Goal: Information Seeking & Learning: Learn about a topic

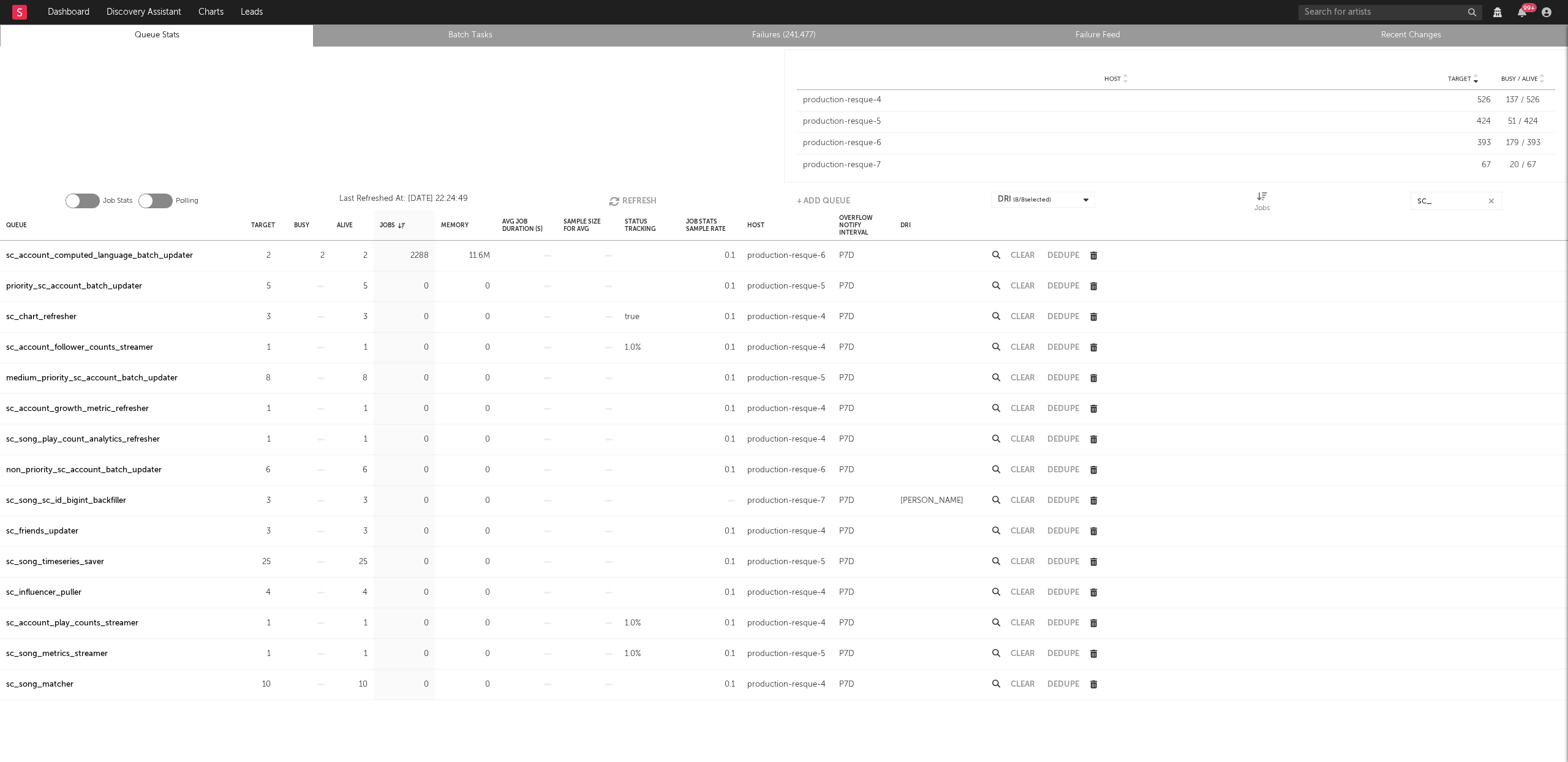
click at [647, 196] on button "Refresh" at bounding box center [633, 201] width 48 height 18
click at [1457, 206] on input "sc_" at bounding box center [1457, 201] width 92 height 18
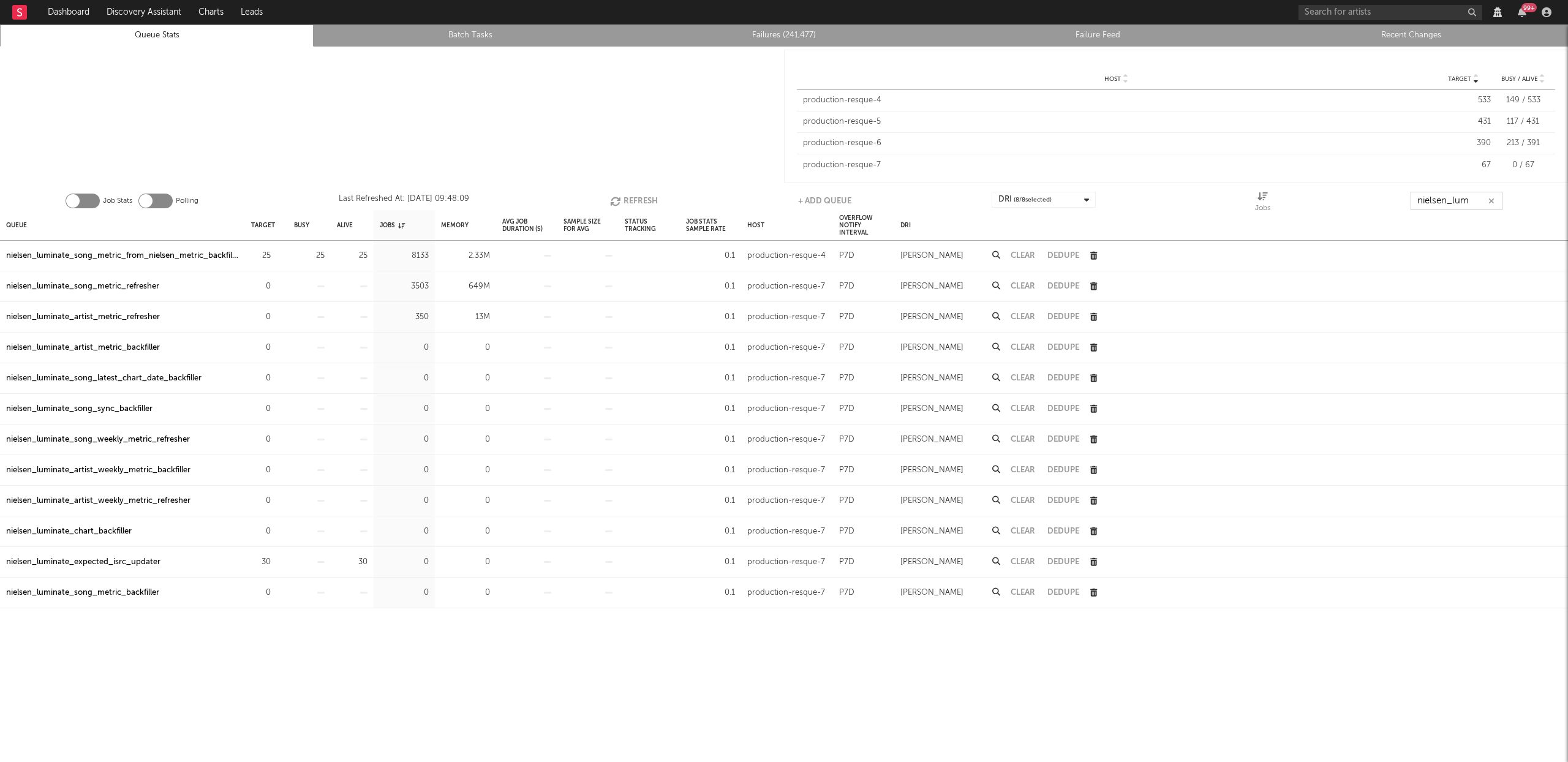
click at [1030, 286] on button "Clear" at bounding box center [1023, 286] width 24 height 8
type input "nielsen_lum"
click at [1026, 284] on button "Clear" at bounding box center [1023, 286] width 24 height 8
click at [629, 194] on button "Refresh" at bounding box center [633, 201] width 48 height 18
click at [1479, 202] on input "nielsen_lum" at bounding box center [1457, 201] width 92 height 18
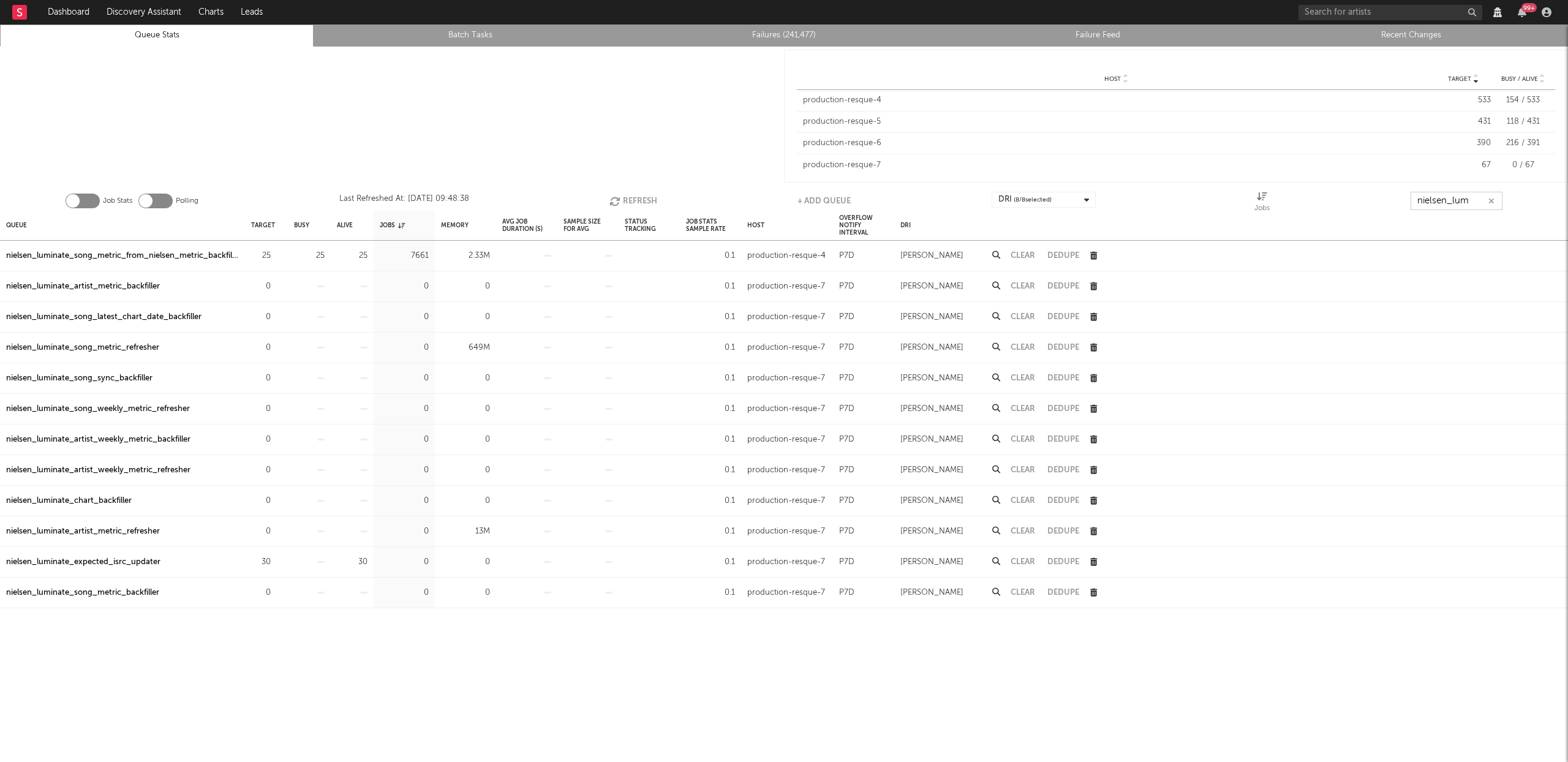
click at [1479, 202] on input "nielsen_lum" at bounding box center [1457, 201] width 92 height 18
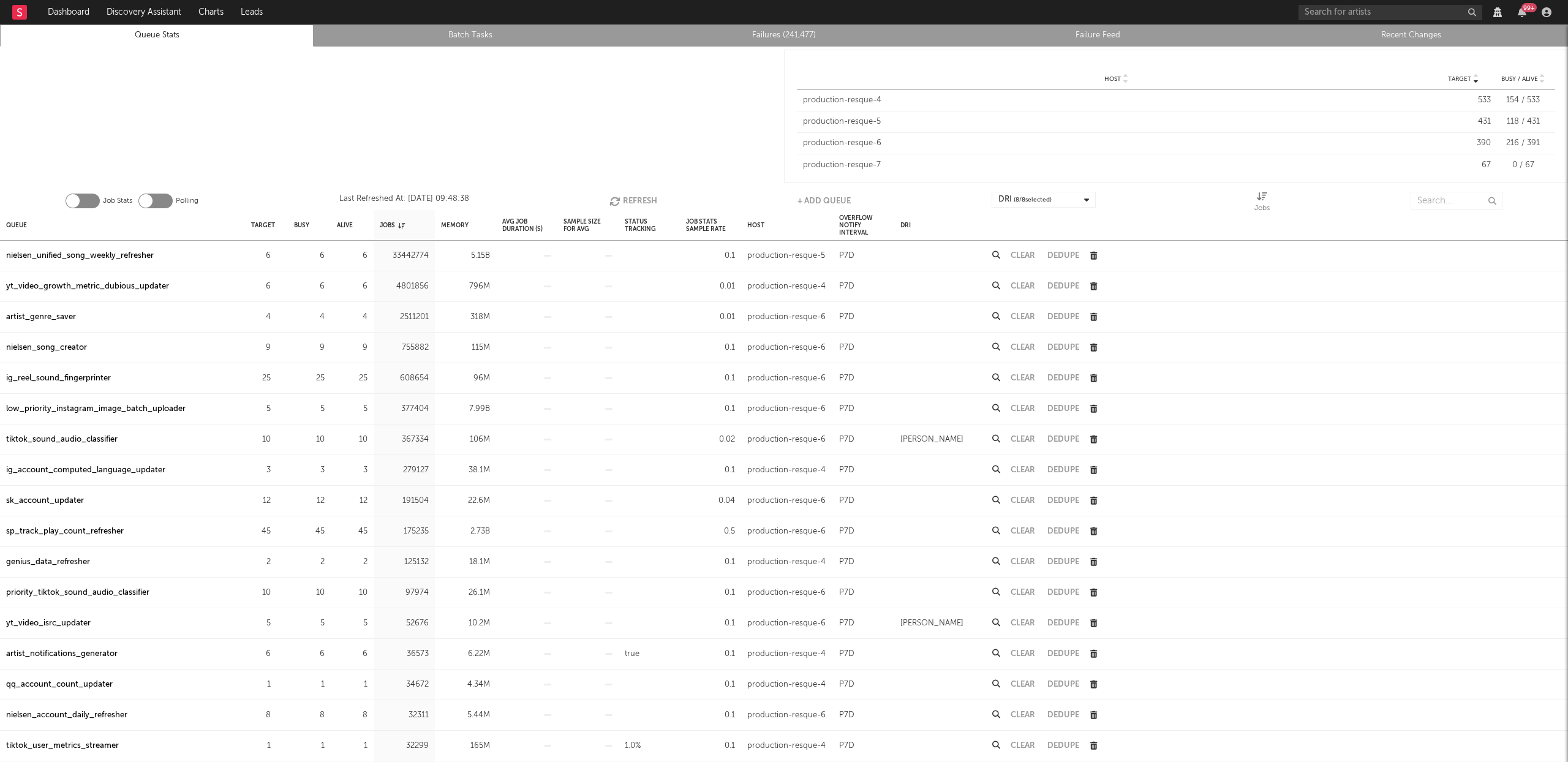
click at [811, 37] on link "Failures (241,477)" at bounding box center [784, 35] width 300 height 15
click at [1441, 200] on input "text" at bounding box center [1457, 201] width 92 height 18
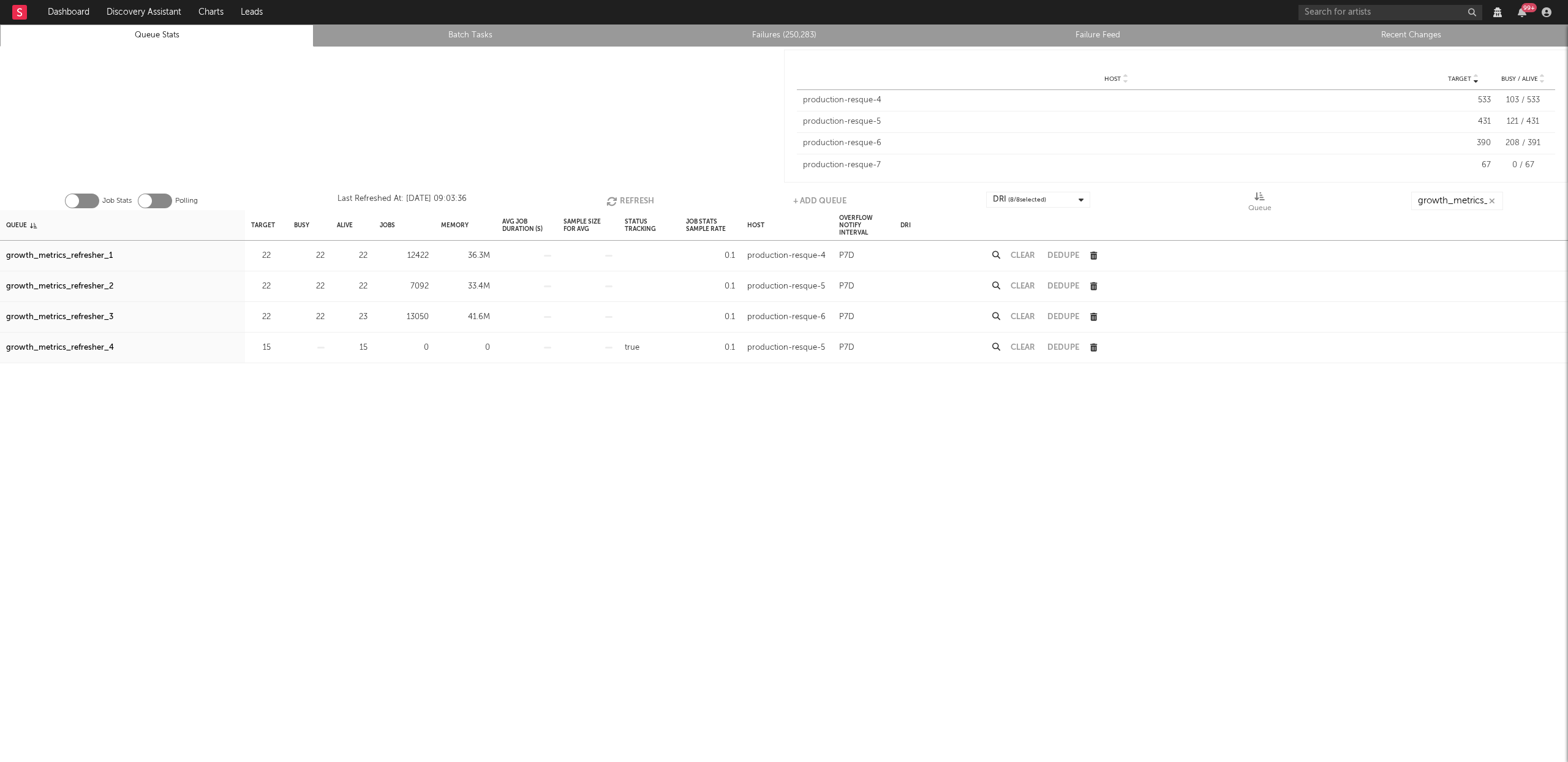
click at [622, 200] on button "Refresh" at bounding box center [630, 201] width 48 height 18
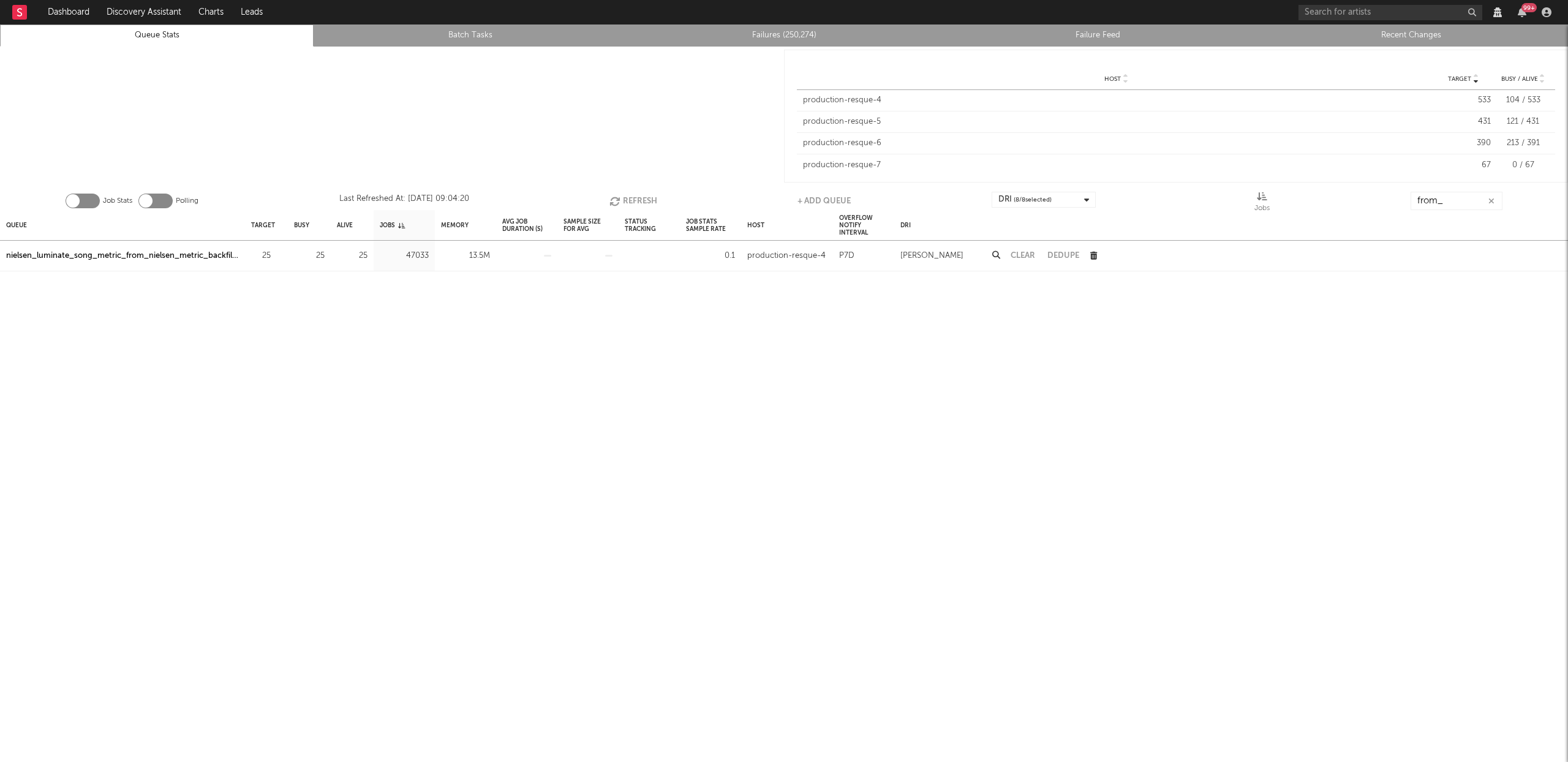
click at [626, 197] on button "Refresh" at bounding box center [633, 201] width 48 height 18
click at [625, 197] on button "Refresh" at bounding box center [633, 201] width 48 height 18
click at [616, 199] on icon "button" at bounding box center [616, 202] width 14 height 11
click at [625, 196] on button "Refresh" at bounding box center [633, 201] width 48 height 18
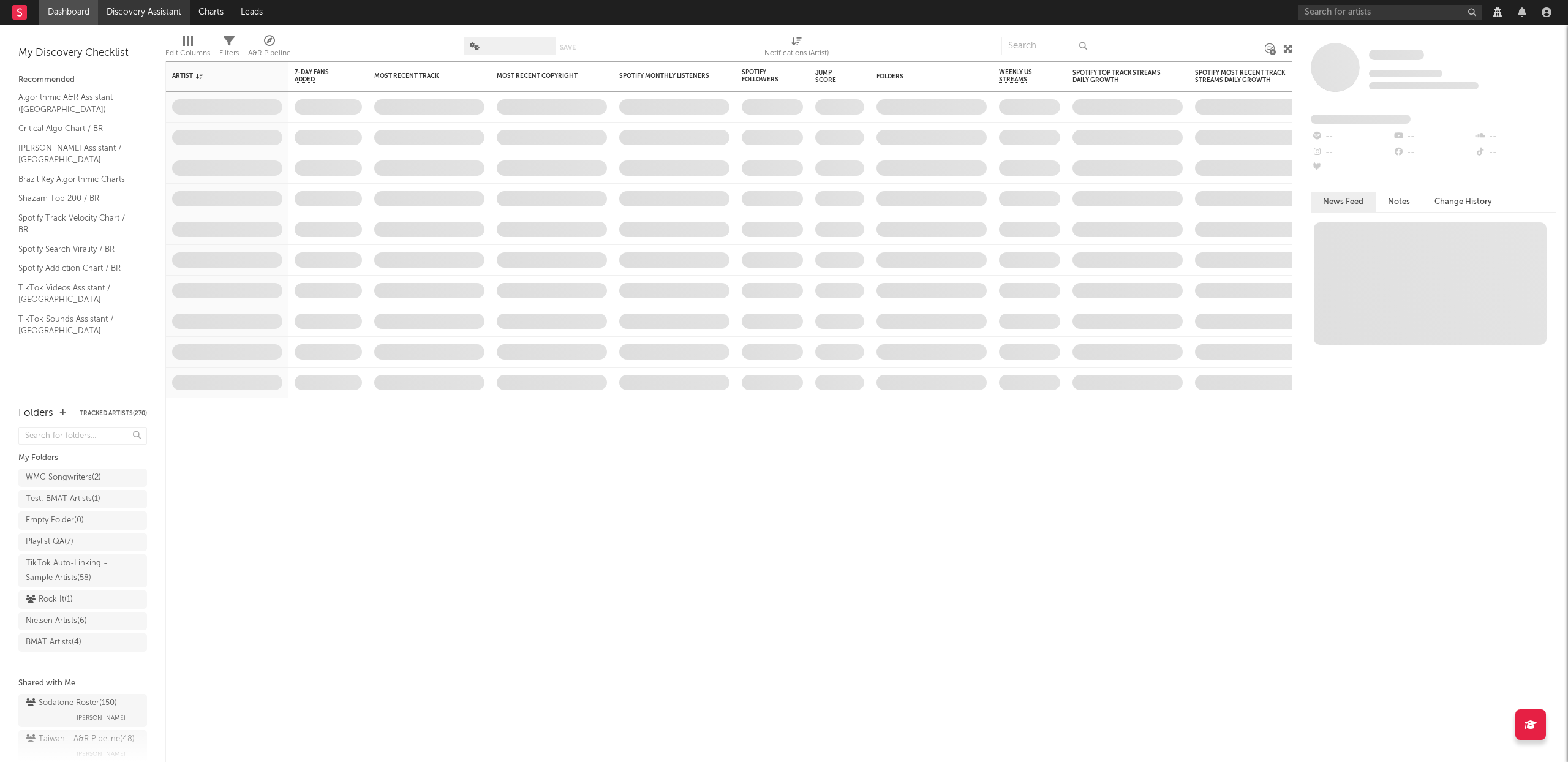
click at [176, 8] on link "Discovery Assistant" at bounding box center [144, 12] width 92 height 24
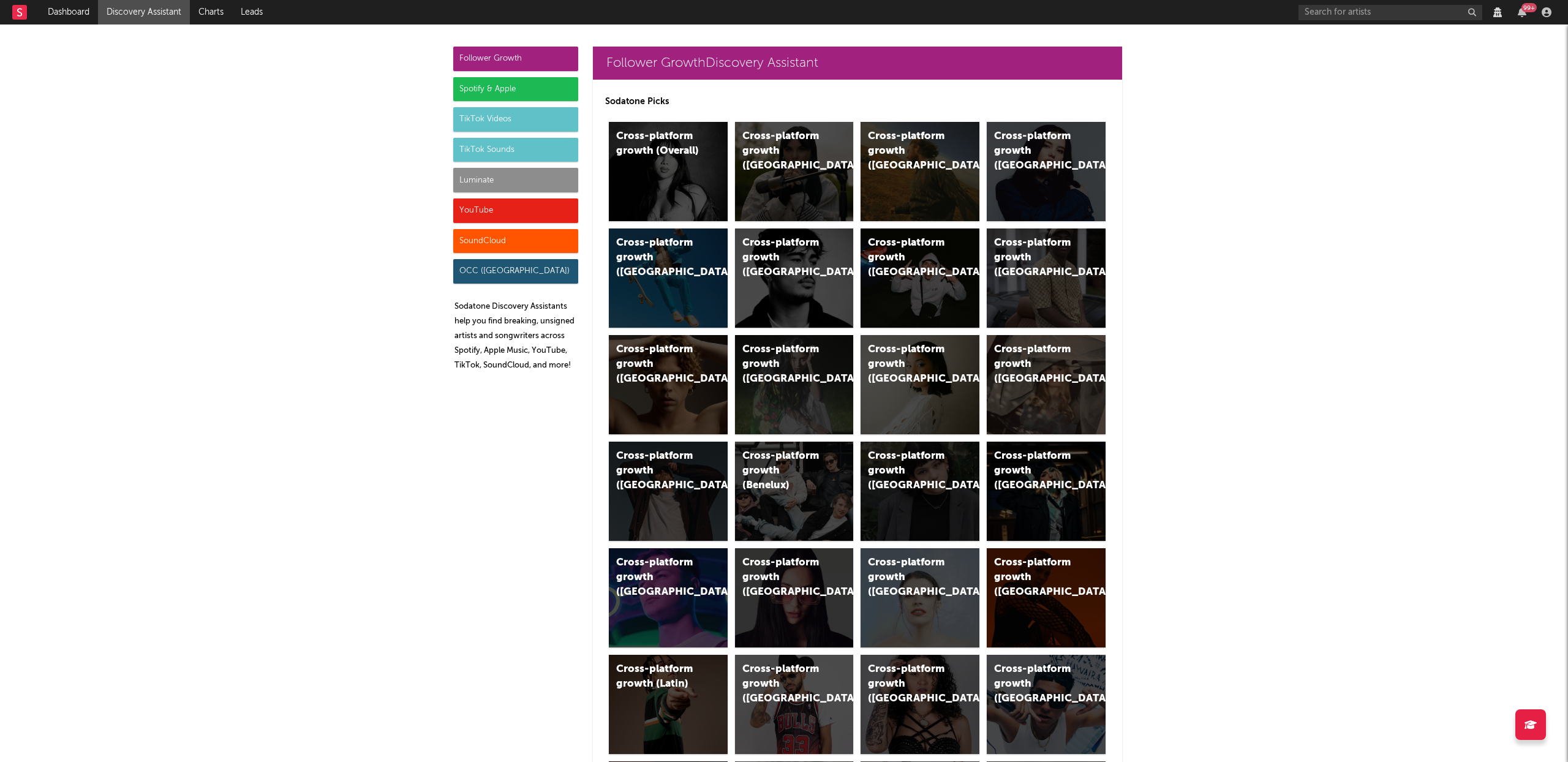
click at [537, 241] on div "SoundCloud" at bounding box center [516, 241] width 125 height 24
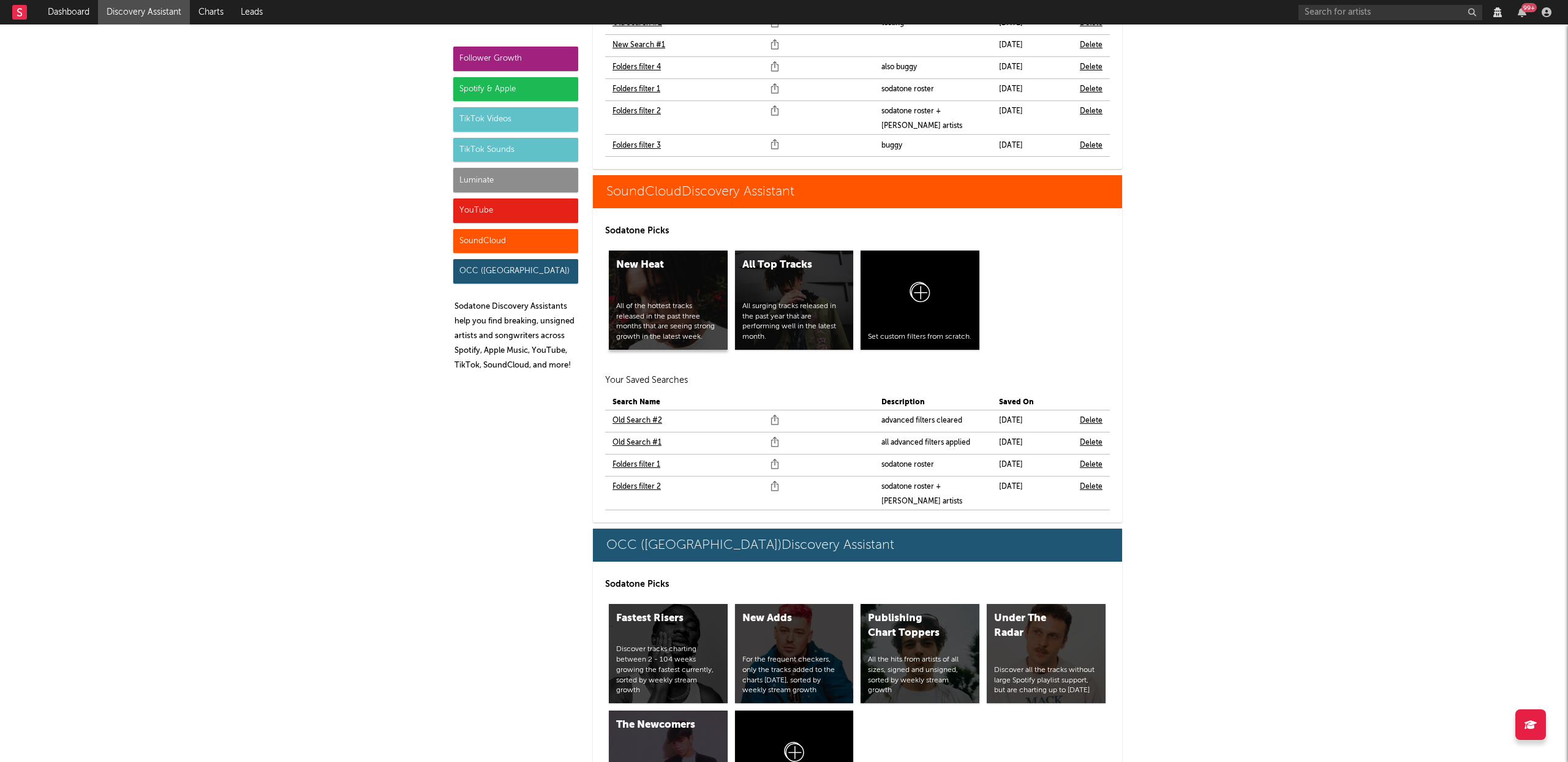
scroll to position [8273, 0]
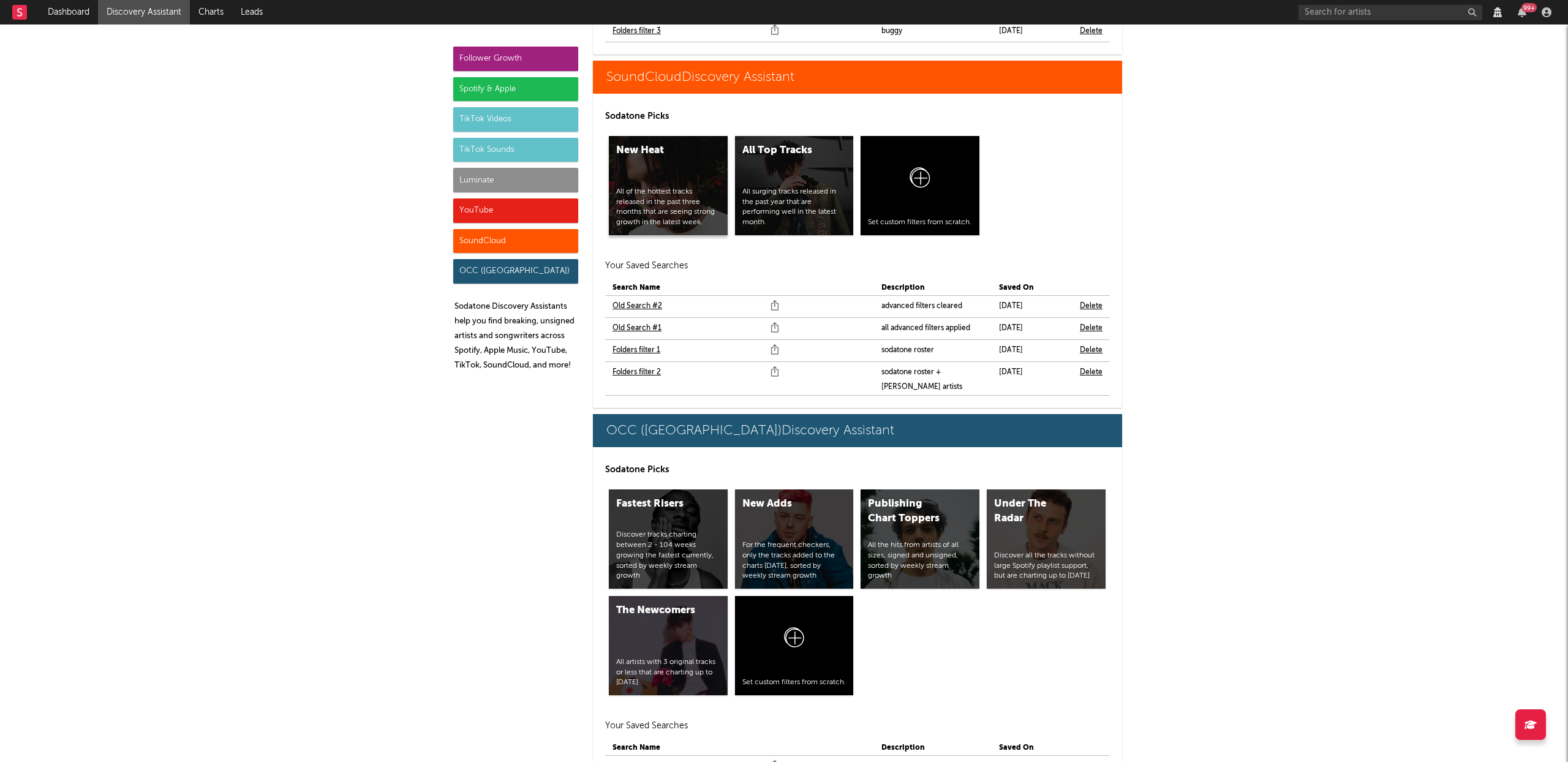
click at [689, 163] on div "New Heat All of the hottest tracks released in the past three months that are s…" at bounding box center [669, 186] width 119 height 99
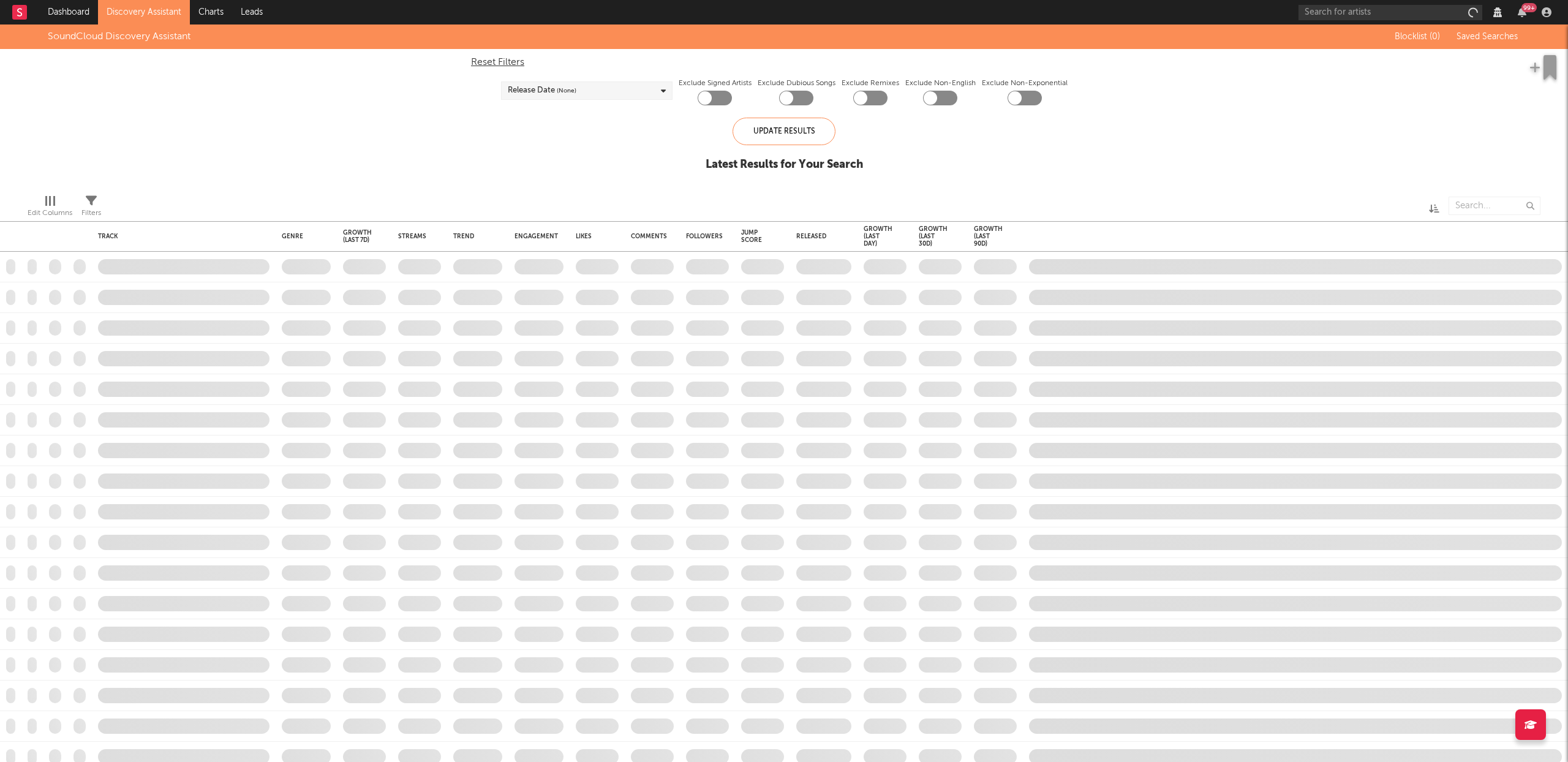
checkbox input "true"
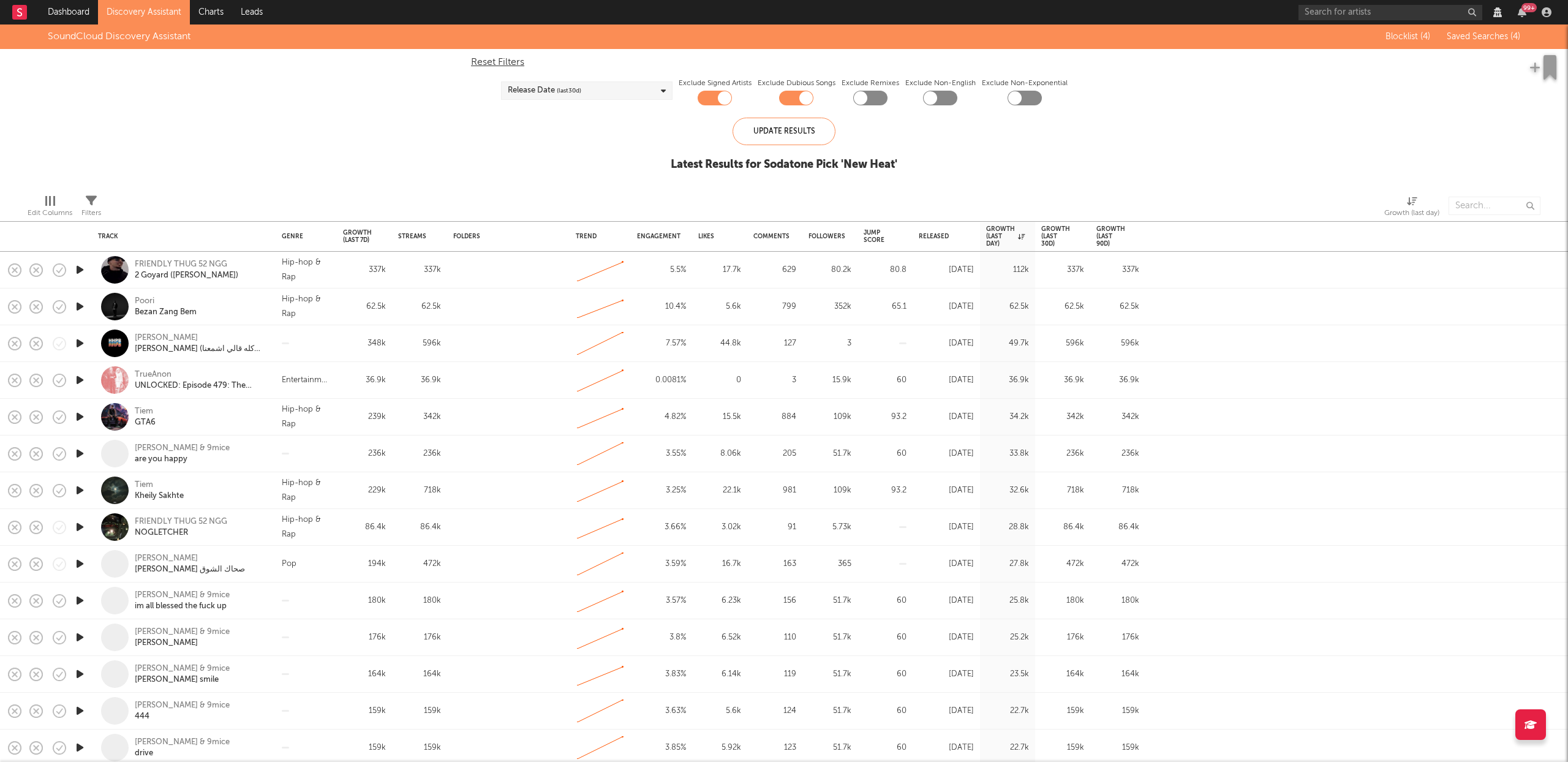
click at [592, 89] on div "Release Date (last 30 d)" at bounding box center [586, 91] width 172 height 18
click at [513, 108] on div at bounding box center [511, 111] width 10 height 10
click at [507, 108] on input "Last 14 Days" at bounding box center [507, 113] width 0 height 15
click at [779, 129] on div "Update Results" at bounding box center [784, 131] width 103 height 27
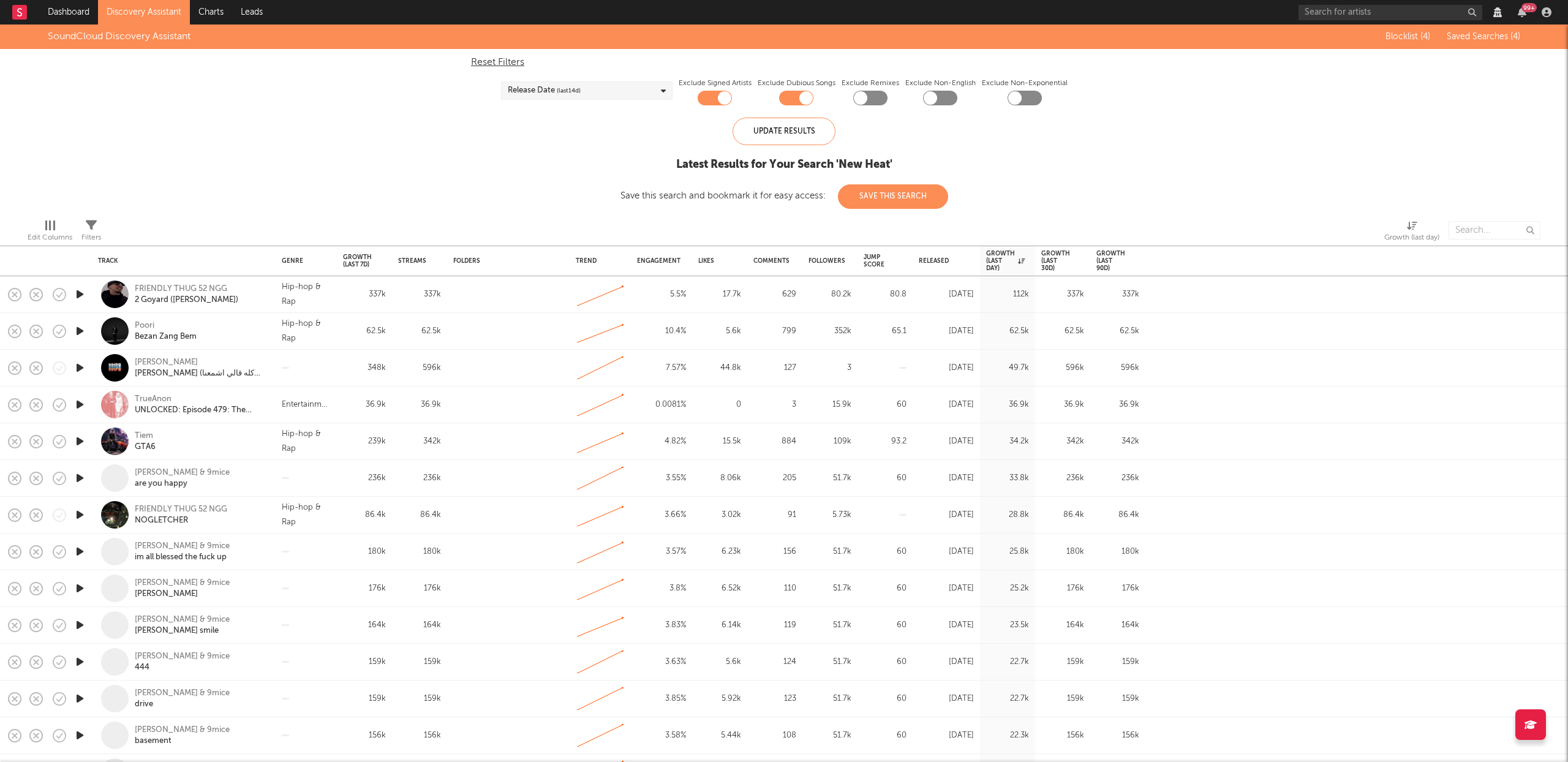
click at [147, 5] on link "Discovery Assistant" at bounding box center [144, 12] width 92 height 24
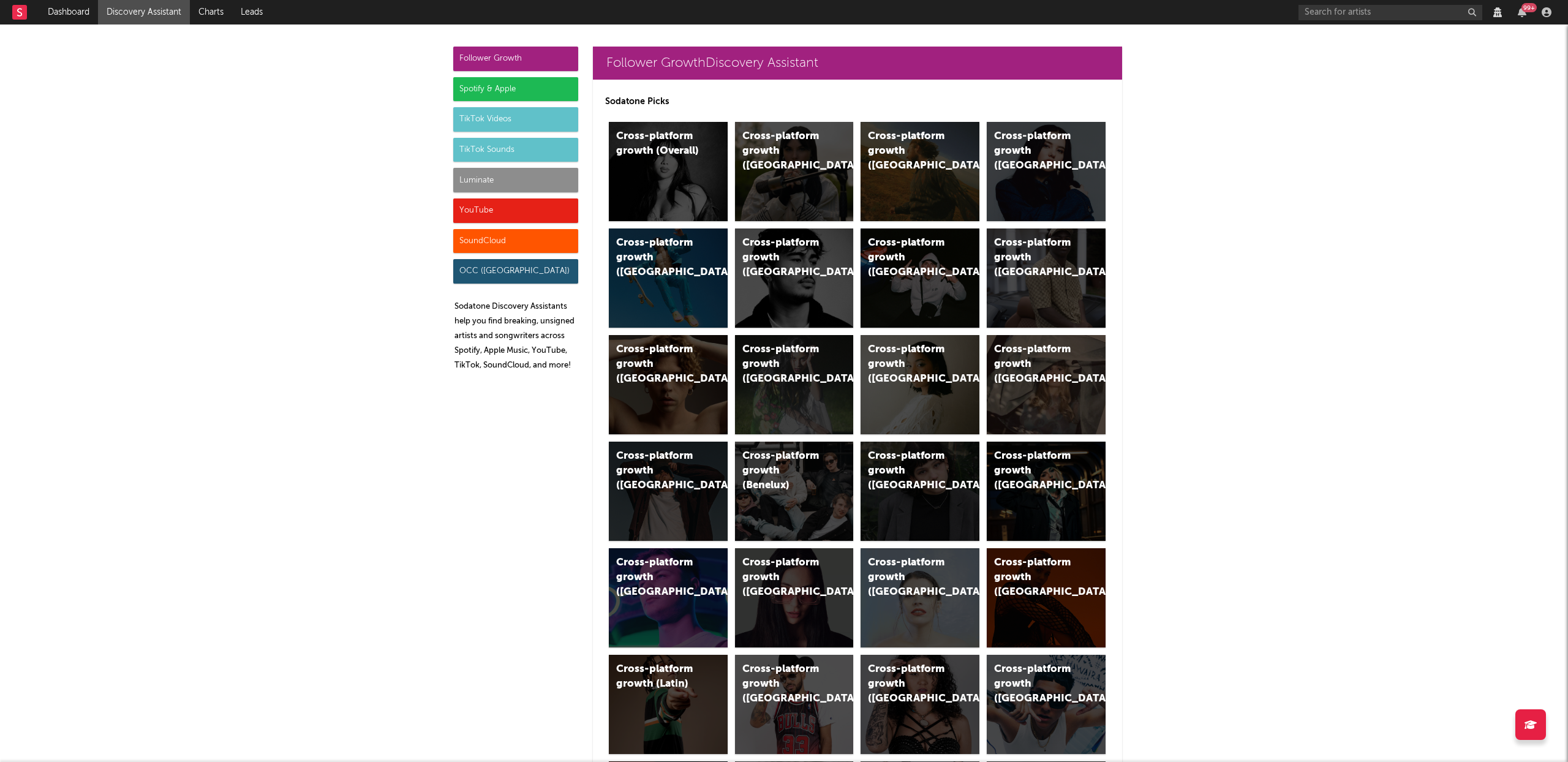
click at [527, 237] on div "SoundCloud" at bounding box center [516, 241] width 125 height 24
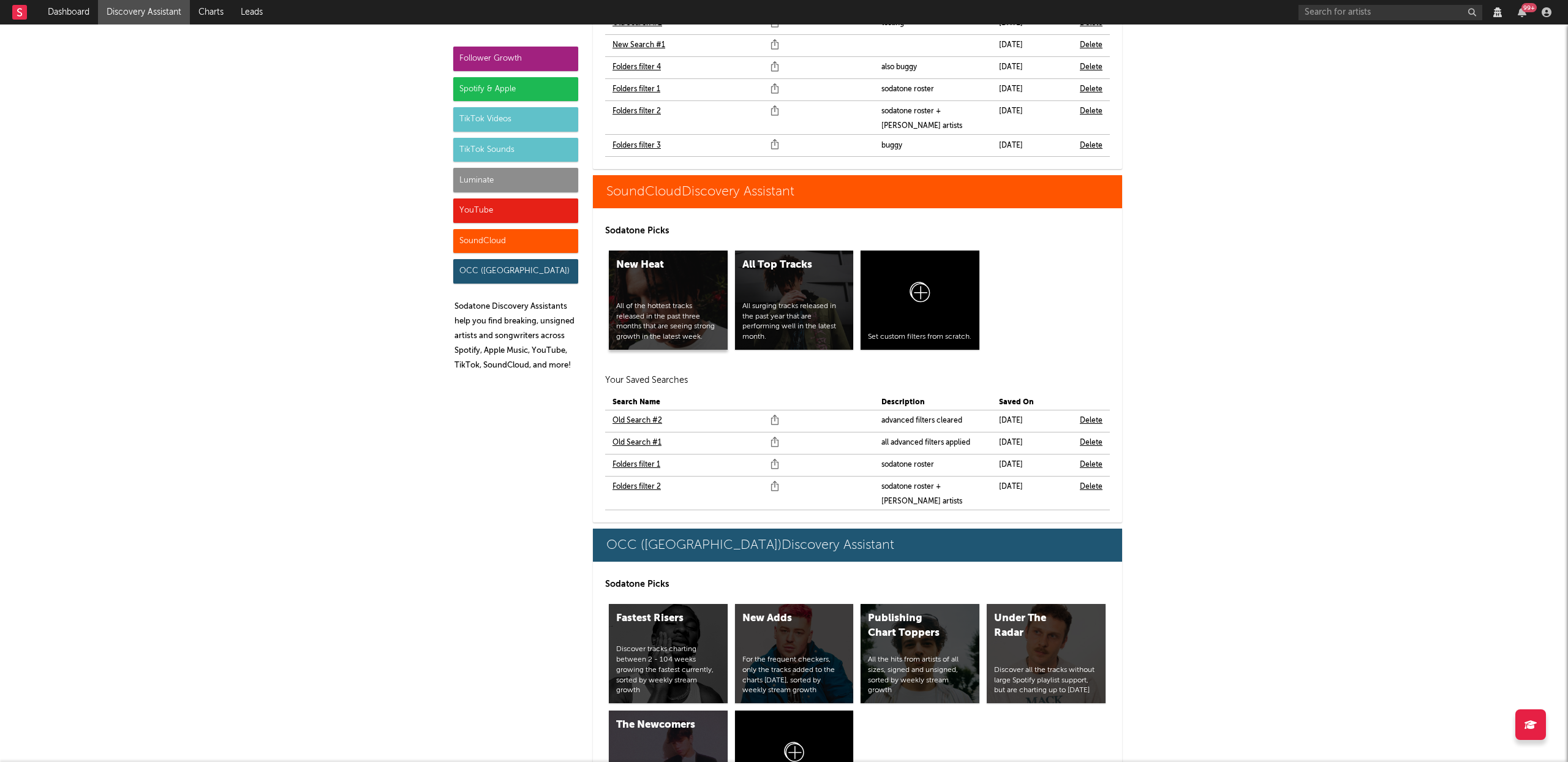
scroll to position [8273, 0]
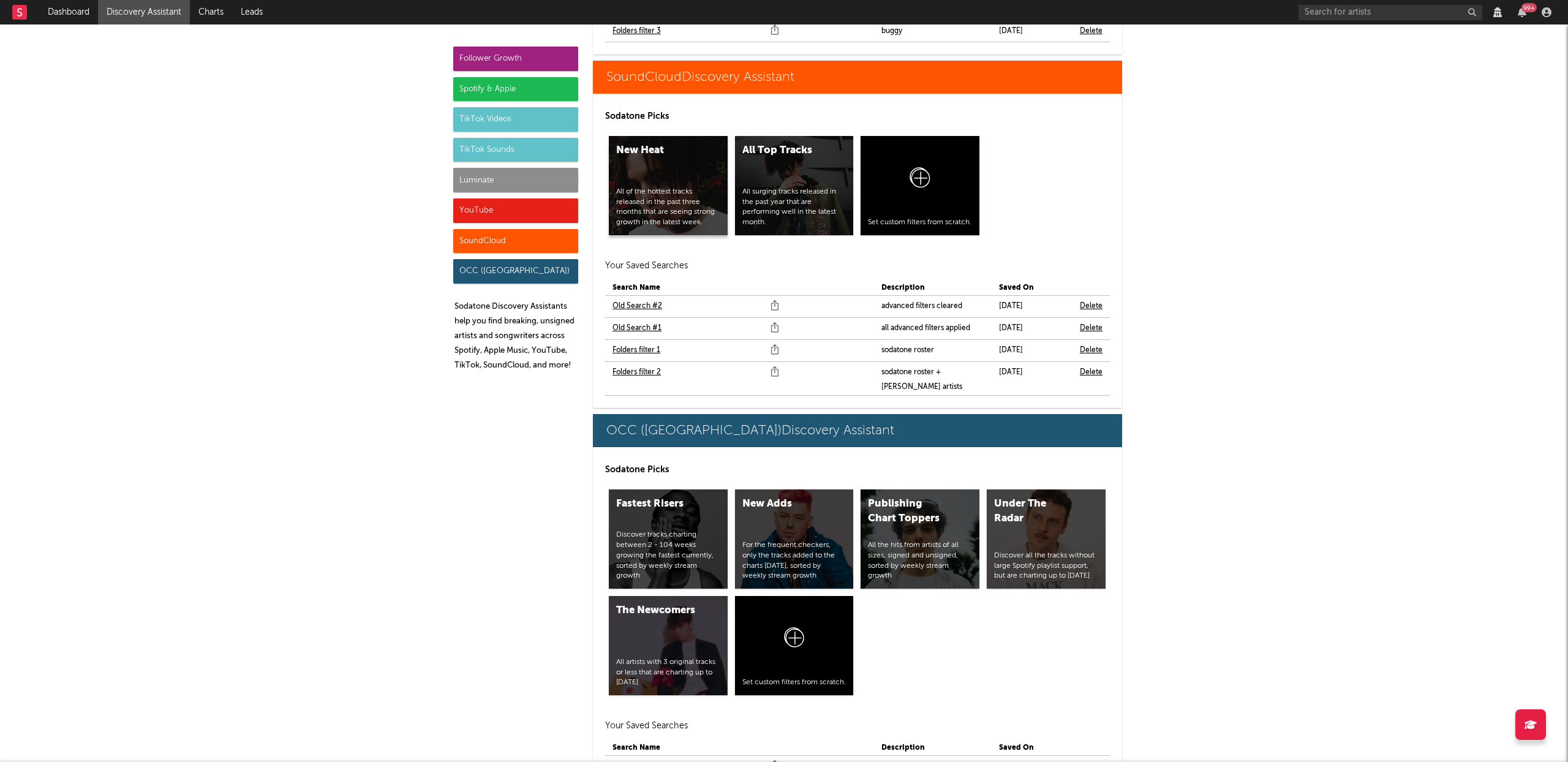
click at [669, 166] on div "New Heat All of the hottest tracks released in the past three months that are s…" at bounding box center [669, 186] width 119 height 99
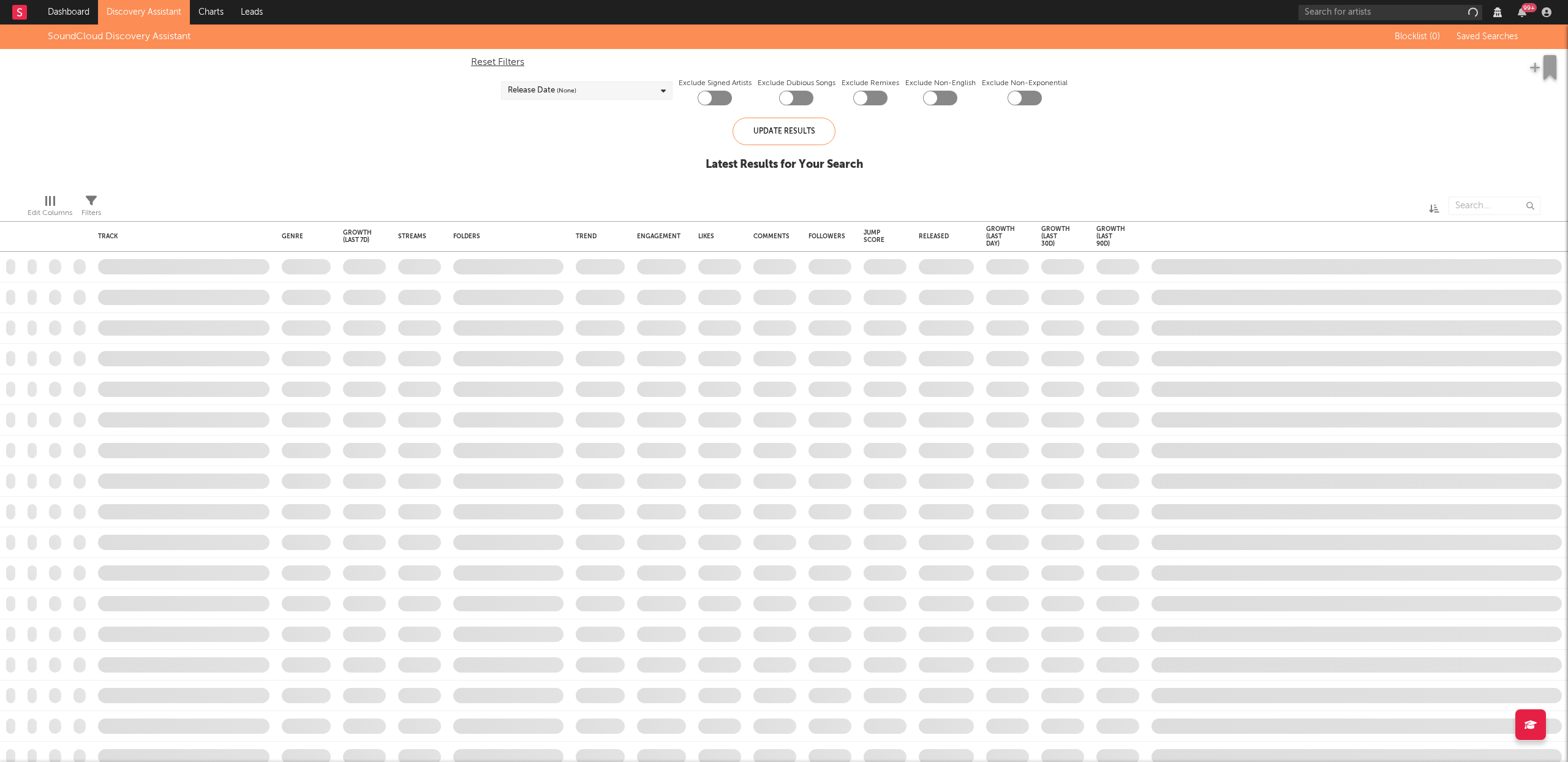
checkbox input "true"
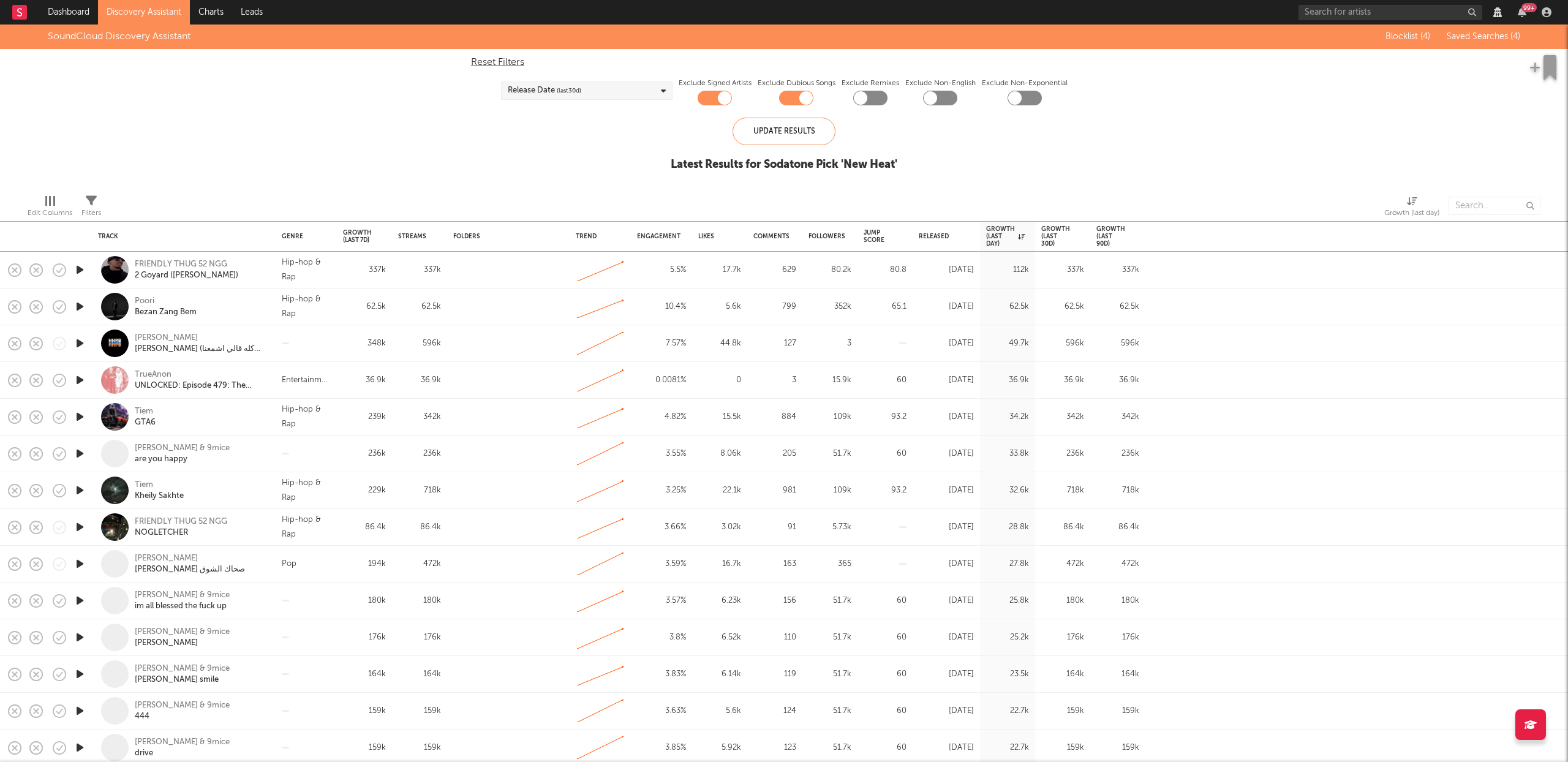
click at [956, 98] on div at bounding box center [940, 98] width 34 height 15
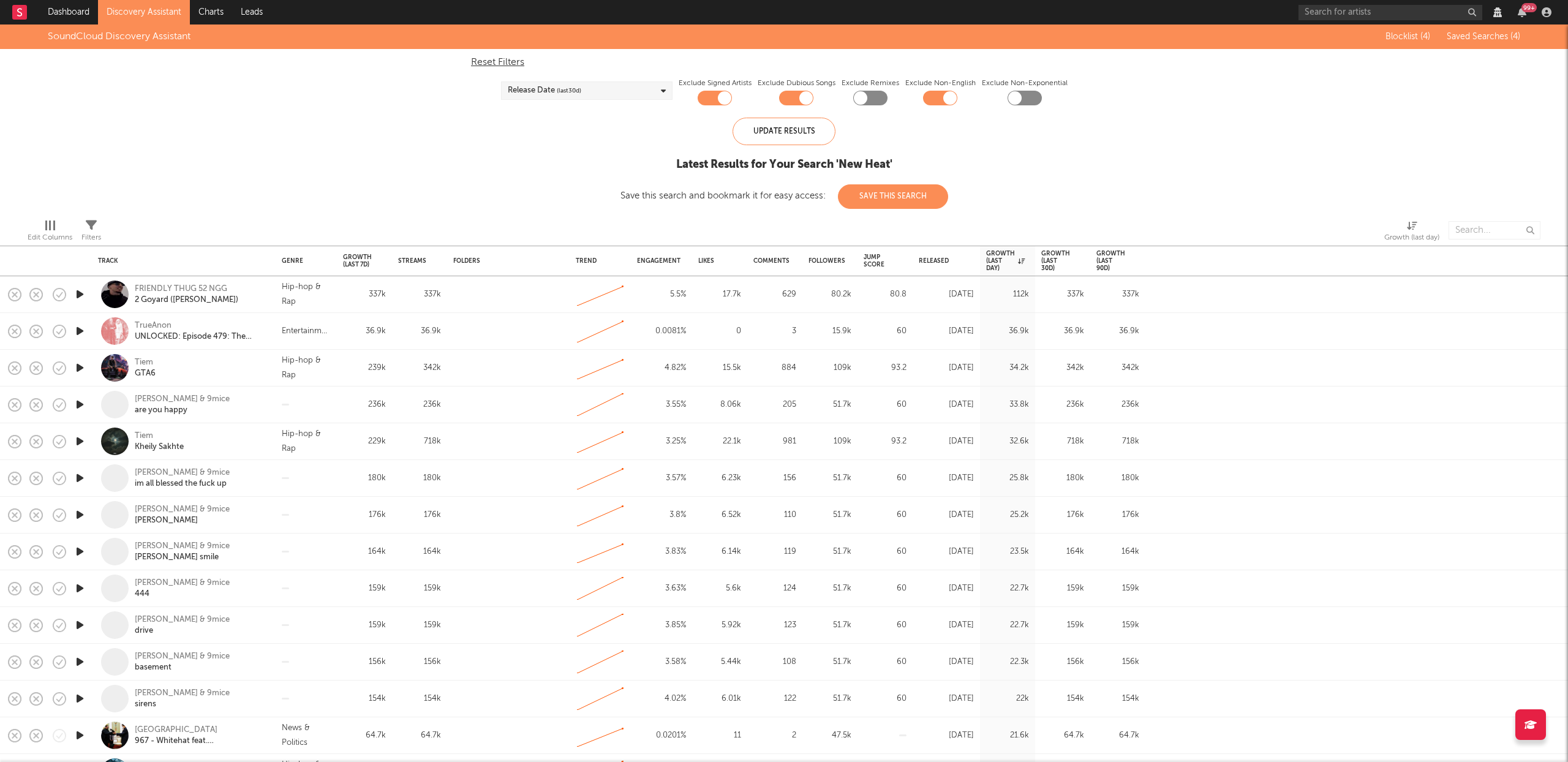
click at [943, 98] on div at bounding box center [940, 98] width 34 height 15
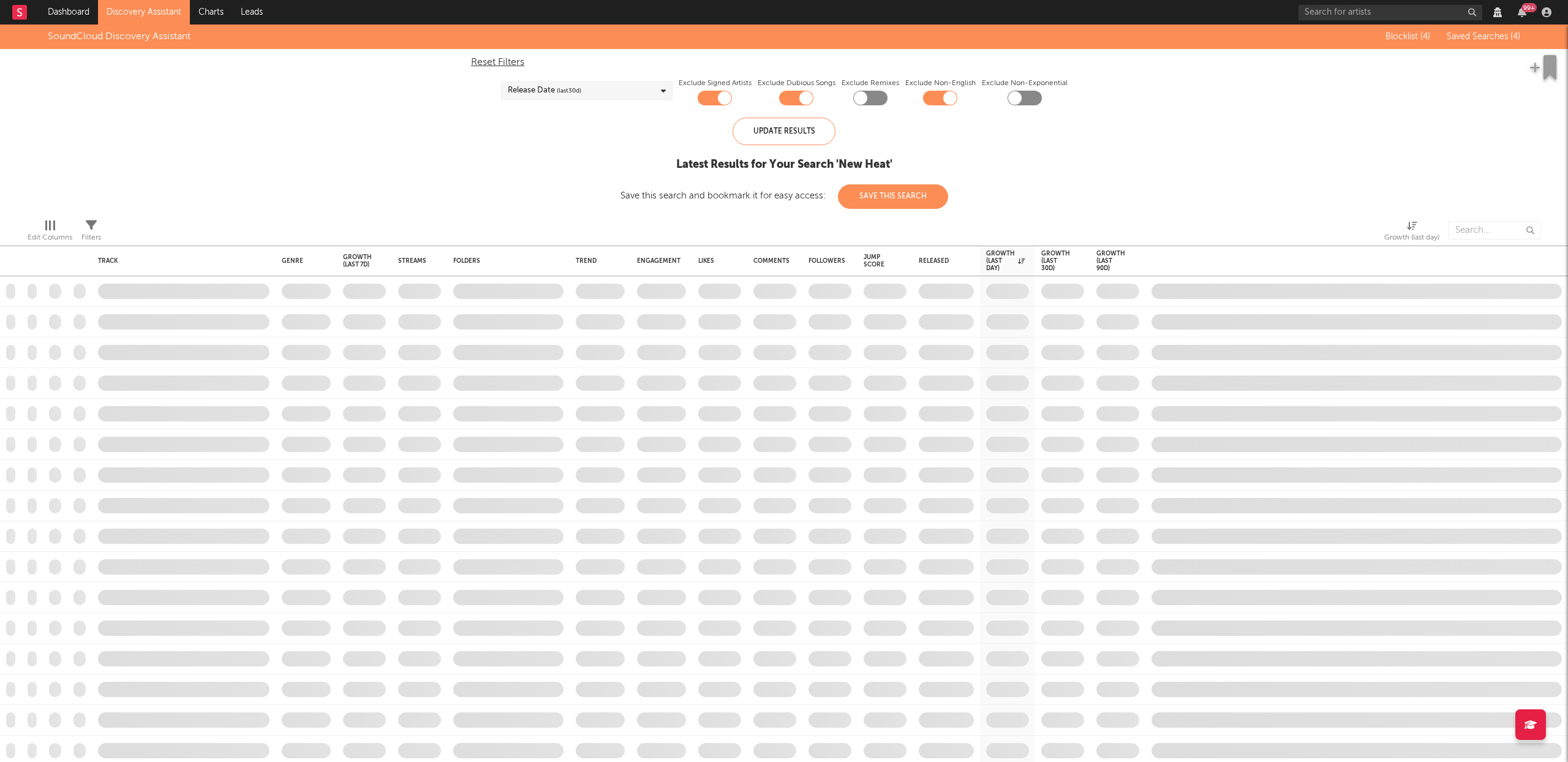
checkbox input "false"
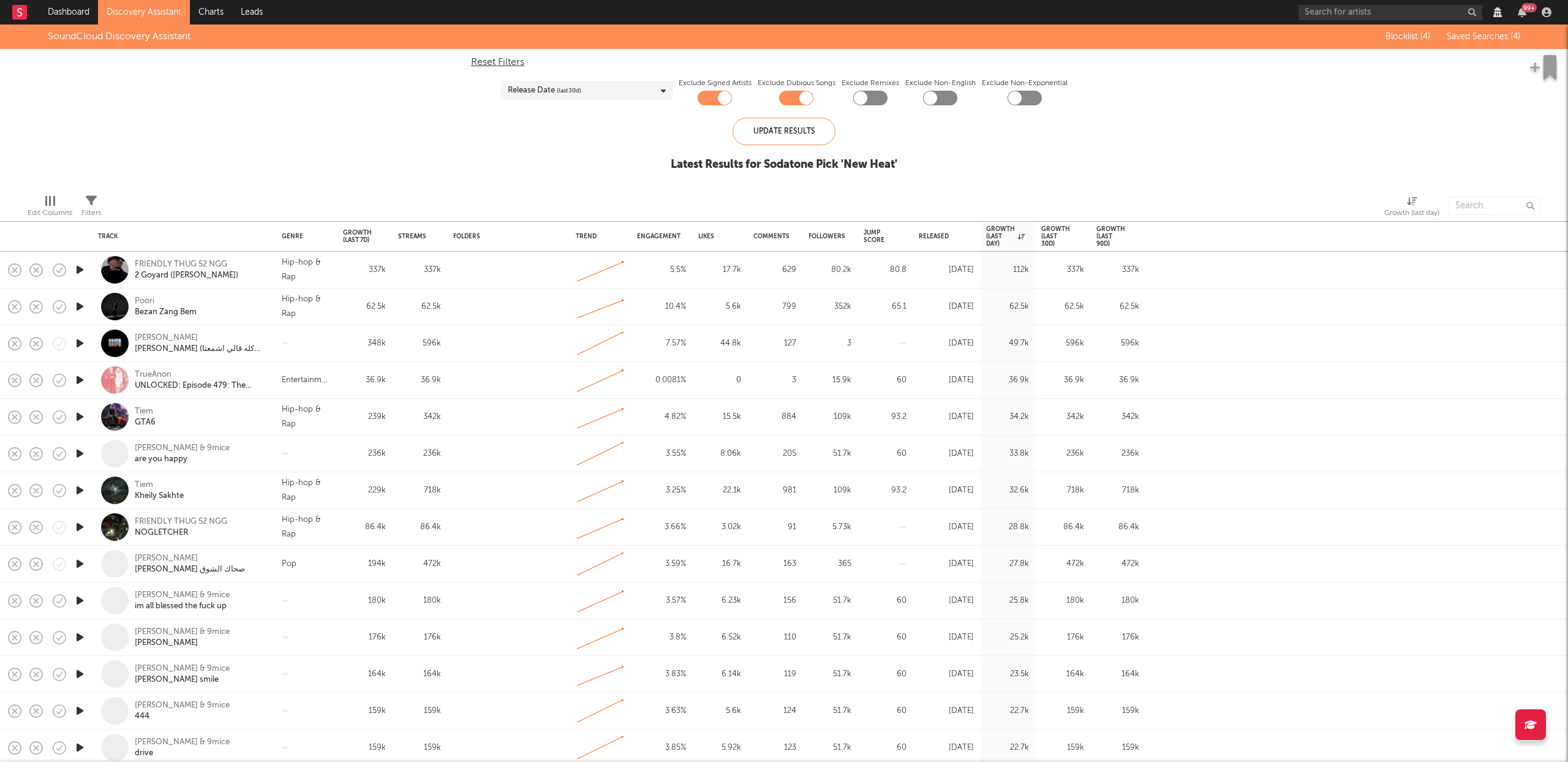
click at [160, 11] on link "Discovery Assistant" at bounding box center [144, 12] width 92 height 24
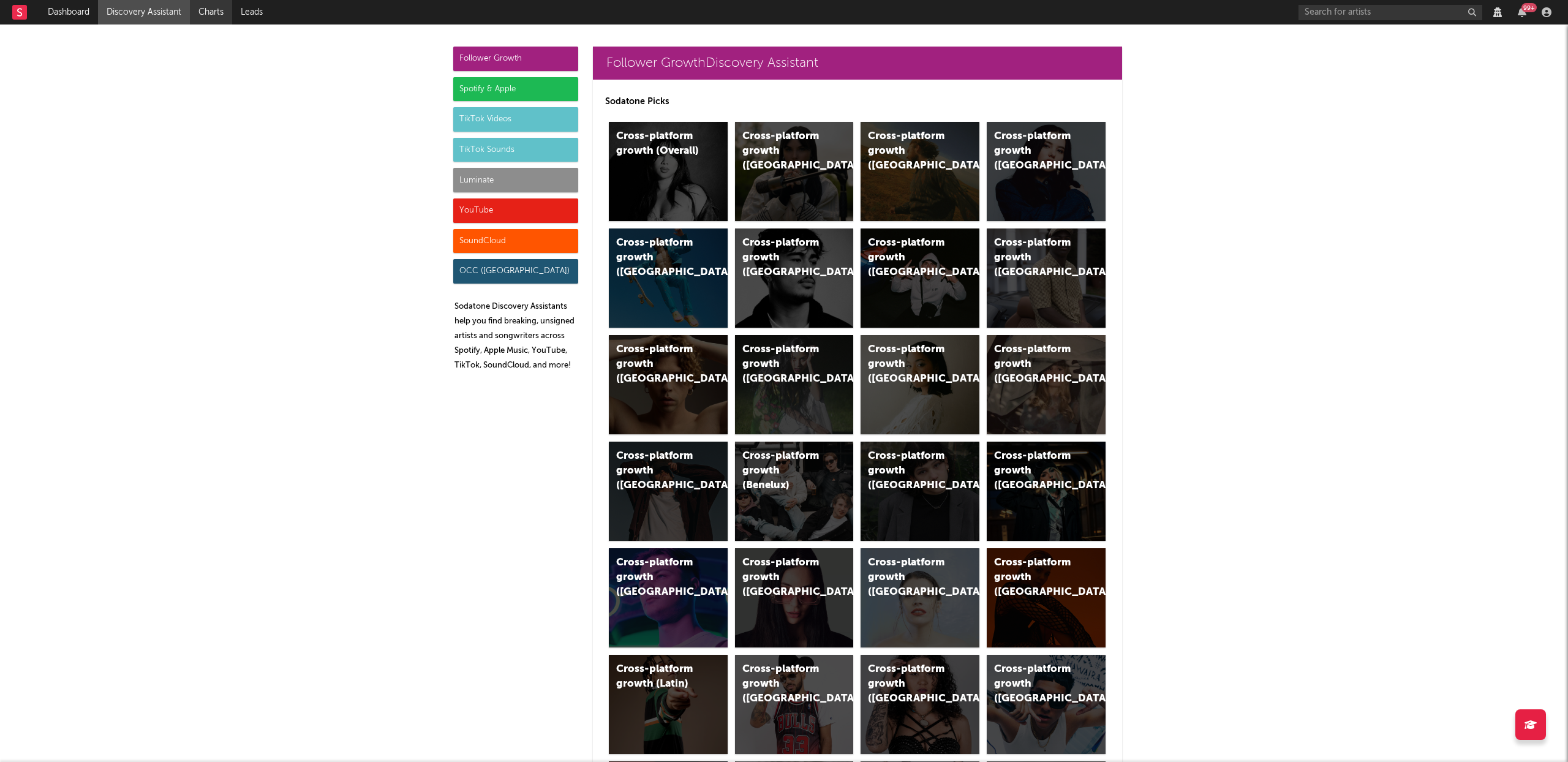
click at [197, 11] on link "Charts" at bounding box center [211, 12] width 42 height 24
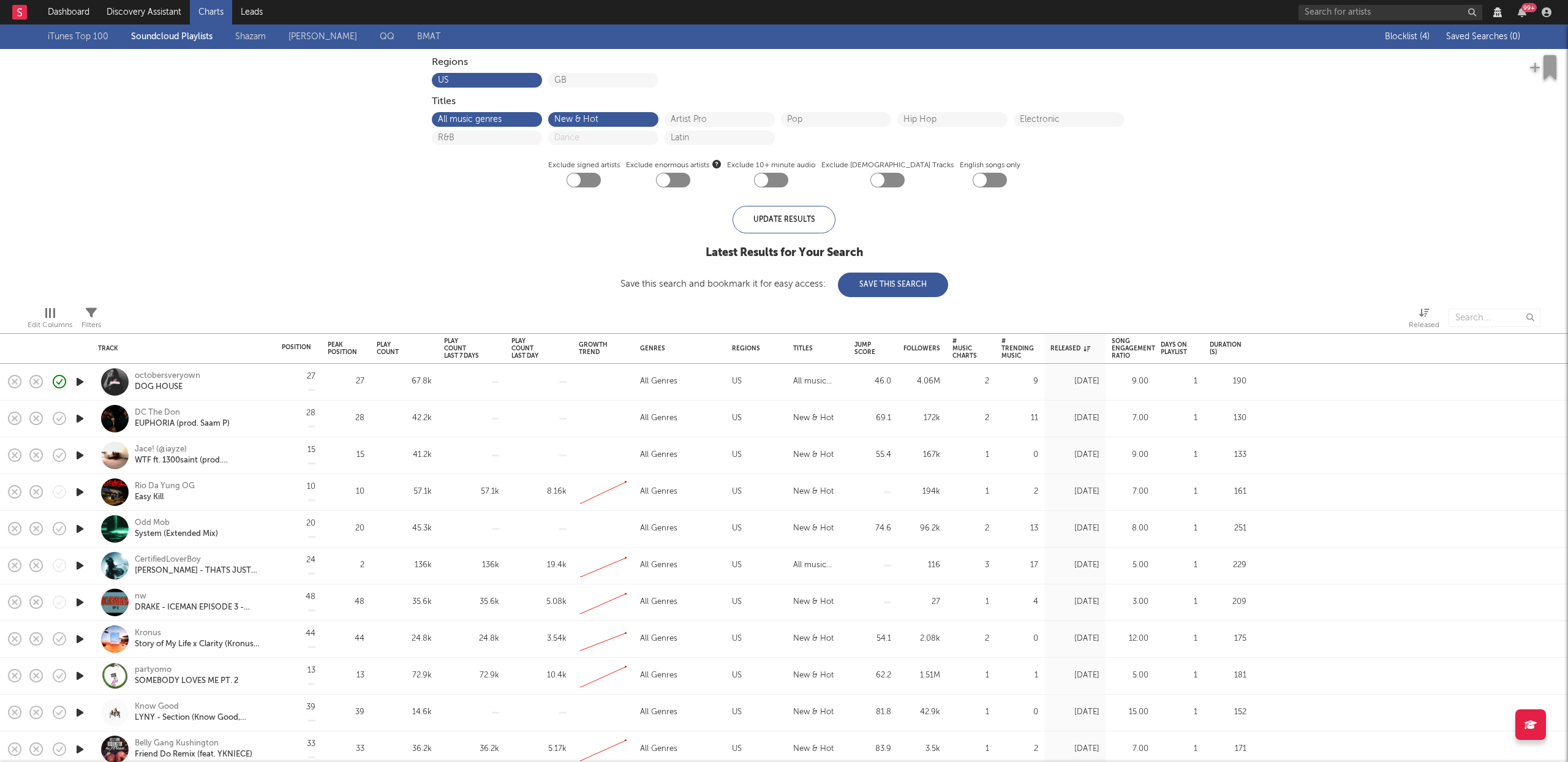
click at [151, 31] on div "iTunes Top 100 Soundcloud Playlists Shazam Warner Chappell QQ BMAT" at bounding box center [256, 37] width 415 height 15
click at [153, 34] on div "iTunes Top 100 Soundcloud Playlists Shazam Warner Chappell QQ BMAT" at bounding box center [256, 37] width 415 height 15
click at [79, 379] on icon "button" at bounding box center [79, 382] width 13 height 15
click at [80, 381] on icon "button" at bounding box center [79, 382] width 11 height 15
click at [240, 36] on link "Shazam" at bounding box center [250, 37] width 31 height 15
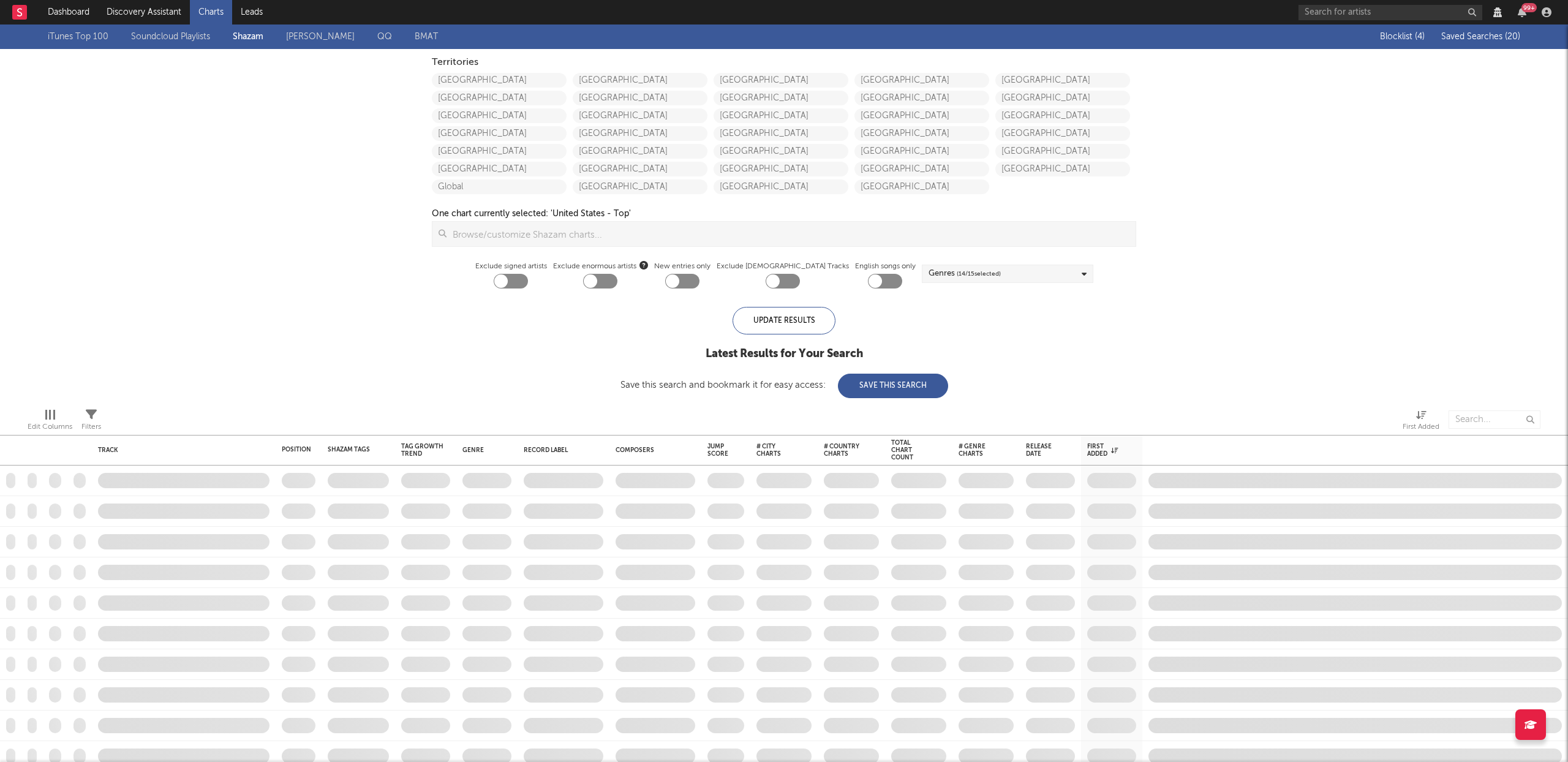
click at [182, 39] on link "Soundcloud Playlists" at bounding box center [171, 37] width 79 height 15
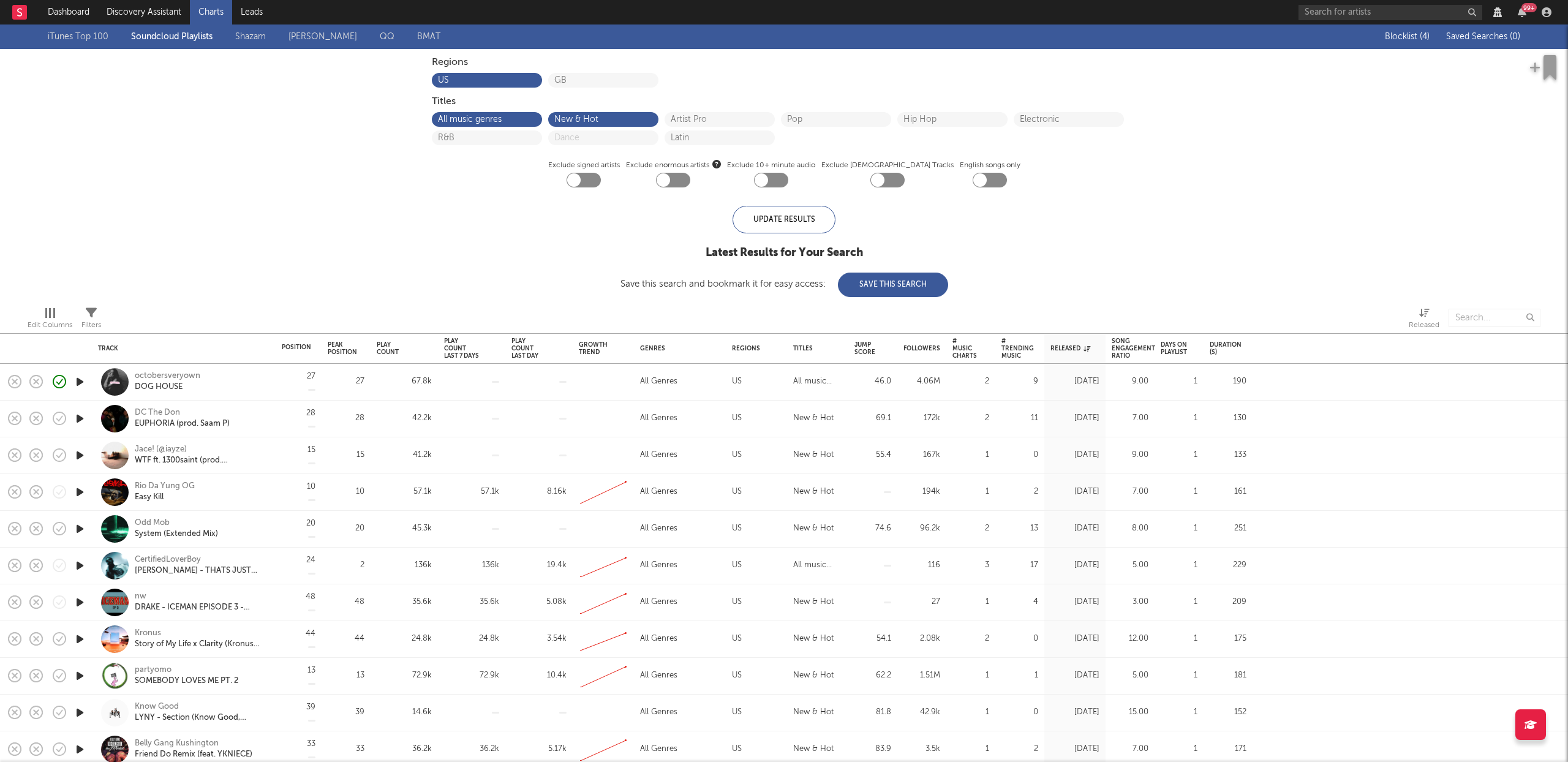
click at [302, 179] on div "iTunes Top 100 Soundcloud Playlists Shazam Warner Chappell QQ BMAT Blocklist ( …" at bounding box center [784, 160] width 1568 height 273
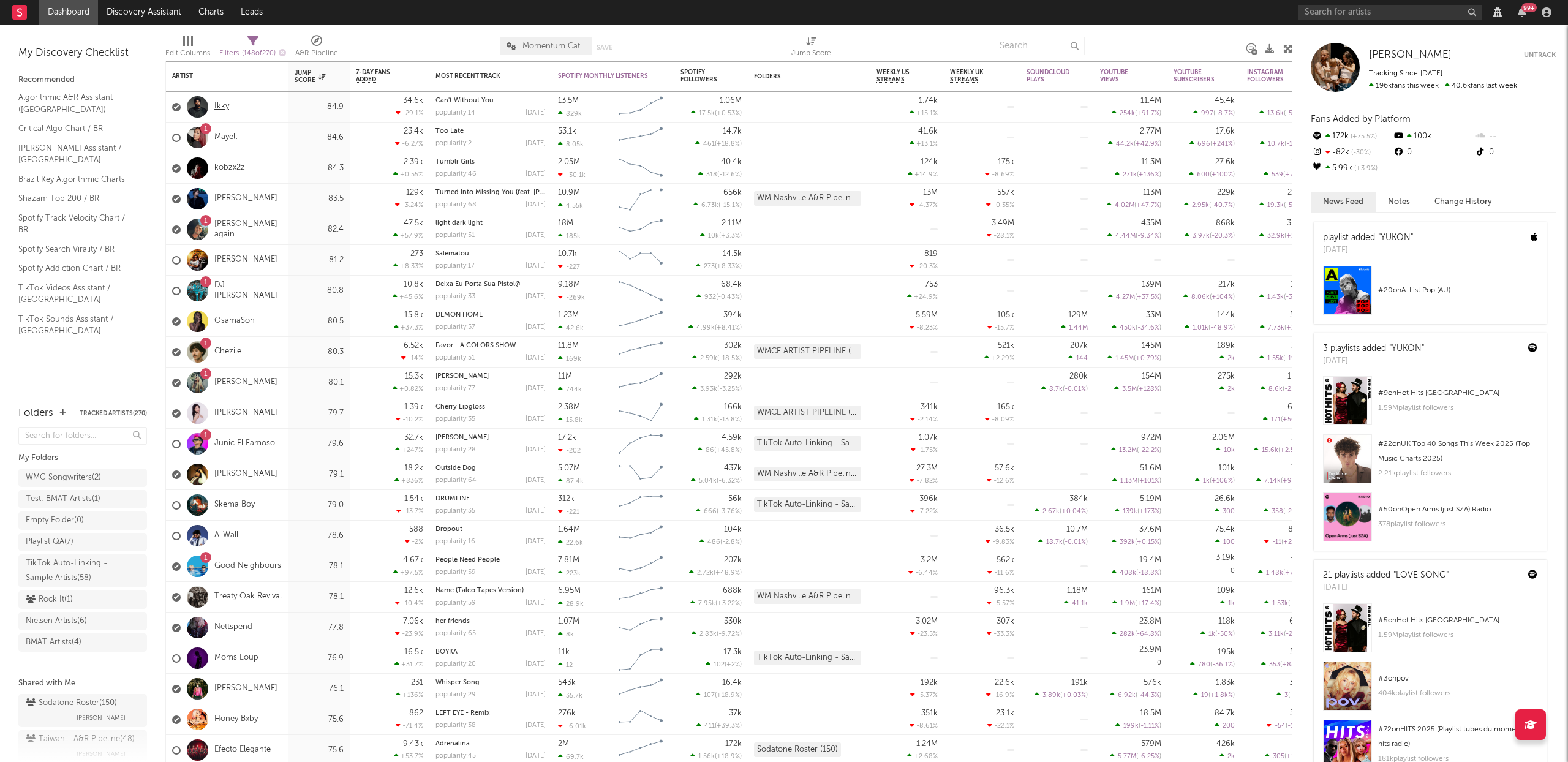
click at [225, 107] on link "Ikky" at bounding box center [221, 107] width 15 height 11
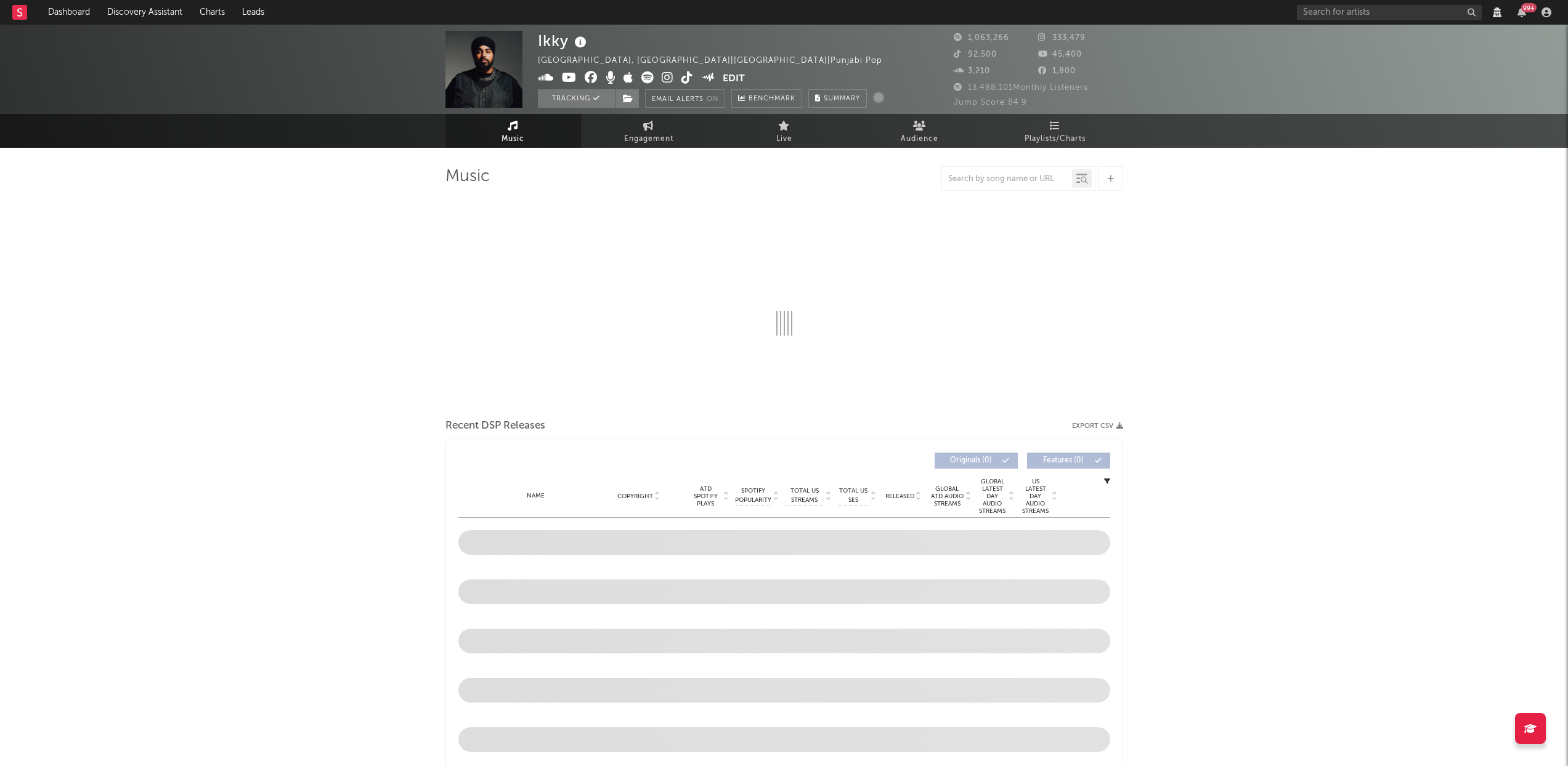
select select "View all"
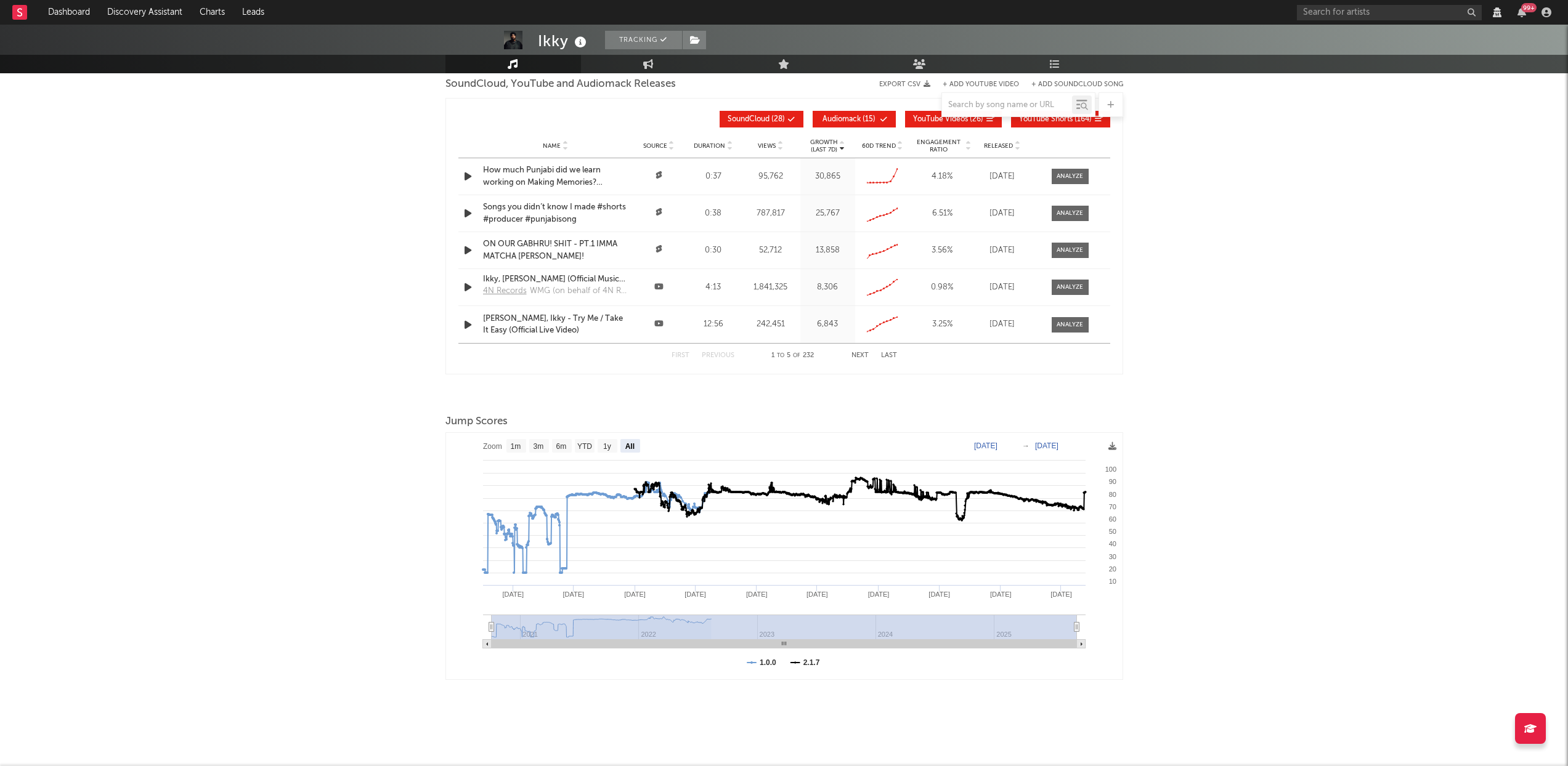
scroll to position [991, 0]
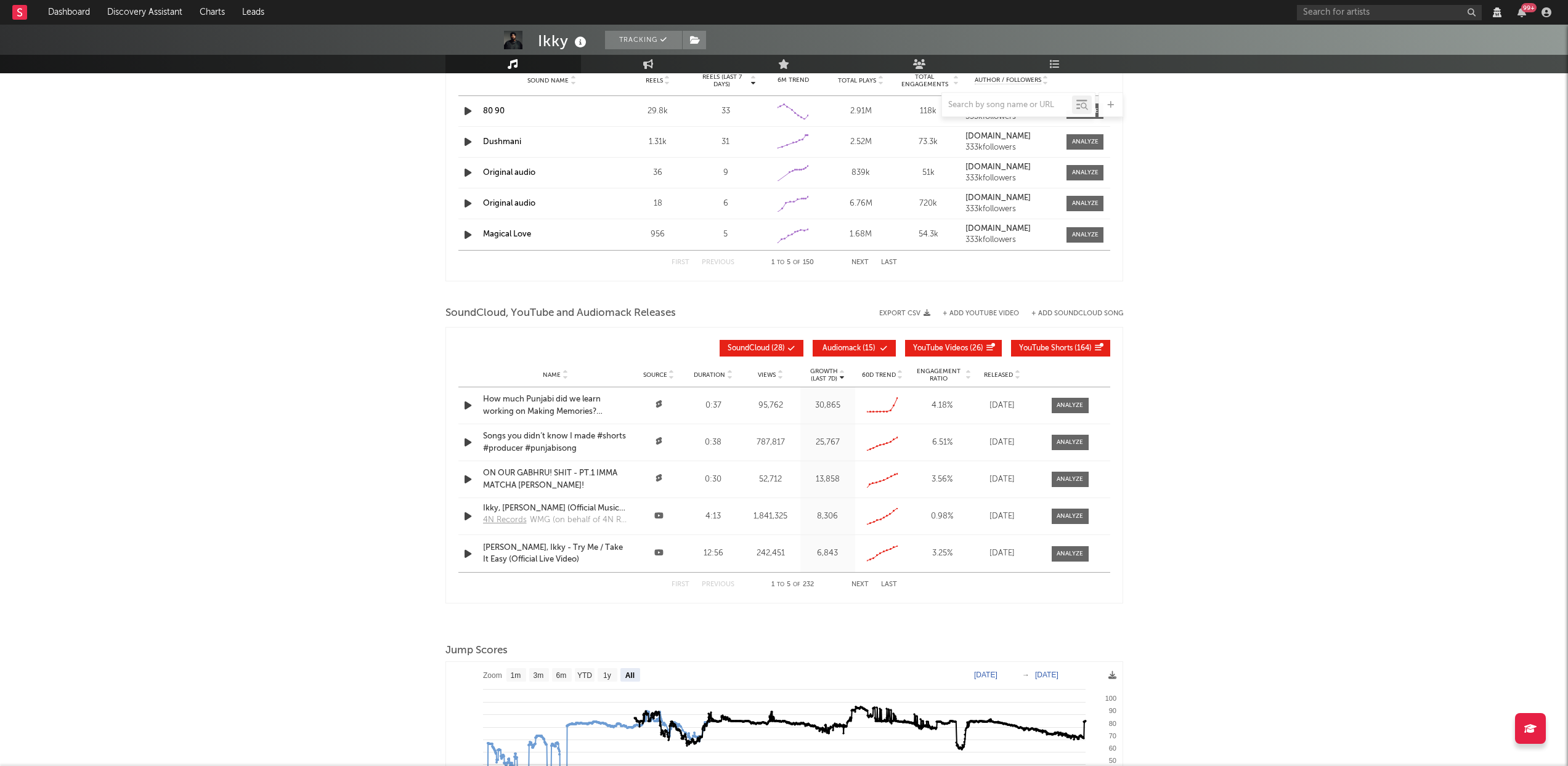
click at [841, 348] on span "Audiomack" at bounding box center [842, 348] width 38 height 8
drag, startPoint x: 951, startPoint y: 348, endPoint x: 1013, endPoint y: 348, distance: 62.0
click at [951, 348] on span "YouTube Videos" at bounding box center [940, 348] width 55 height 8
select select "View all"
click at [1061, 348] on span "YouTube Shorts" at bounding box center [1046, 348] width 54 height 8
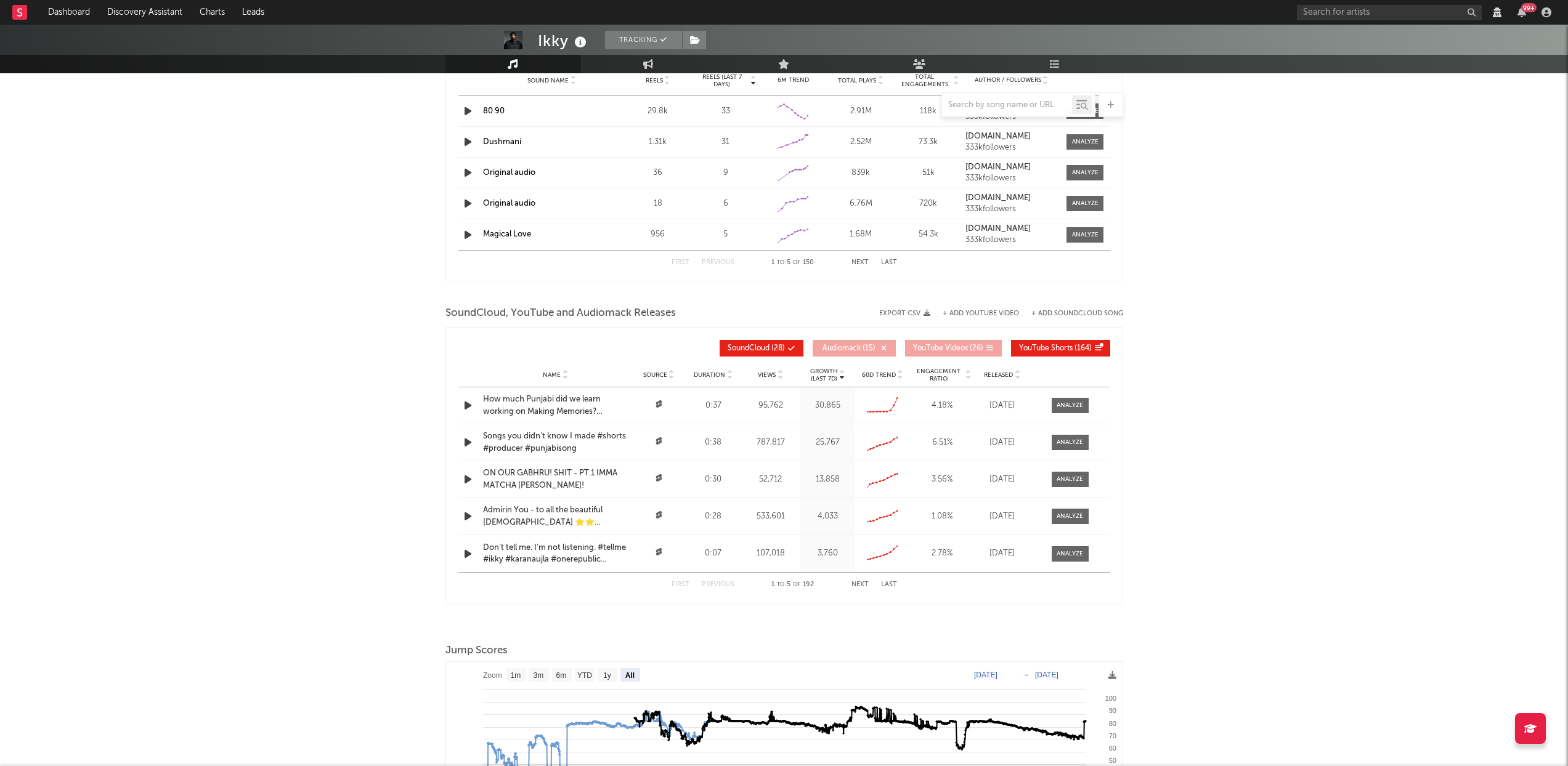
select select "View all"
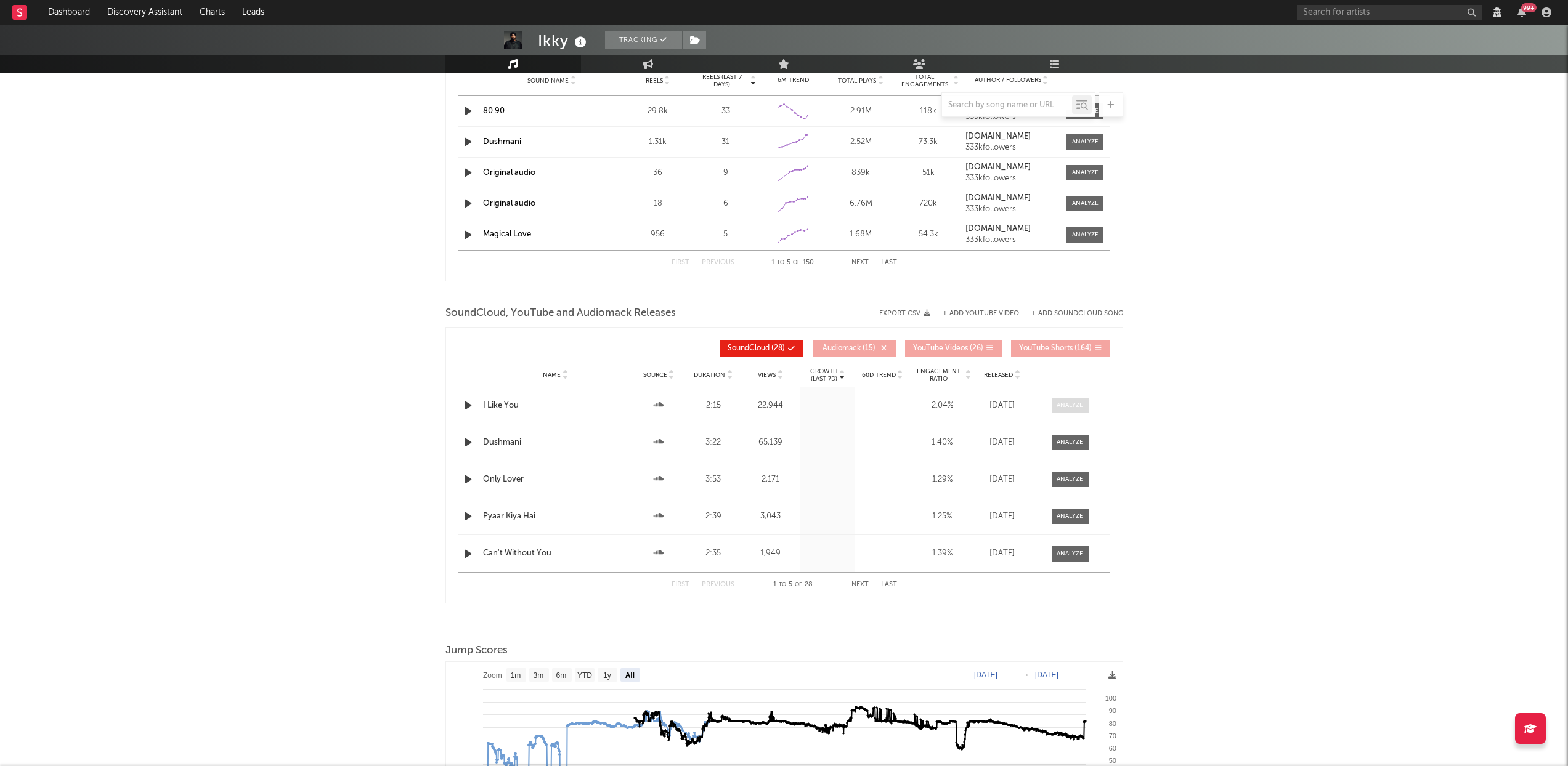
click at [1078, 408] on div at bounding box center [1070, 405] width 27 height 9
select select "View all"
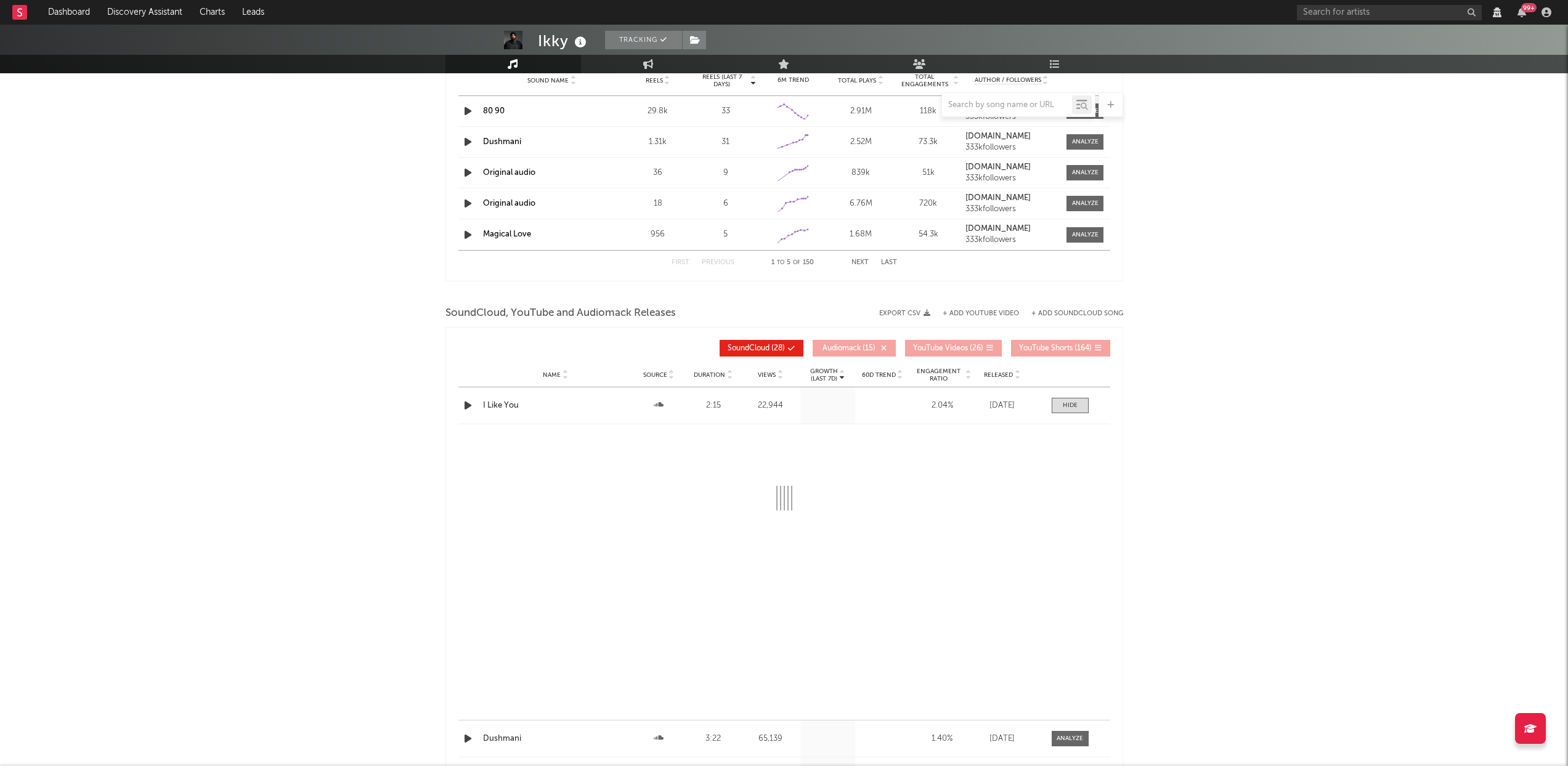
select select "View all"
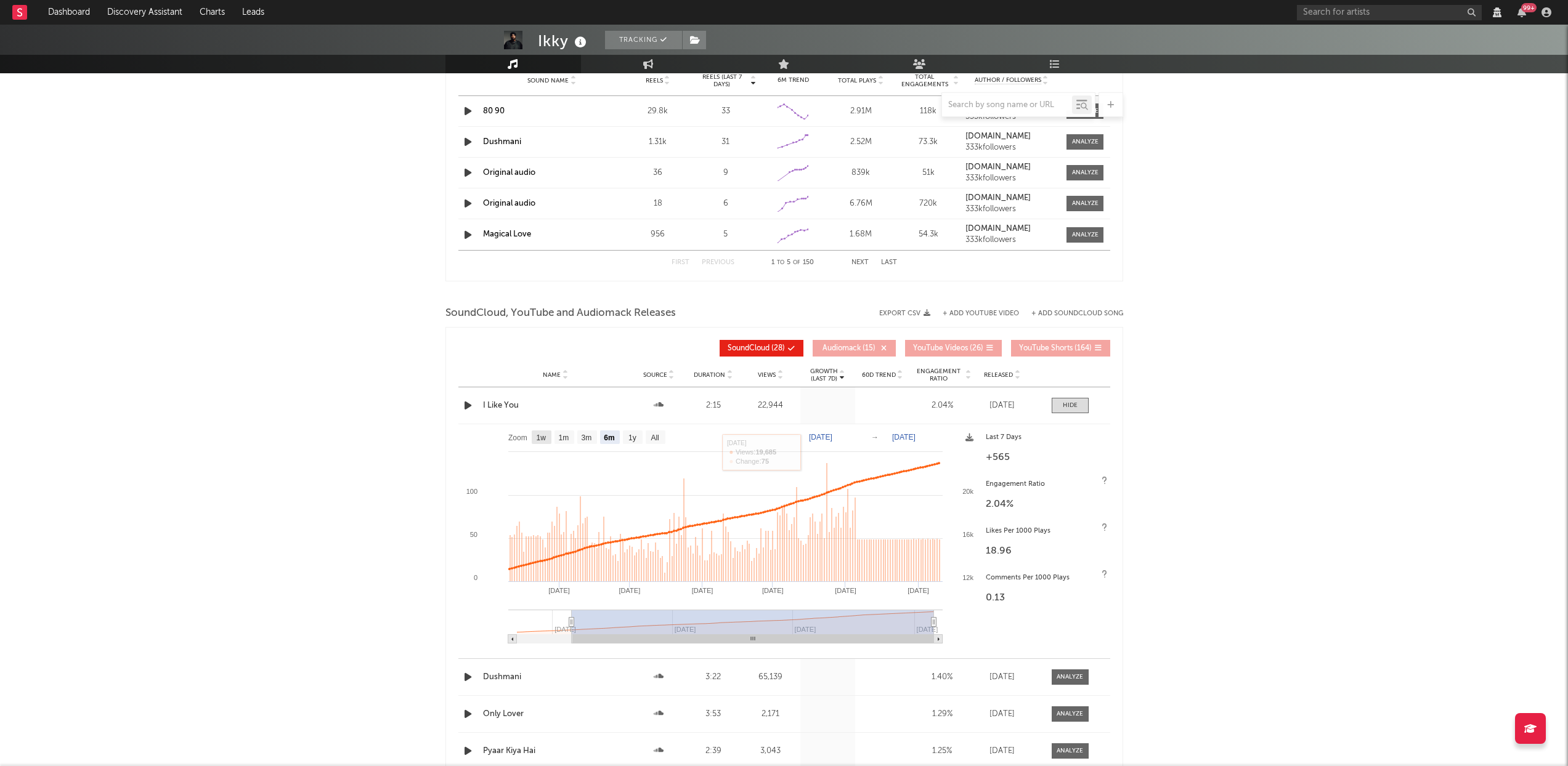
click at [535, 437] on rect at bounding box center [542, 437] width 20 height 14
select select "1w"
type input "[DATE]"
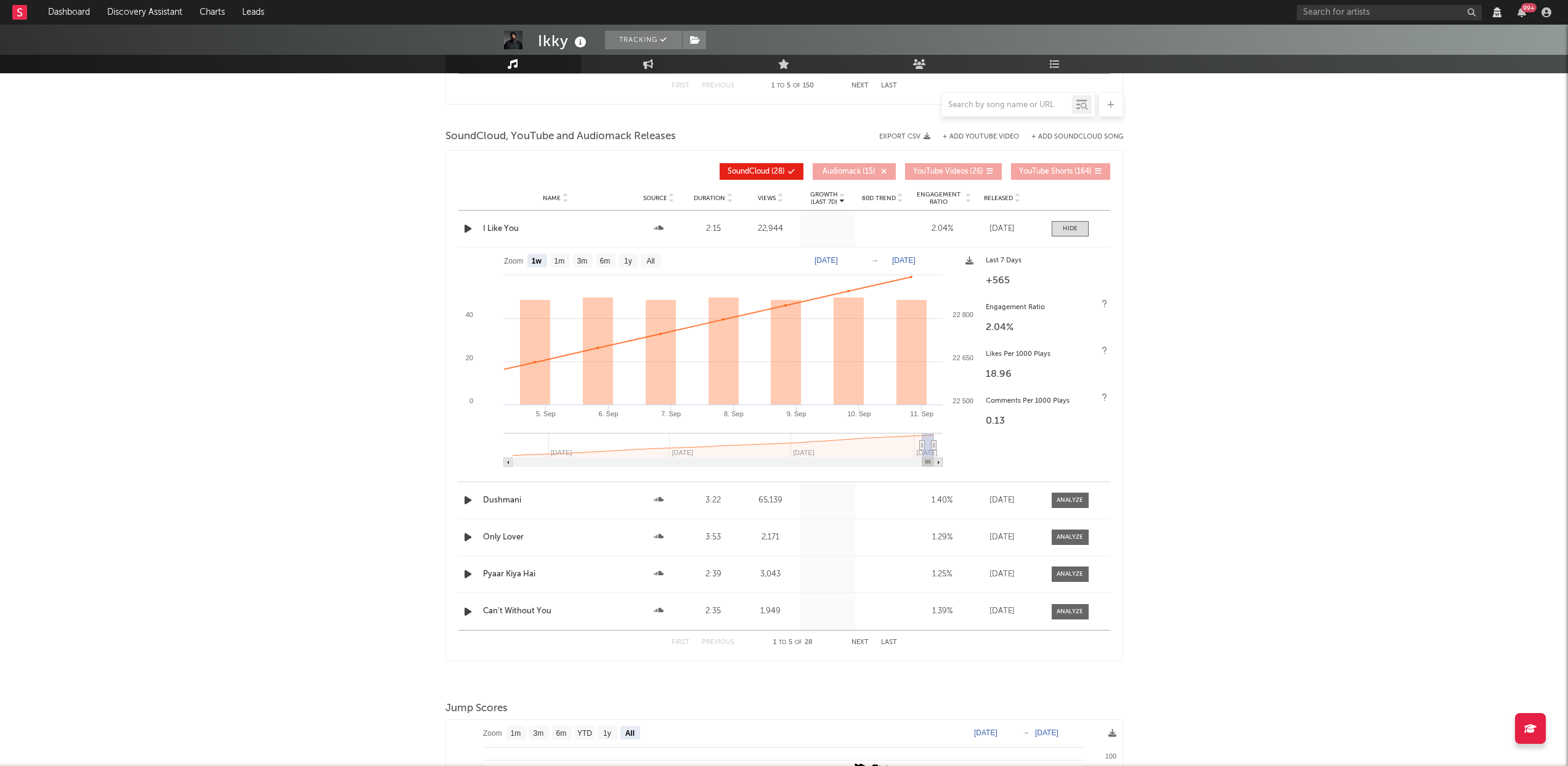
scroll to position [1161, 0]
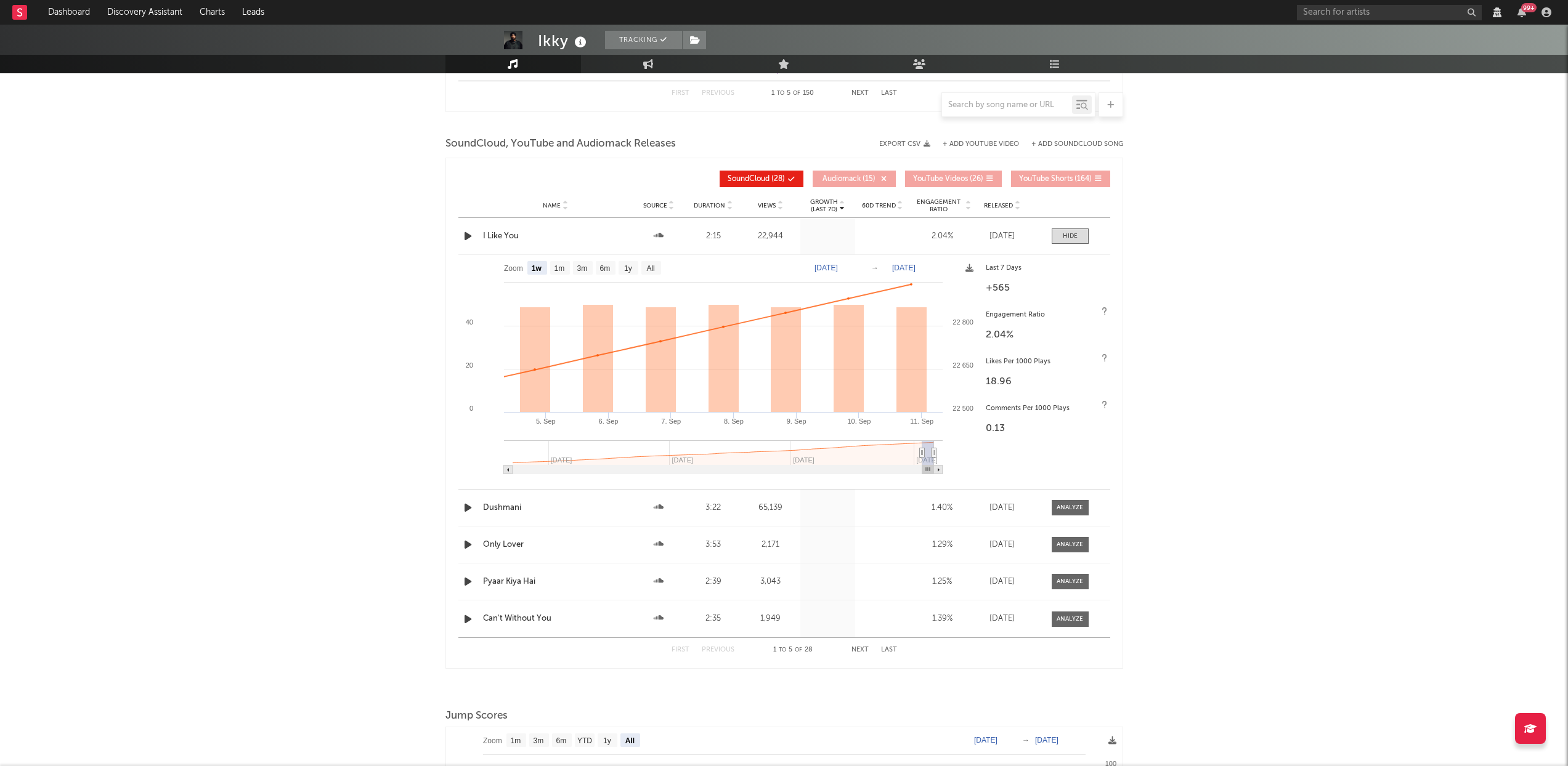
click at [859, 650] on button "Next" at bounding box center [860, 650] width 17 height 7
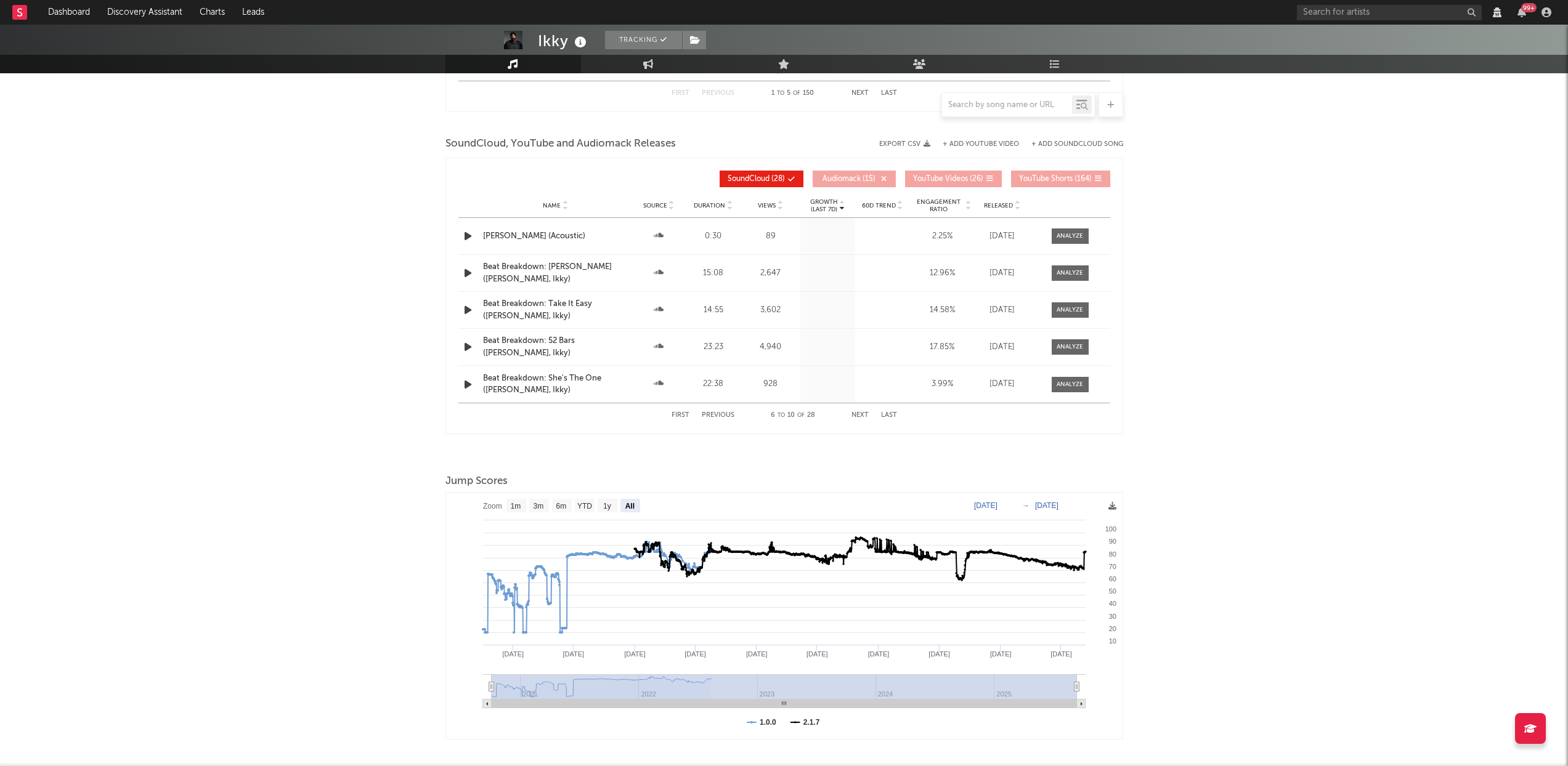
select select "View all"
click at [865, 414] on button "Next" at bounding box center [860, 415] width 17 height 7
select select "View all"
click at [865, 414] on button "Next" at bounding box center [860, 415] width 17 height 7
select select "View all"
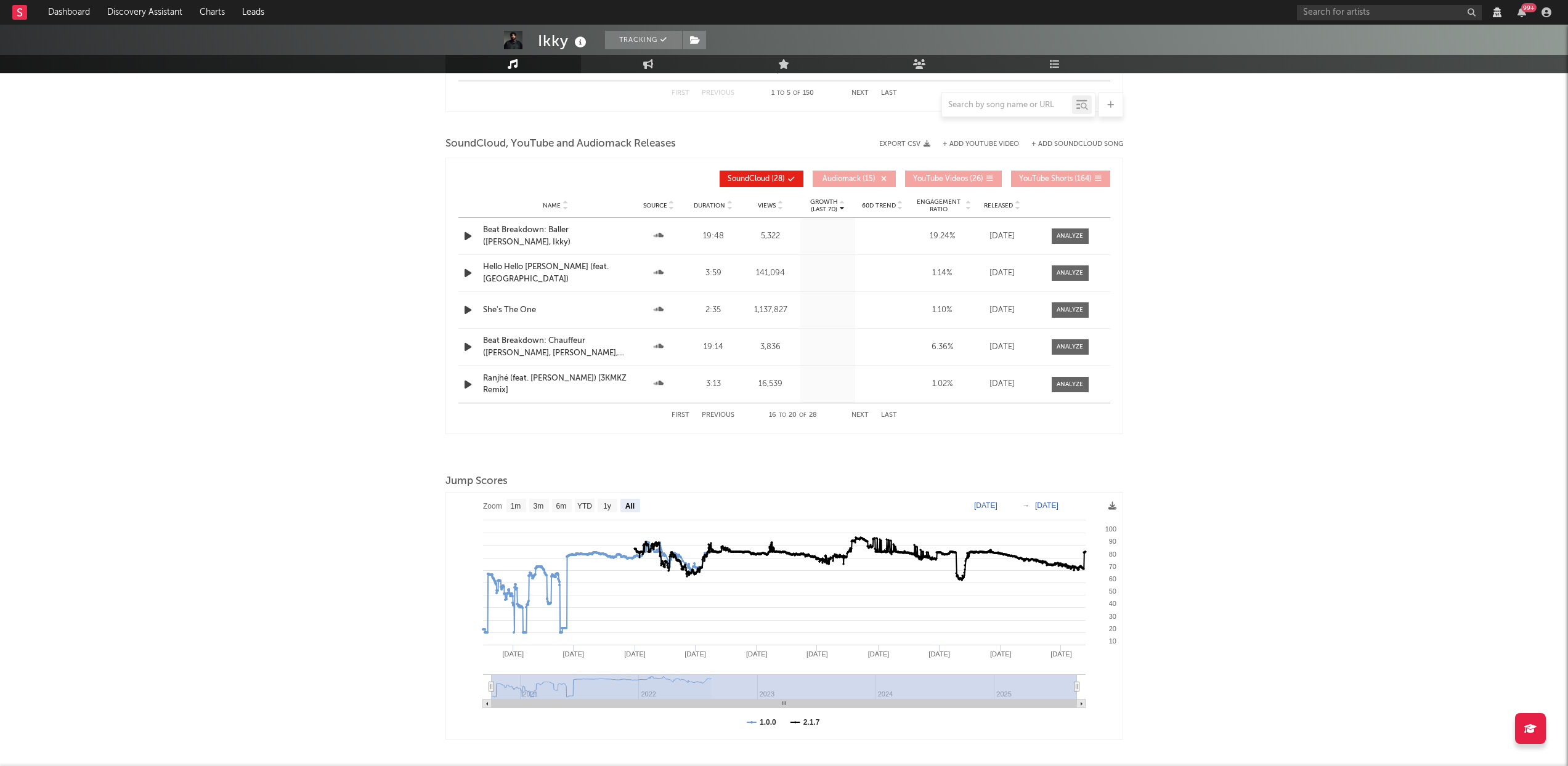
click at [865, 414] on button "Next" at bounding box center [860, 415] width 17 height 7
select select "View all"
click at [865, 414] on button "Next" at bounding box center [860, 415] width 17 height 7
select select "View all"
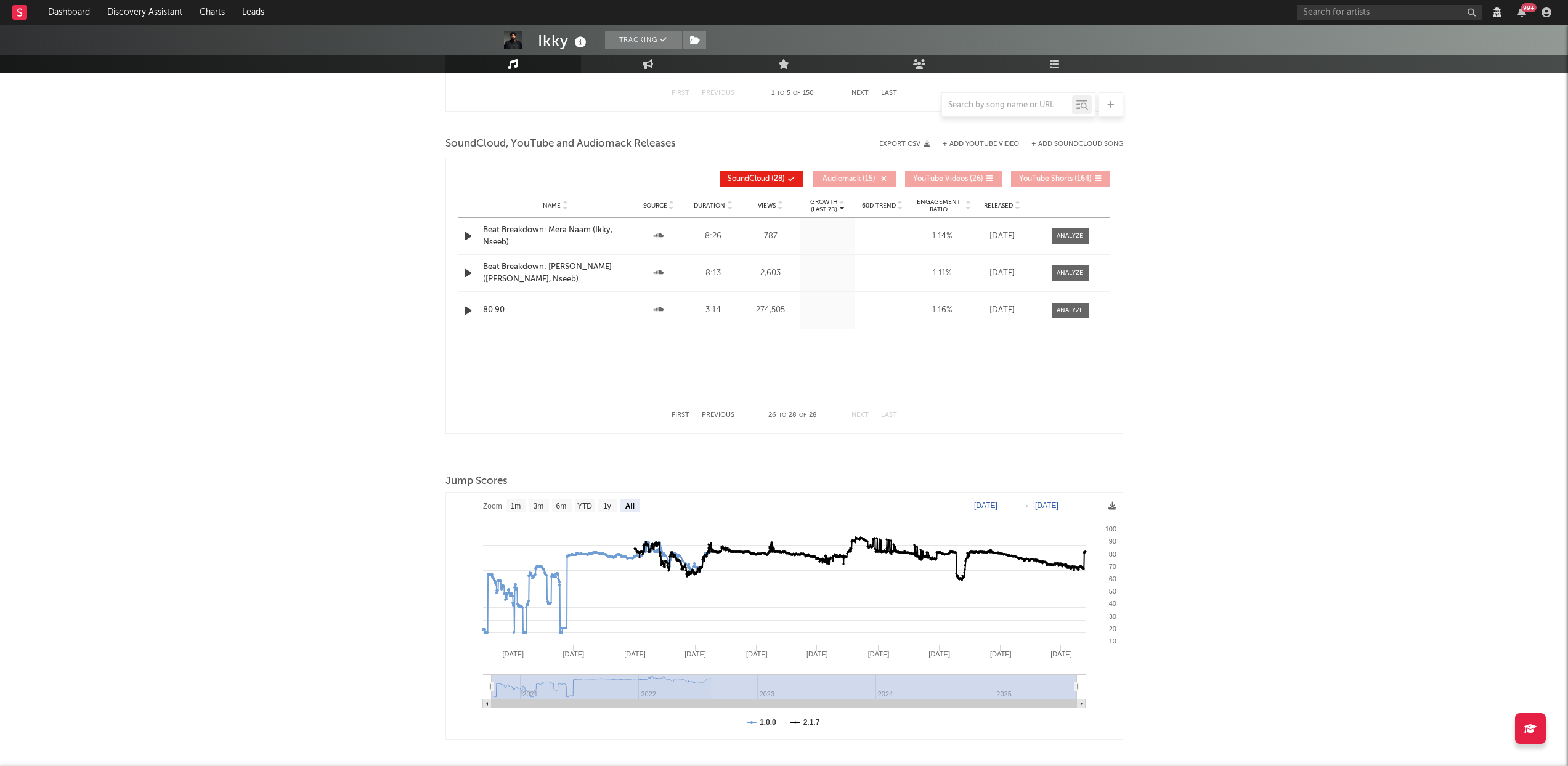
click at [684, 412] on button "First" at bounding box center [680, 415] width 18 height 7
select select "6m"
select select "View all"
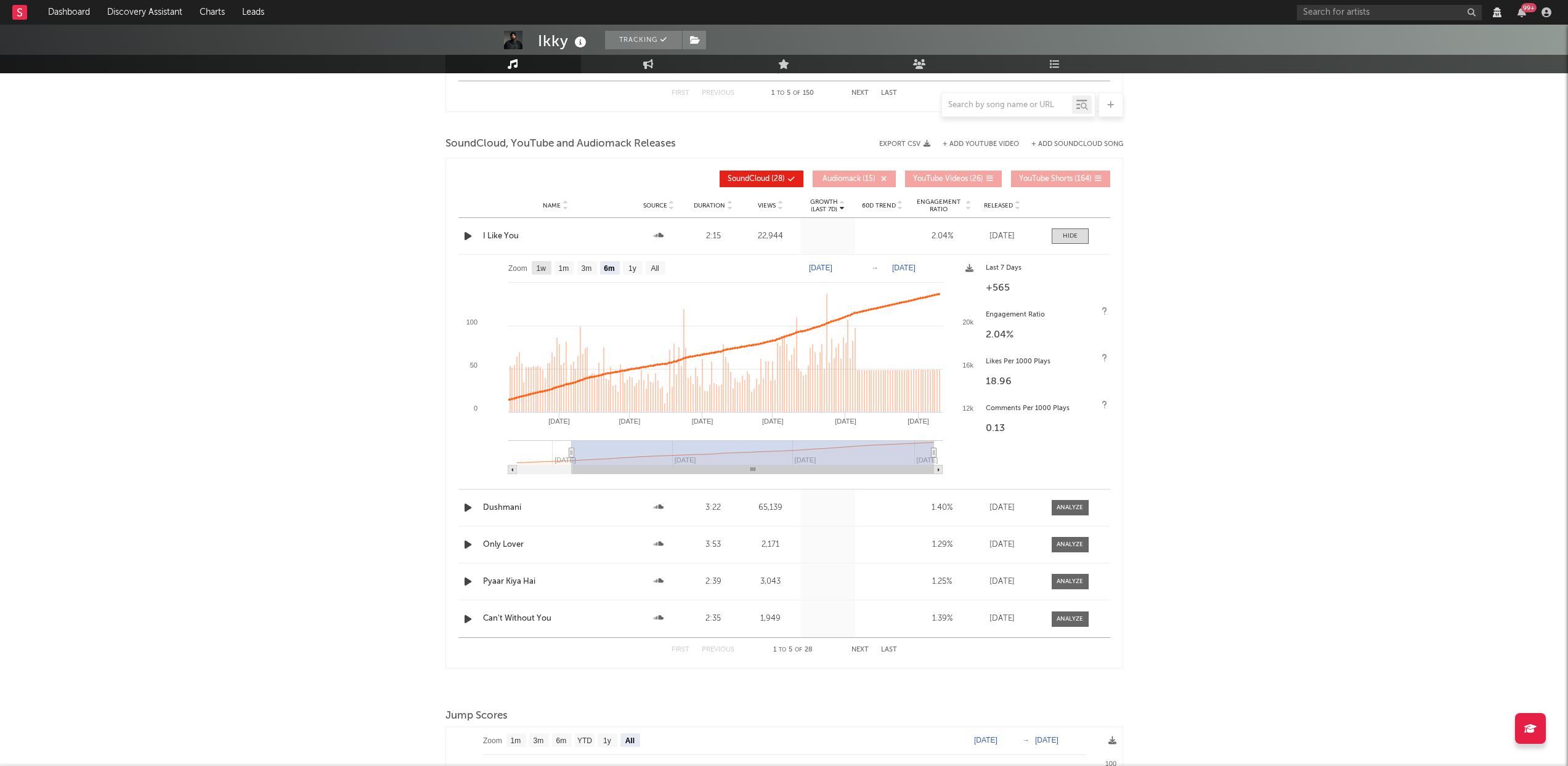
click at [540, 268] on text "1w" at bounding box center [541, 268] width 10 height 8
select select "1w"
type input "[DATE]"
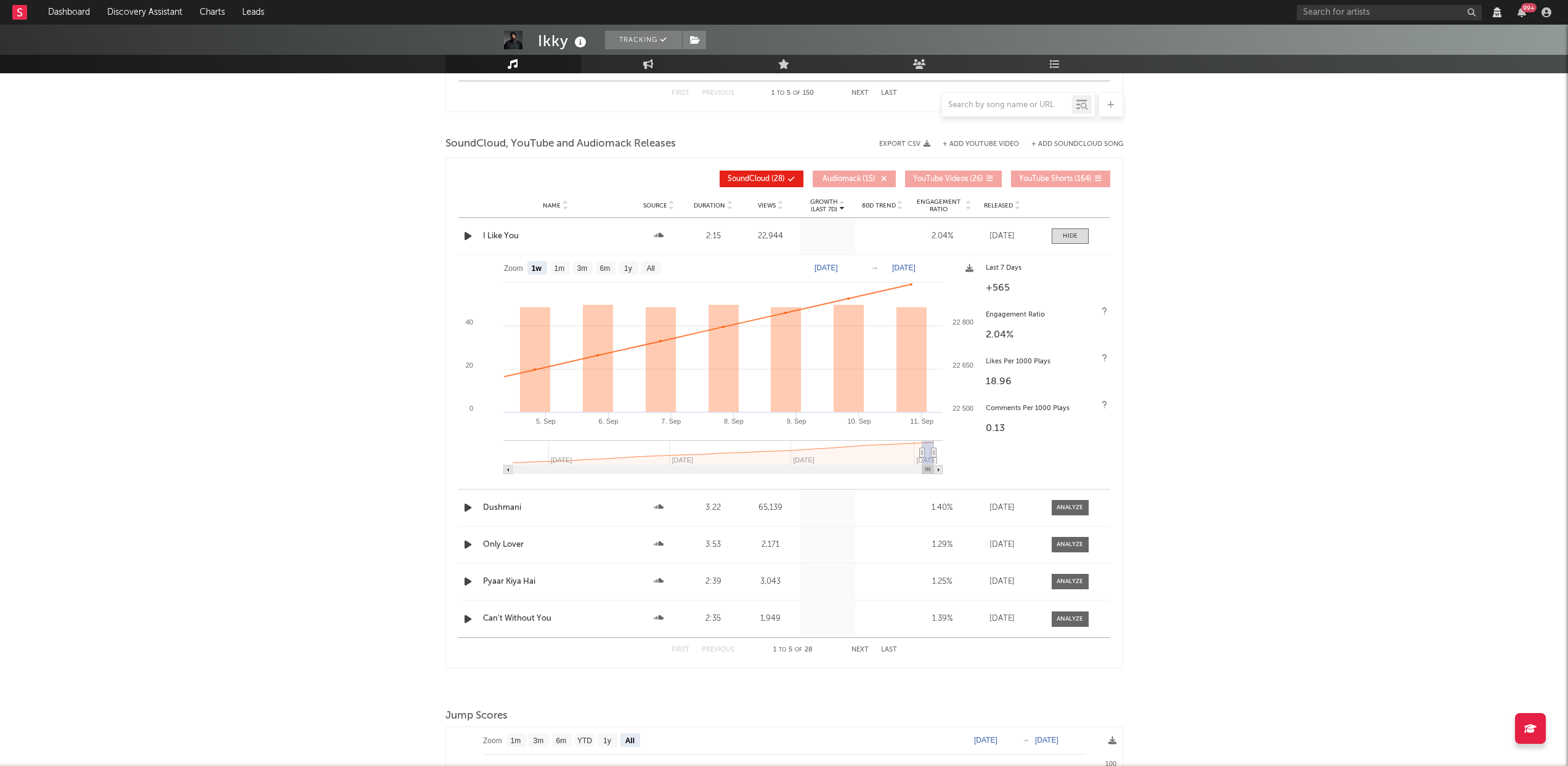
scroll to position [0, 0]
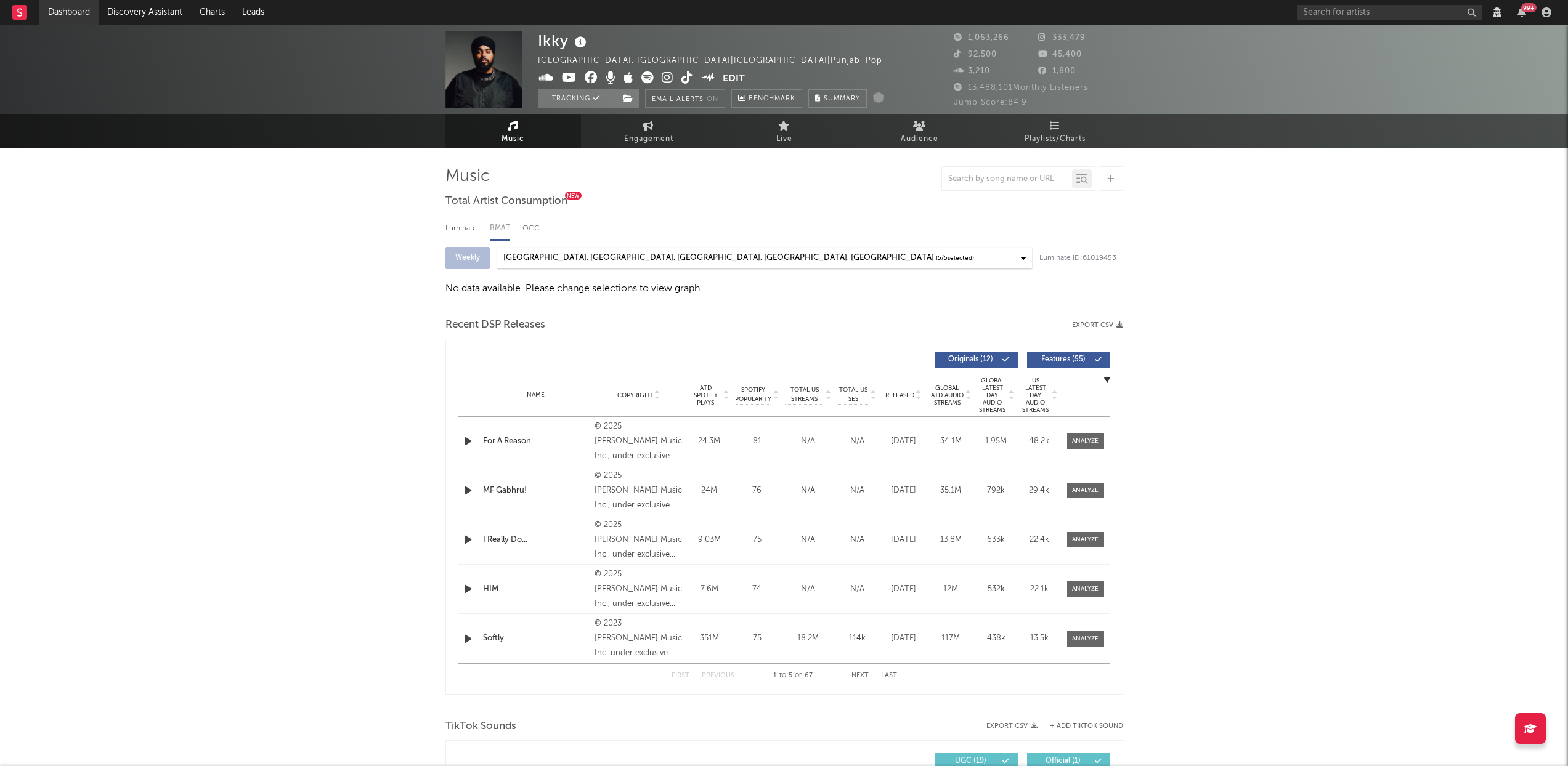
click at [78, 14] on link "Dashboard" at bounding box center [68, 12] width 59 height 25
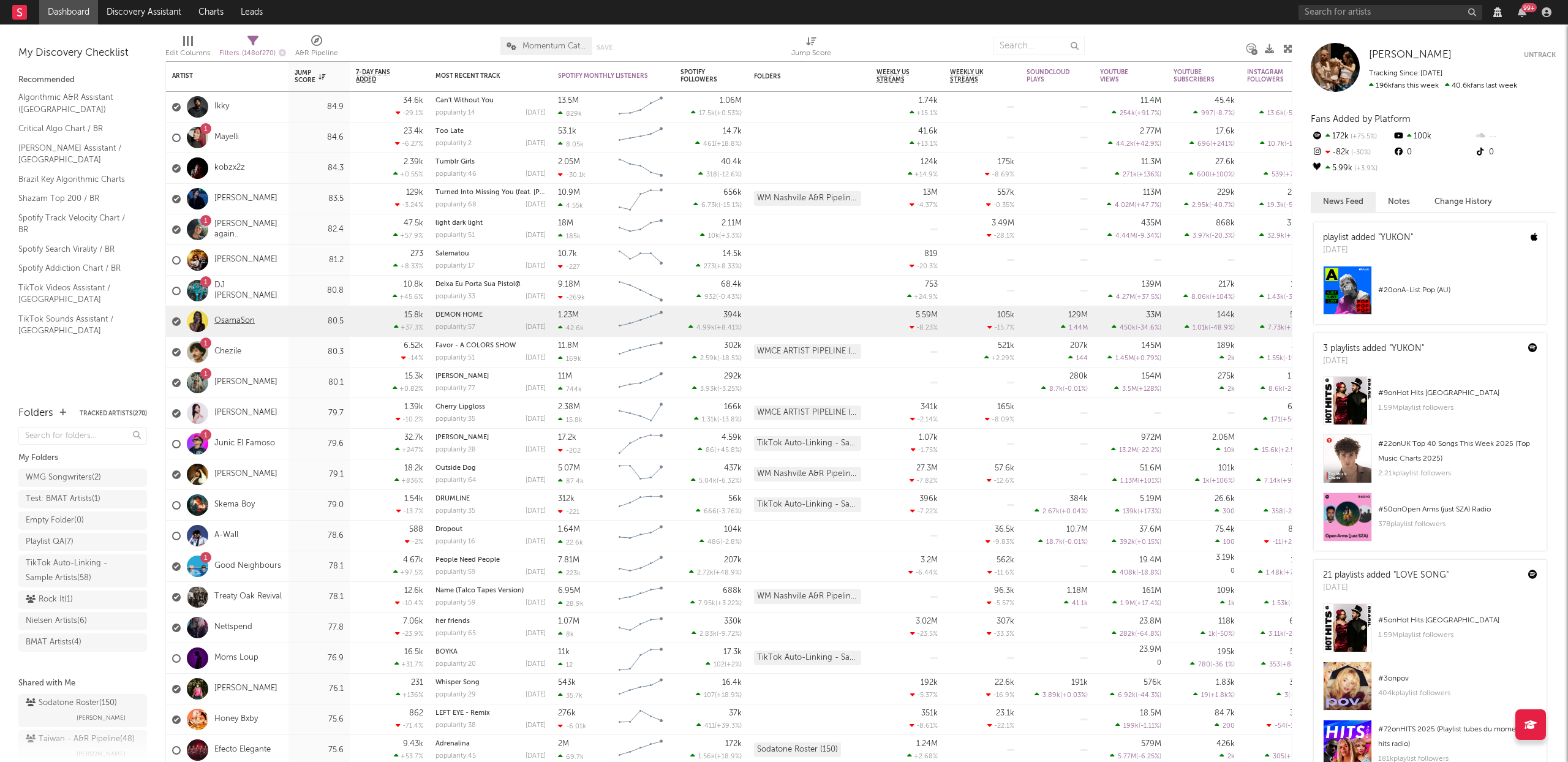
click at [234, 316] on link "OsamaSon" at bounding box center [234, 321] width 40 height 11
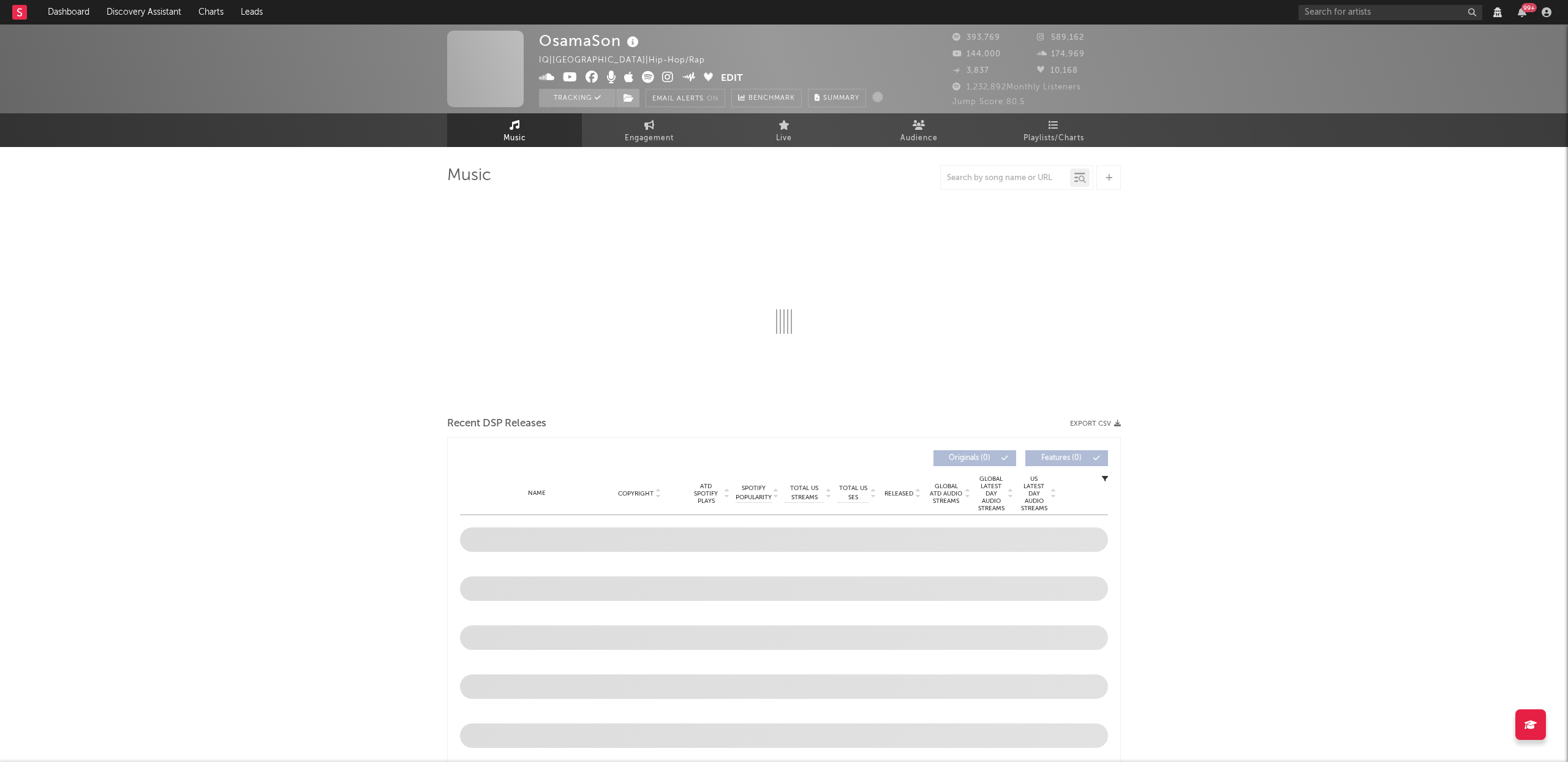
select select "View all"
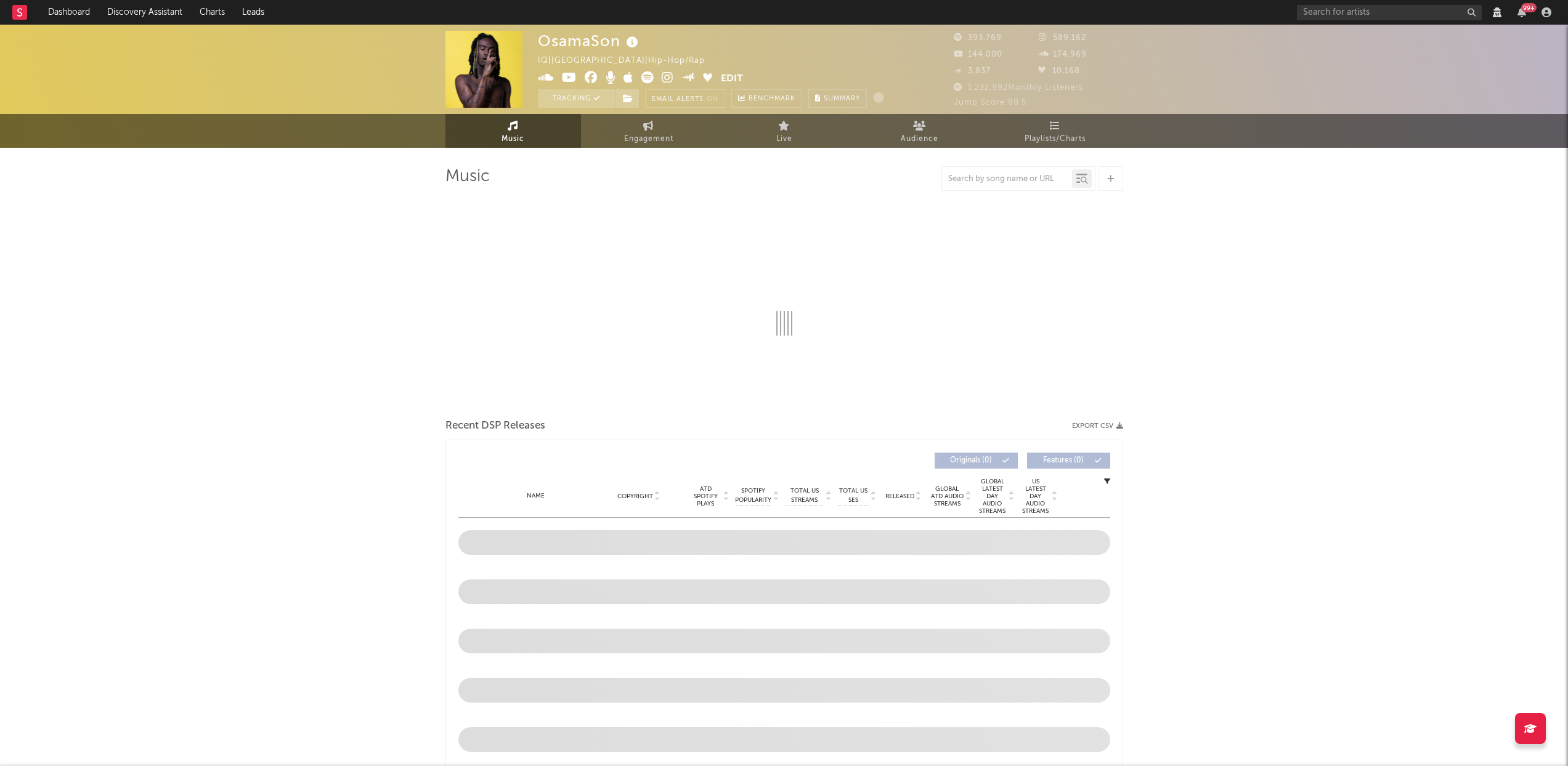
select select "View all"
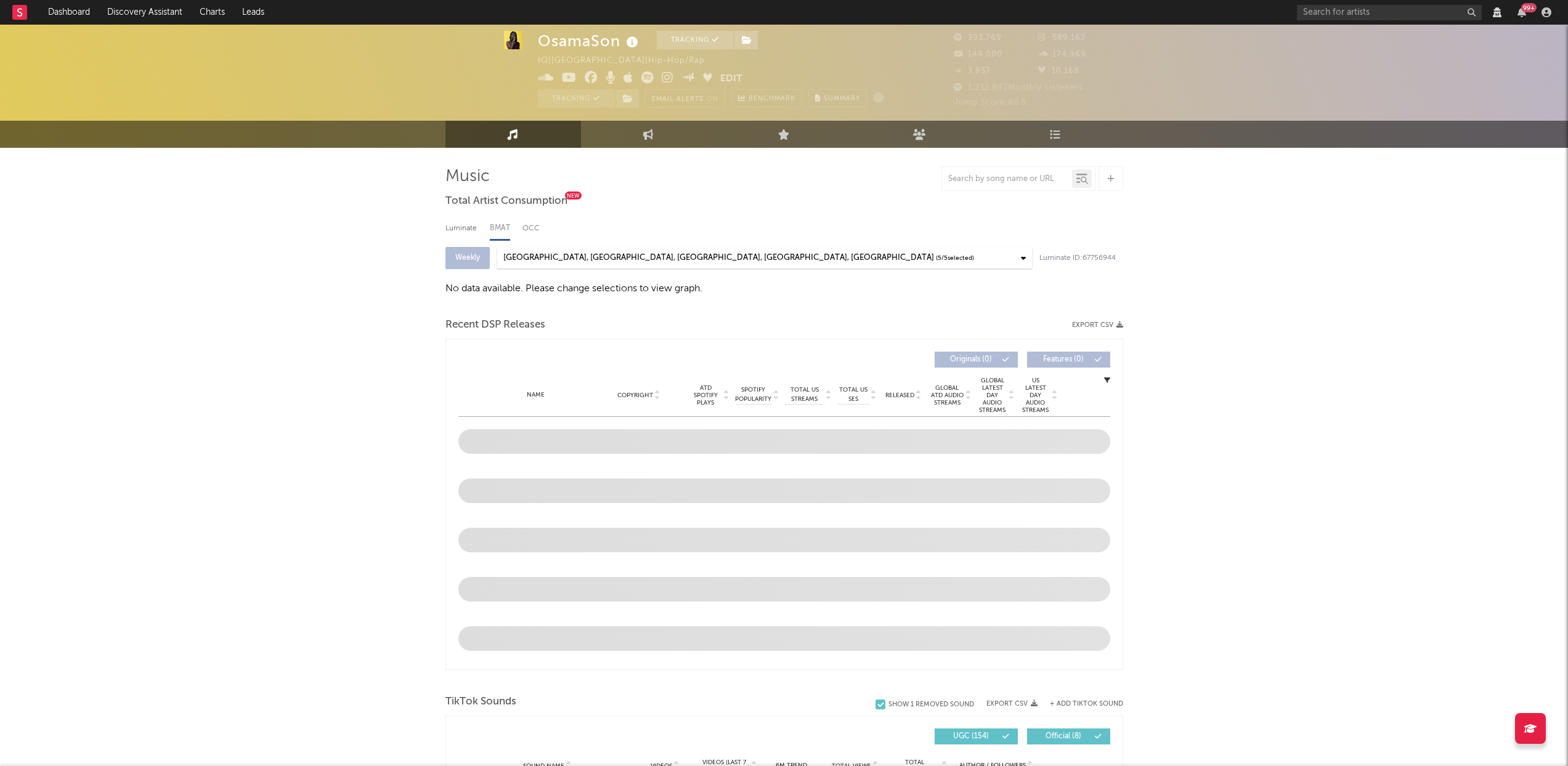
scroll to position [197, 0]
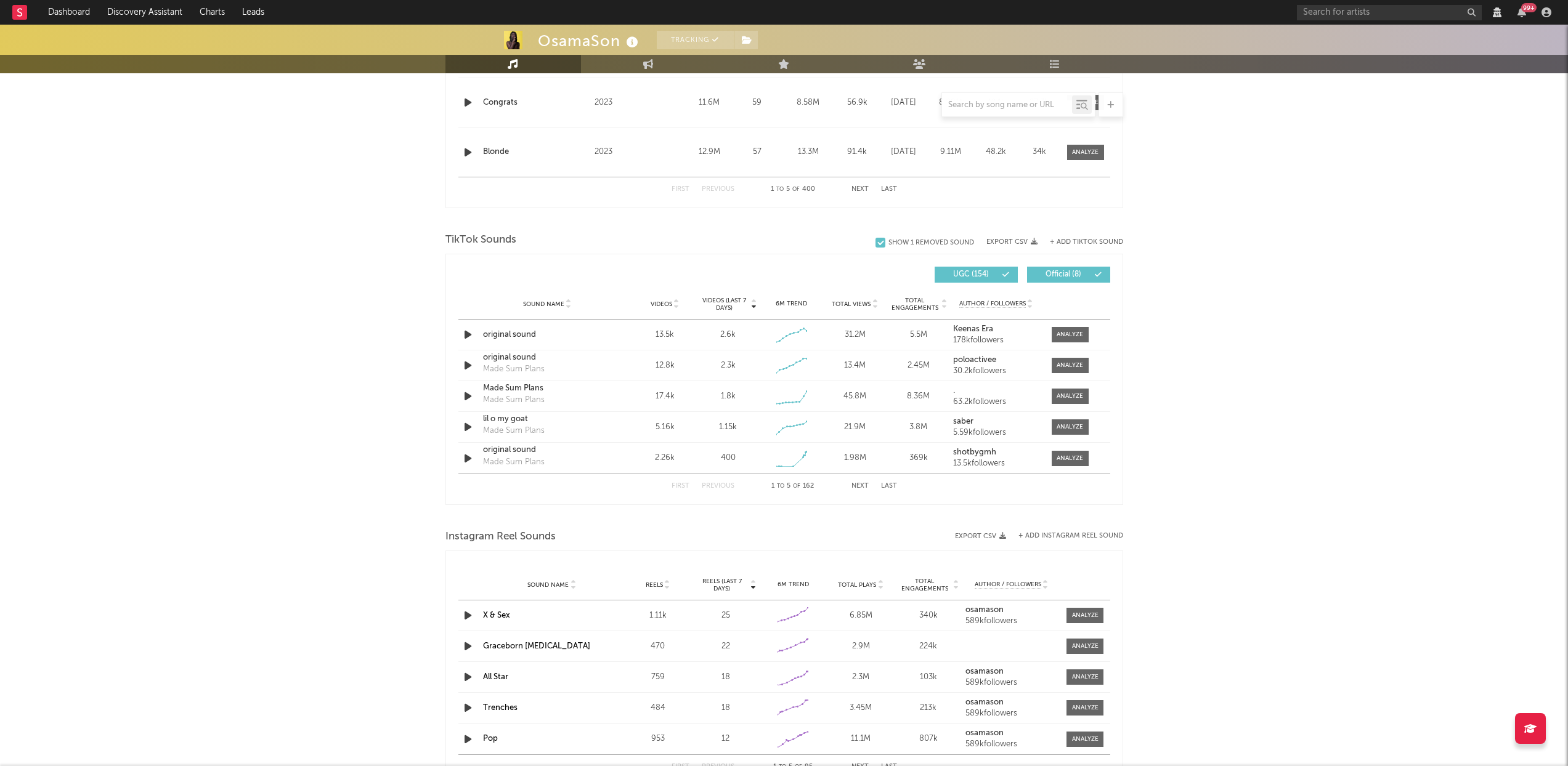
select select "View all"
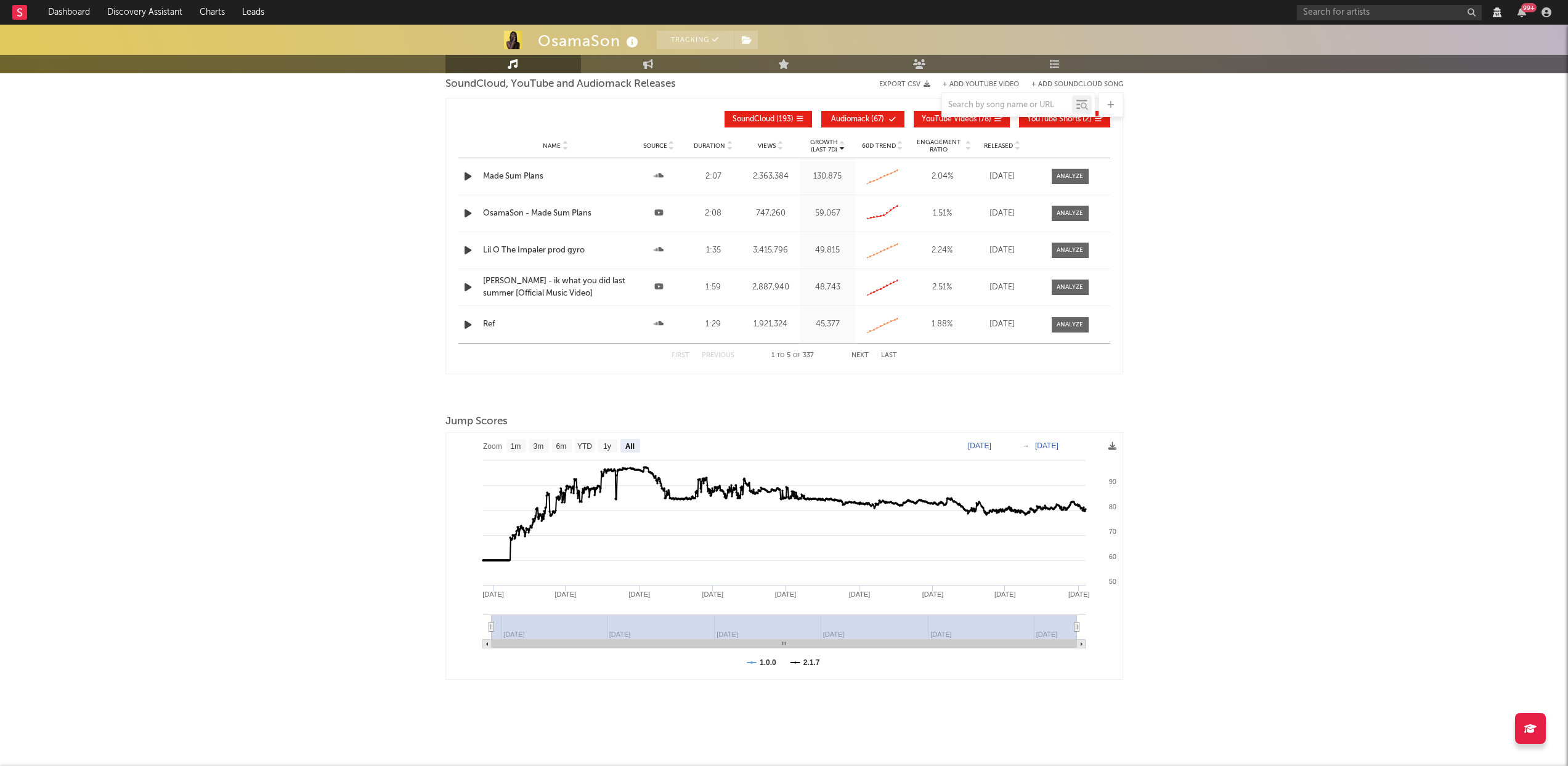
scroll to position [1058, 0]
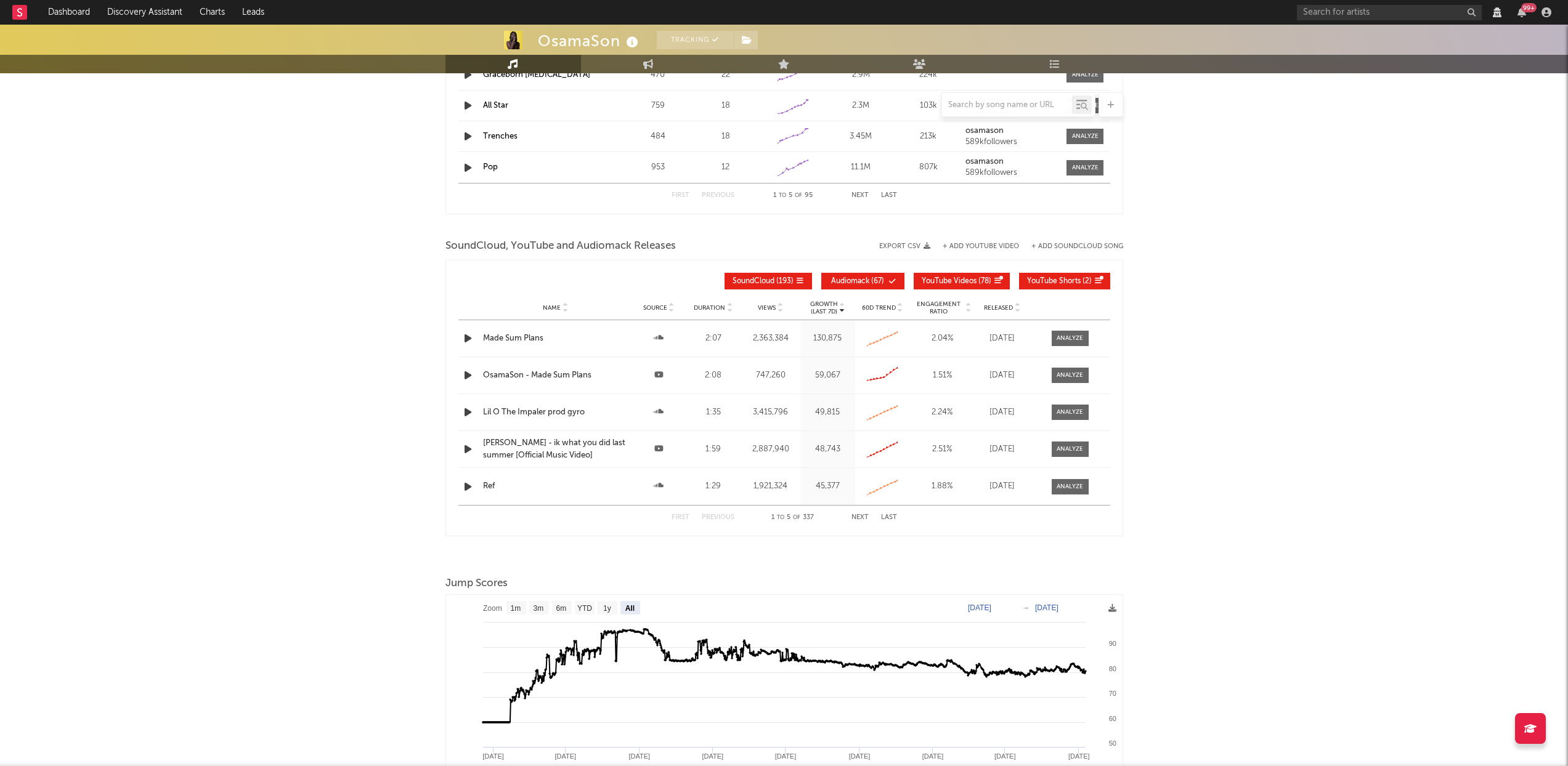
click at [839, 282] on span "Audiomack" at bounding box center [851, 282] width 38 height 8
drag, startPoint x: 948, startPoint y: 286, endPoint x: 1021, endPoint y: 288, distance: 73.0
click at [948, 286] on button "YouTube Videos ( 78 )" at bounding box center [961, 282] width 96 height 17
select select "View all"
click at [1050, 286] on button "YouTube Shorts ( 2 )" at bounding box center [1064, 282] width 91 height 17
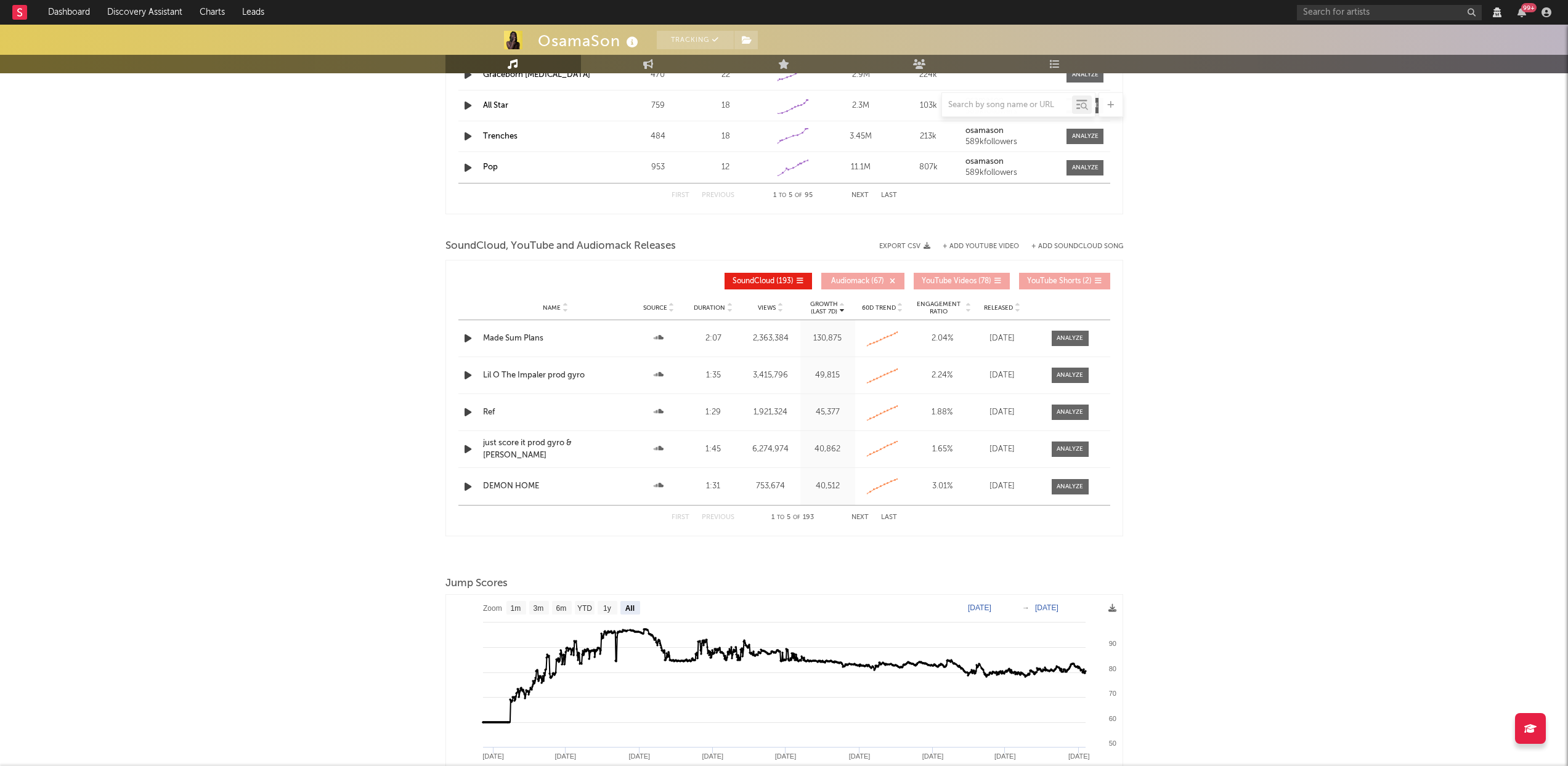
click at [1018, 311] on icon at bounding box center [1017, 310] width 6 height 5
select select "View all"
click at [1078, 337] on div at bounding box center [1070, 338] width 27 height 9
select select "View all"
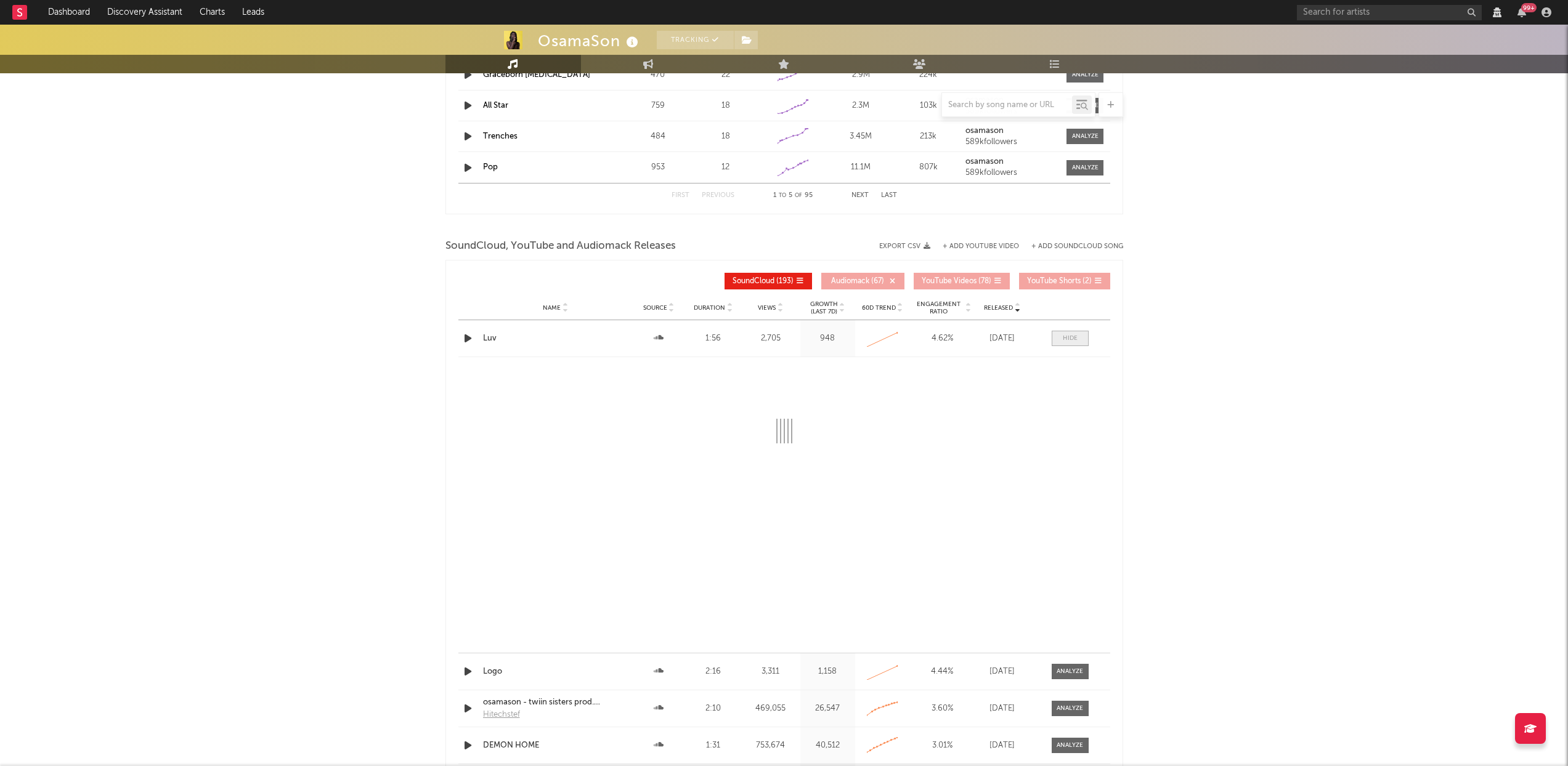
select select "View all"
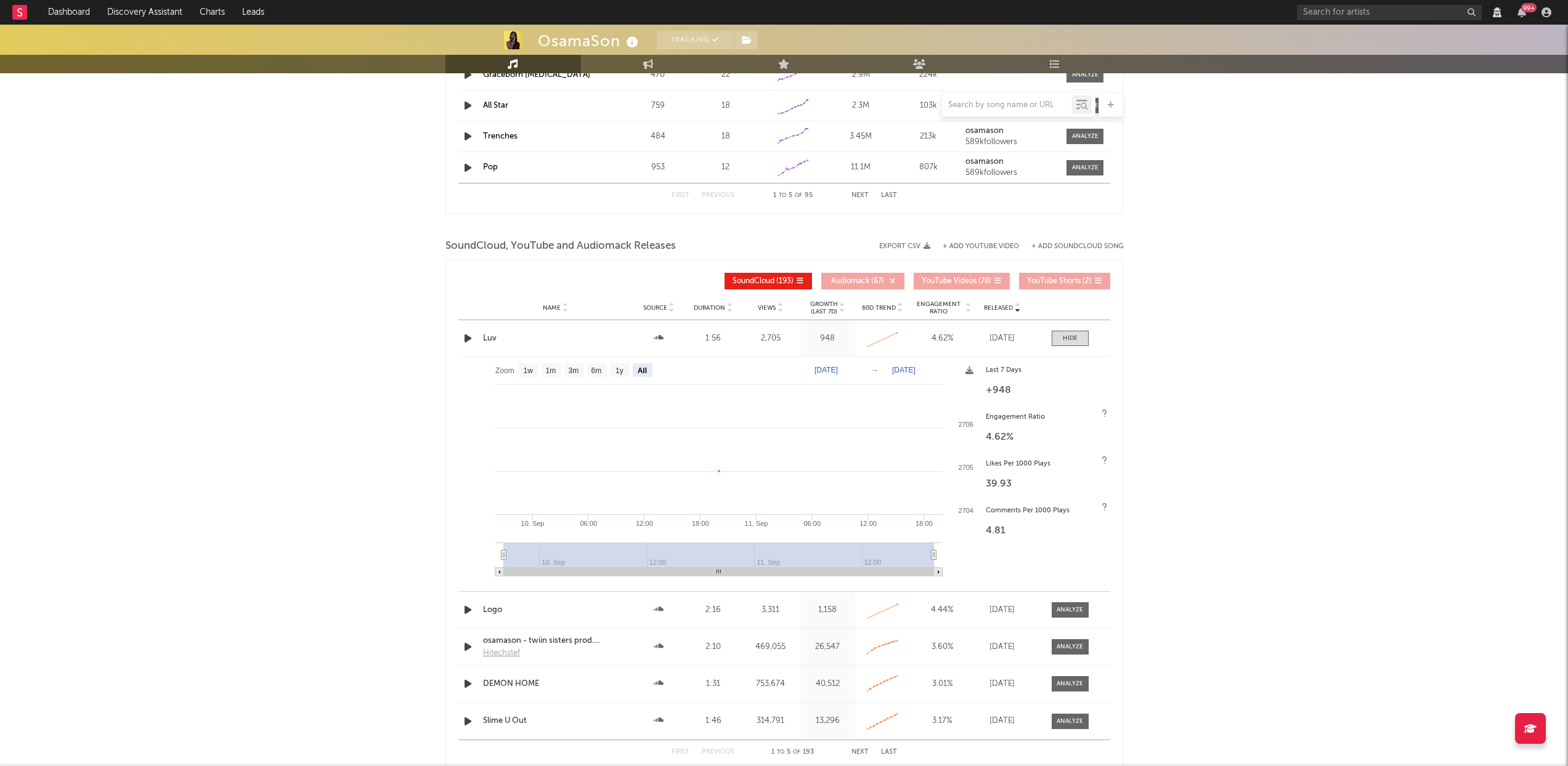
click at [563, 372] on rect at bounding box center [719, 470] width 521 height 228
click at [570, 370] on text "3m" at bounding box center [574, 370] width 11 height 8
click at [574, 368] on text "3m" at bounding box center [574, 370] width 11 height 8
select select "3m"
click at [1080, 340] on span at bounding box center [1070, 338] width 37 height 15
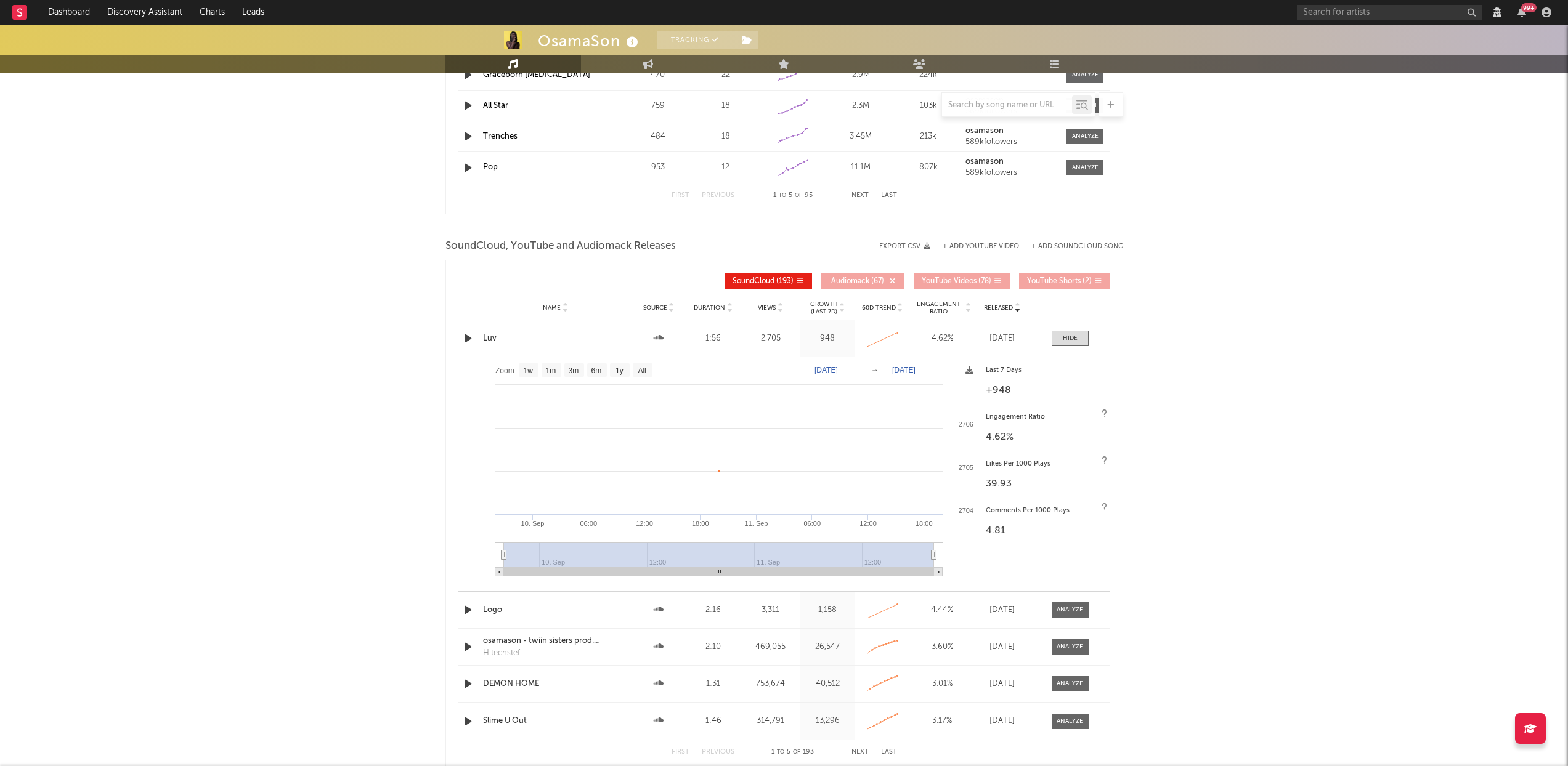
select select "View all"
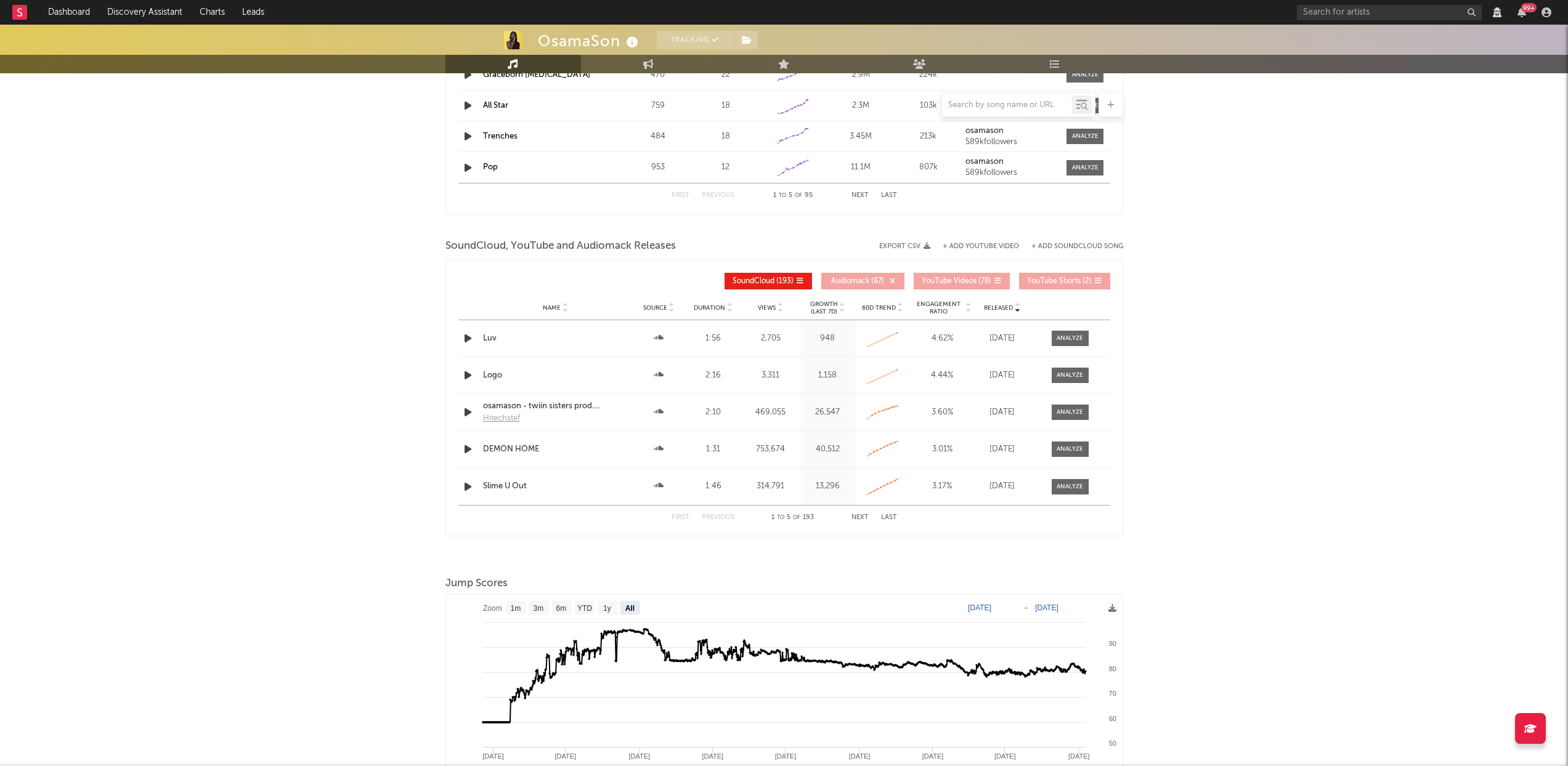
click at [1075, 383] on div "Name Logo Source Duration 2:16 Views 3,311 Growth (Last 7d) 1,158 60D Trend Cre…" at bounding box center [784, 375] width 652 height 36
click at [1076, 380] on span at bounding box center [1070, 375] width 37 height 15
select select "View all"
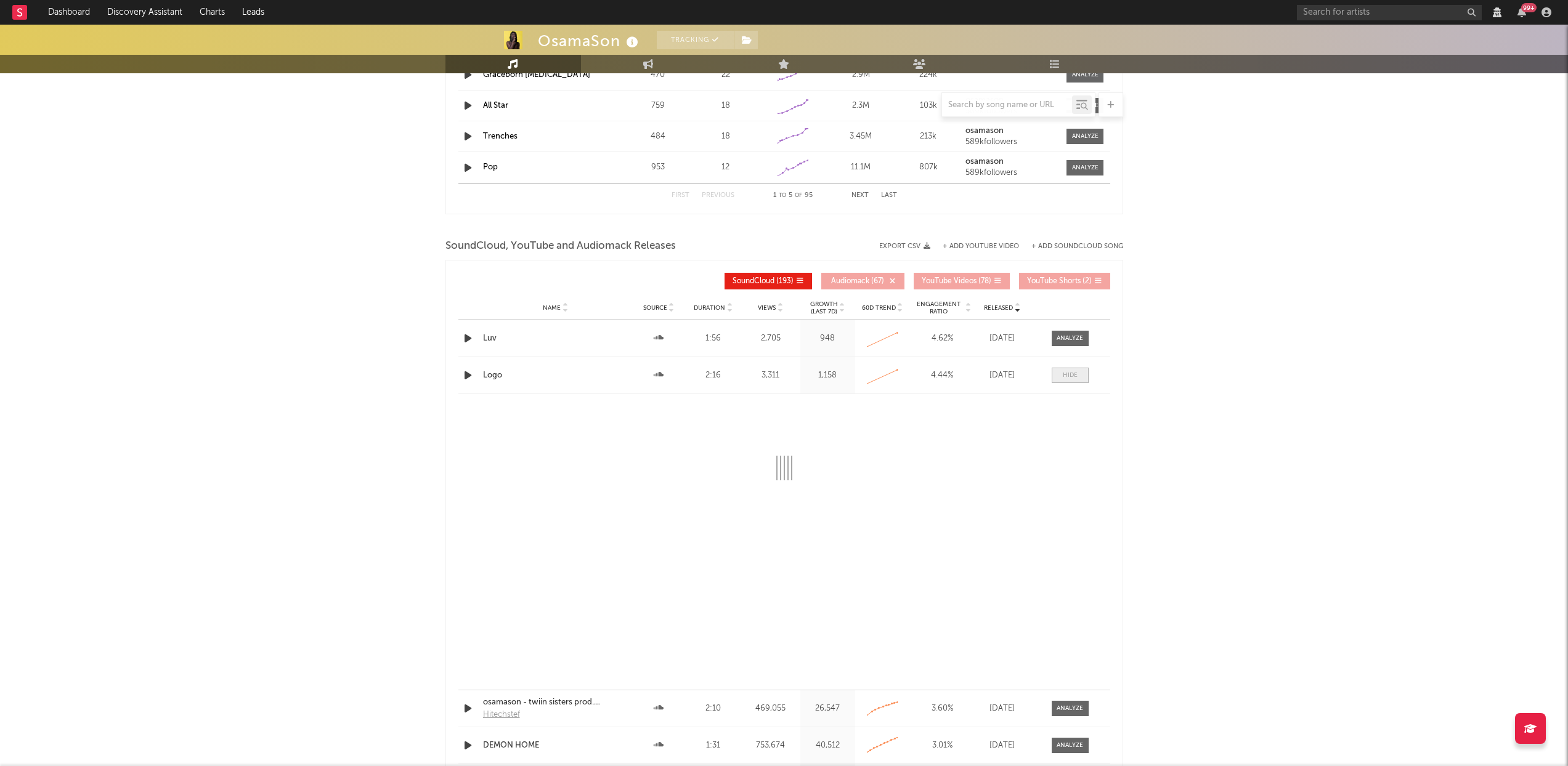
select select "View all"
select select "All"
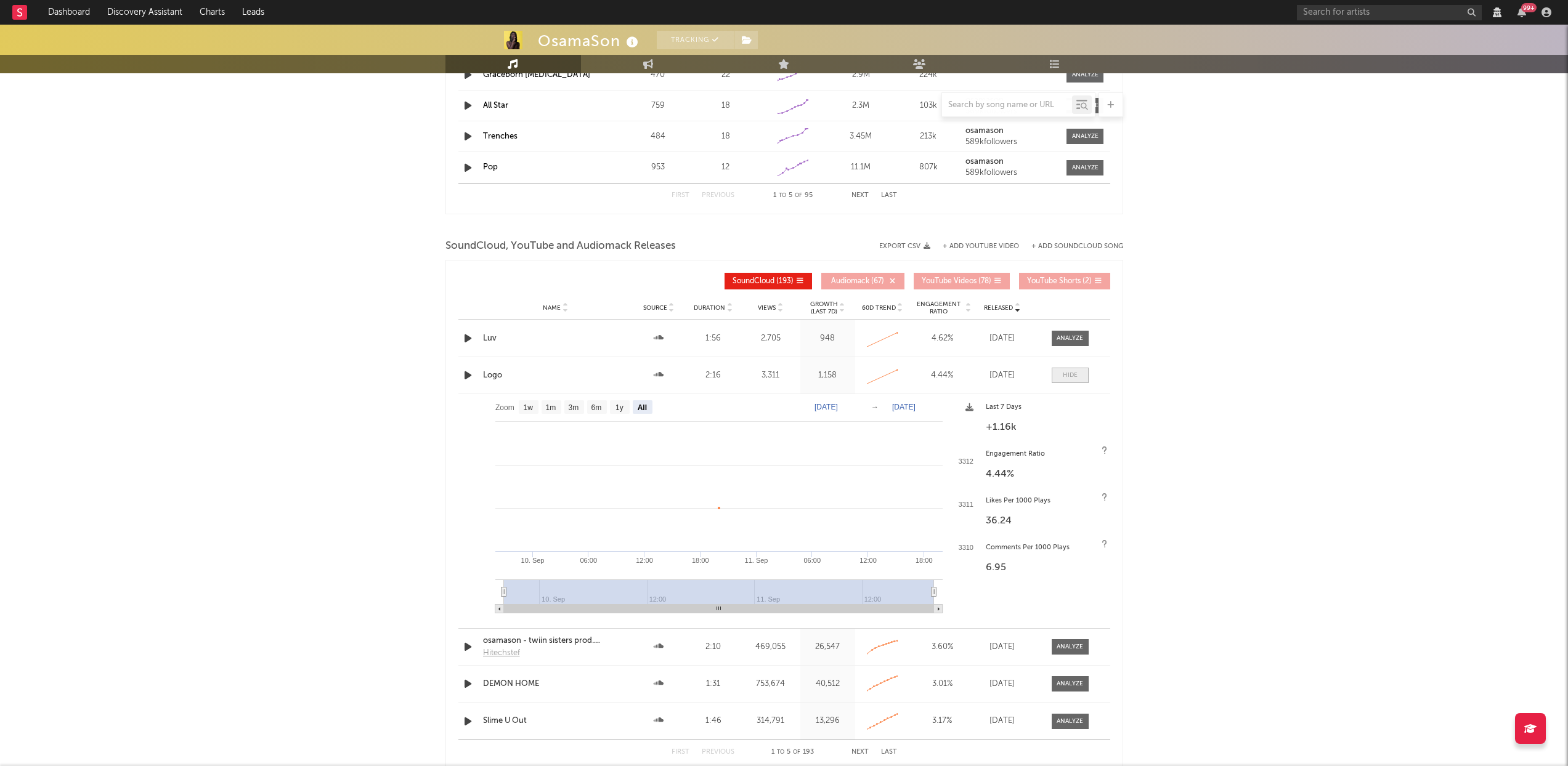
click at [1072, 373] on div at bounding box center [1070, 375] width 15 height 9
select select "View all"
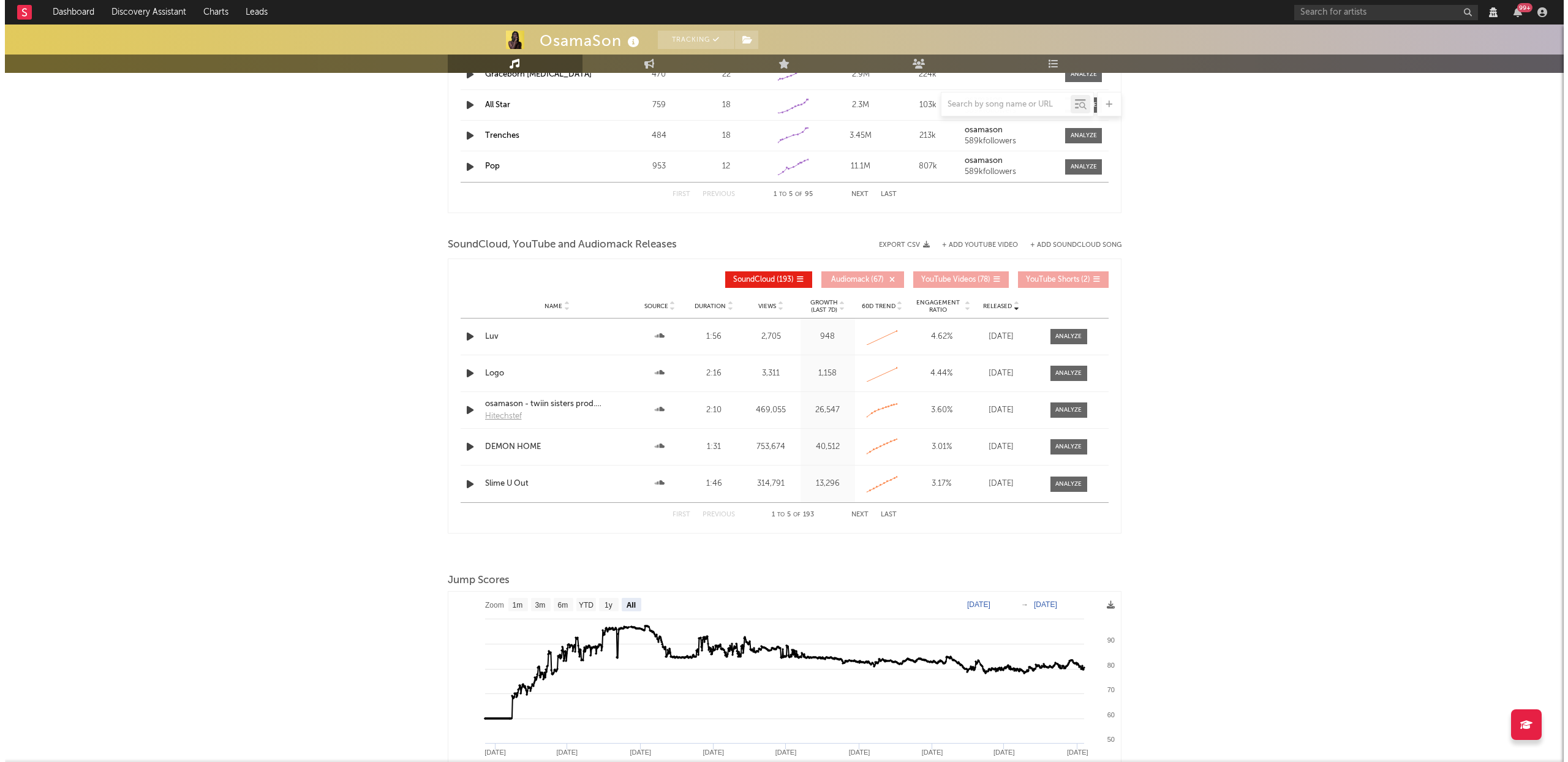
scroll to position [0, 0]
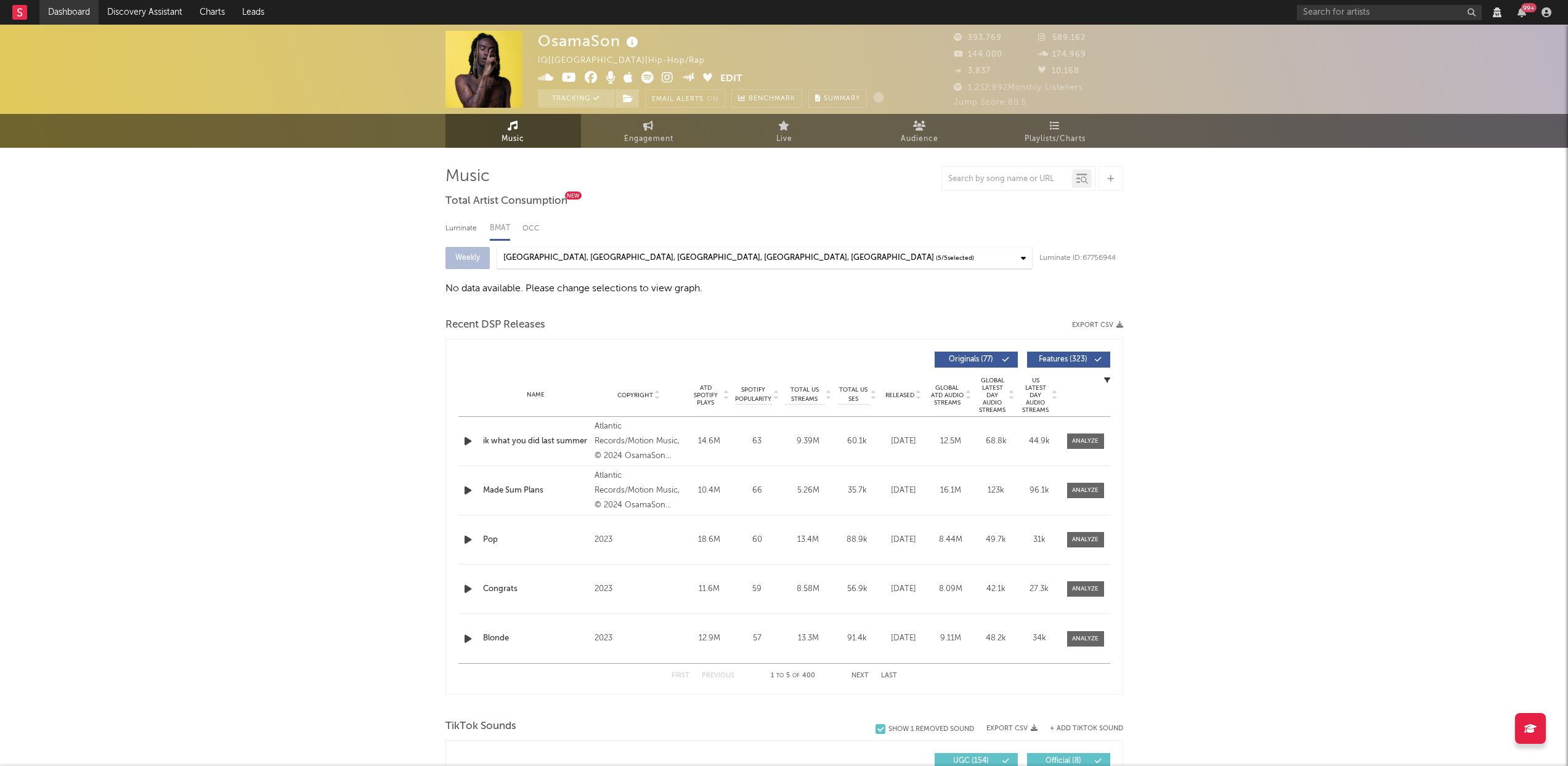
click at [71, 11] on link "Dashboard" at bounding box center [68, 12] width 59 height 25
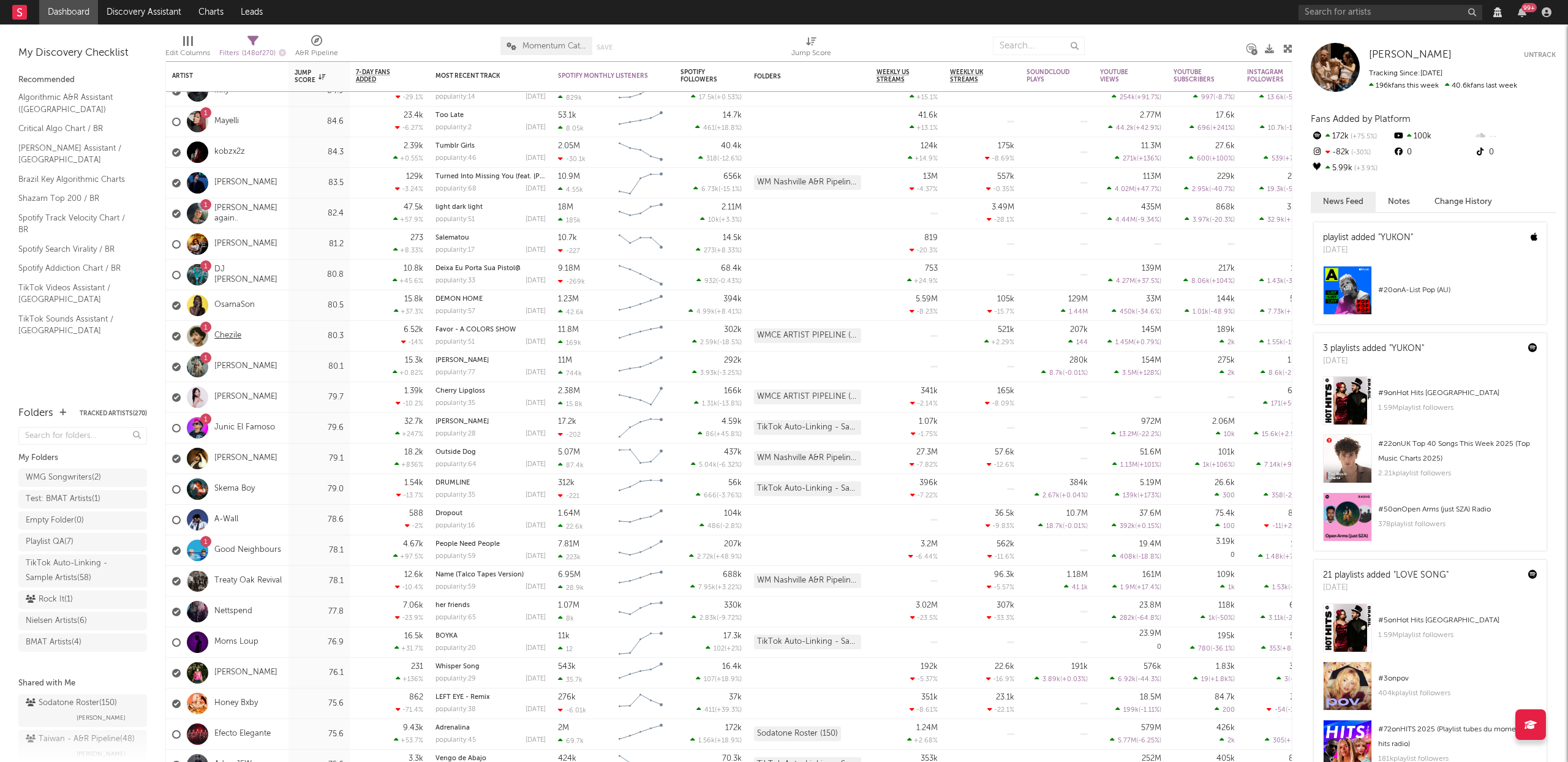
click at [231, 337] on link "Chezile" at bounding box center [227, 336] width 27 height 11
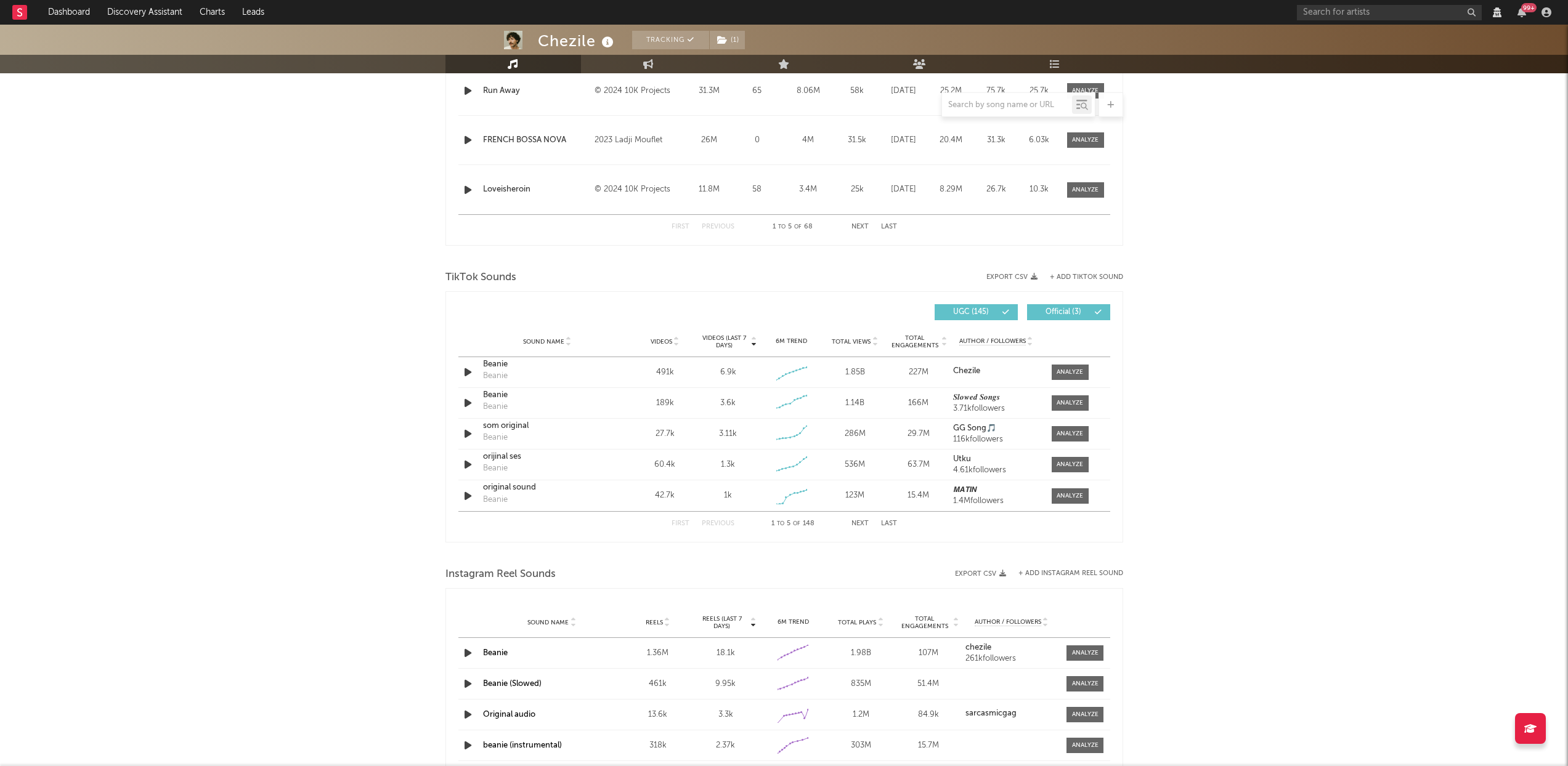
select select "6m"
select select "View all"
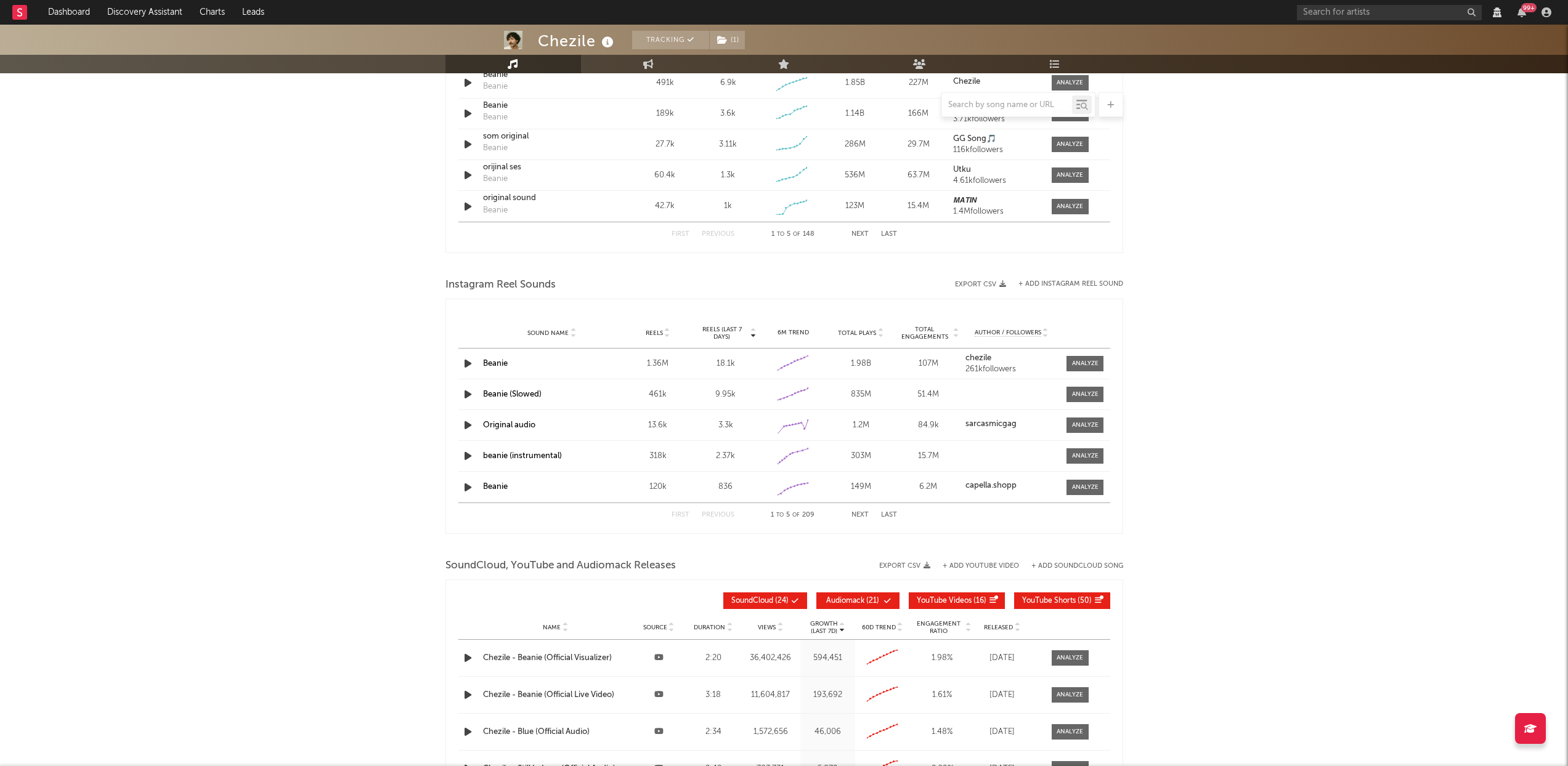
select select "View all"
select select "6m"
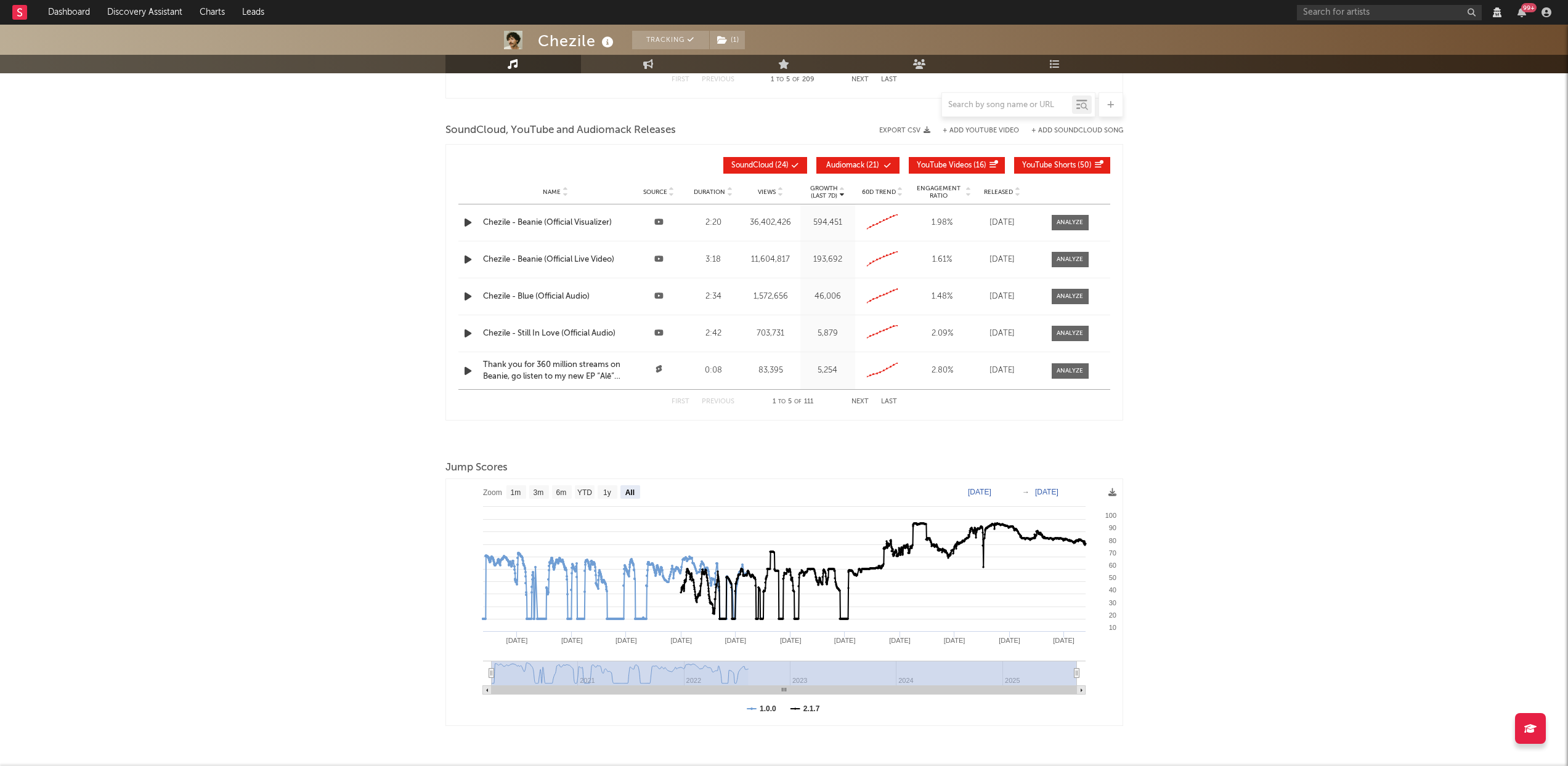
click at [852, 160] on button "Audiomack ( 21 )" at bounding box center [858, 166] width 83 height 17
drag, startPoint x: 954, startPoint y: 164, endPoint x: 993, endPoint y: 166, distance: 39.1
click at [954, 164] on span "YouTube Videos" at bounding box center [944, 166] width 55 height 8
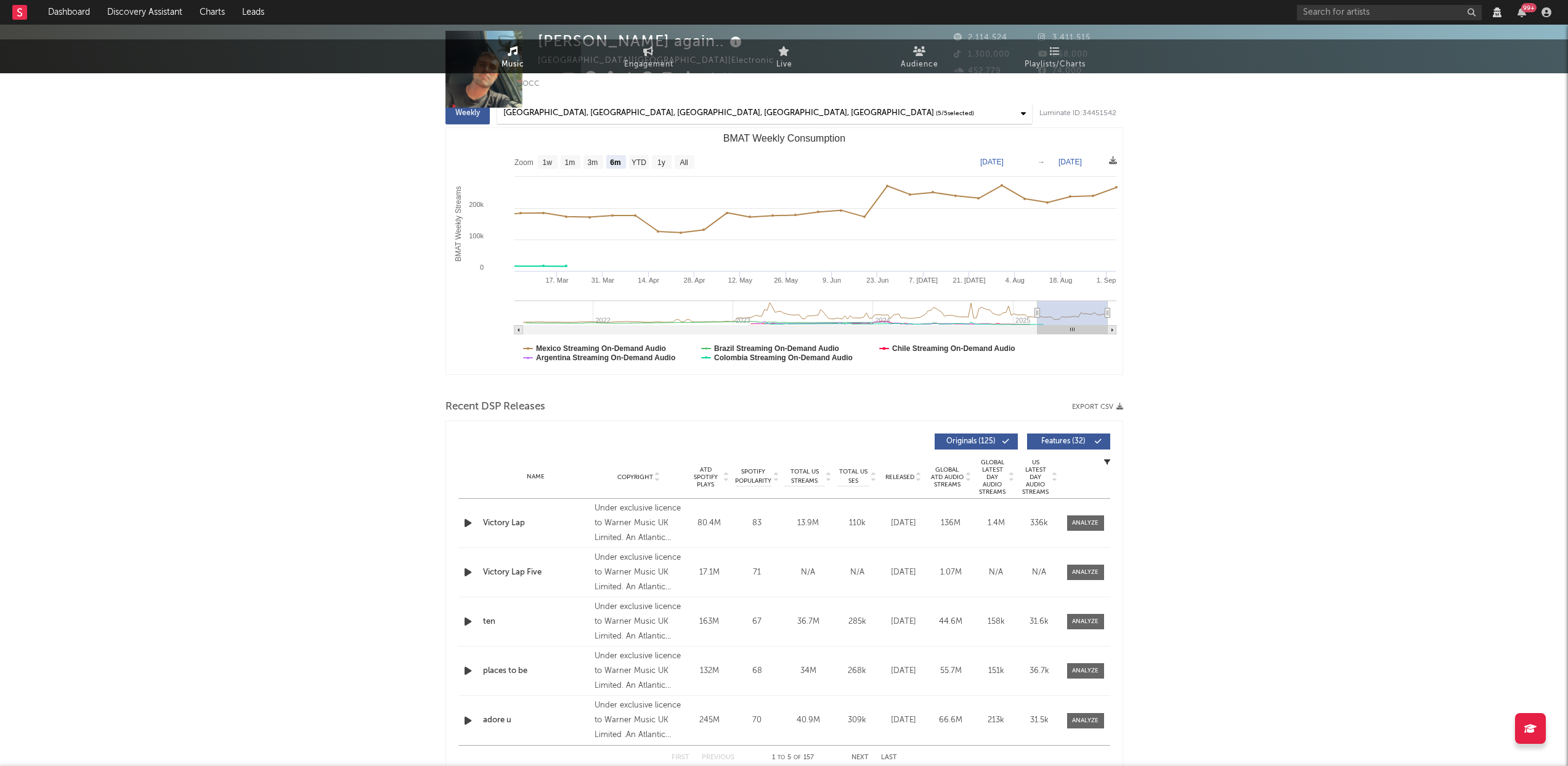
select select "6m"
select select "View all"
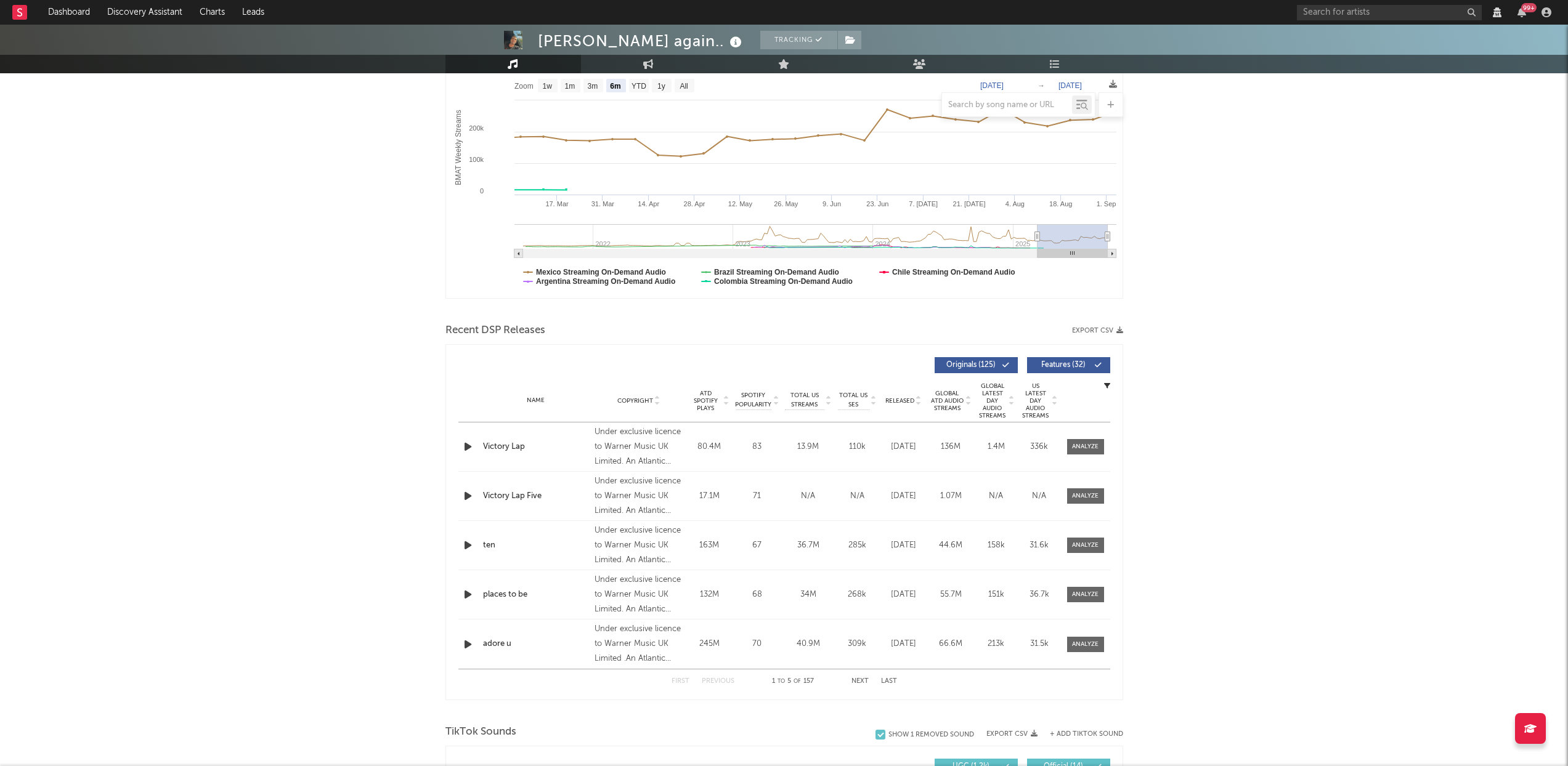
select select "6m"
select select "View all"
select select "6m"
select select "View all"
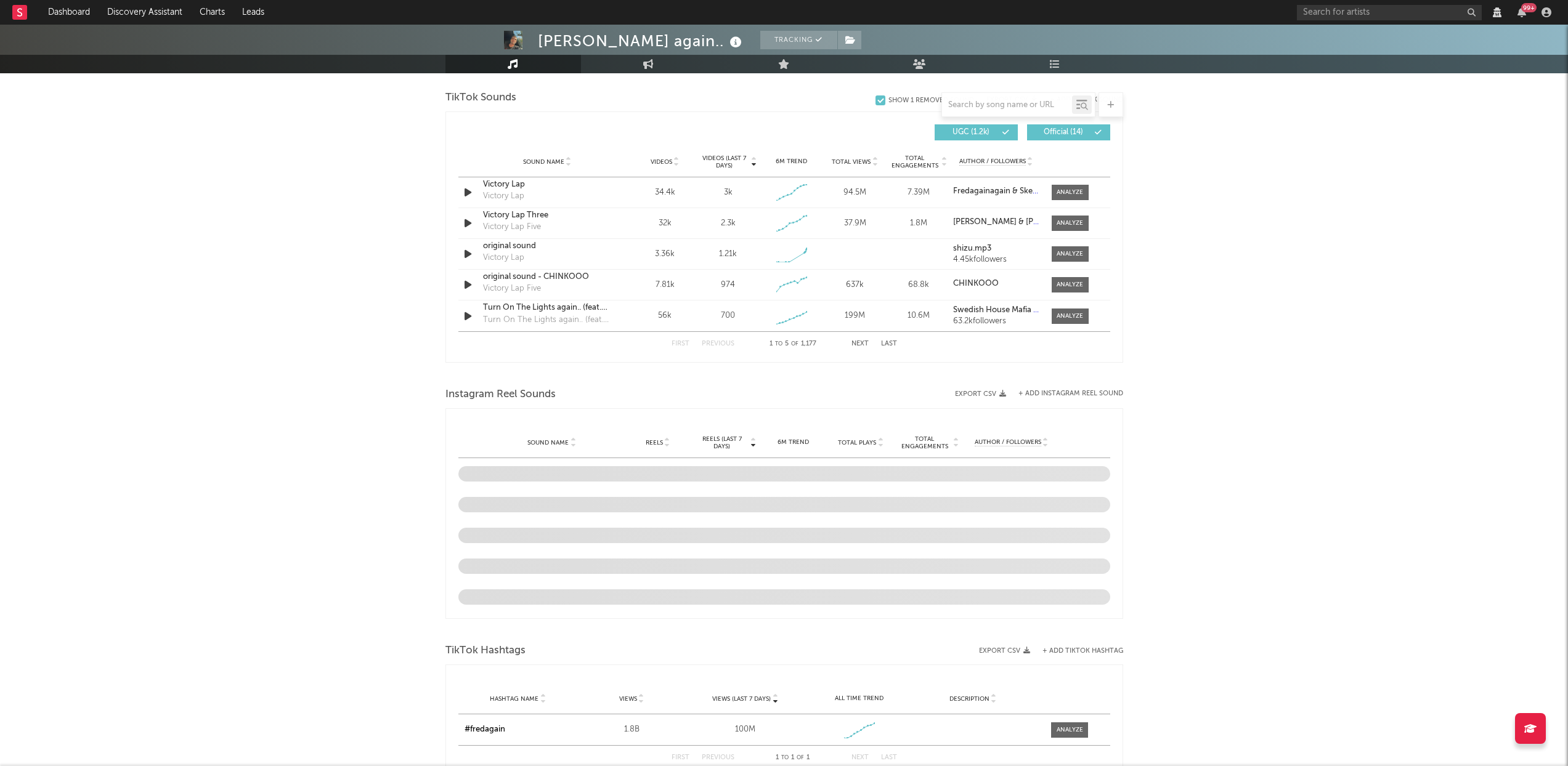
scroll to position [924, 0]
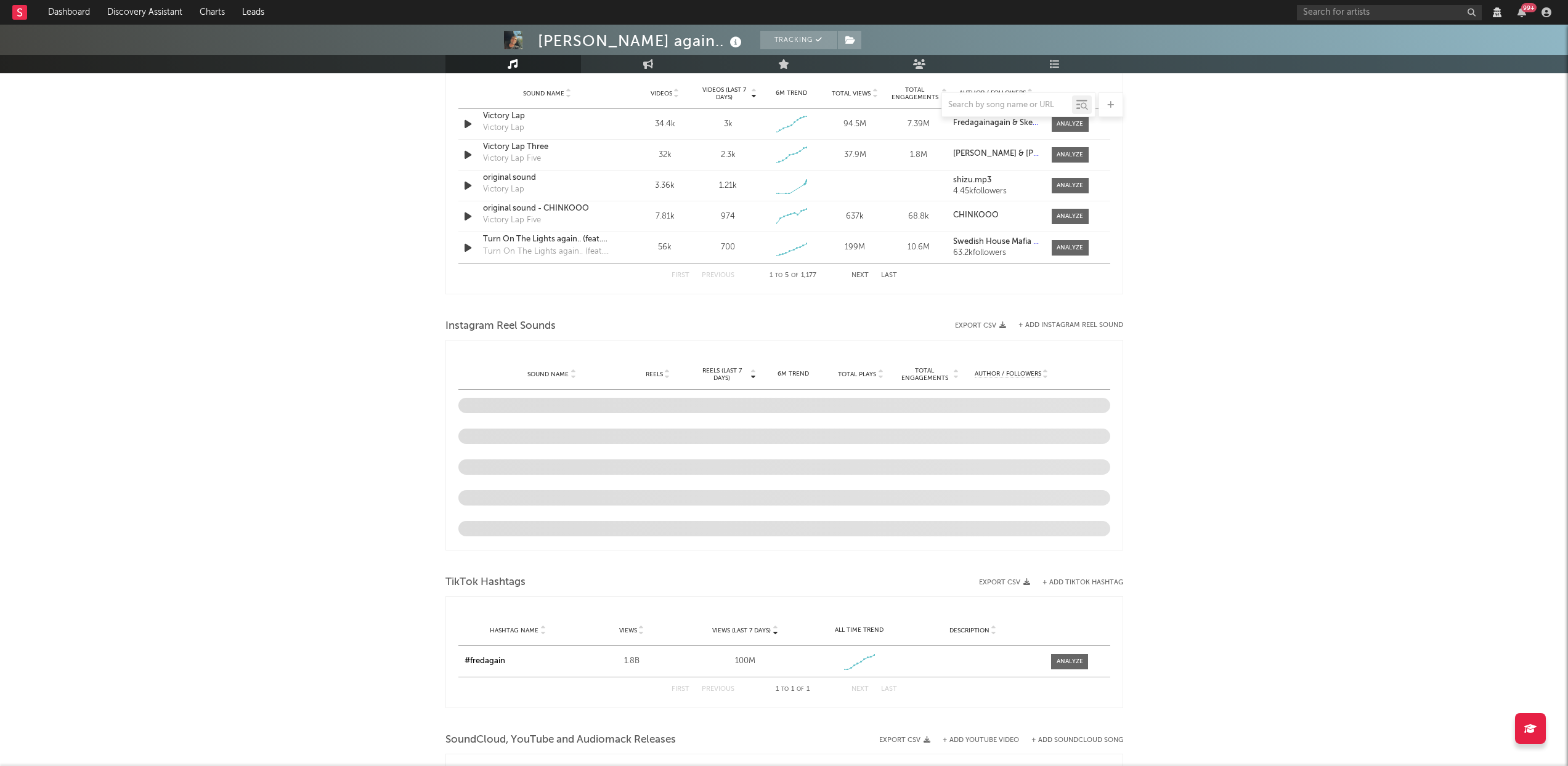
select select "6m"
select select "View all"
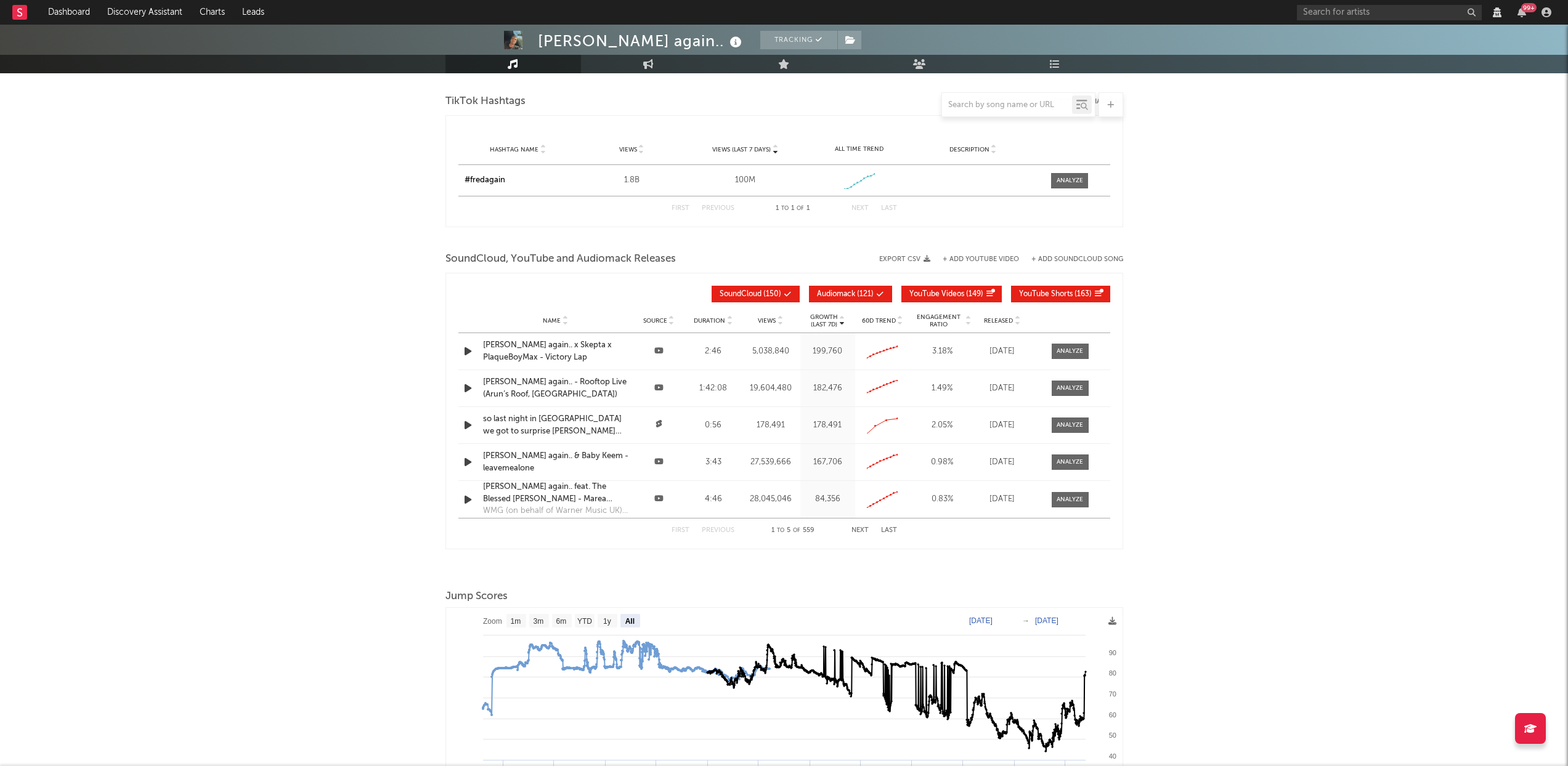
select select "6m"
select select "View all"
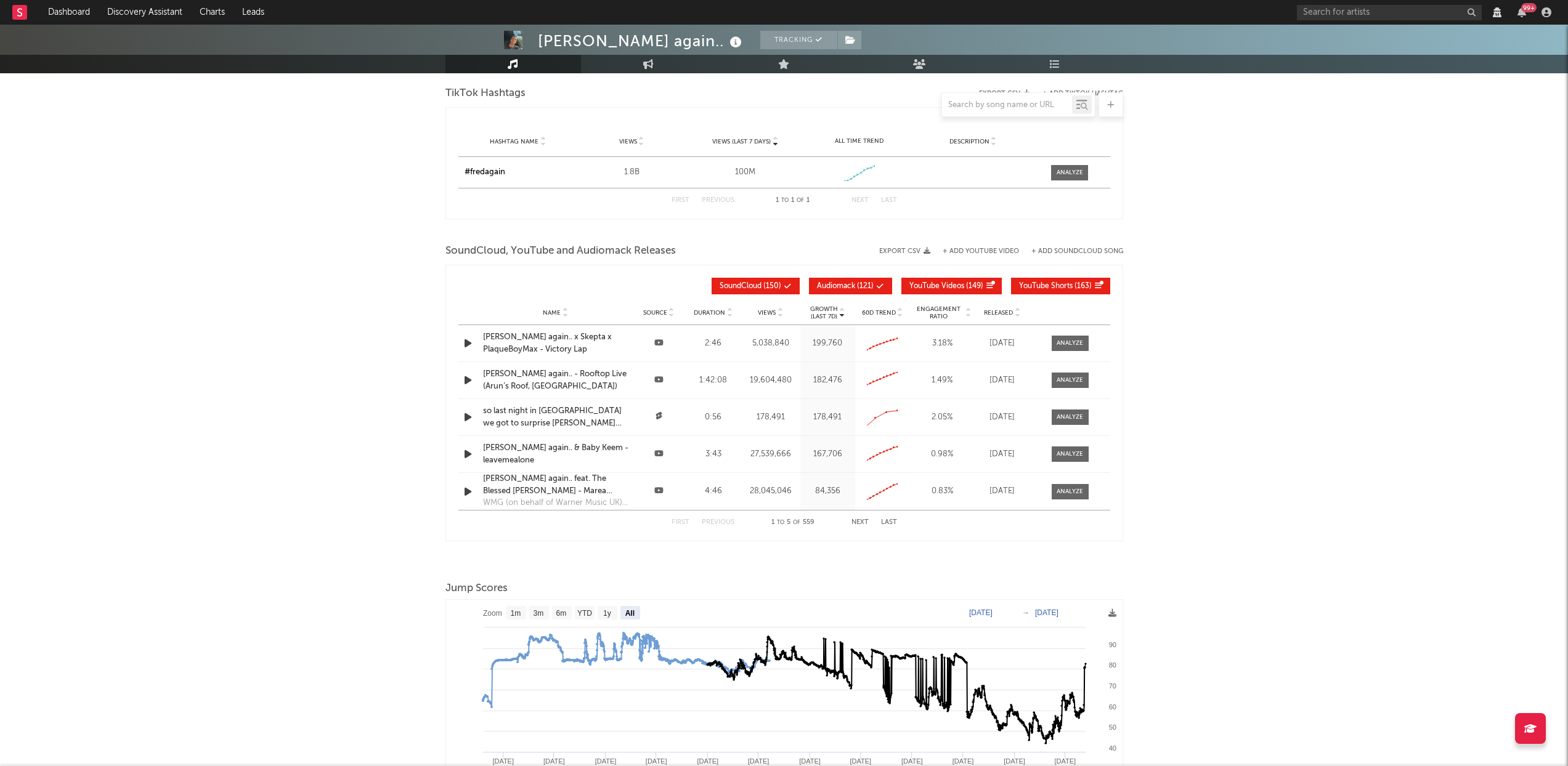
click at [829, 282] on span "Audiomack" at bounding box center [836, 286] width 38 height 8
click at [925, 286] on span "YouTube Videos" at bounding box center [936, 286] width 55 height 8
select select "6m"
select select "View all"
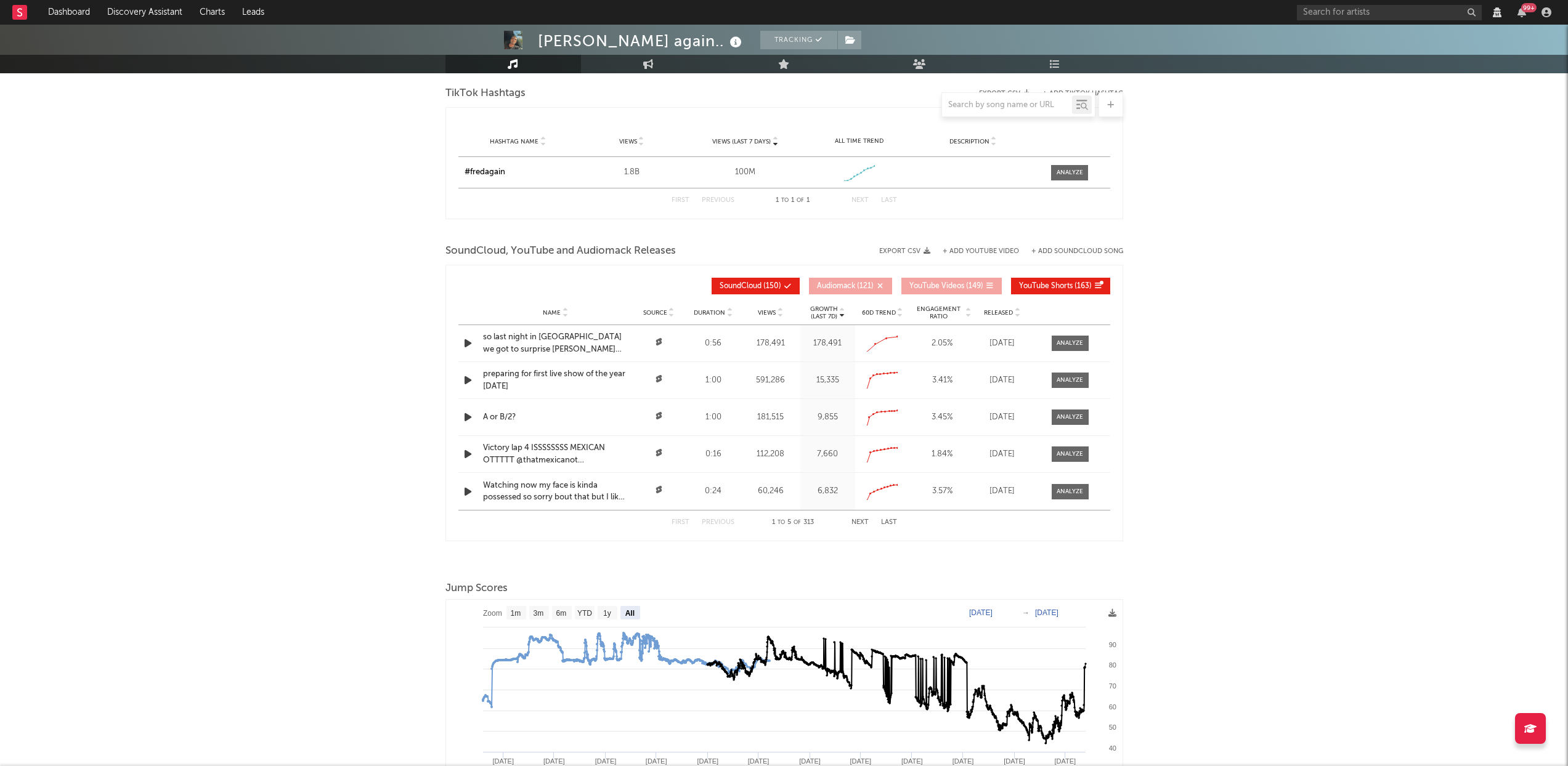
click at [1066, 285] on span "YouTube Shorts" at bounding box center [1046, 286] width 54 height 8
select select "6m"
select select "View all"
click at [1017, 315] on icon at bounding box center [1017, 315] width 6 height 5
click at [1017, 315] on icon at bounding box center [1017, 315] width 6 height 5
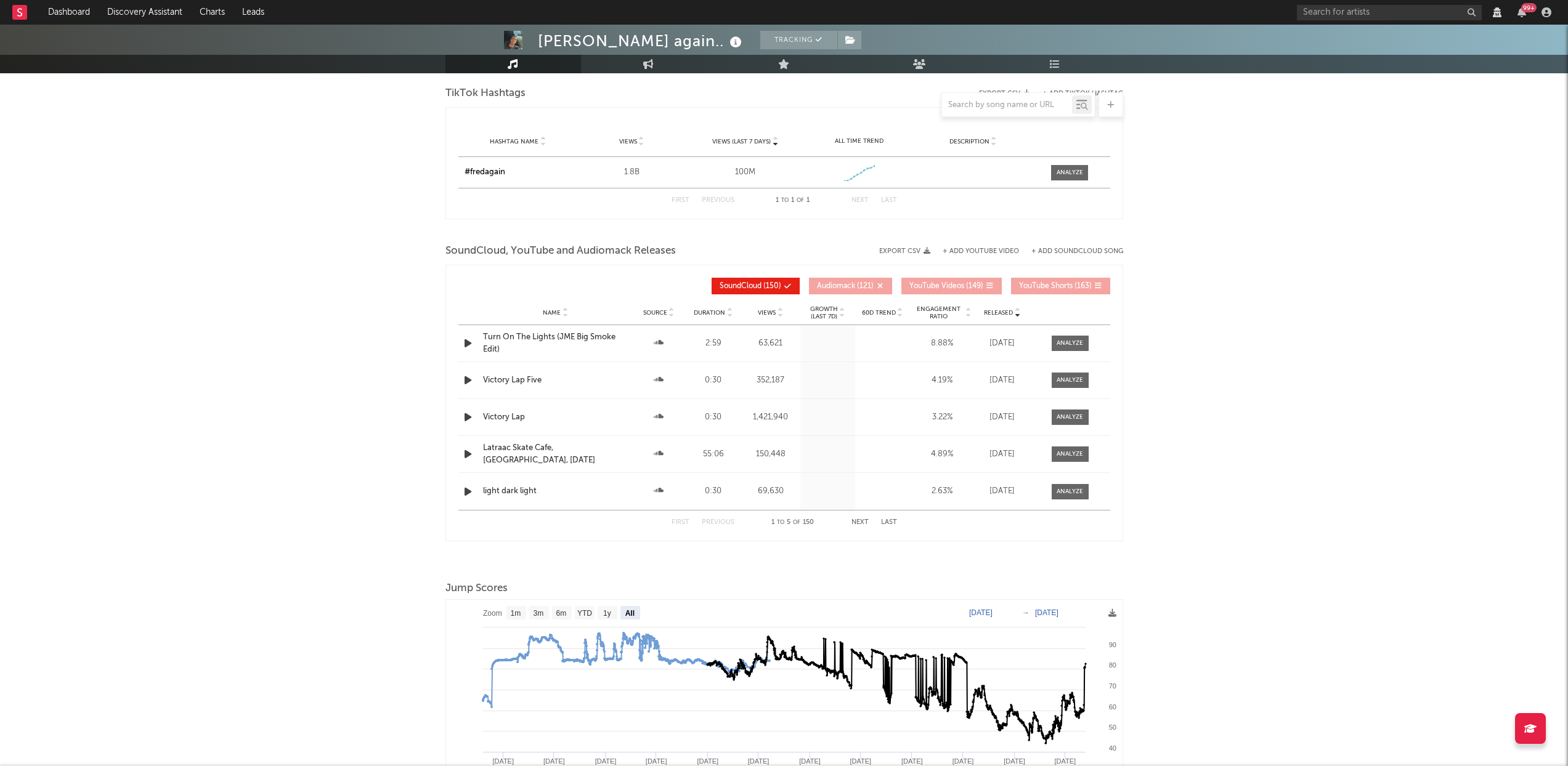
select select "6m"
select select "View all"
click at [1017, 315] on icon at bounding box center [1017, 315] width 6 height 5
select select "6m"
select select "View all"
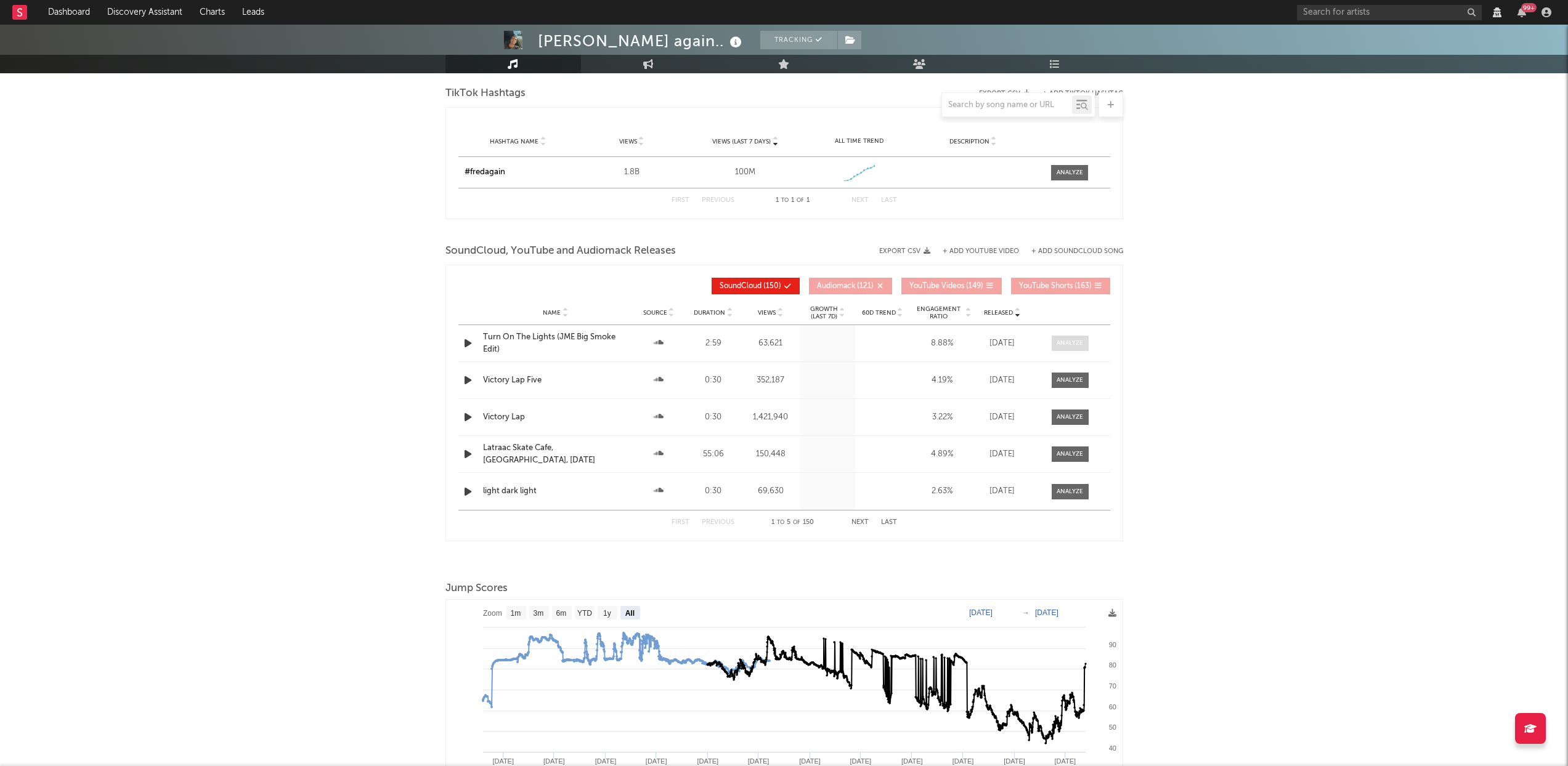
click at [1070, 342] on div at bounding box center [1070, 343] width 27 height 9
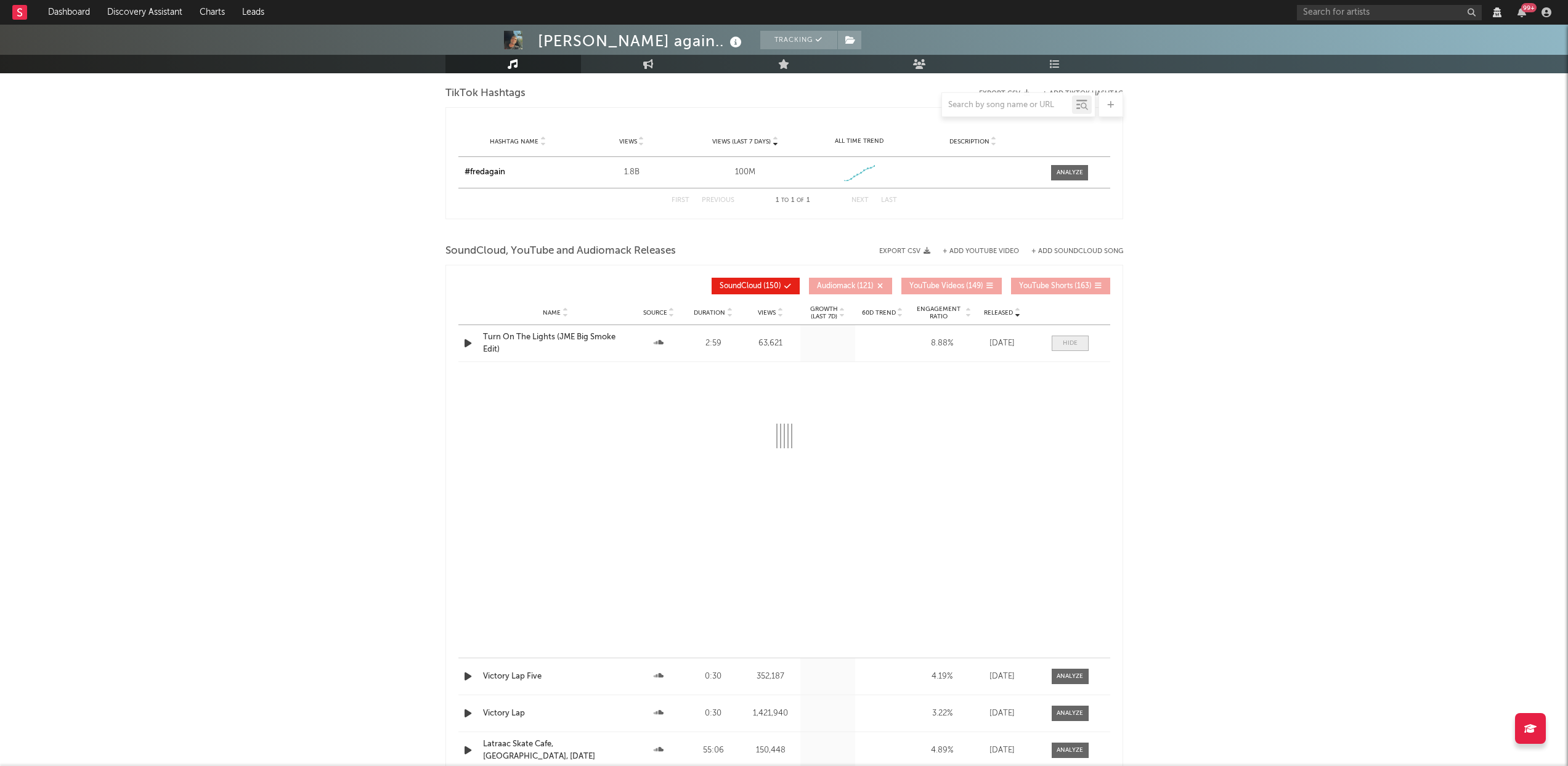
select select "All"
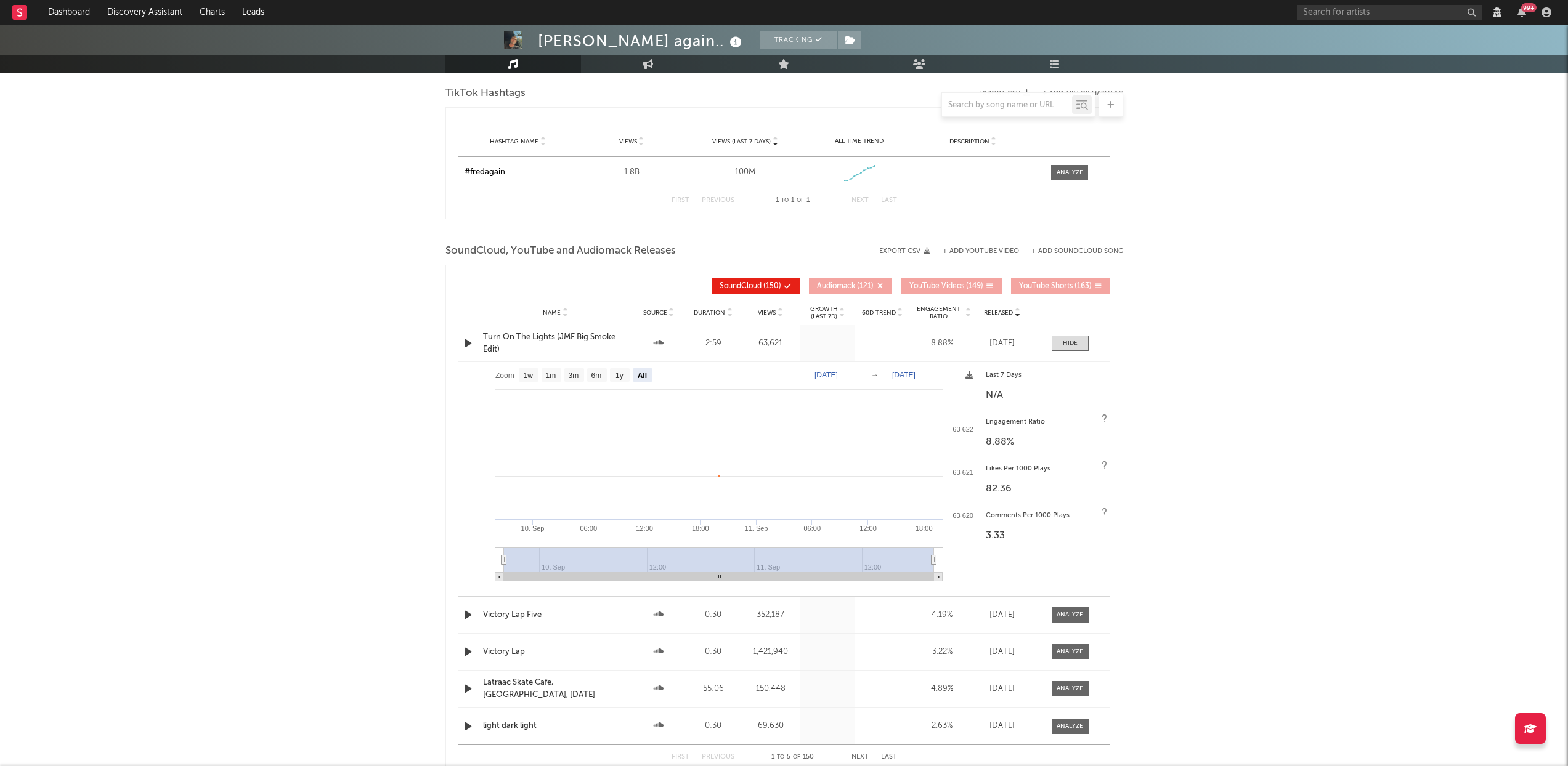
select select "6m"
select select "View all"
click at [1072, 347] on div at bounding box center [1070, 343] width 15 height 9
select select "6m"
select select "View all"
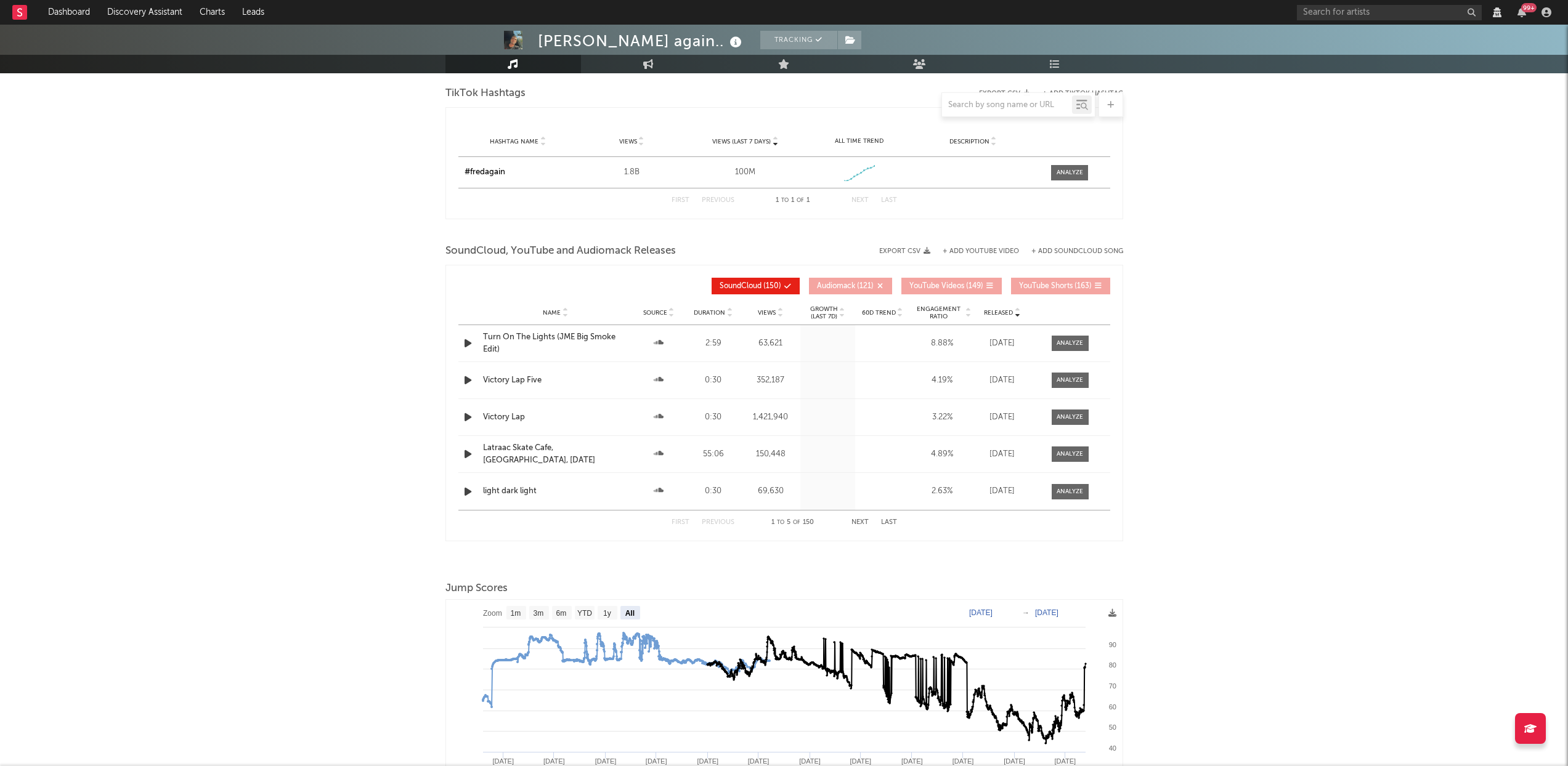
click at [856, 520] on button "Next" at bounding box center [860, 523] width 17 height 7
select select "6m"
select select "View all"
click at [716, 521] on button "Previous" at bounding box center [718, 523] width 33 height 7
select select "6m"
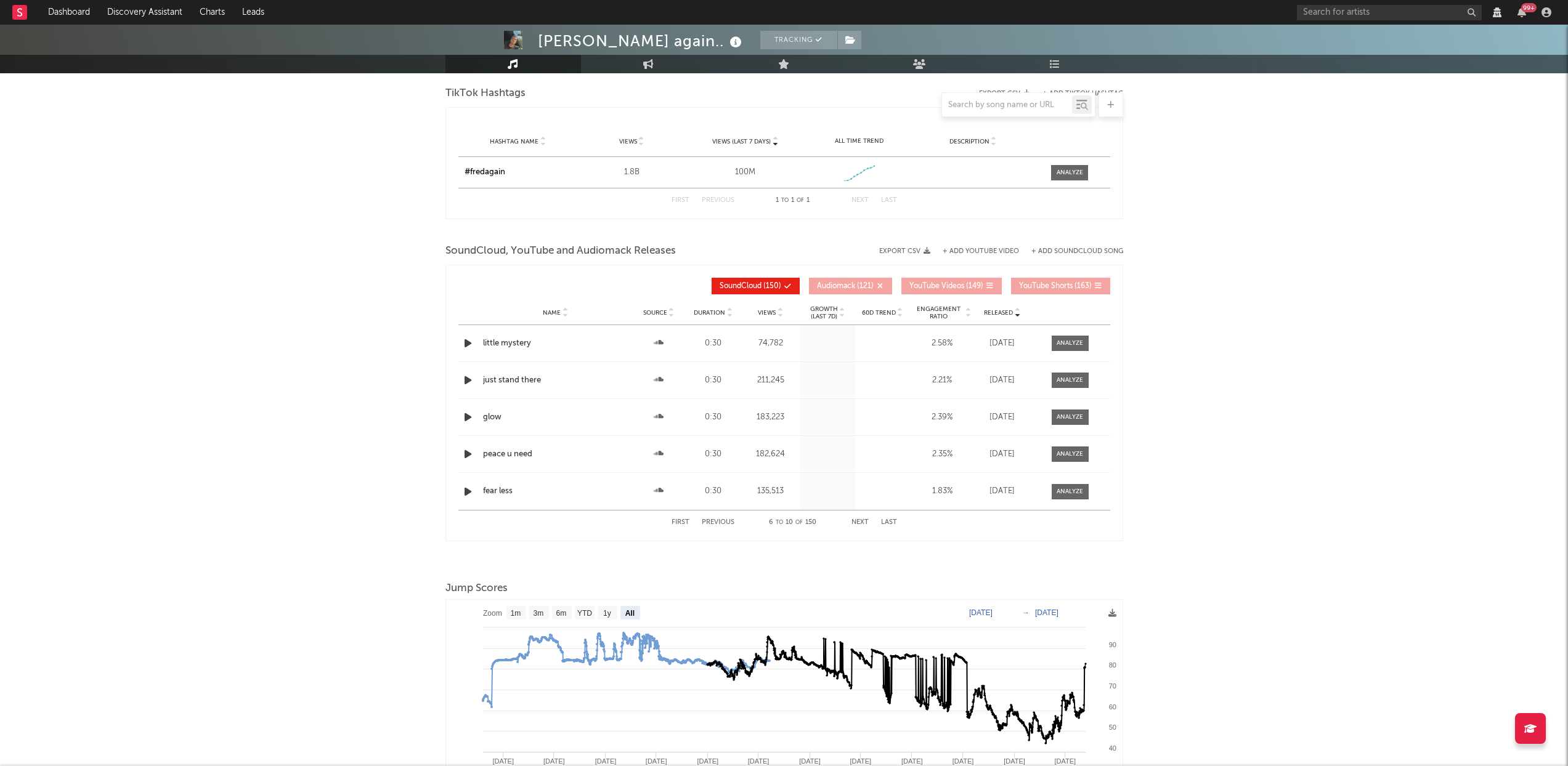
select select "View all"
click at [1078, 379] on div at bounding box center [1070, 381] width 27 height 9
select select "6m"
select select "View all"
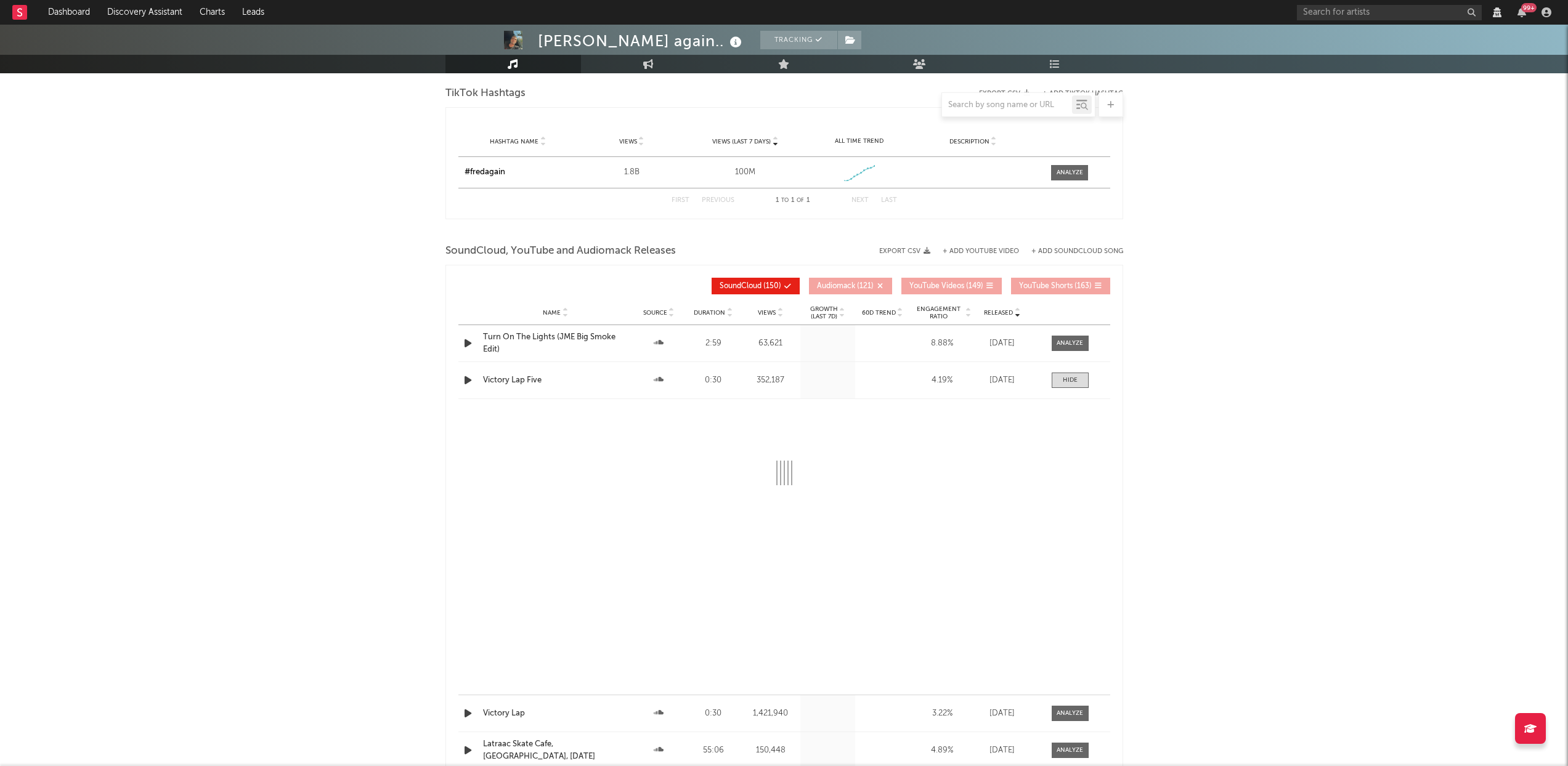
select select "6m"
select select "View all"
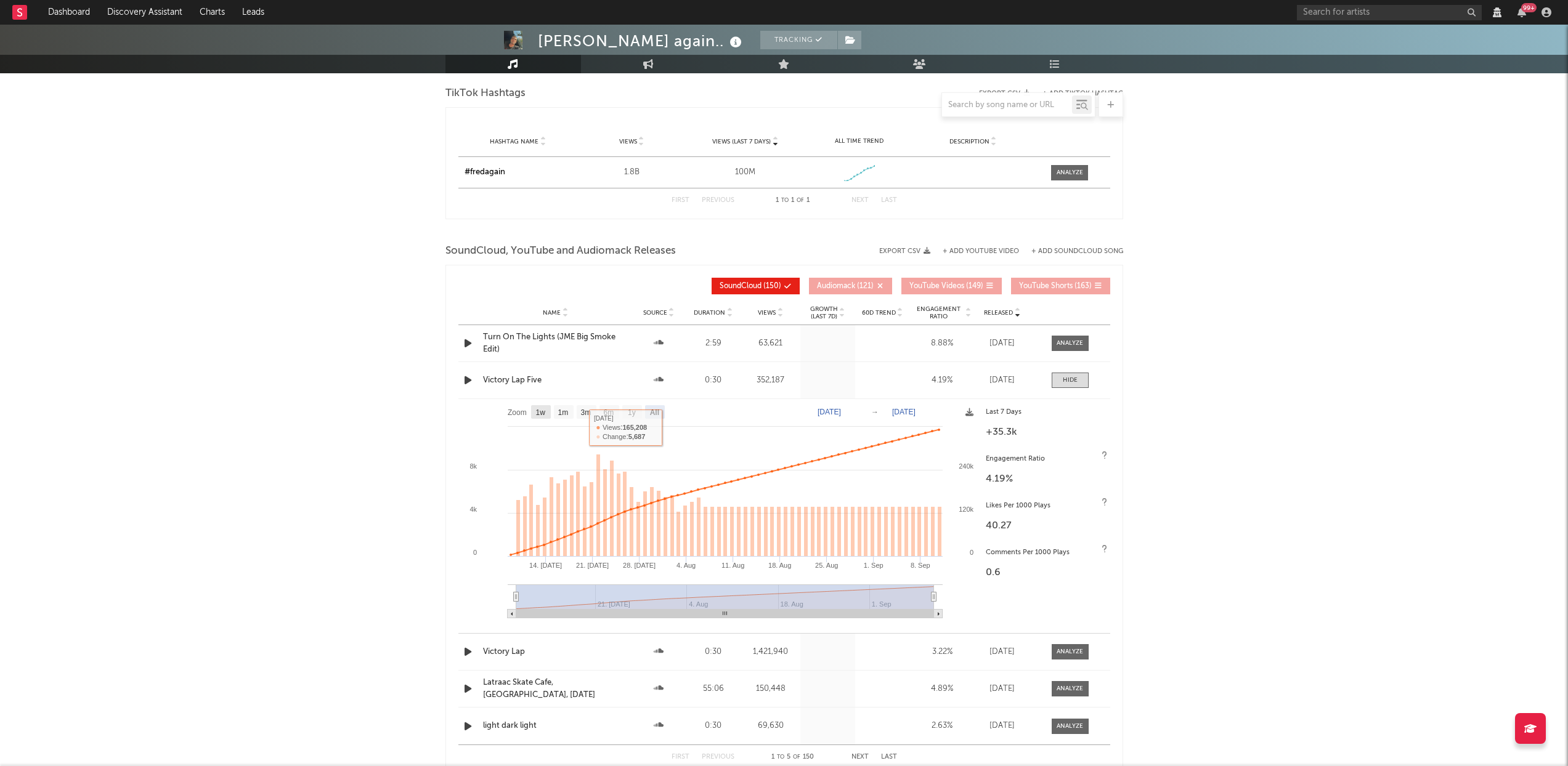
click at [531, 411] on rect at bounding box center [541, 412] width 20 height 14
select select "1w"
type input "2025-09-04"
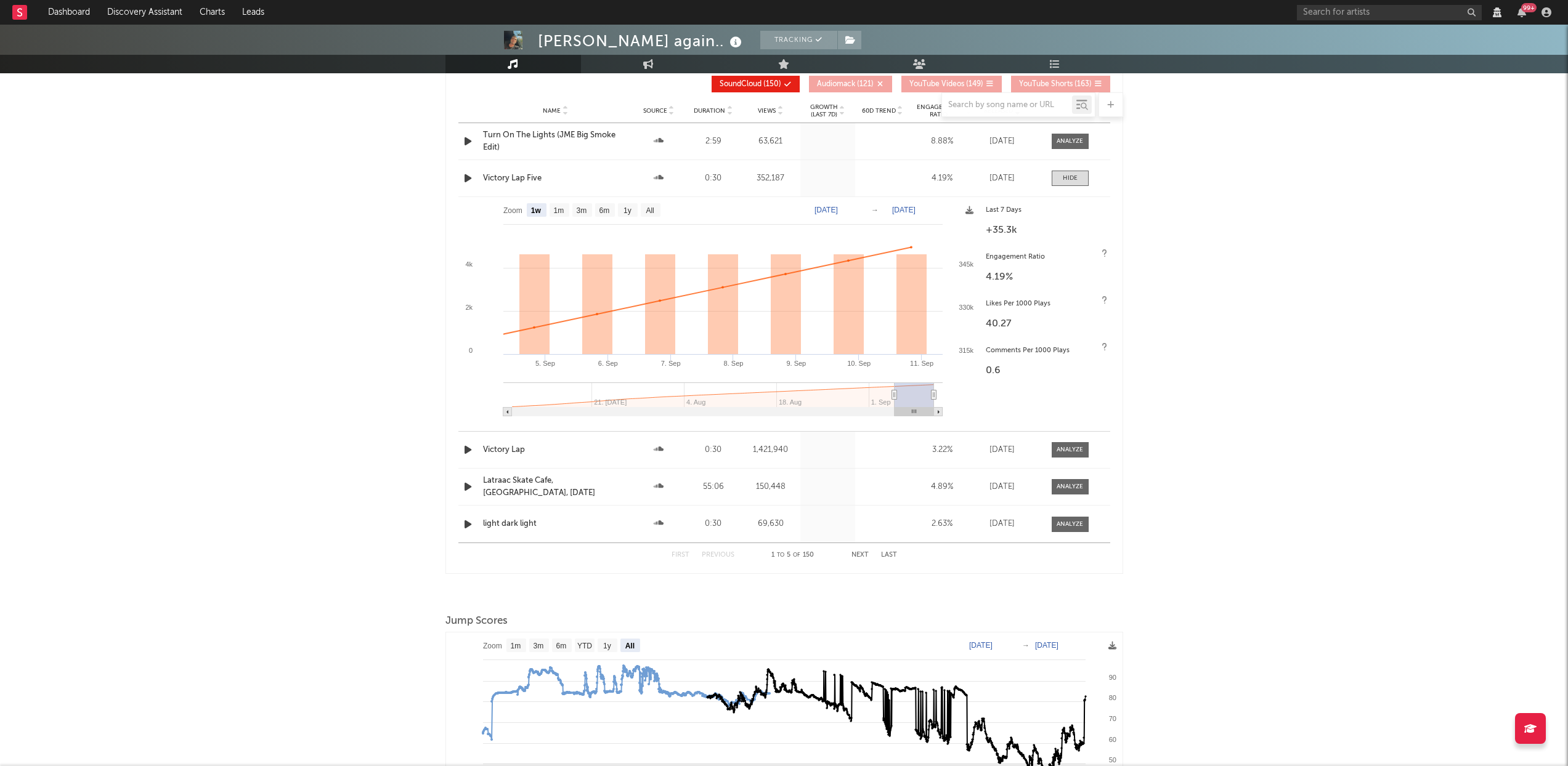
scroll to position [0, 0]
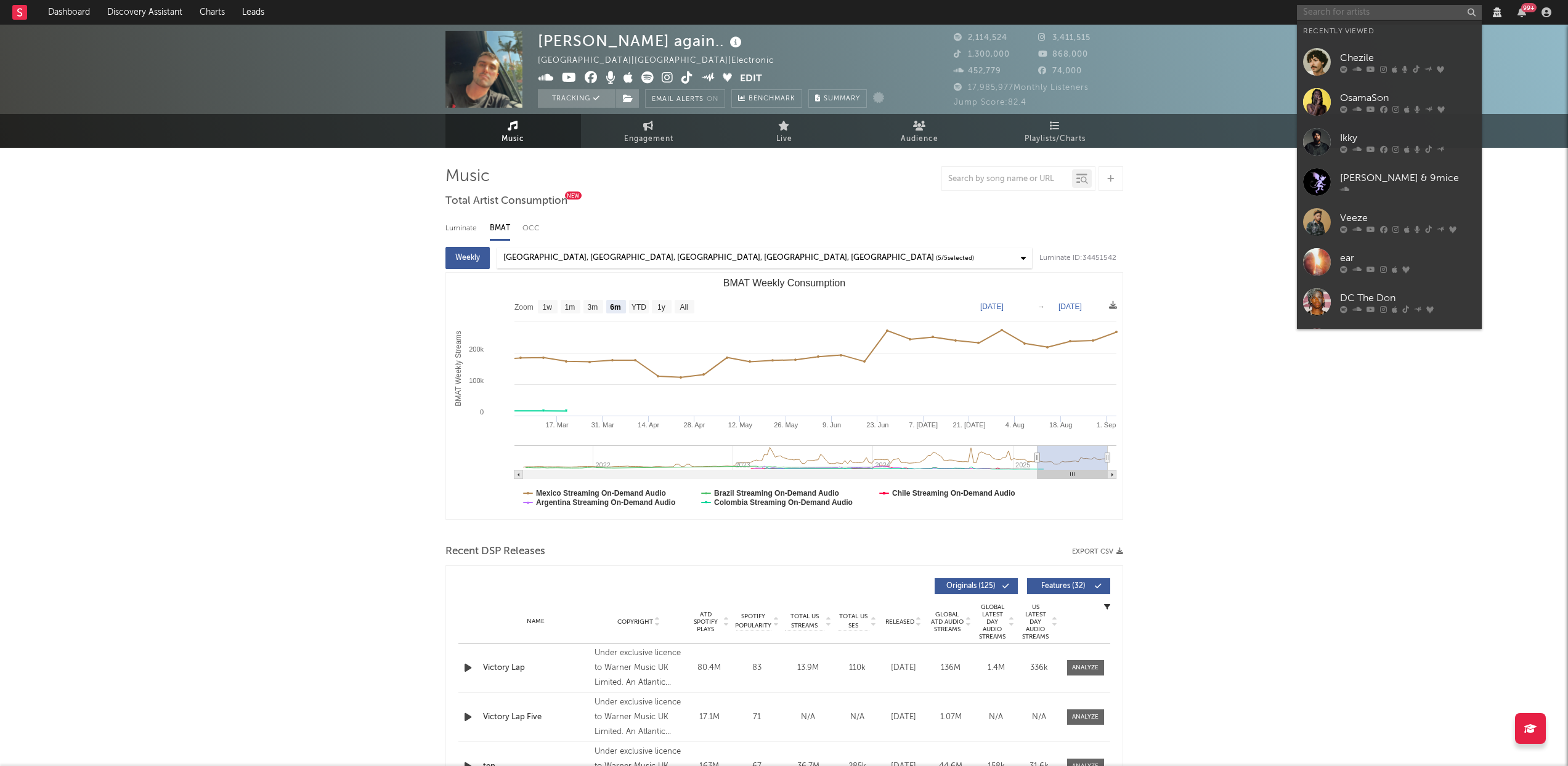
click at [1335, 11] on input "text" at bounding box center [1389, 12] width 185 height 15
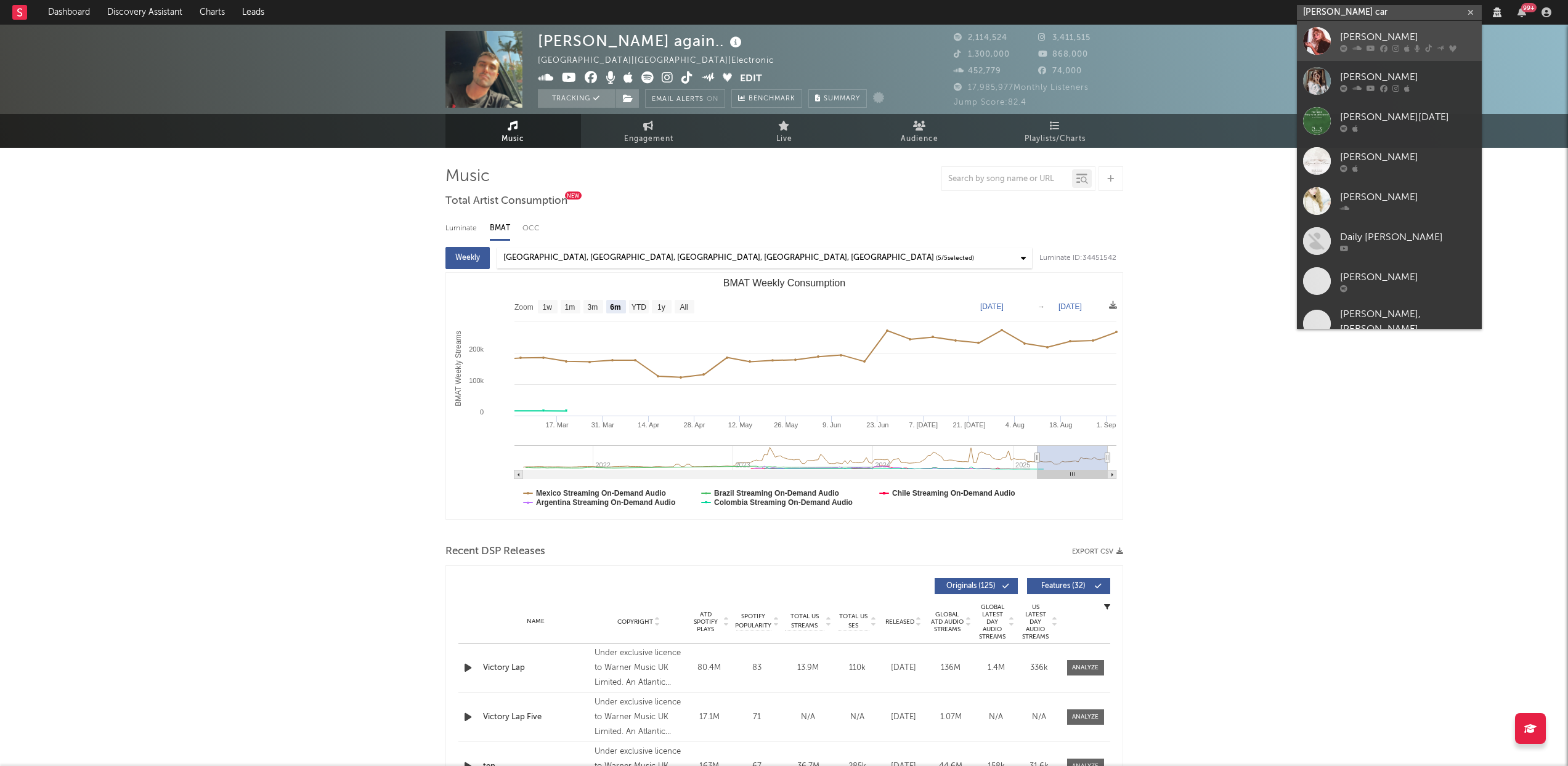
type input "sabrina car"
click at [1412, 39] on div "Sabrina Carpenter" at bounding box center [1408, 37] width 136 height 15
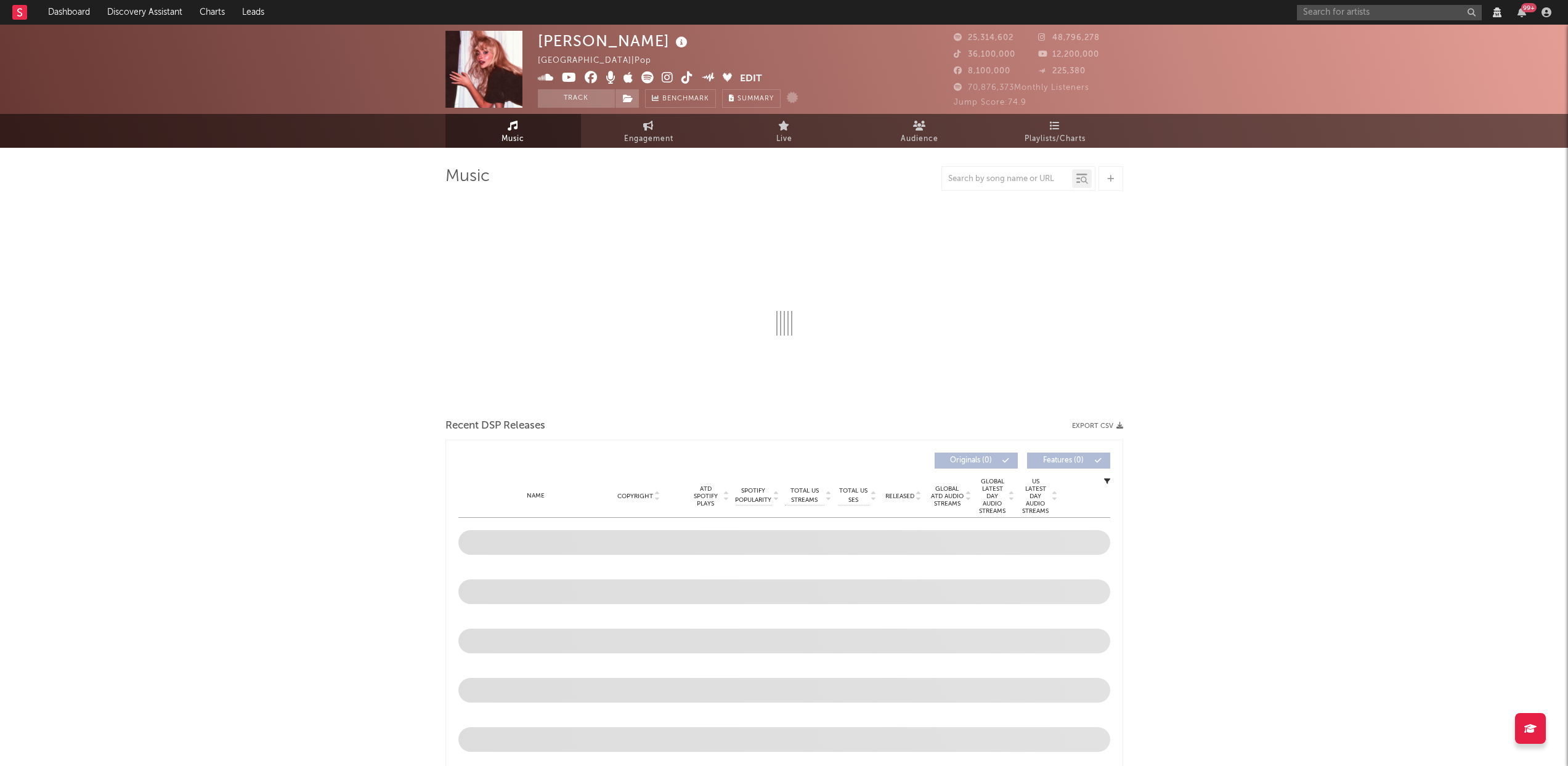
select select "View all"
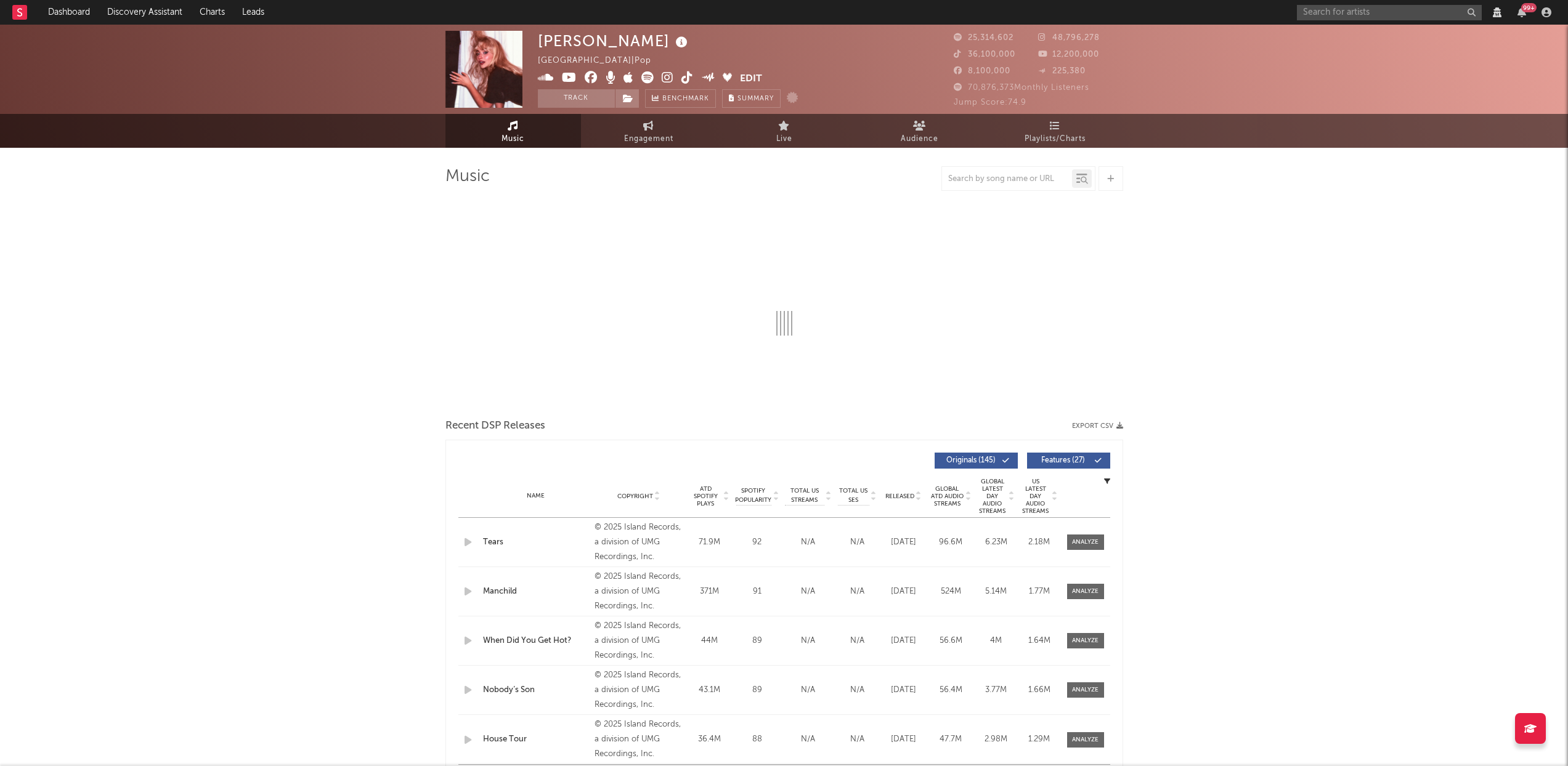
select select "View all"
select select "6m"
select select "View all"
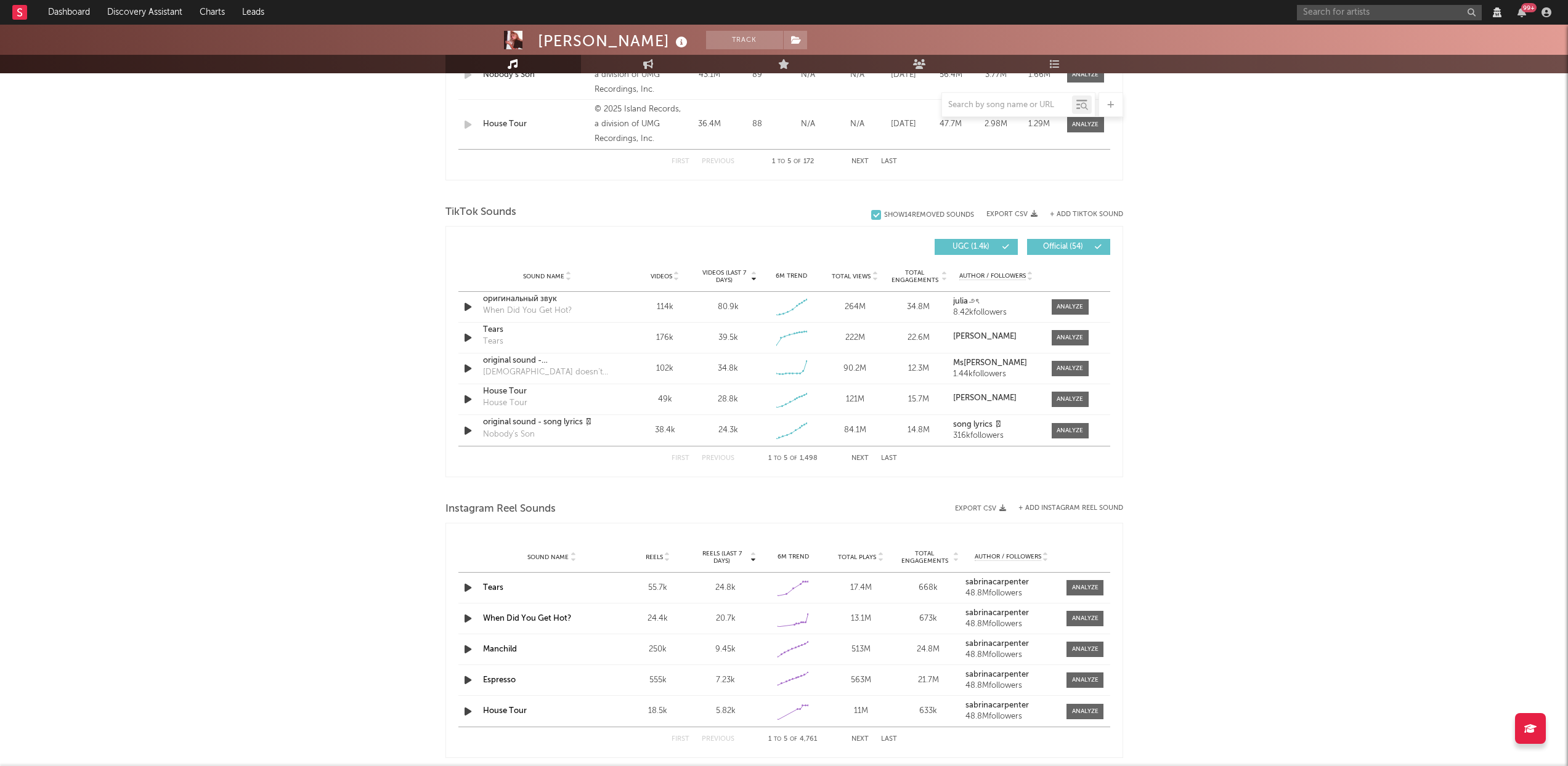
select select "View all"
select select "6m"
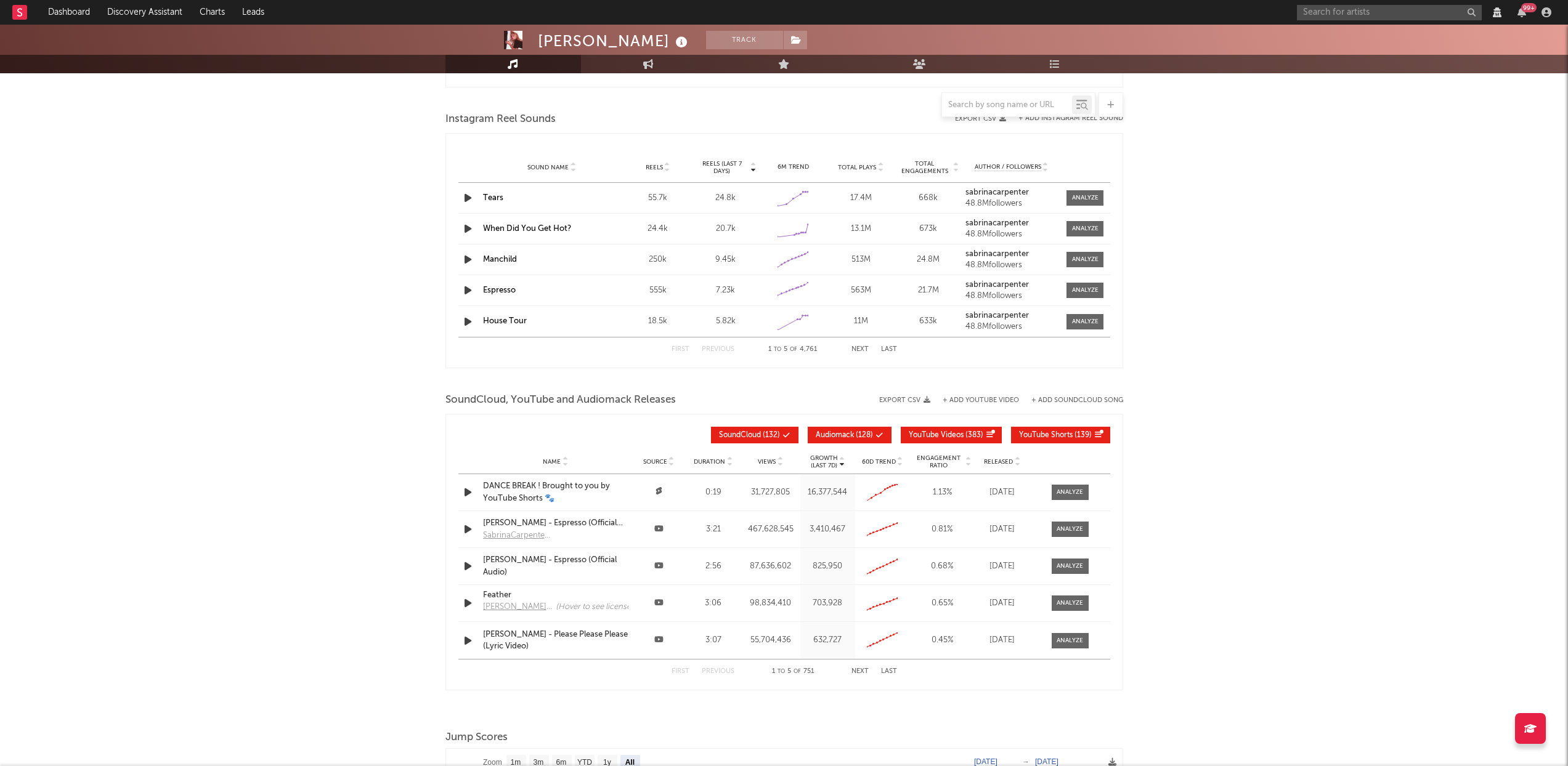
scroll to position [1267, 0]
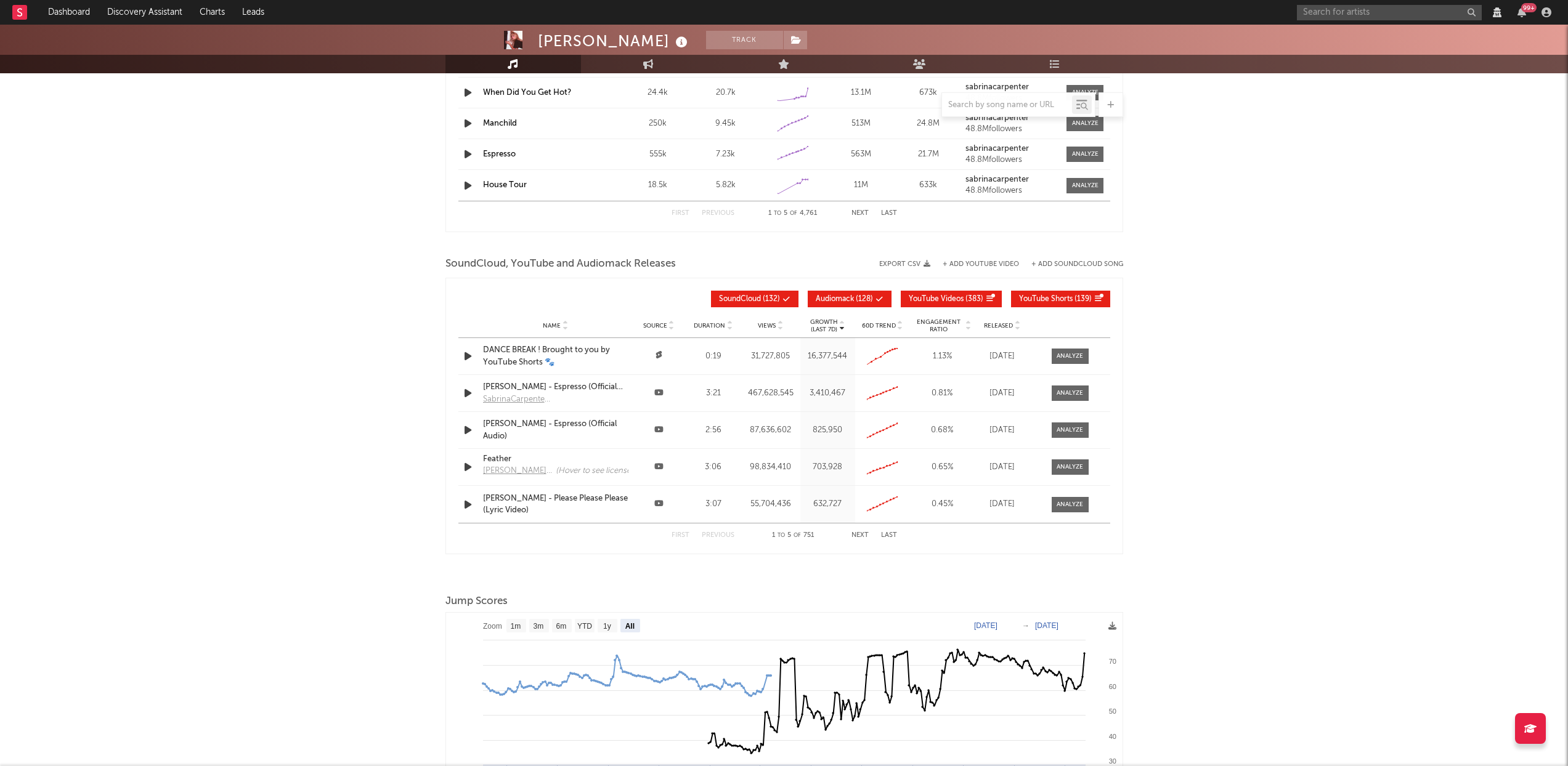
click at [834, 300] on span "Audiomack" at bounding box center [835, 299] width 38 height 8
click at [938, 295] on button "YouTube Videos ( 383 )" at bounding box center [951, 299] width 101 height 17
select select "View all"
select select "6m"
click at [1065, 302] on button "YouTube Shorts ( 139 )" at bounding box center [1060, 299] width 99 height 17
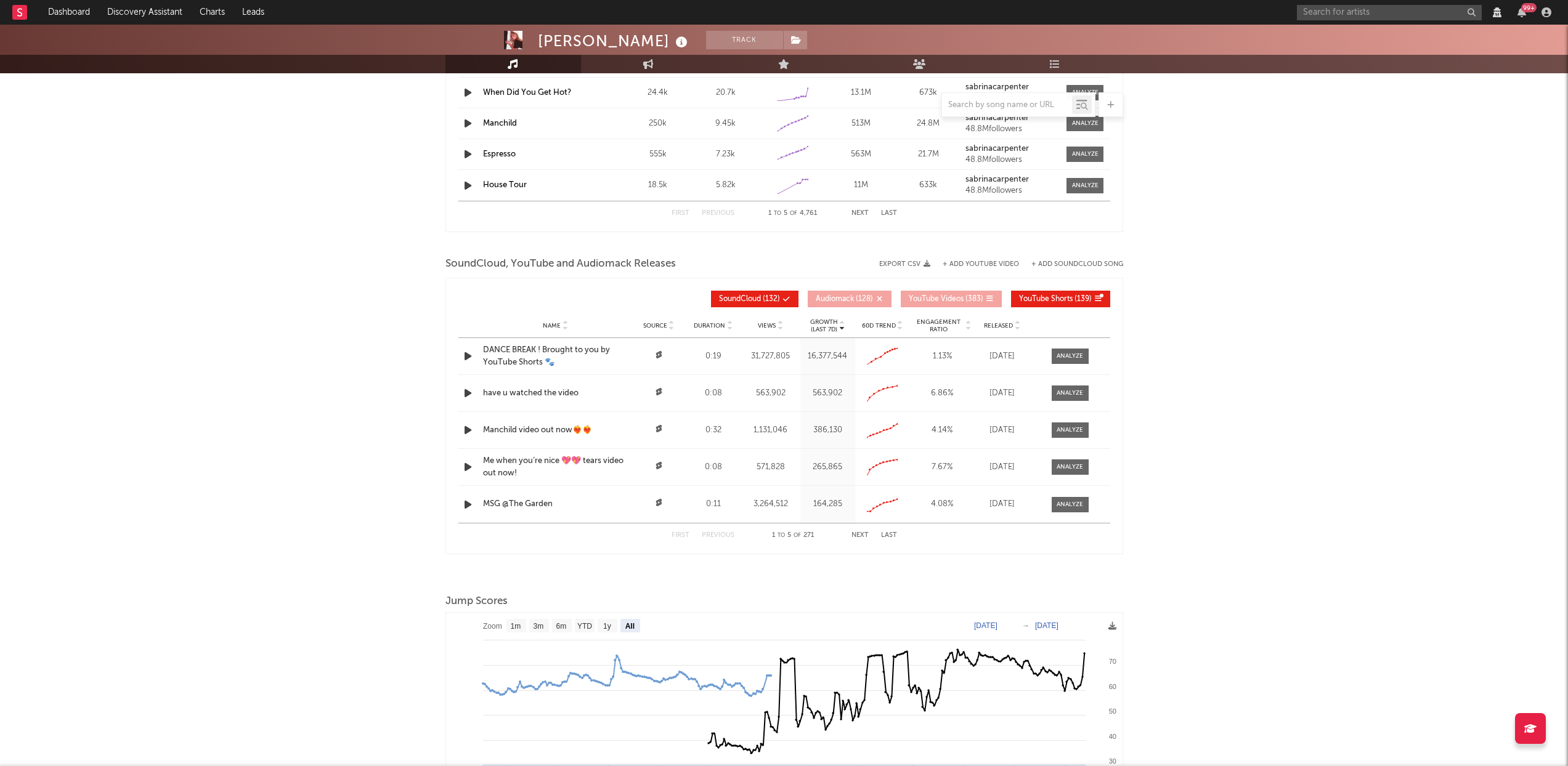
select select "View all"
select select "6m"
click at [1019, 326] on icon at bounding box center [1017, 329] width 6 height 5
click at [1017, 327] on icon at bounding box center [1017, 329] width 6 height 5
select select "View all"
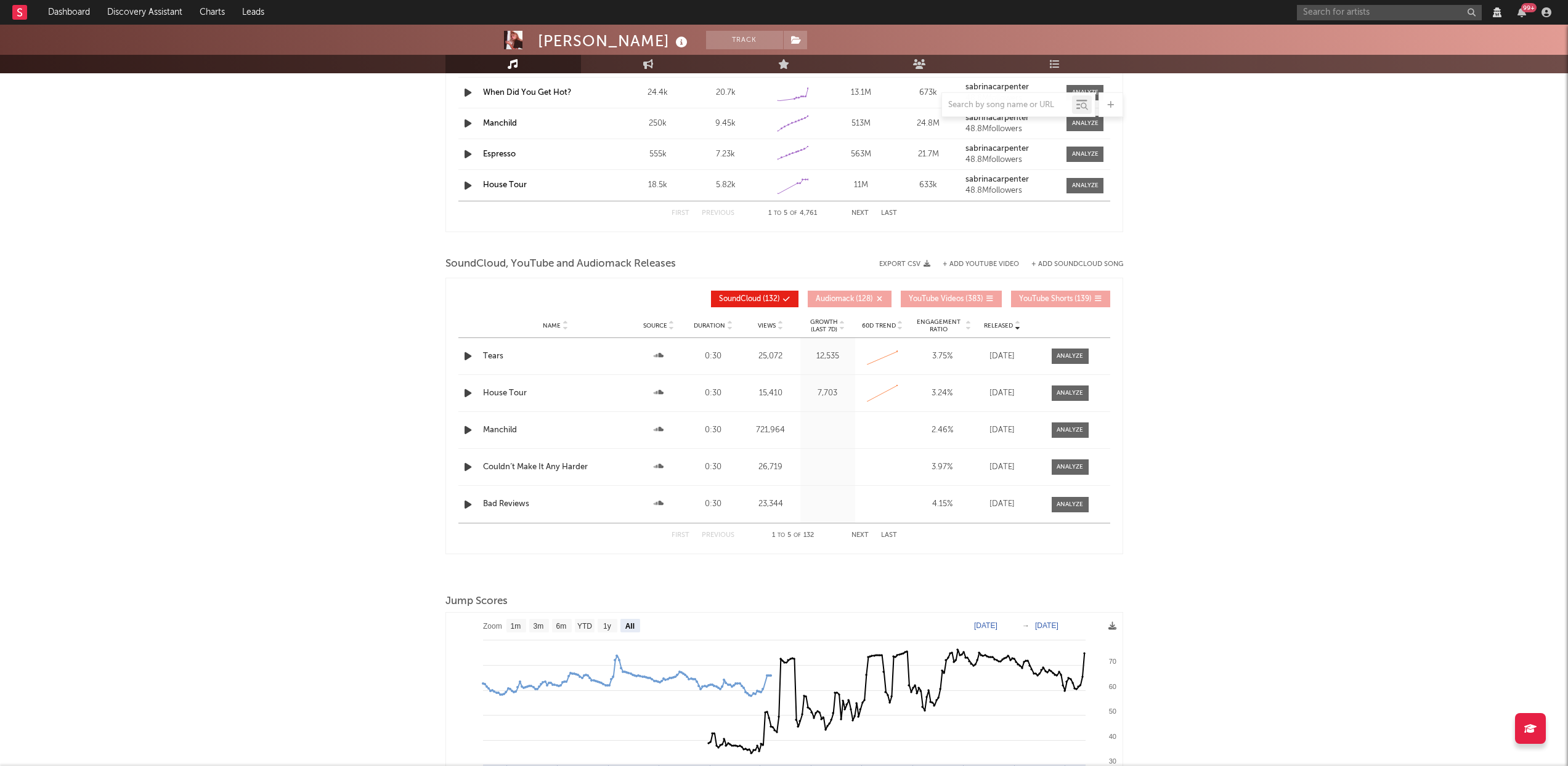
select select "6m"
click at [1017, 327] on icon at bounding box center [1017, 329] width 6 height 5
select select "View all"
select select "6m"
click at [1060, 504] on div at bounding box center [1070, 505] width 27 height 9
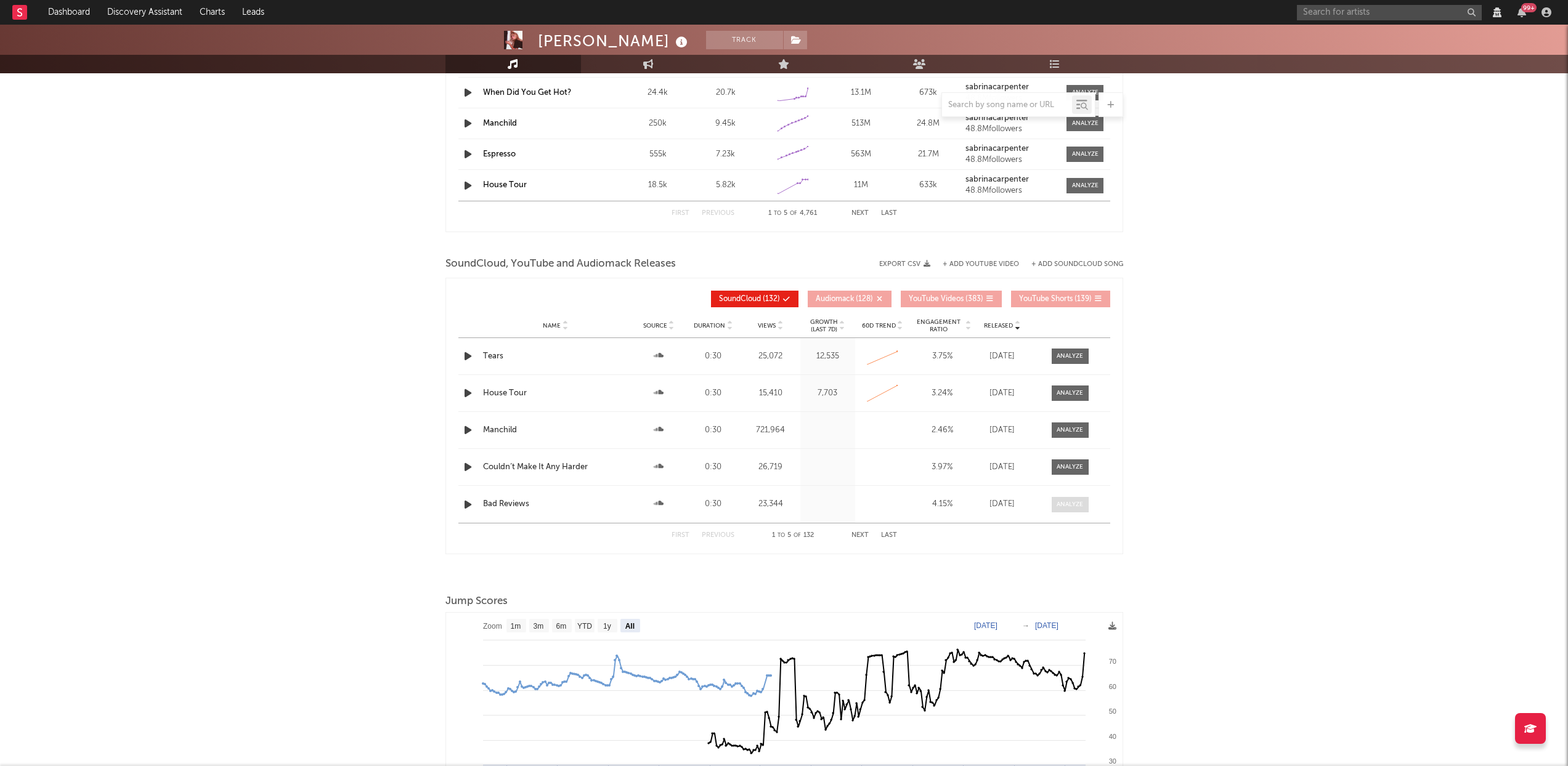
select select "View all"
select select "6m"
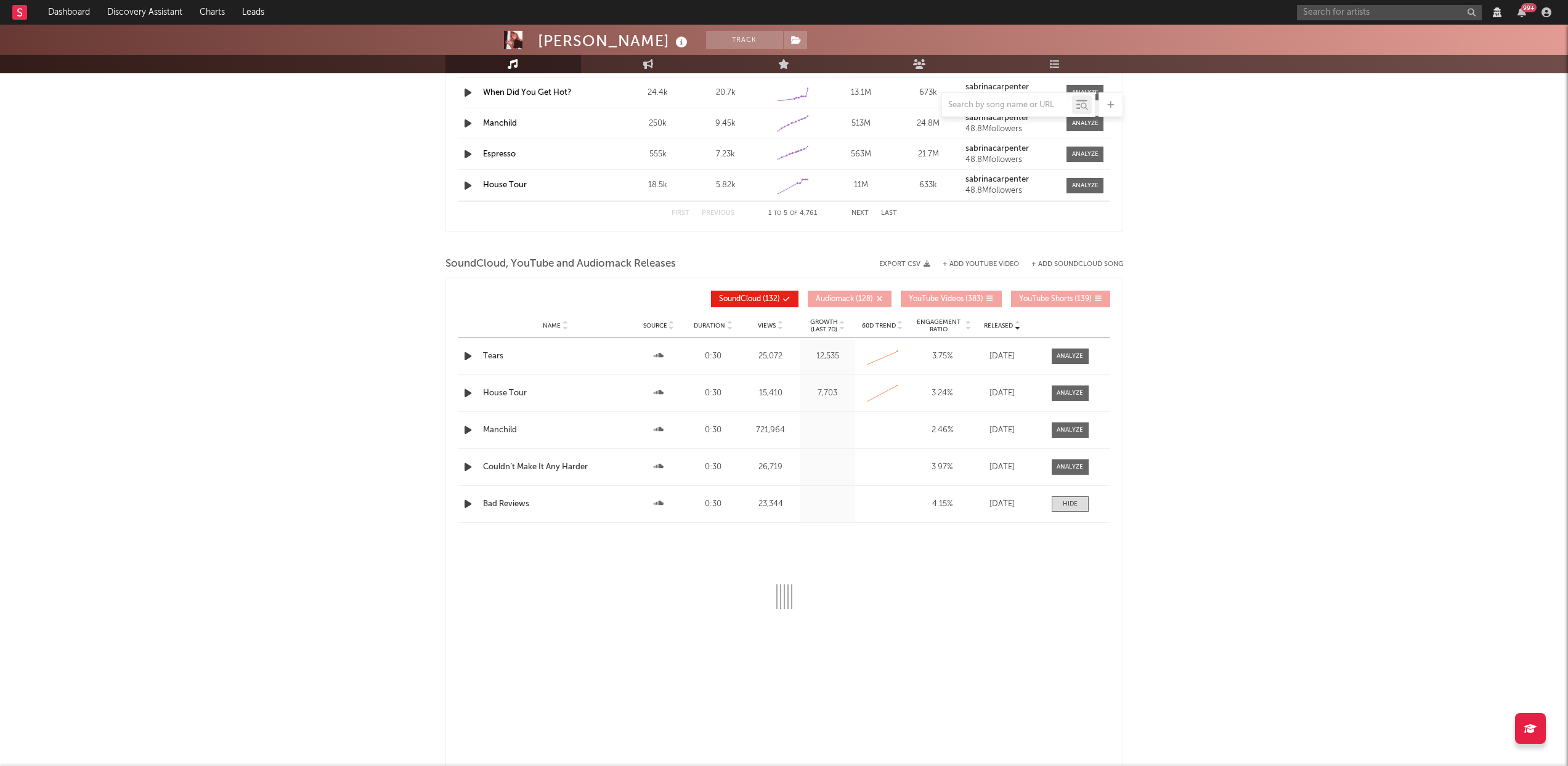
select select "View all"
select select "6m"
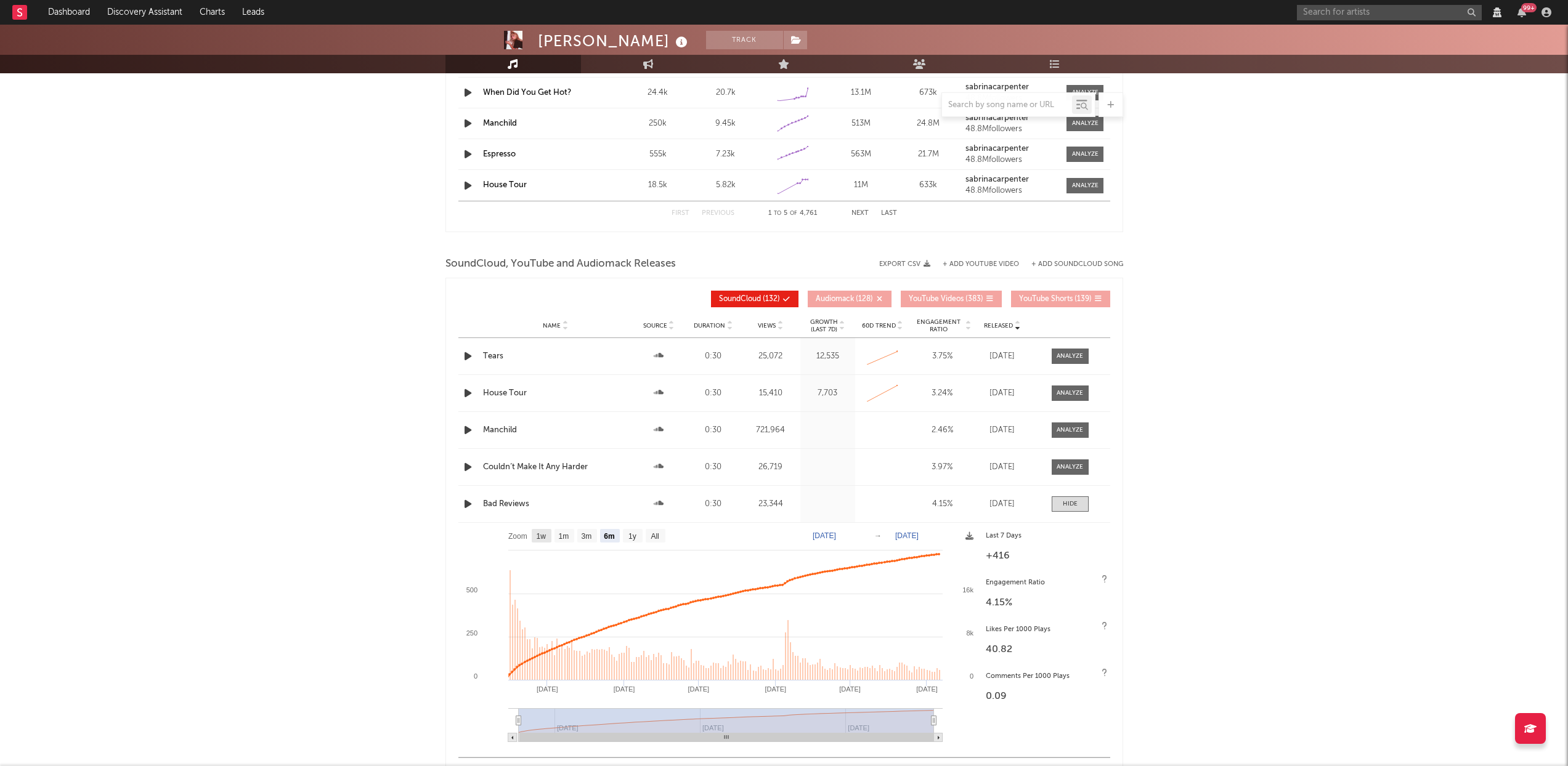
click at [534, 534] on rect at bounding box center [542, 536] width 20 height 14
select select "1w"
type input "2025-07-31"
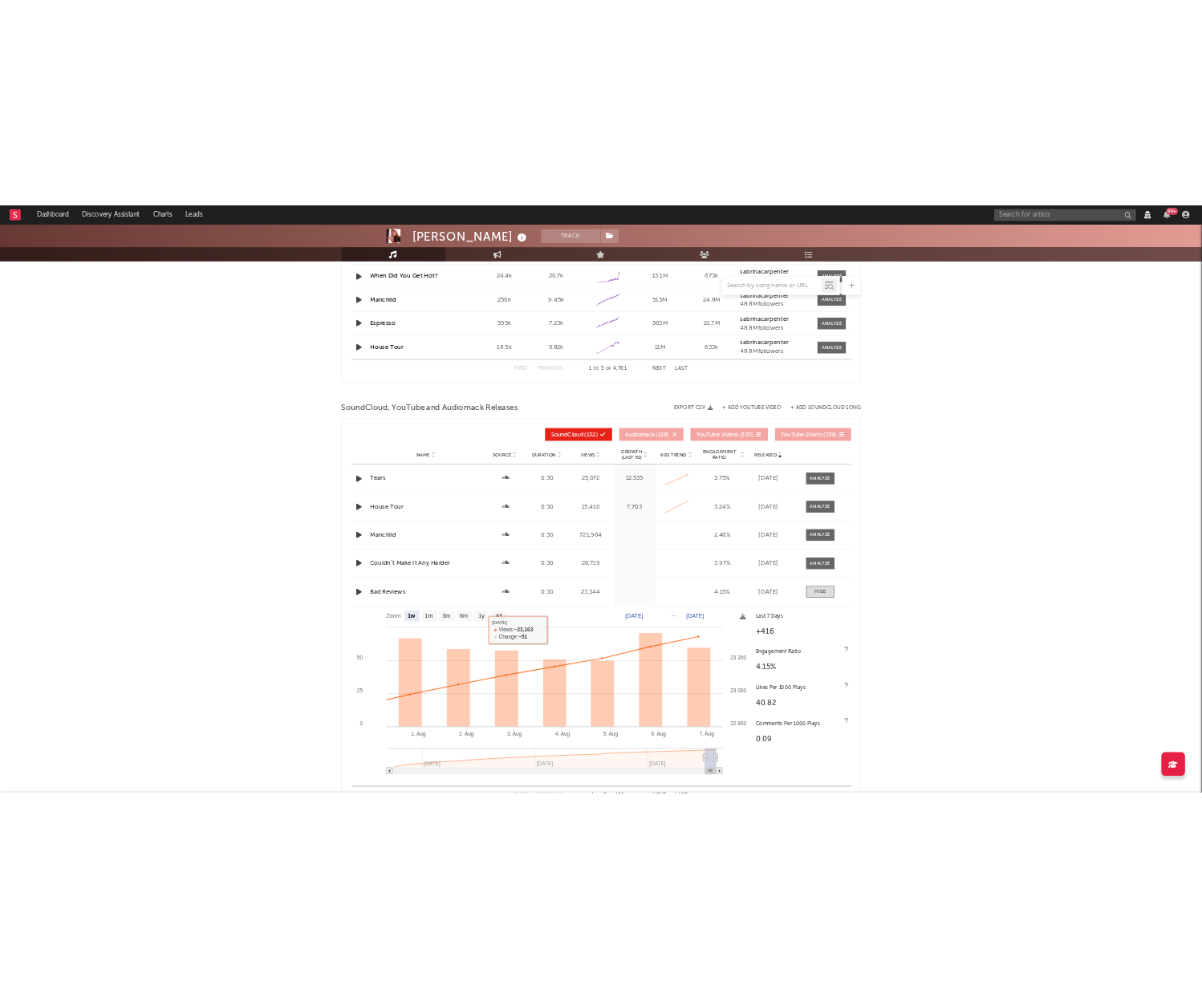
scroll to position [1694, 0]
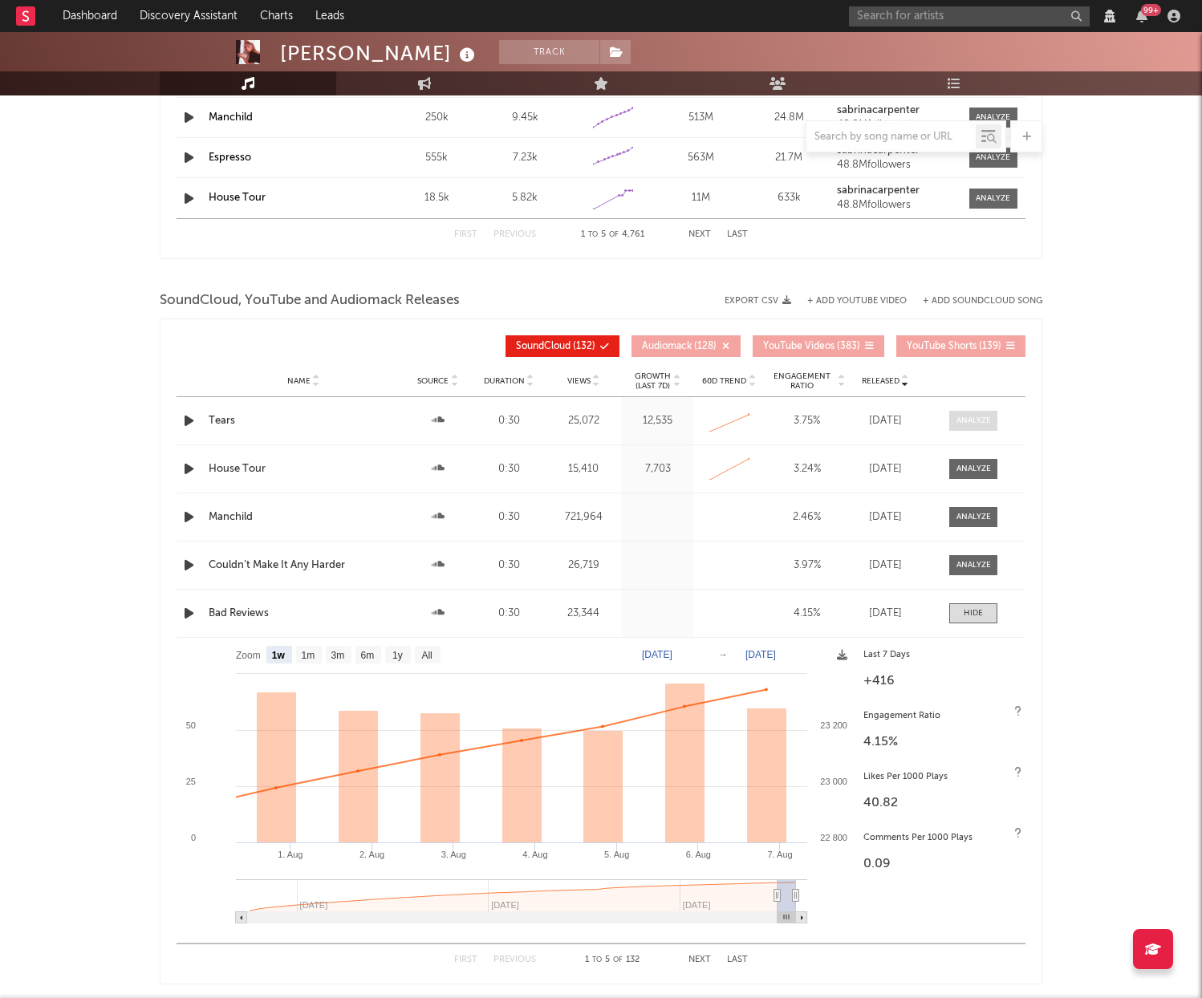
click at [972, 427] on span at bounding box center [973, 421] width 48 height 20
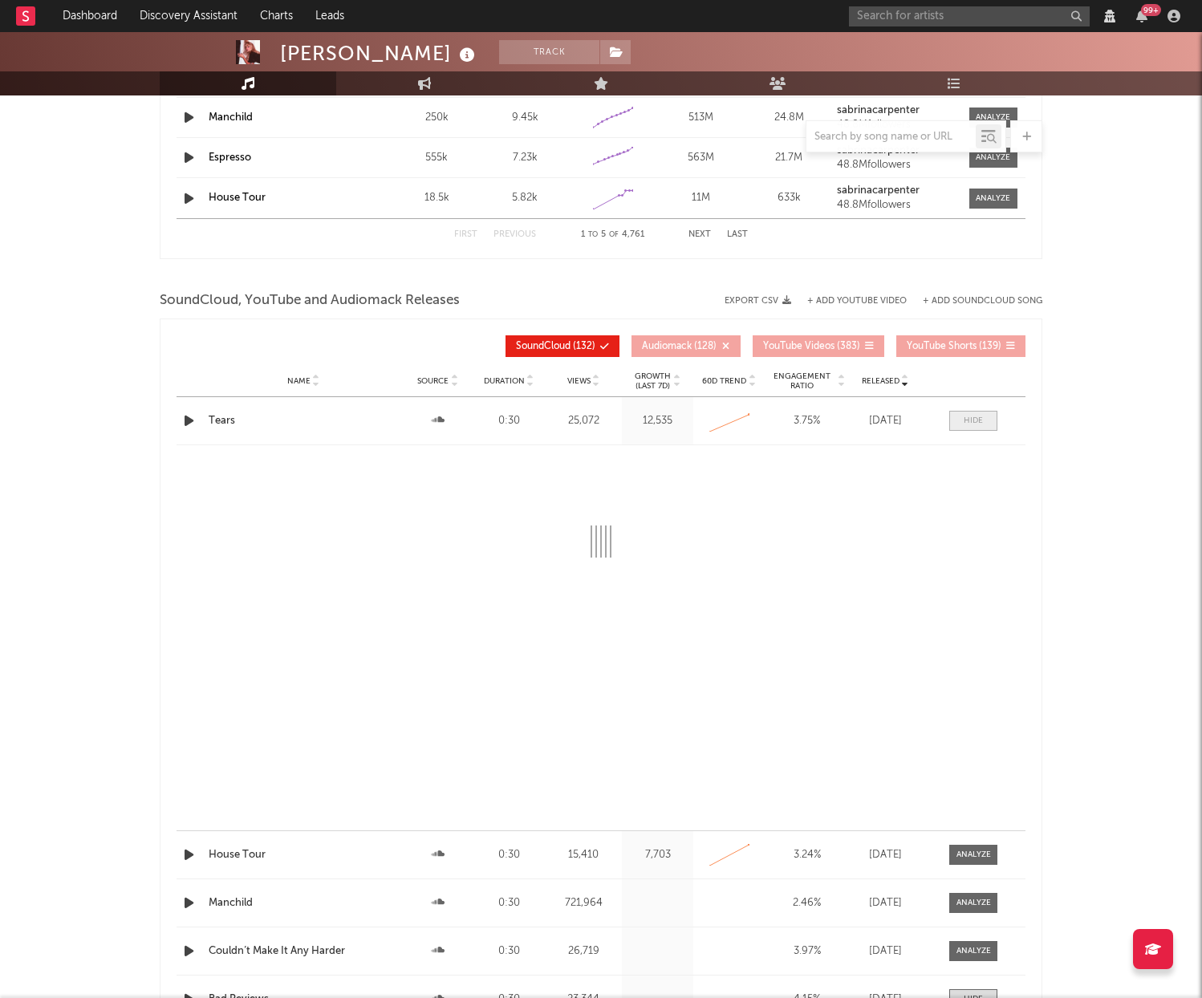
select select "View all"
select select "6m"
select select "All"
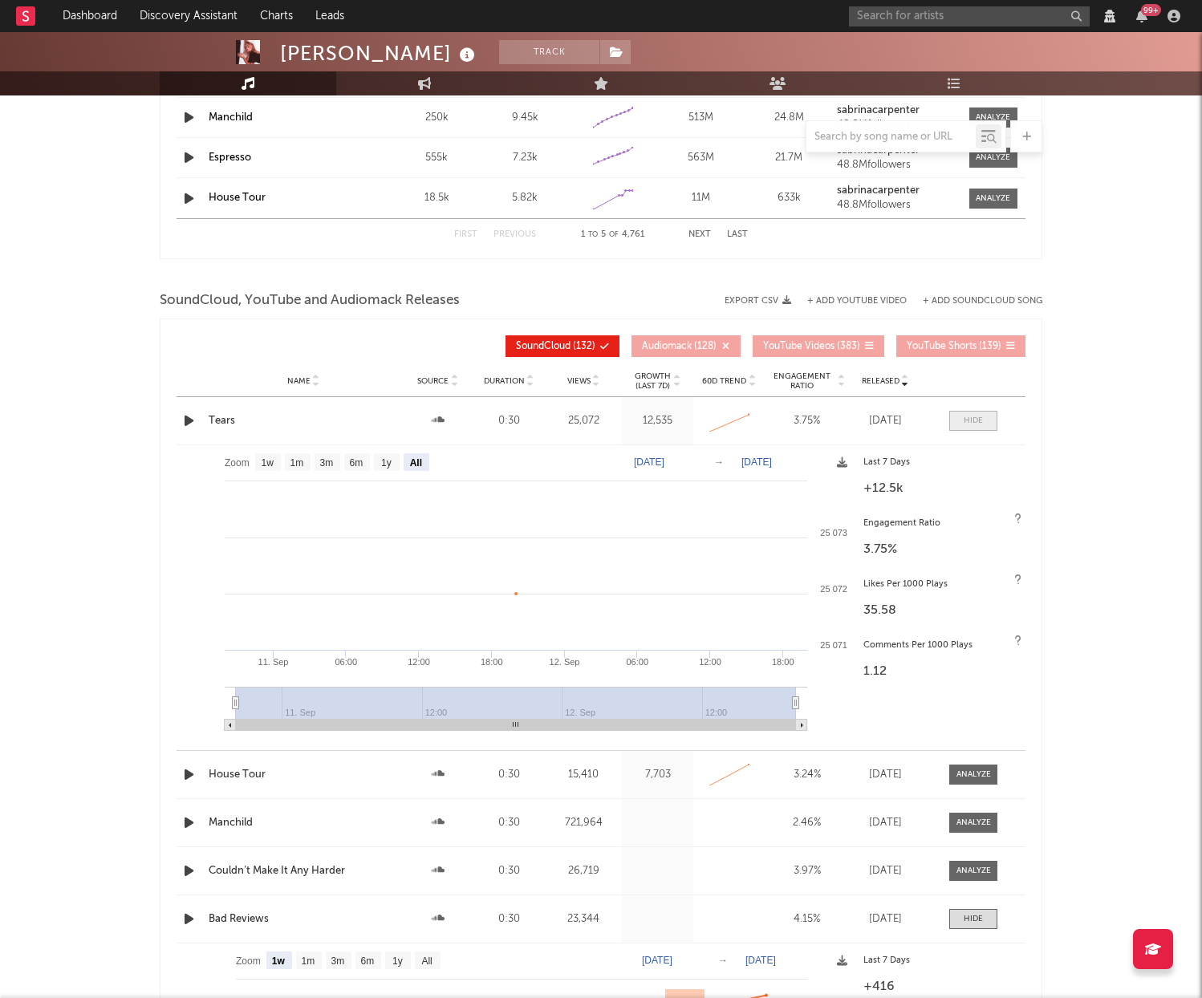
click at [973, 422] on div at bounding box center [973, 421] width 19 height 12
select select "View all"
select select "6m"
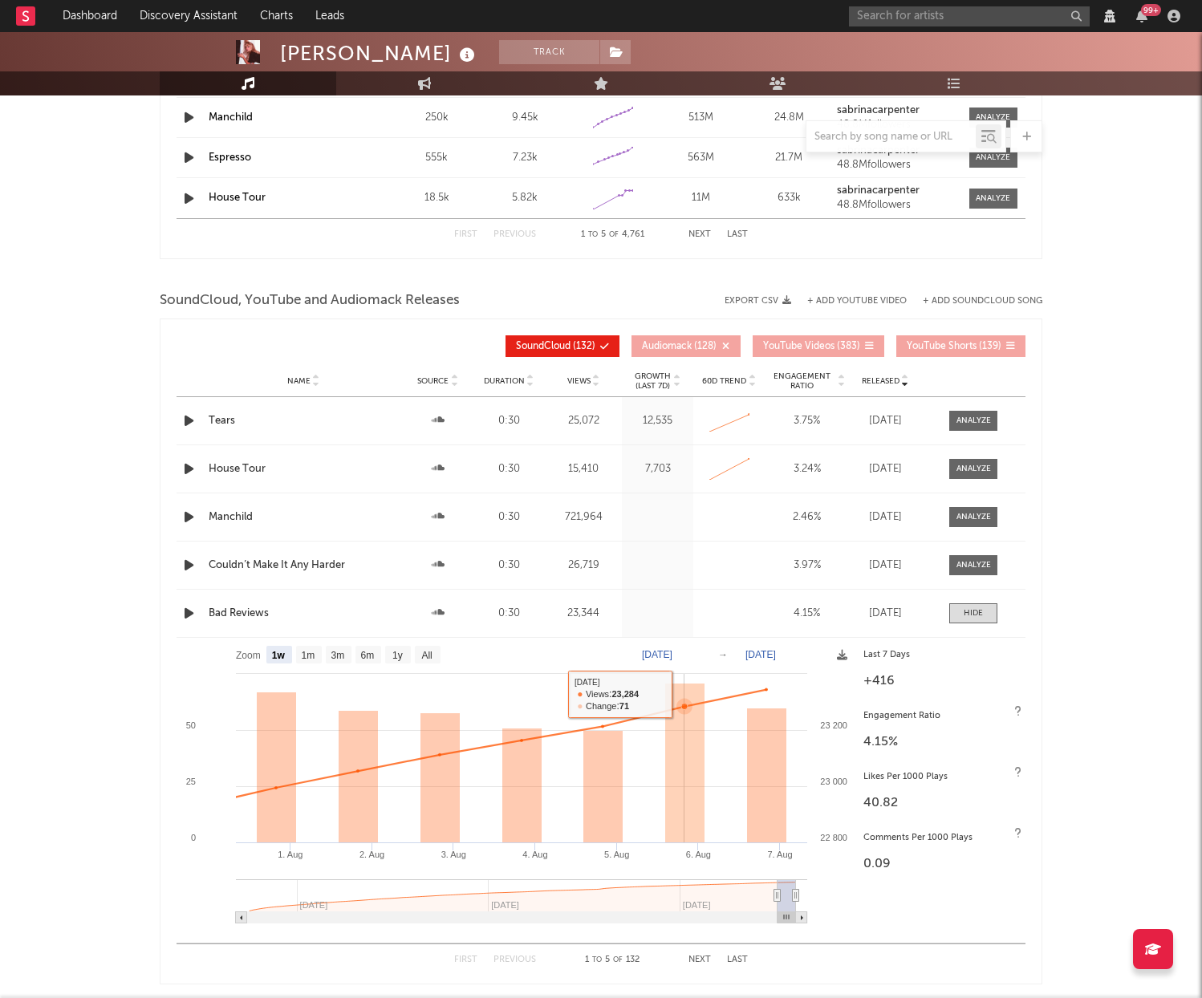
scroll to position [1714, 0]
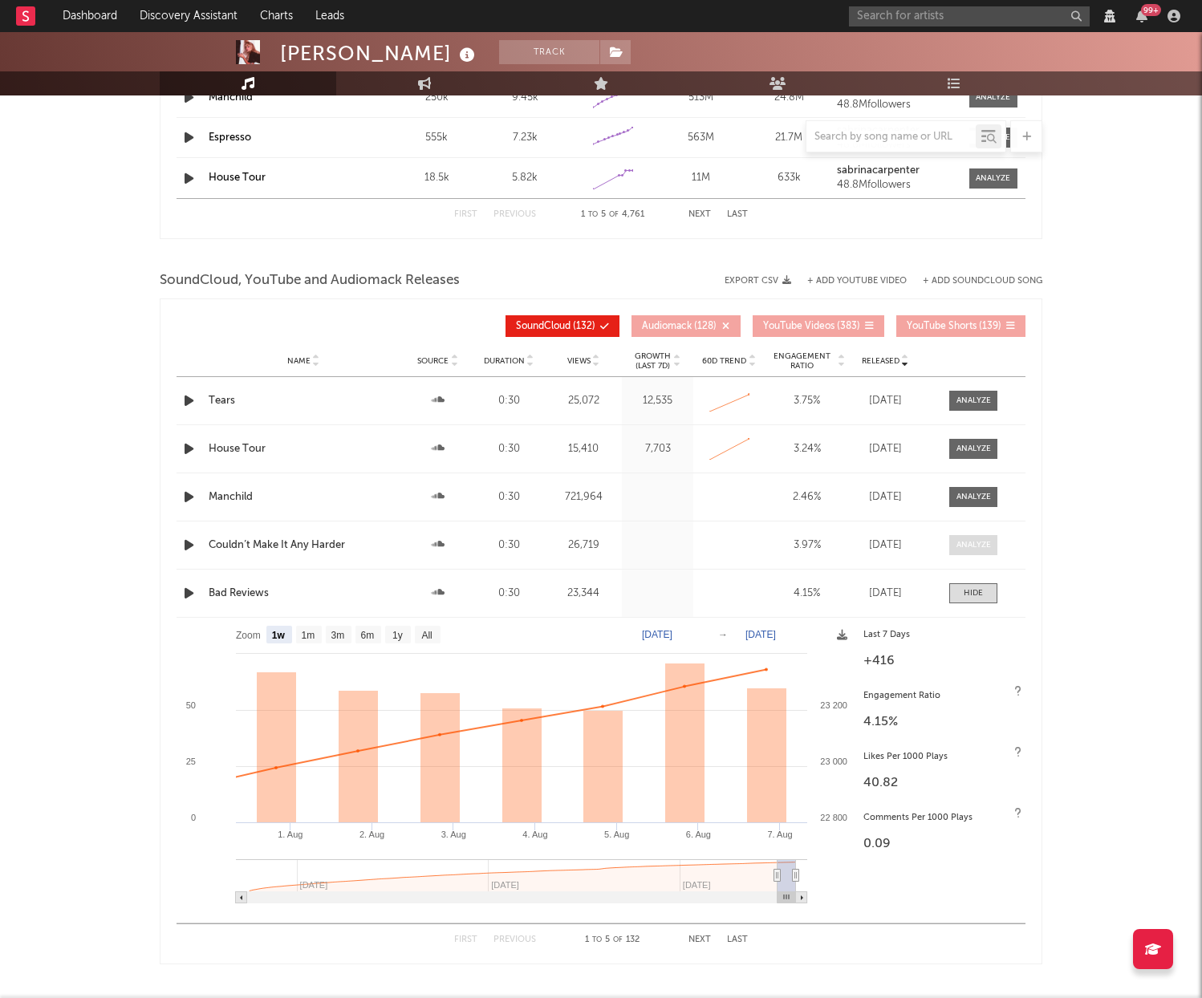
drag, startPoint x: 992, startPoint y: 546, endPoint x: 953, endPoint y: 546, distance: 38.5
click at [992, 546] on span at bounding box center [973, 545] width 48 height 20
select select "View all"
select select "6m"
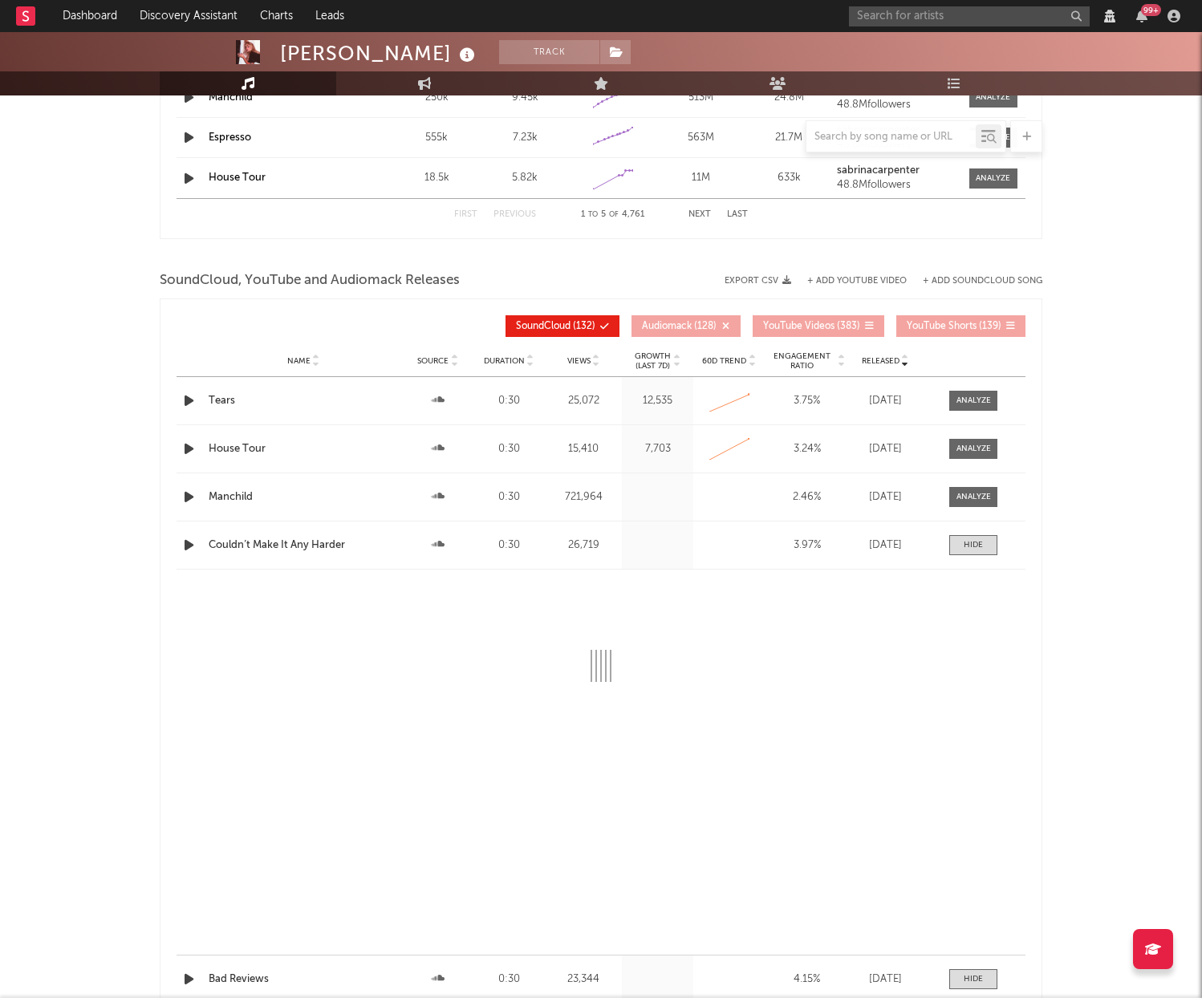
select select "View all"
select select "6m"
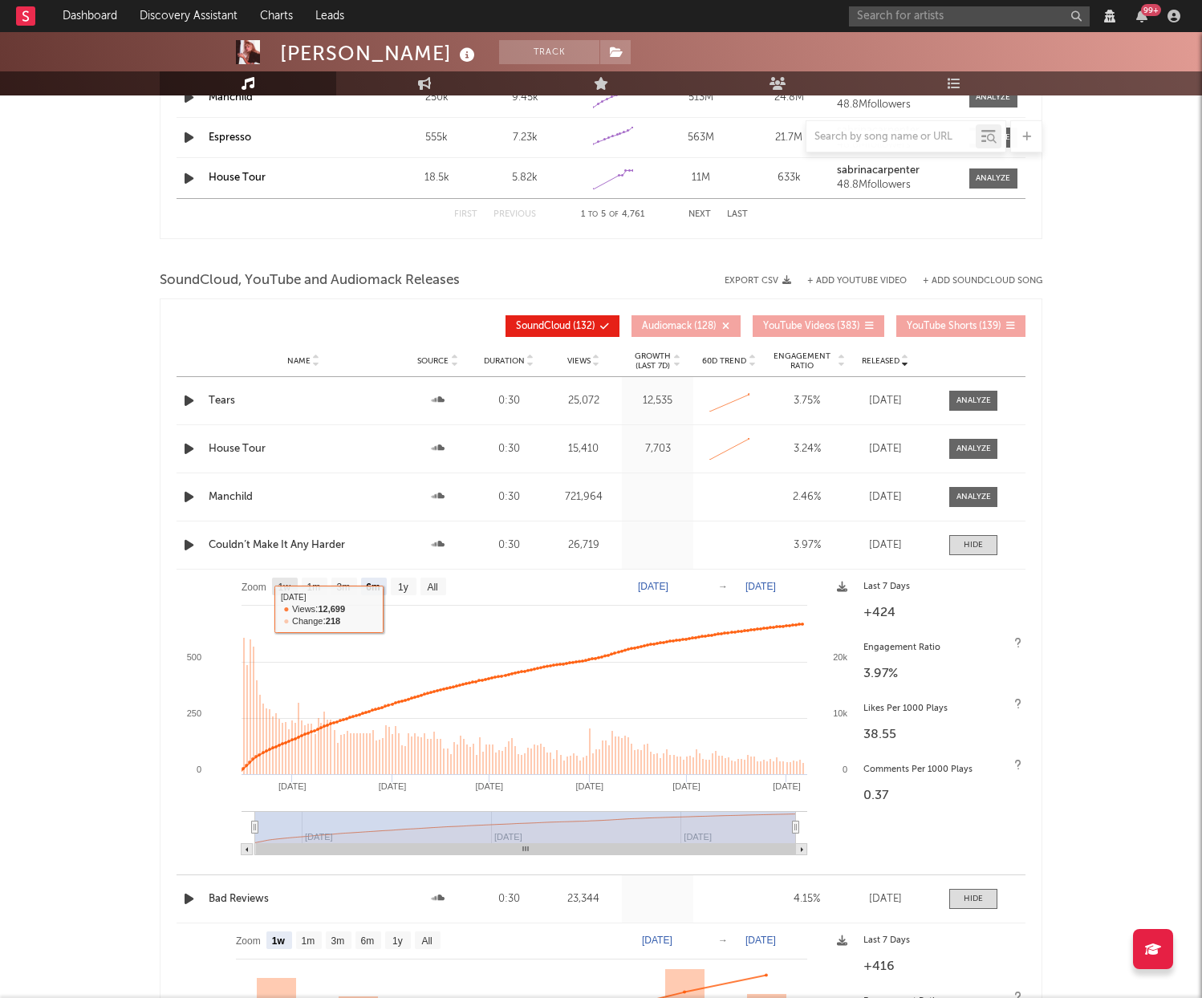
click at [286, 584] on text "1w" at bounding box center [284, 587] width 13 height 11
select select "1w"
type input "2025-07-31"
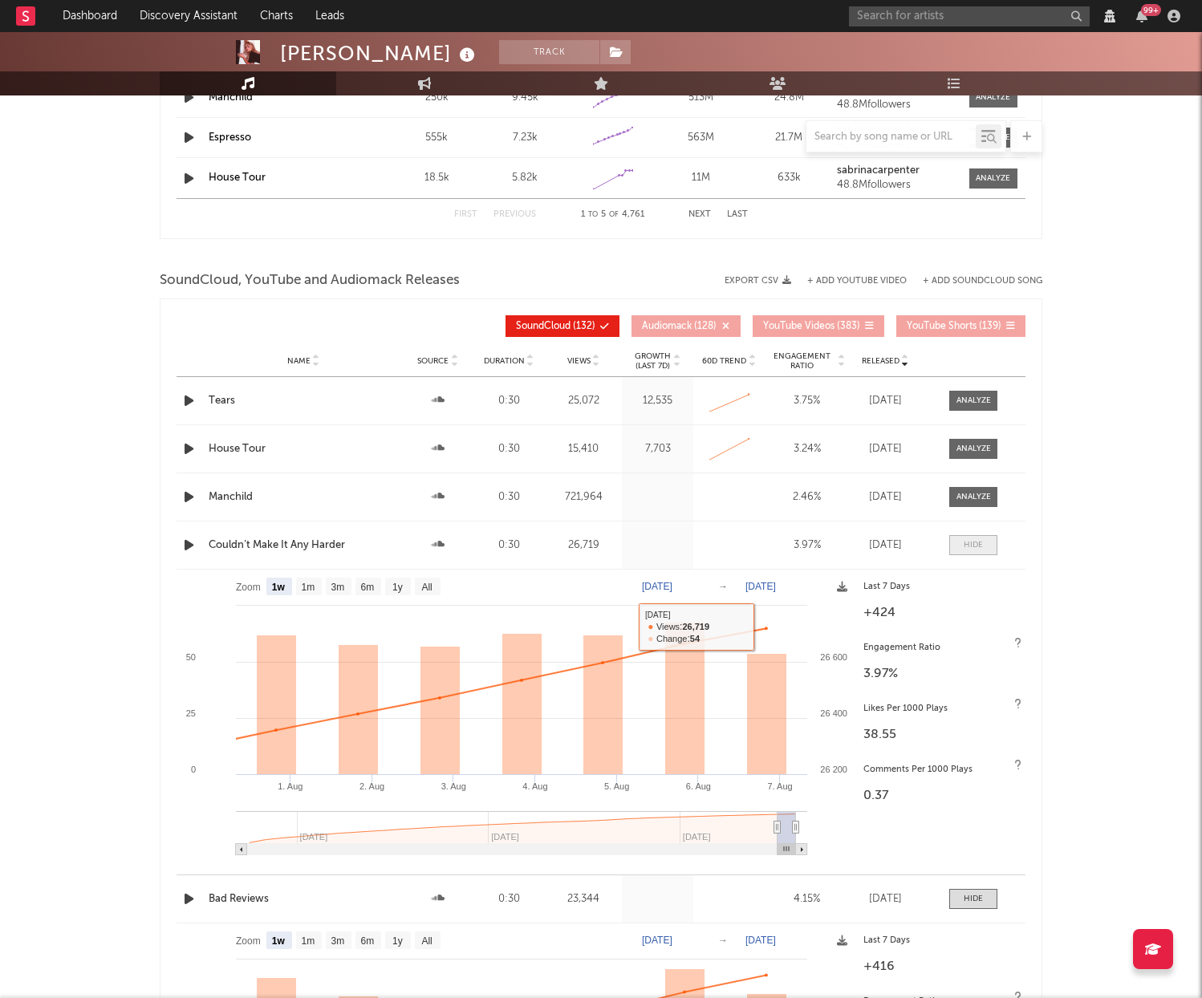
click at [975, 539] on div at bounding box center [973, 545] width 19 height 12
select select "View all"
select select "6m"
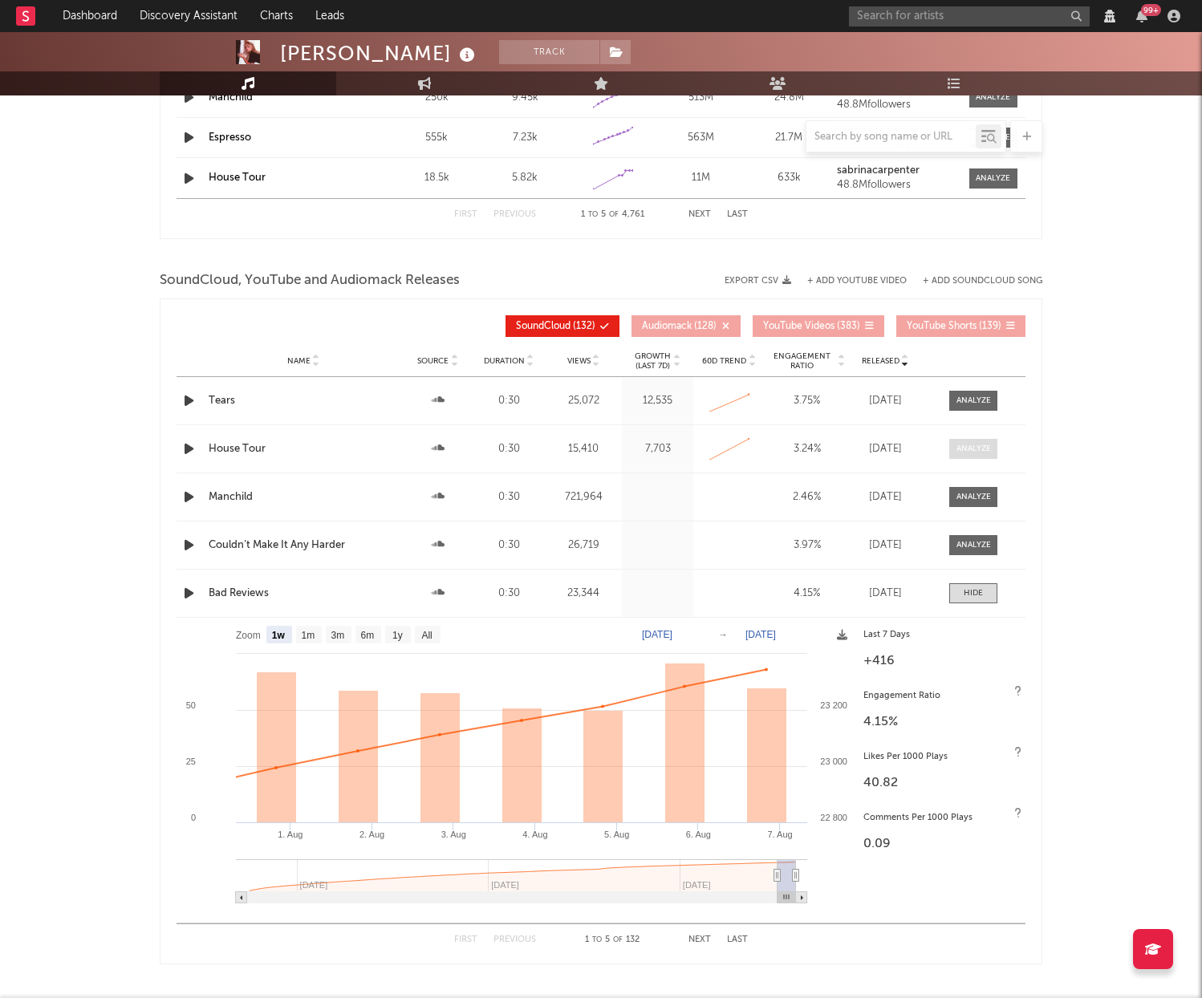
click at [983, 452] on div at bounding box center [974, 449] width 35 height 12
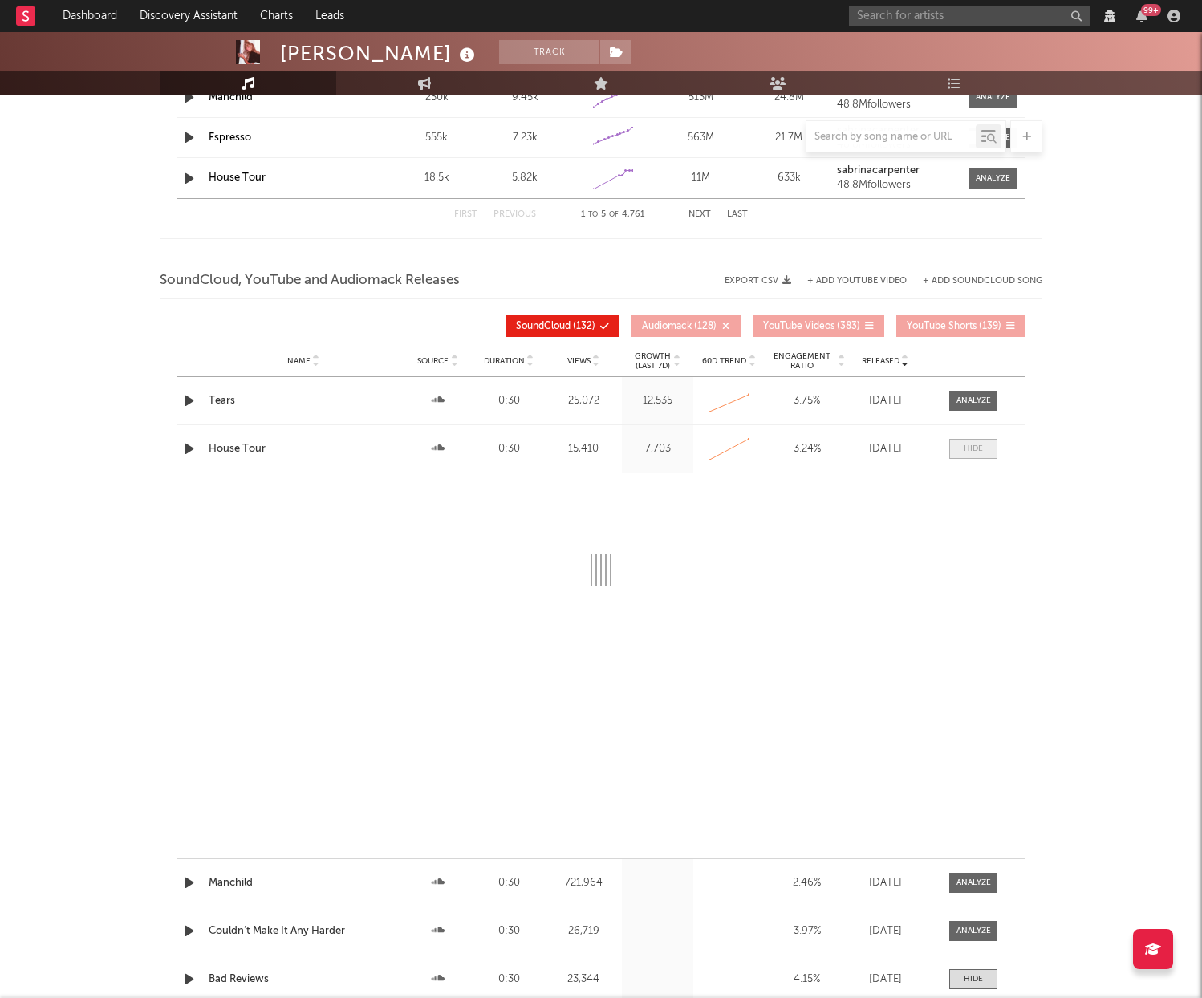
select select "View all"
select select "6m"
select select "All"
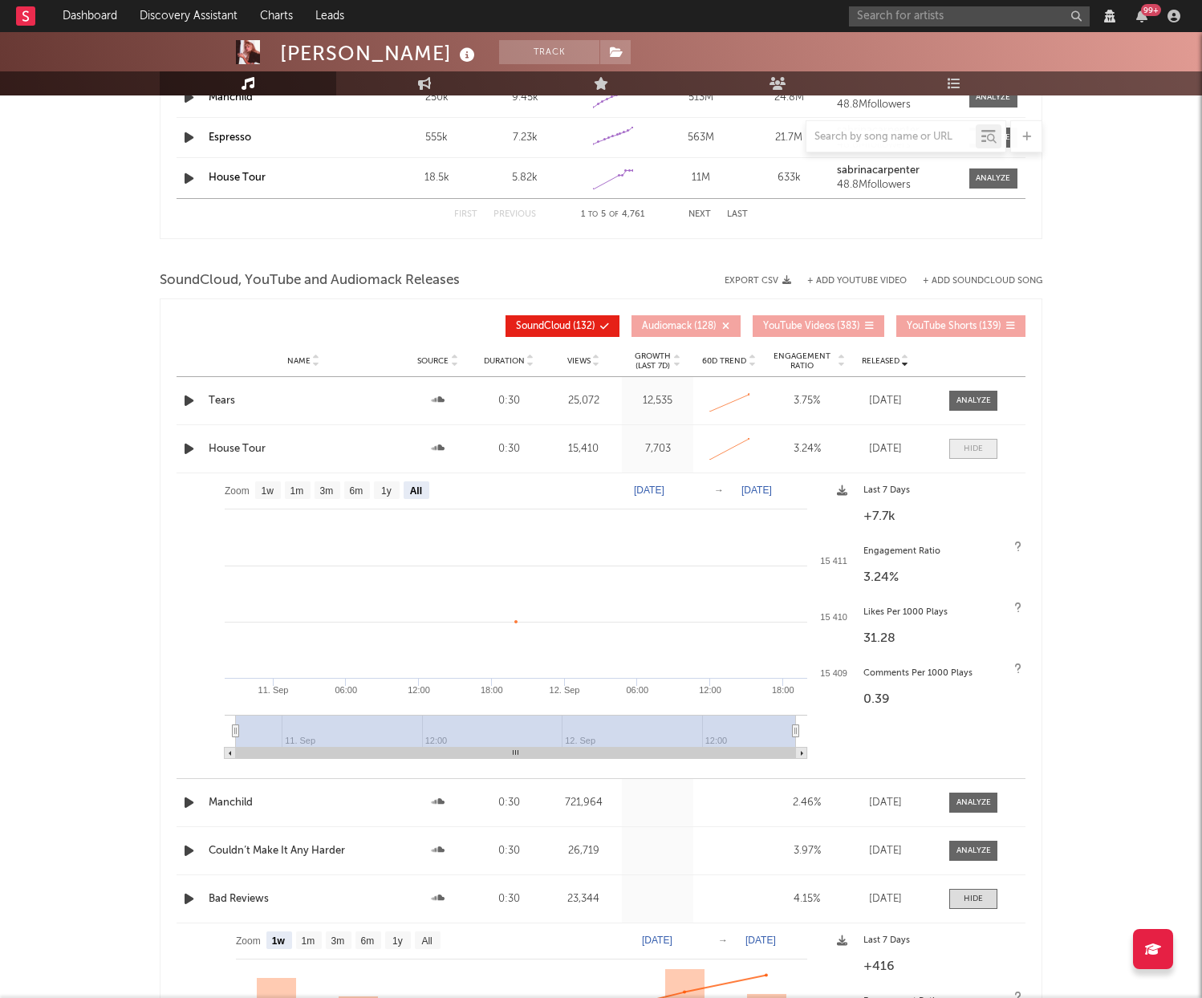
click at [990, 450] on span at bounding box center [973, 449] width 48 height 20
select select "View all"
select select "6m"
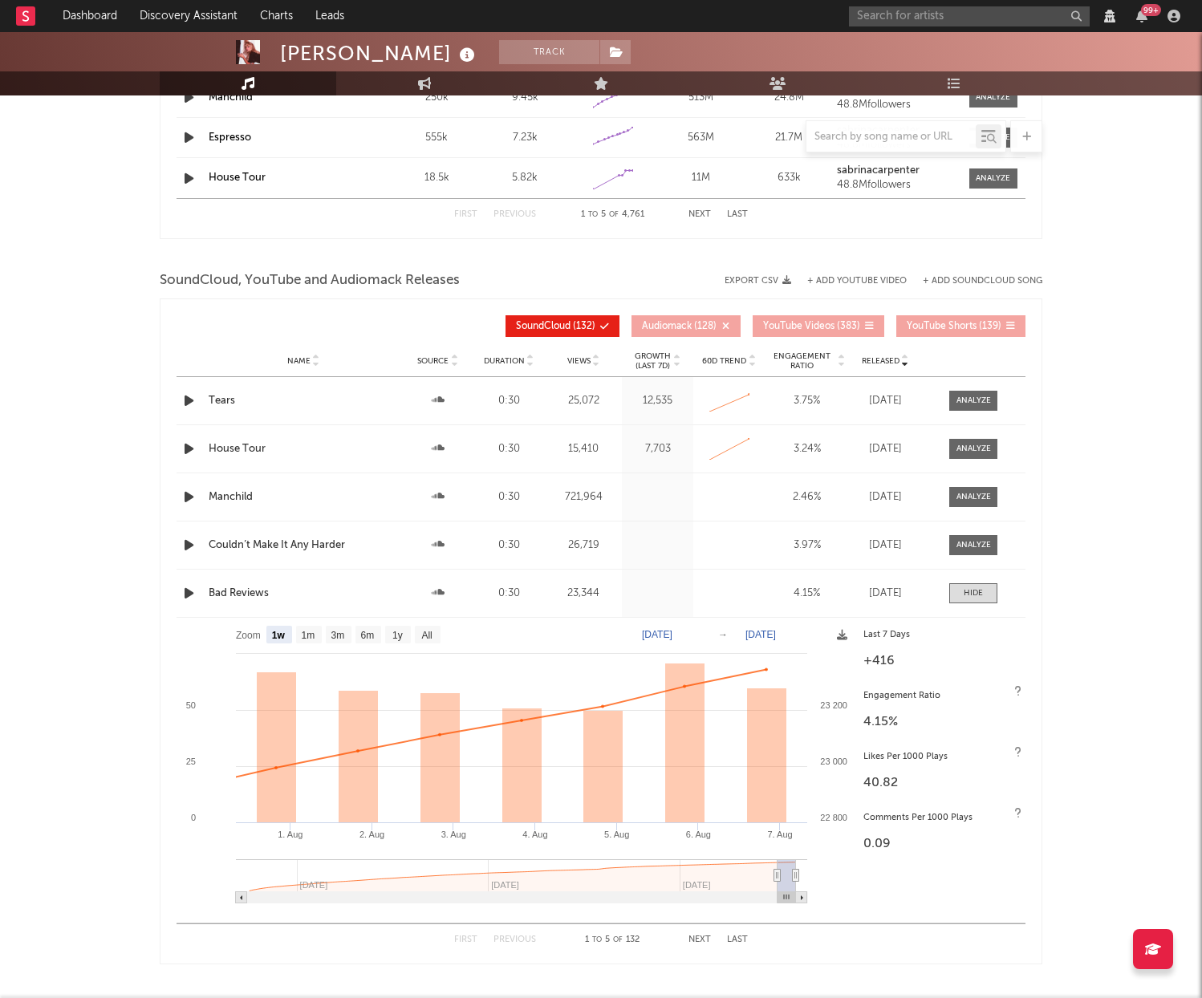
click at [238, 588] on div "Bad Reviews" at bounding box center [303, 594] width 189 height 16
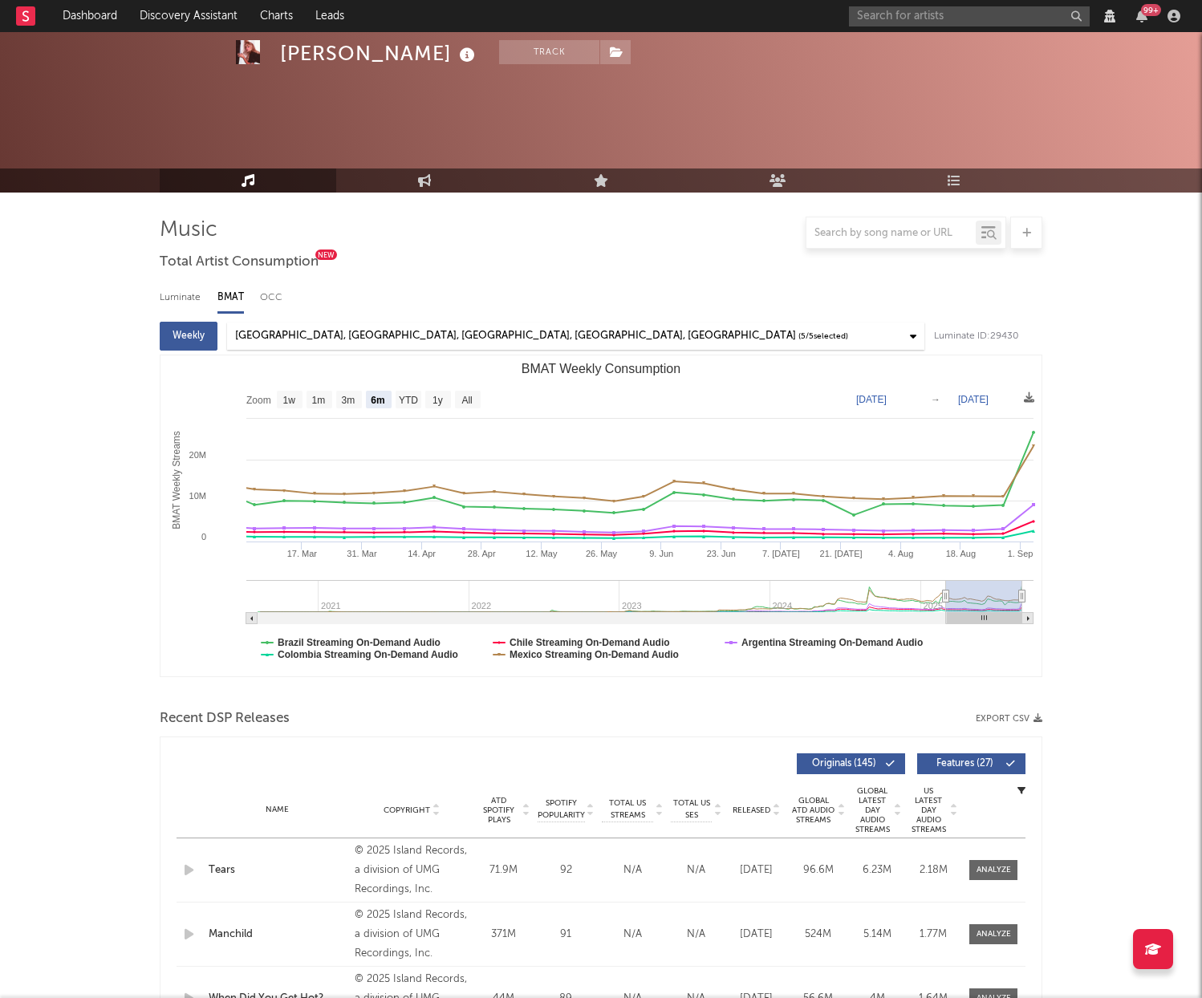
select select "6m"
select select "1w"
select select "View all"
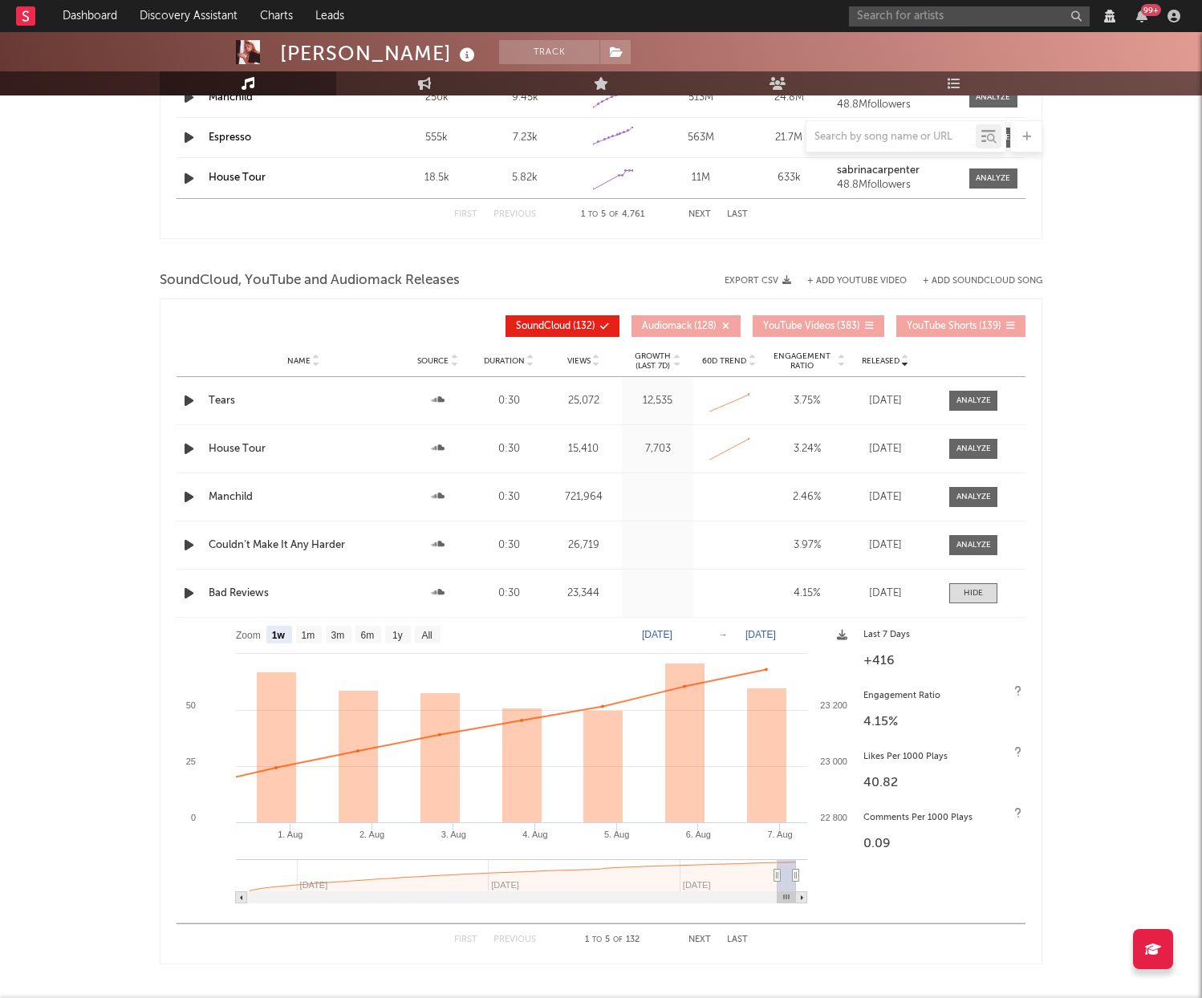
scroll to position [1714, 0]
click at [978, 496] on div at bounding box center [974, 497] width 35 height 12
select select "6m"
select select "View all"
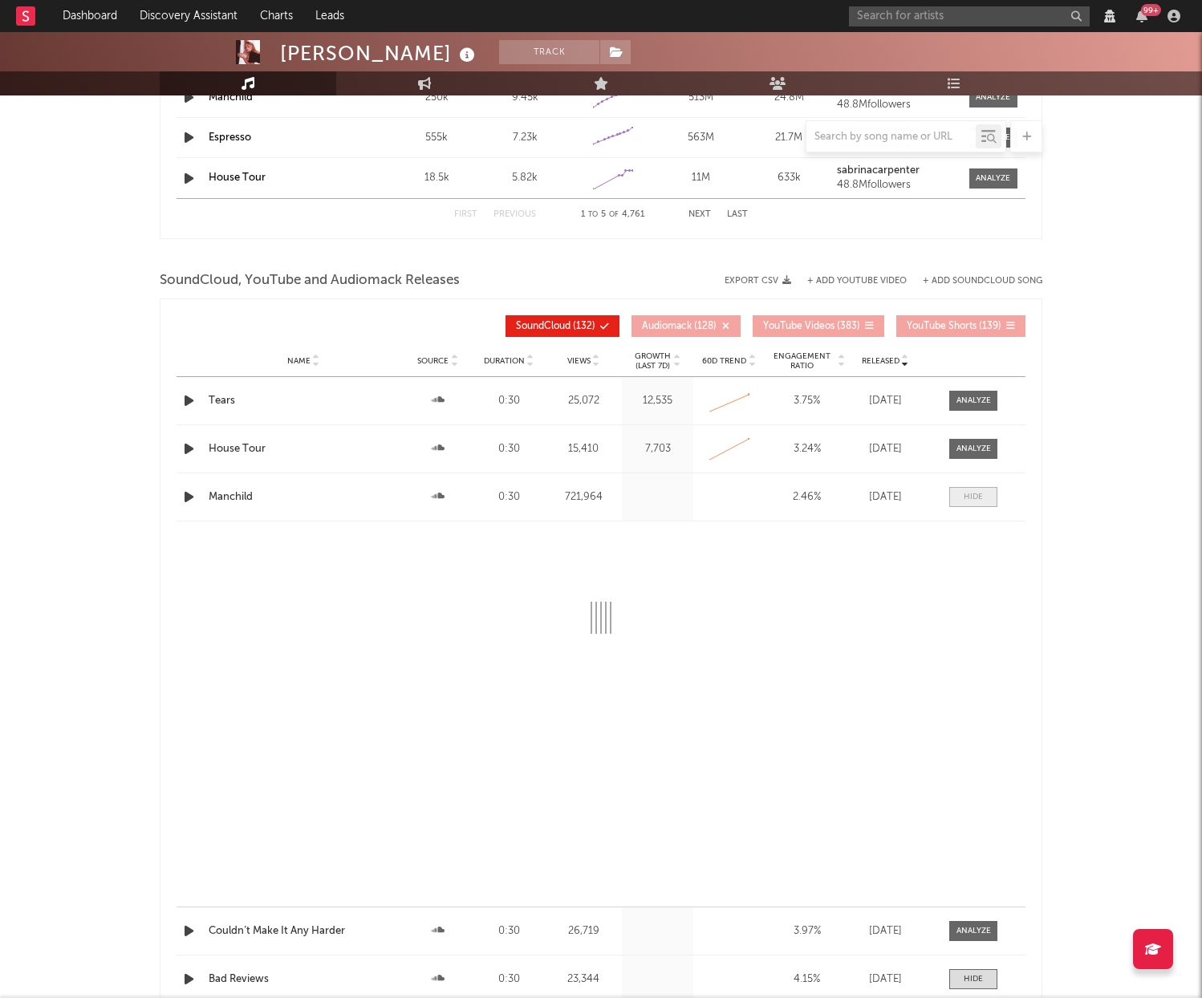
select select "6m"
select select "View all"
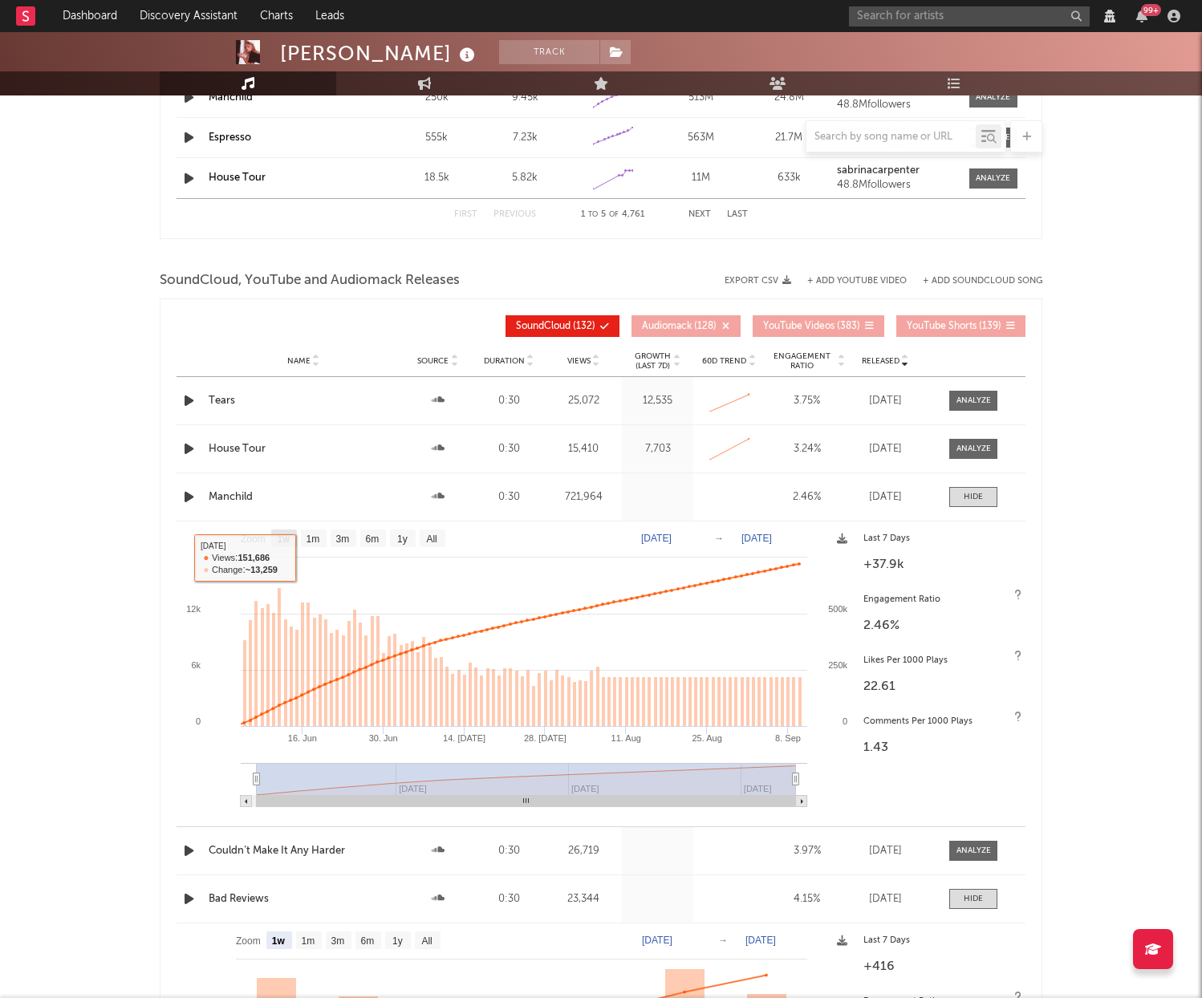
click at [286, 538] on text "1w" at bounding box center [284, 539] width 13 height 11
select select "1w"
type input "[DATE]"
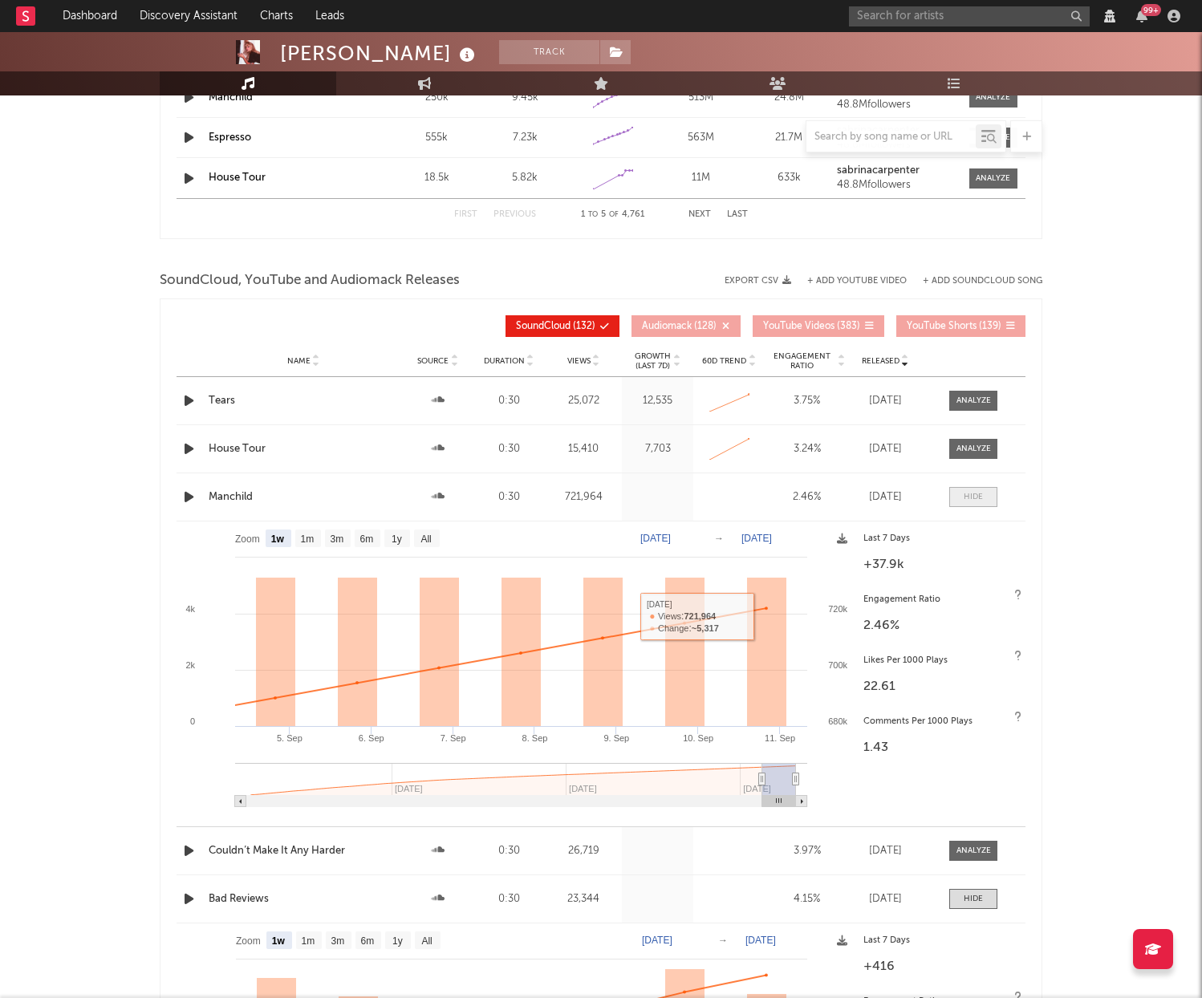
click at [979, 491] on div at bounding box center [973, 497] width 19 height 12
select select "6m"
select select "View all"
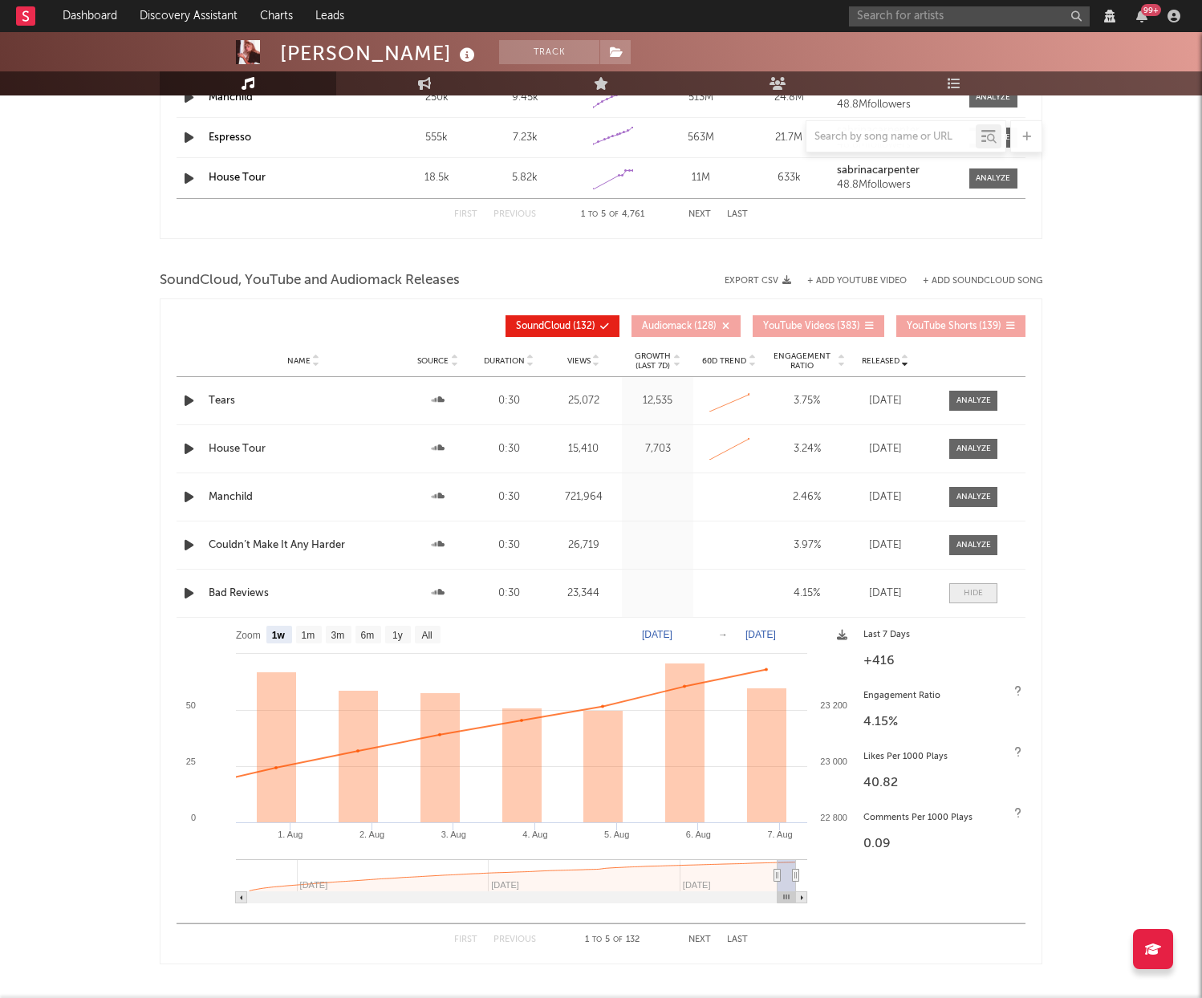
click at [965, 597] on div at bounding box center [973, 593] width 19 height 12
select select "6m"
select select "View all"
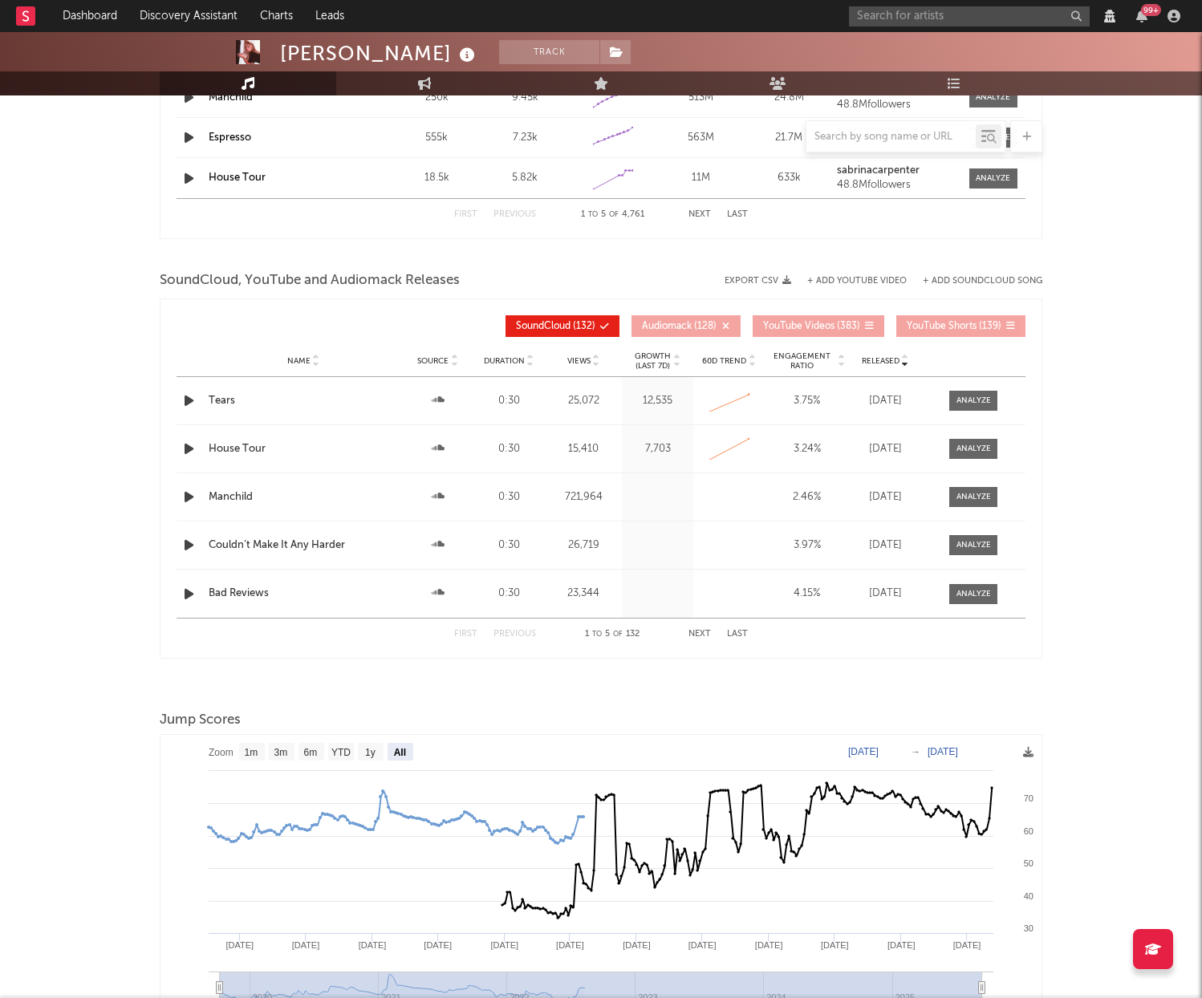
click at [700, 632] on button "Next" at bounding box center [700, 634] width 22 height 9
select select "6m"
select select "View all"
click at [985, 397] on div at bounding box center [974, 401] width 35 height 12
select select "6m"
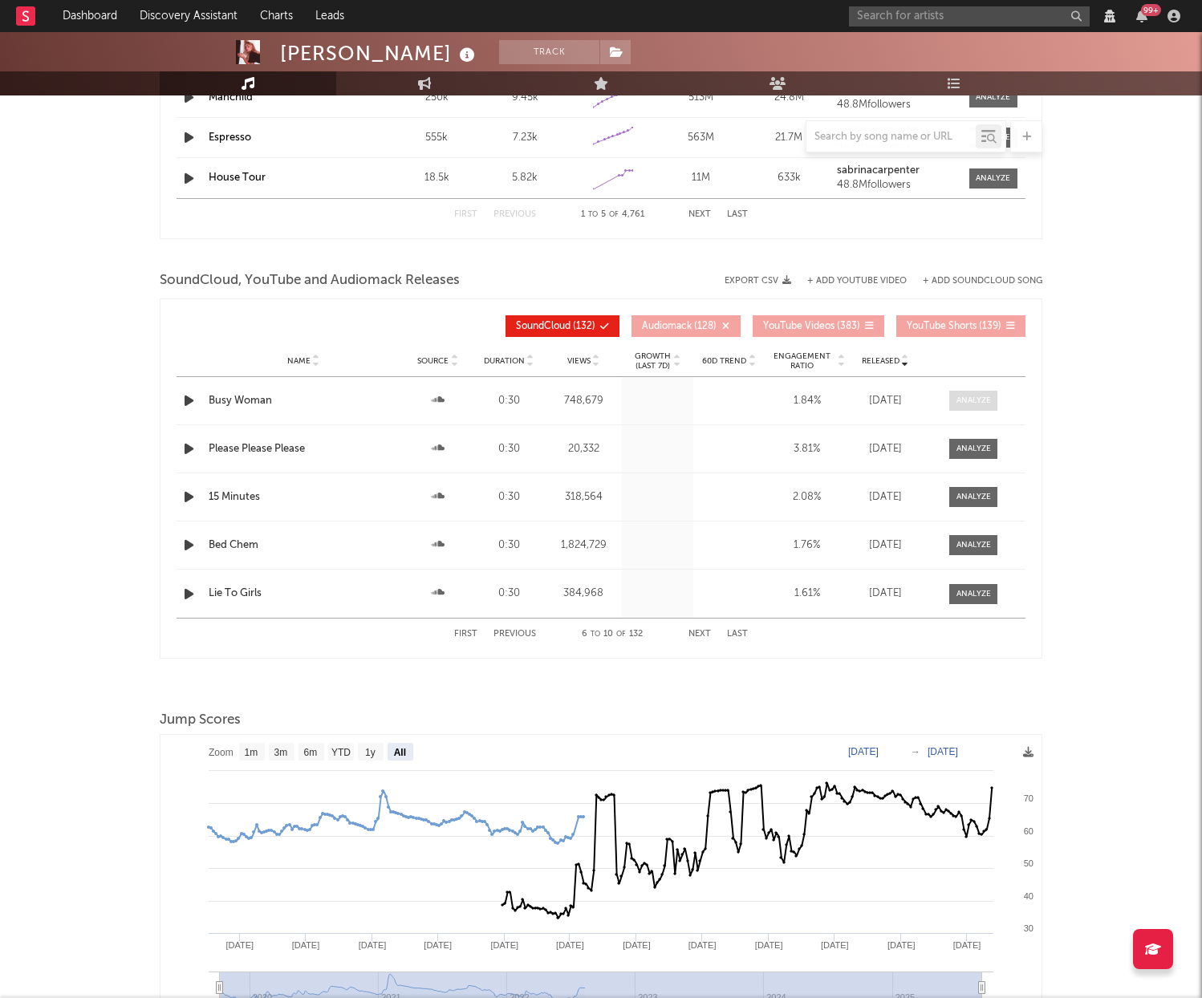
select select "View all"
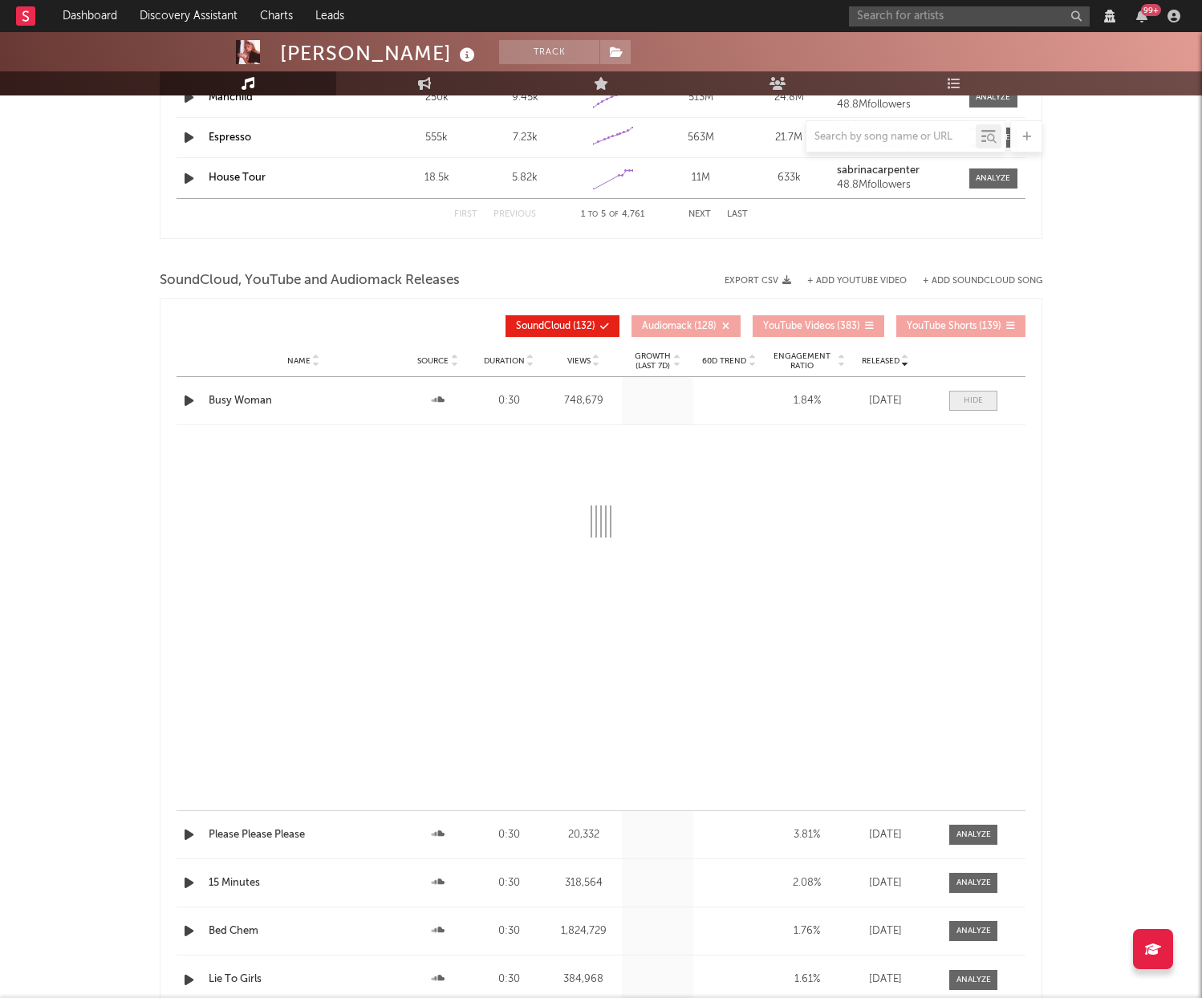
select select "6m"
select select "View all"
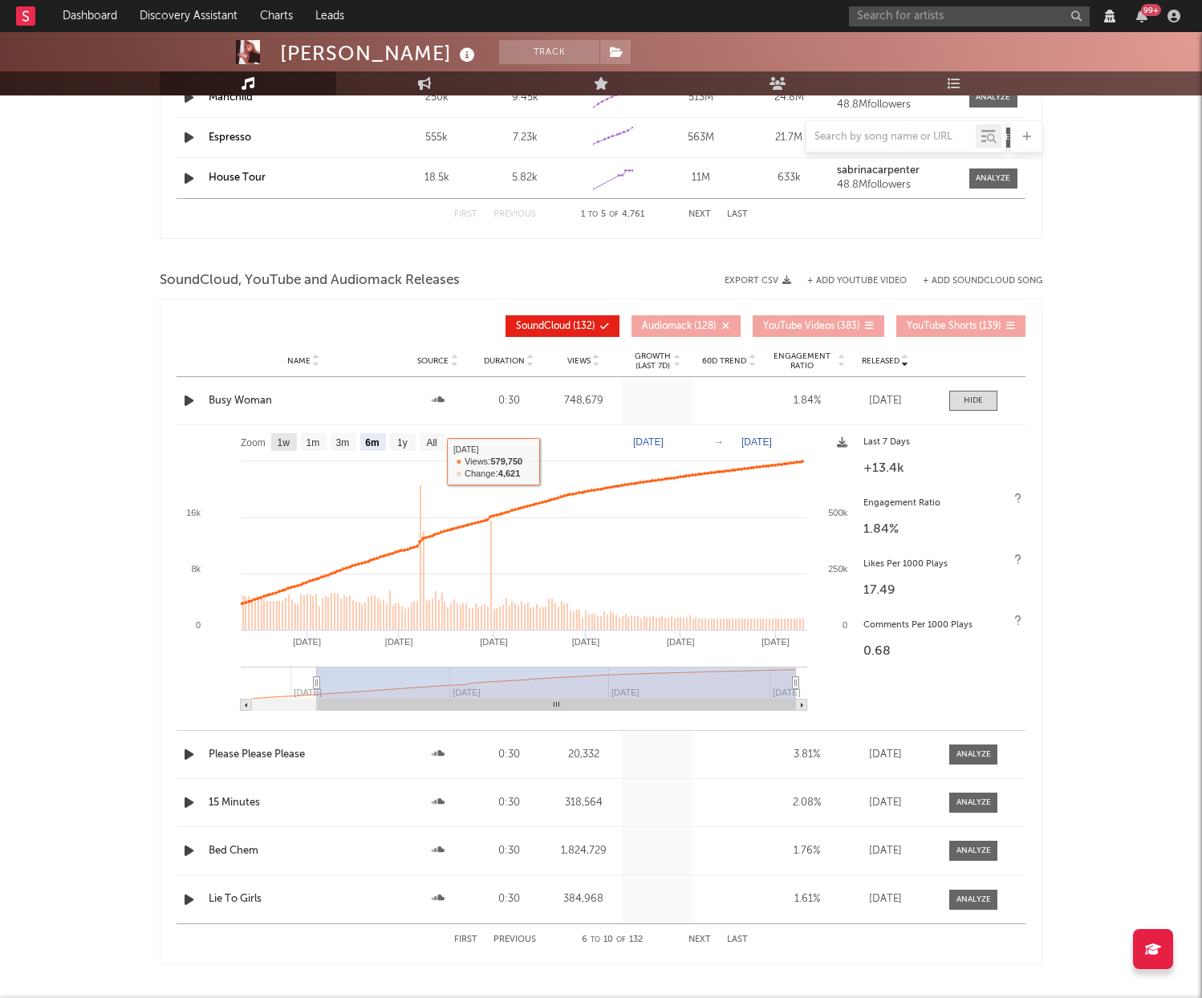
click at [281, 444] on text "1w" at bounding box center [284, 442] width 13 height 11
select select "1w"
type input "2025-09-04"
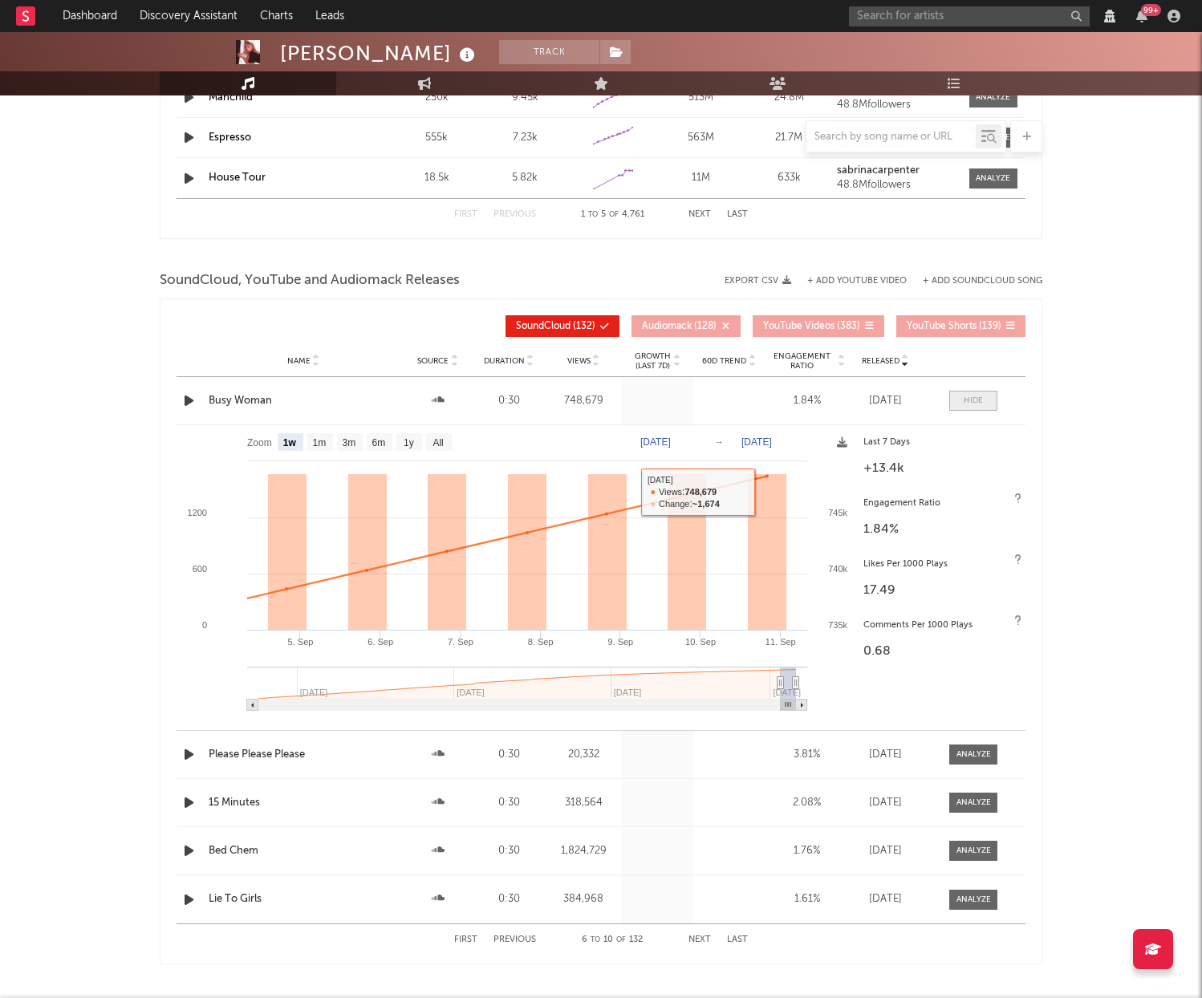
click at [976, 398] on div at bounding box center [973, 401] width 19 height 12
select select "6m"
select select "View all"
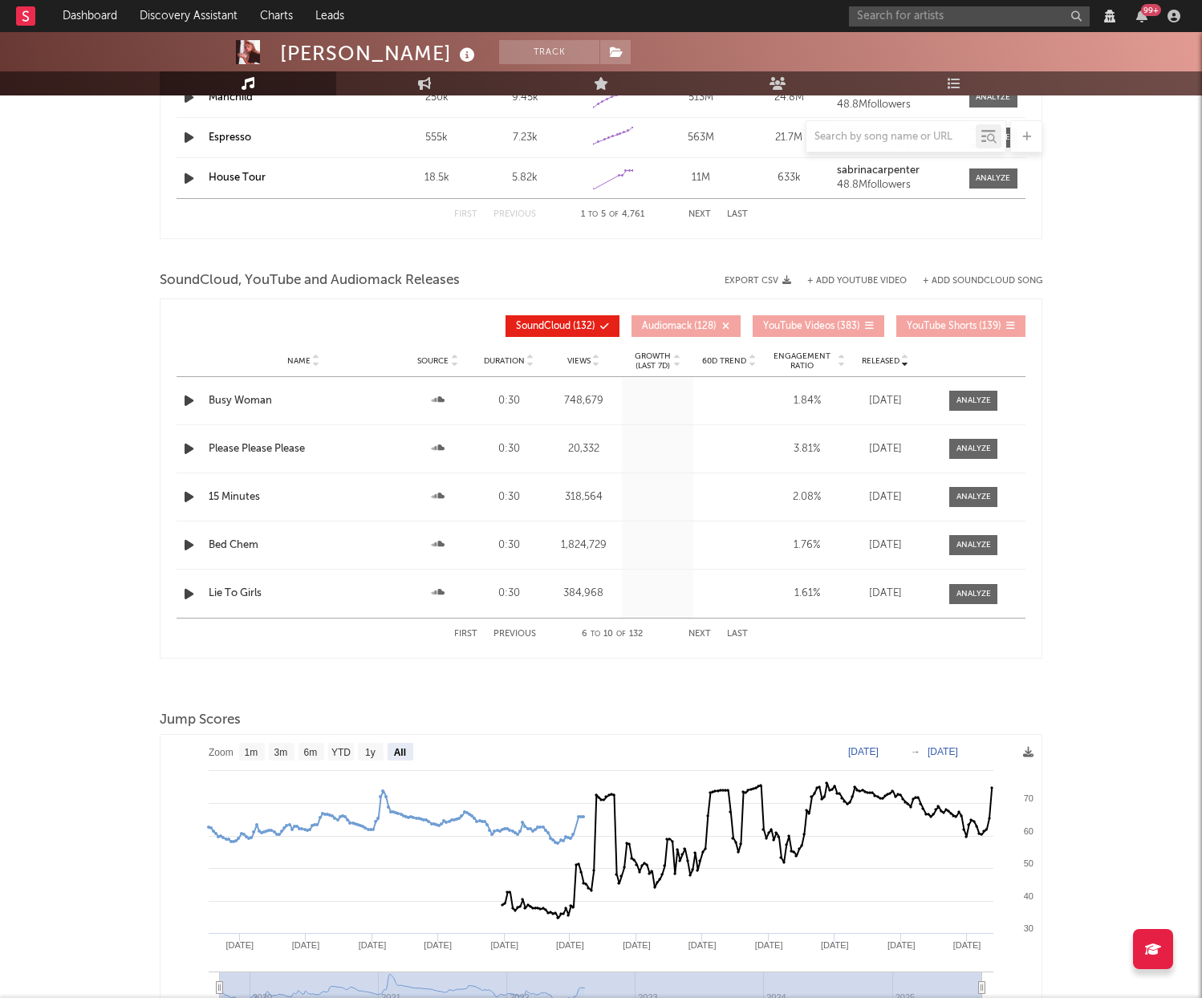
click at [505, 631] on button "Previous" at bounding box center [515, 634] width 43 height 9
select select "6m"
select select "View all"
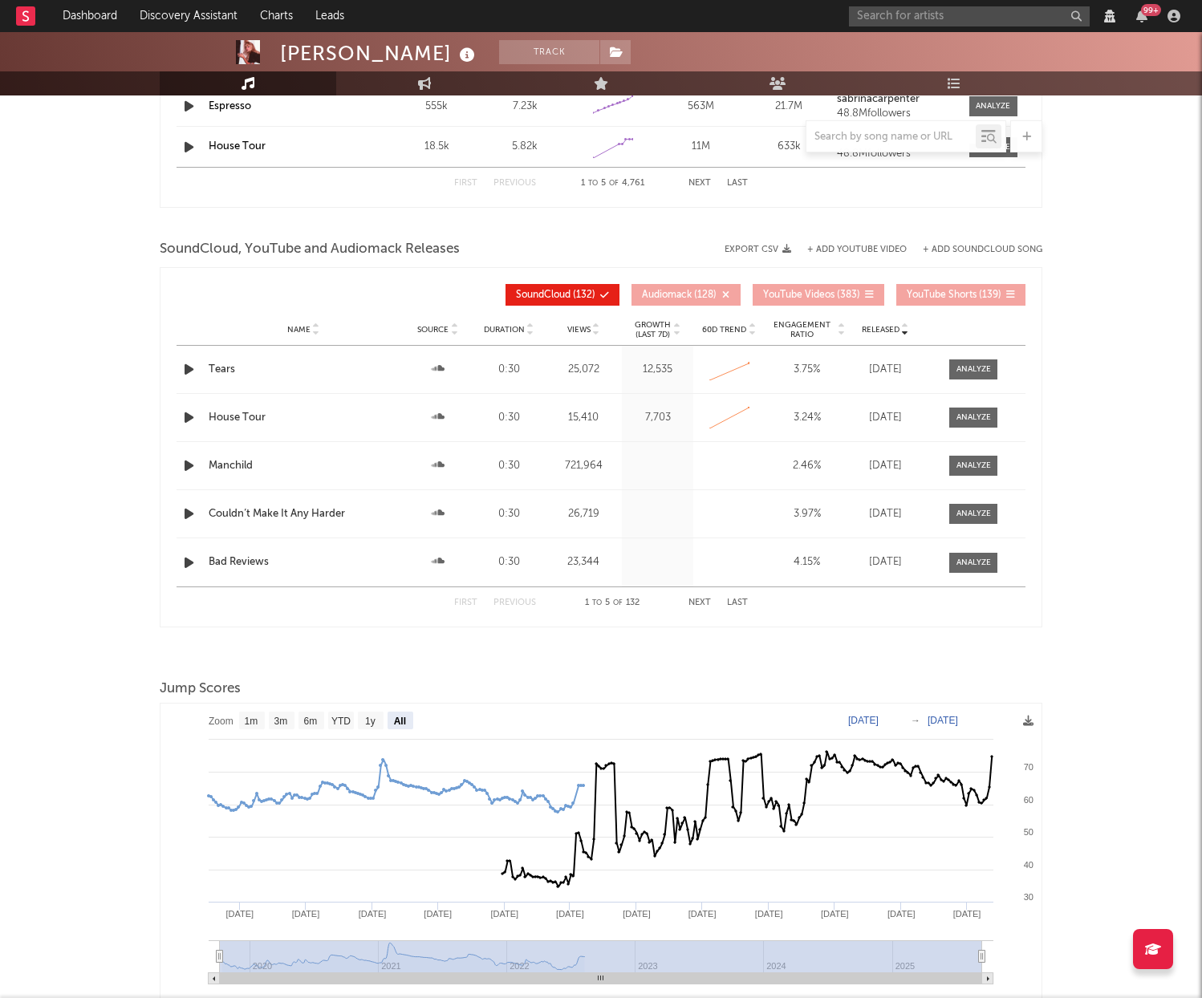
scroll to position [0, 0]
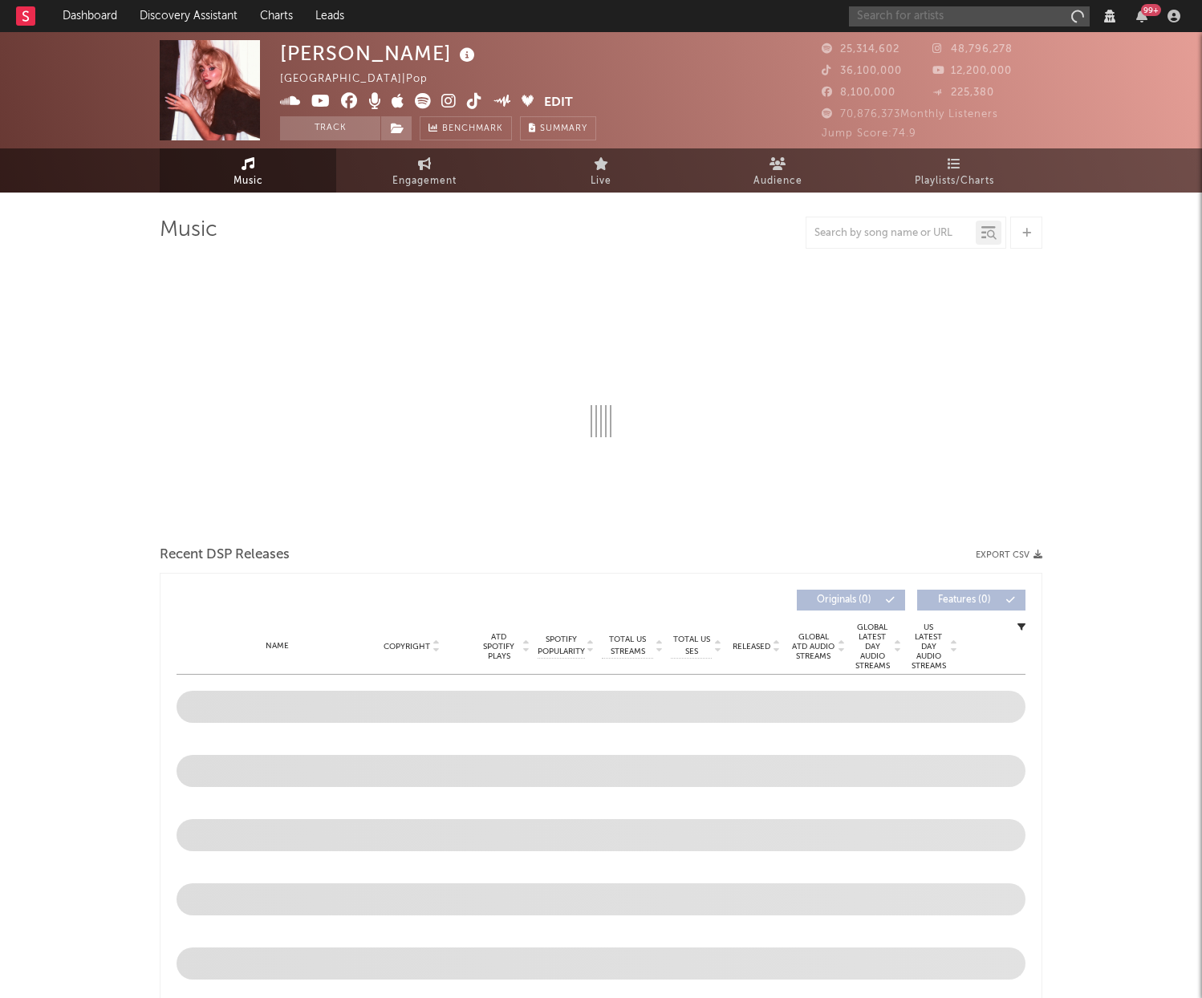
click at [928, 17] on input "text" at bounding box center [969, 16] width 241 height 20
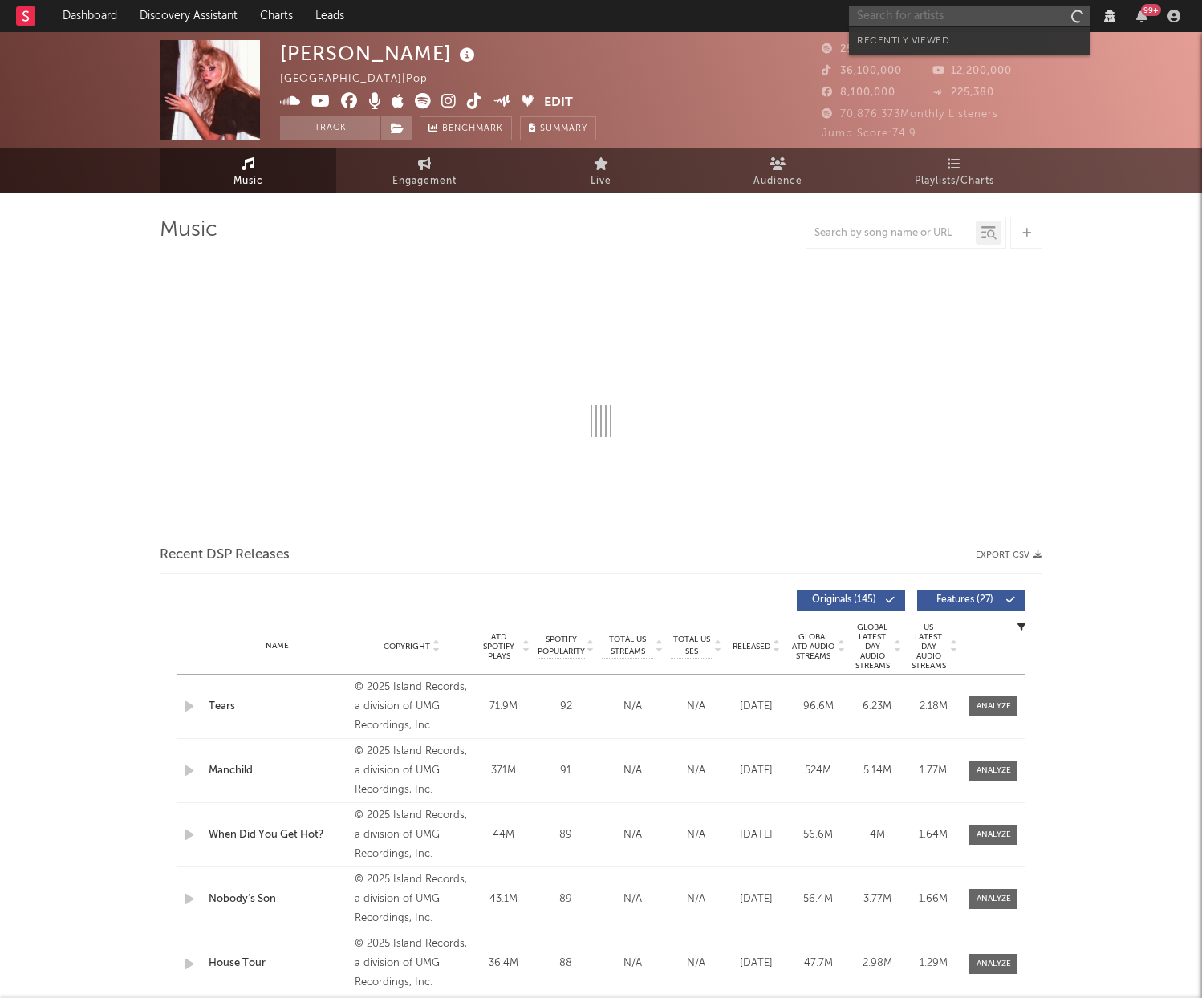
select select "View all"
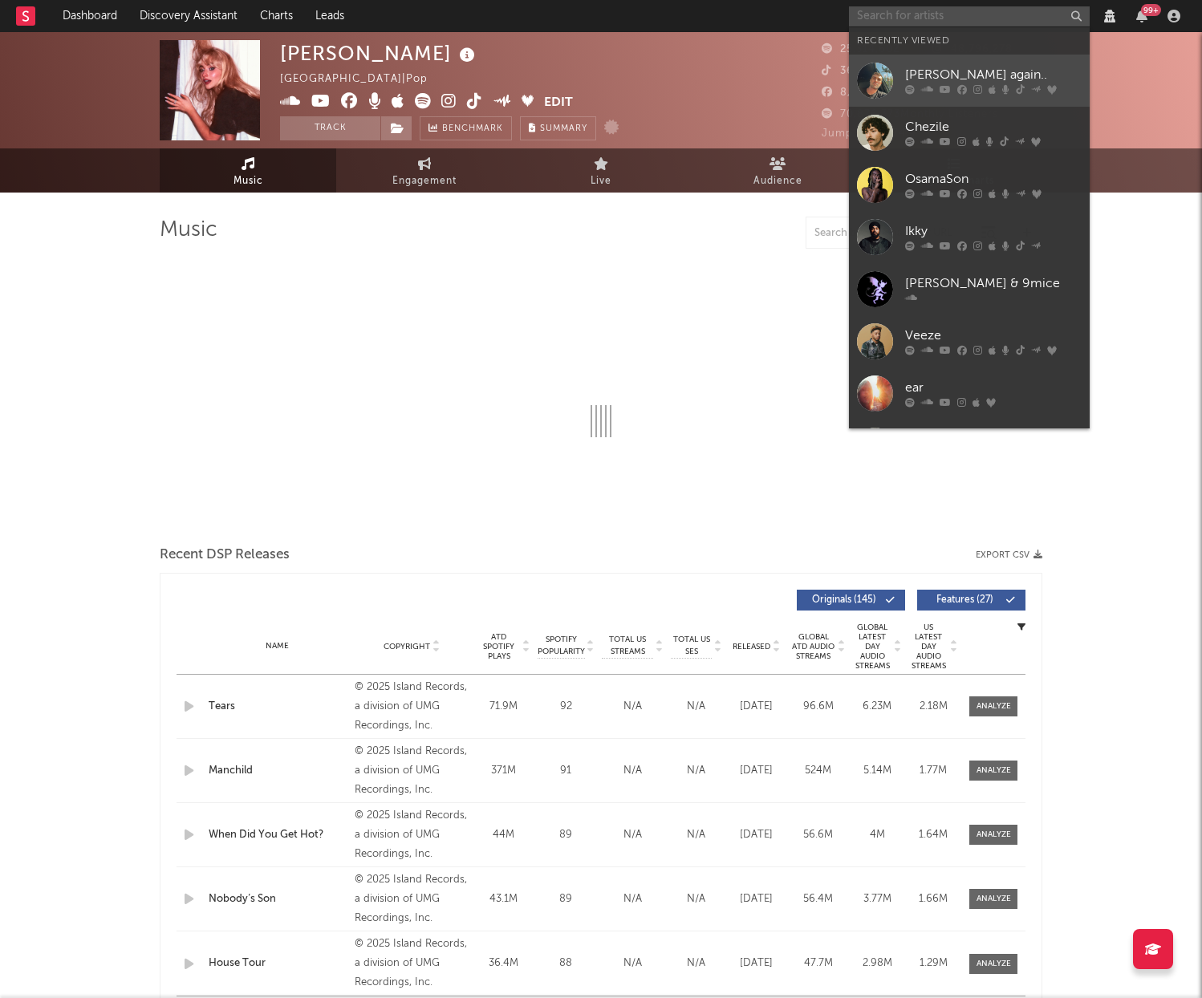
select select "View all"
click at [961, 89] on icon at bounding box center [962, 90] width 10 height 10
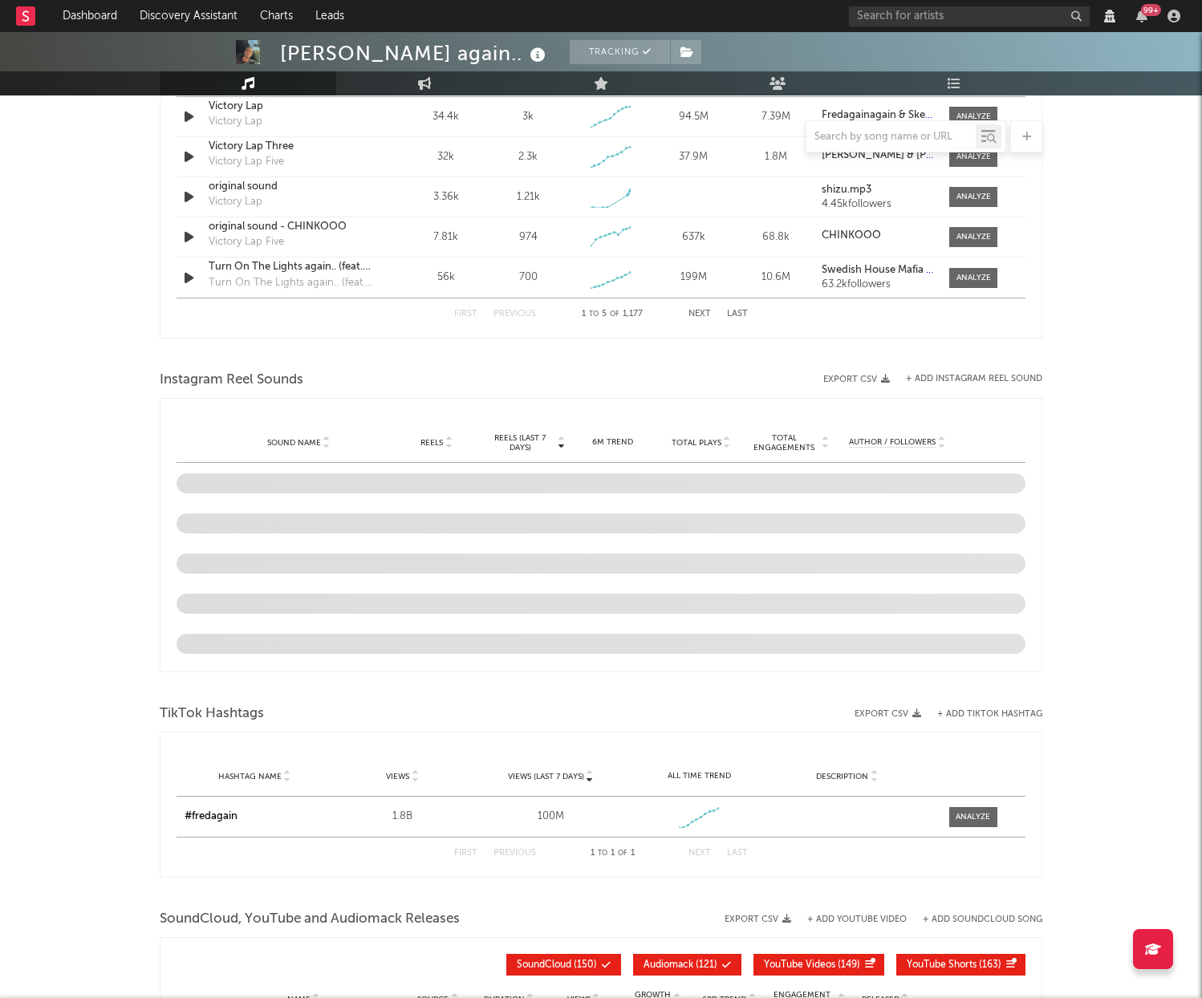
select select "View all"
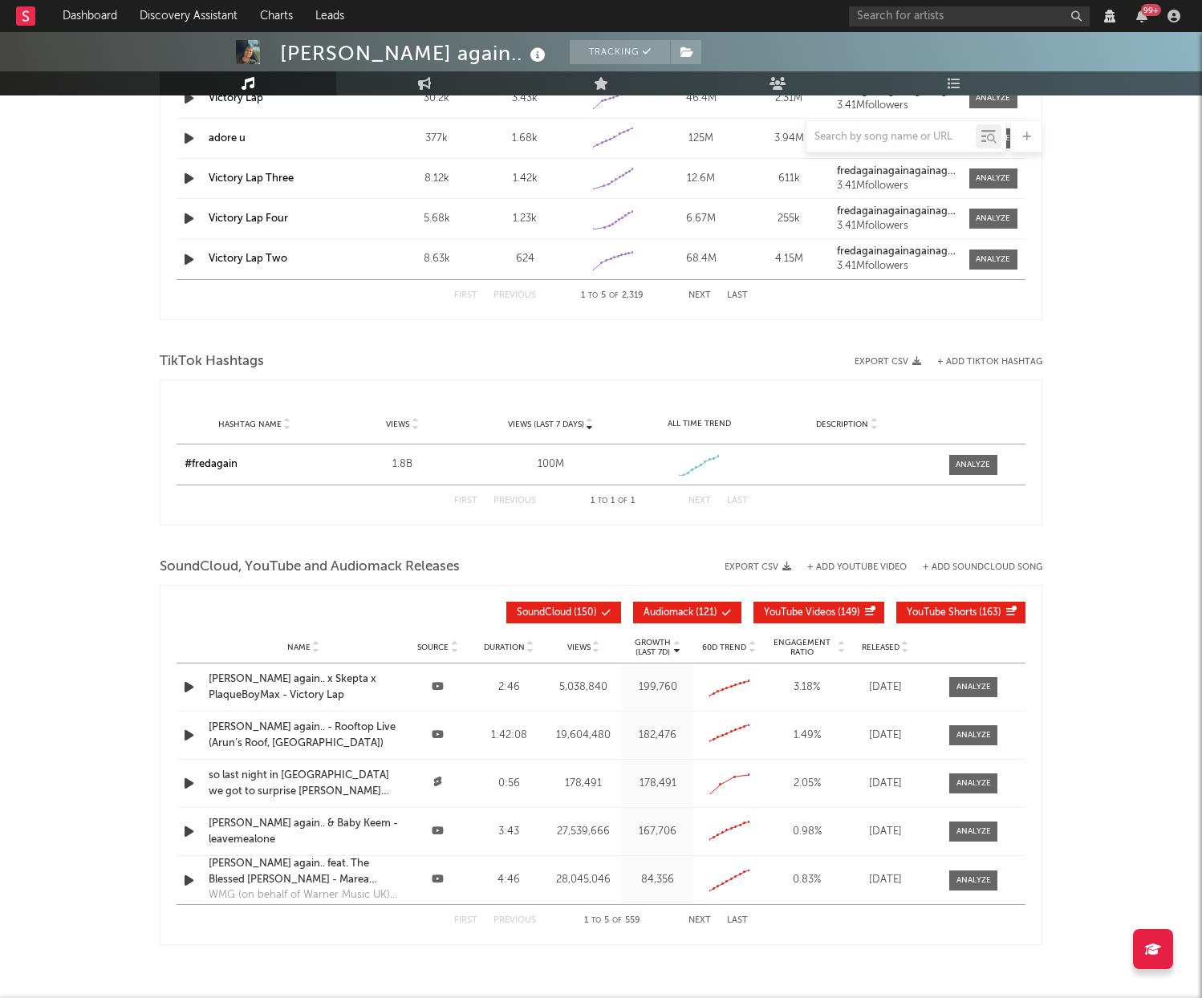
select select "View all"
select select "6m"
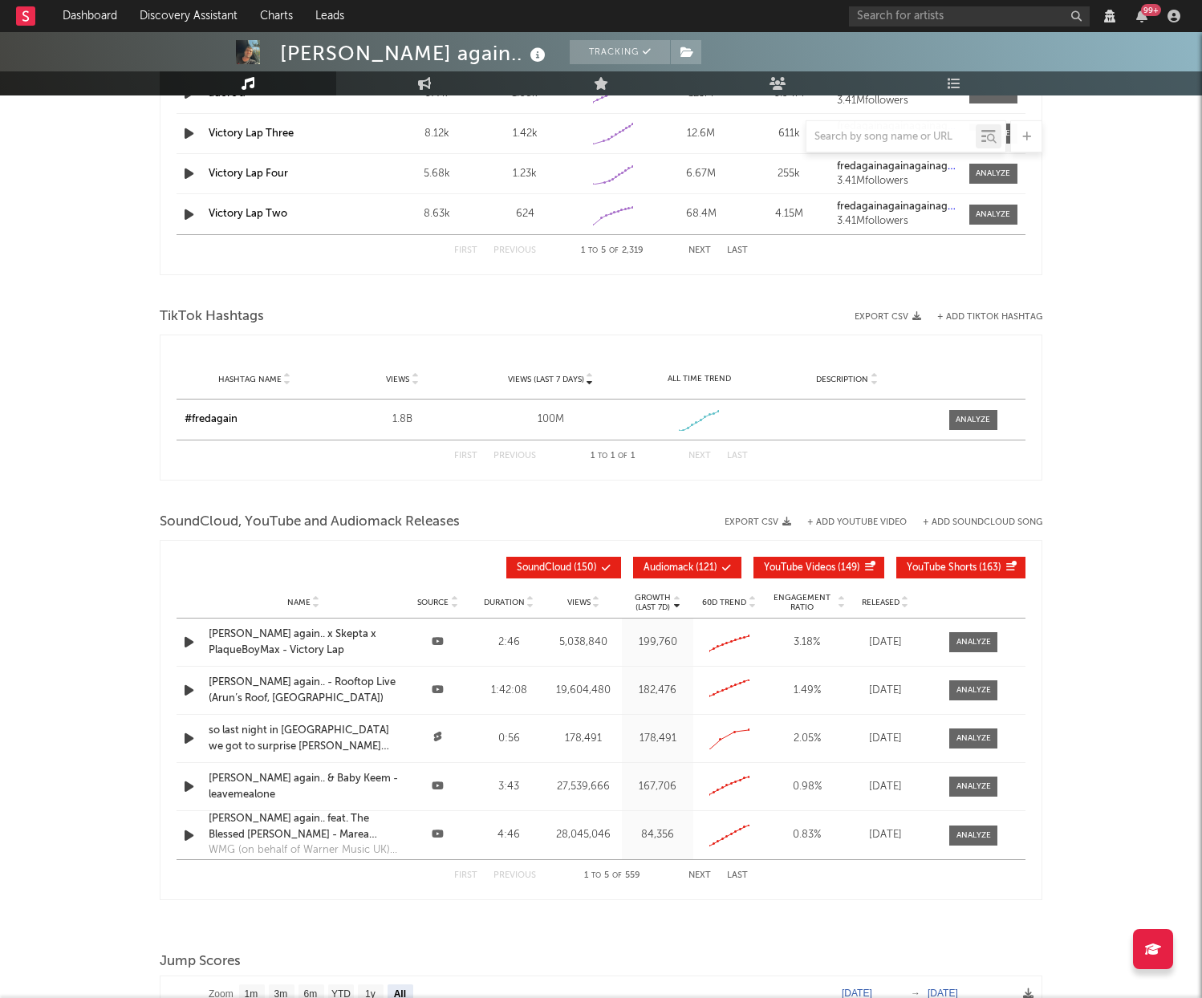
scroll to position [1891, 0]
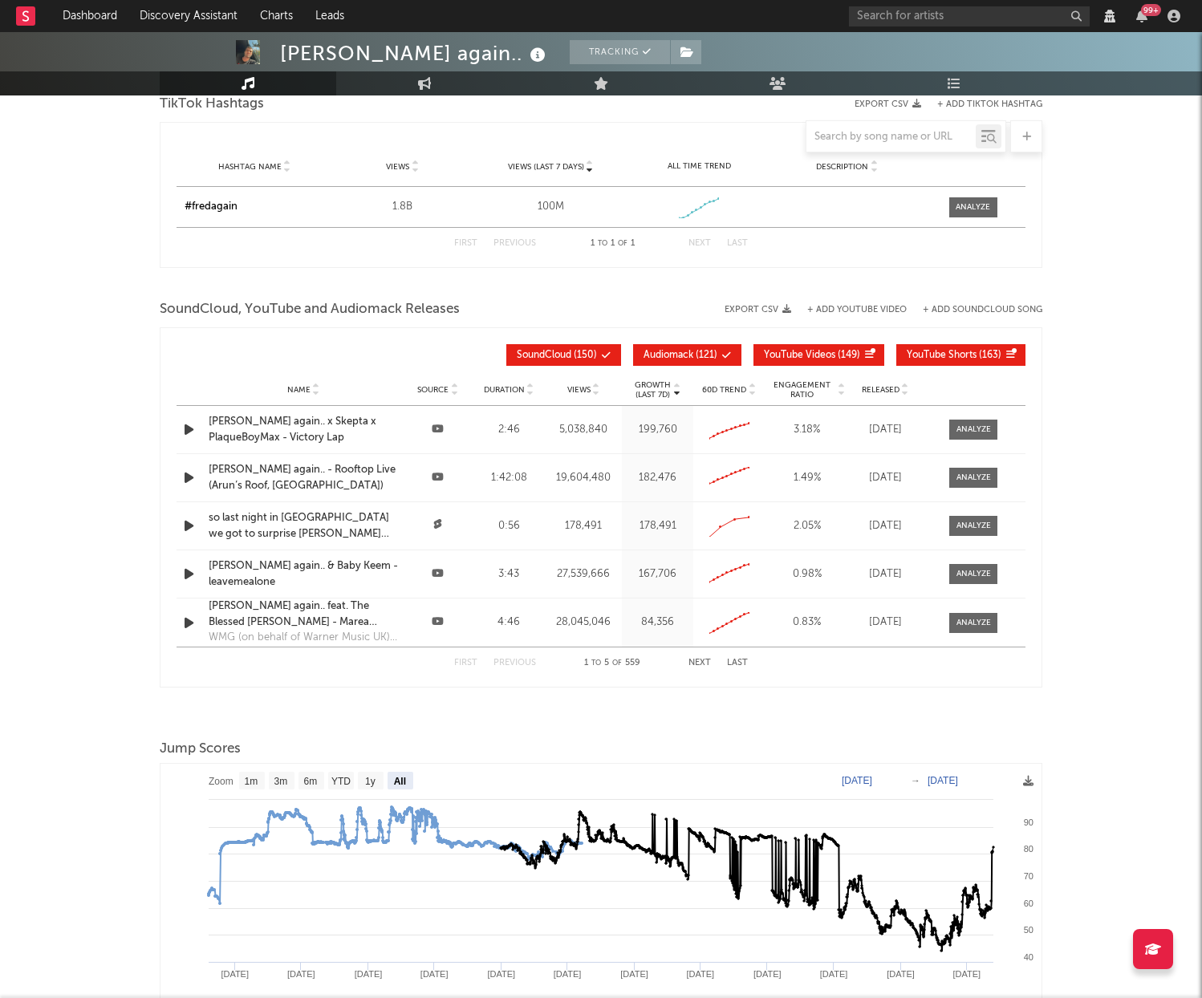
click at [677, 348] on button "Audiomack ( 121 )" at bounding box center [687, 355] width 108 height 22
drag, startPoint x: 821, startPoint y: 351, endPoint x: 961, endPoint y: 354, distance: 139.7
click at [821, 351] on span "YouTube Videos" at bounding box center [799, 356] width 71 height 10
select select "View all"
select select "6m"
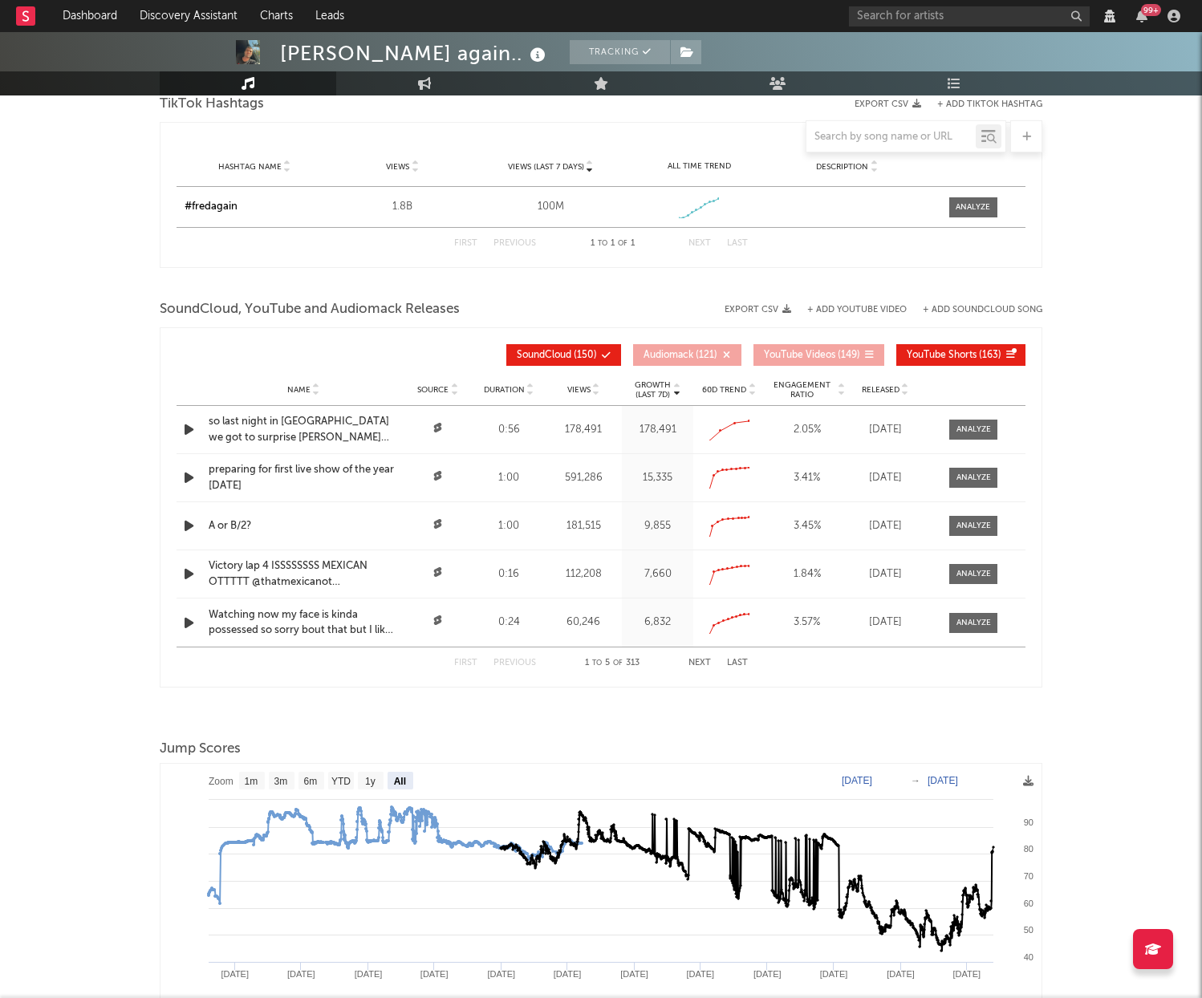
click at [961, 354] on span "YouTube Shorts" at bounding box center [942, 356] width 70 height 10
select select "View all"
select select "6m"
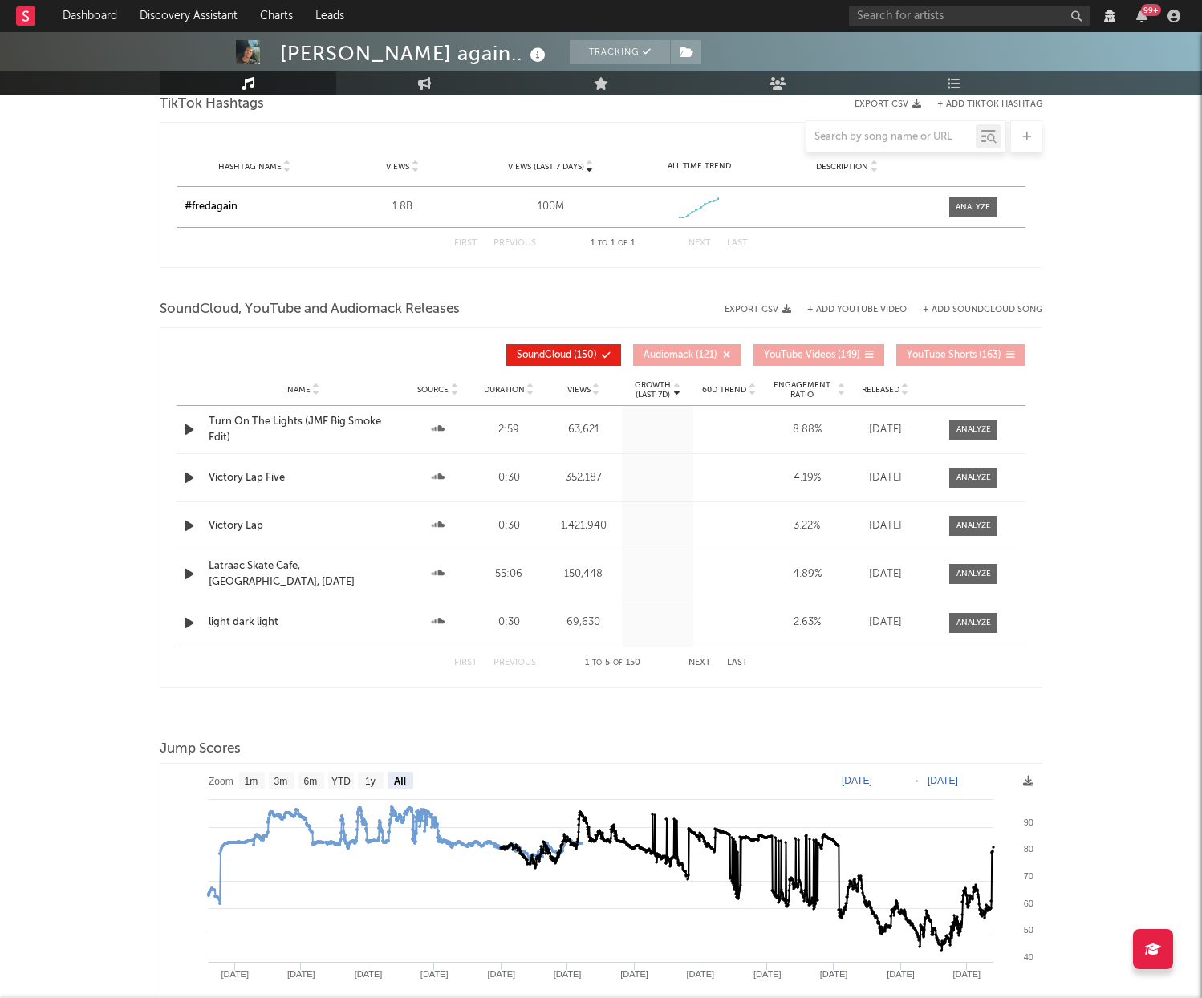
click at [904, 394] on icon at bounding box center [905, 393] width 8 height 6
click at [904, 392] on icon at bounding box center [905, 393] width 8 height 6
select select "View all"
select select "6m"
click at [904, 392] on icon at bounding box center [905, 393] width 8 height 6
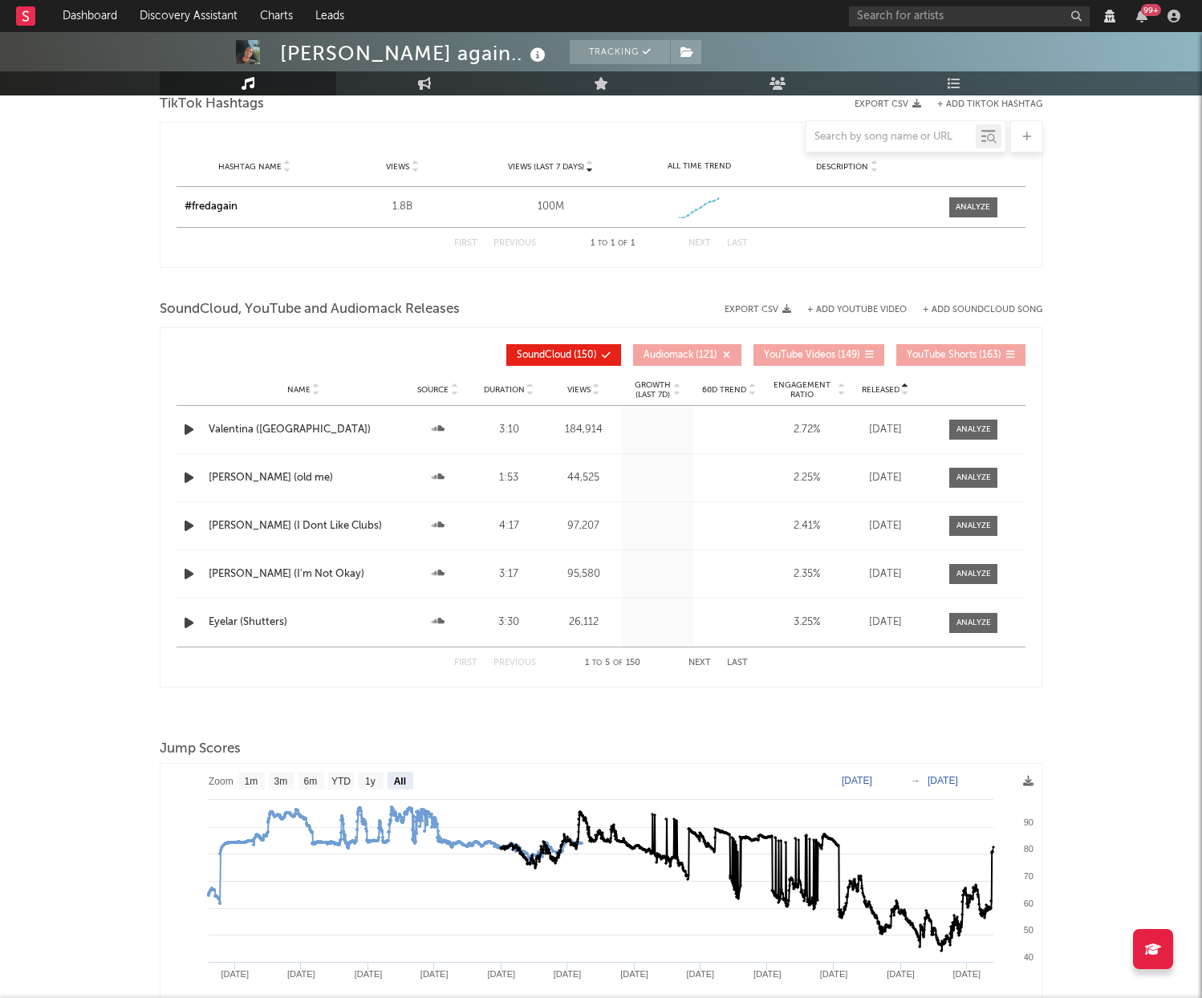
select select "View all"
select select "6m"
click at [976, 426] on div at bounding box center [974, 430] width 35 height 12
select select "View all"
select select "6m"
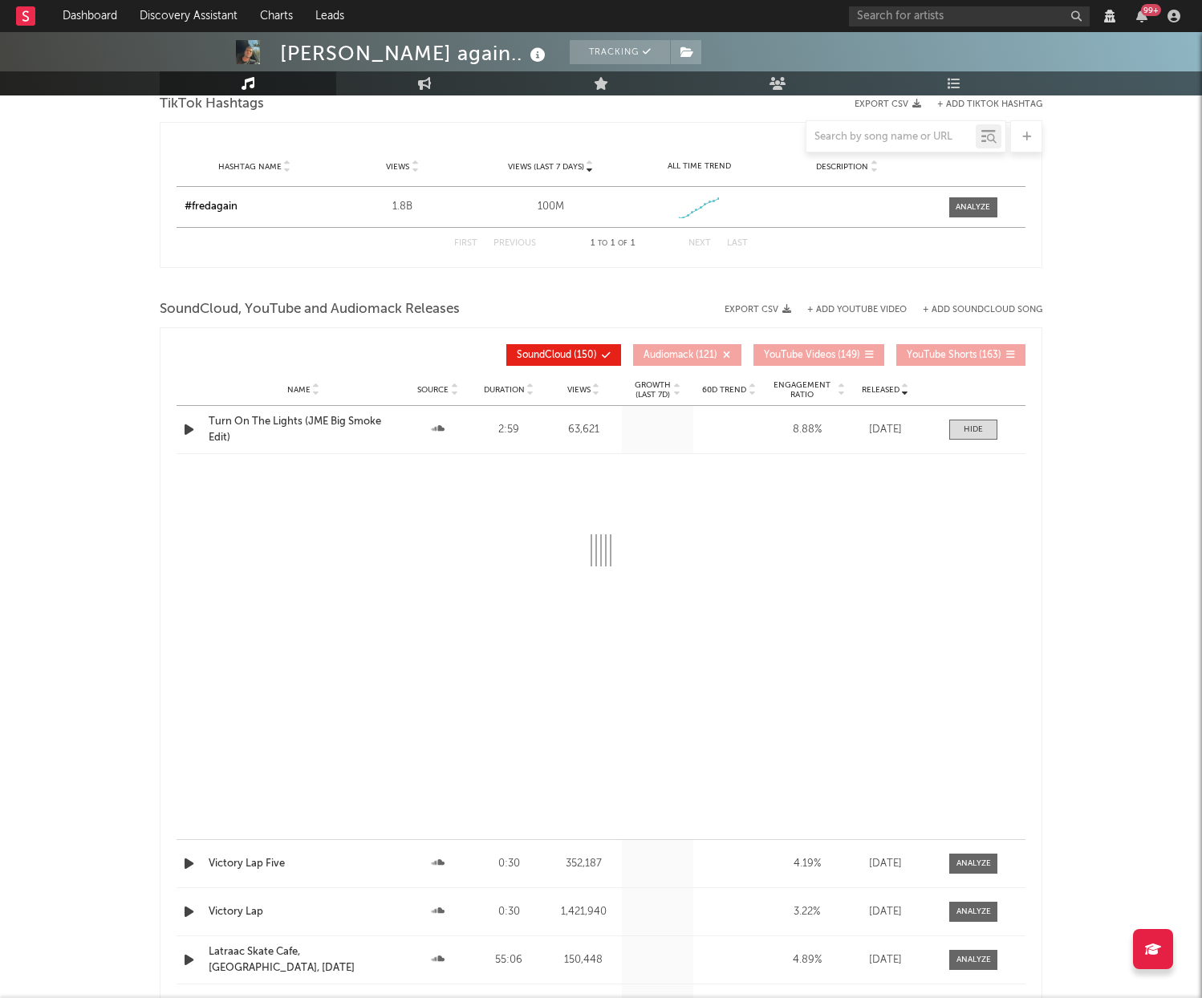
select select "View all"
select select "6m"
select select "All"
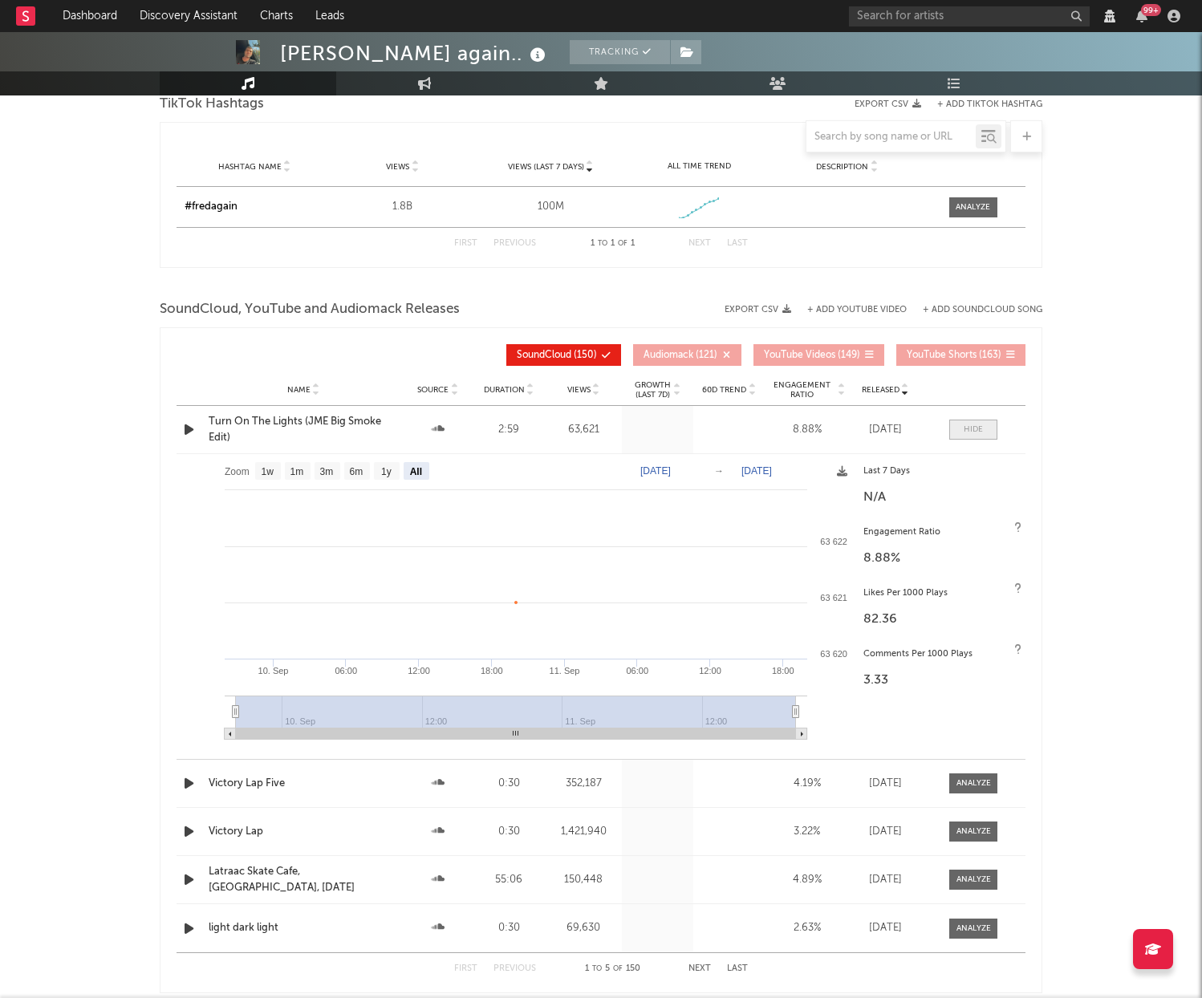
click at [986, 433] on span at bounding box center [973, 430] width 48 height 20
select select "View all"
select select "6m"
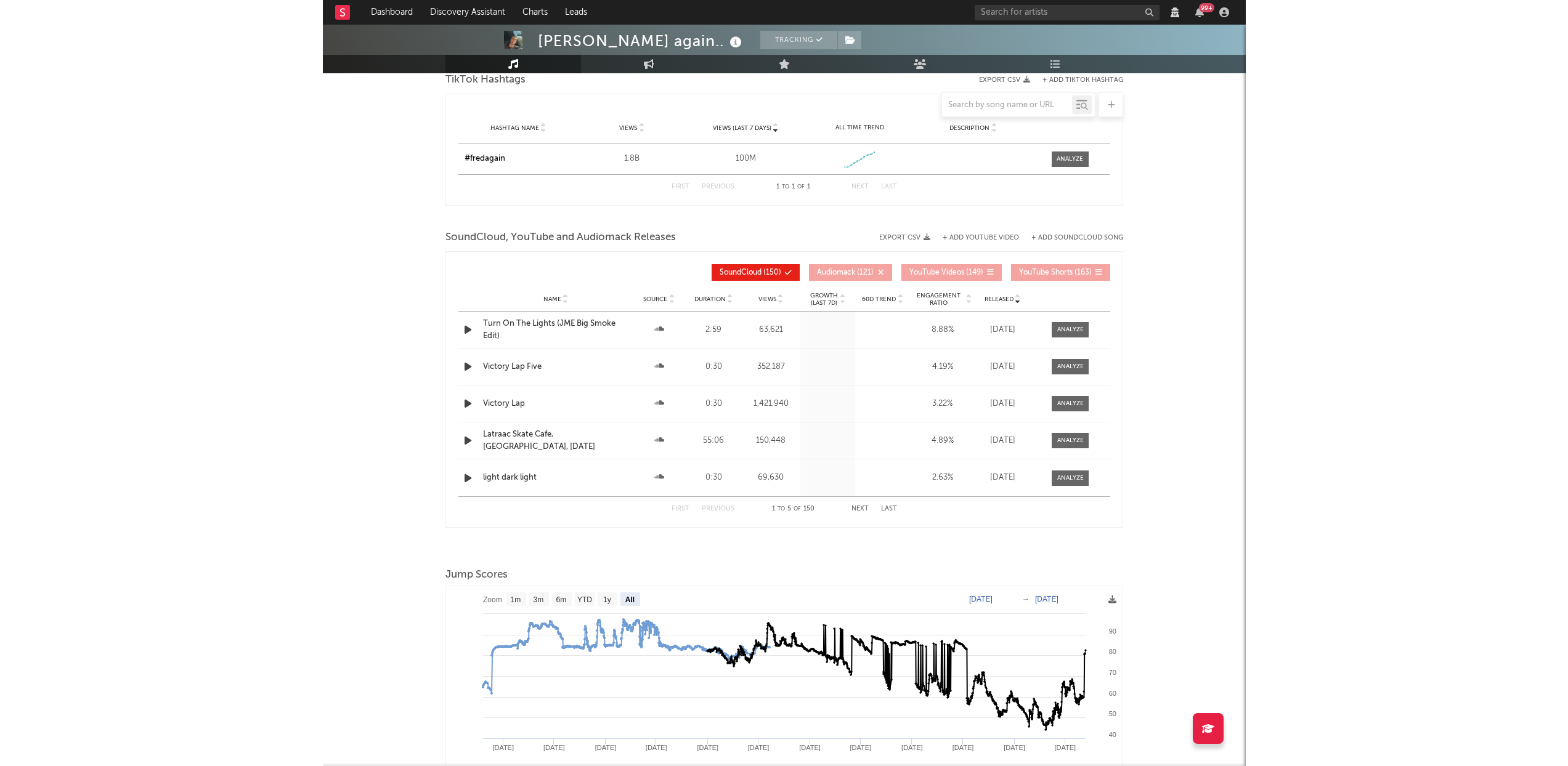
scroll to position [0, 0]
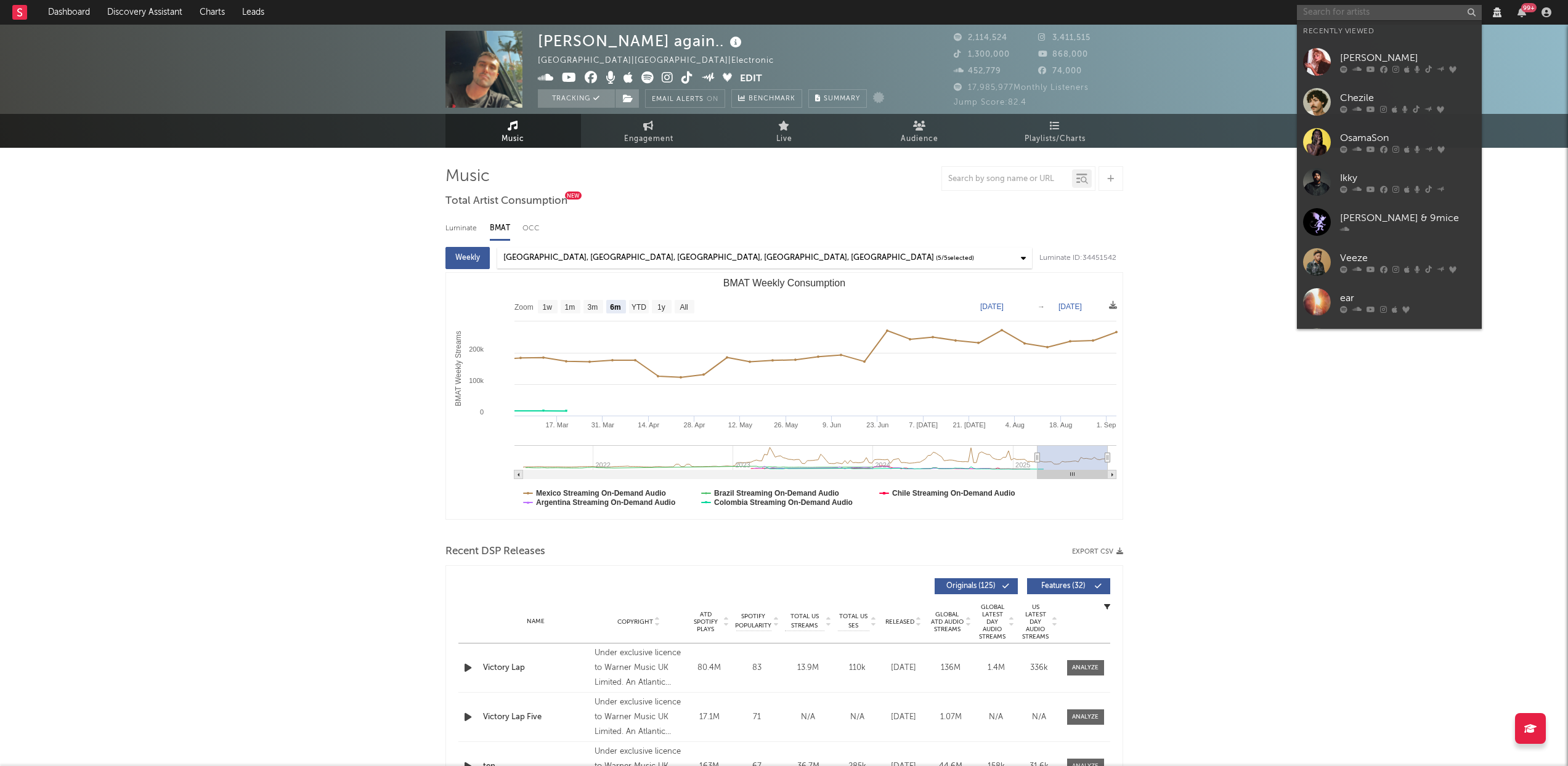
click at [931, 17] on input "text" at bounding box center [1389, 12] width 185 height 15
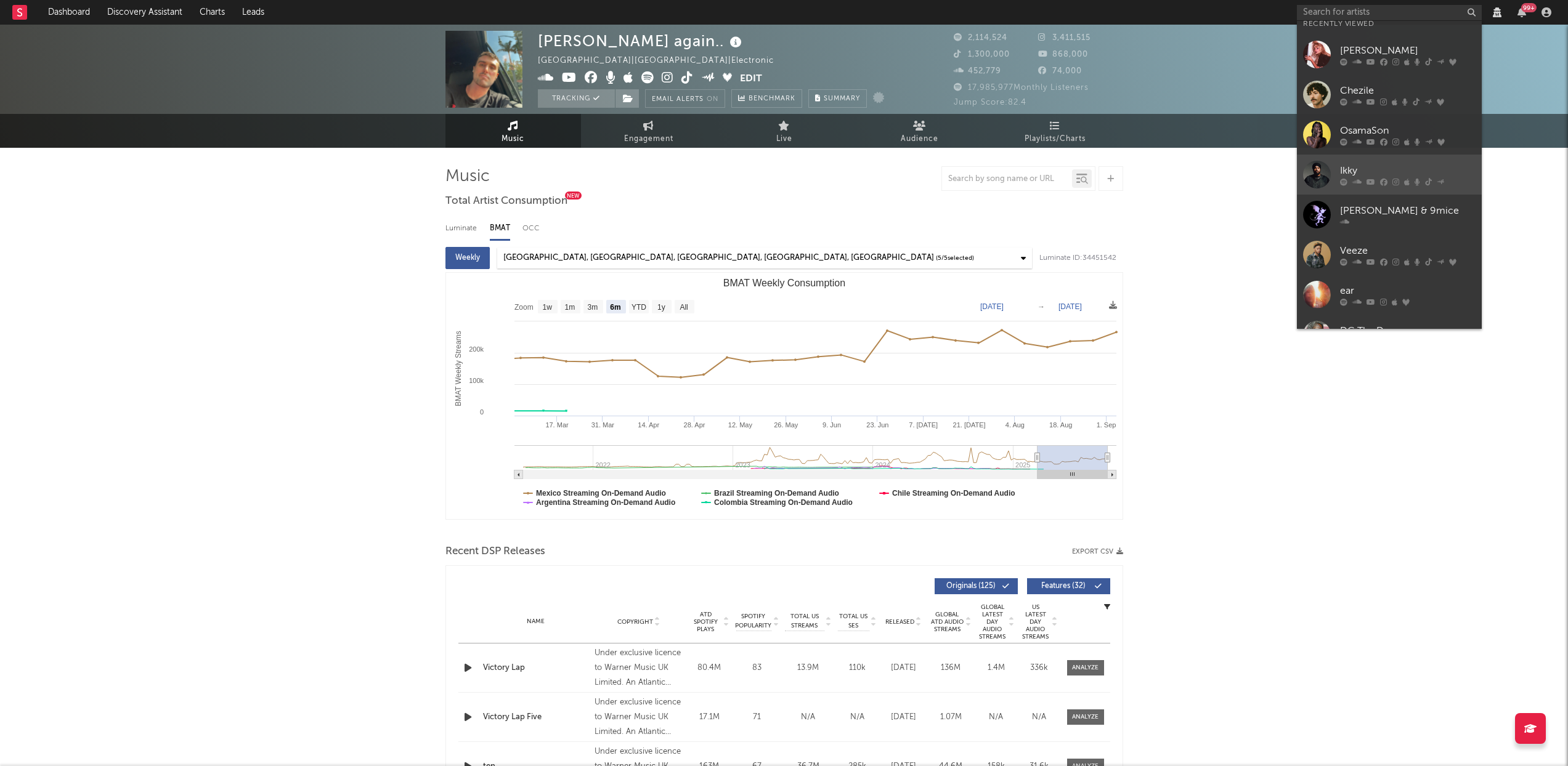
click at [931, 180] on icon at bounding box center [1384, 182] width 8 height 8
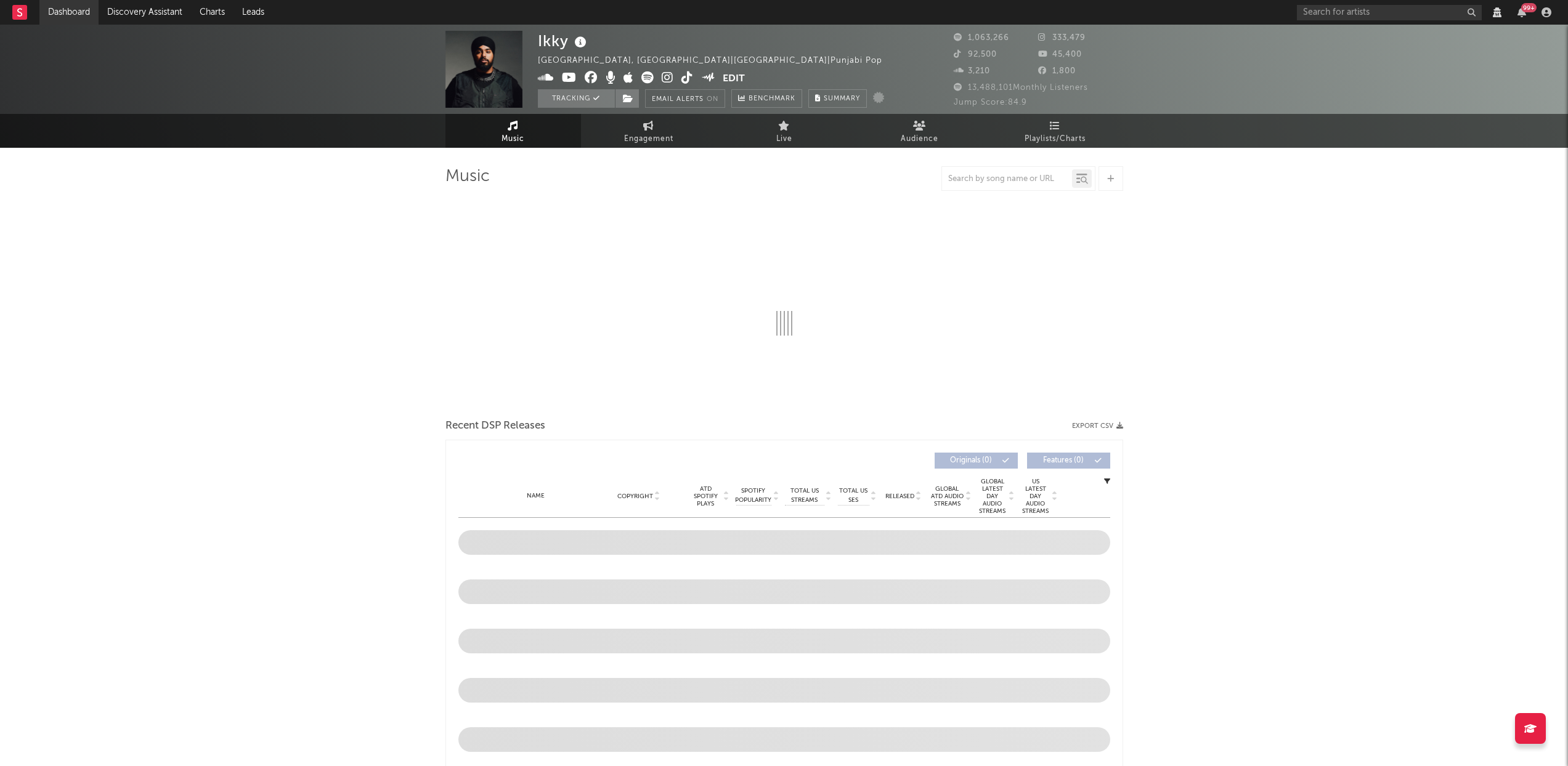
click at [80, 12] on link "Dashboard" at bounding box center [68, 12] width 59 height 25
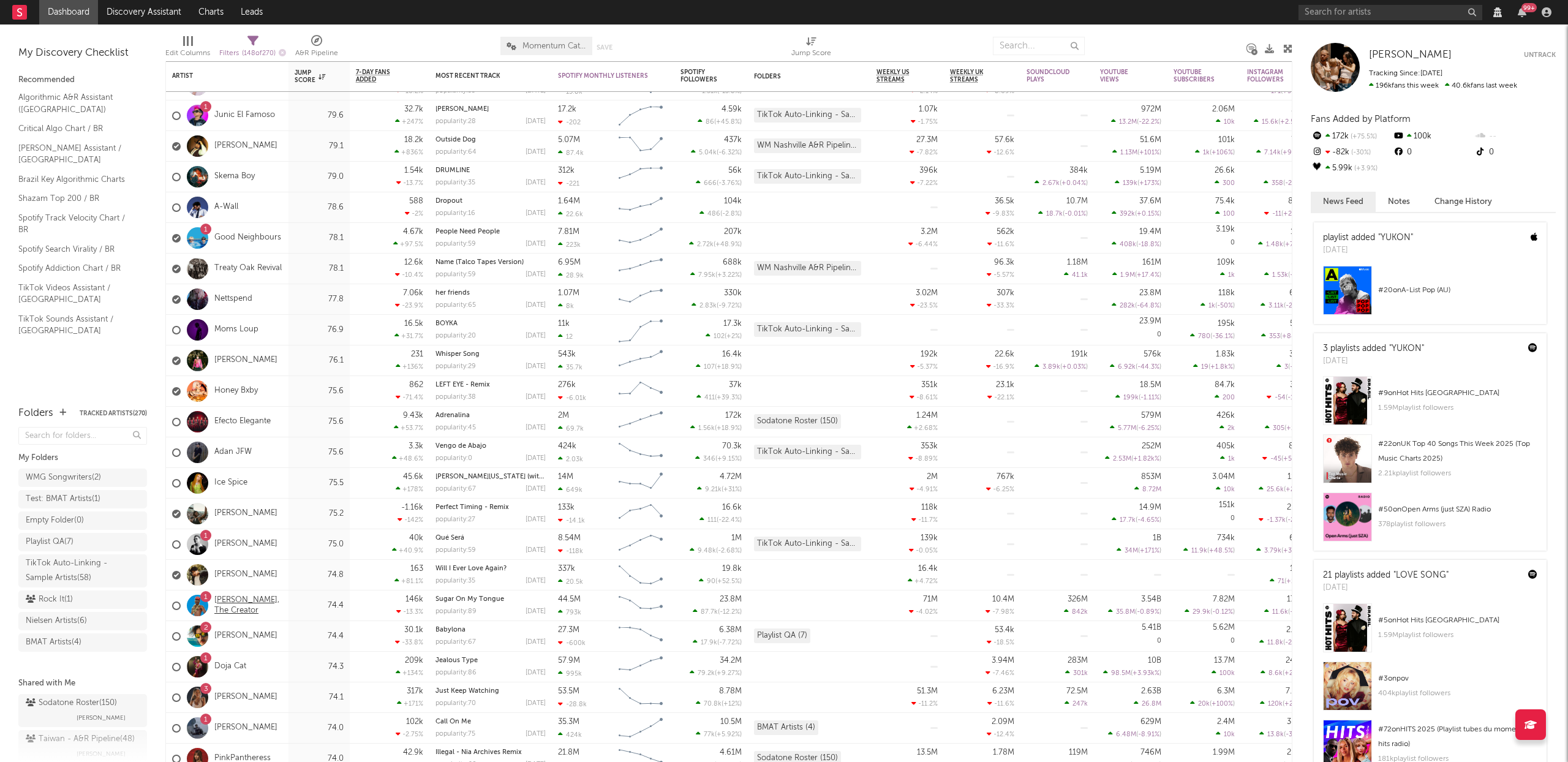
click at [252, 602] on link "[PERSON_NAME], The Creator" at bounding box center [248, 605] width 68 height 21
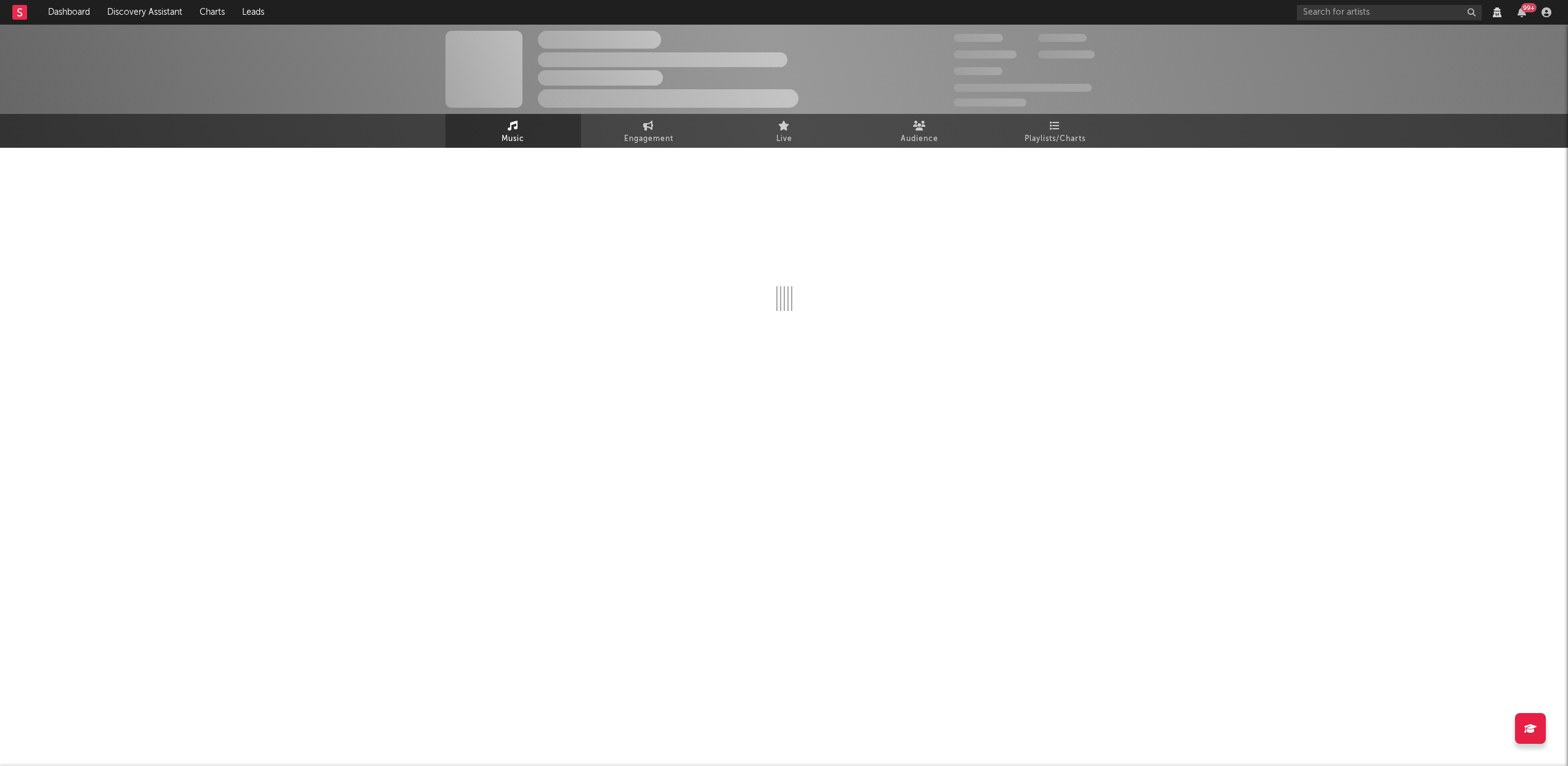
select select "View all"
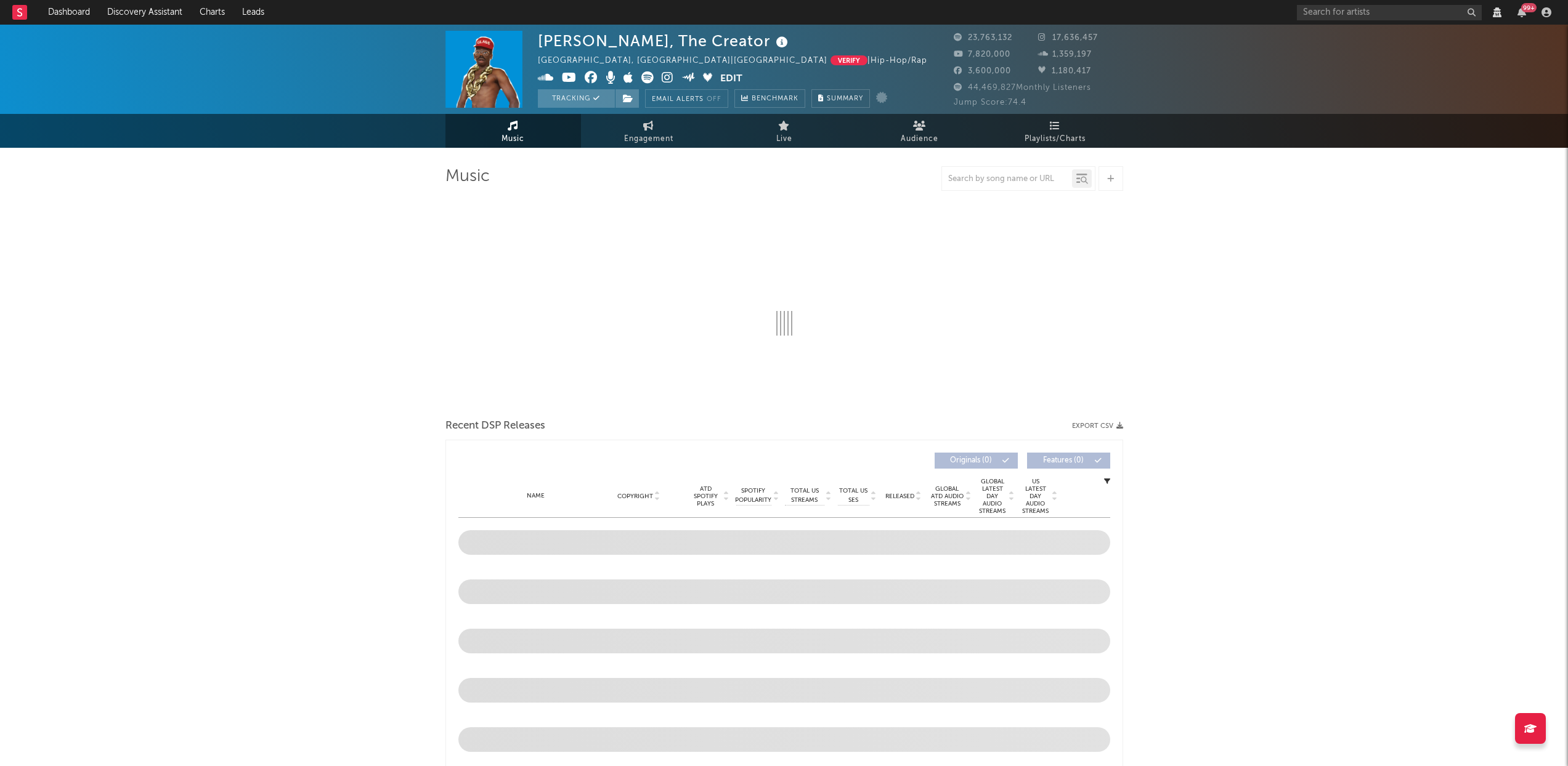
select select "View all"
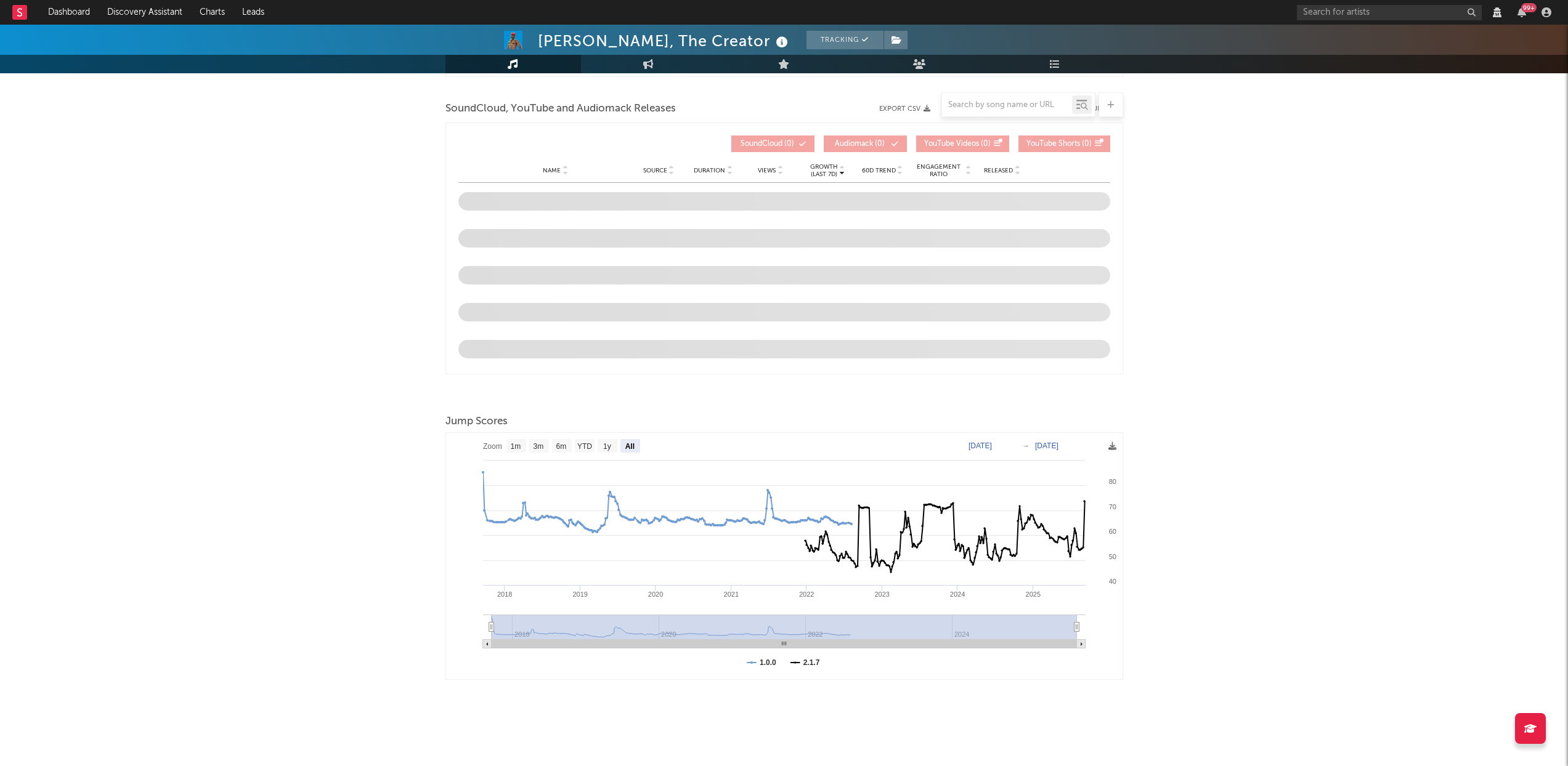
select select "View all"
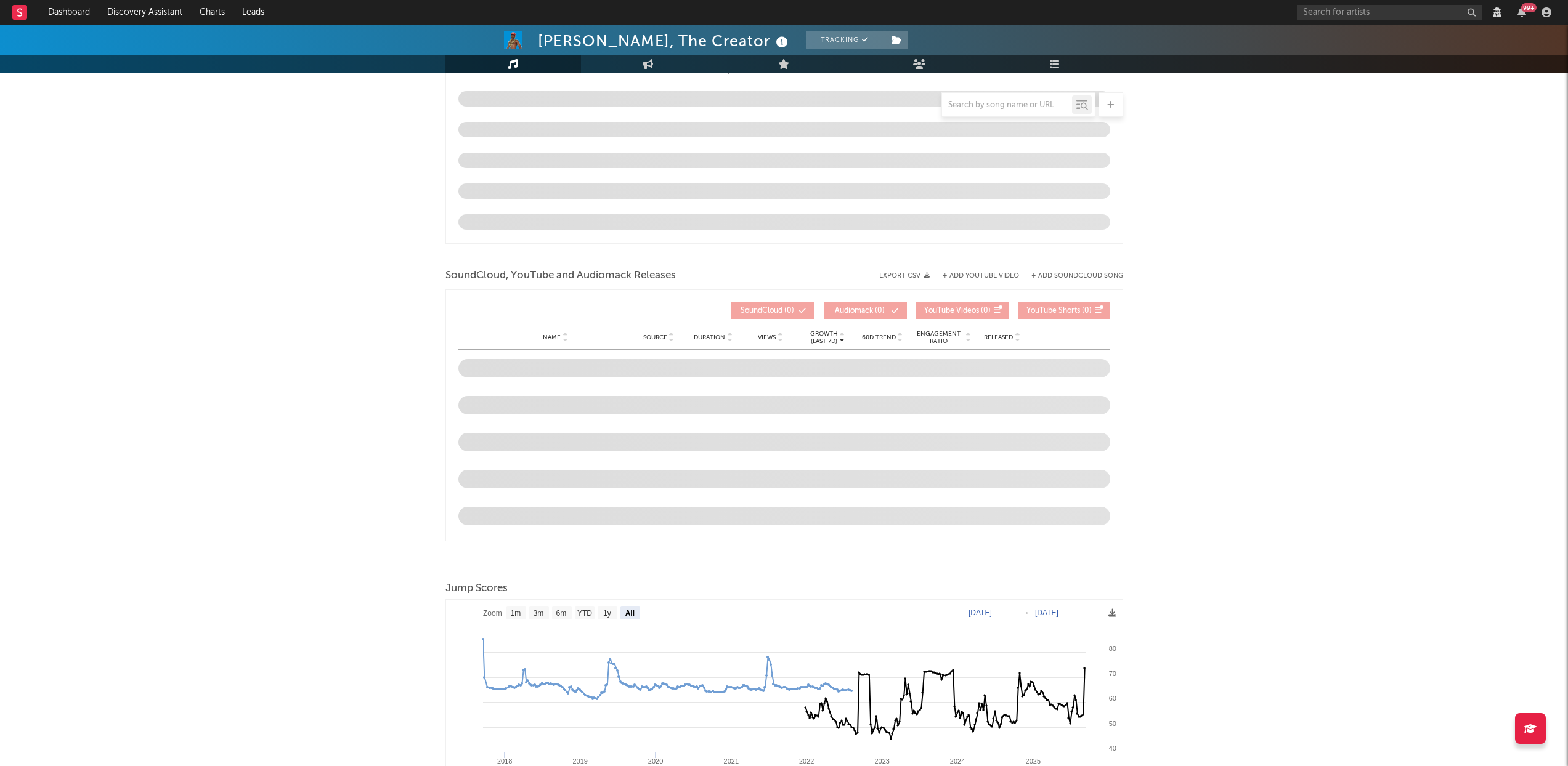
scroll to position [1048, 0]
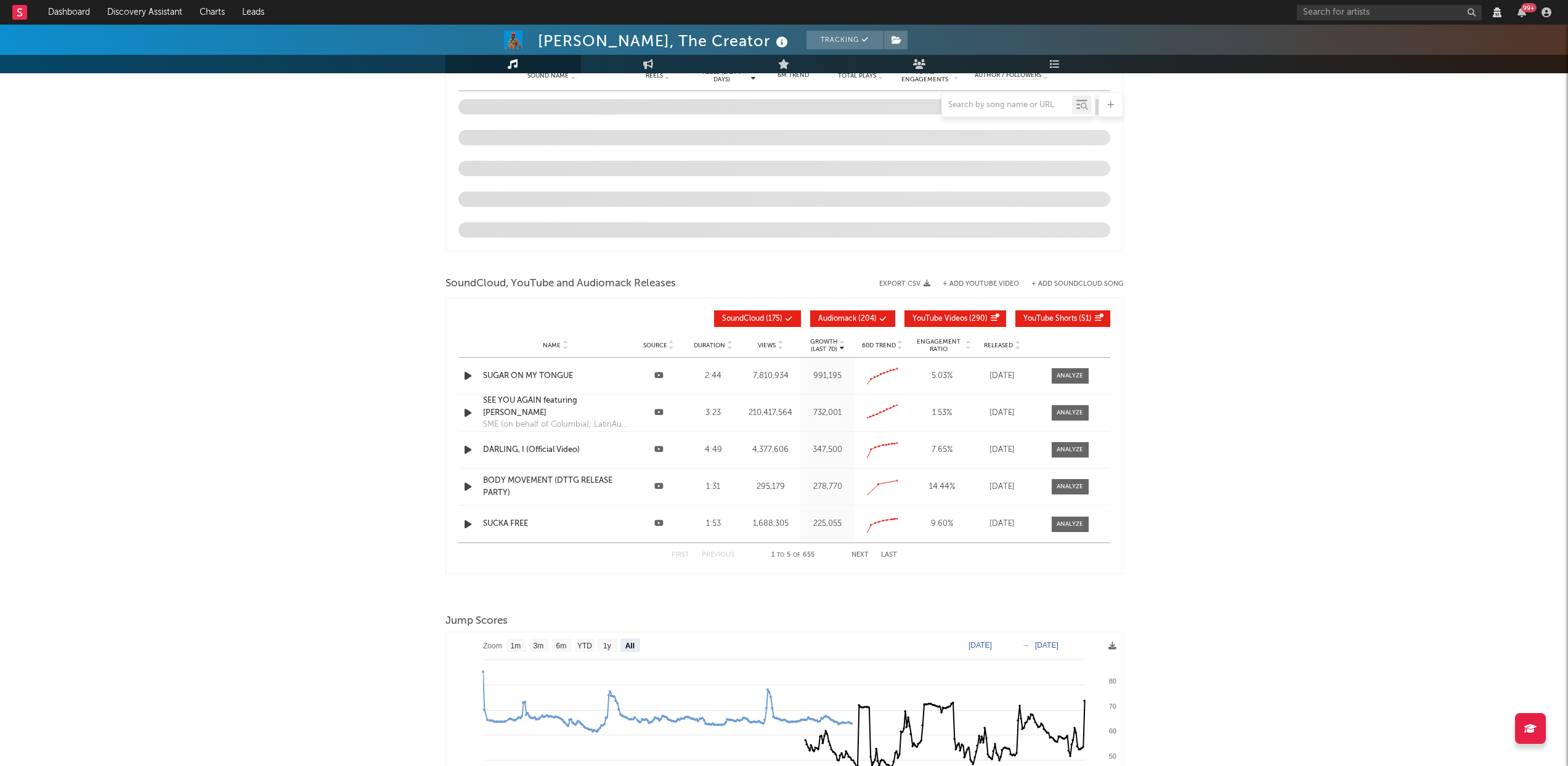
select select "View all"
click at [864, 318] on span "Audiomack ( 204 )" at bounding box center [848, 319] width 58 height 8
click at [931, 318] on span "YouTube Videos" at bounding box center [940, 319] width 55 height 8
select select "View all"
click at [931, 320] on span "YouTube Shorts" at bounding box center [1050, 319] width 54 height 8
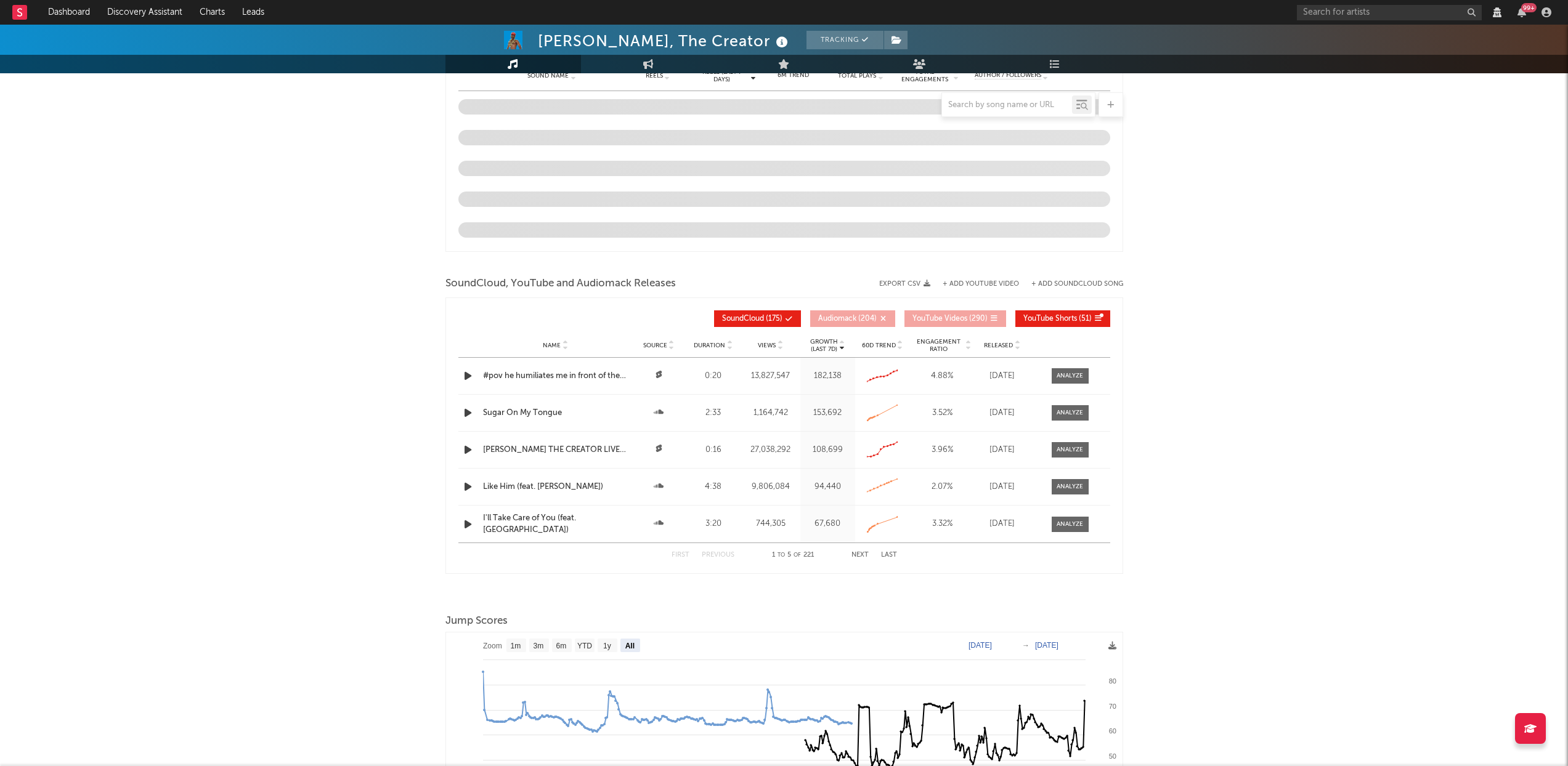
select select "View all"
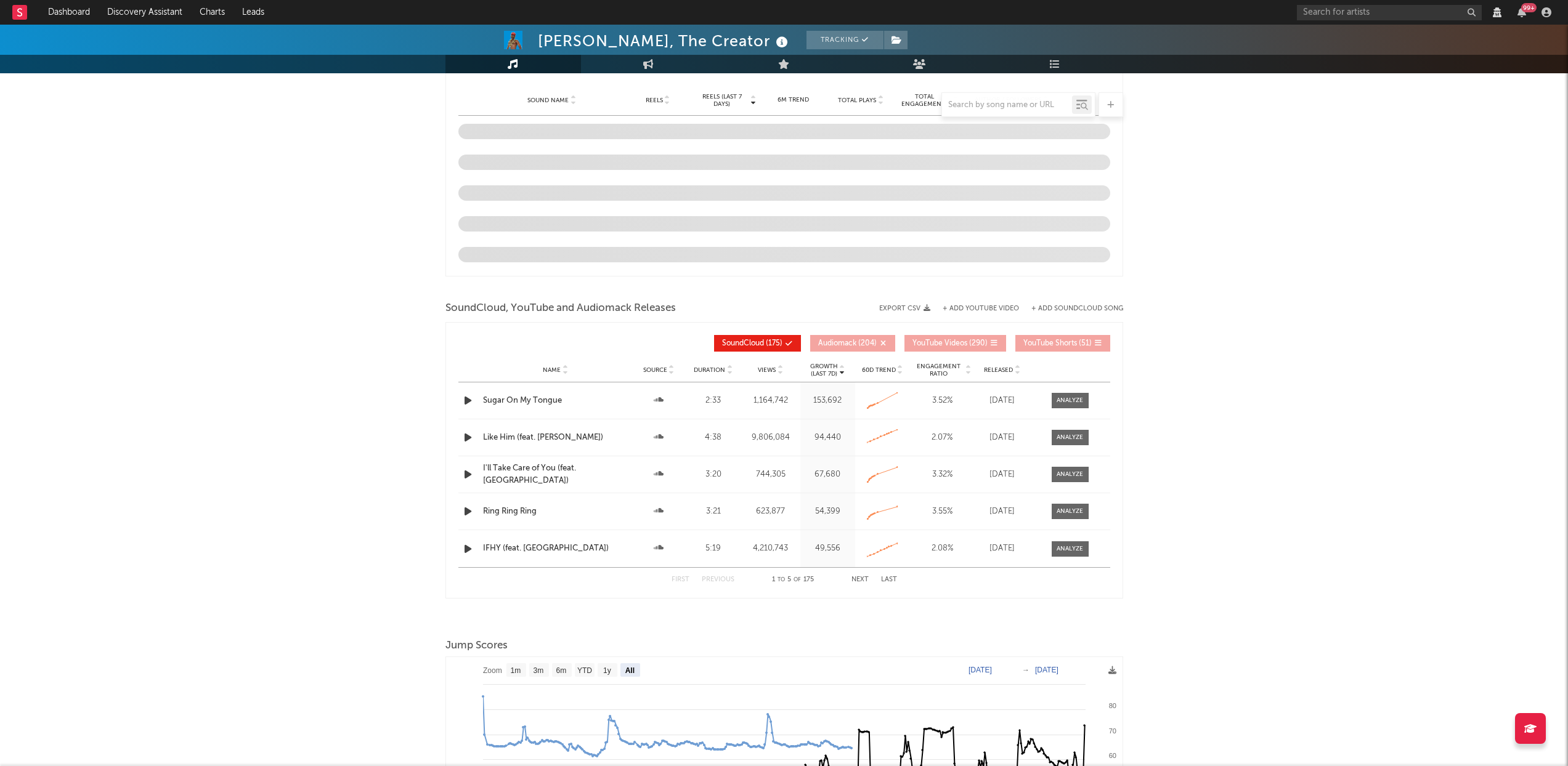
scroll to position [1072, 0]
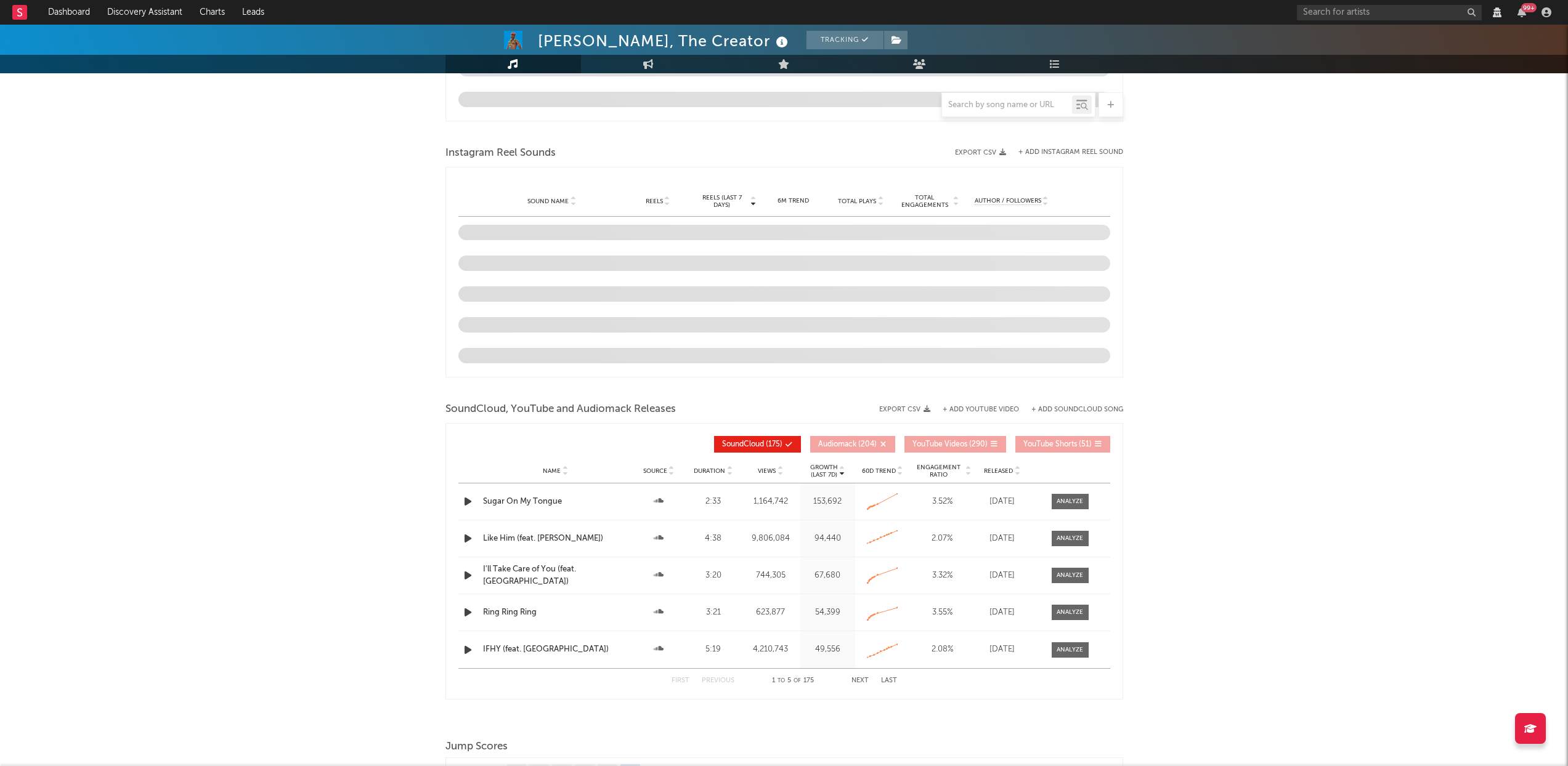
click at [931, 471] on icon at bounding box center [1017, 474] width 6 height 5
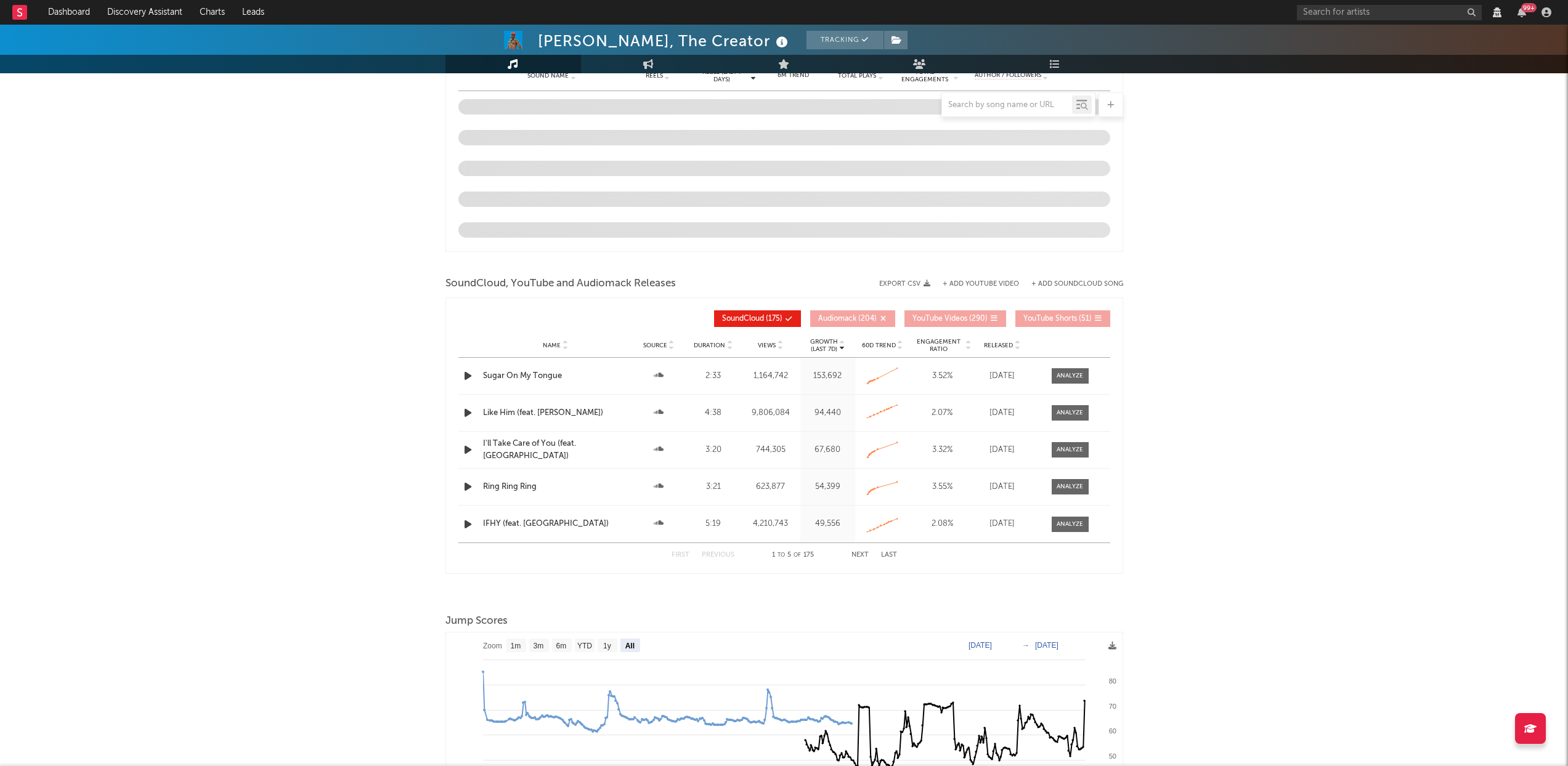
select select "View all"
select select "6m"
click at [931, 348] on icon at bounding box center [1017, 348] width 6 height 5
select select "View all"
select select "6m"
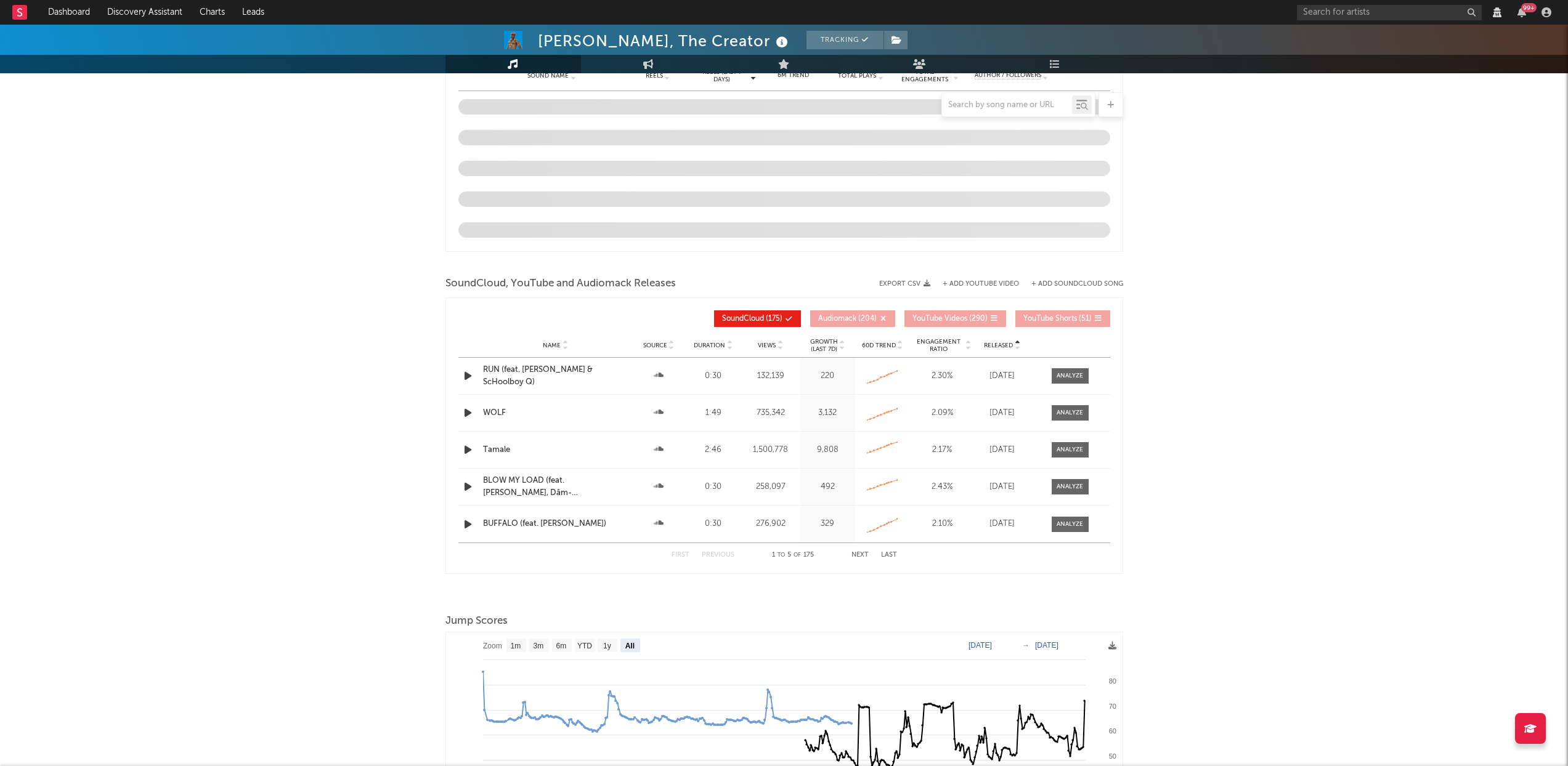
click at [931, 345] on icon at bounding box center [1017, 343] width 6 height 5
select select "View all"
select select "6m"
click at [931, 373] on div at bounding box center [1070, 376] width 27 height 9
select select "View all"
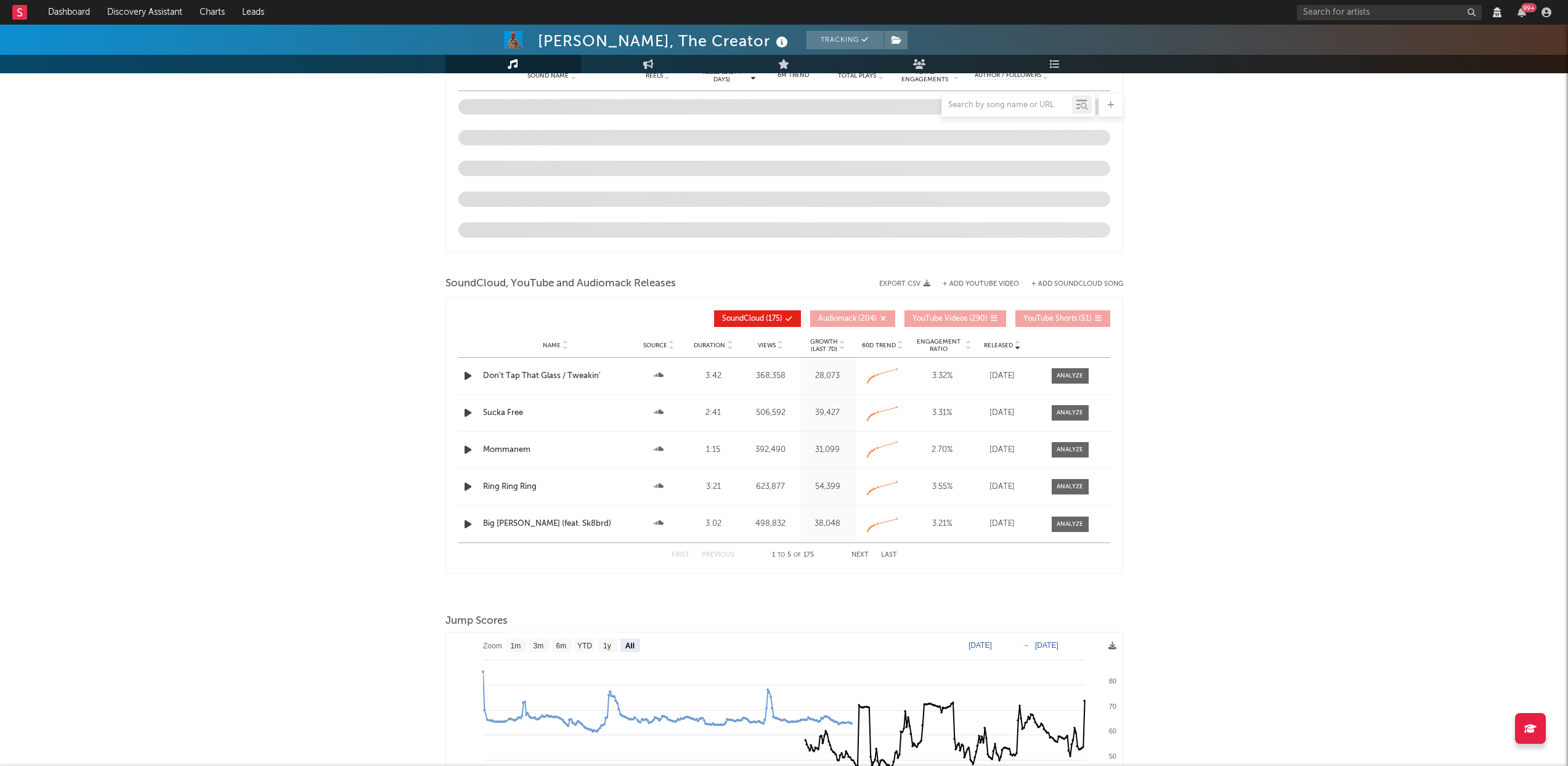
select select "6m"
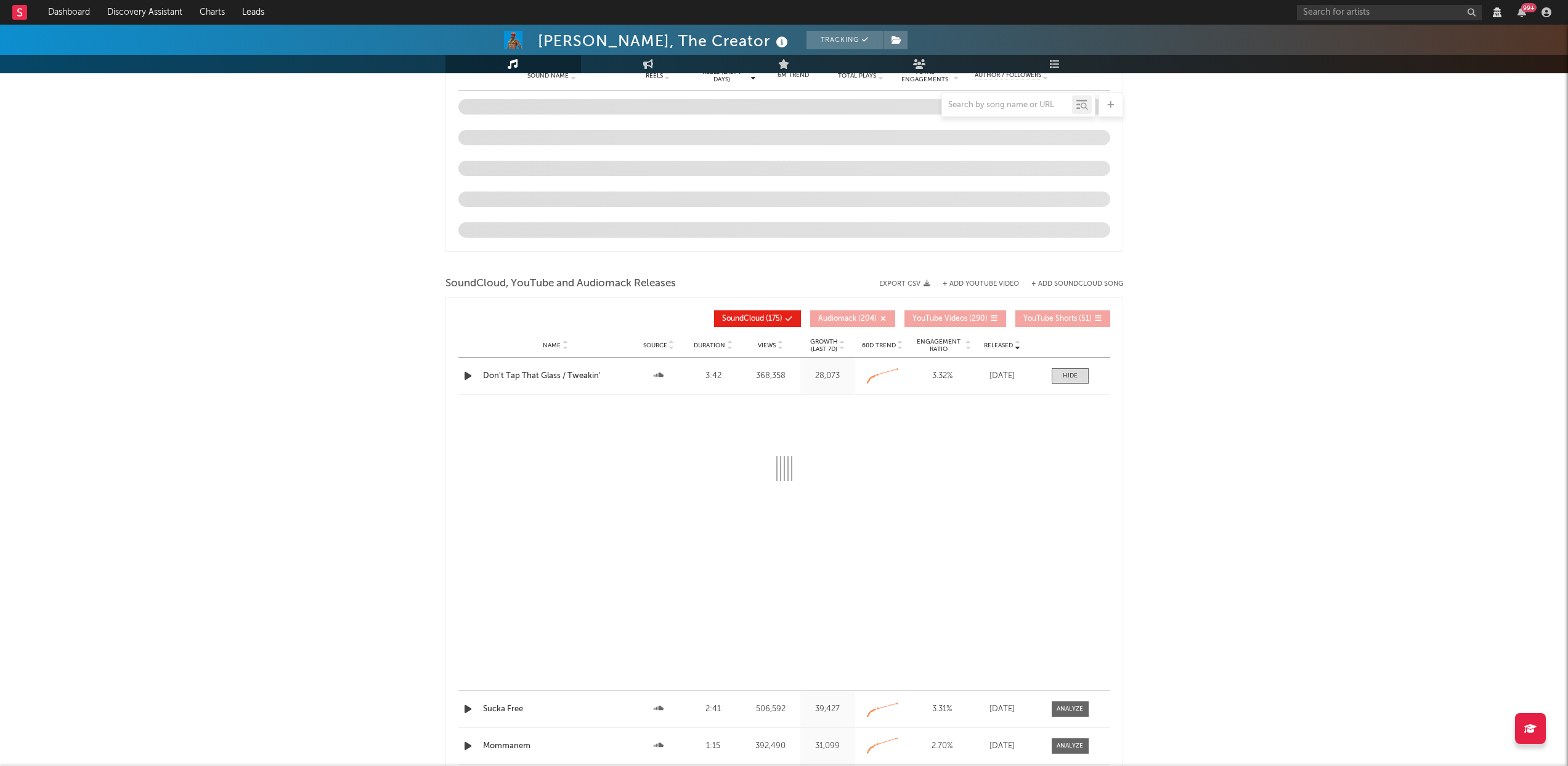
select select "View all"
select select "6m"
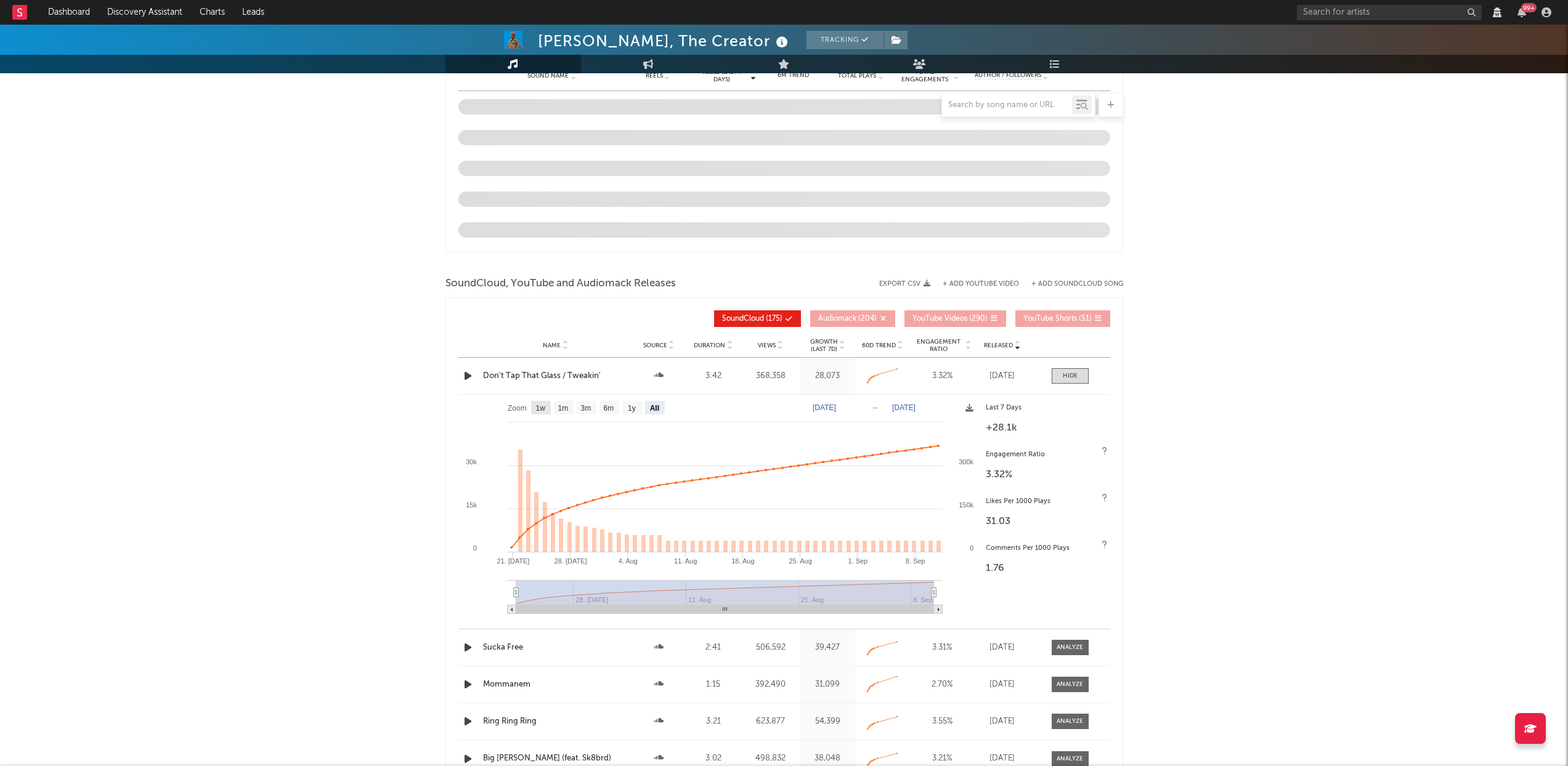
click at [541, 404] on text "1w" at bounding box center [540, 408] width 10 height 8
select select "1w"
type input "2025-09-04"
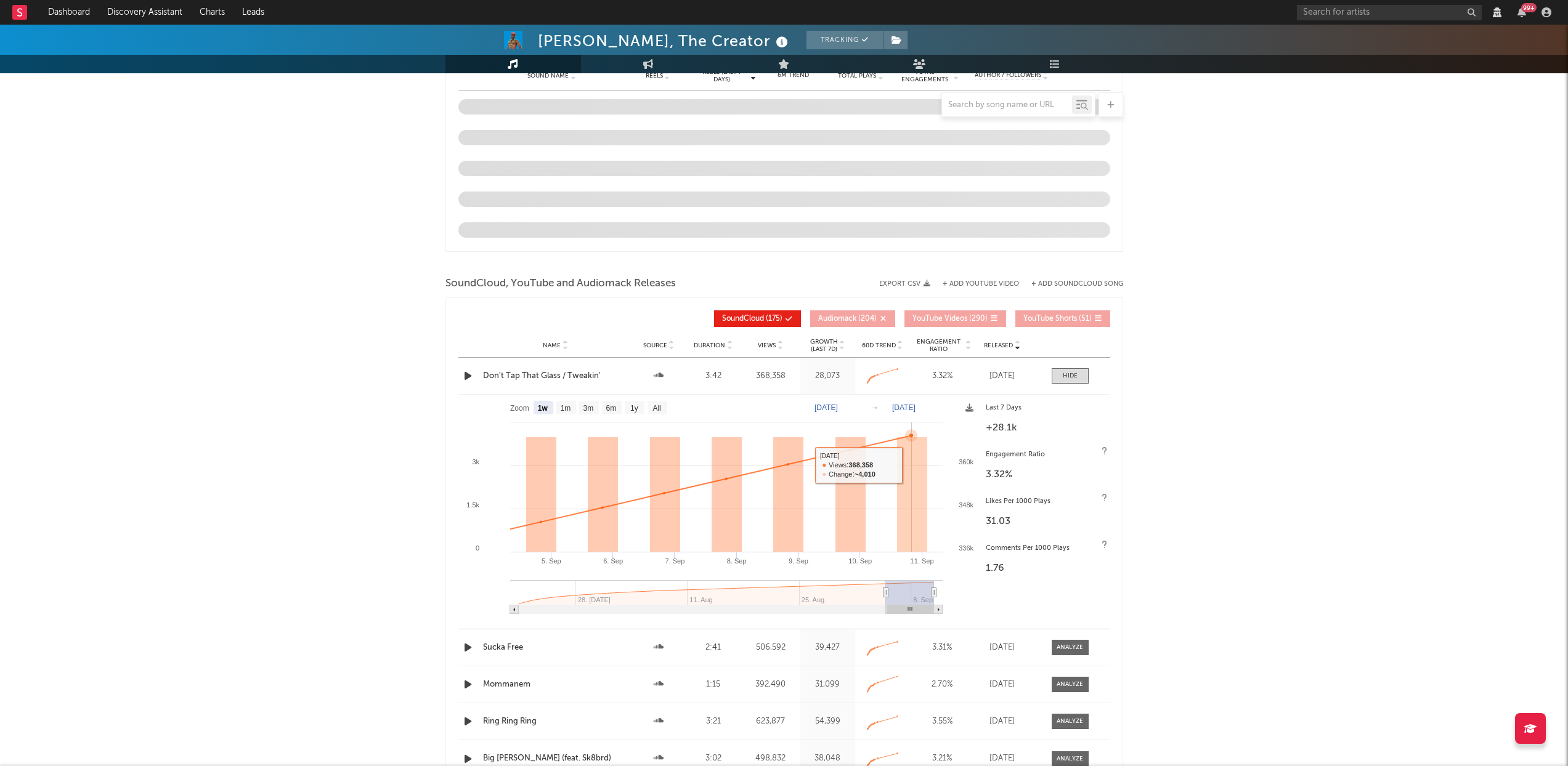
select select "View all"
select select "6m"
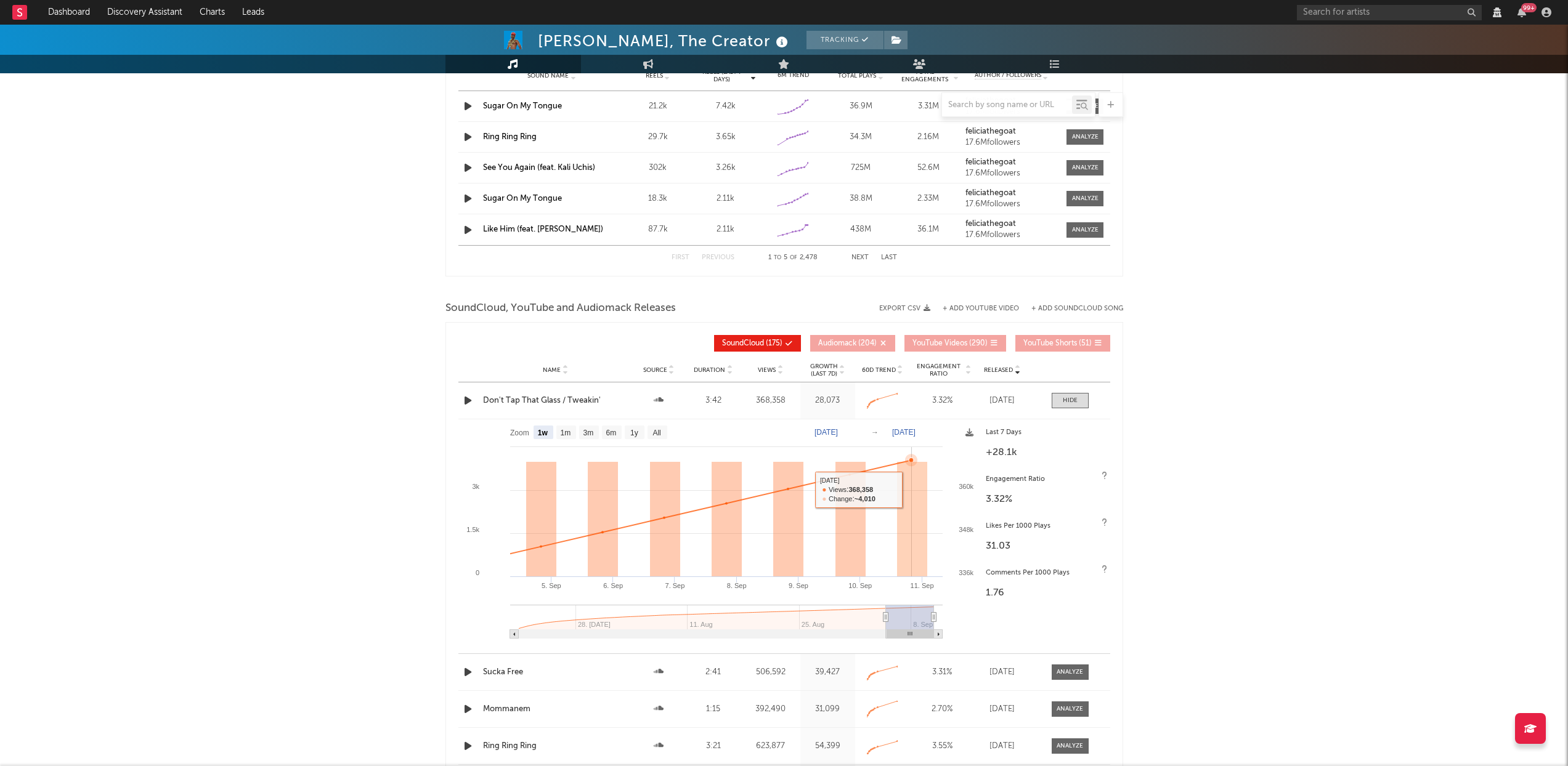
select select "View all"
select select "6m"
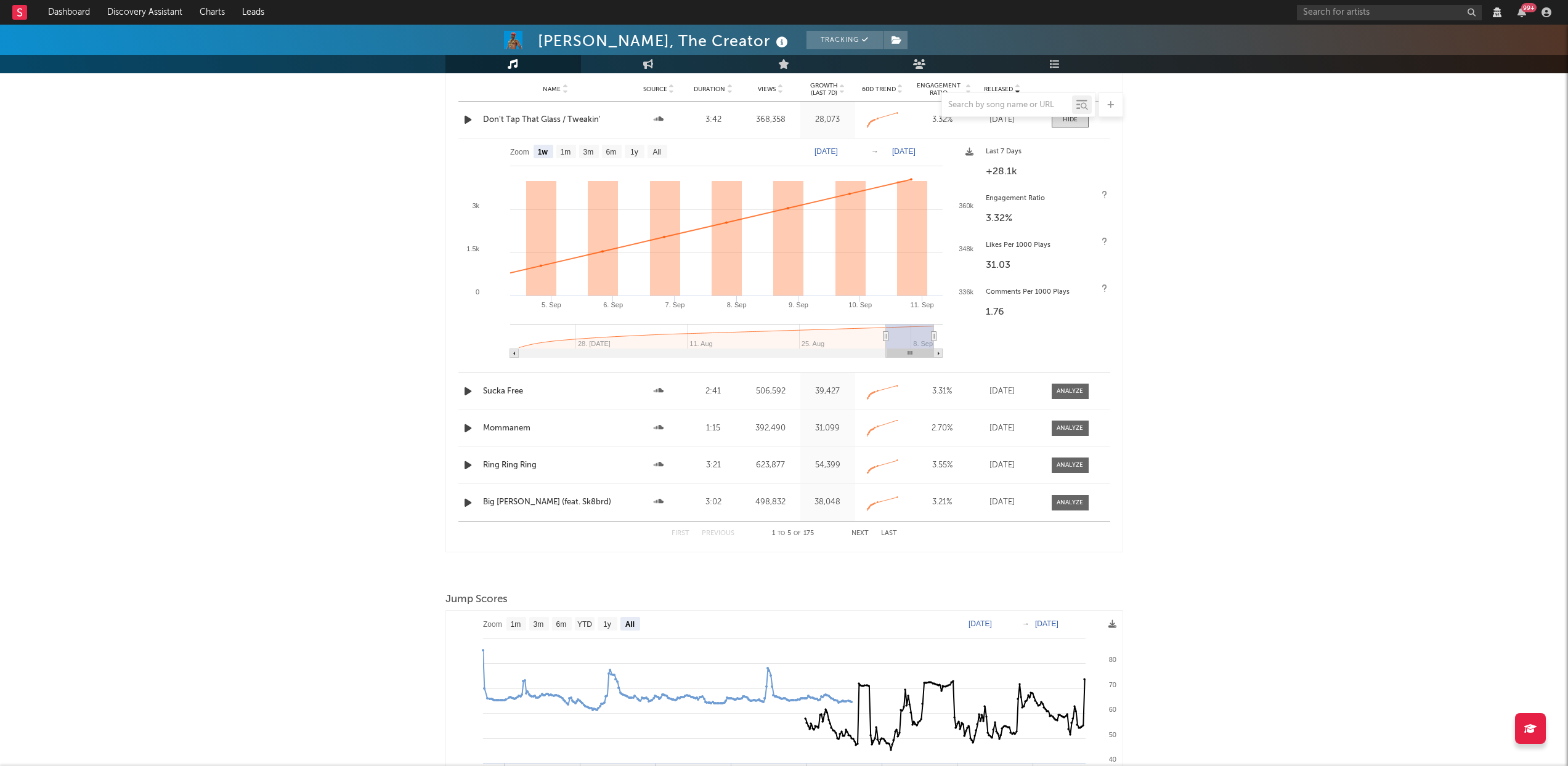
scroll to position [0, 0]
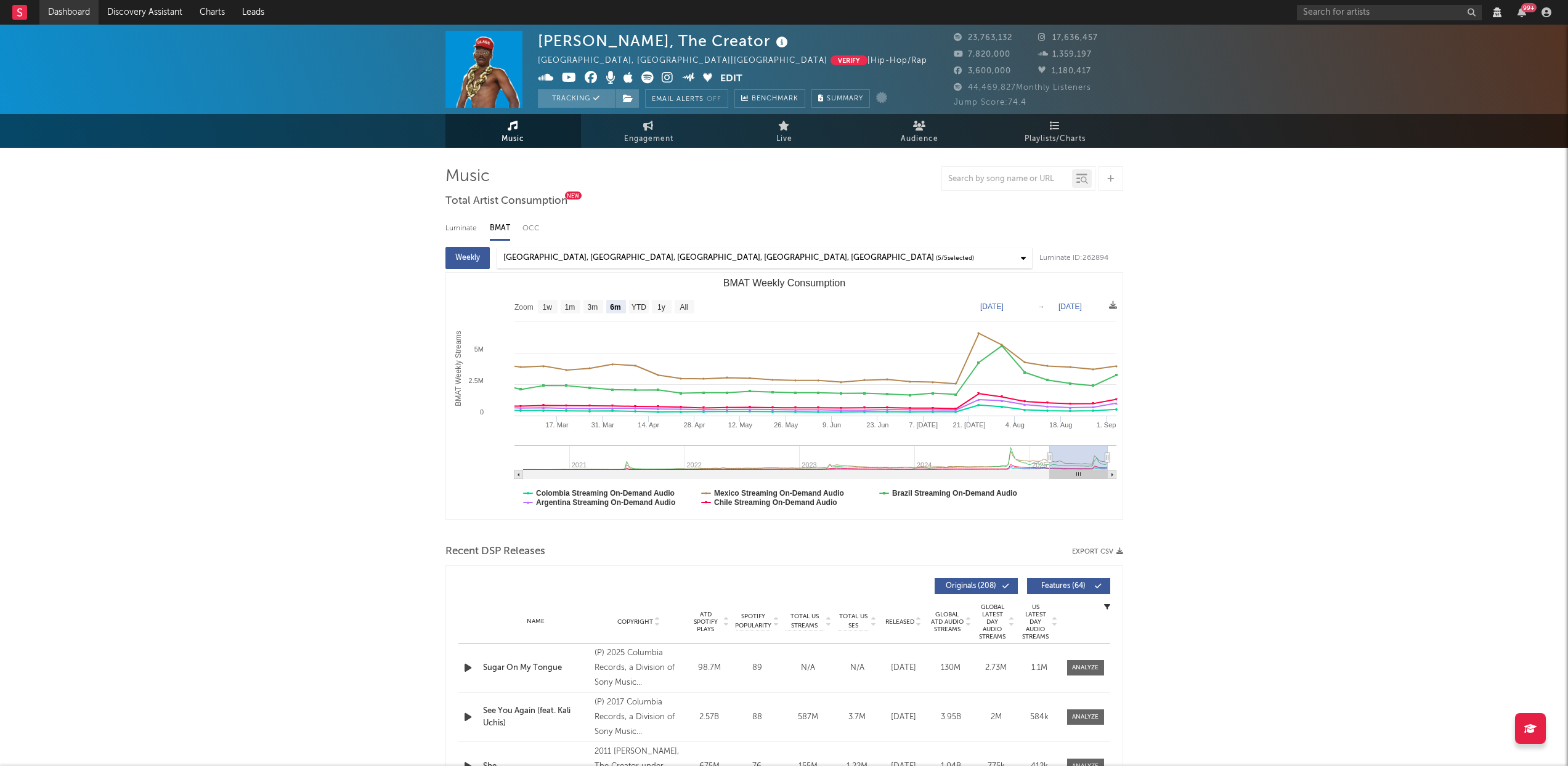
click at [68, 2] on link "Dashboard" at bounding box center [68, 12] width 59 height 25
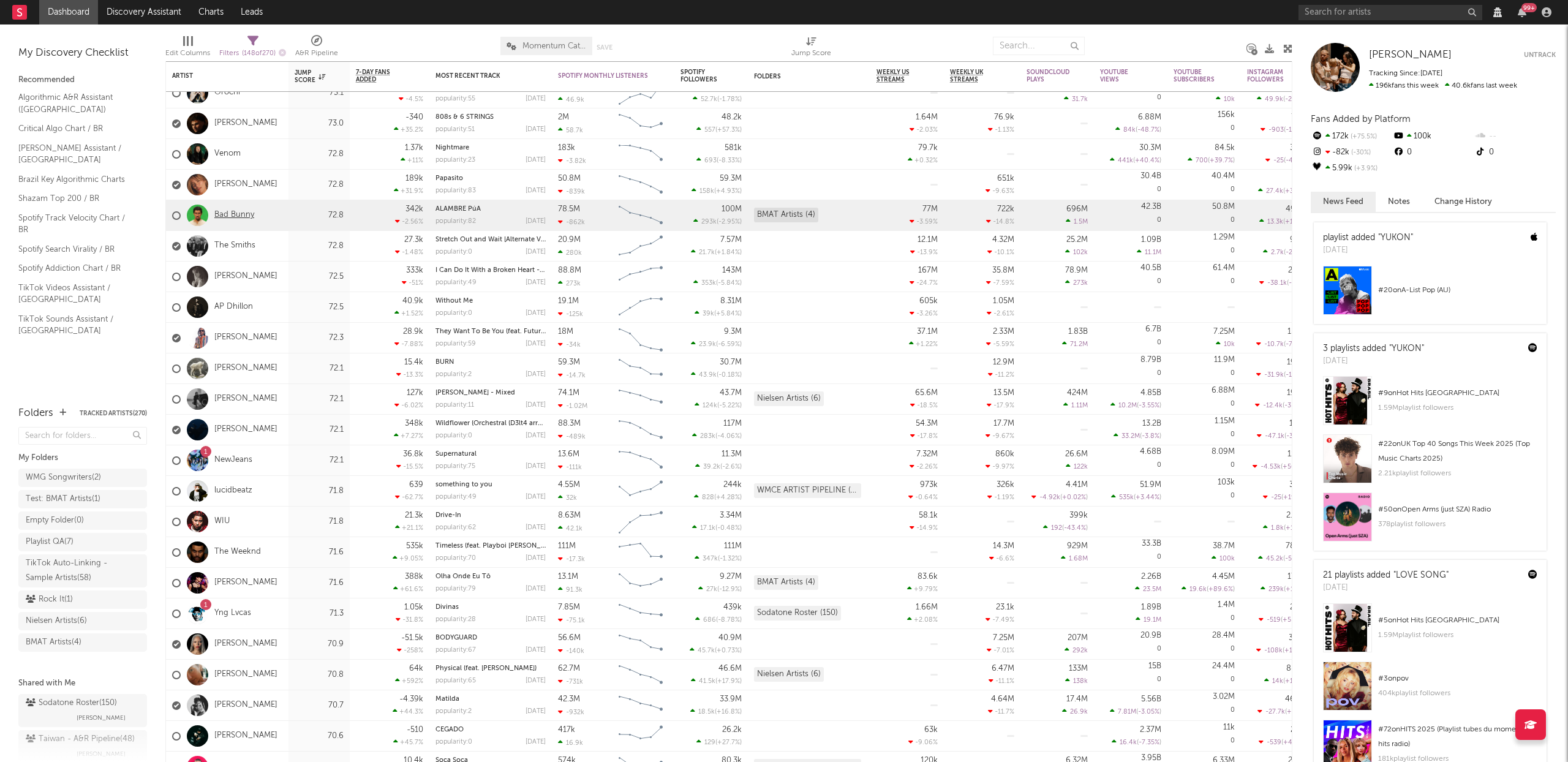
click at [238, 215] on link "Bad Bunny" at bounding box center [234, 215] width 40 height 11
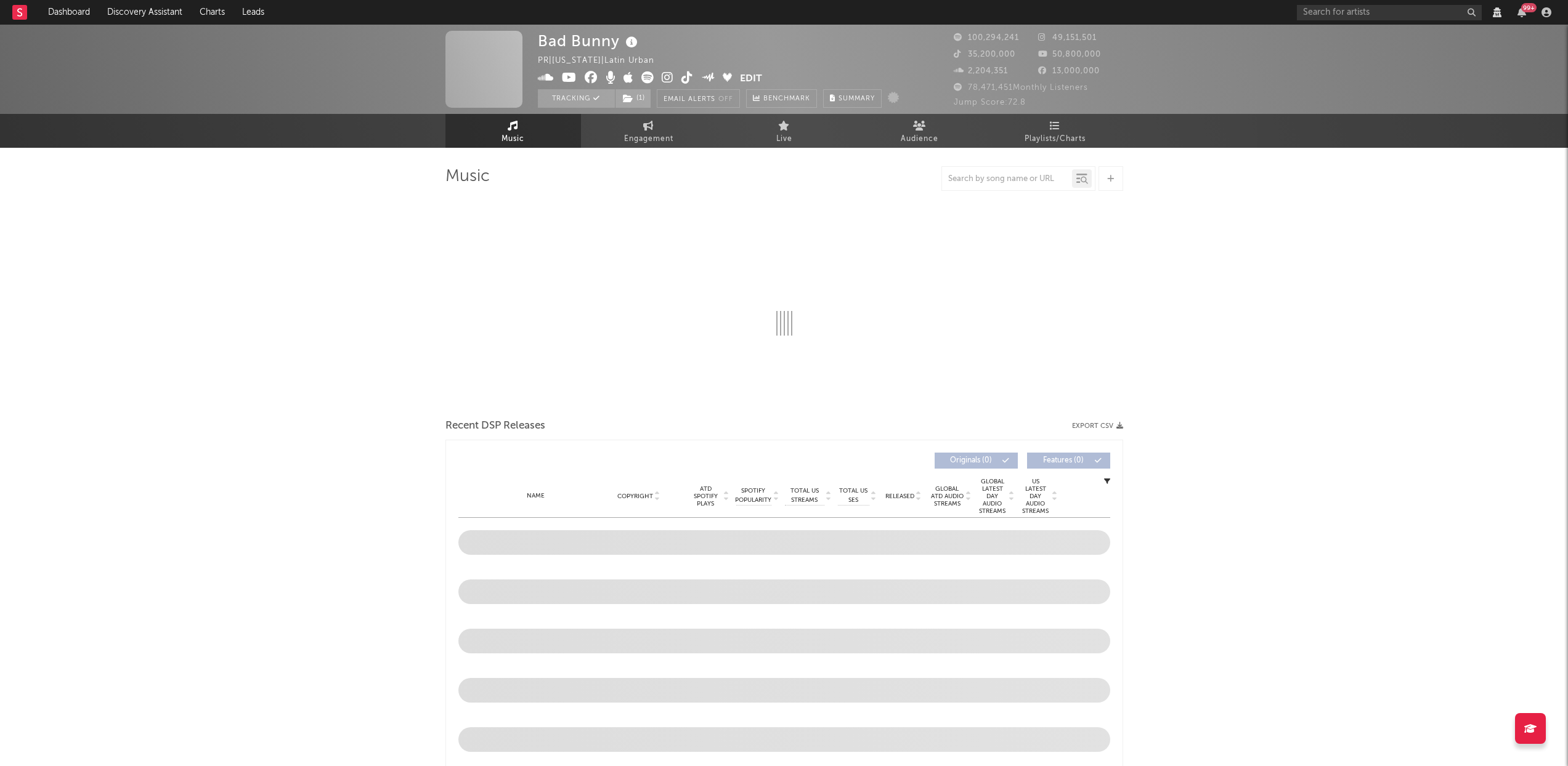
select select "View all"
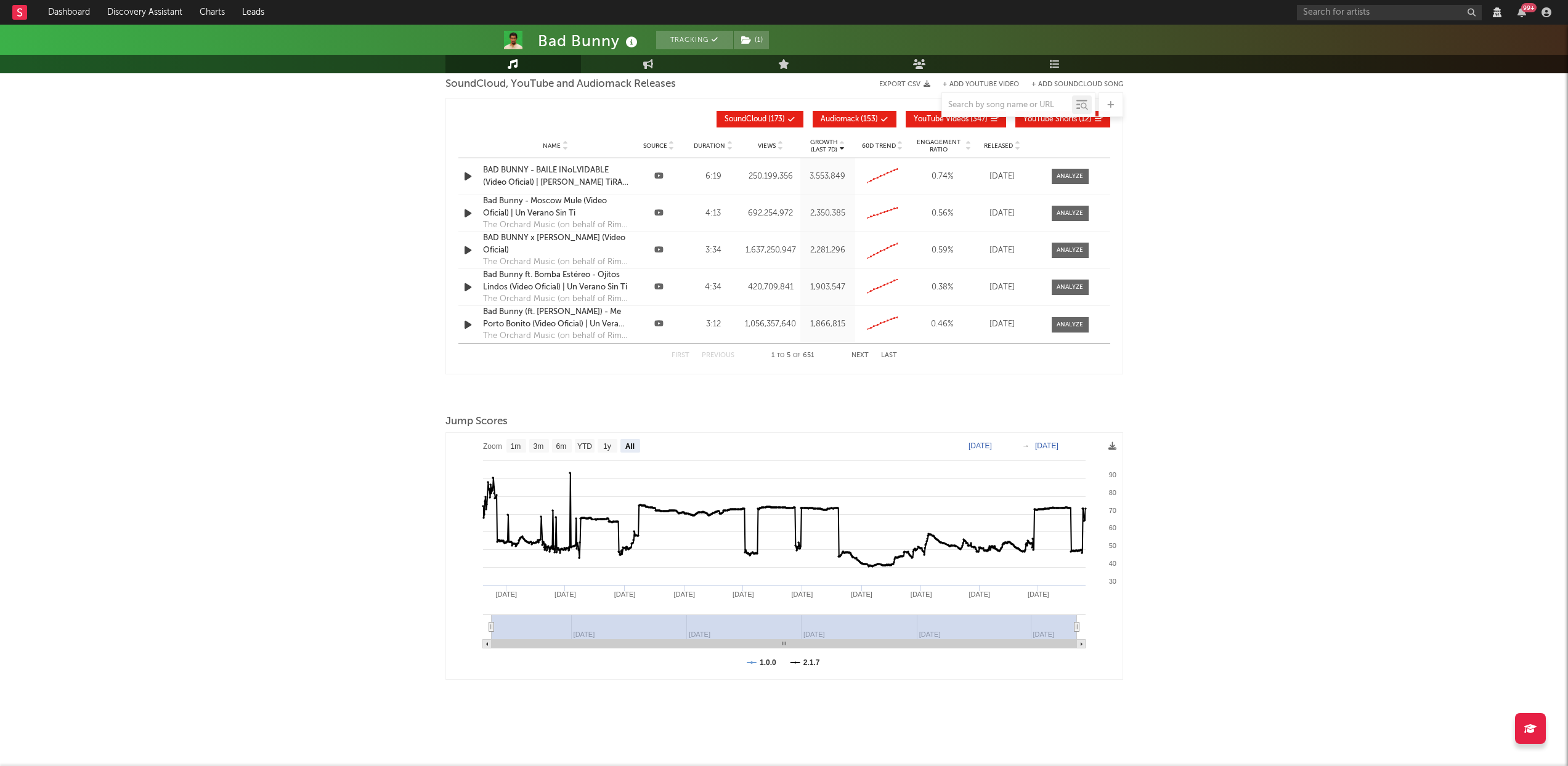
select select "View all"
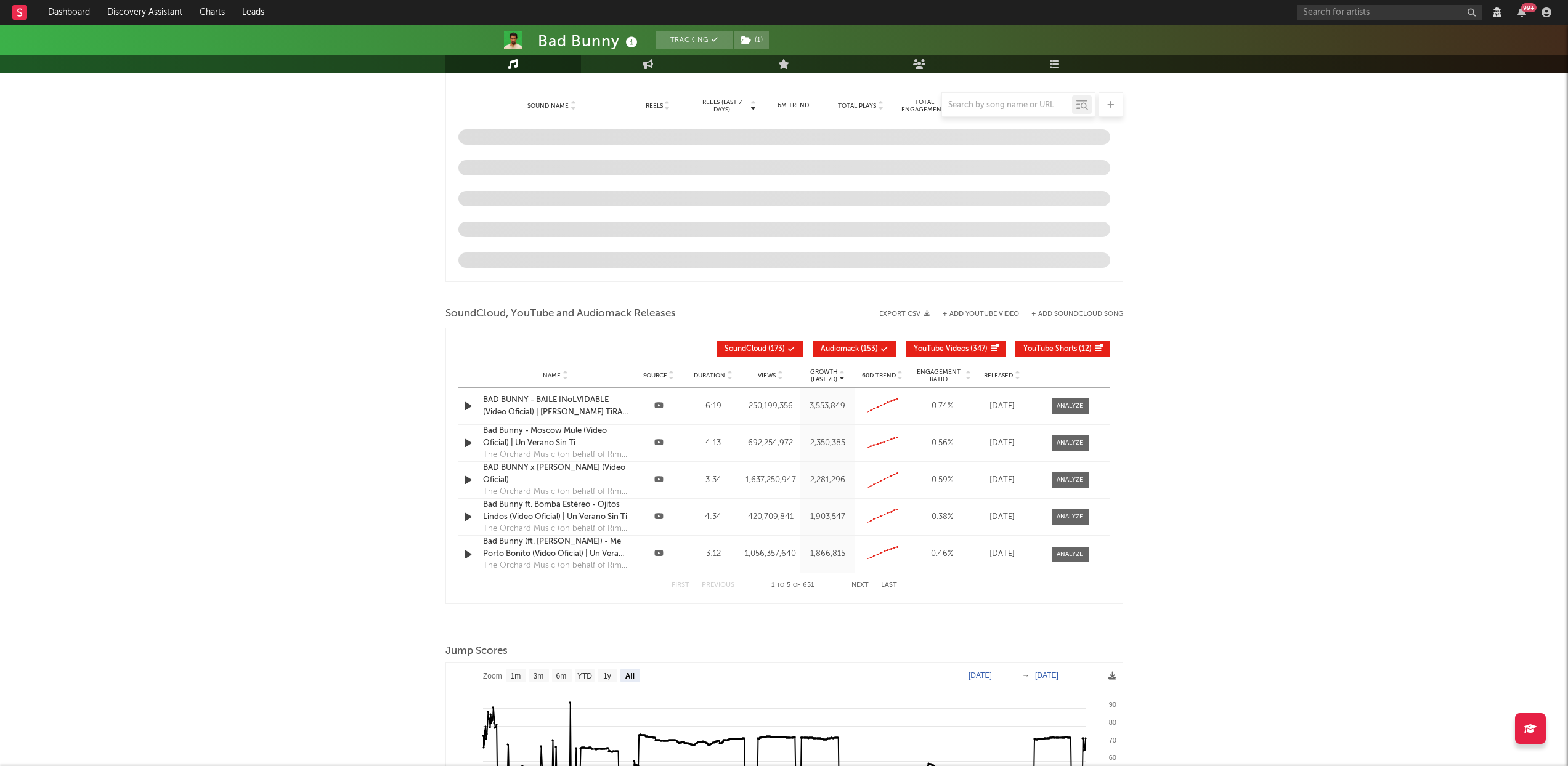
click at [845, 349] on span "Audiomack" at bounding box center [840, 349] width 38 height 8
click at [931, 344] on button "YouTube Videos ( 347 )" at bounding box center [956, 349] width 101 height 17
select select "View all"
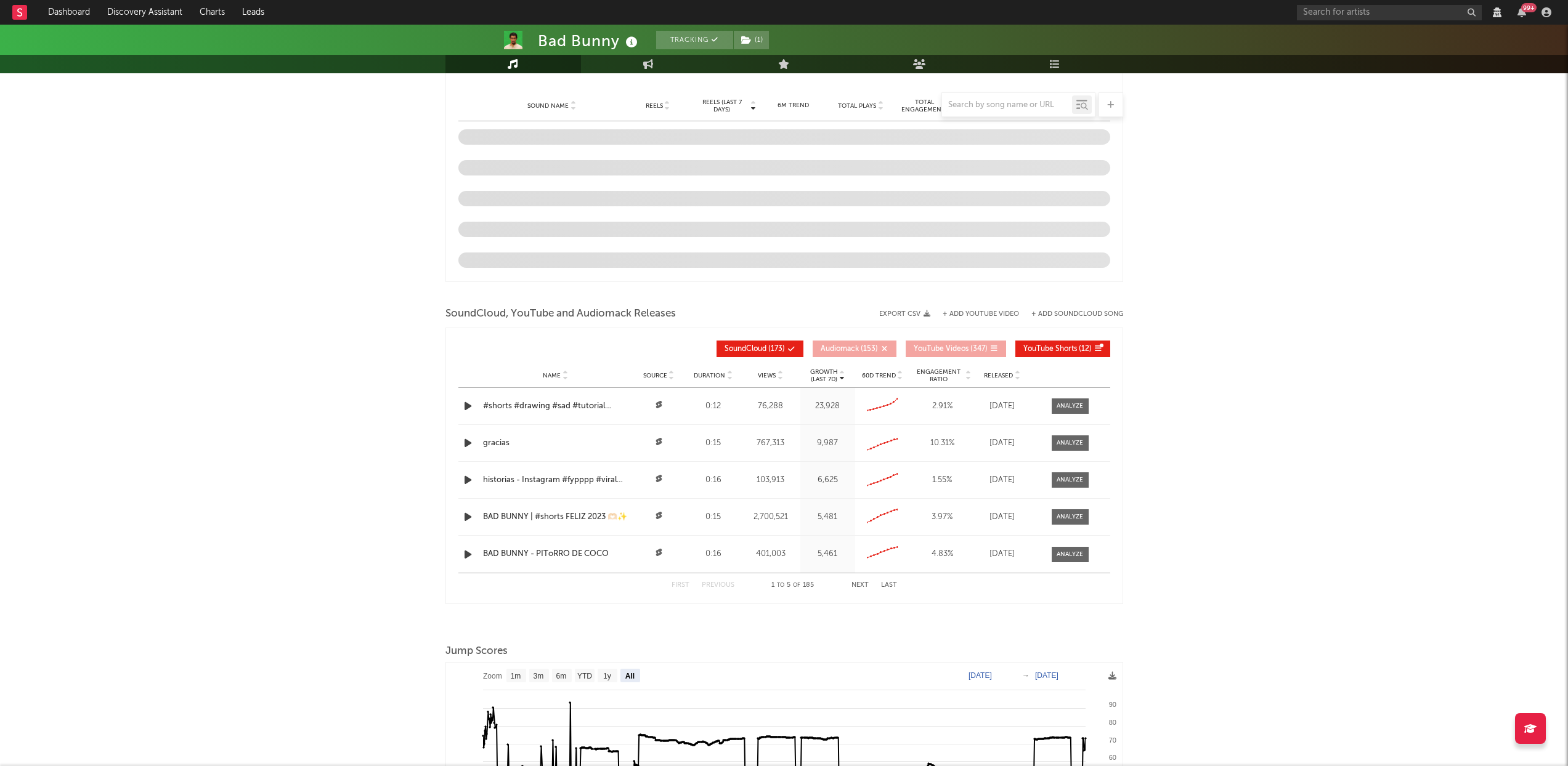
click at [931, 345] on span "YouTube Shorts" at bounding box center [1050, 349] width 54 height 8
select select "View all"
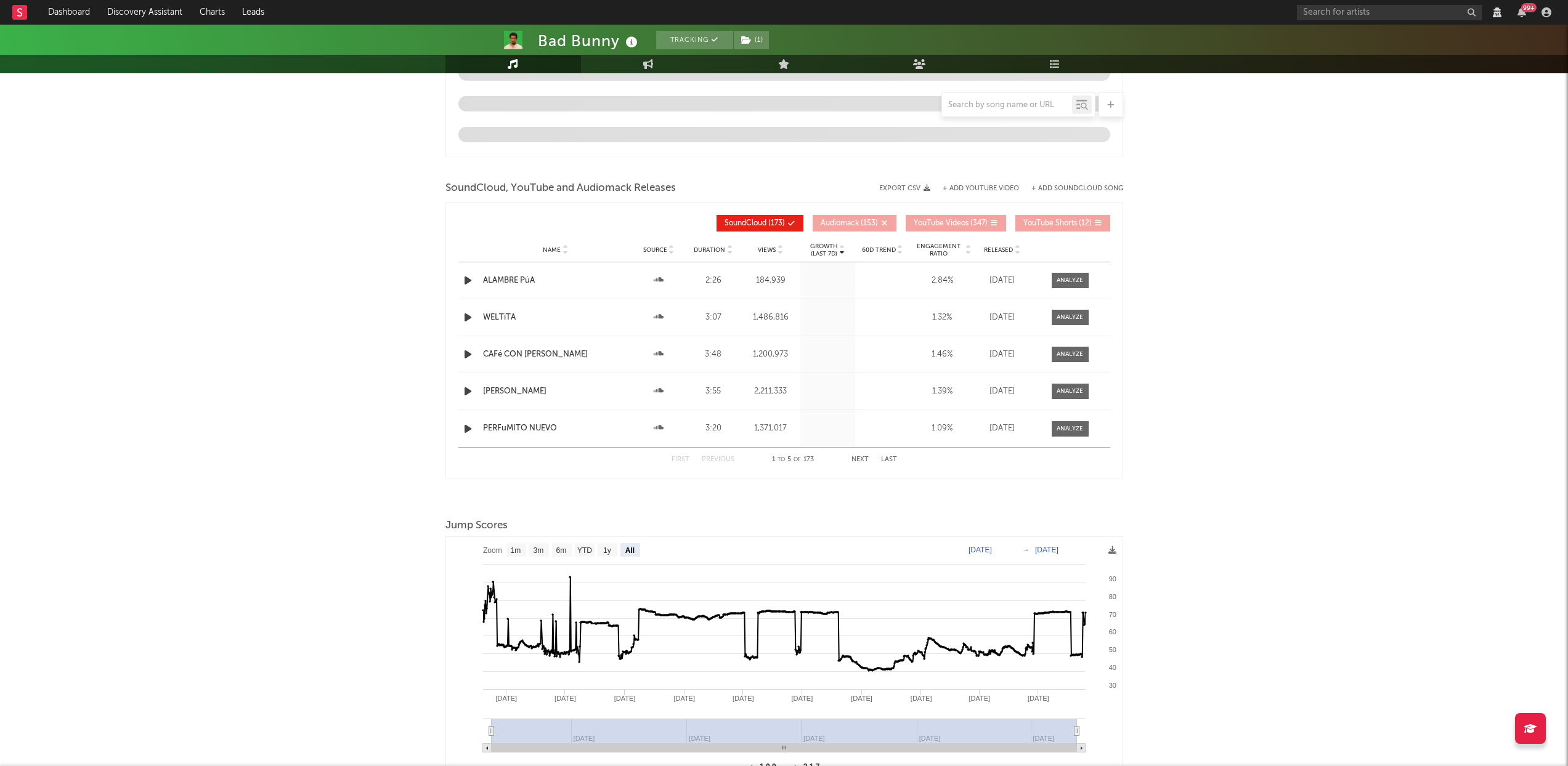
select select "6m"
select select "View all"
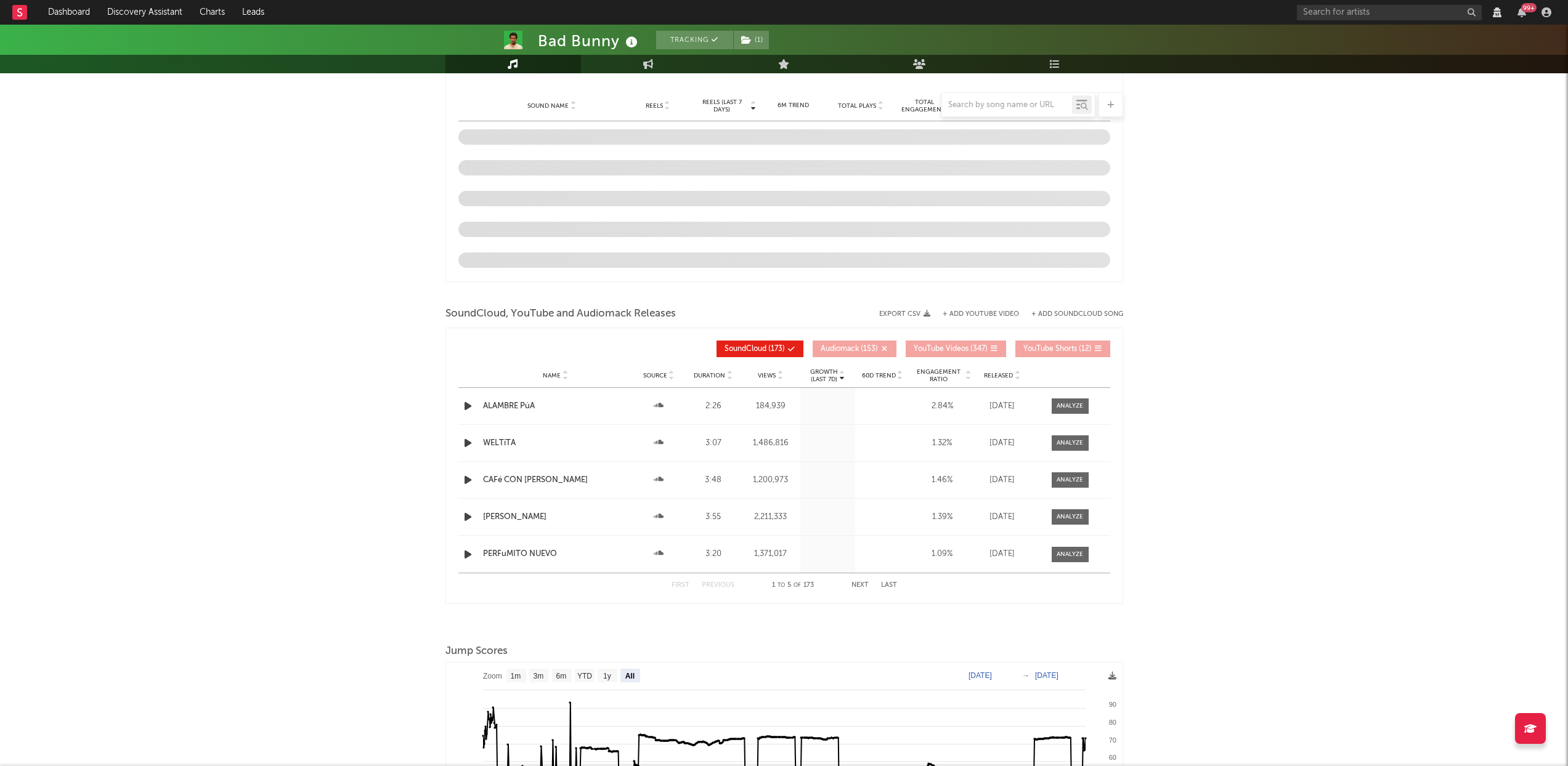
click at [931, 379] on icon at bounding box center [1017, 378] width 6 height 5
click at [931, 378] on icon at bounding box center [1017, 378] width 6 height 5
select select "View all"
select select "6m"
click at [931, 378] on icon at bounding box center [1017, 378] width 6 height 5
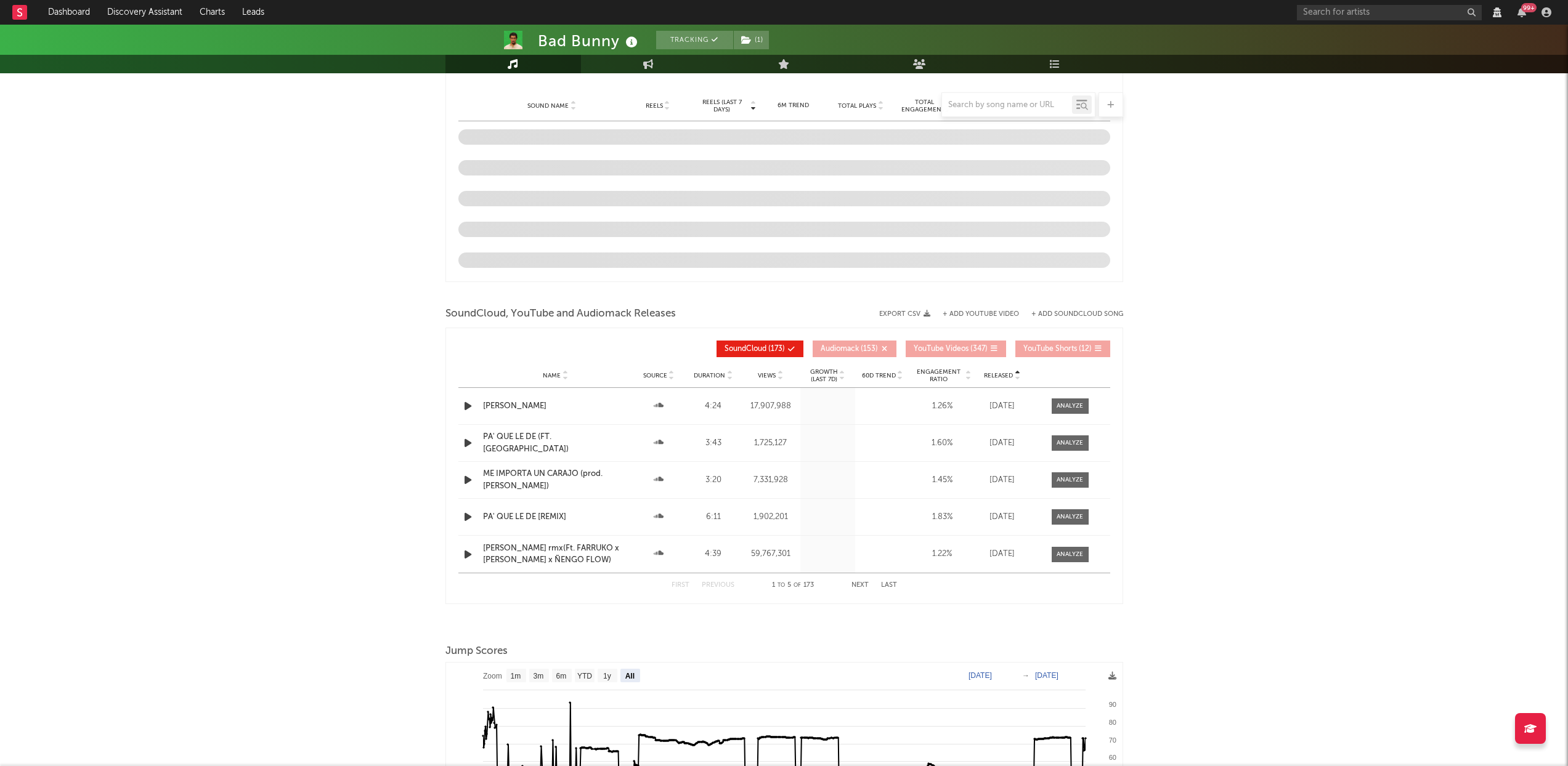
select select "View all"
select select "6m"
select select "View all"
select select "6m"
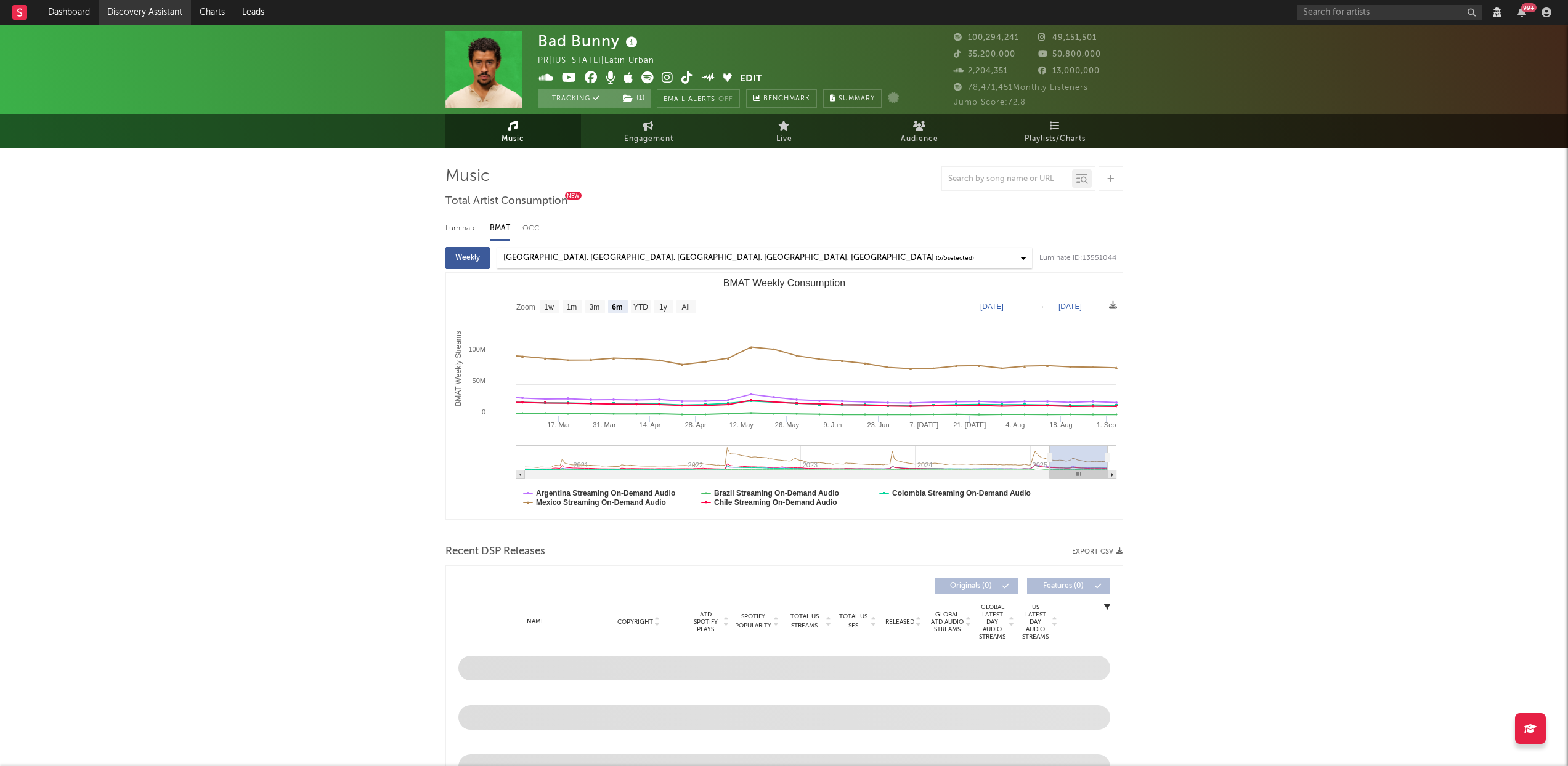
click at [133, 12] on link "Discovery Assistant" at bounding box center [144, 12] width 92 height 25
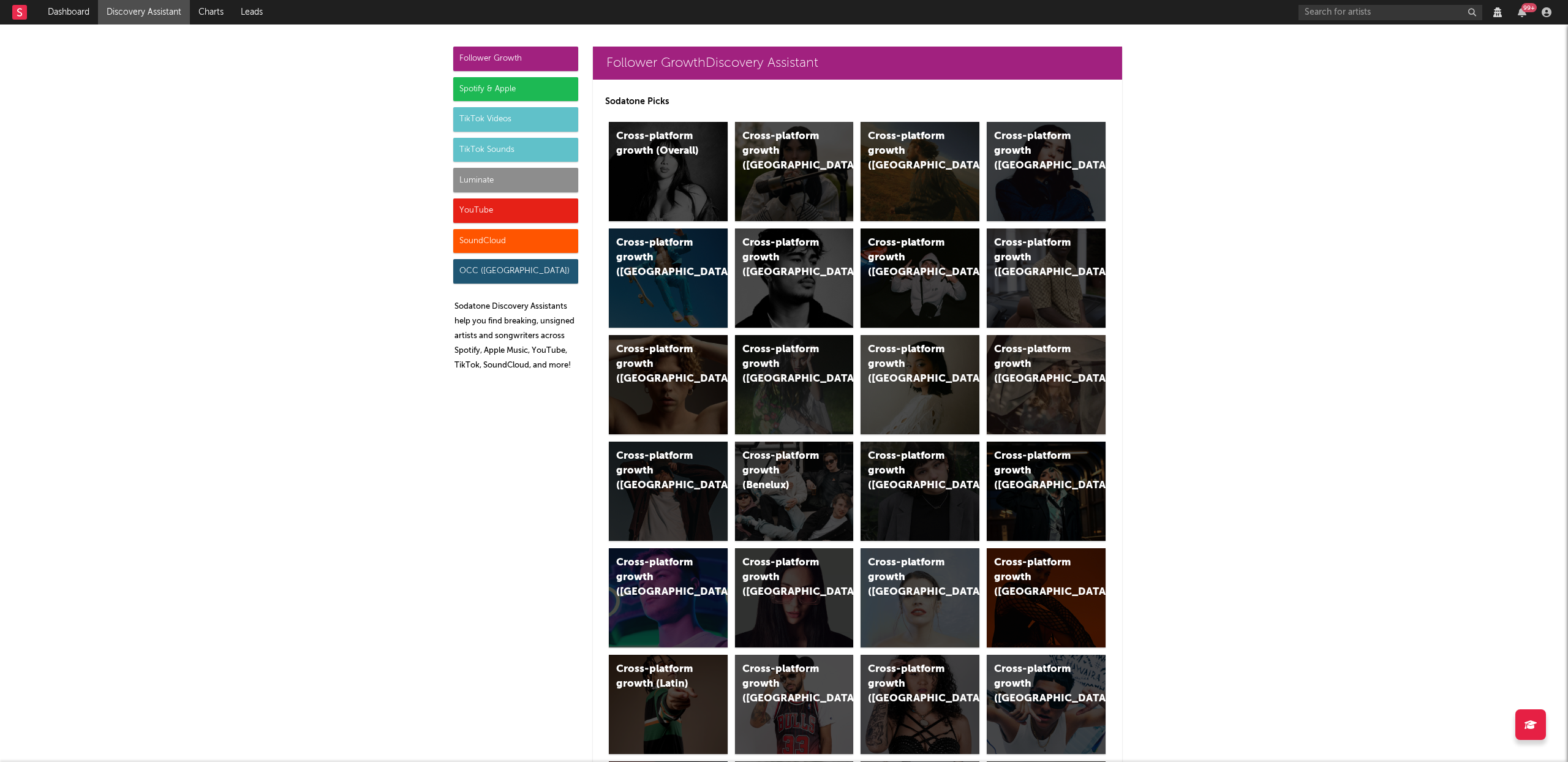
click at [508, 234] on div "SoundCloud" at bounding box center [516, 241] width 125 height 24
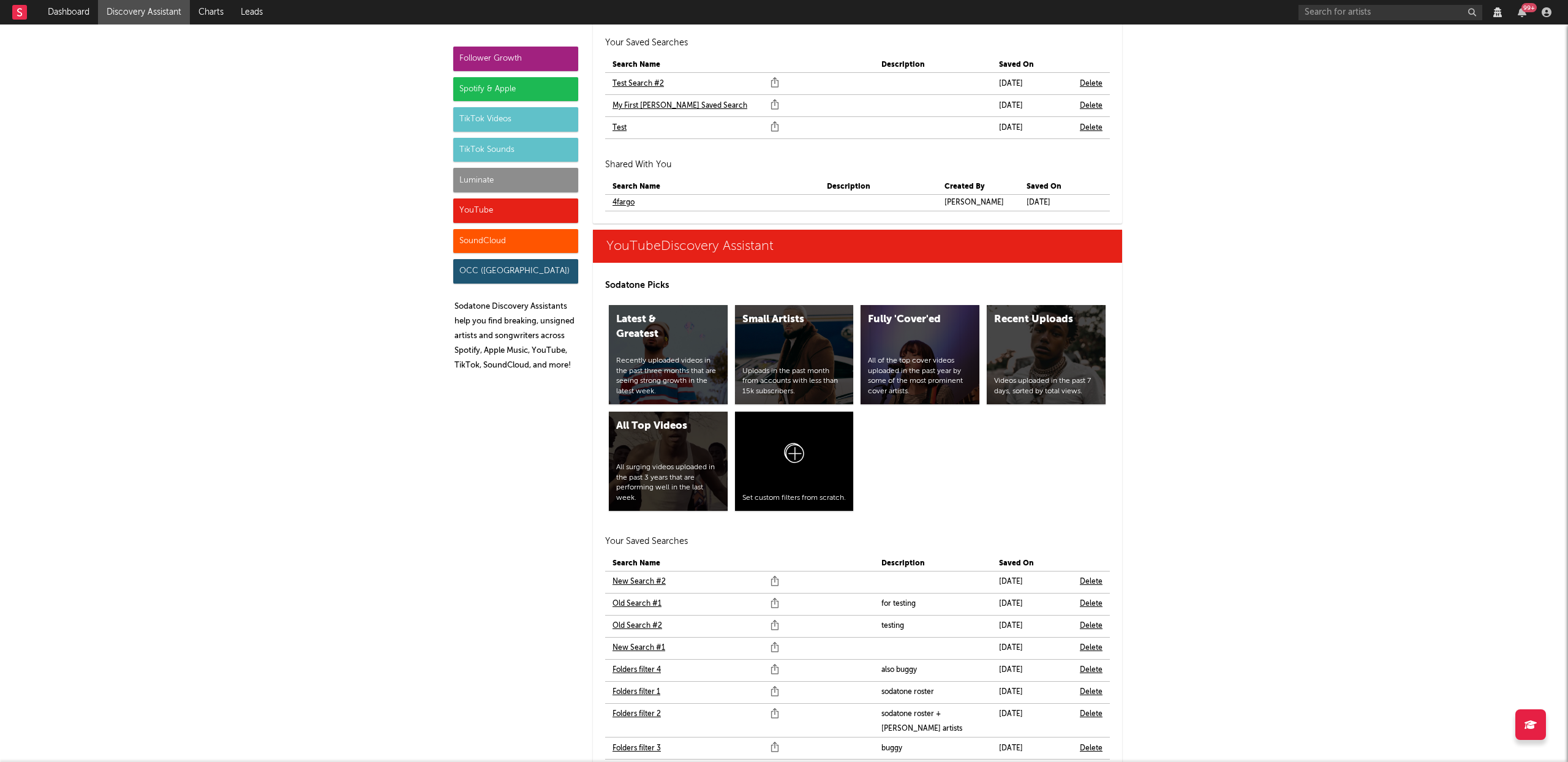
scroll to position [8273, 0]
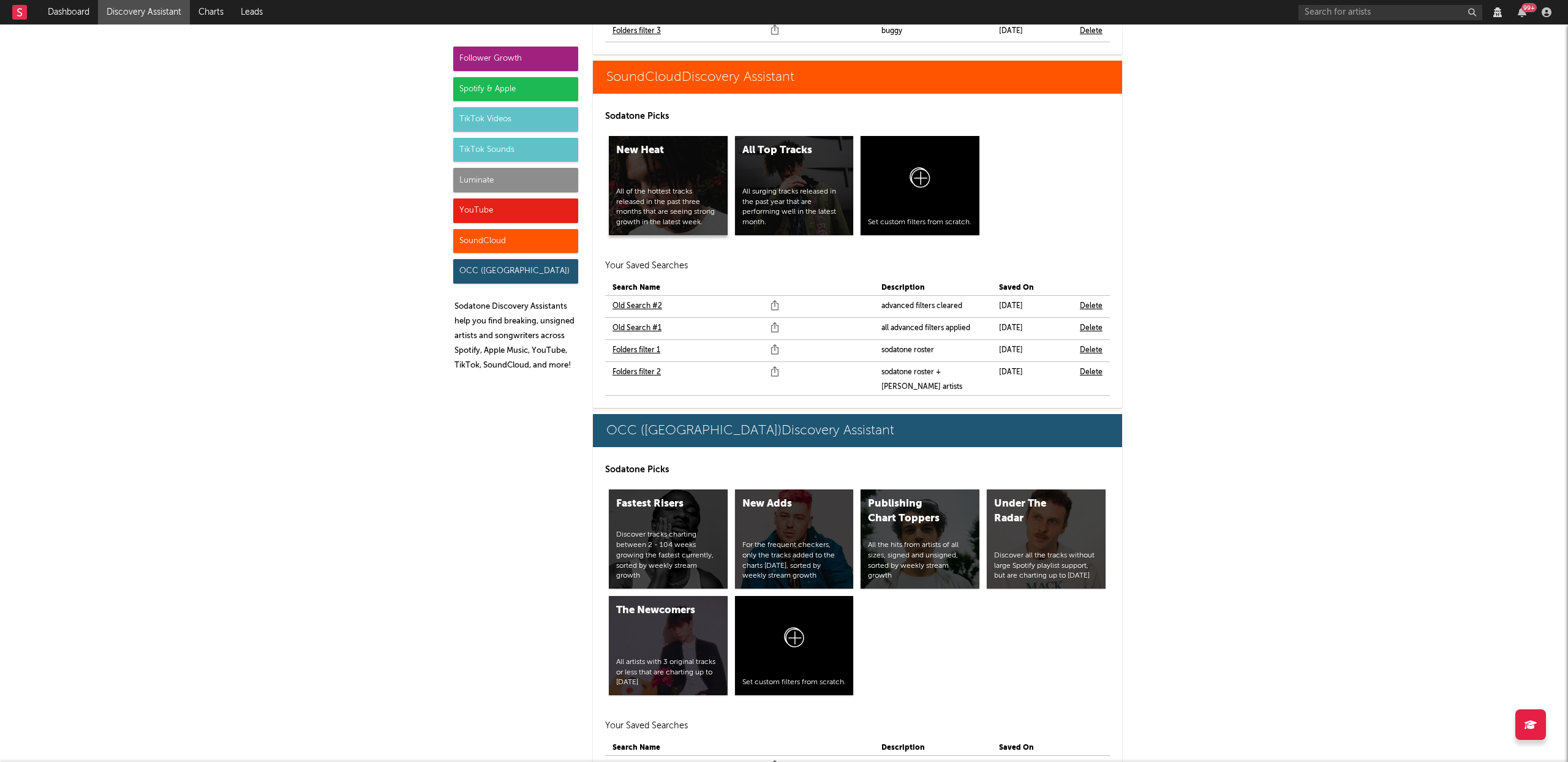
click at [668, 153] on div "New Heat All of the hottest tracks released in the past three months that are s…" at bounding box center [669, 186] width 119 height 99
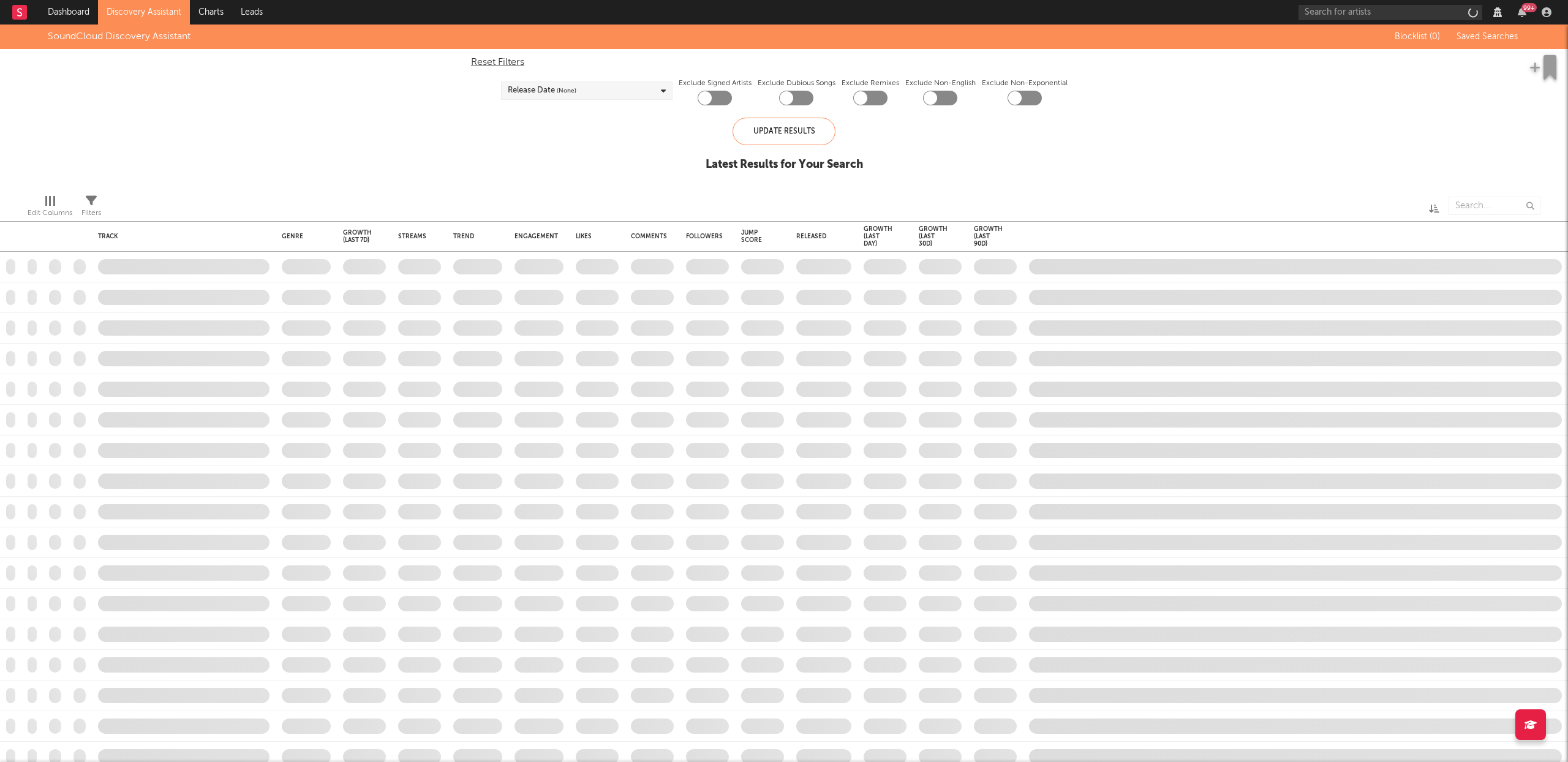
checkbox input "true"
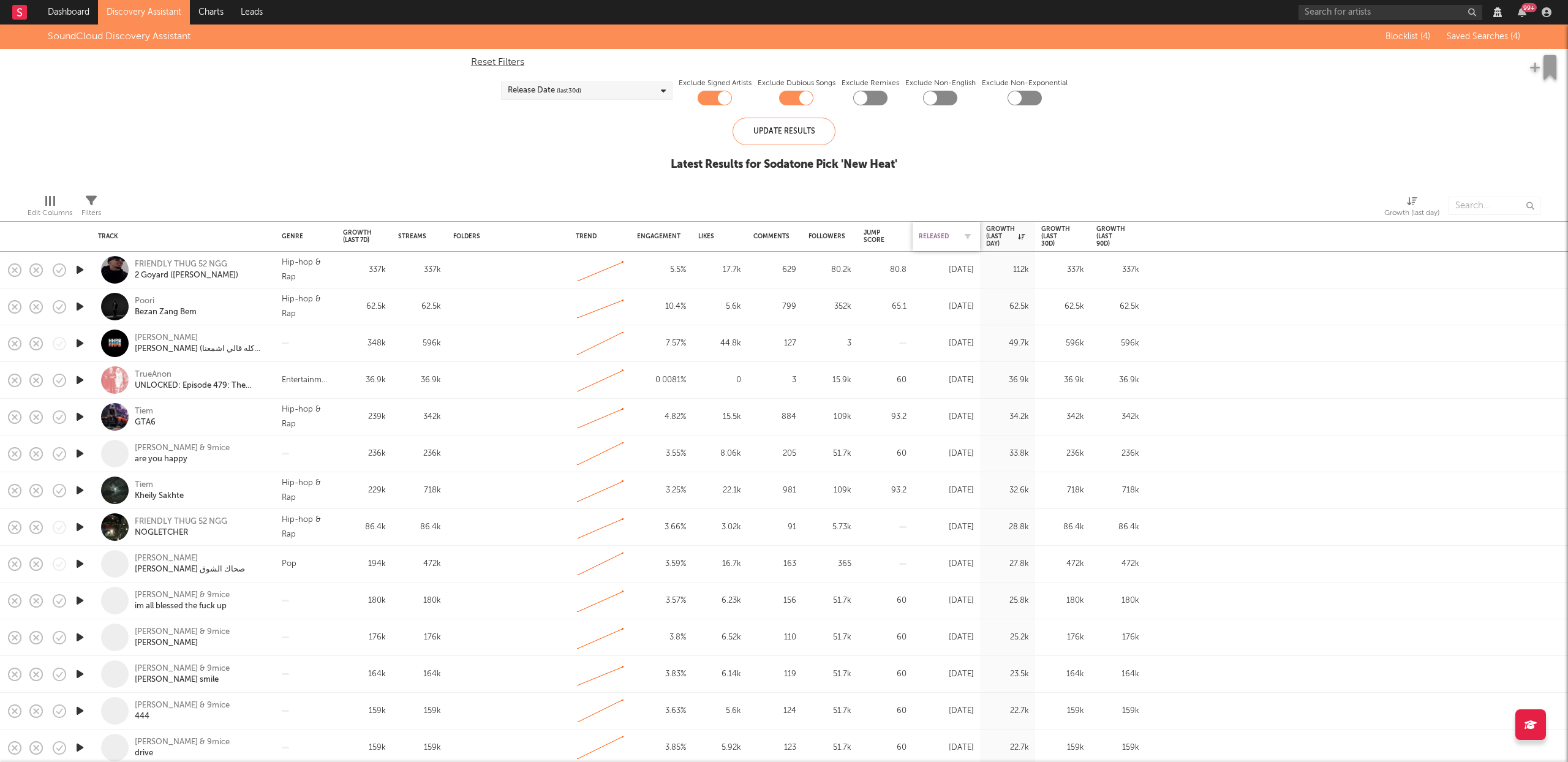
click at [926, 234] on div "Released" at bounding box center [937, 237] width 37 height 8
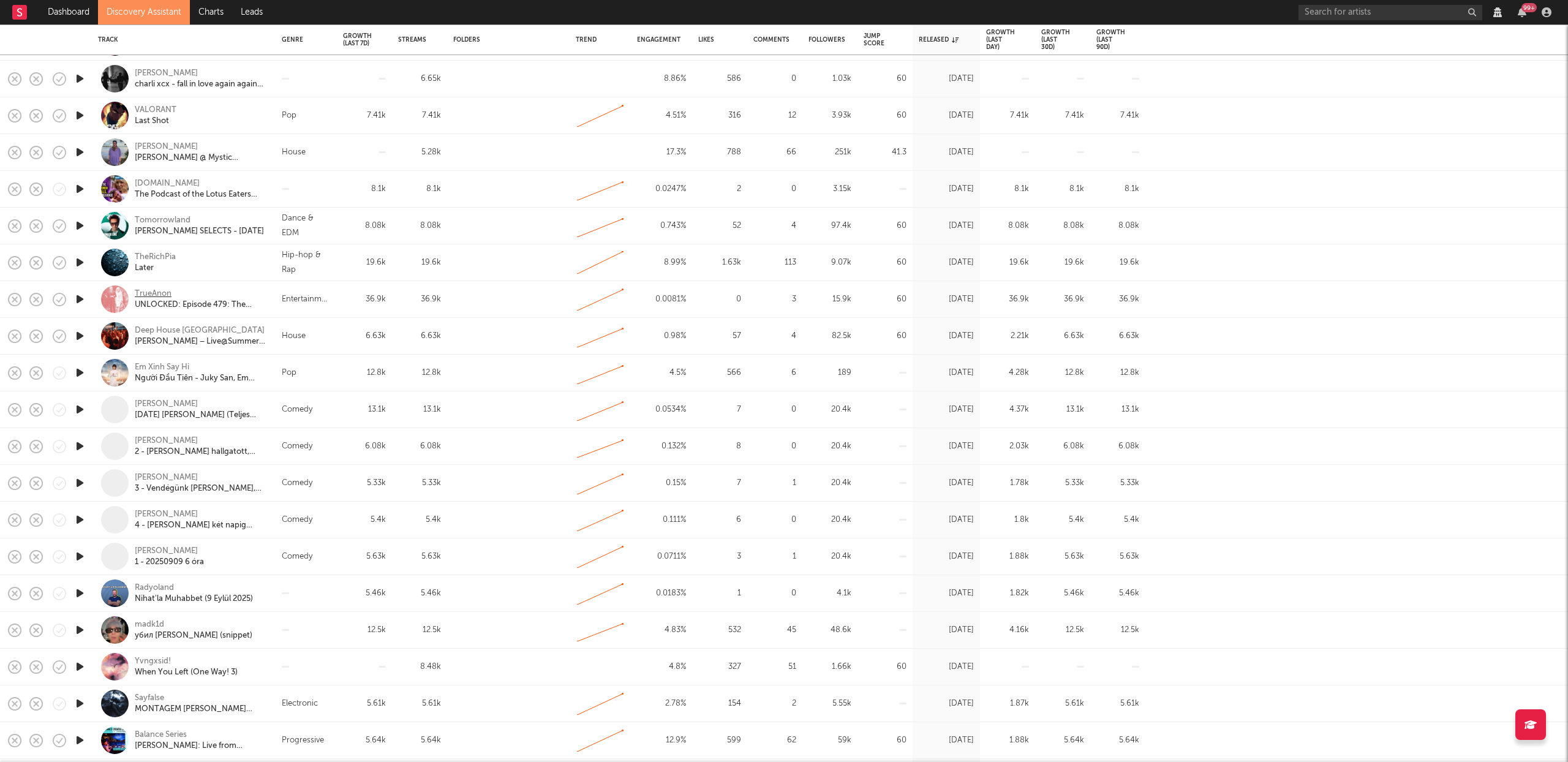
click at [160, 289] on div "TrueAnon" at bounding box center [153, 294] width 37 height 11
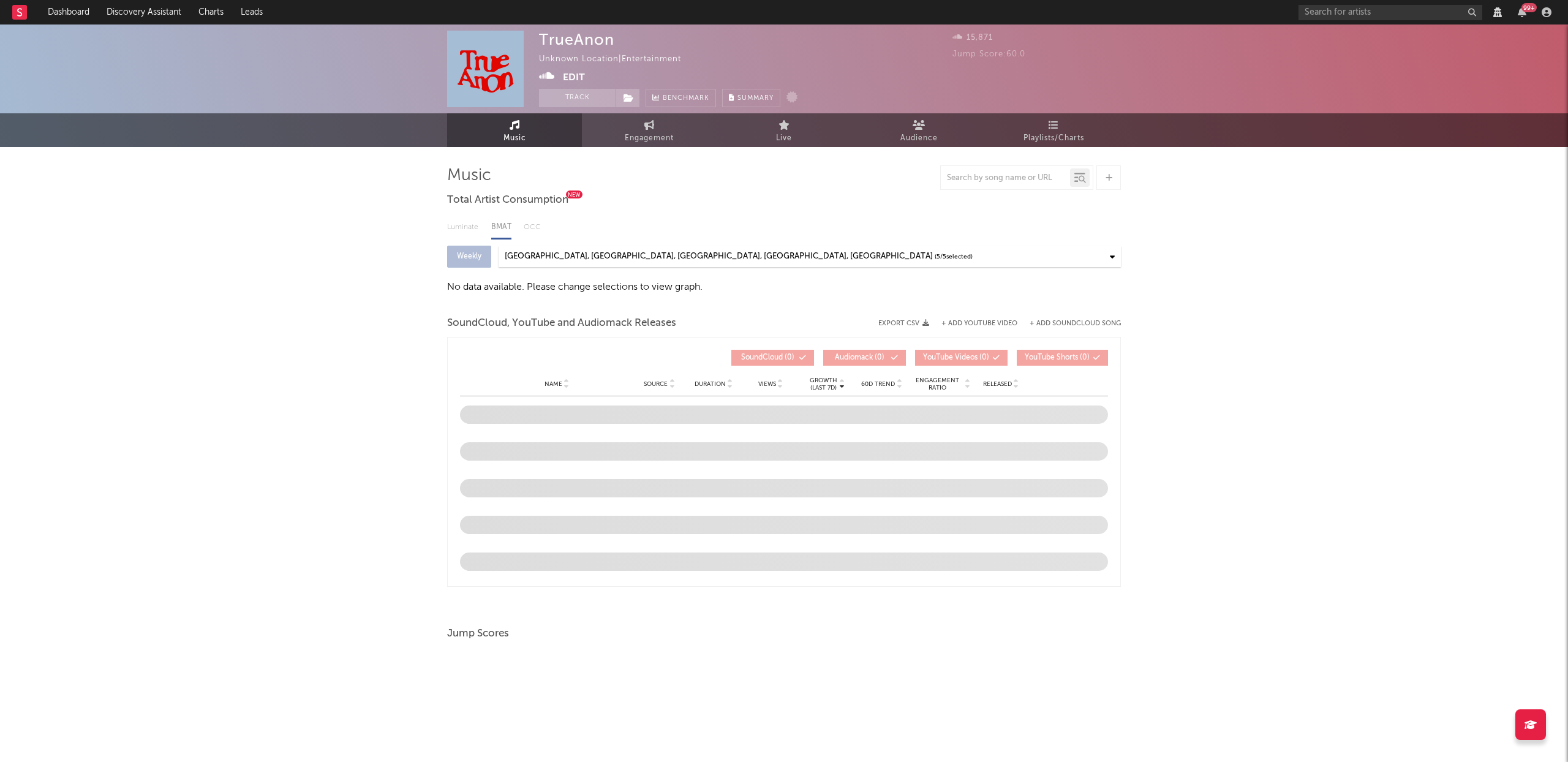
select select "View all"
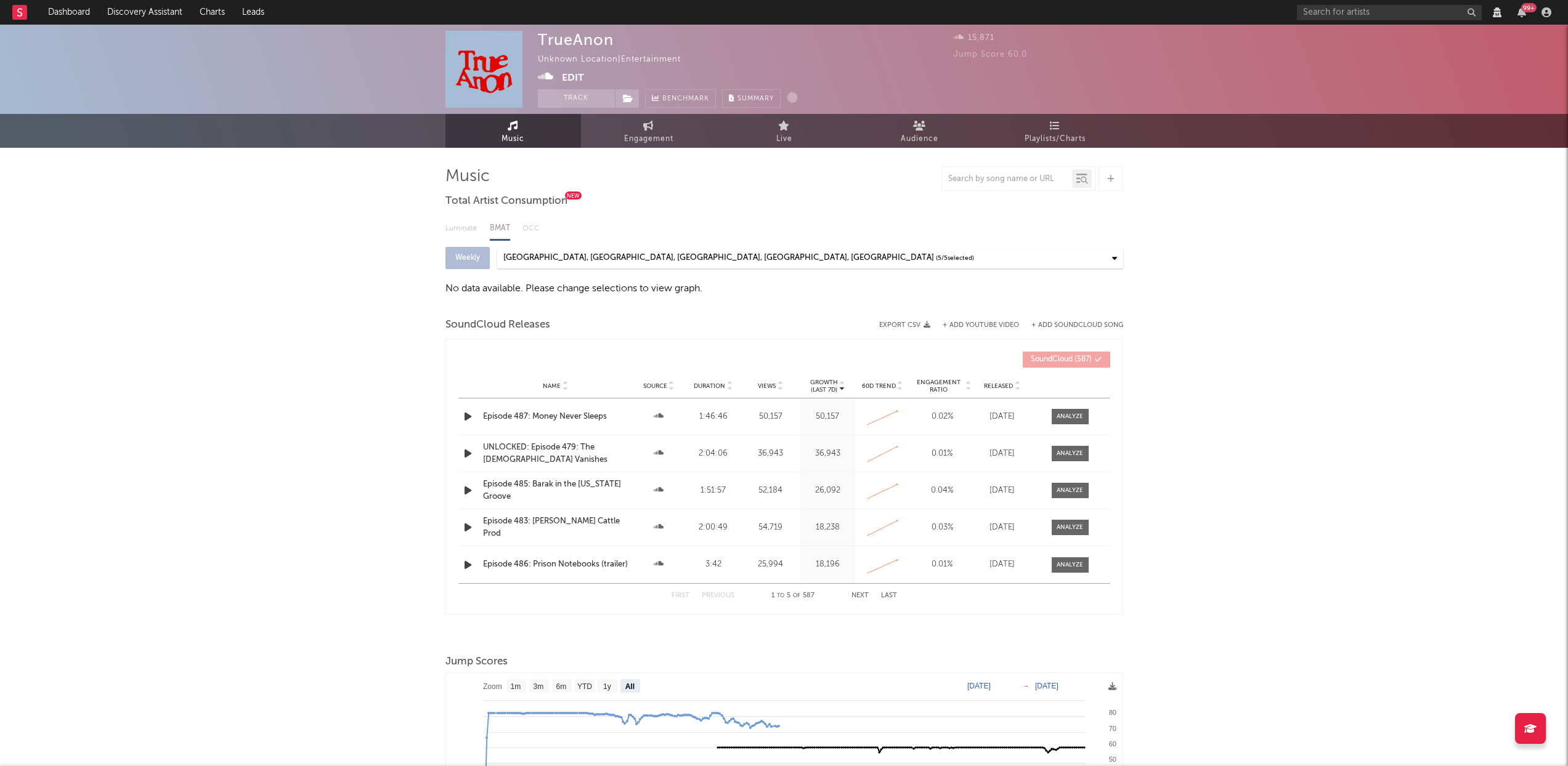
click at [1019, 388] on icon at bounding box center [1017, 388] width 6 height 5
select select "View all"
click at [1069, 455] on div at bounding box center [1070, 454] width 27 height 9
select select "View all"
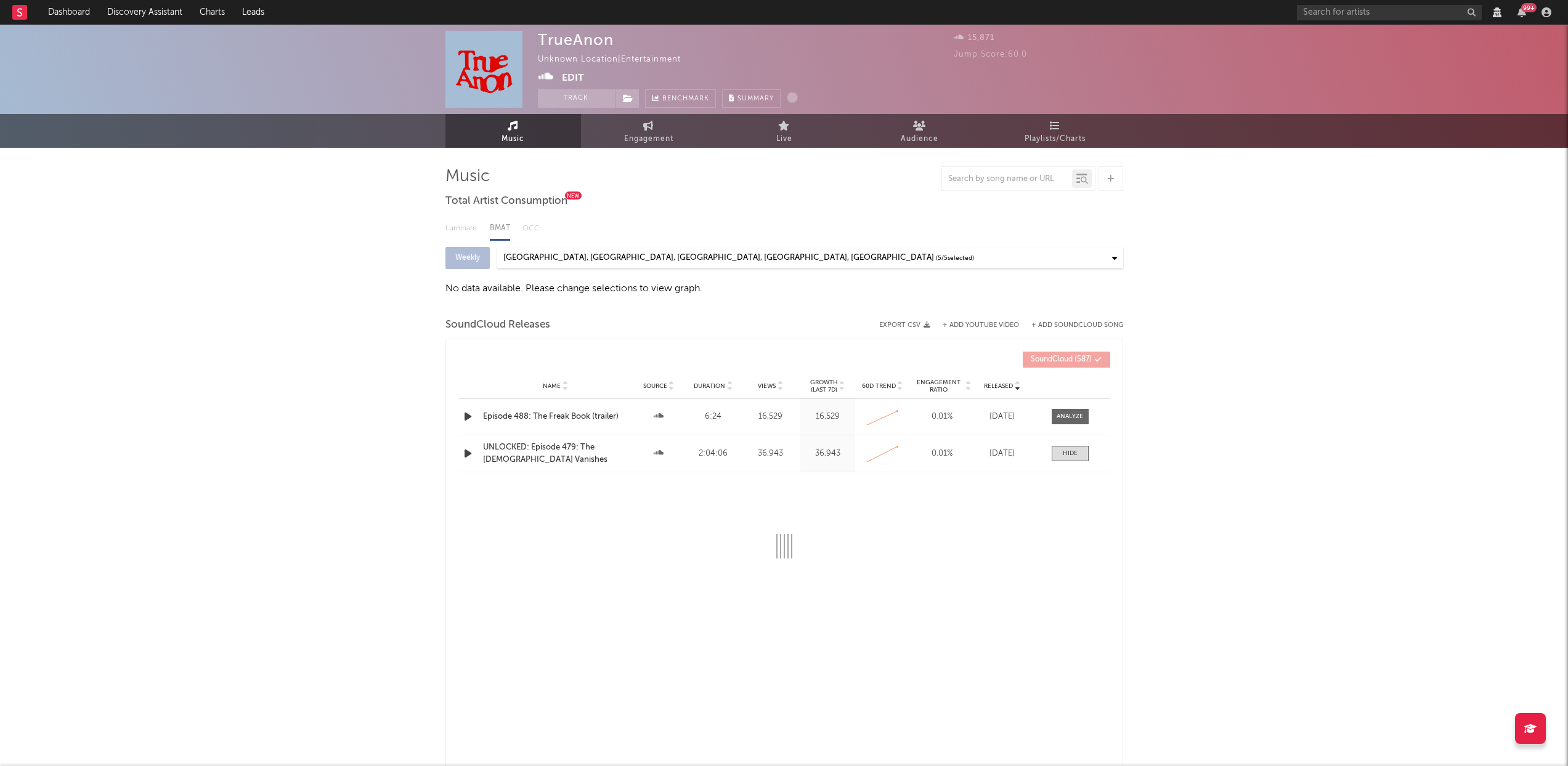
select select "View all"
select select "All"
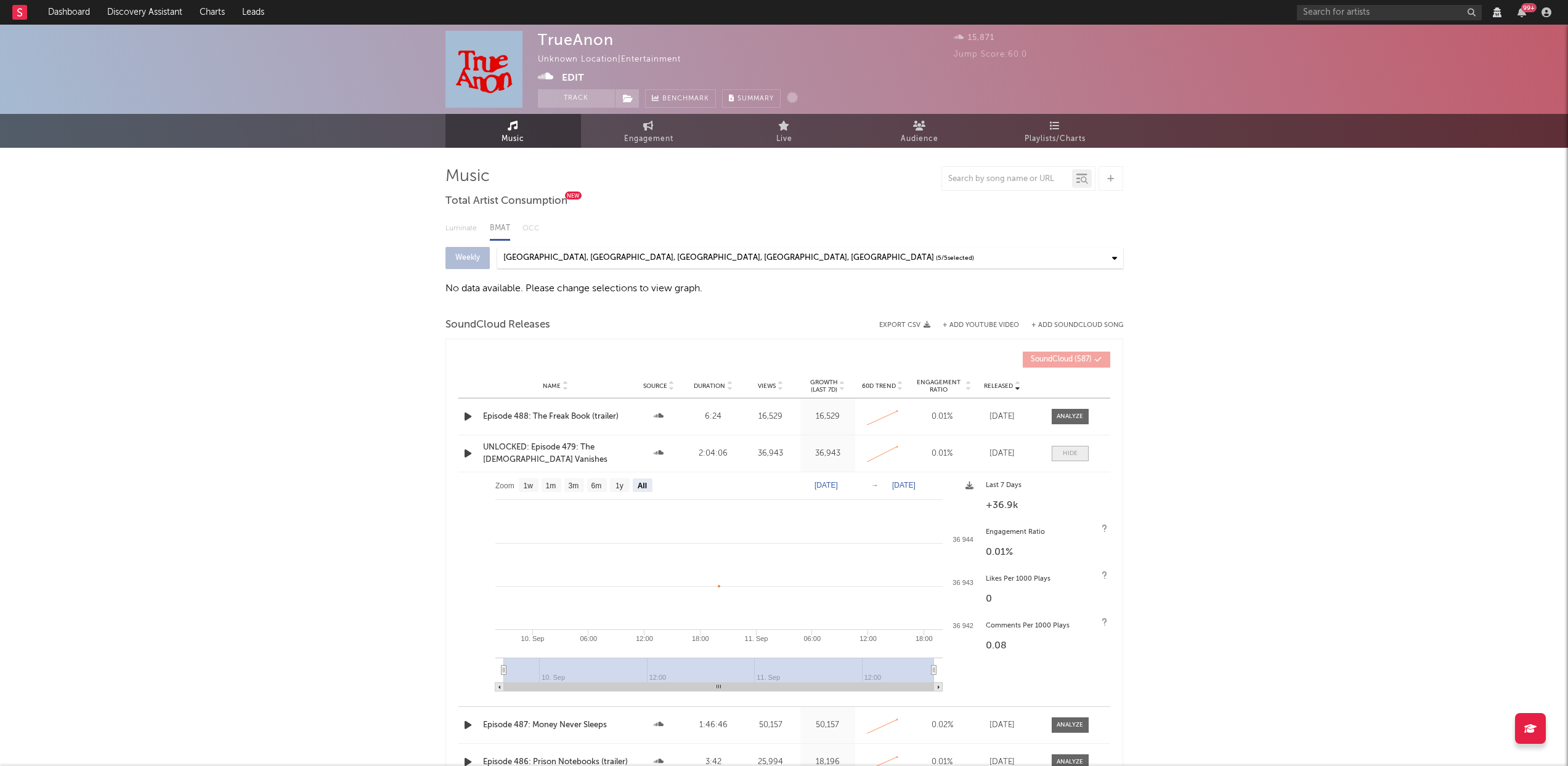
click at [1079, 452] on span at bounding box center [1070, 454] width 37 height 15
select select "View all"
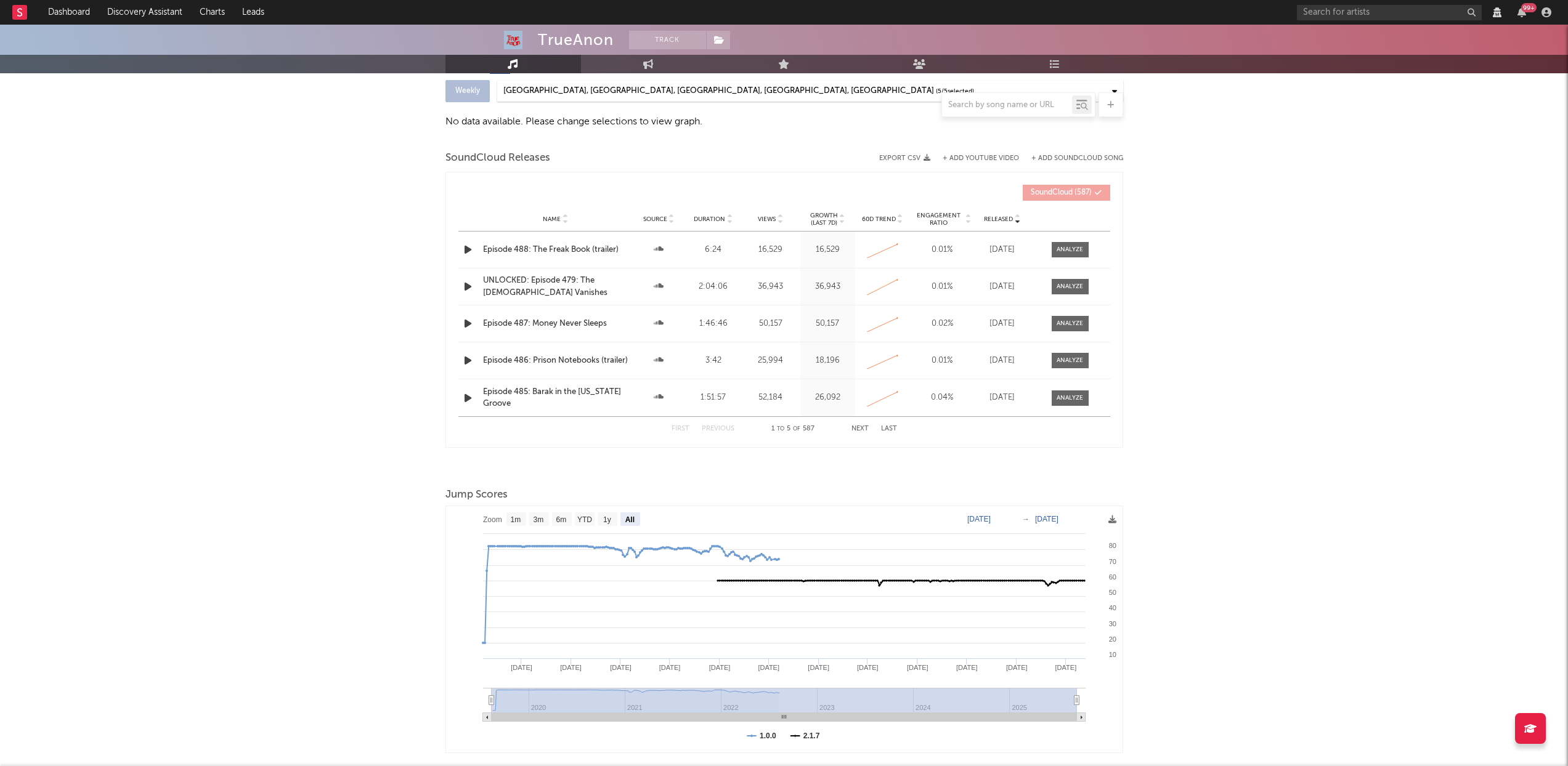
scroll to position [175, 0]
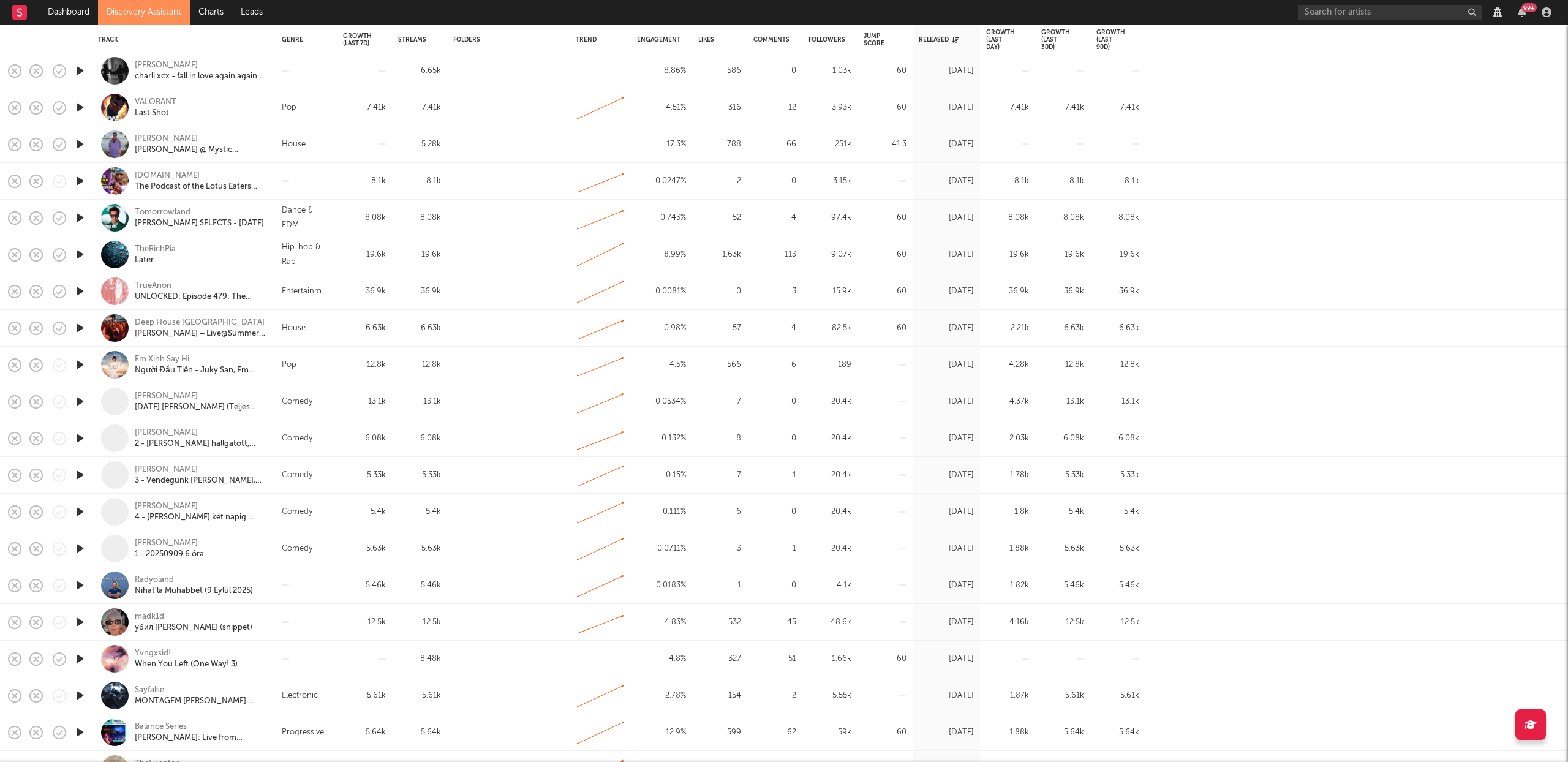
click at [158, 250] on div "TheRichPia" at bounding box center [156, 249] width 41 height 11
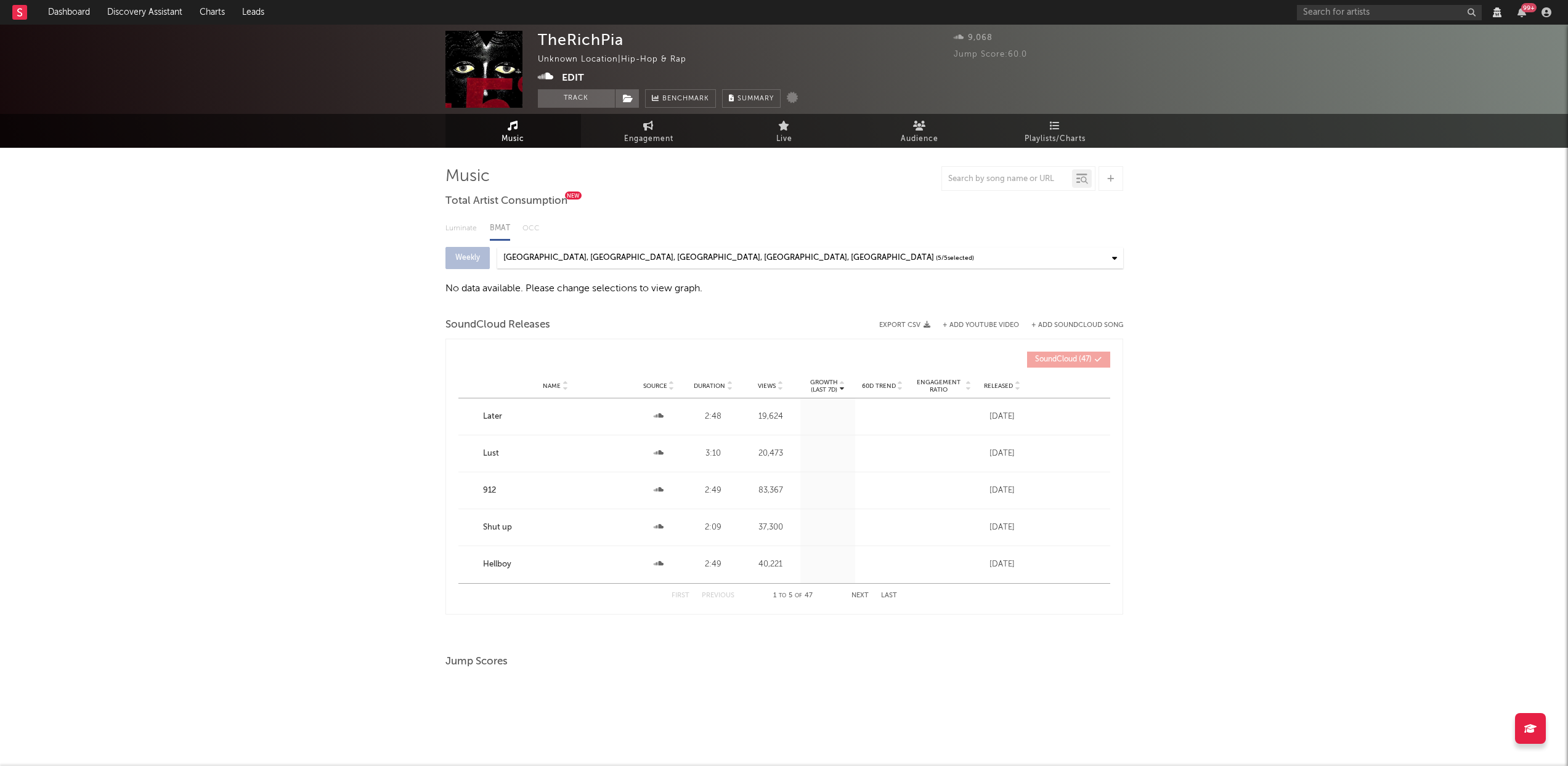
select select "View all"
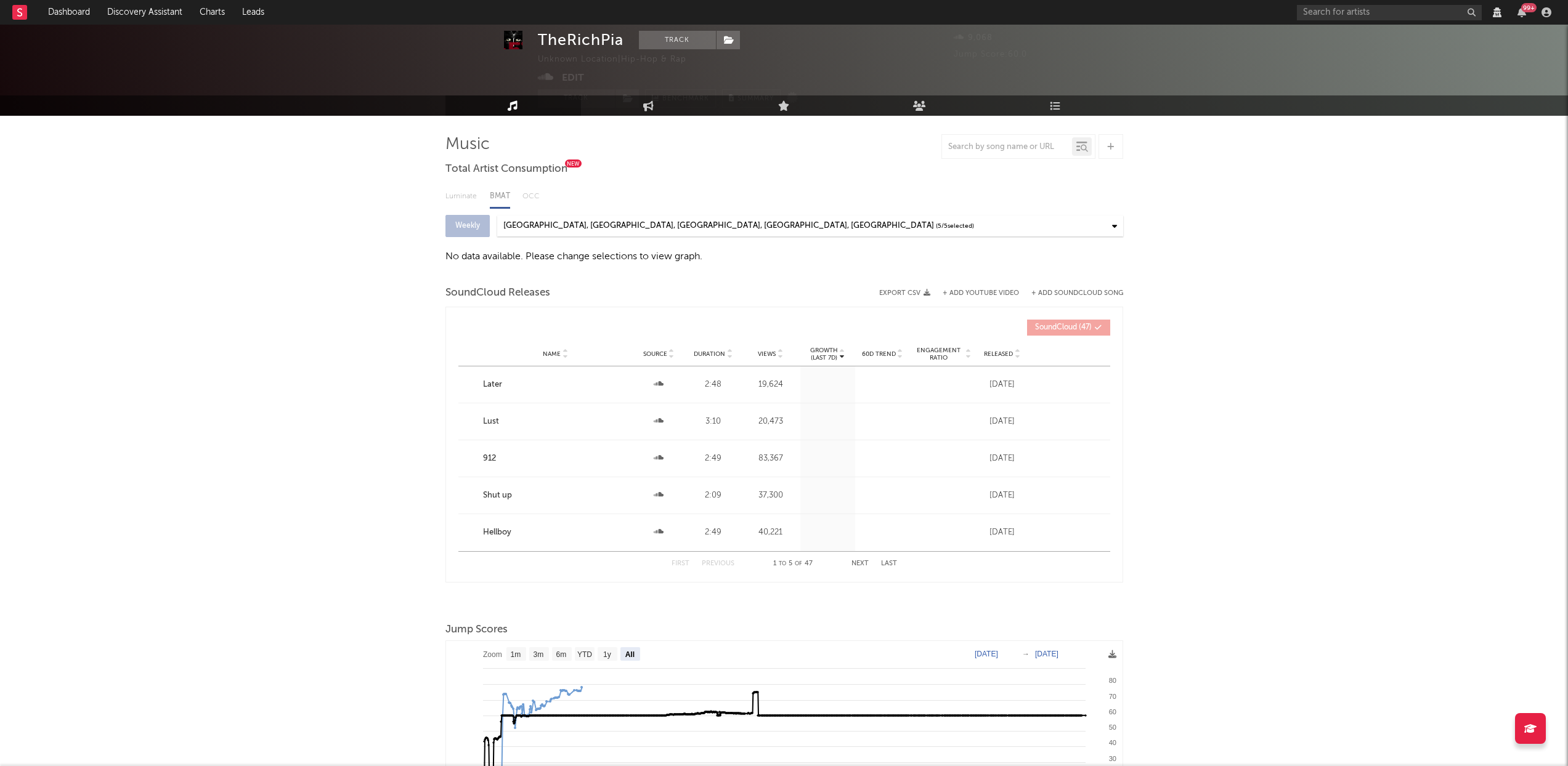
scroll to position [40, 0]
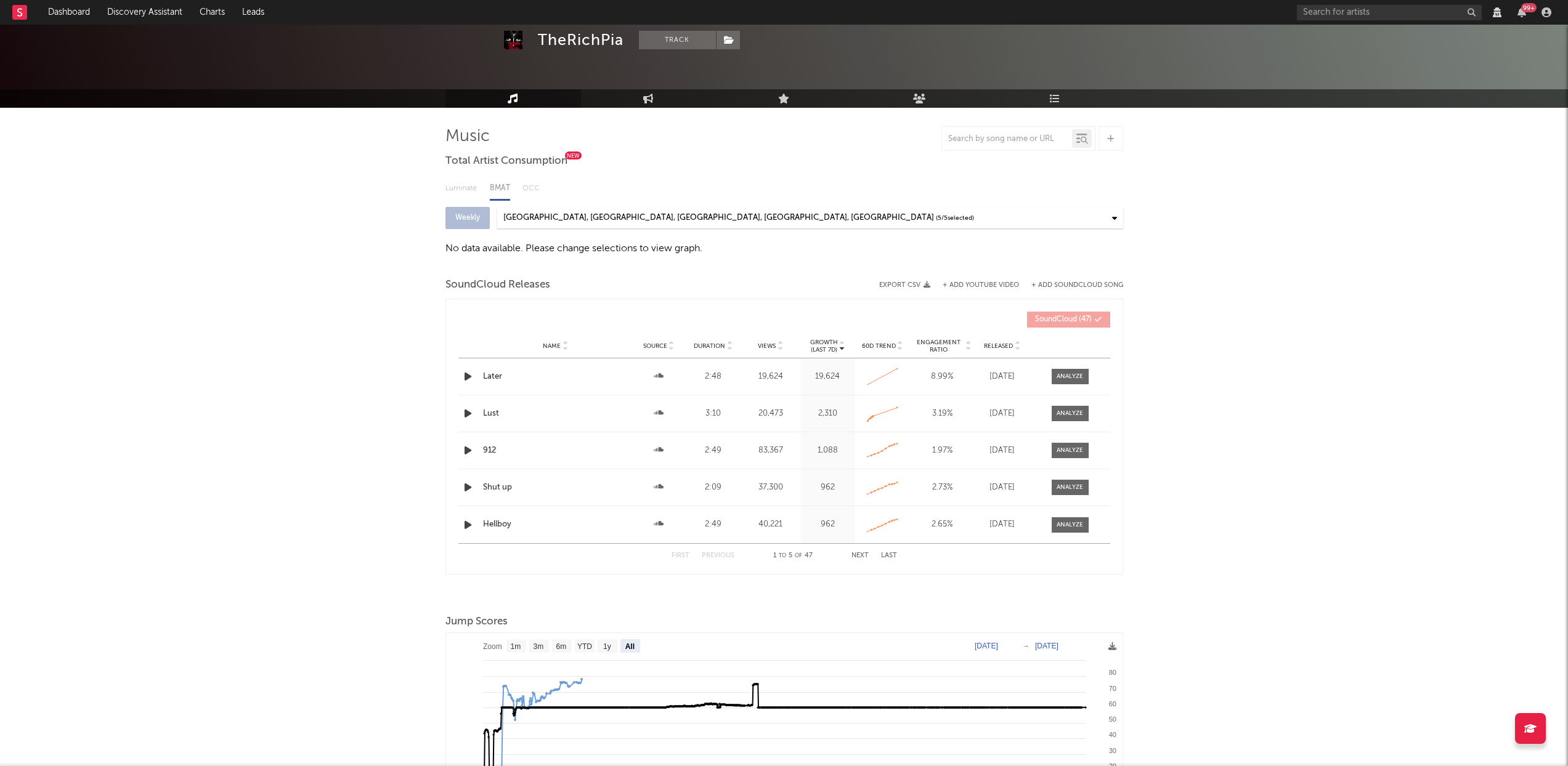
click at [1019, 346] on icon at bounding box center [1017, 348] width 6 height 5
select select "View all"
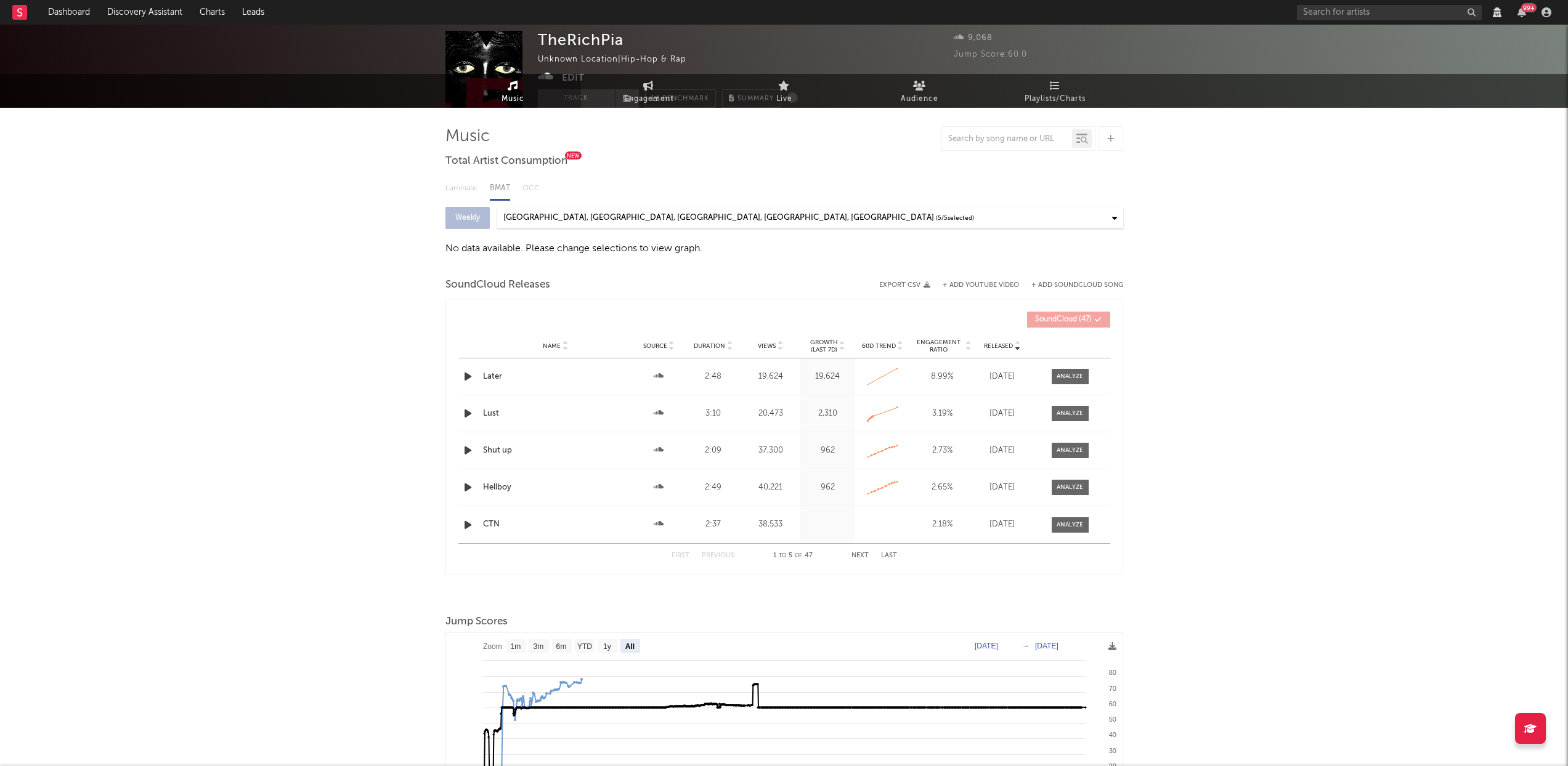
scroll to position [0, 0]
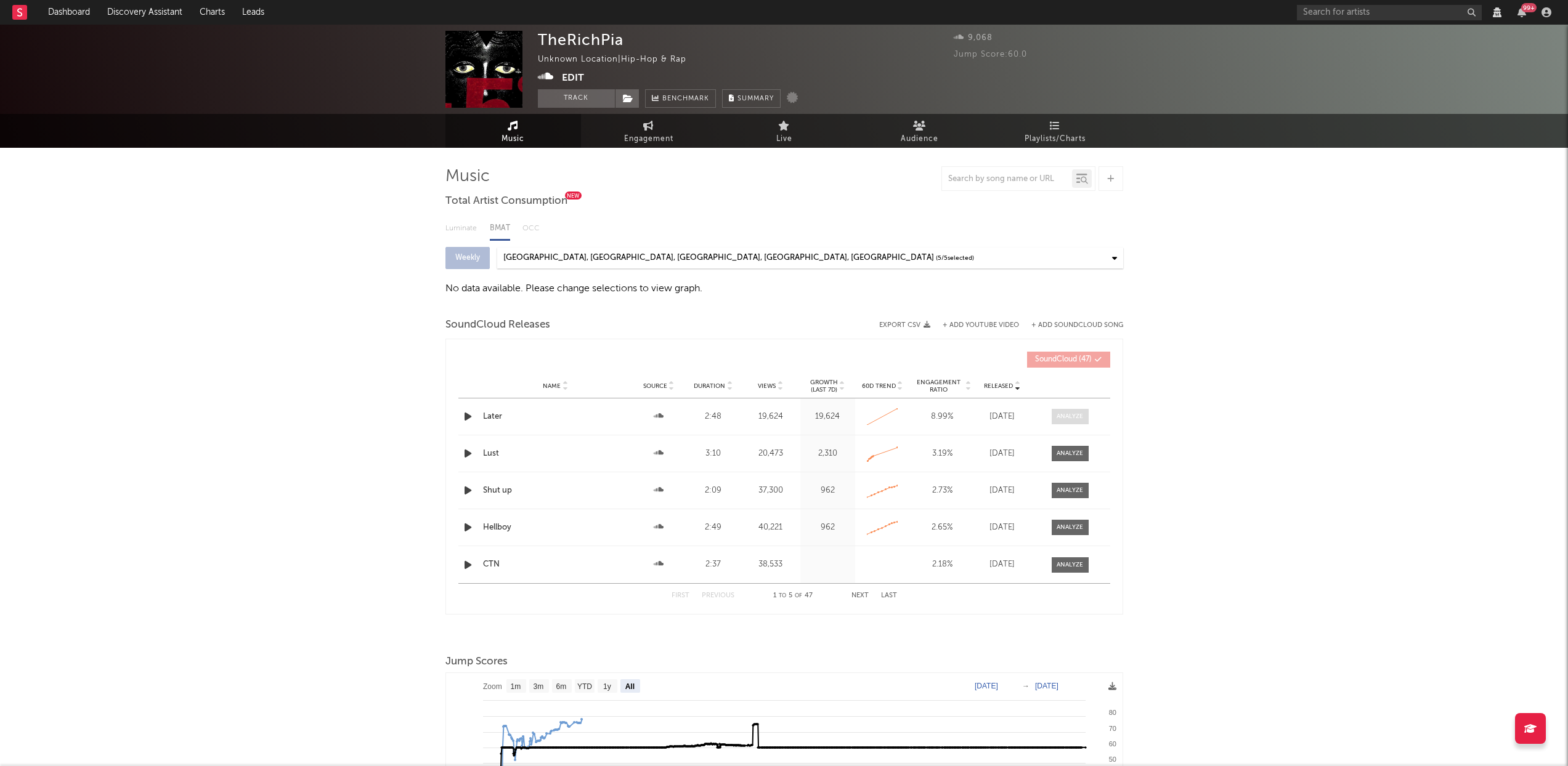
click at [1073, 418] on div at bounding box center [1070, 417] width 27 height 9
select select "View all"
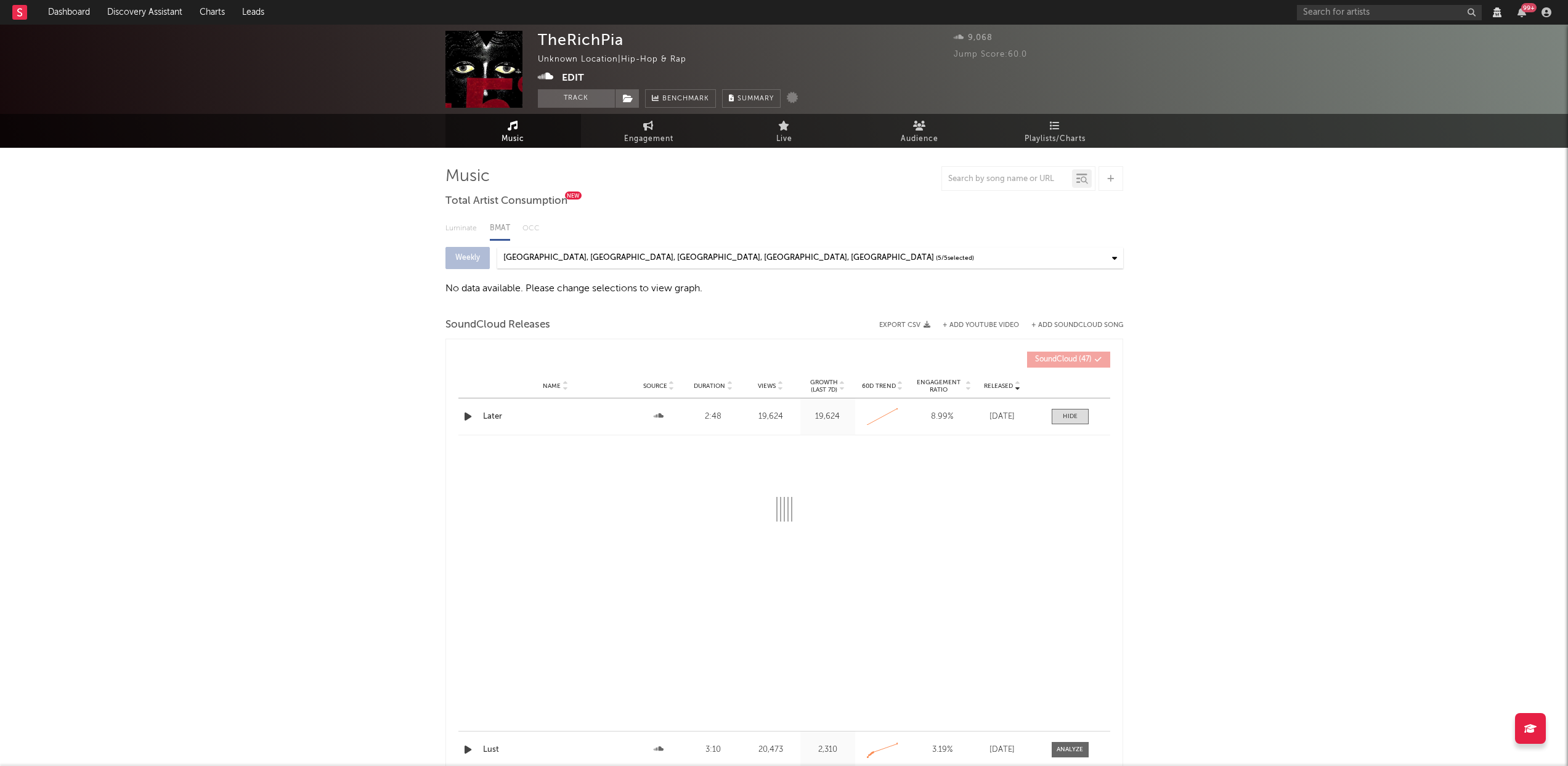
select select "View all"
select select "All"
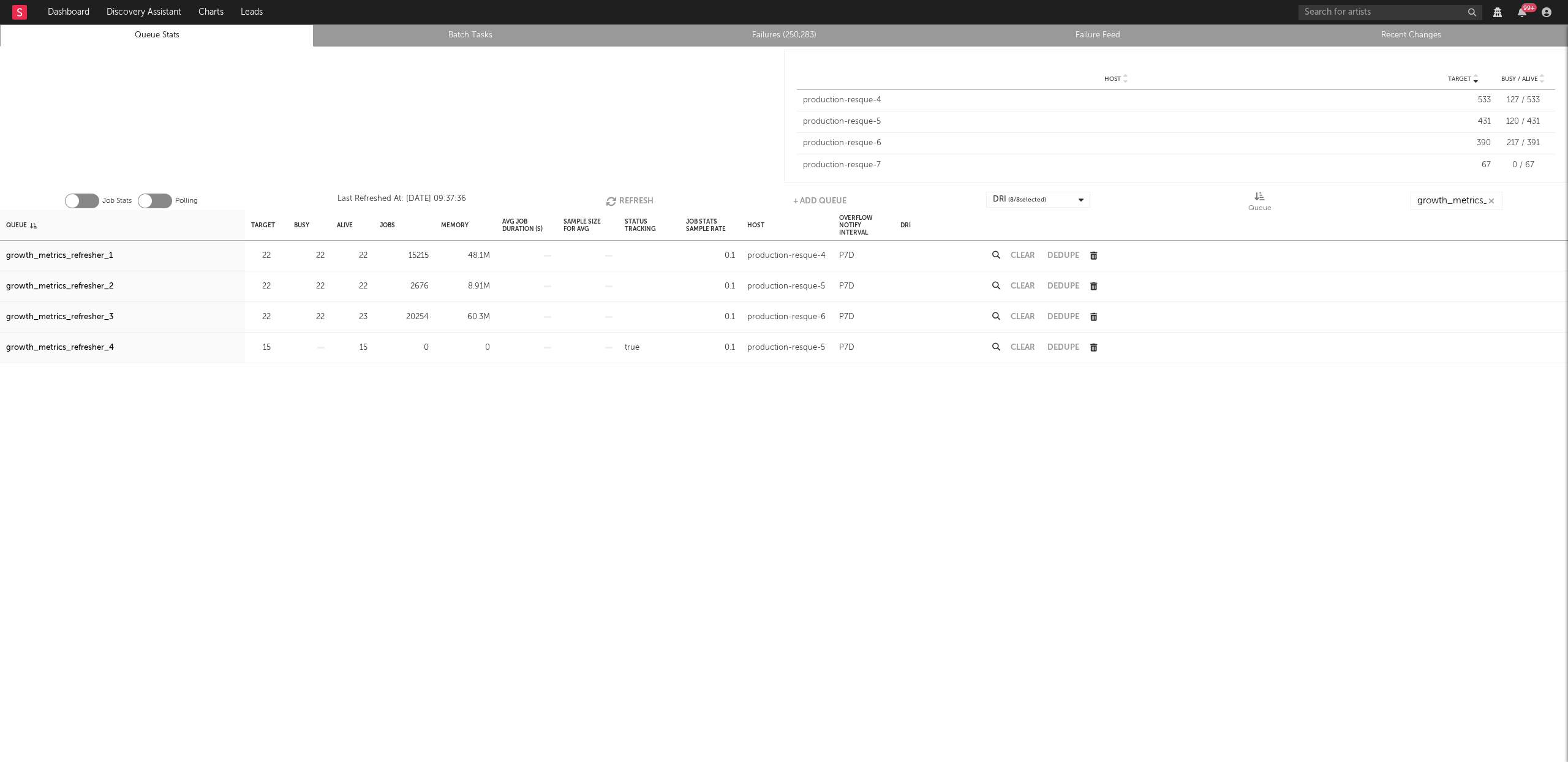
click at [619, 200] on button "Refresh" at bounding box center [630, 201] width 48 height 18
click at [619, 200] on button "Refresh" at bounding box center [628, 201] width 48 height 18
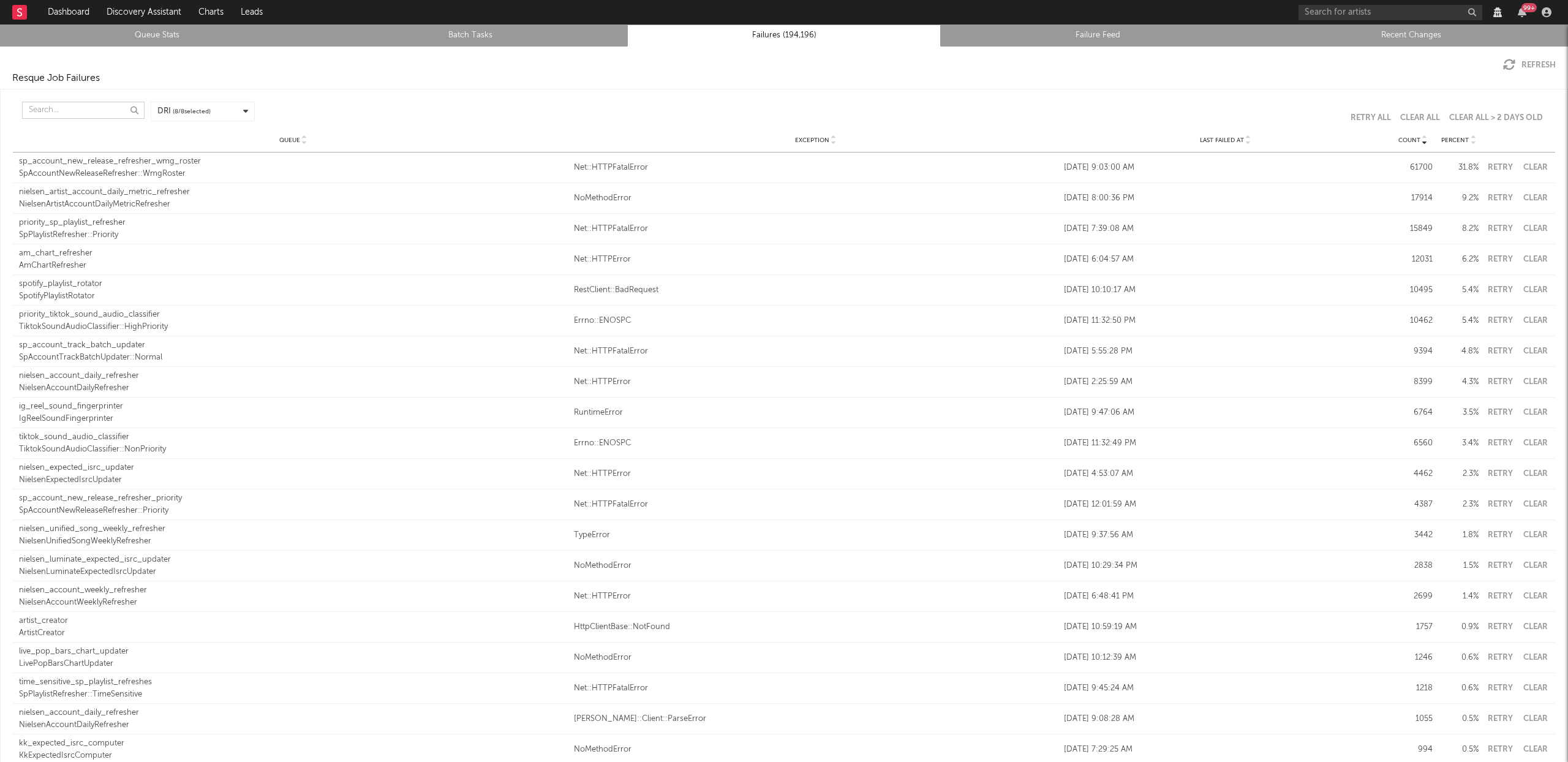
click at [53, 104] on input "text" at bounding box center [83, 110] width 122 height 17
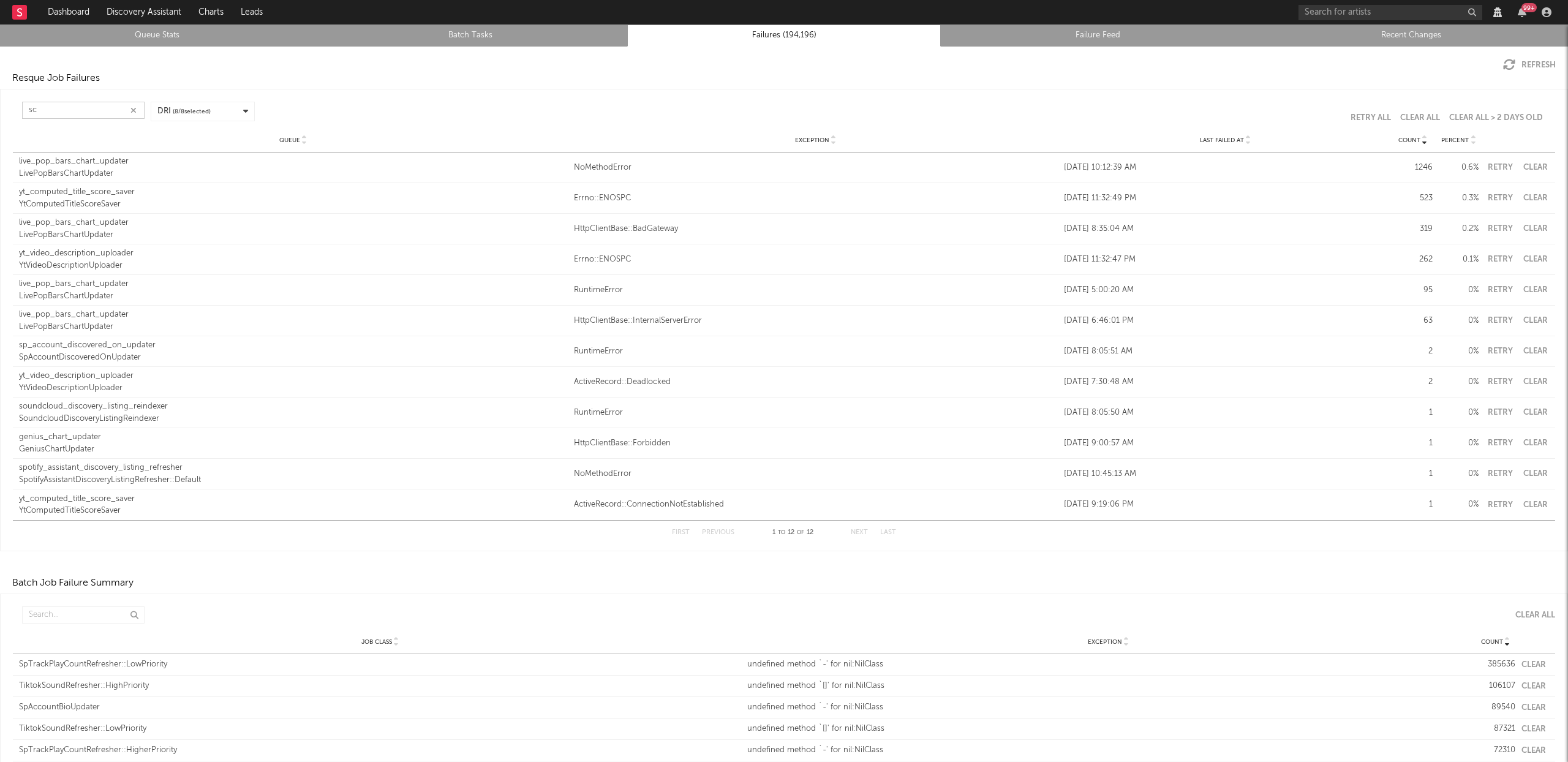
type input "s"
type input "sc"
click at [68, 612] on input "text" at bounding box center [83, 615] width 122 height 17
type input "s"
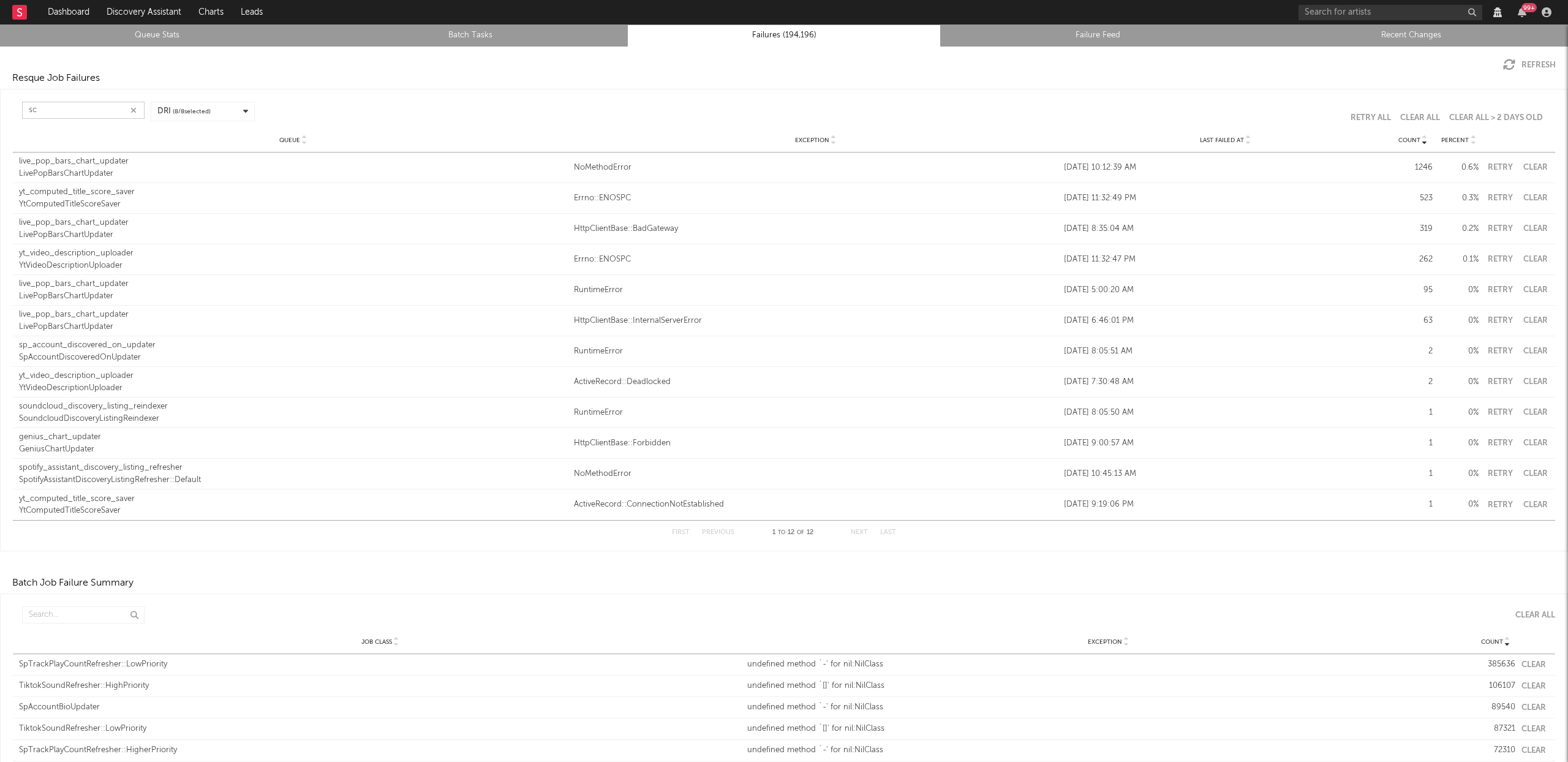
click at [63, 110] on input "sc" at bounding box center [83, 110] width 122 height 17
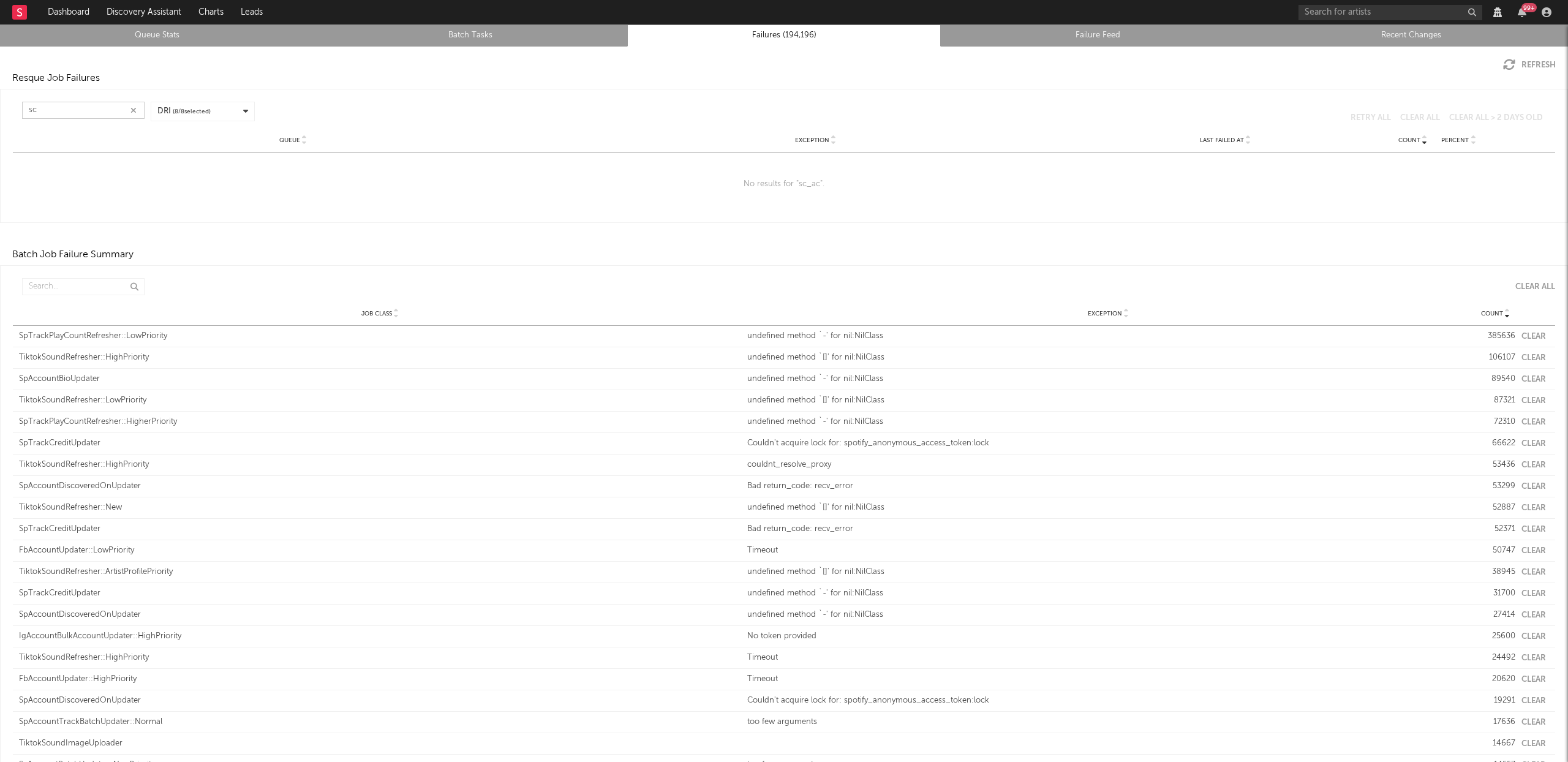
type input "s"
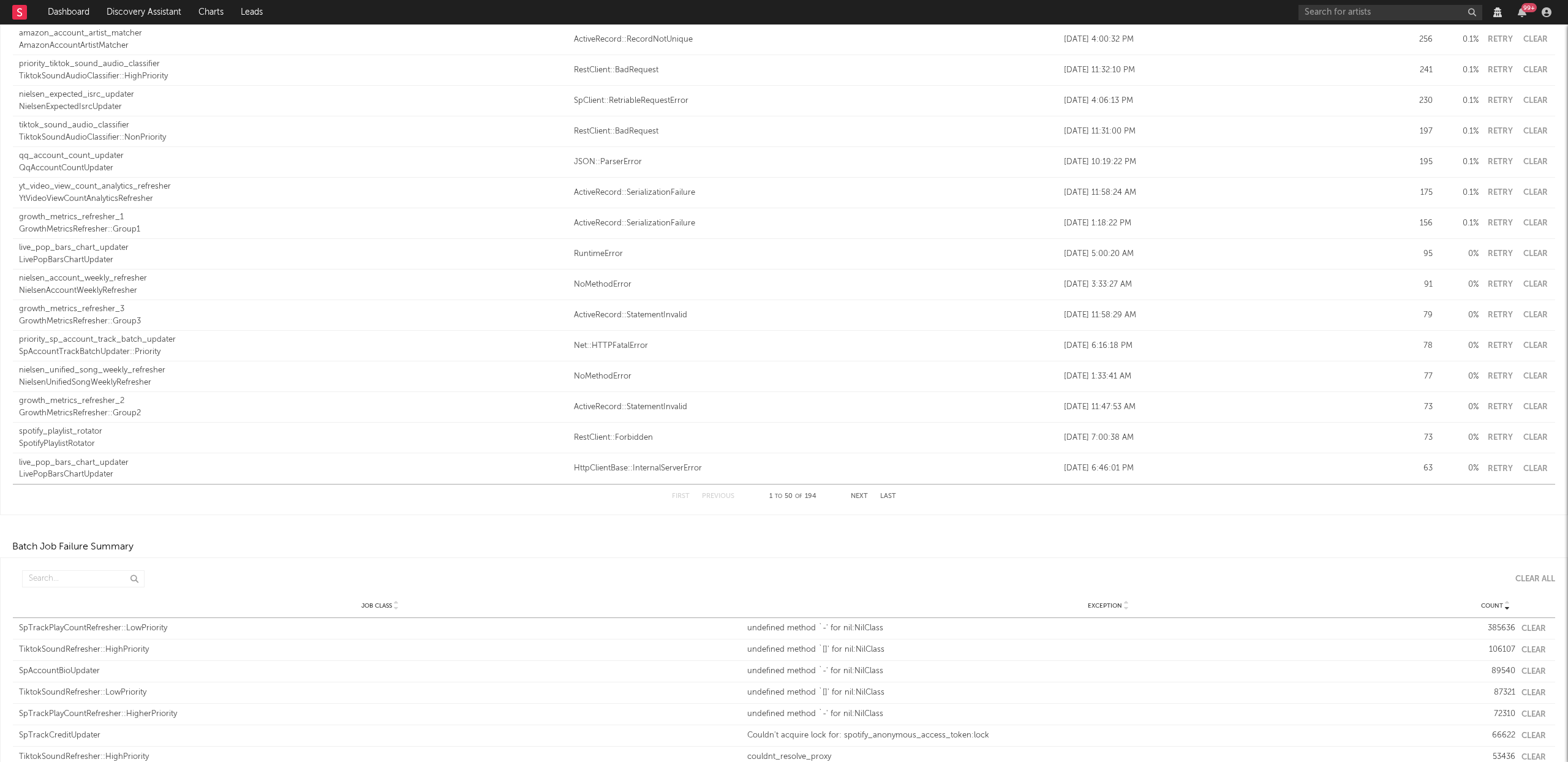
scroll to position [1431, 0]
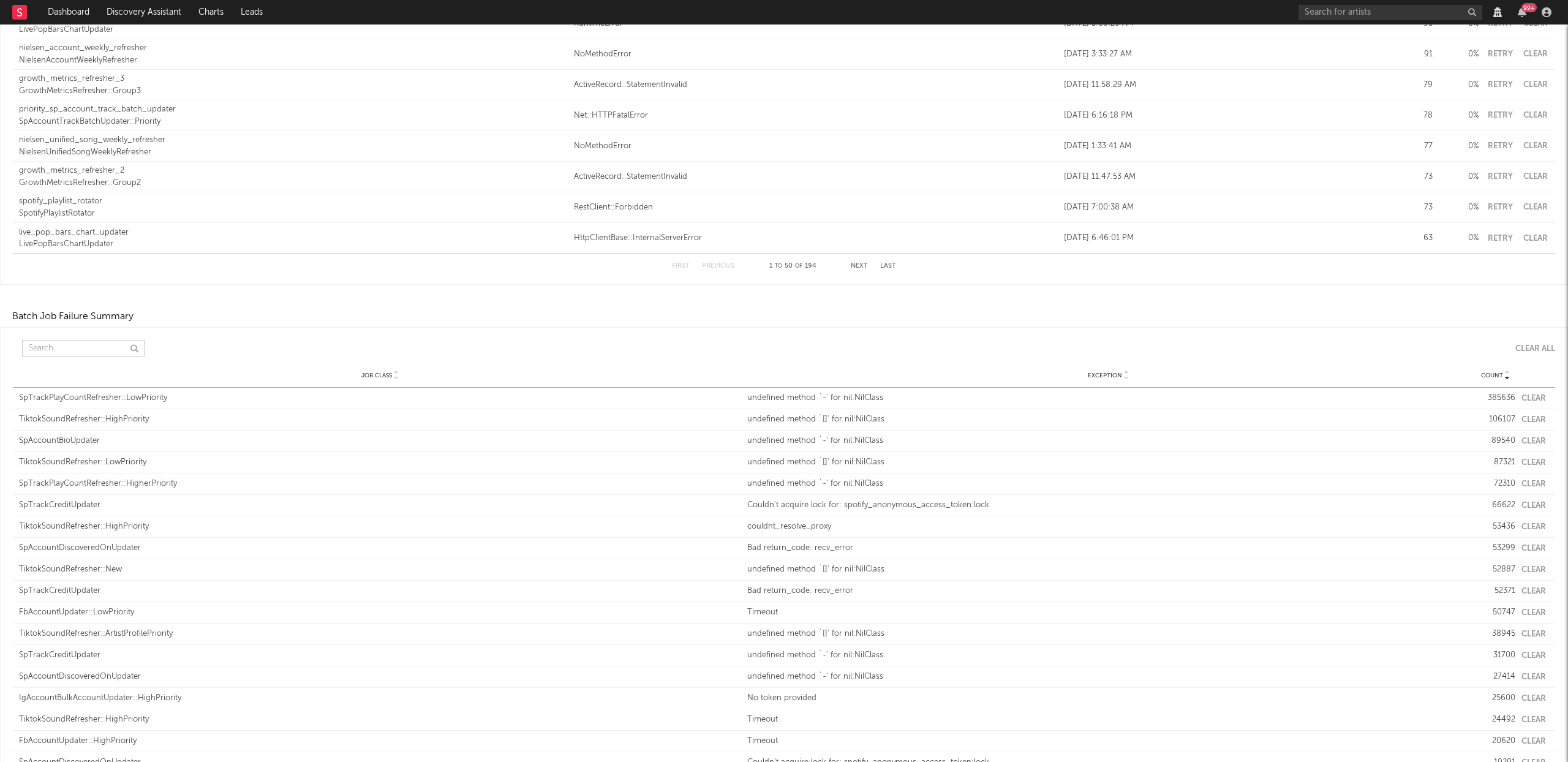
click at [55, 349] on input "text" at bounding box center [83, 348] width 122 height 17
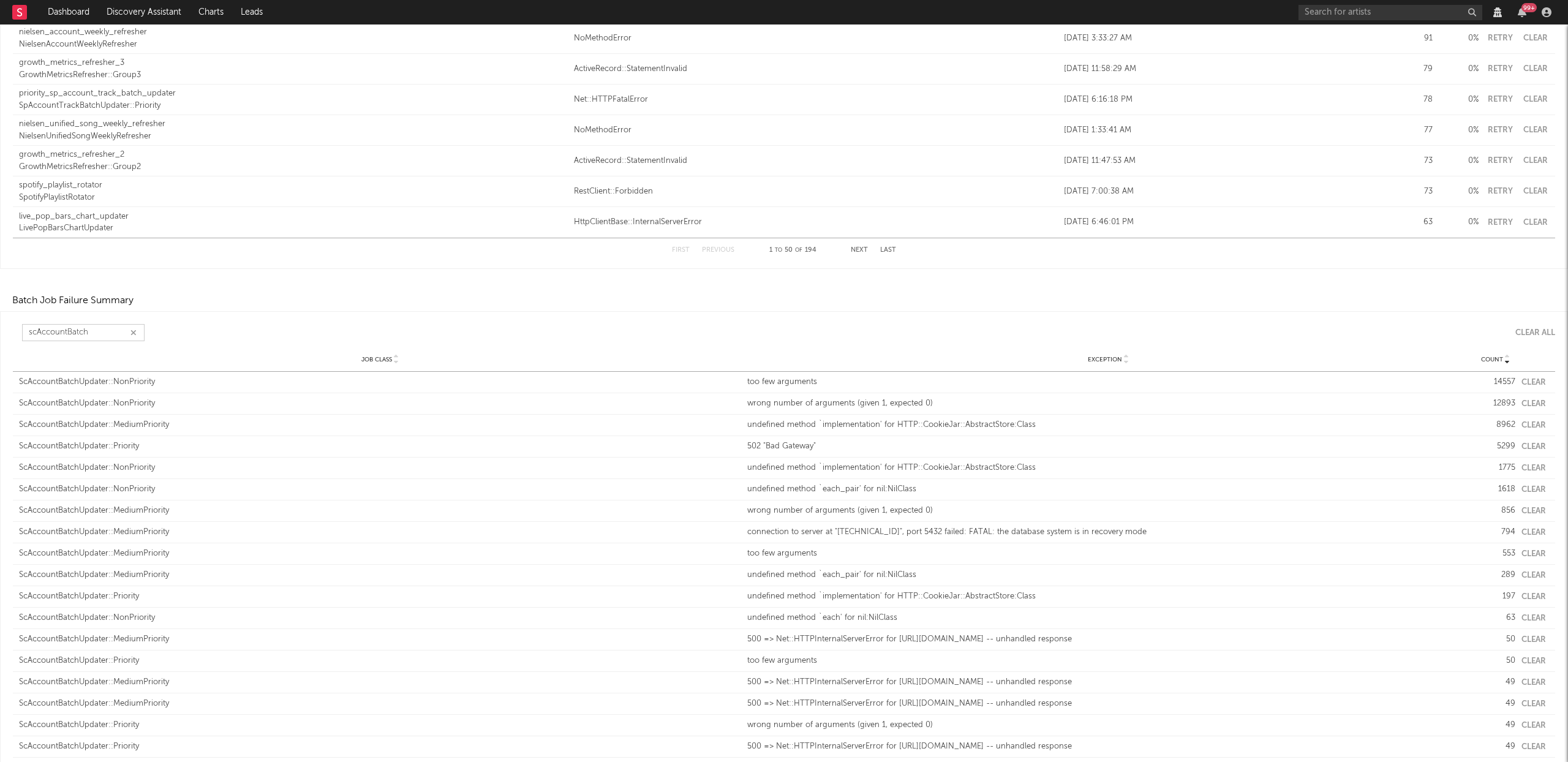
scroll to position [1455, 0]
type input "scAccountBatch"
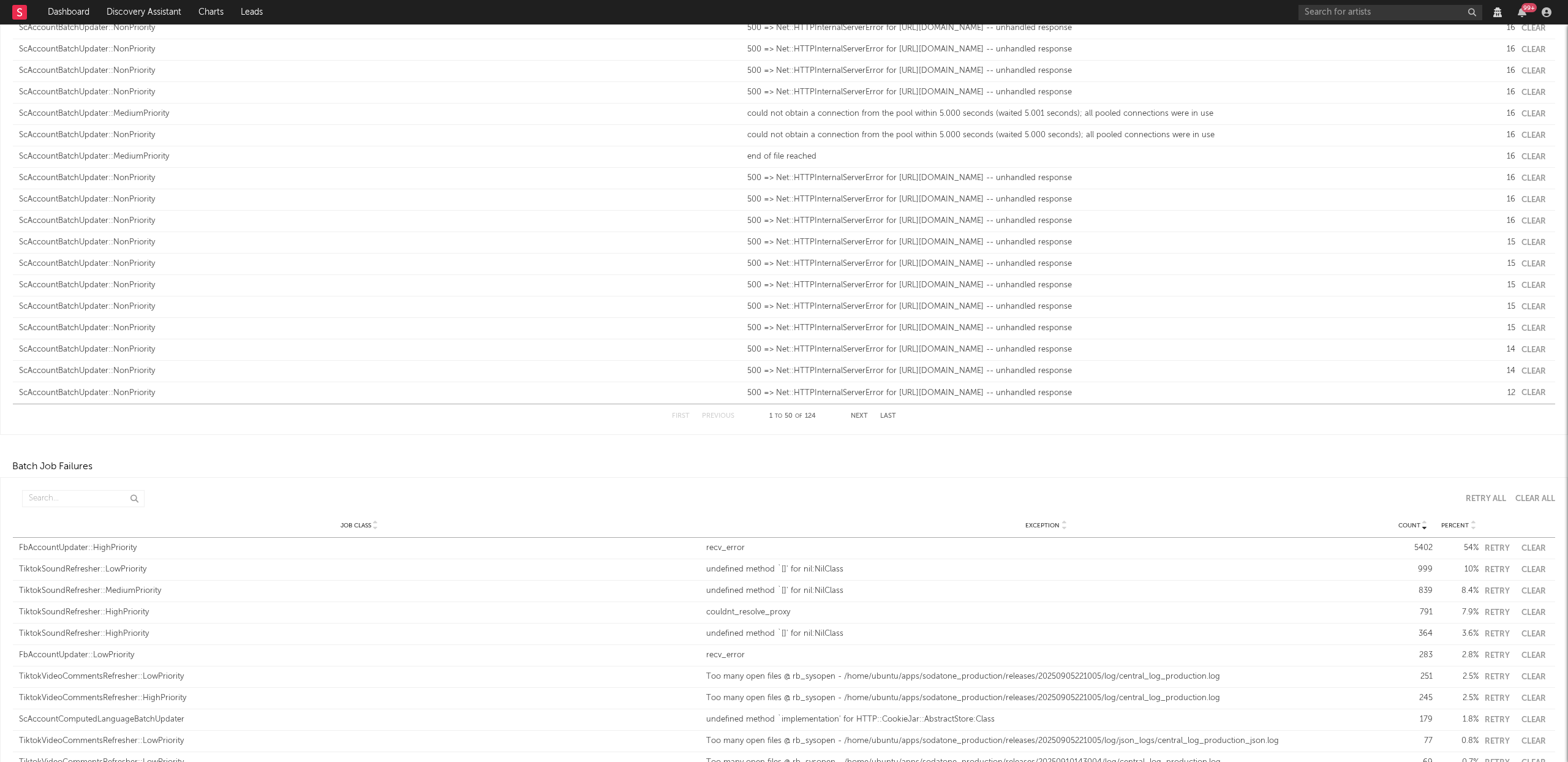
scroll to position [2762, 0]
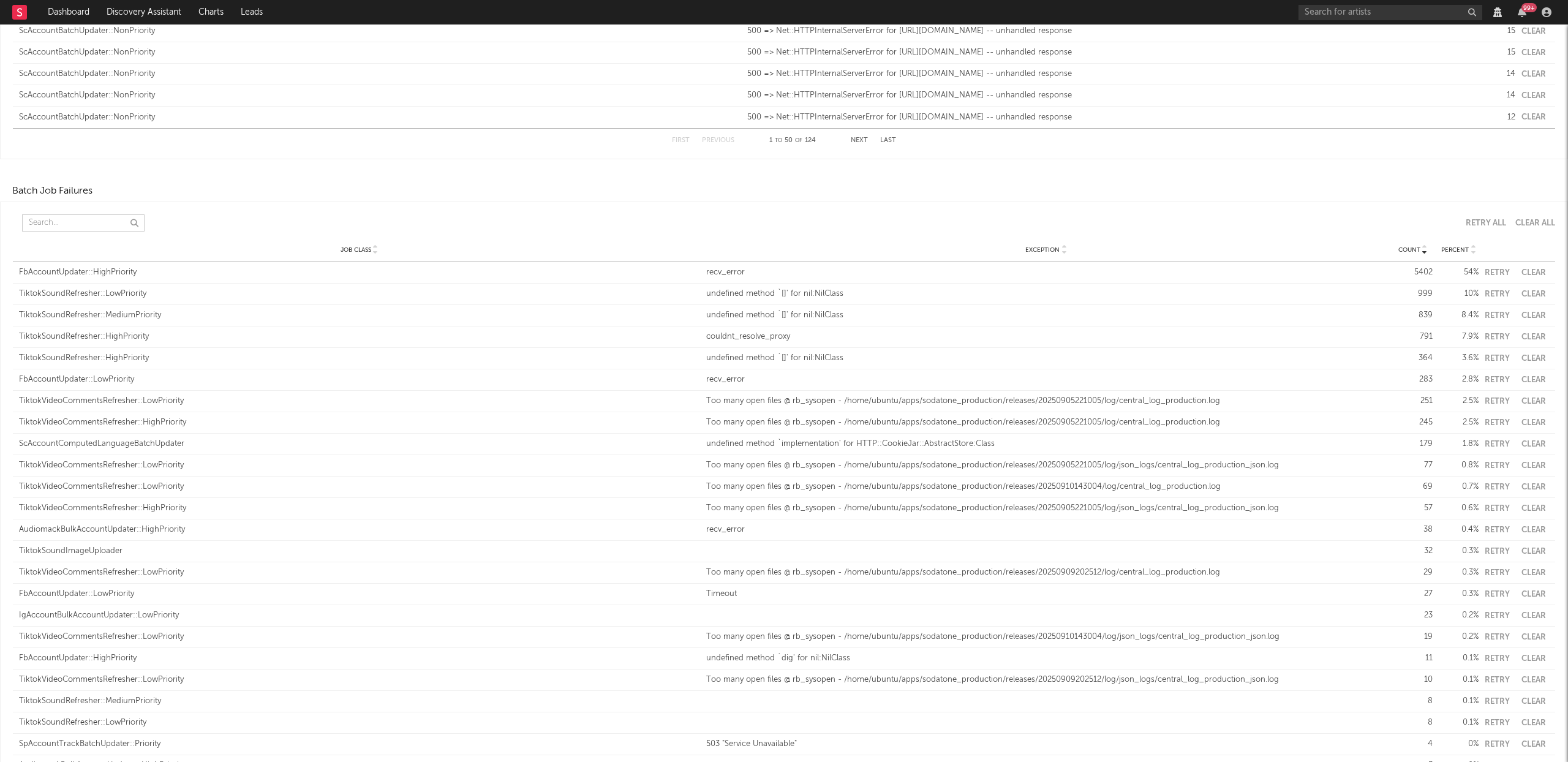
click at [63, 215] on input "text" at bounding box center [83, 223] width 122 height 17
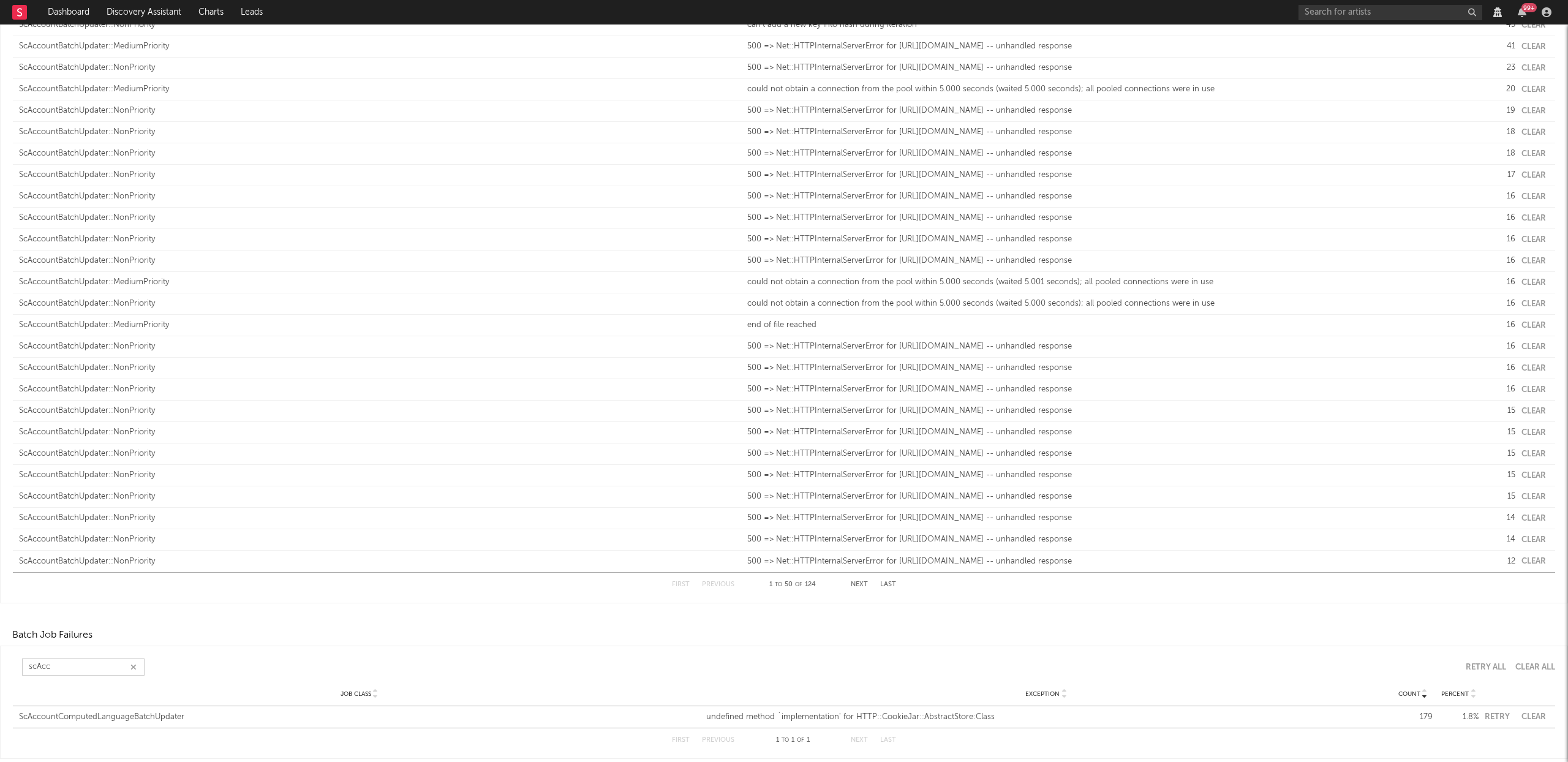
type input "scAcc"
click at [1521, 712] on div "Job Class ScAccountComputedLanguageBatchUpdater Exception undefined method `imp…" at bounding box center [784, 717] width 1543 height 21
click at [1530, 718] on button "Clear" at bounding box center [1534, 717] width 24 height 8
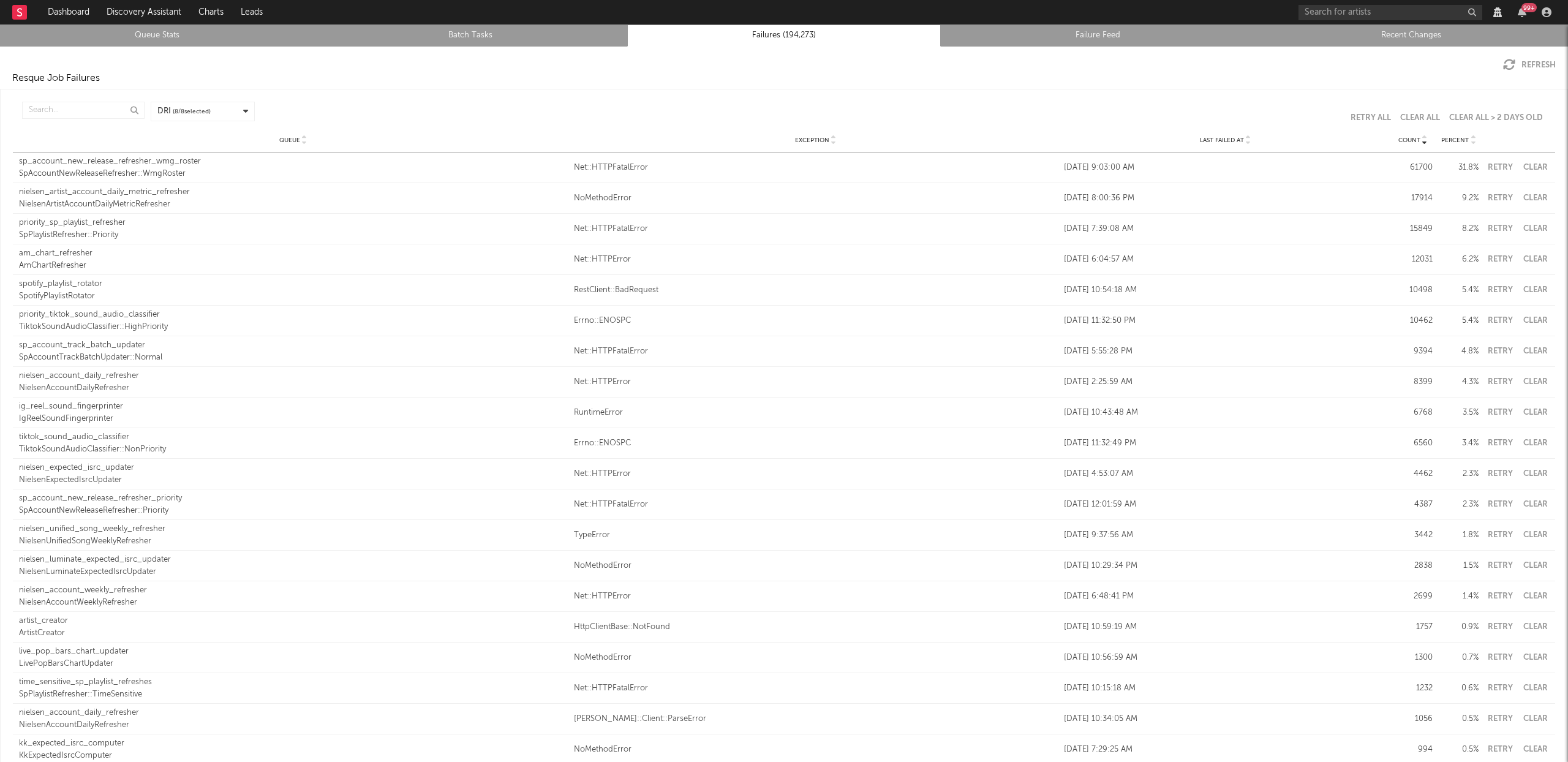
click at [50, 101] on div "Count Queue Exception Last Failed At Count Percent DRI ( 8 / 8 selected) Retry …" at bounding box center [784, 111] width 1543 height 33
click at [50, 108] on input "text" at bounding box center [83, 110] width 122 height 17
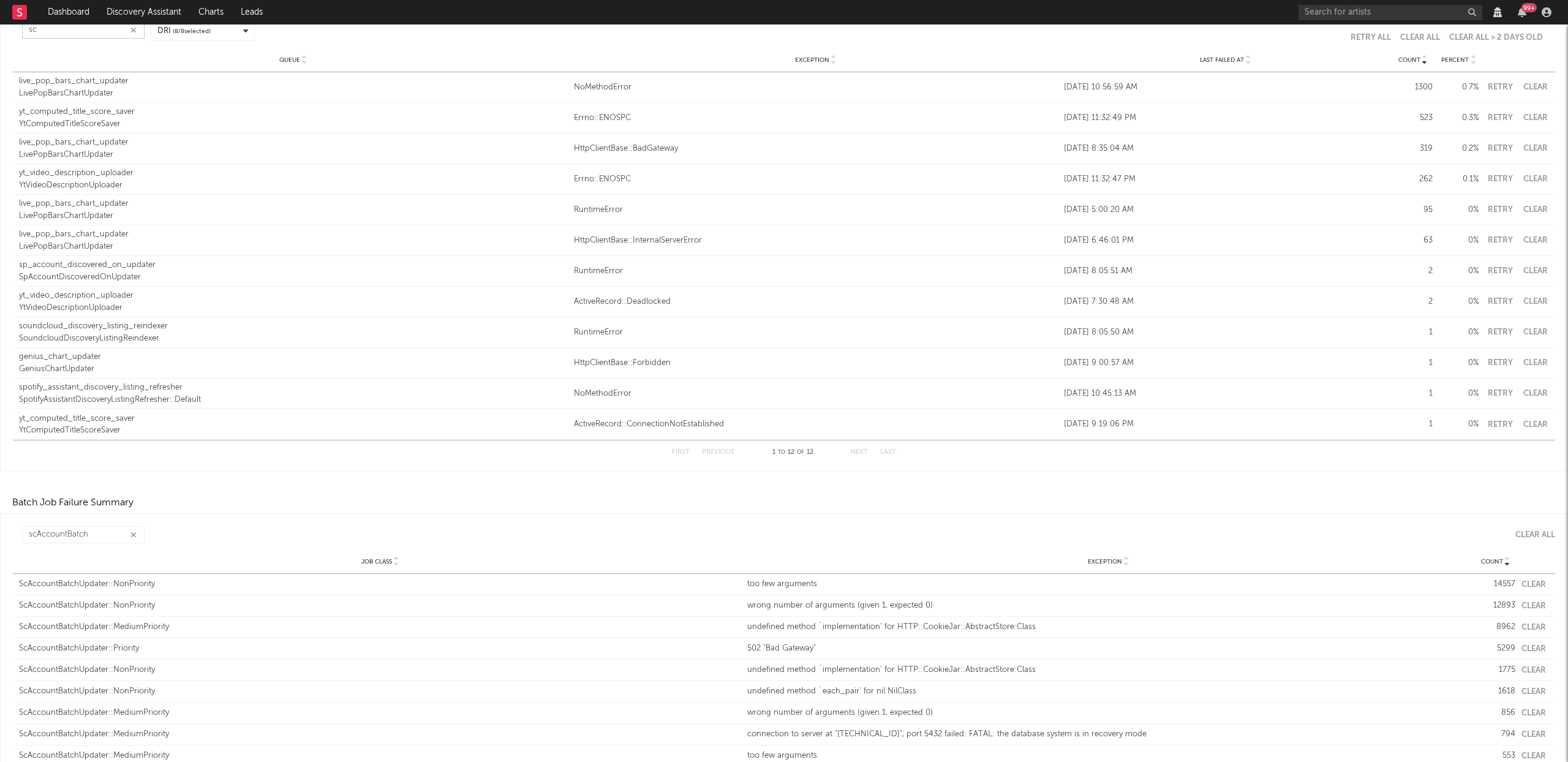
scroll to position [89, 0]
type input "sc"
click at [79, 520] on input "scAccountBatch" at bounding box center [83, 527] width 122 height 17
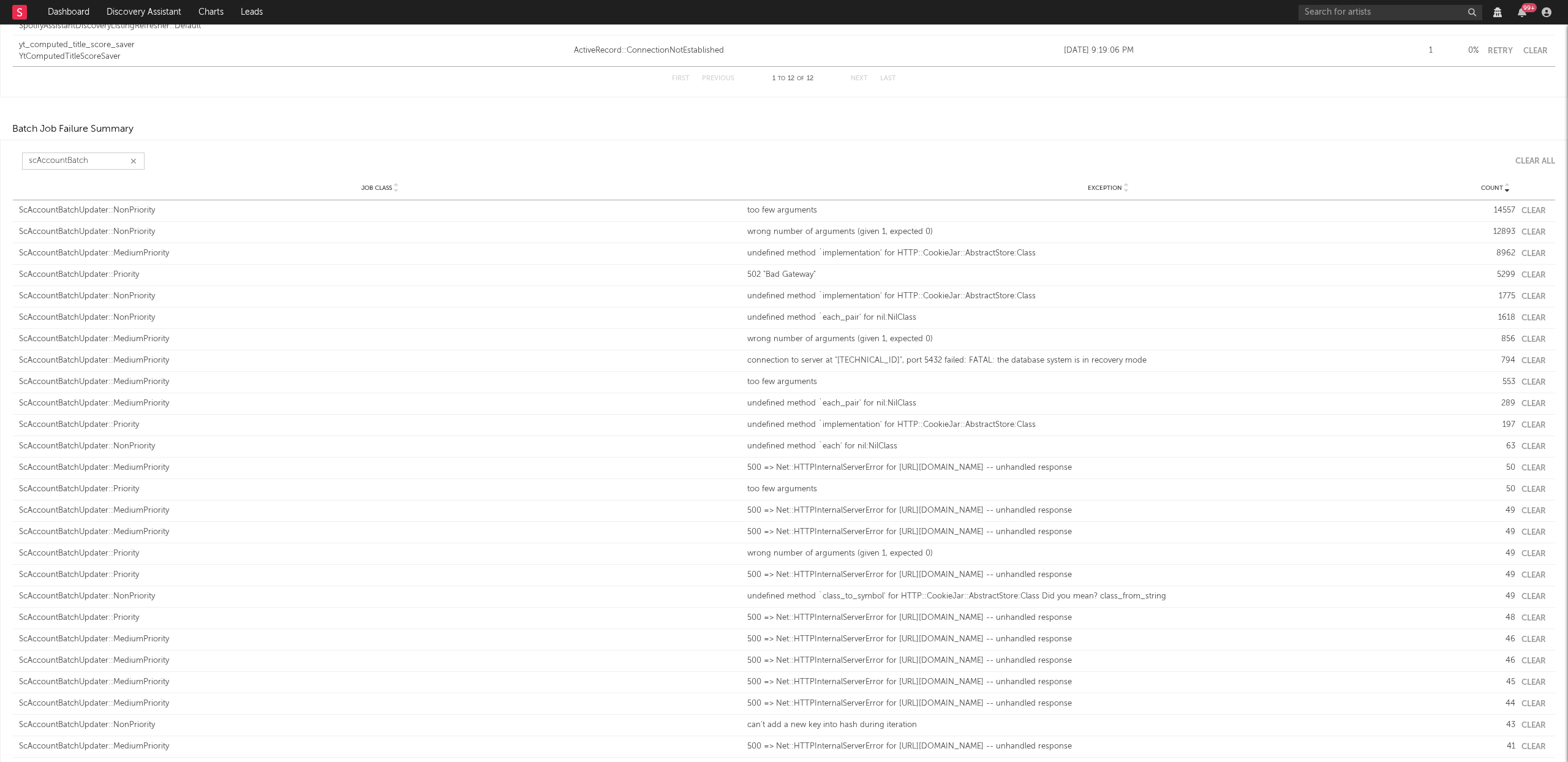
scroll to position [521, 0]
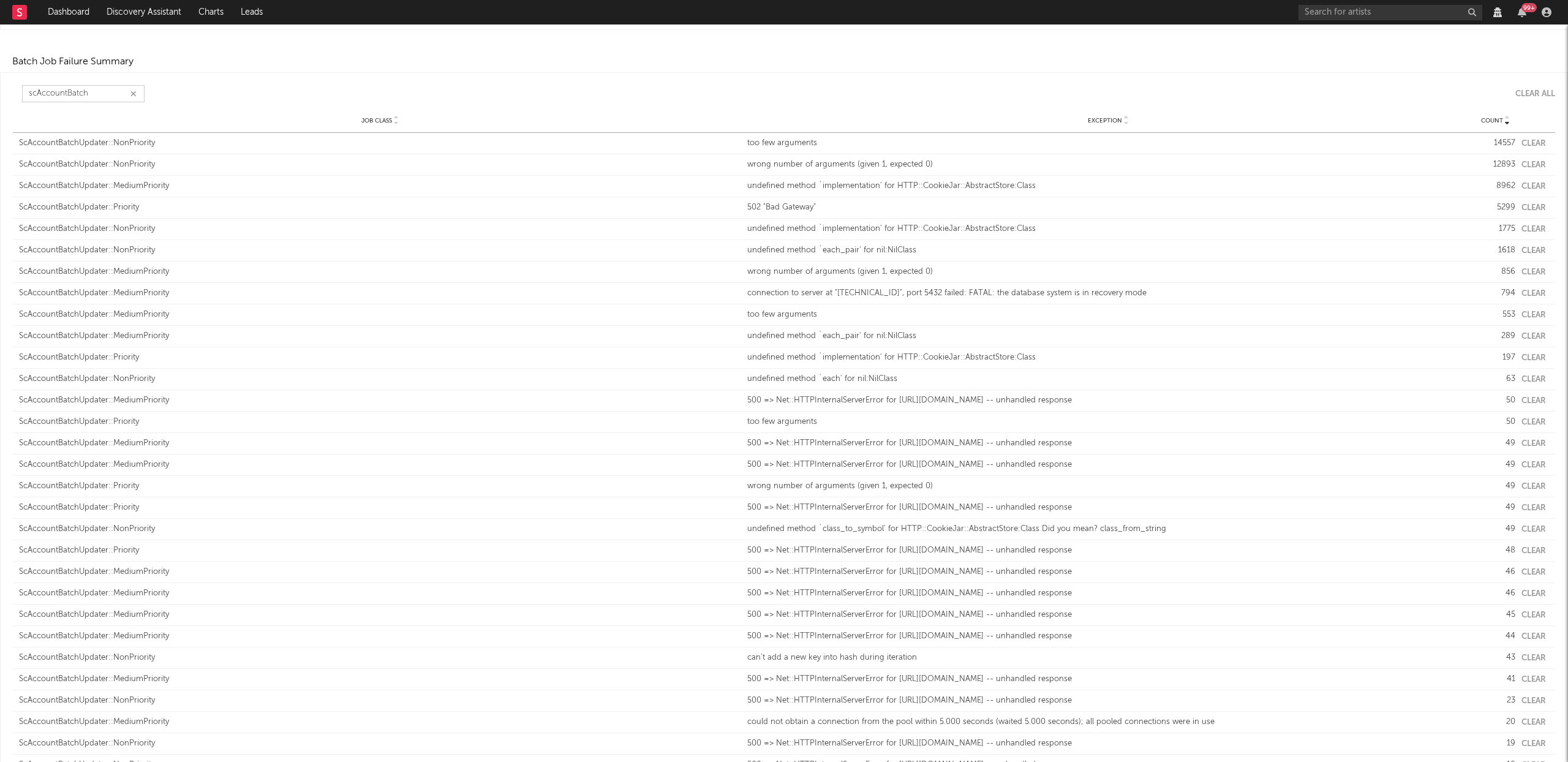
click at [98, 97] on input "scAccountBatch" at bounding box center [83, 94] width 122 height 17
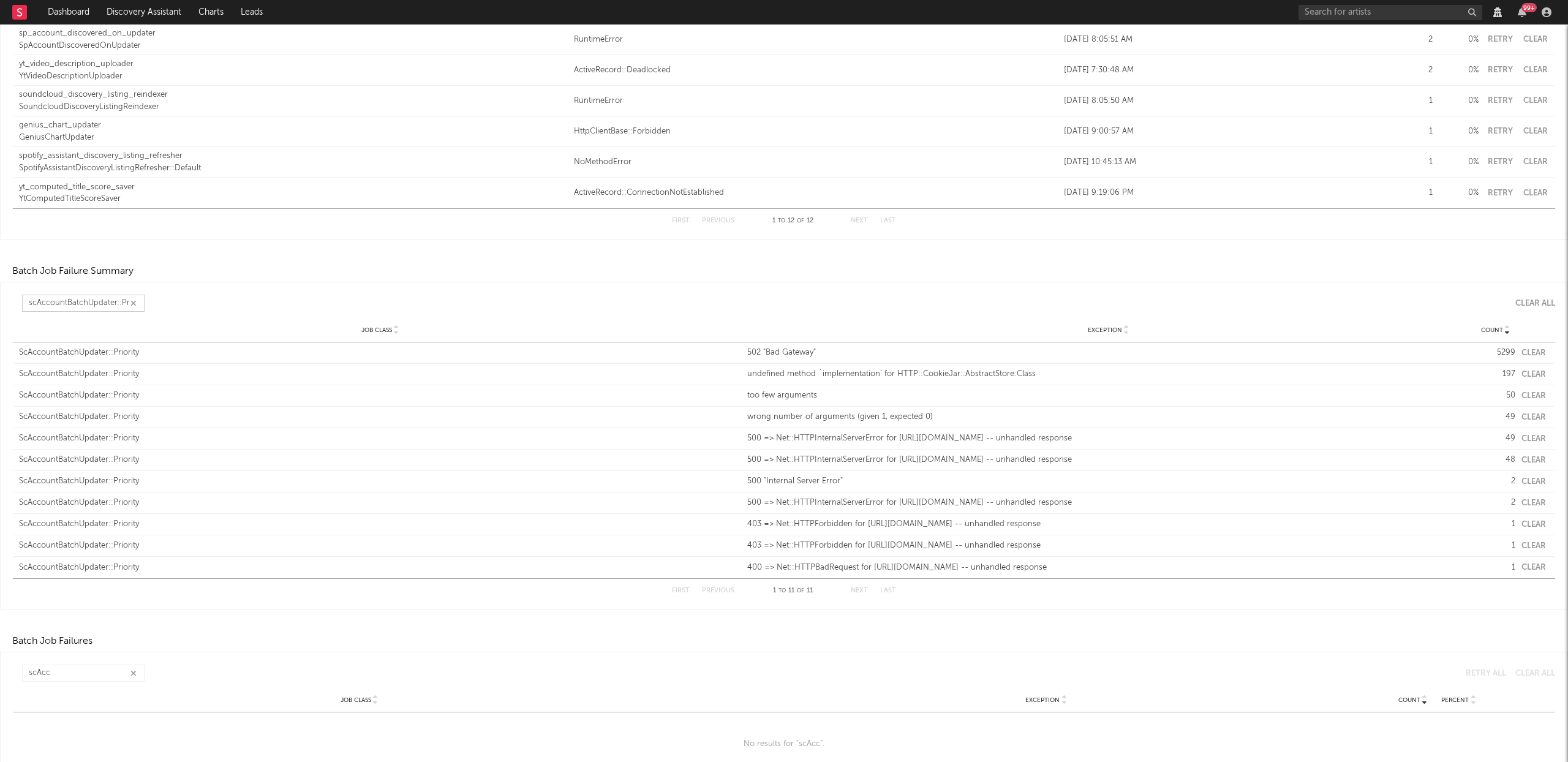
scroll to position [289, 0]
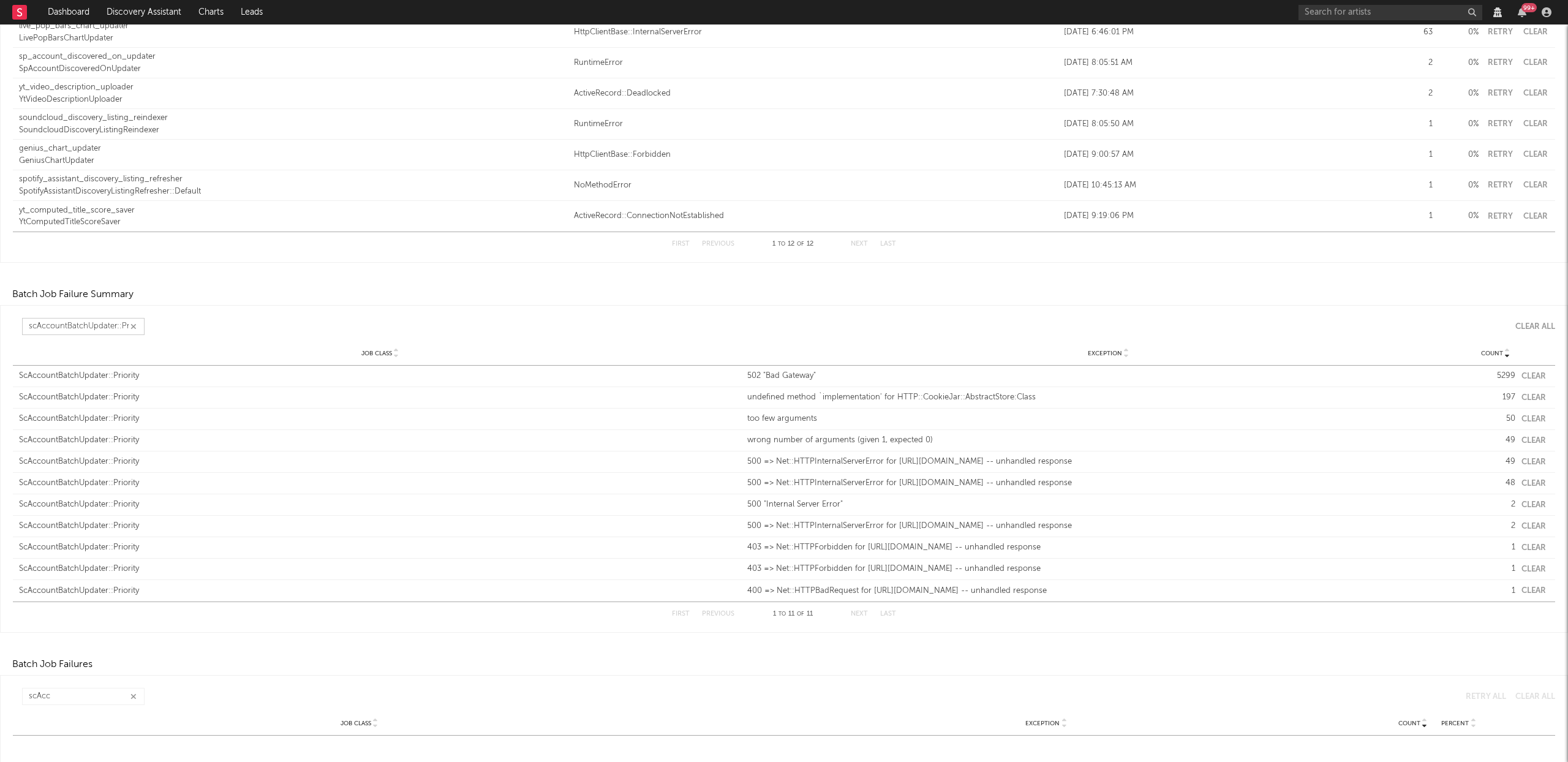
type input "scAccountBatchUpdater::Pr"
click at [1525, 376] on button "Clear" at bounding box center [1534, 376] width 24 height 8
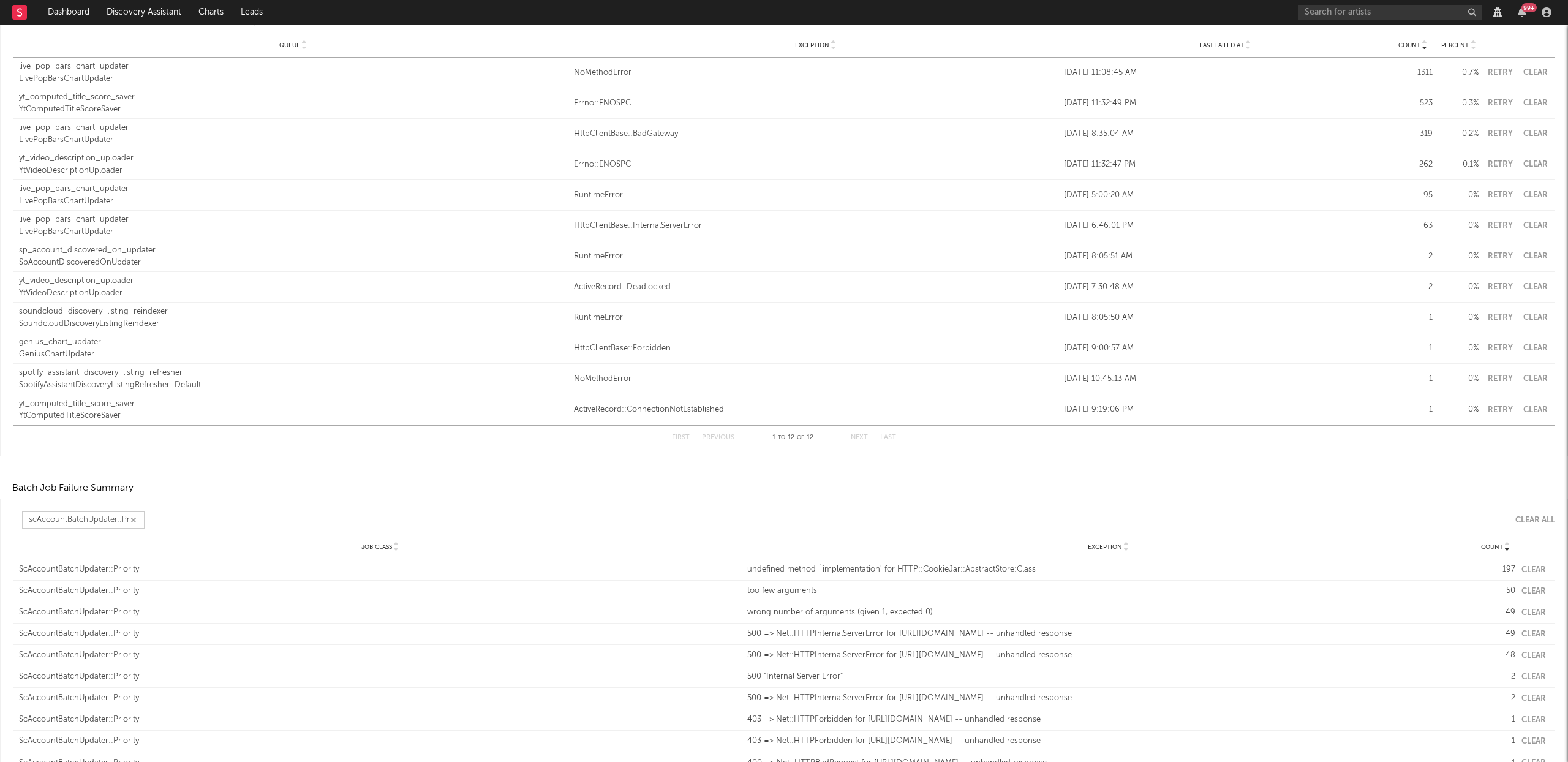
scroll to position [315, 0]
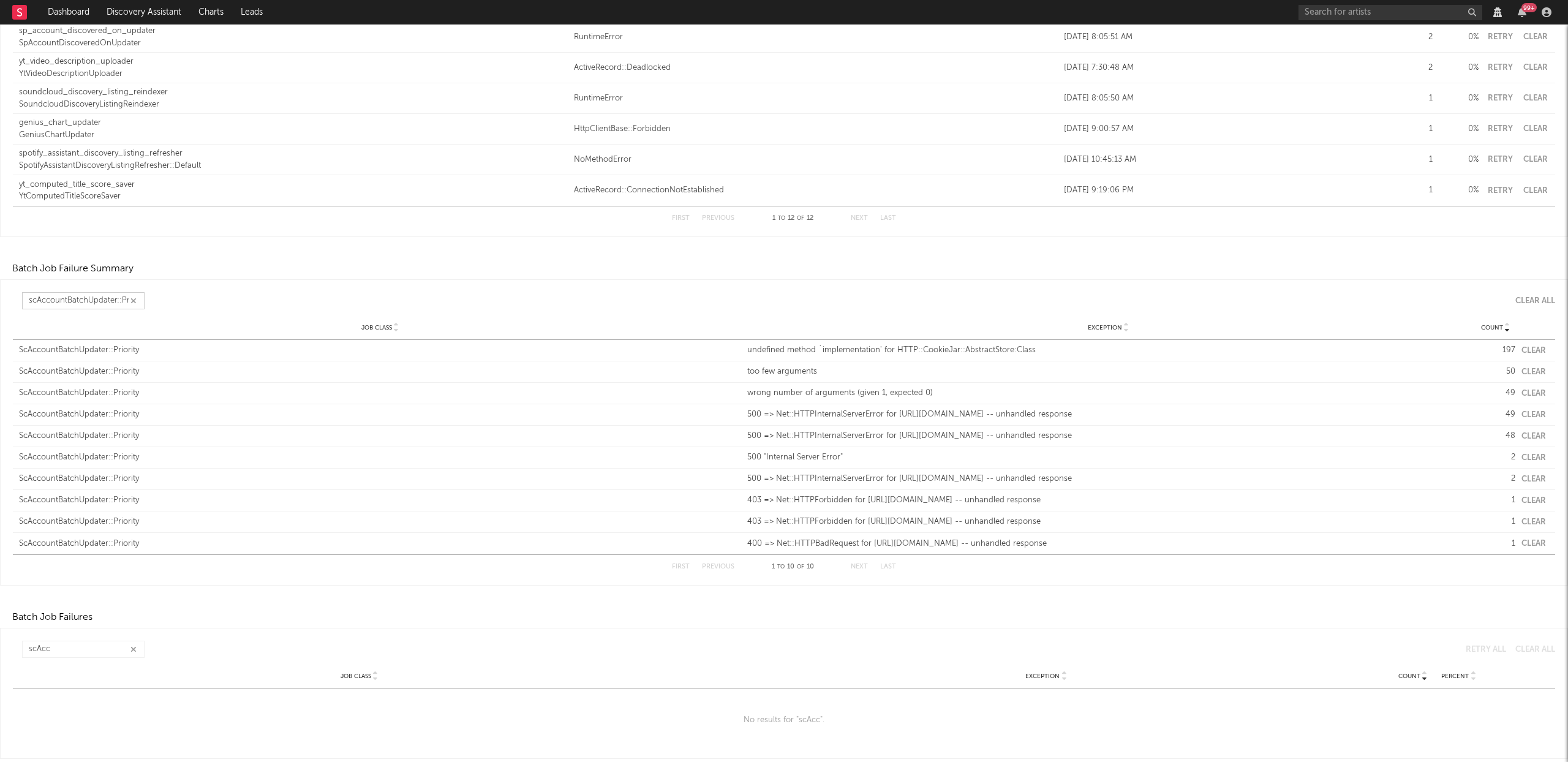
click at [1521, 349] on button "Clear" at bounding box center [1534, 350] width 24 height 8
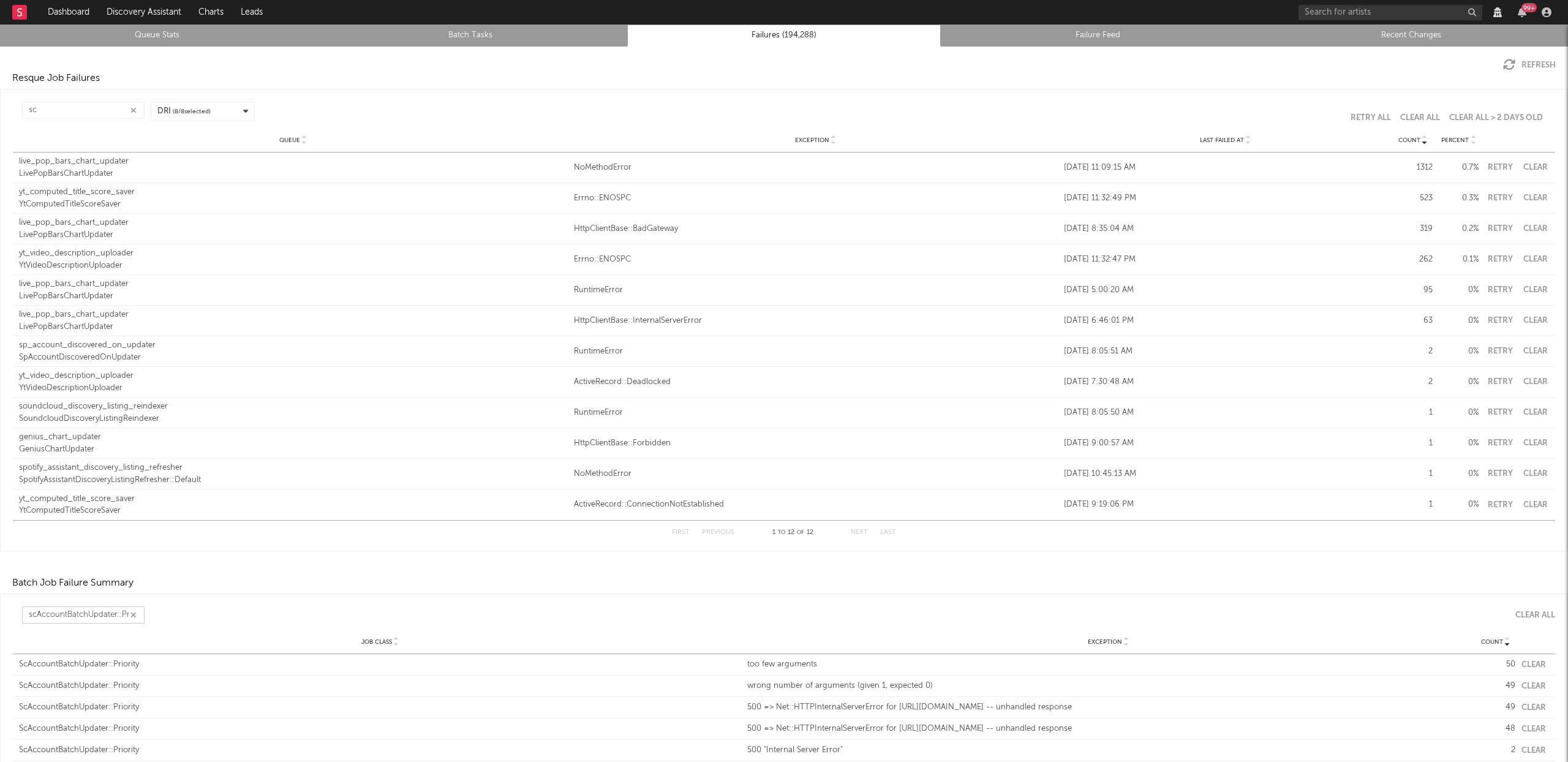
scroll to position [293, 0]
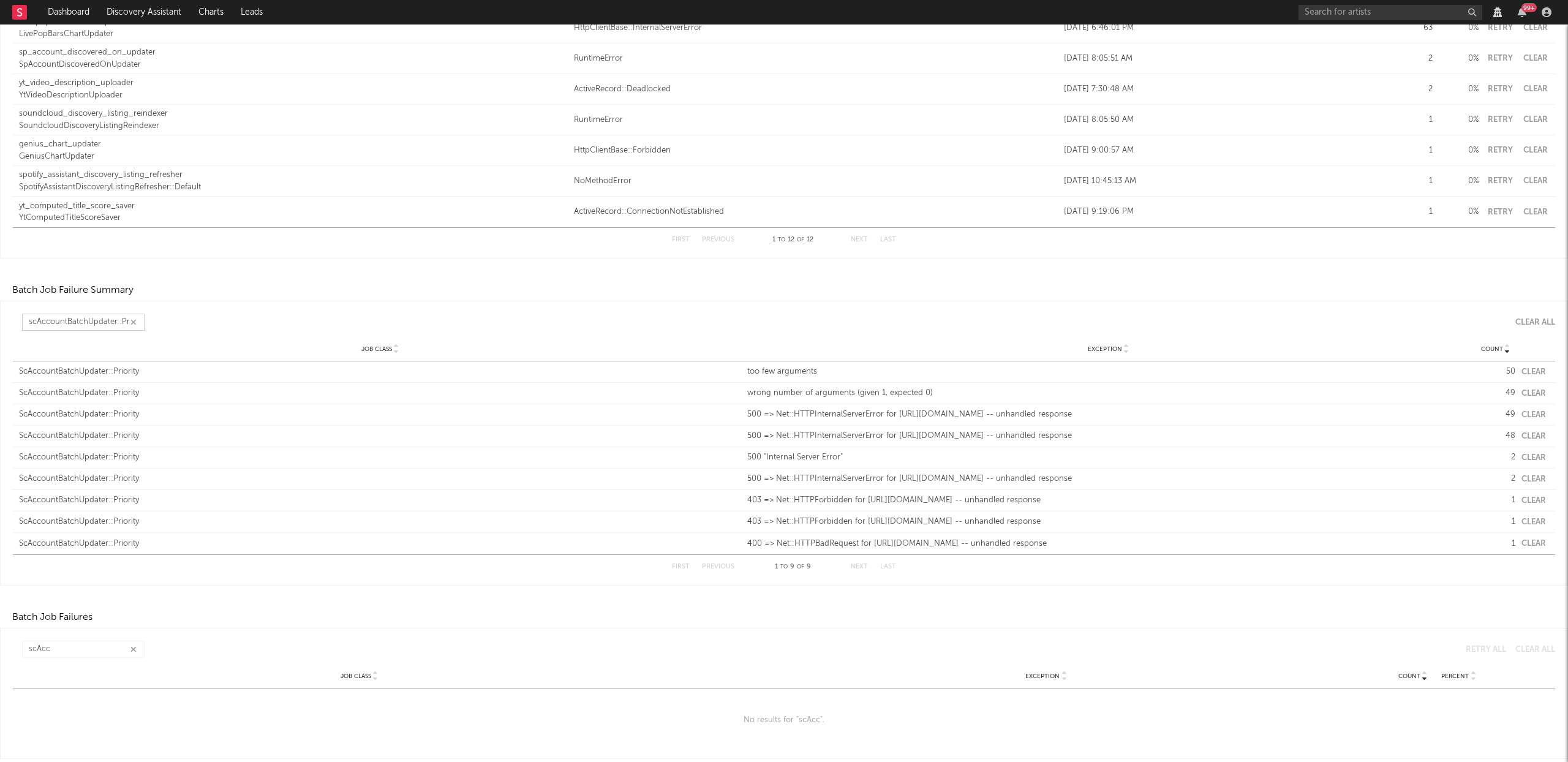
click at [1531, 370] on button "Clear" at bounding box center [1534, 372] width 24 height 8
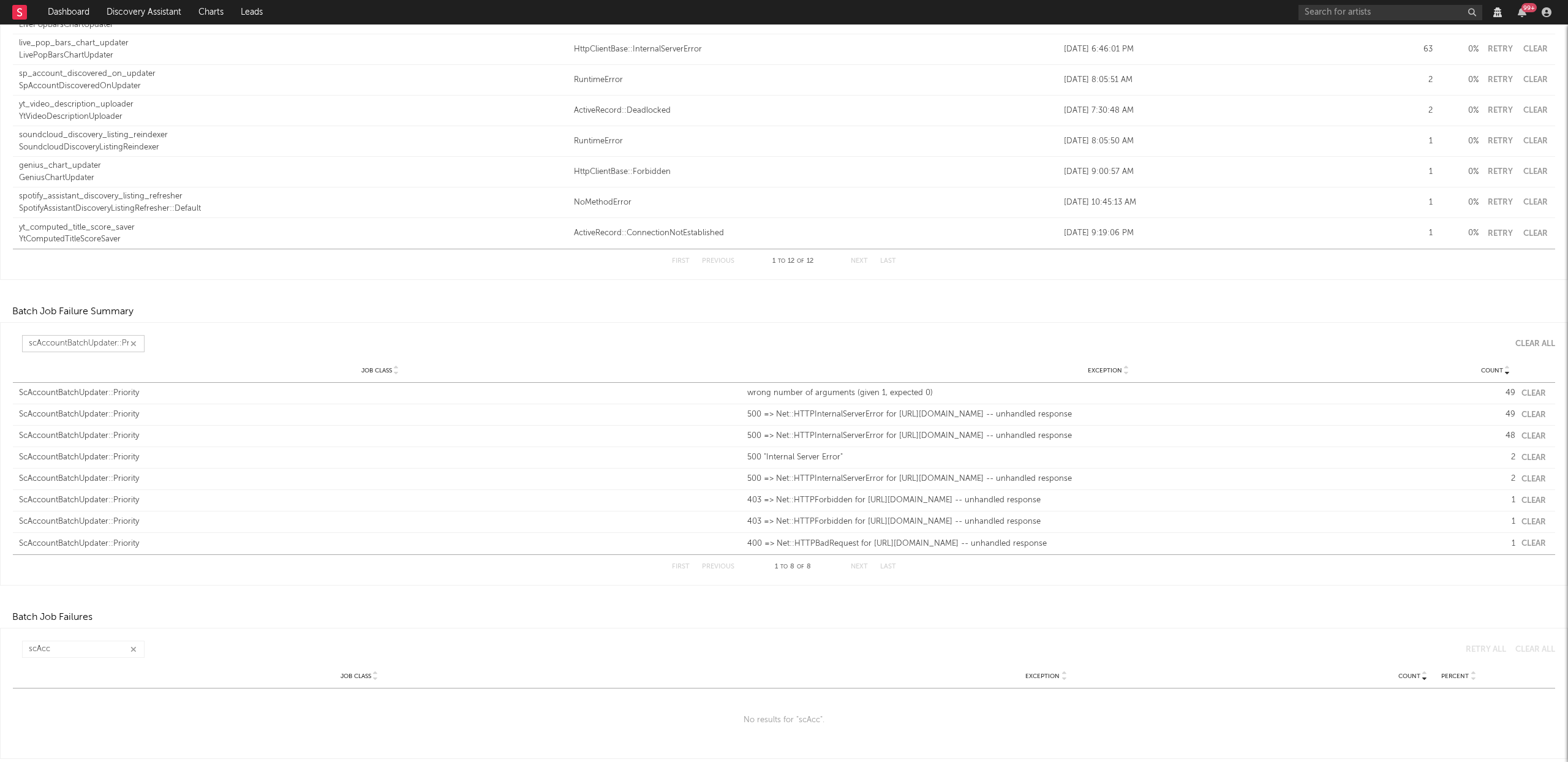
scroll to position [272, 0]
click at [1531, 389] on button "Clear" at bounding box center [1534, 393] width 24 height 8
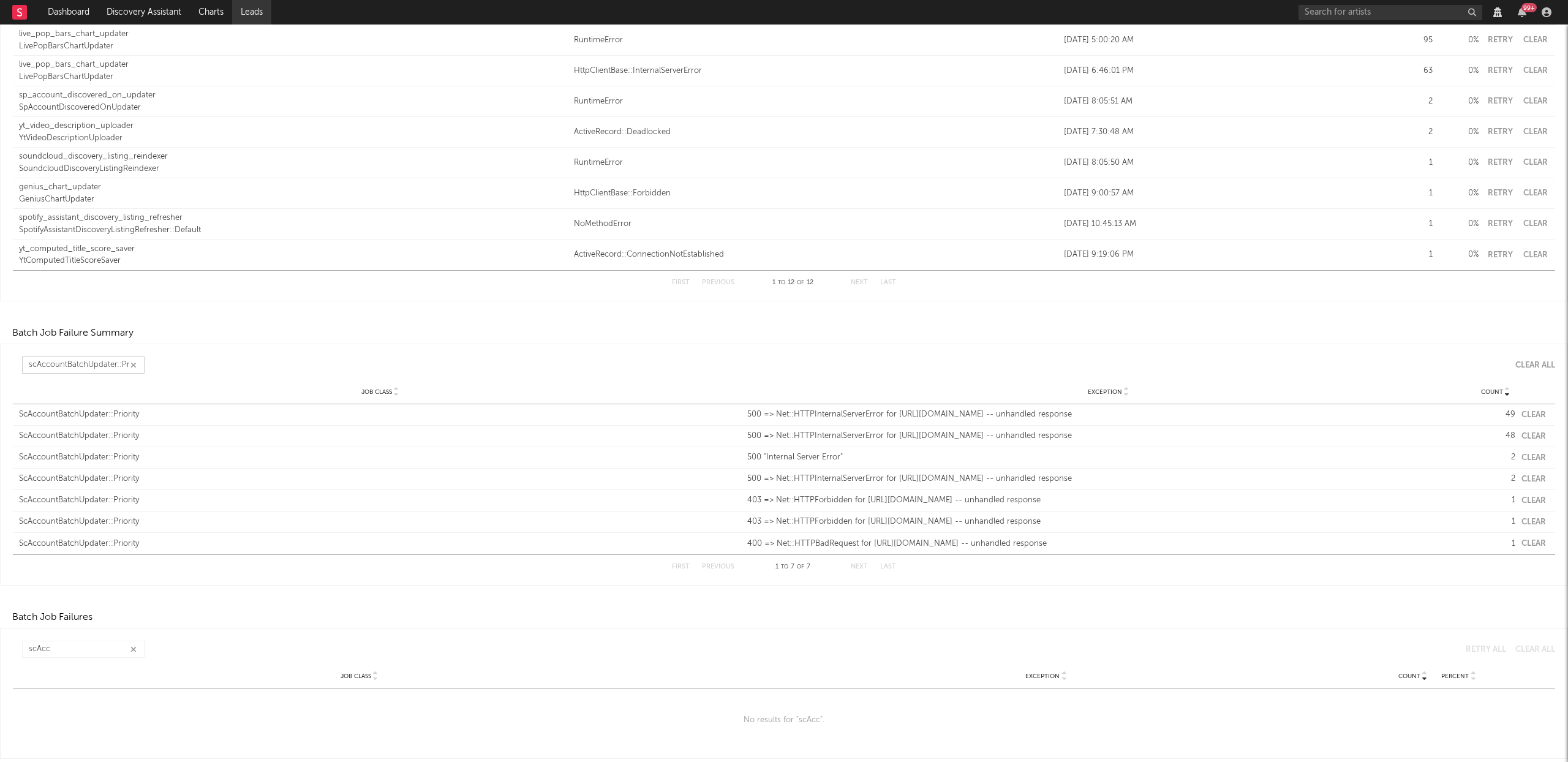
scroll to position [250, 0]
click at [1534, 410] on div "Job Class ScAccountBatchUpdater::Priority Exception 500 => Net::HTTPInternalSer…" at bounding box center [784, 415] width 1543 height 21
click at [1530, 412] on button "Clear" at bounding box center [1534, 415] width 24 height 8
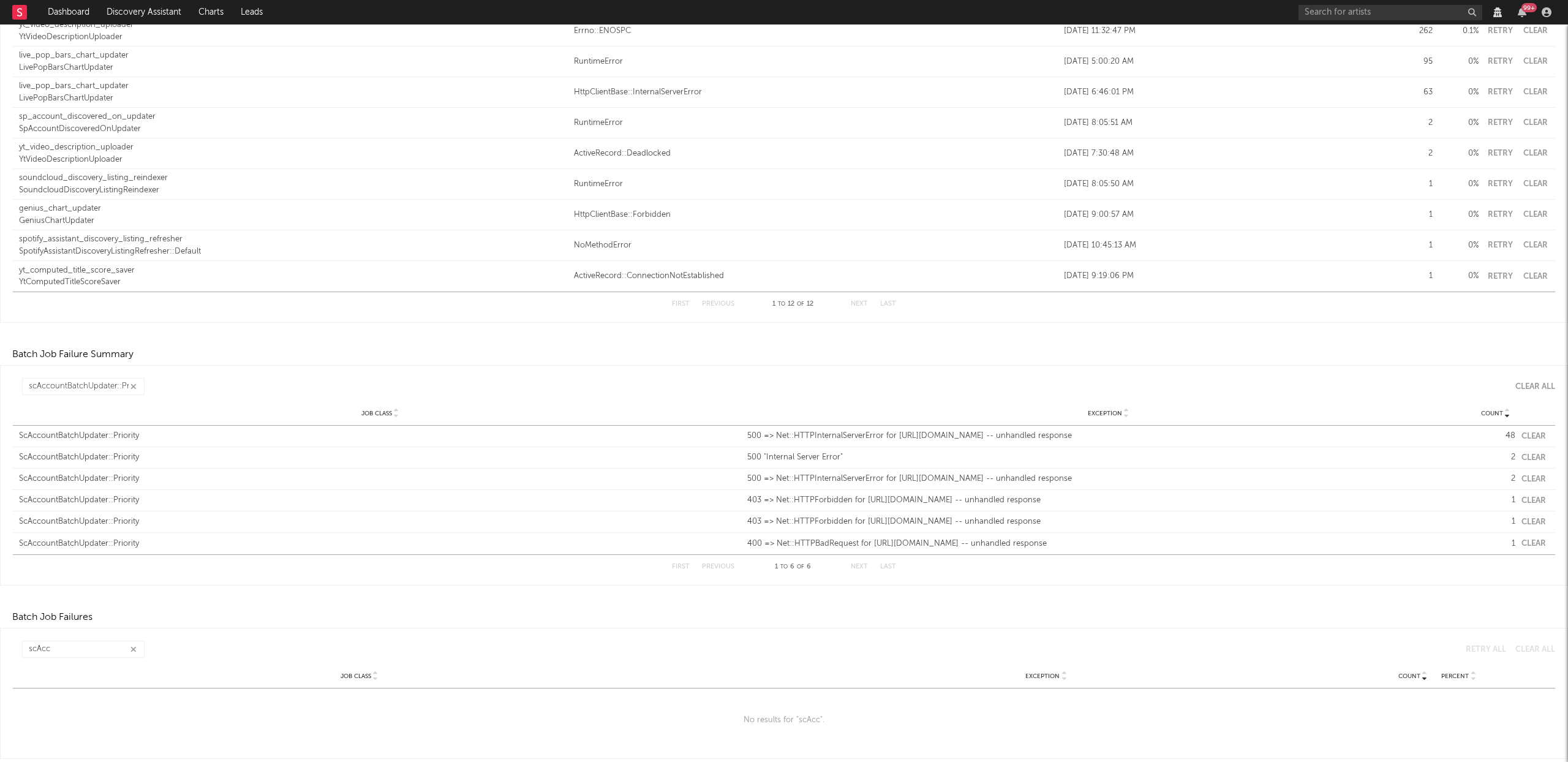
scroll to position [228, 0]
click at [1522, 436] on button "Clear" at bounding box center [1534, 437] width 24 height 8
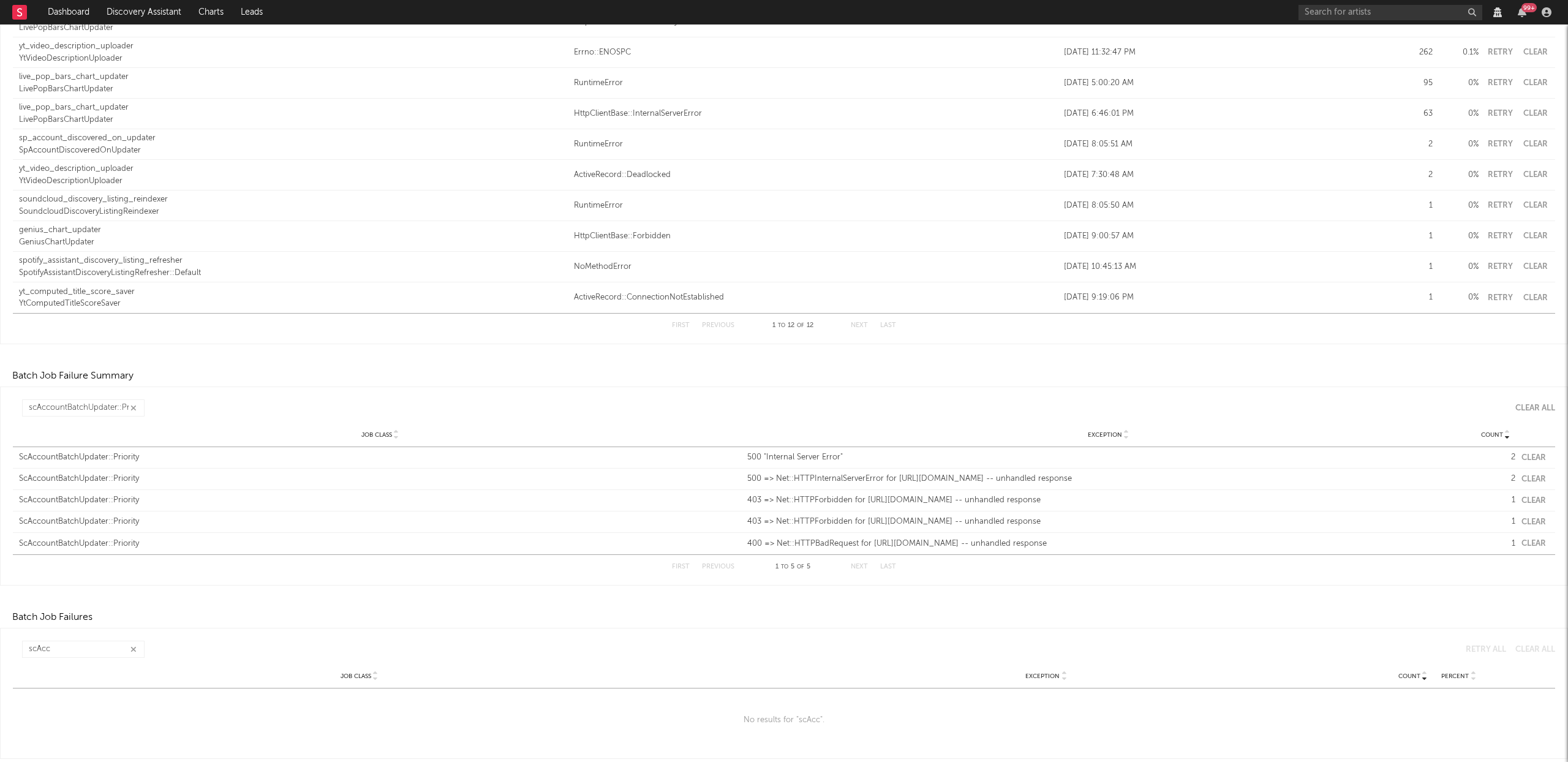
scroll to position [207, 0]
click at [1528, 457] on button "Clear" at bounding box center [1534, 458] width 24 height 8
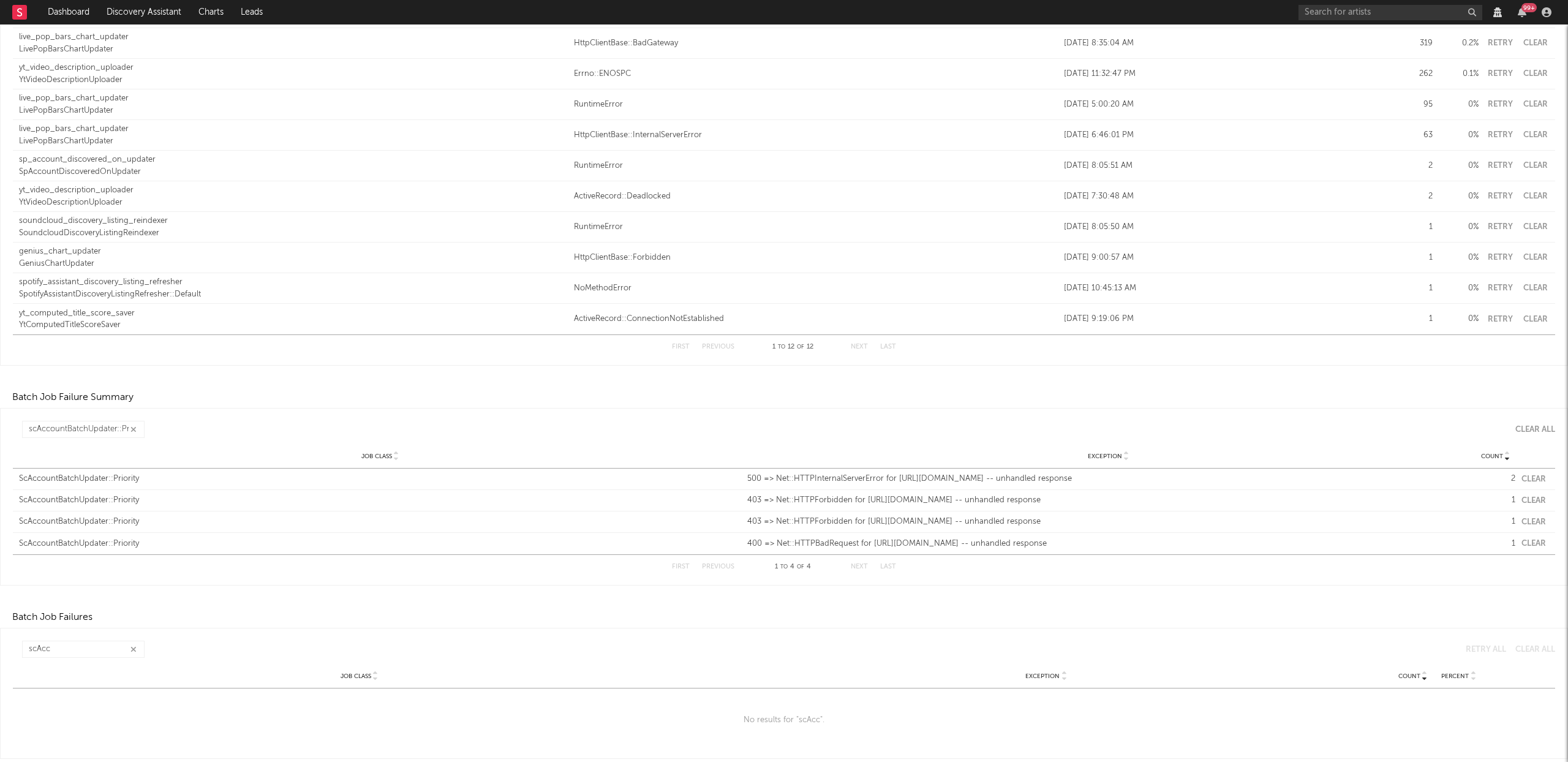
scroll to position [186, 0]
click at [1524, 479] on button "Clear" at bounding box center [1534, 479] width 24 height 8
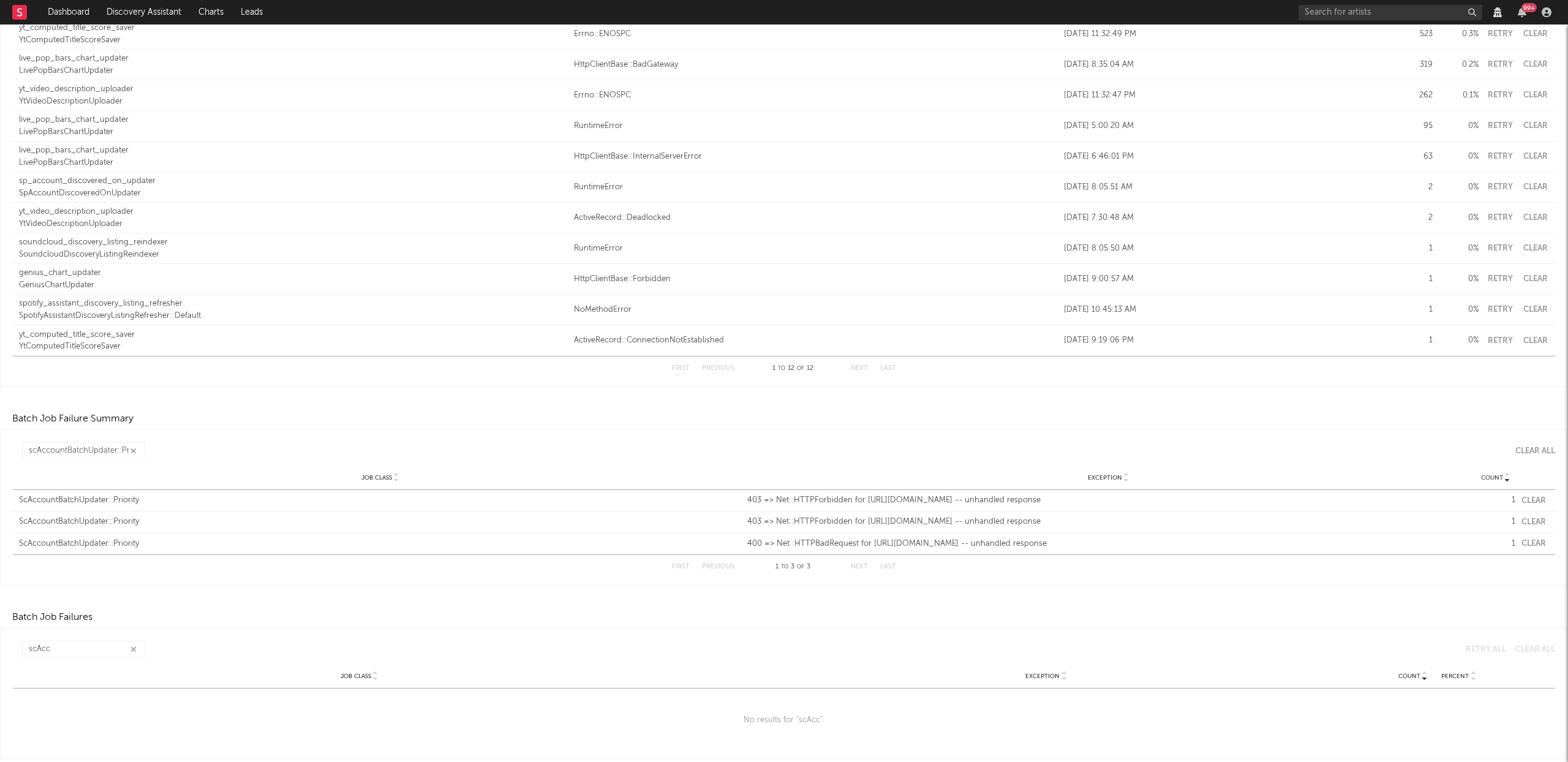
scroll to position [164, 0]
click at [1524, 500] on button "Clear" at bounding box center [1534, 501] width 24 height 8
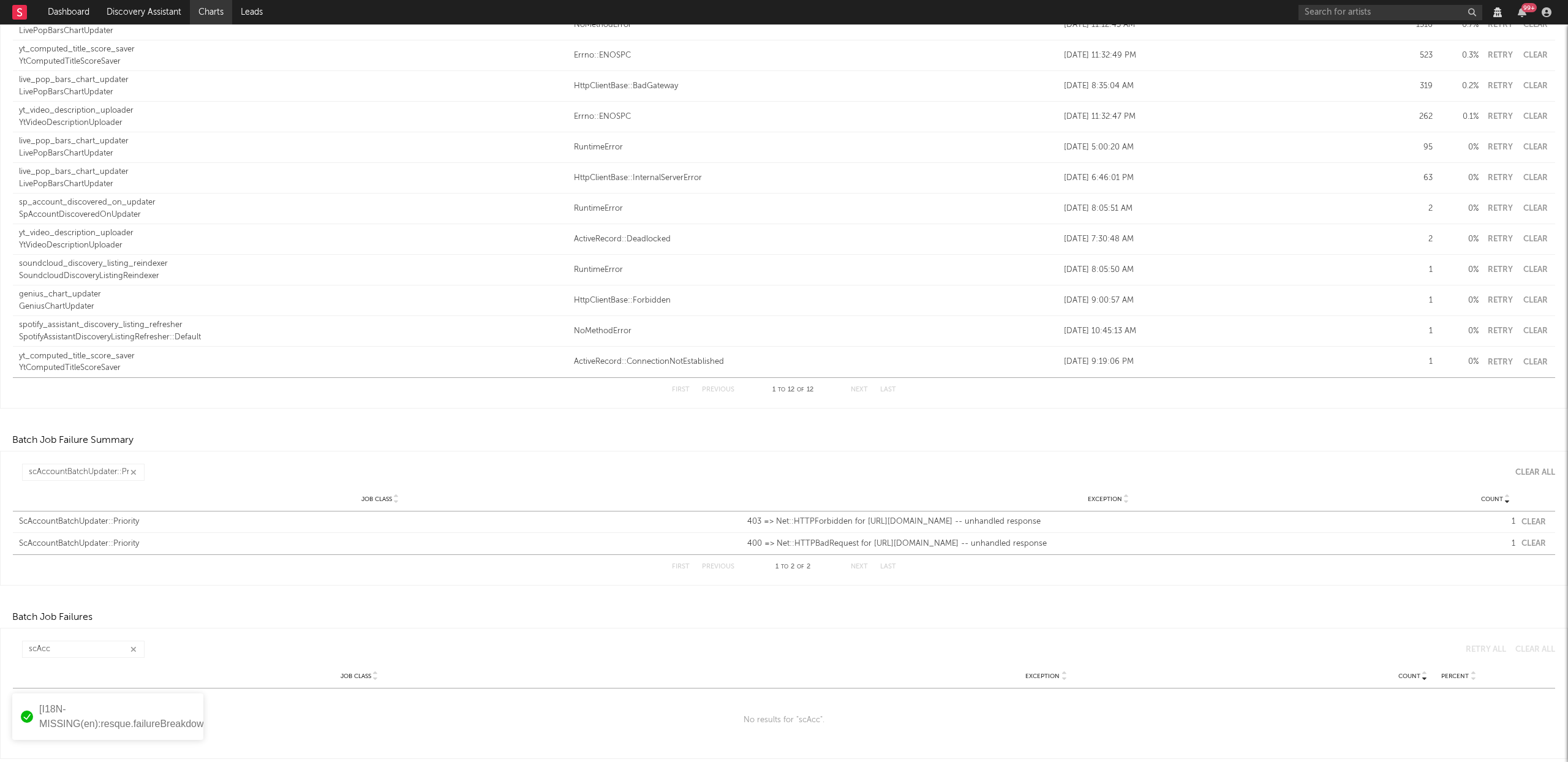
scroll to position [143, 0]
click at [1522, 523] on button "Clear" at bounding box center [1534, 522] width 24 height 8
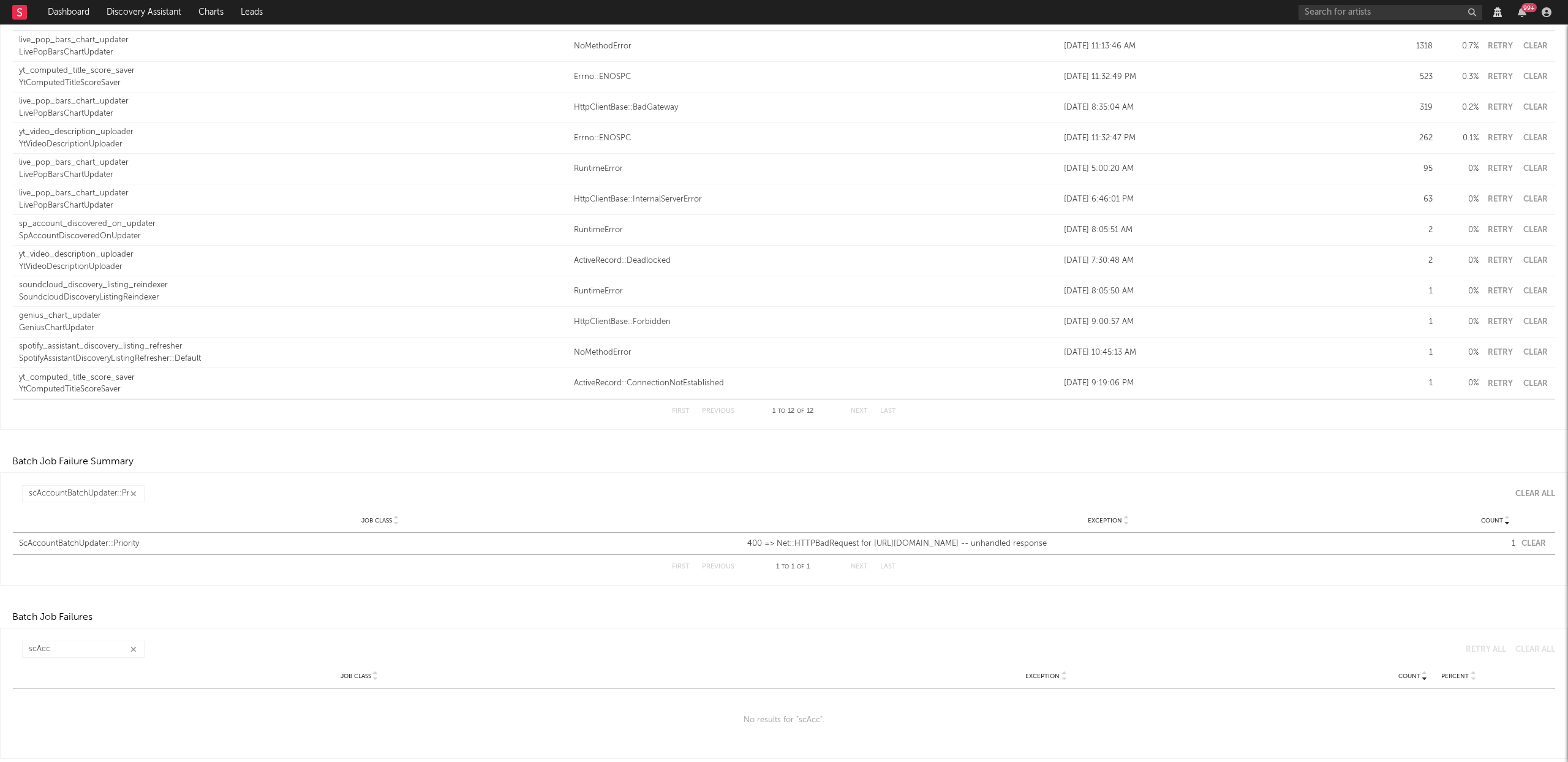
scroll to position [121, 0]
click at [1534, 543] on button "Clear" at bounding box center [1534, 544] width 24 height 8
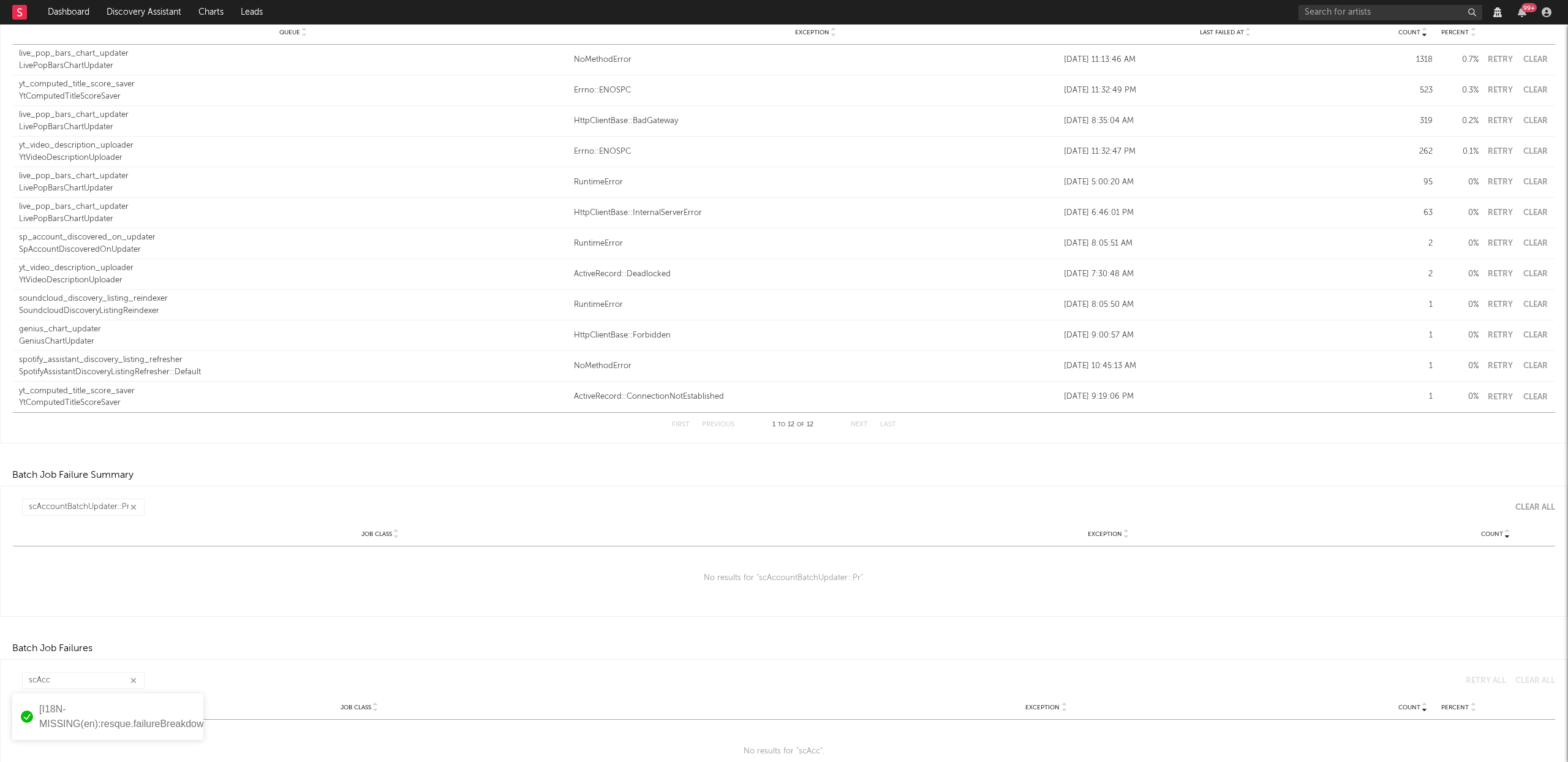
scroll to position [0, 0]
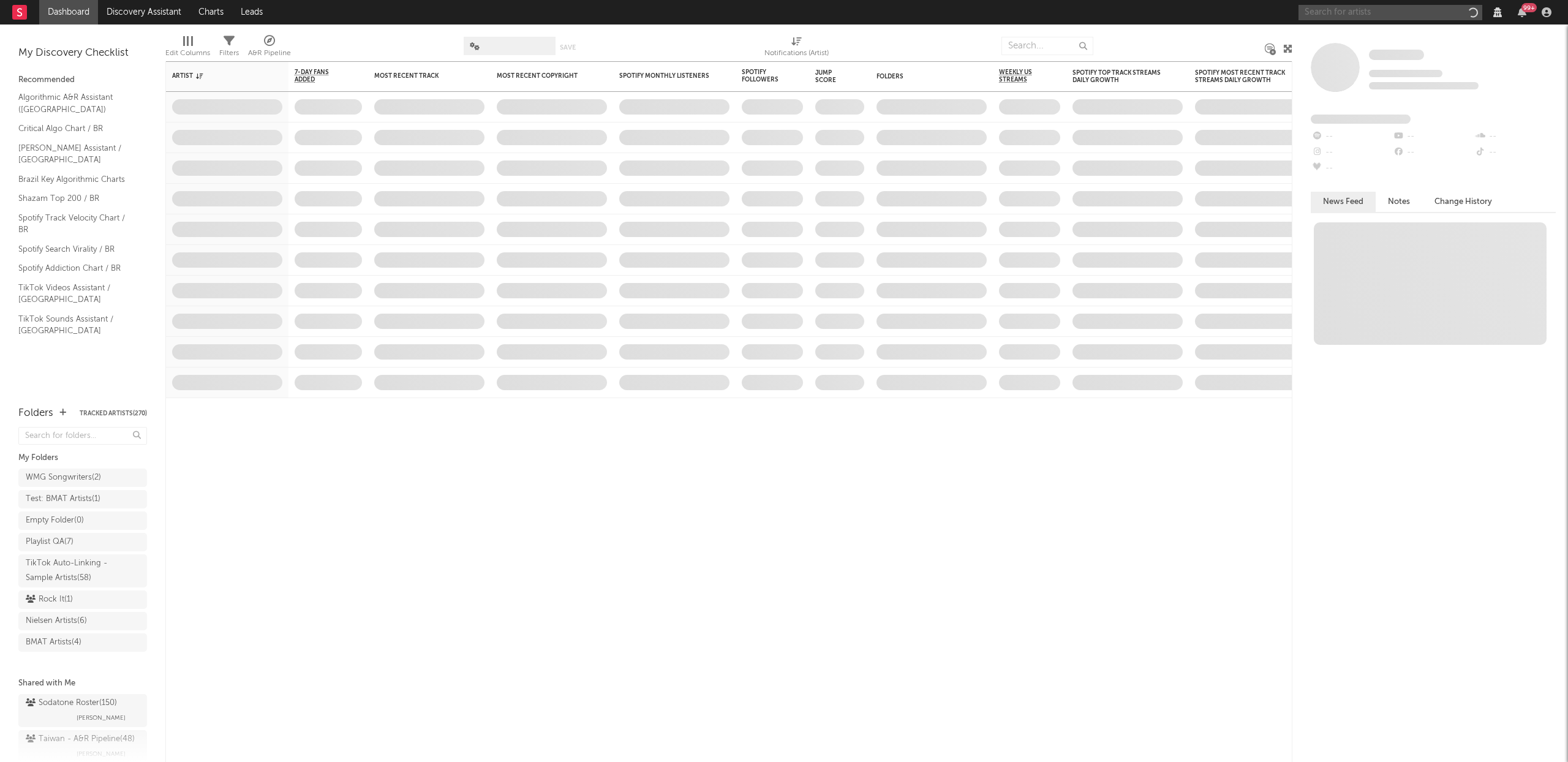
click at [1390, 15] on input "text" at bounding box center [1390, 12] width 184 height 15
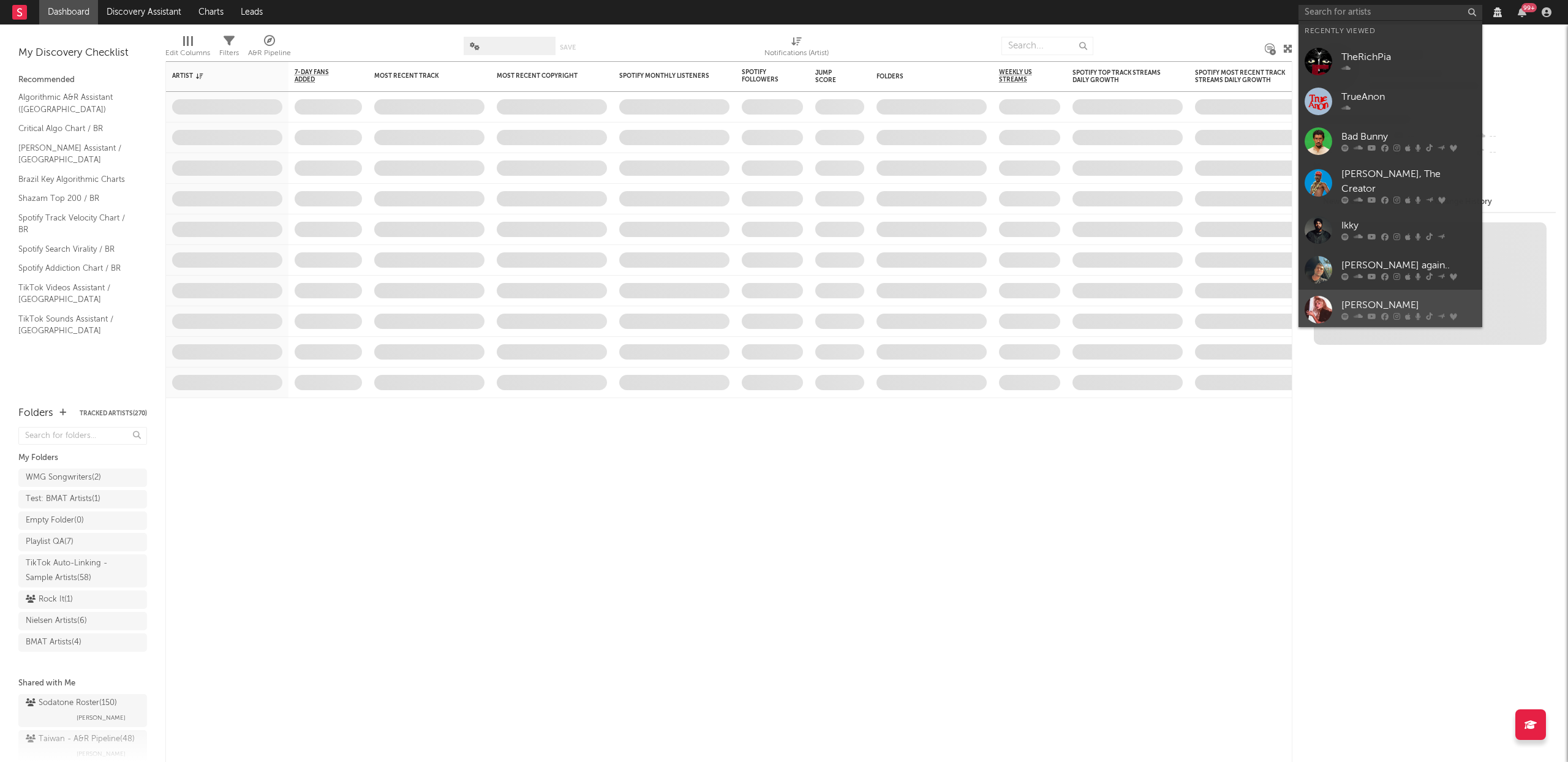
click at [1402, 299] on div "[PERSON_NAME]" at bounding box center [1408, 305] width 135 height 15
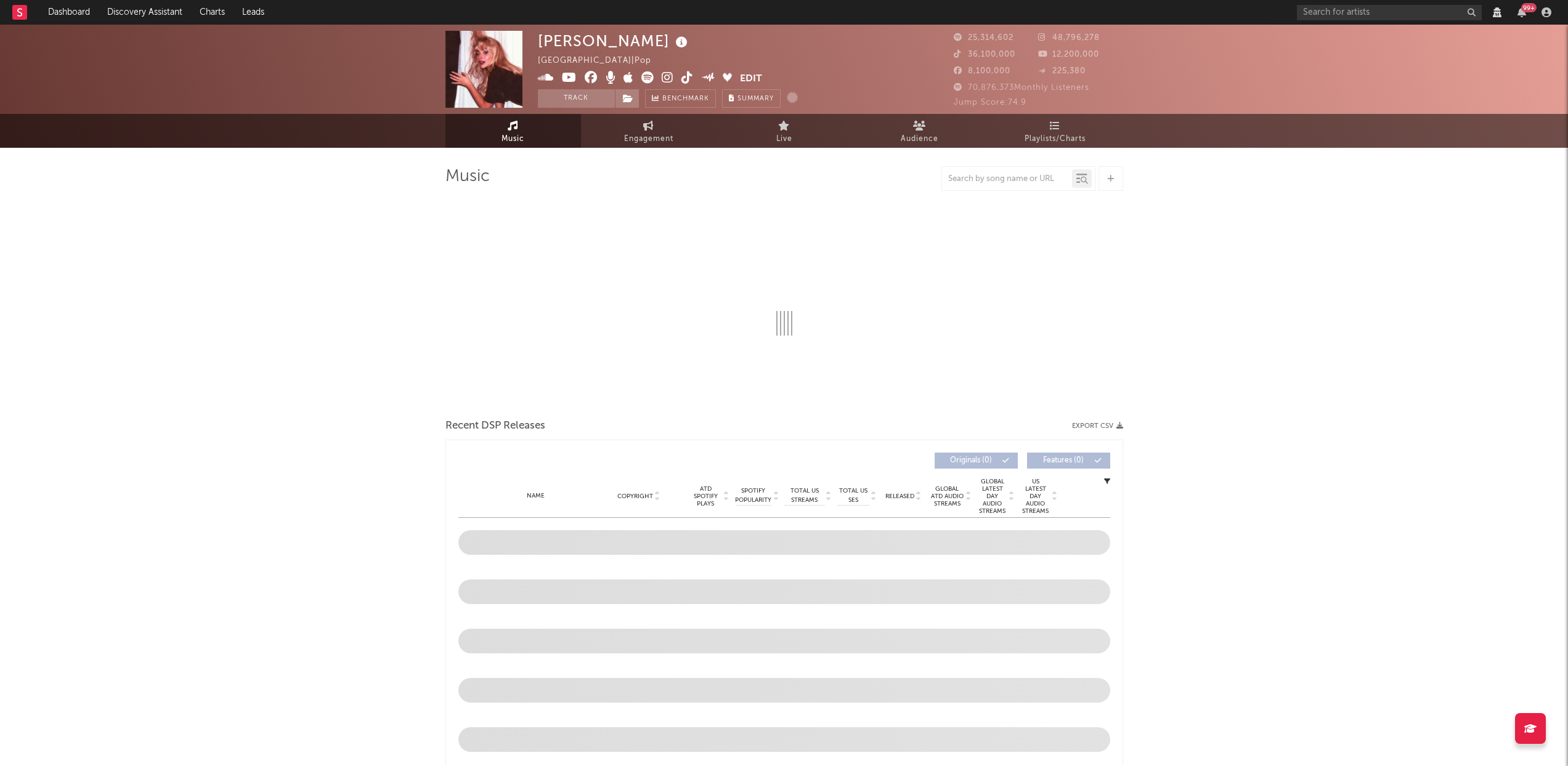
select select "View all"
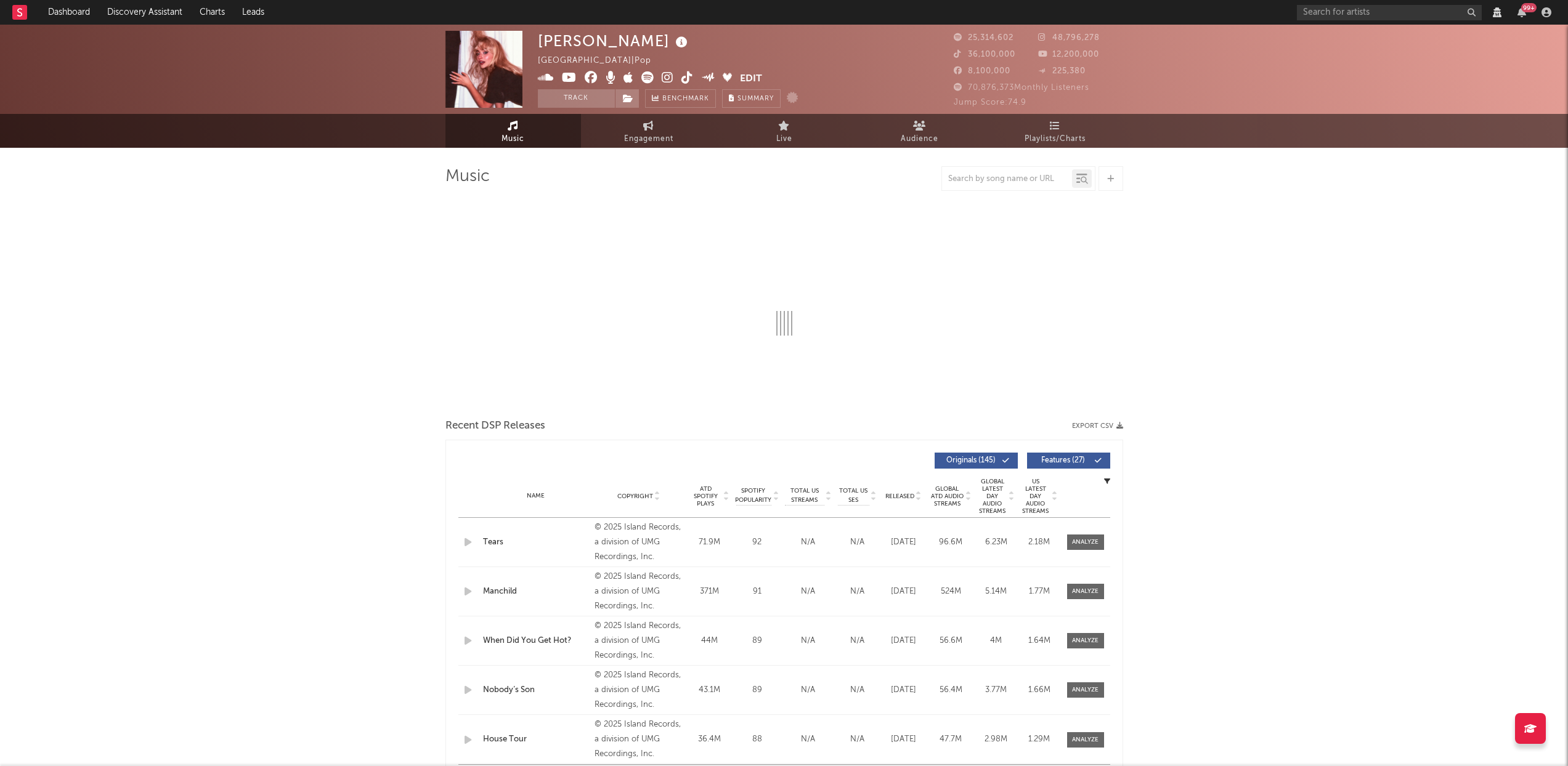
select select "6m"
select select "View all"
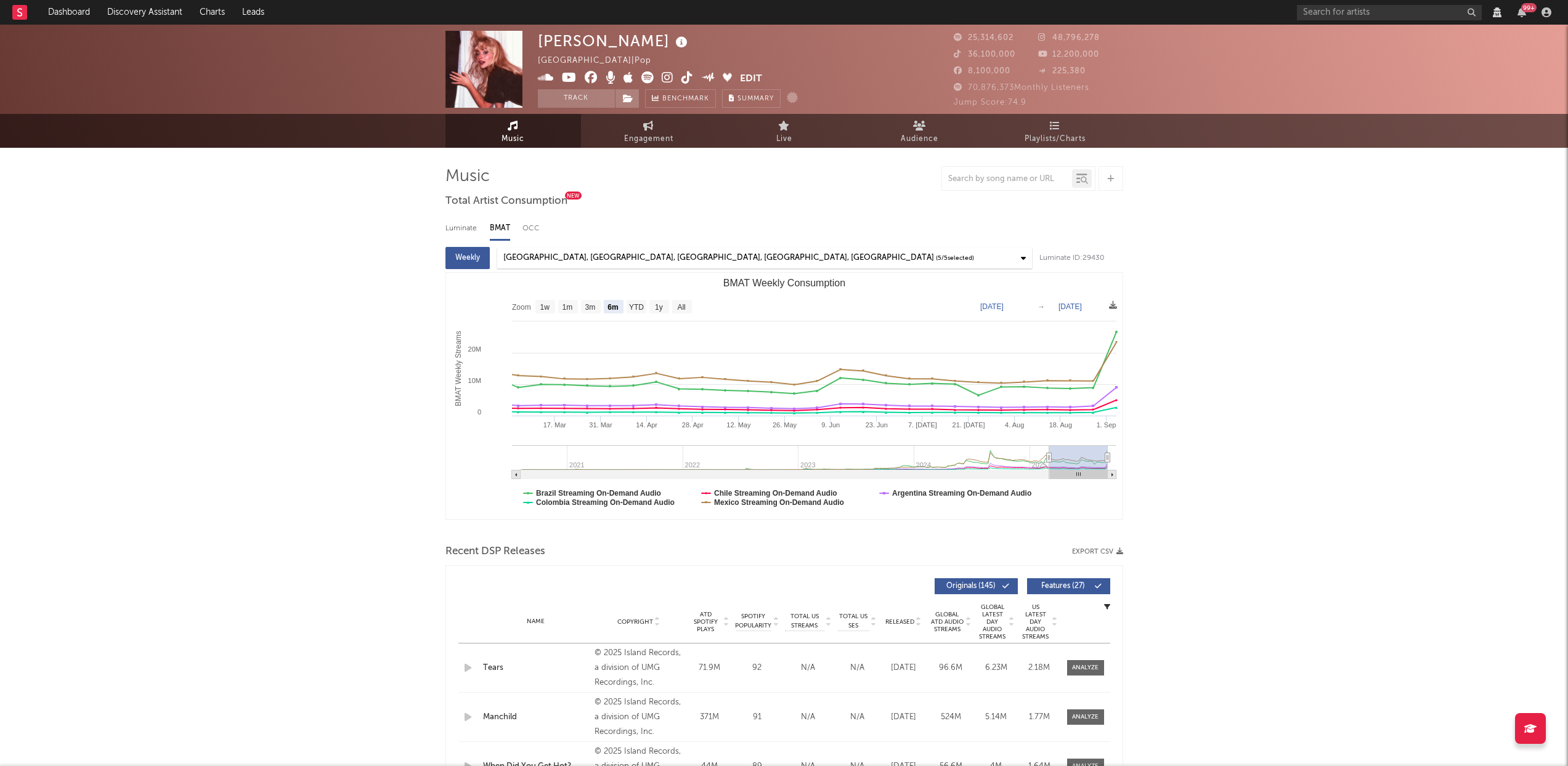
select select "View all"
select select "6m"
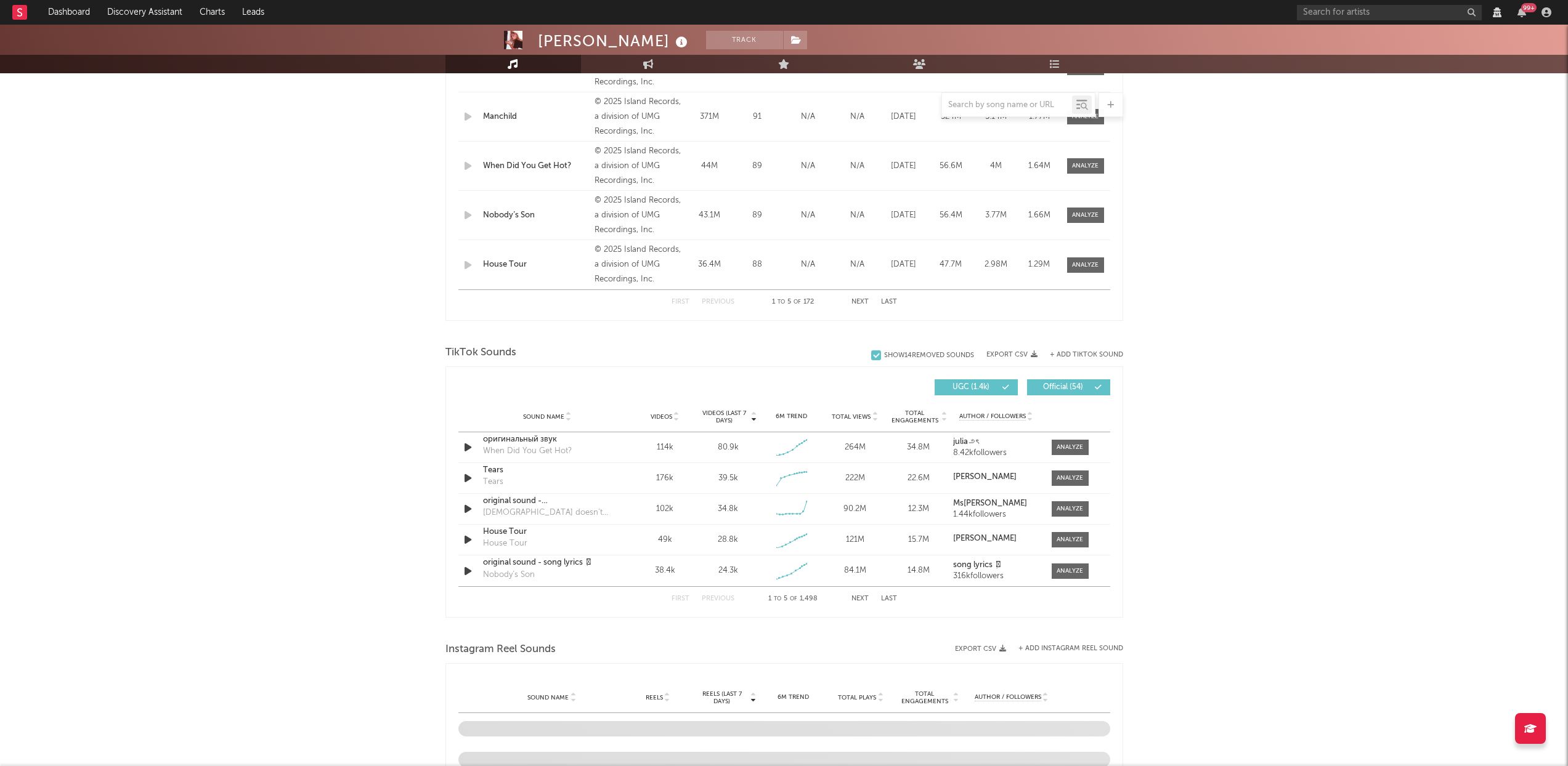
select select "View all"
select select "6m"
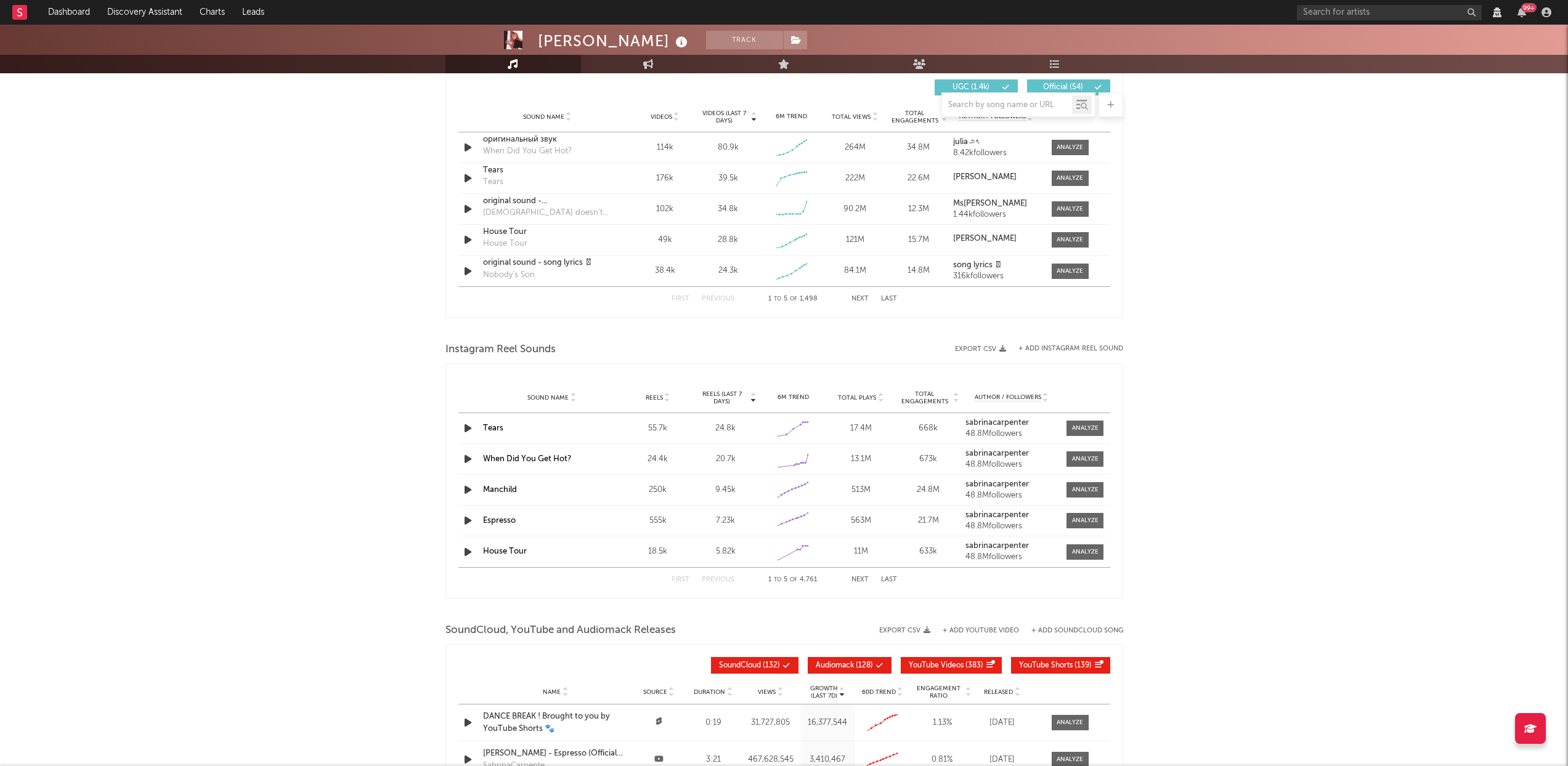
scroll to position [1201, 0]
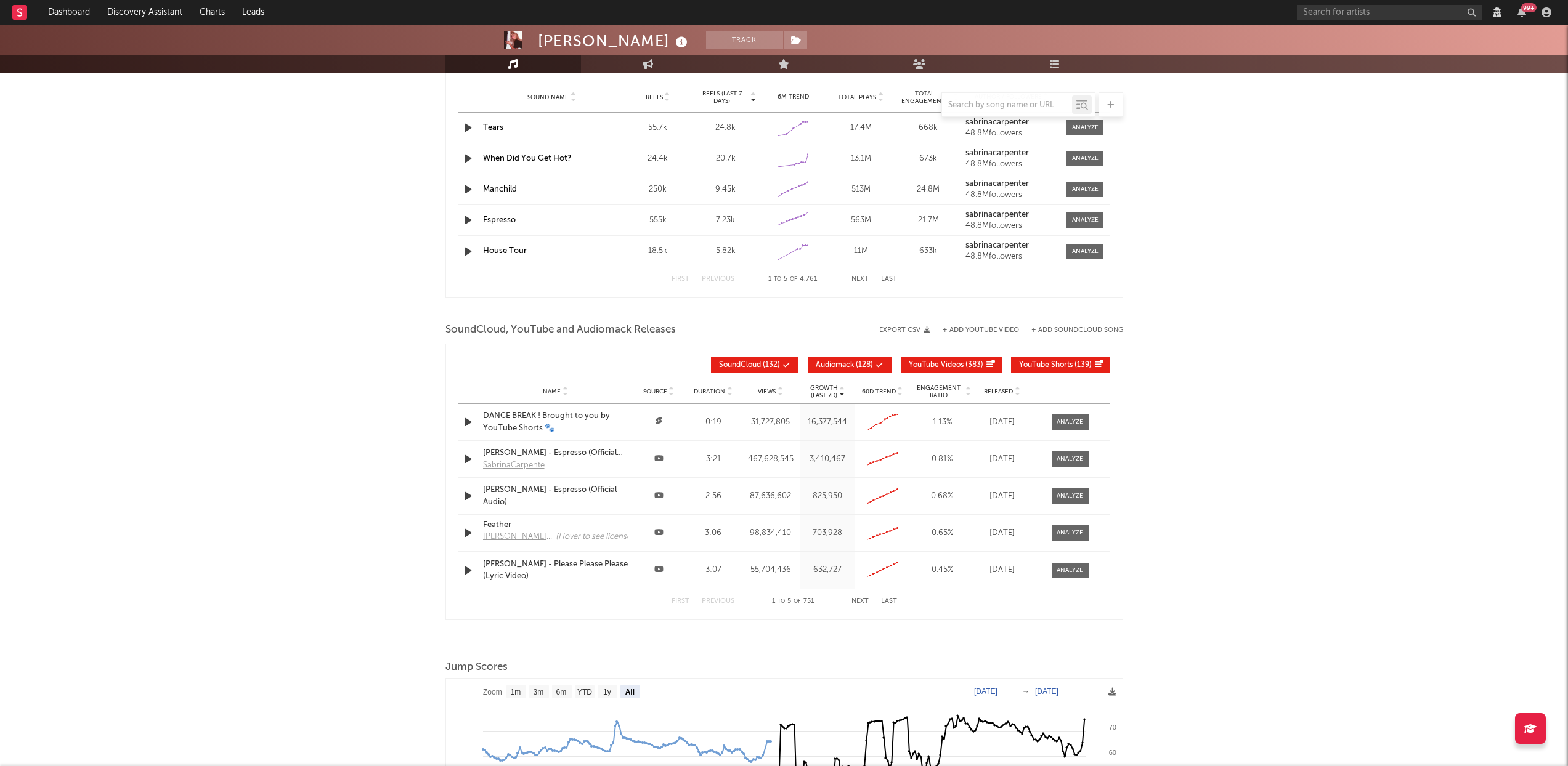
click at [833, 360] on button "Audiomack ( 128 )" at bounding box center [849, 365] width 84 height 17
click at [936, 364] on span "YouTube Videos" at bounding box center [936, 365] width 55 height 8
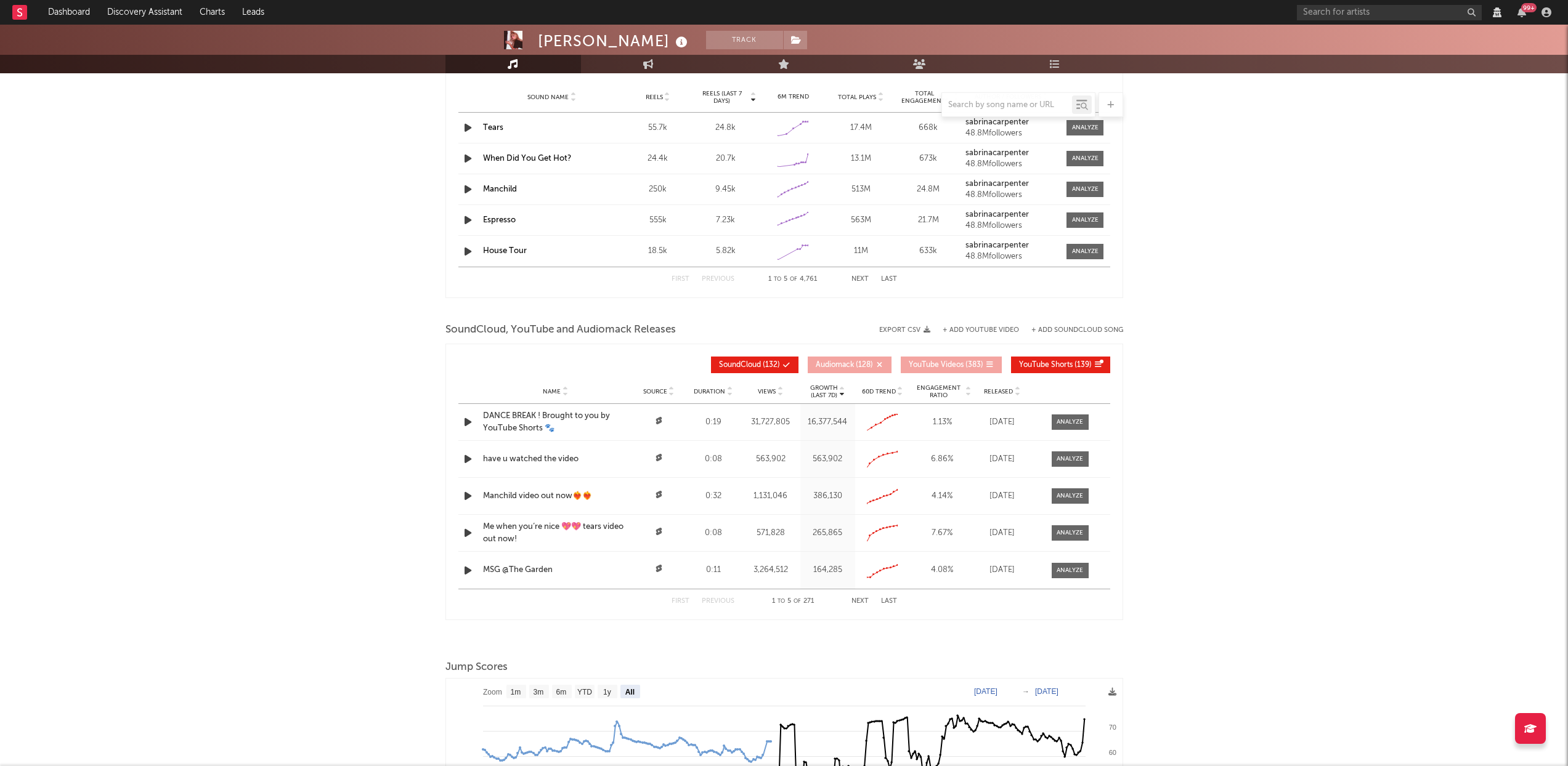
select select "View all"
select select "6m"
click at [1080, 366] on span "YouTube Shorts ( 139 )" at bounding box center [1055, 365] width 73 height 8
select select "View all"
select select "6m"
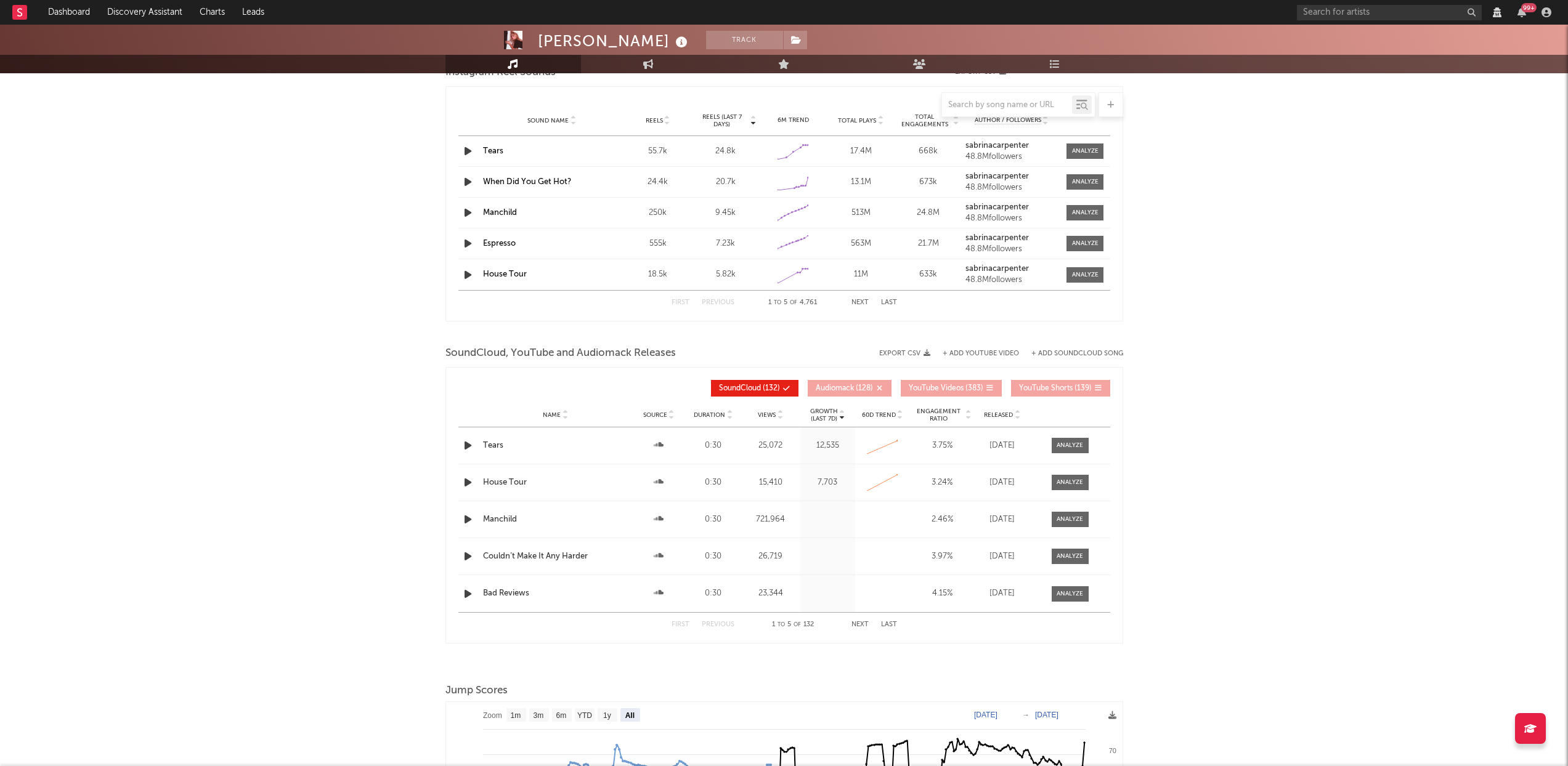
scroll to position [1118, 0]
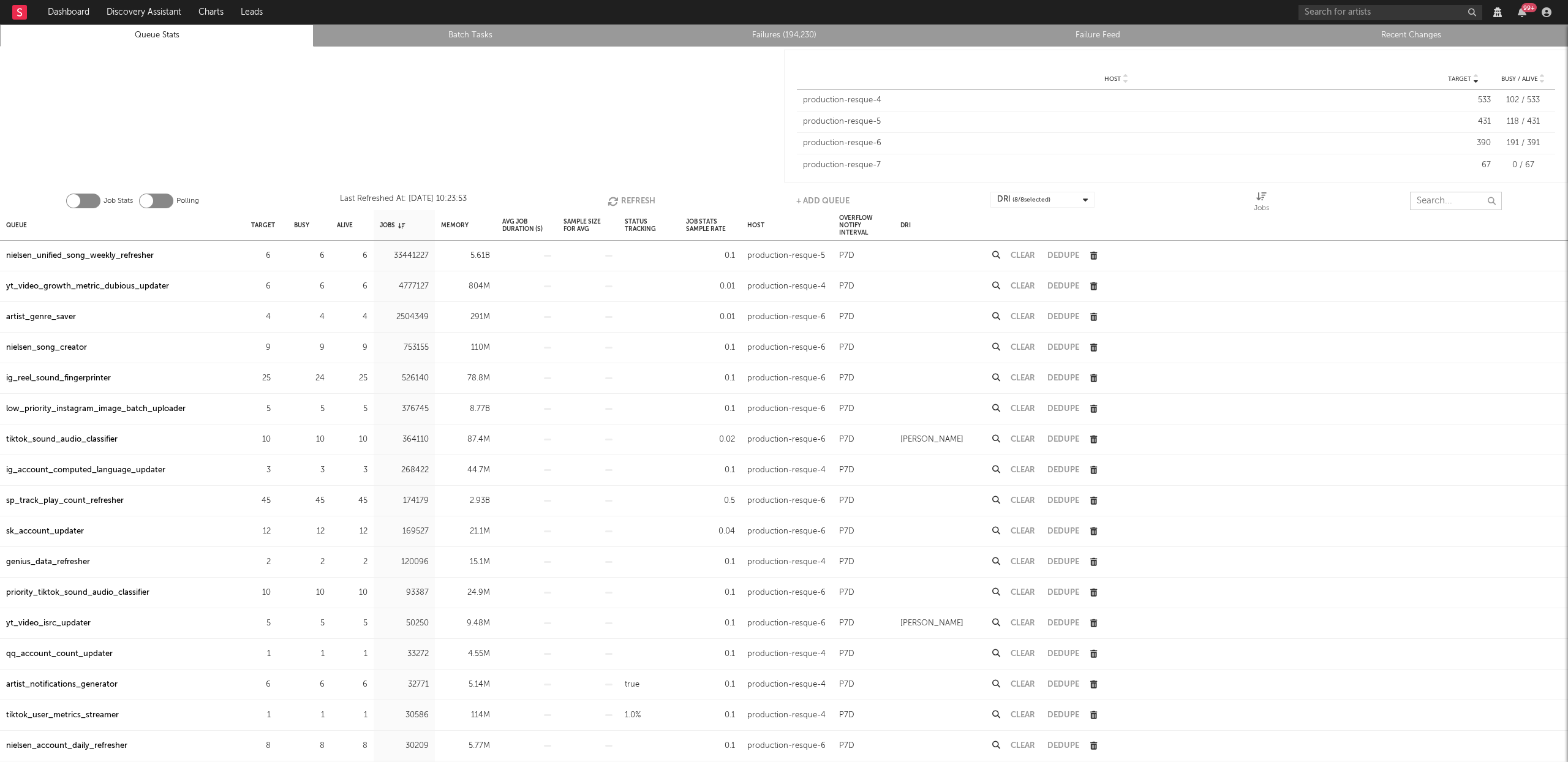
click at [1444, 198] on input "text" at bounding box center [1456, 201] width 92 height 18
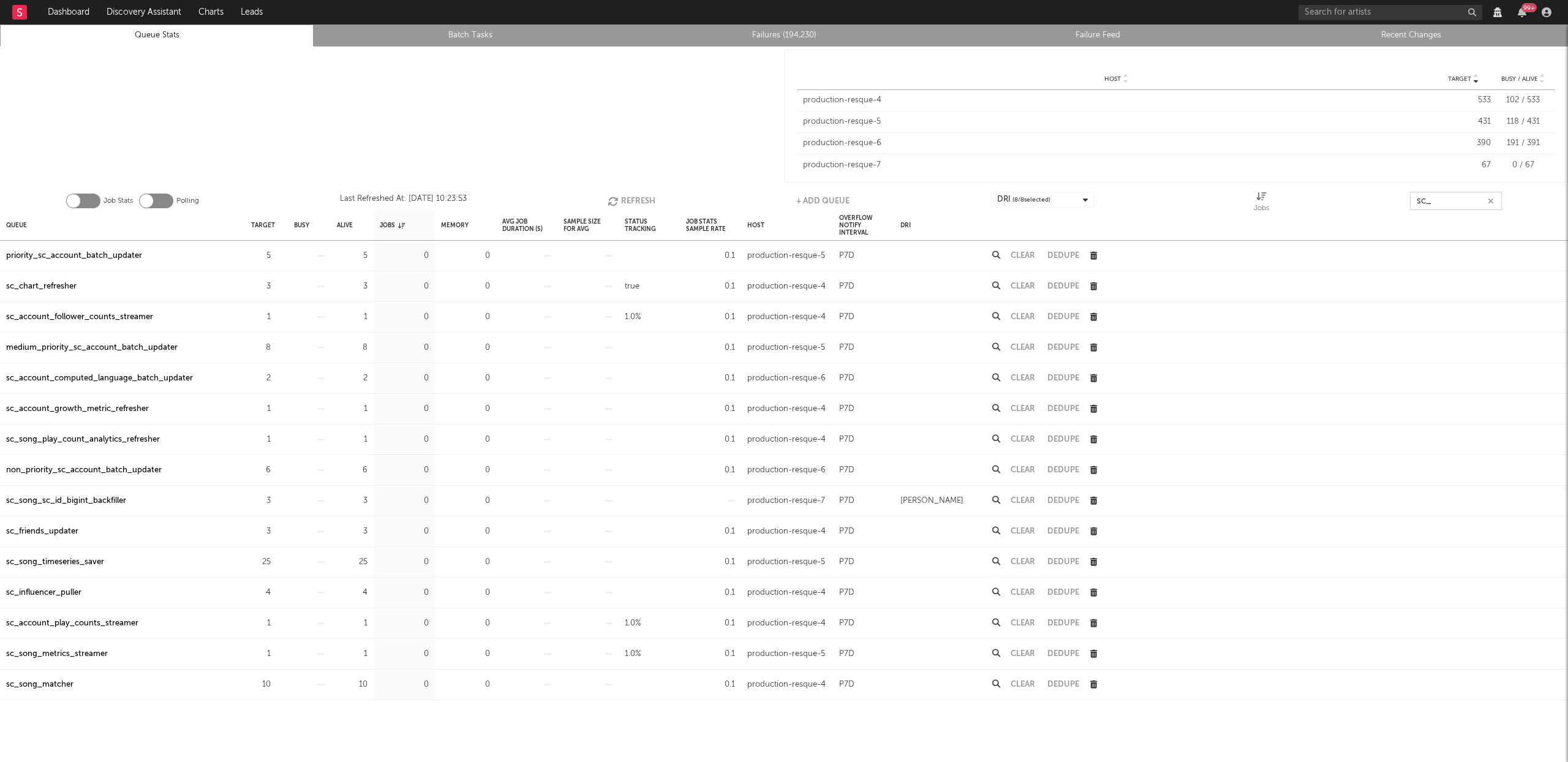
click at [1096, 501] on icon "button" at bounding box center [1093, 501] width 7 height 8
type input "sc_"
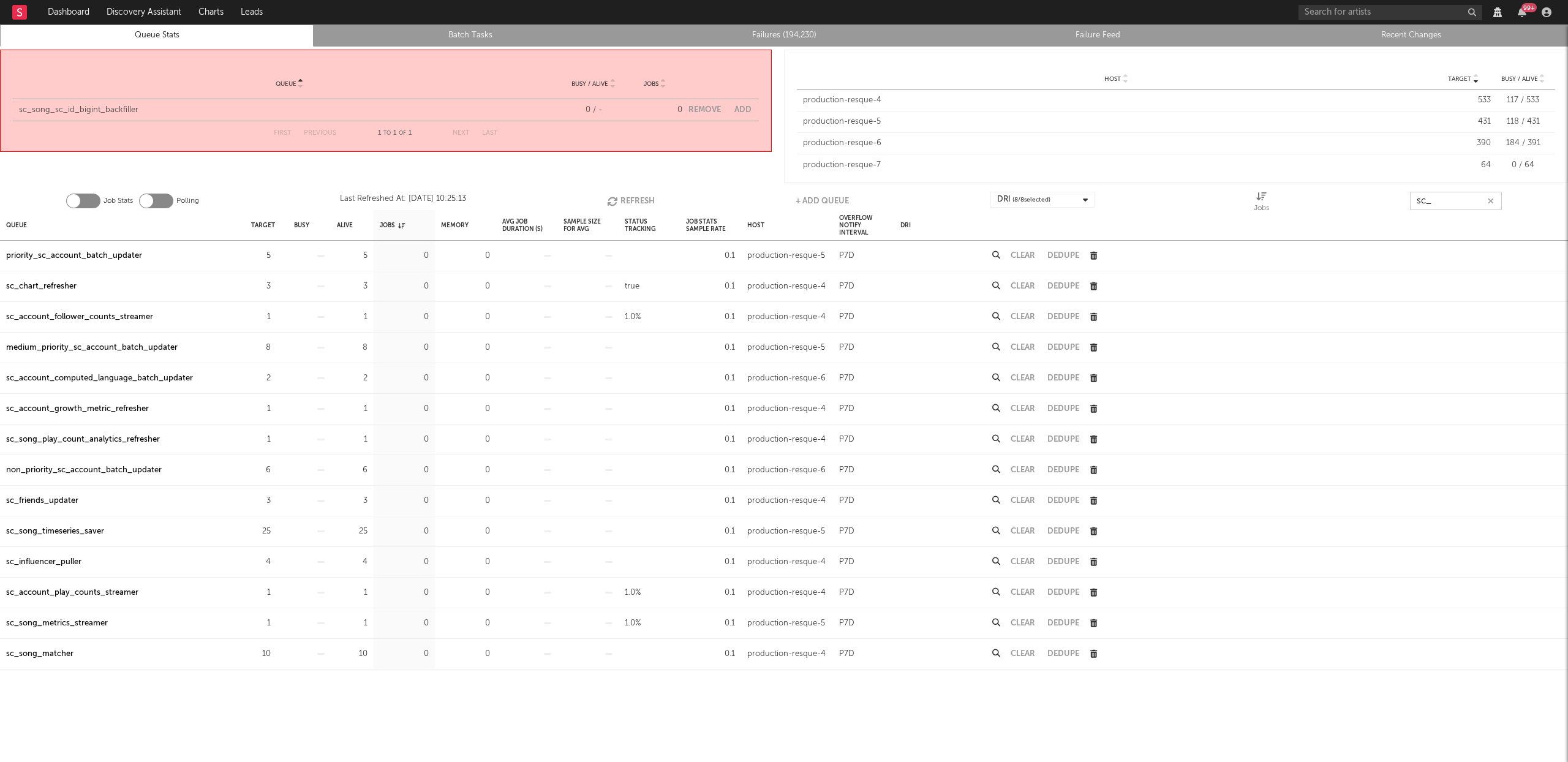
click at [709, 109] on button "Remove" at bounding box center [705, 110] width 33 height 8
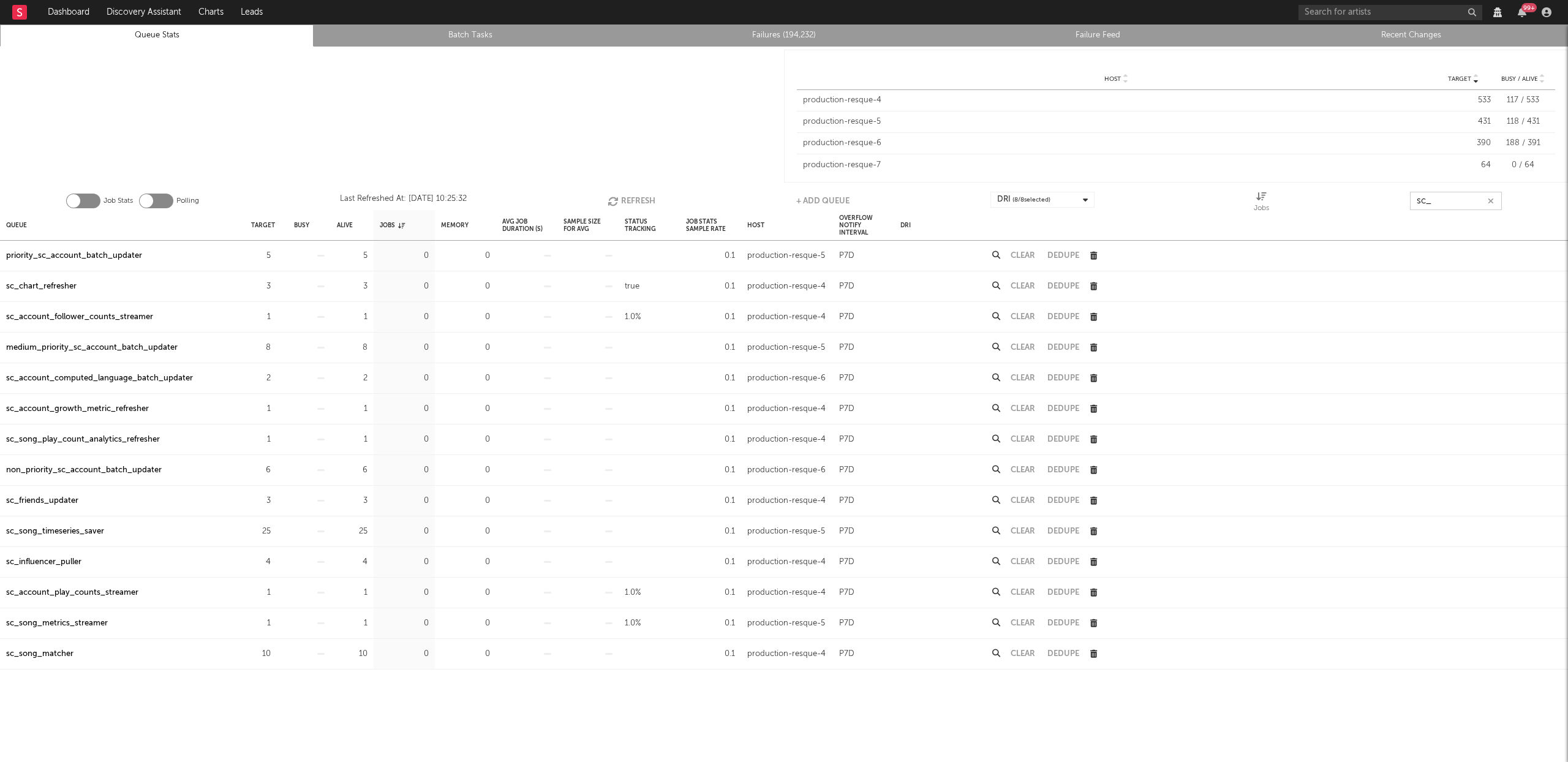
click at [1437, 205] on input "sc_" at bounding box center [1456, 201] width 92 height 18
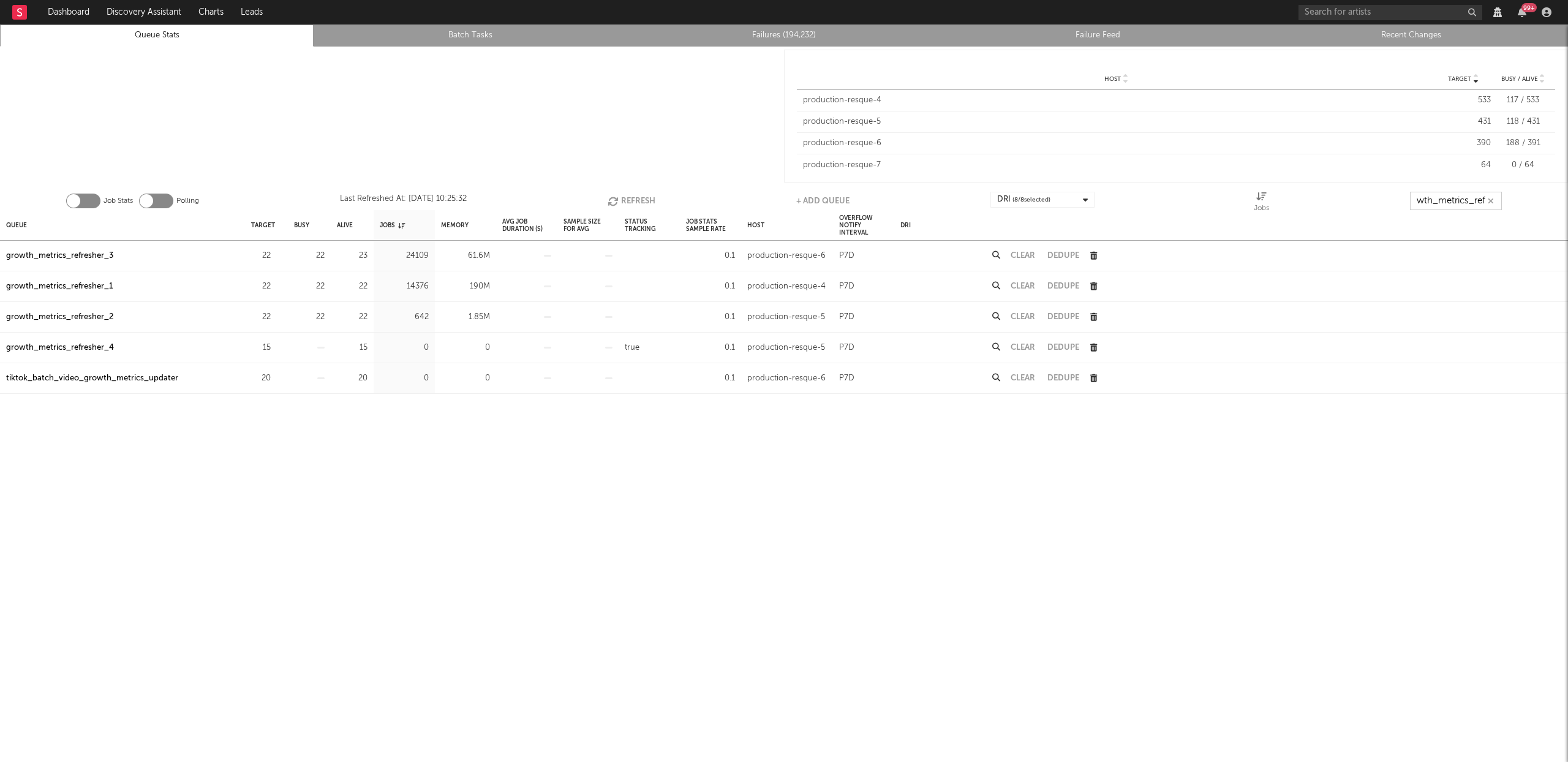
scroll to position [0, 22]
type input "growth_metrics_refre"
click at [15, 231] on div "Queue" at bounding box center [16, 225] width 21 height 27
click at [606, 196] on icon "button" at bounding box center [611, 202] width 14 height 11
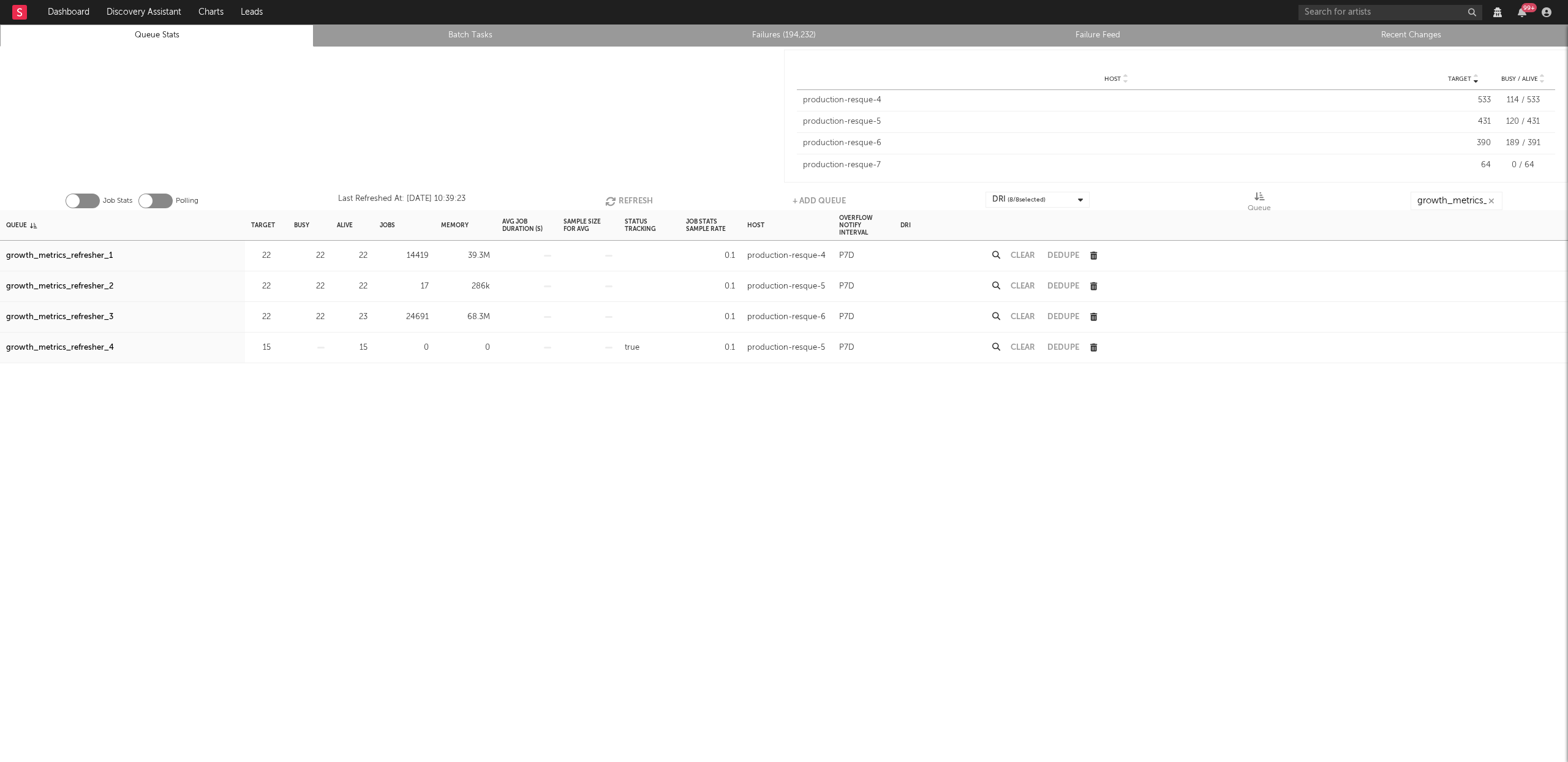
click at [633, 195] on button "Refresh" at bounding box center [629, 201] width 48 height 18
click at [633, 195] on button "Refresh" at bounding box center [630, 201] width 48 height 18
click at [279, 253] on icon "button" at bounding box center [278, 256] width 8 height 8
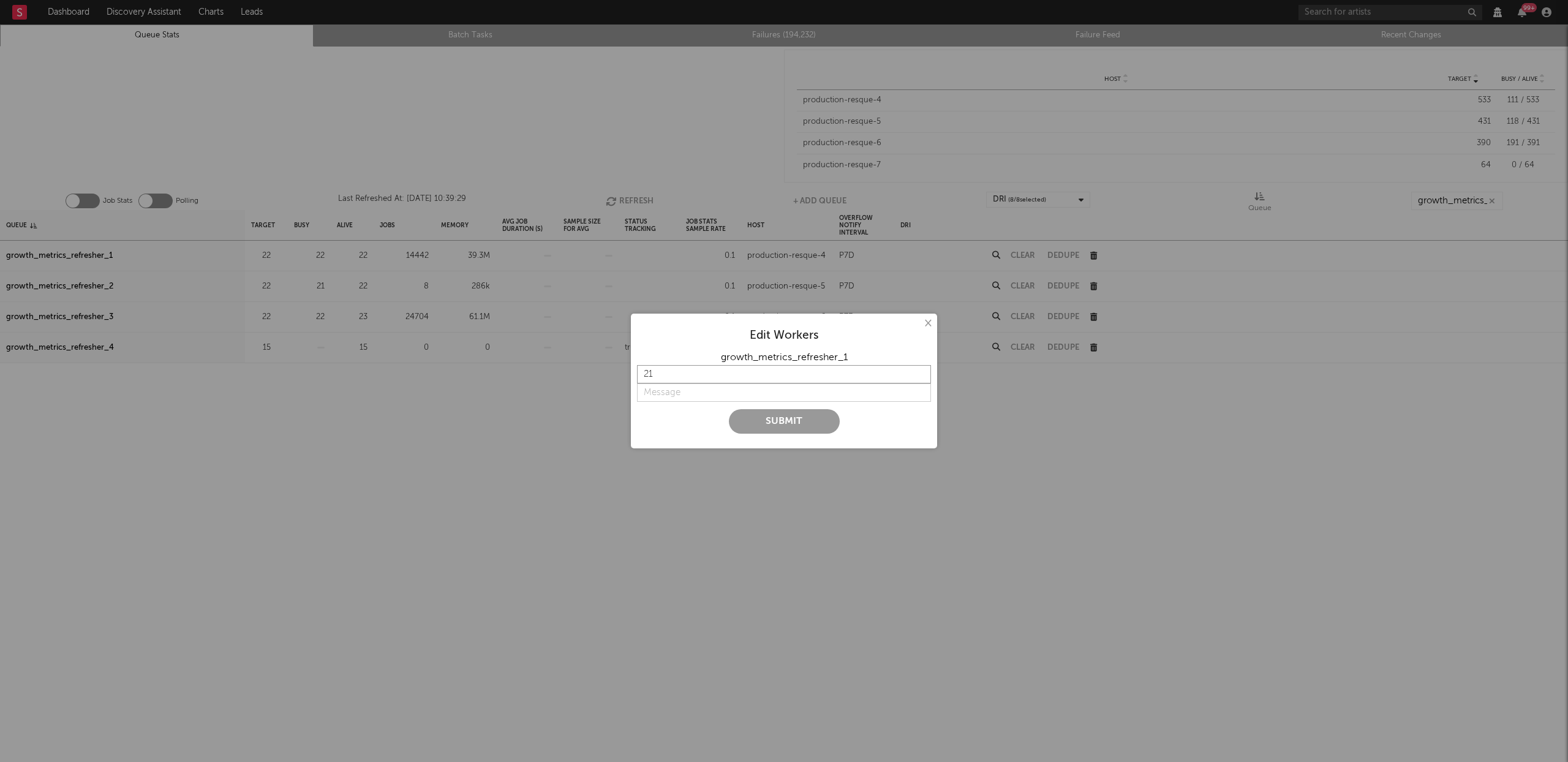
type input "21"
click at [922, 377] on input "21" at bounding box center [784, 374] width 294 height 18
click at [747, 394] on input "string" at bounding box center [784, 392] width 294 height 18
type input "d"
type input "lower"
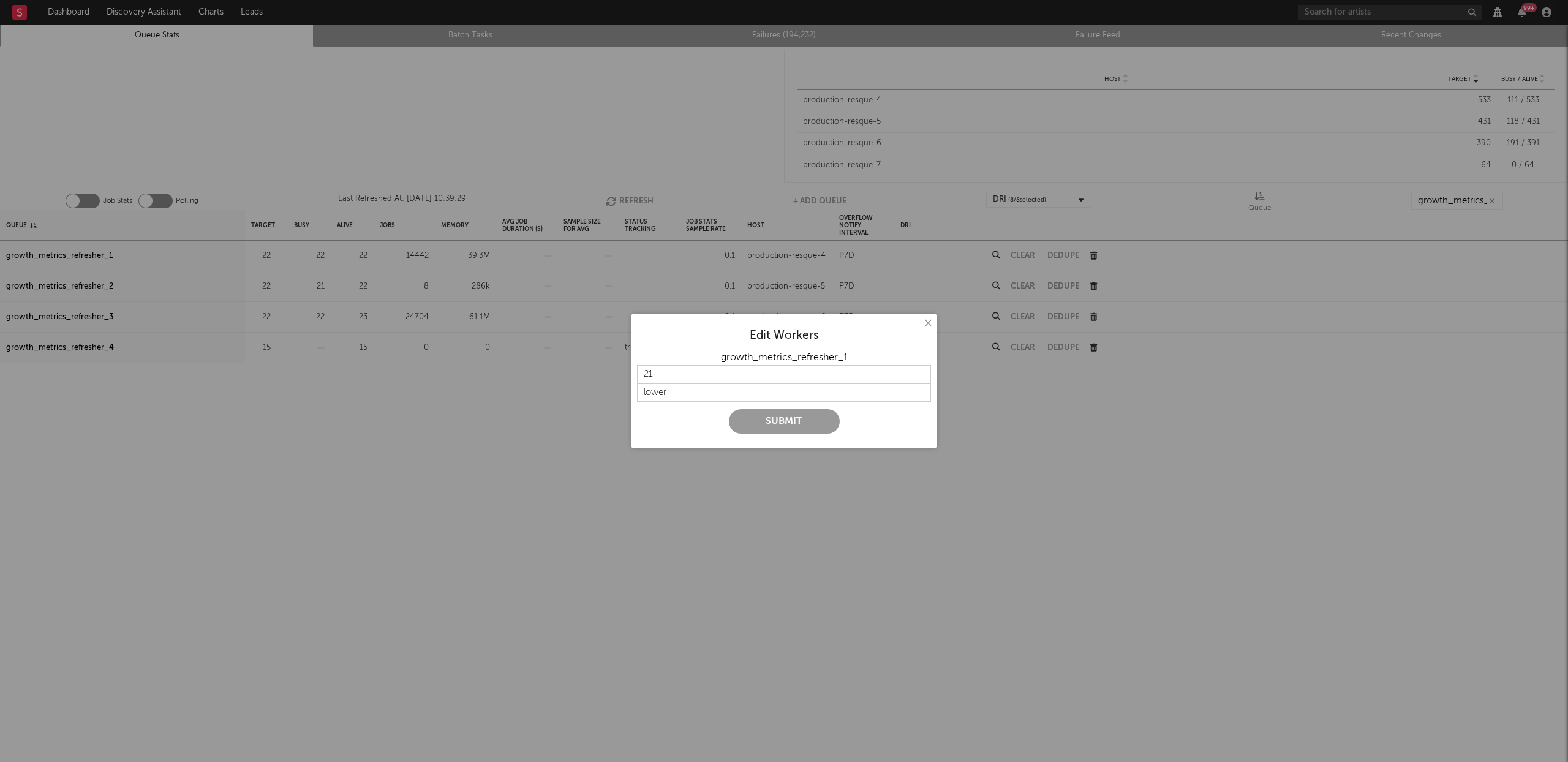
click at [765, 419] on button "Submit" at bounding box center [784, 421] width 111 height 24
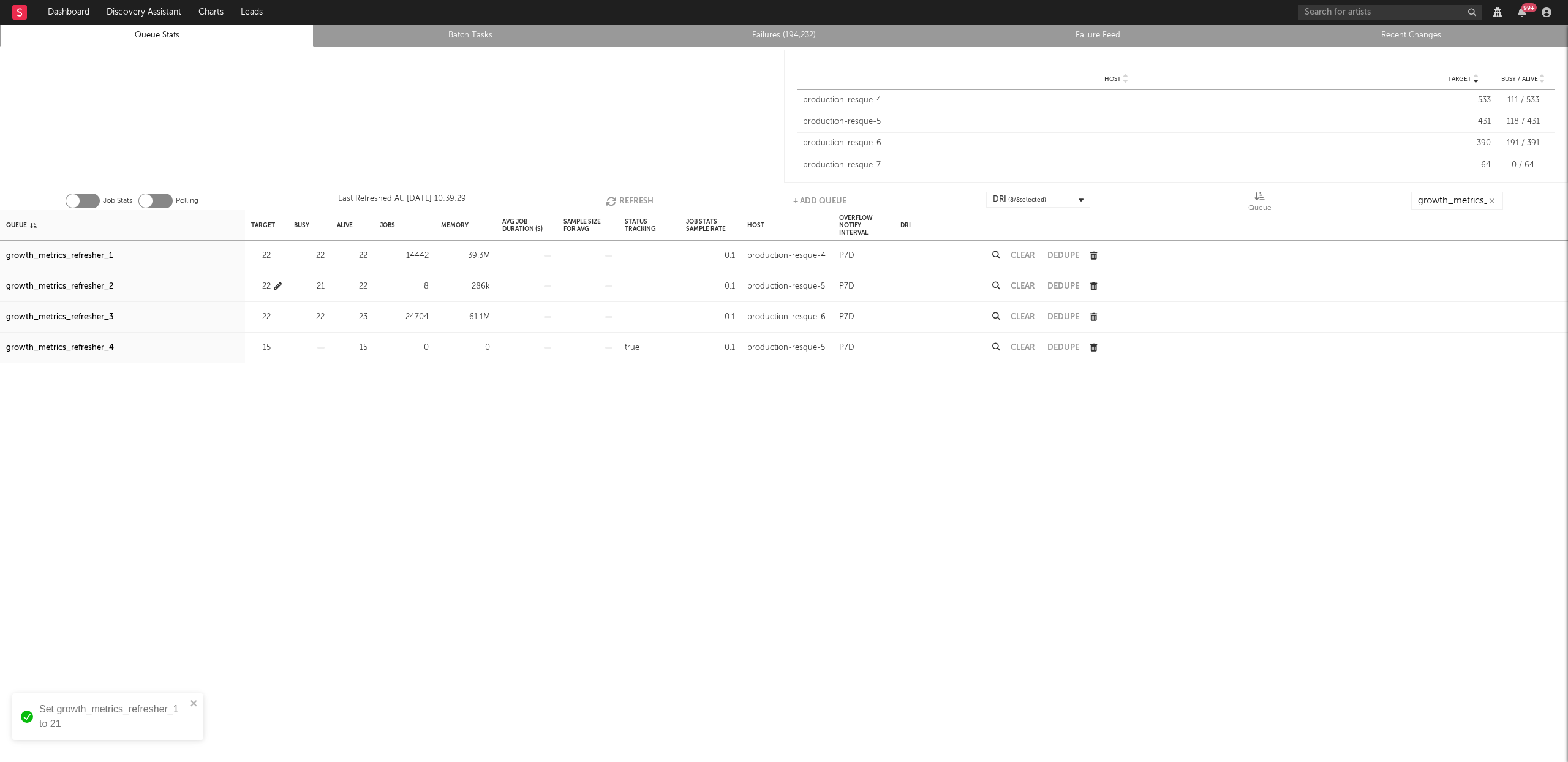
click at [276, 286] on icon "button" at bounding box center [278, 286] width 8 height 8
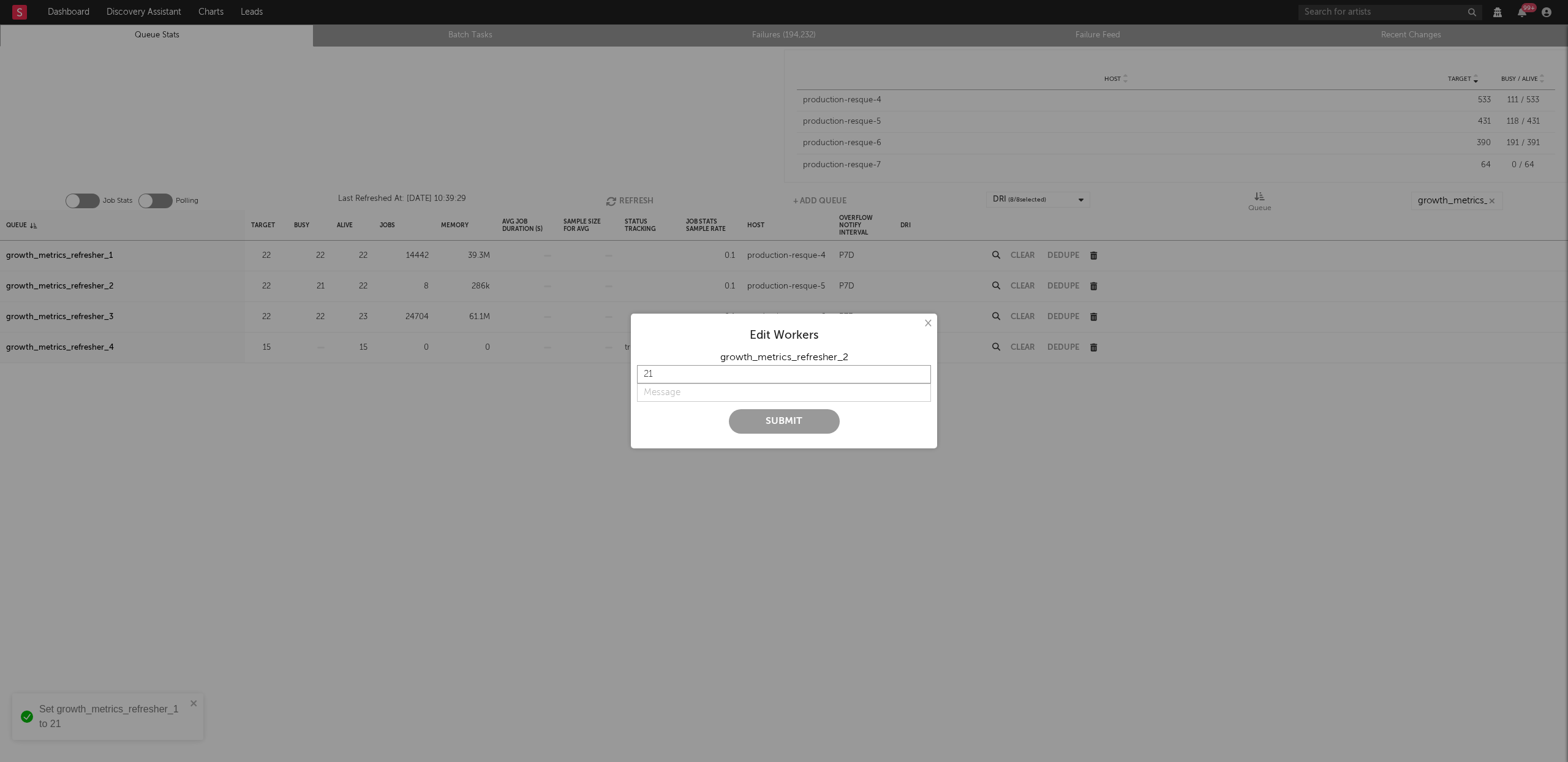
type input "21"
click at [922, 379] on input "21" at bounding box center [784, 374] width 294 height 18
click at [752, 390] on input "string" at bounding box center [784, 392] width 294 height 18
type input "lower"
click at [768, 419] on button "Submit" at bounding box center [784, 421] width 111 height 24
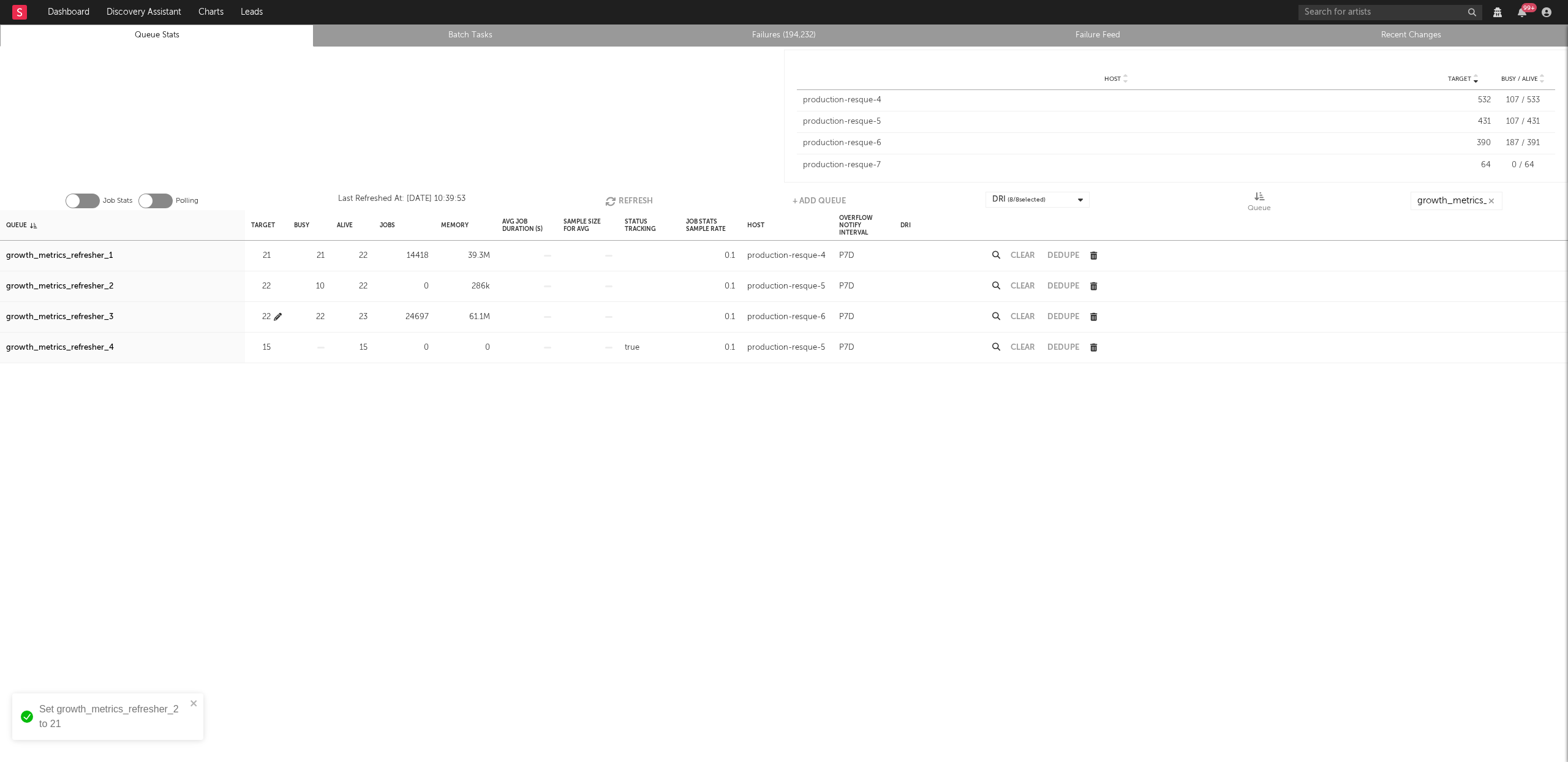
click at [275, 315] on icon "button" at bounding box center [278, 317] width 8 height 8
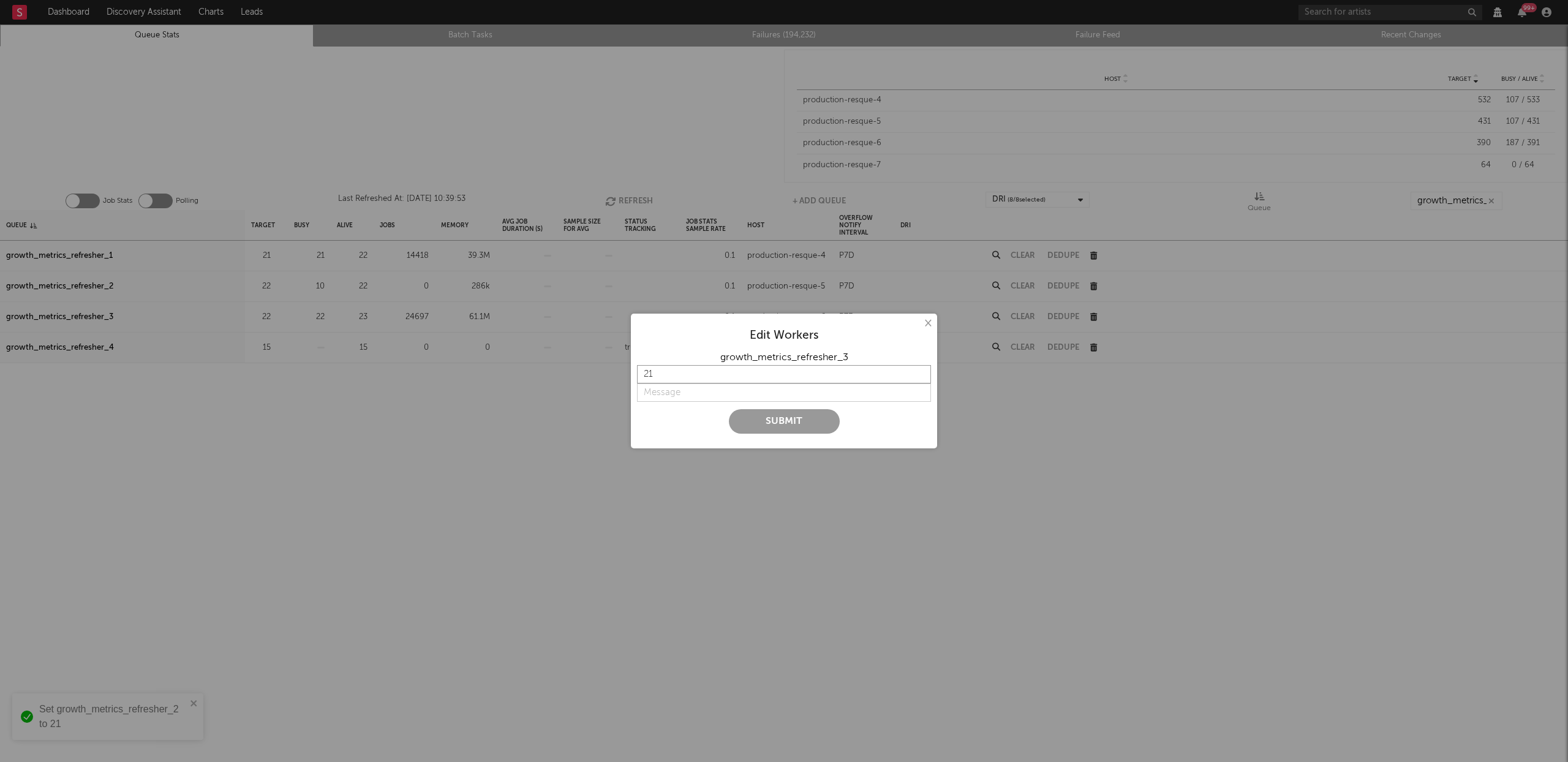
type input "21"
click at [917, 375] on input "21" at bounding box center [784, 374] width 294 height 18
click at [706, 392] on input "string" at bounding box center [784, 392] width 294 height 18
type input "lower"
click at [729, 409] on button "Submit" at bounding box center [784, 421] width 111 height 24
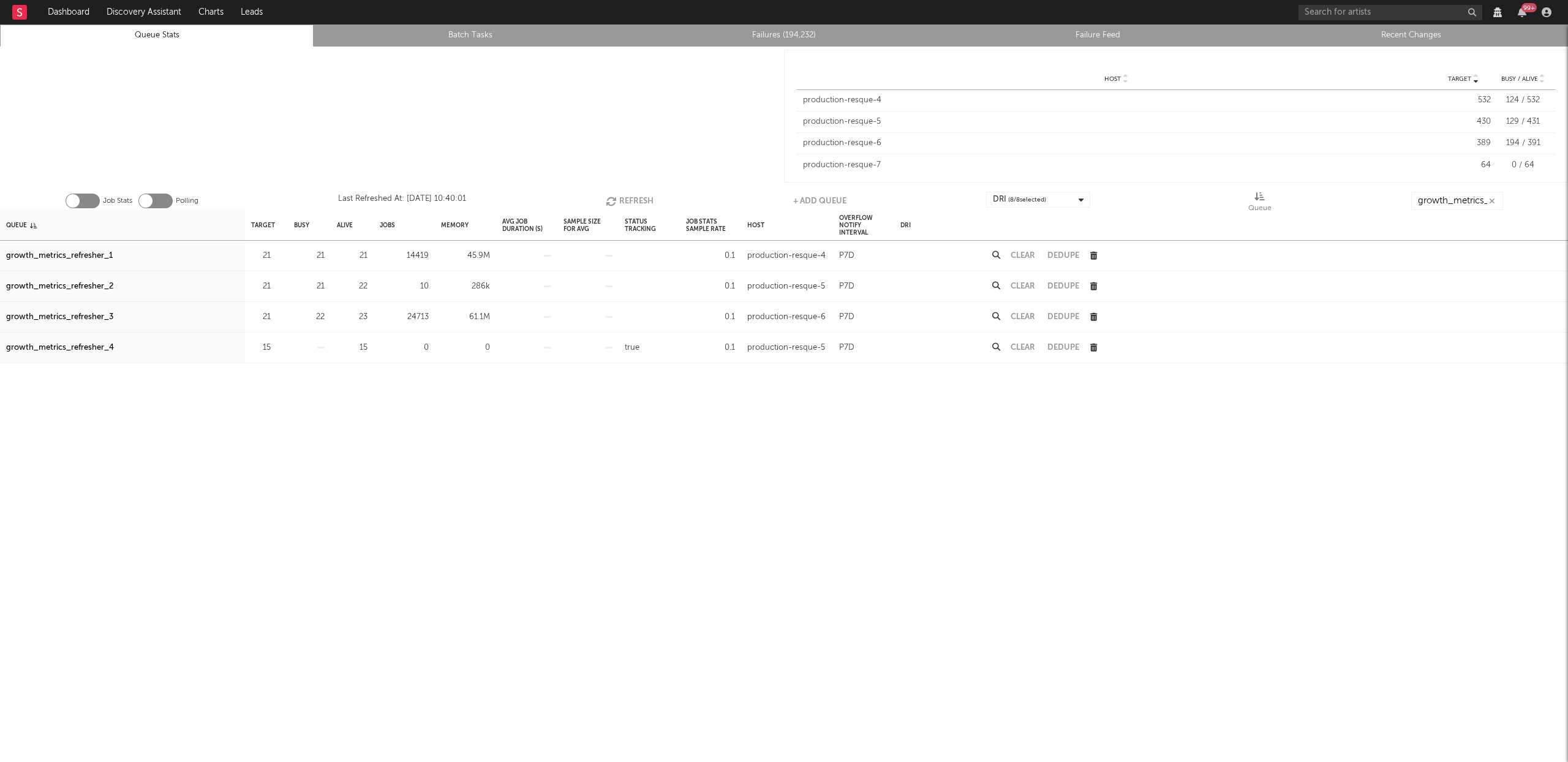
click at [618, 200] on button "Refresh" at bounding box center [630, 201] width 48 height 18
click at [615, 200] on icon "button" at bounding box center [613, 202] width 14 height 11
click at [1420, 201] on input "growth_metrics_refre" at bounding box center [1457, 201] width 92 height 18
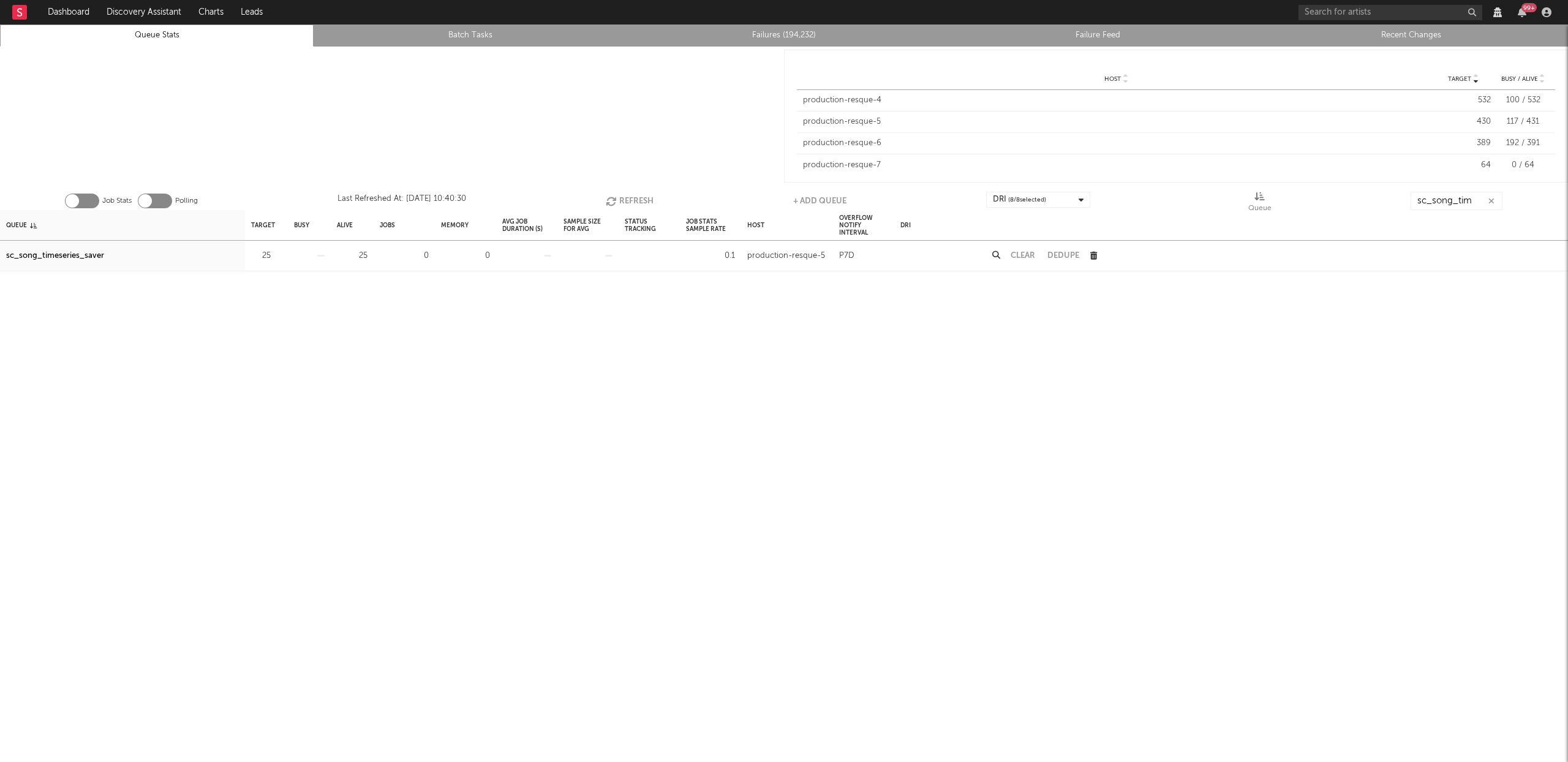
drag, startPoint x: 51, startPoint y: 250, endPoint x: 66, endPoint y: 250, distance: 15.0
click at [51, 250] on div "sc_song_timeseries_saver" at bounding box center [55, 256] width 98 height 15
click at [1441, 198] on input "sc_song_tim" at bounding box center [1457, 201] width 92 height 18
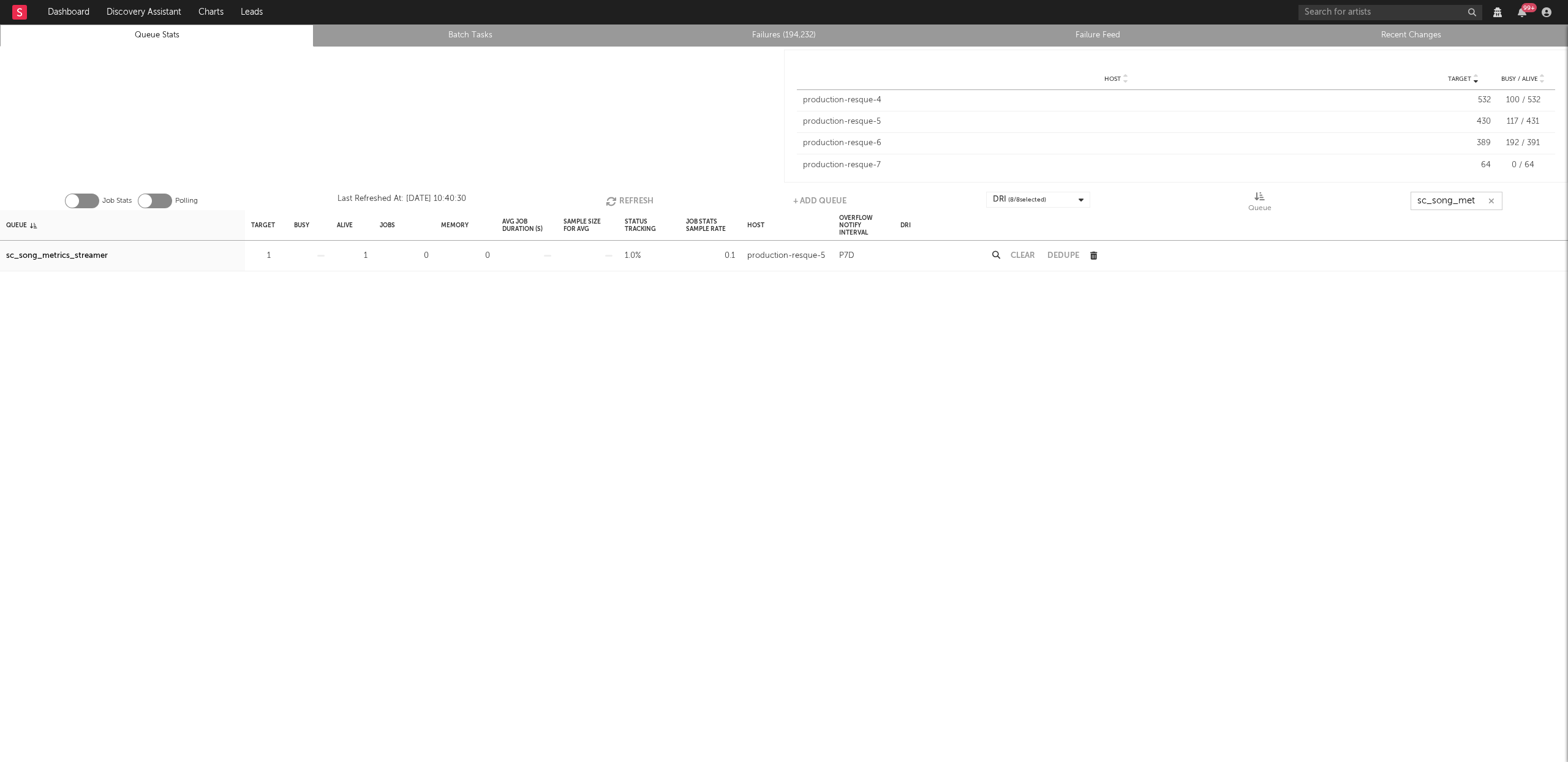
type input "sc_song_met"
click at [81, 253] on div "sc_song_metrics_streamer" at bounding box center [56, 256] width 102 height 15
click at [1490, 200] on icon "button" at bounding box center [1492, 201] width 6 height 8
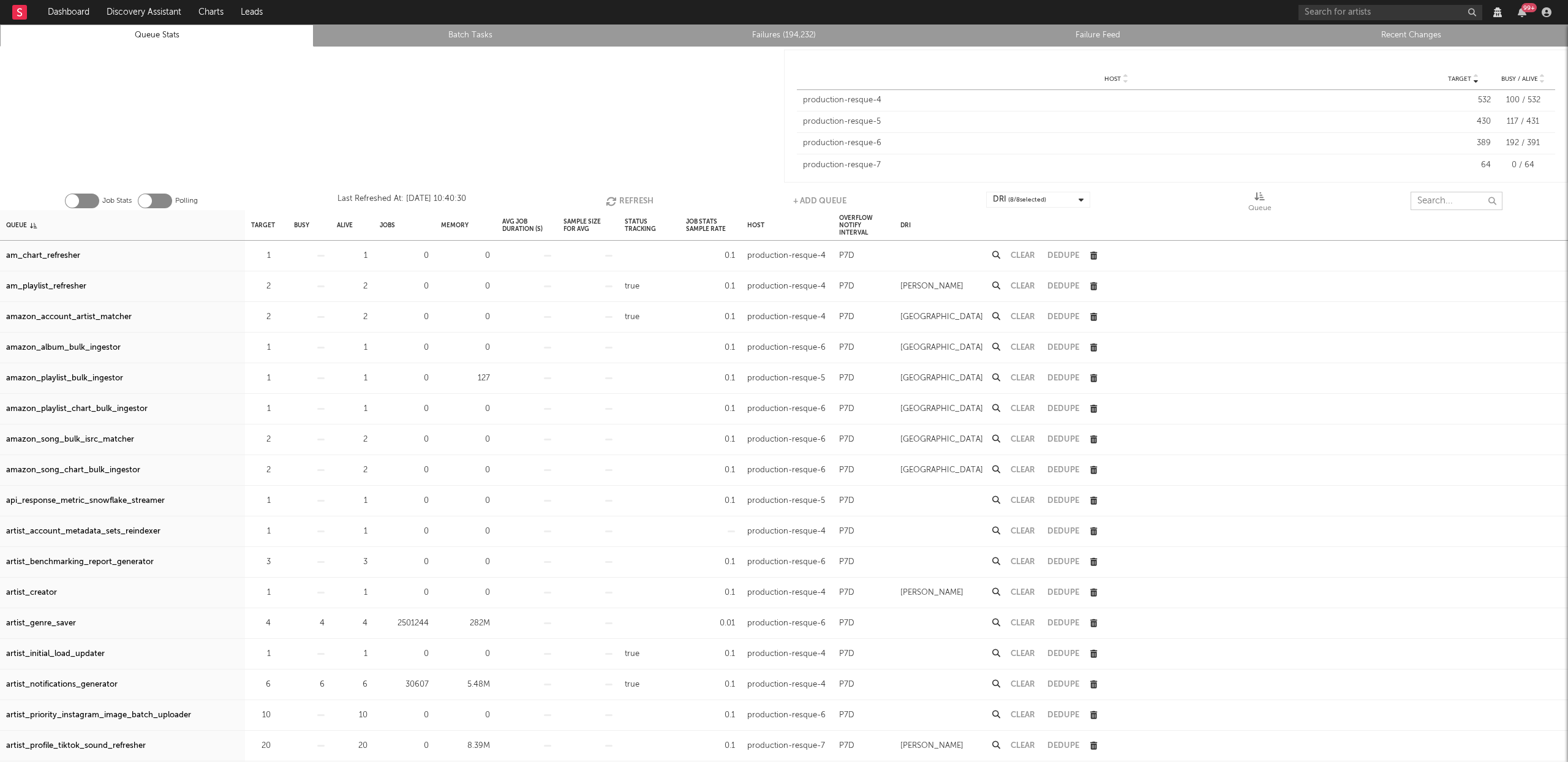
click at [1445, 200] on input "text" at bounding box center [1457, 201] width 92 height 18
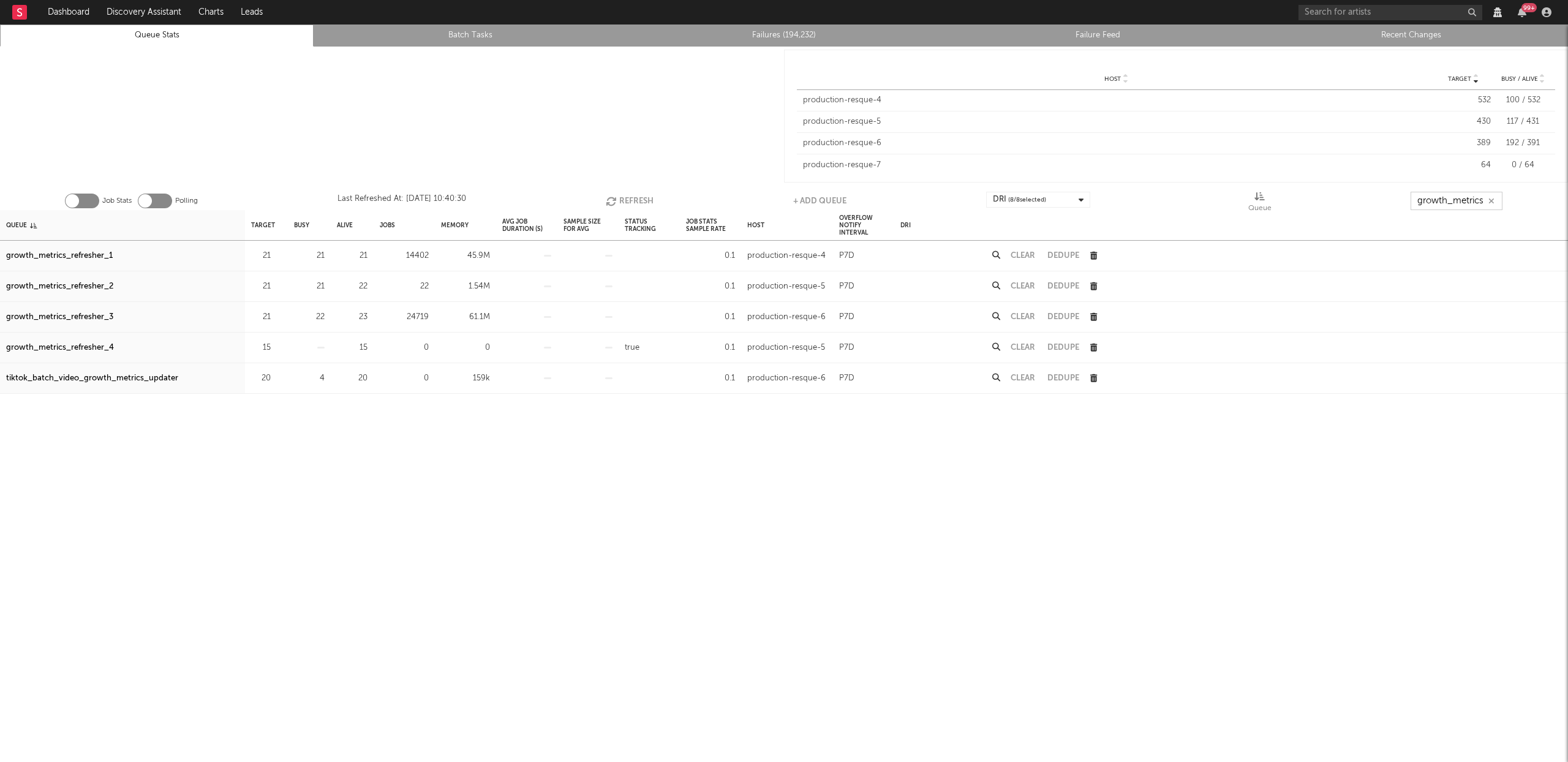
click at [611, 200] on icon "button" at bounding box center [613, 202] width 14 height 11
type input "growth_metrics"
click at [274, 254] on icon "button" at bounding box center [278, 256] width 8 height 8
click at [627, 199] on button "Refresh" at bounding box center [628, 201] width 48 height 18
click at [276, 255] on icon "button" at bounding box center [278, 256] width 8 height 8
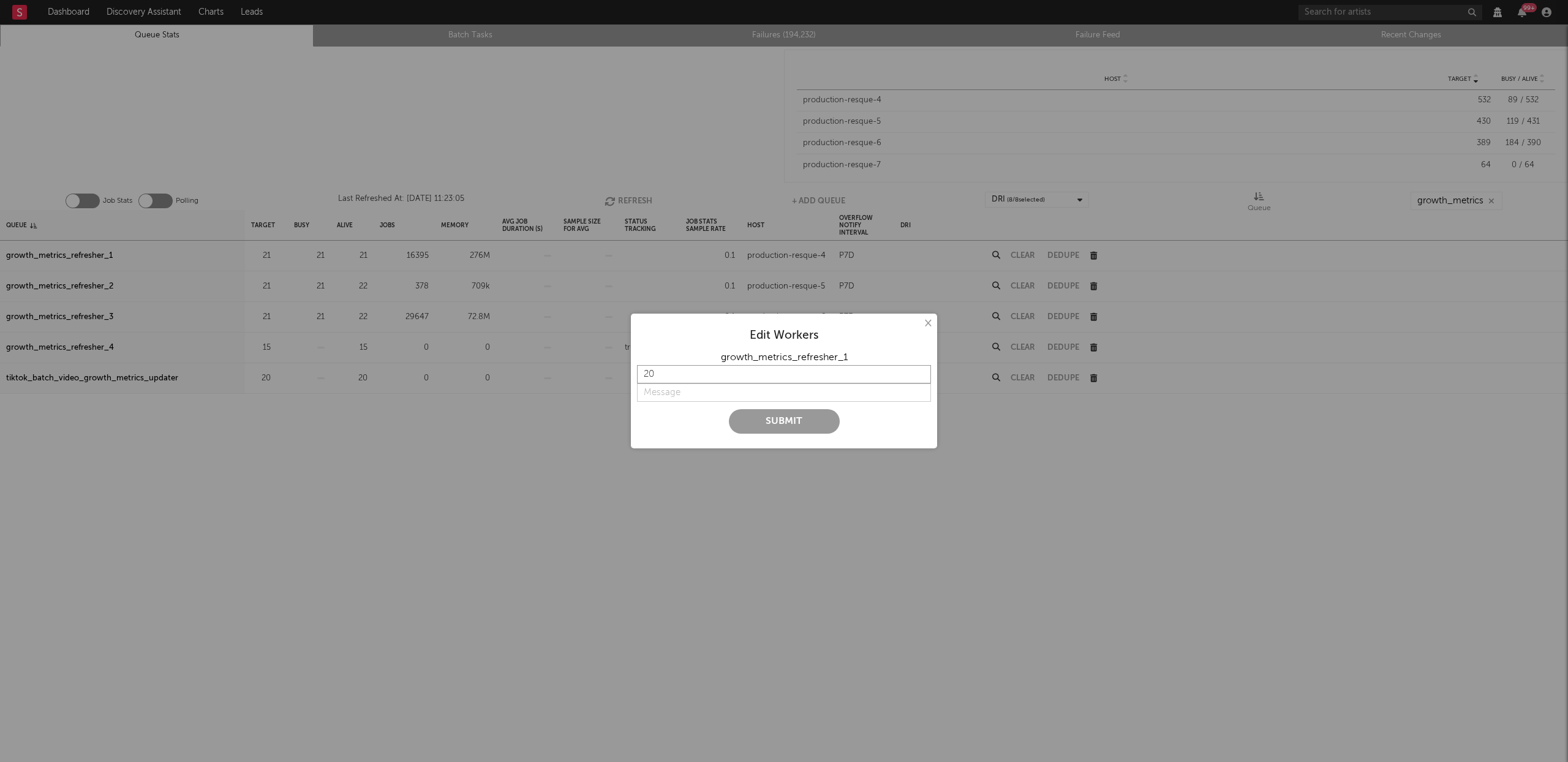
click at [919, 379] on input "20" at bounding box center [784, 374] width 294 height 18
click at [919, 379] on input "19" at bounding box center [784, 374] width 294 height 18
type input "18"
click at [921, 379] on input "18" at bounding box center [784, 374] width 294 height 18
click at [645, 396] on input "string" at bounding box center [784, 392] width 294 height 18
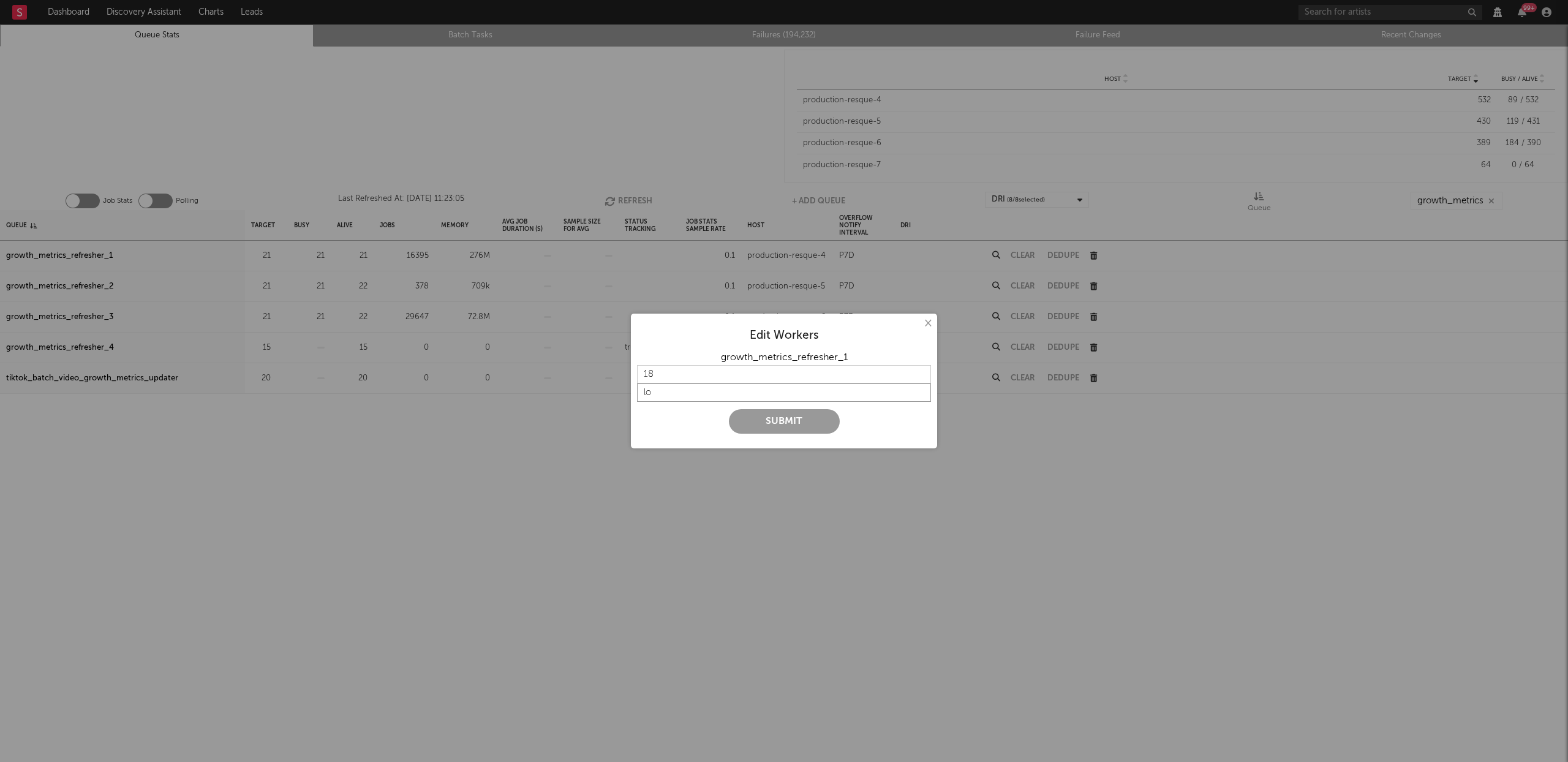
type input "l"
type input "lower"
click at [799, 429] on button "Submit" at bounding box center [784, 421] width 111 height 24
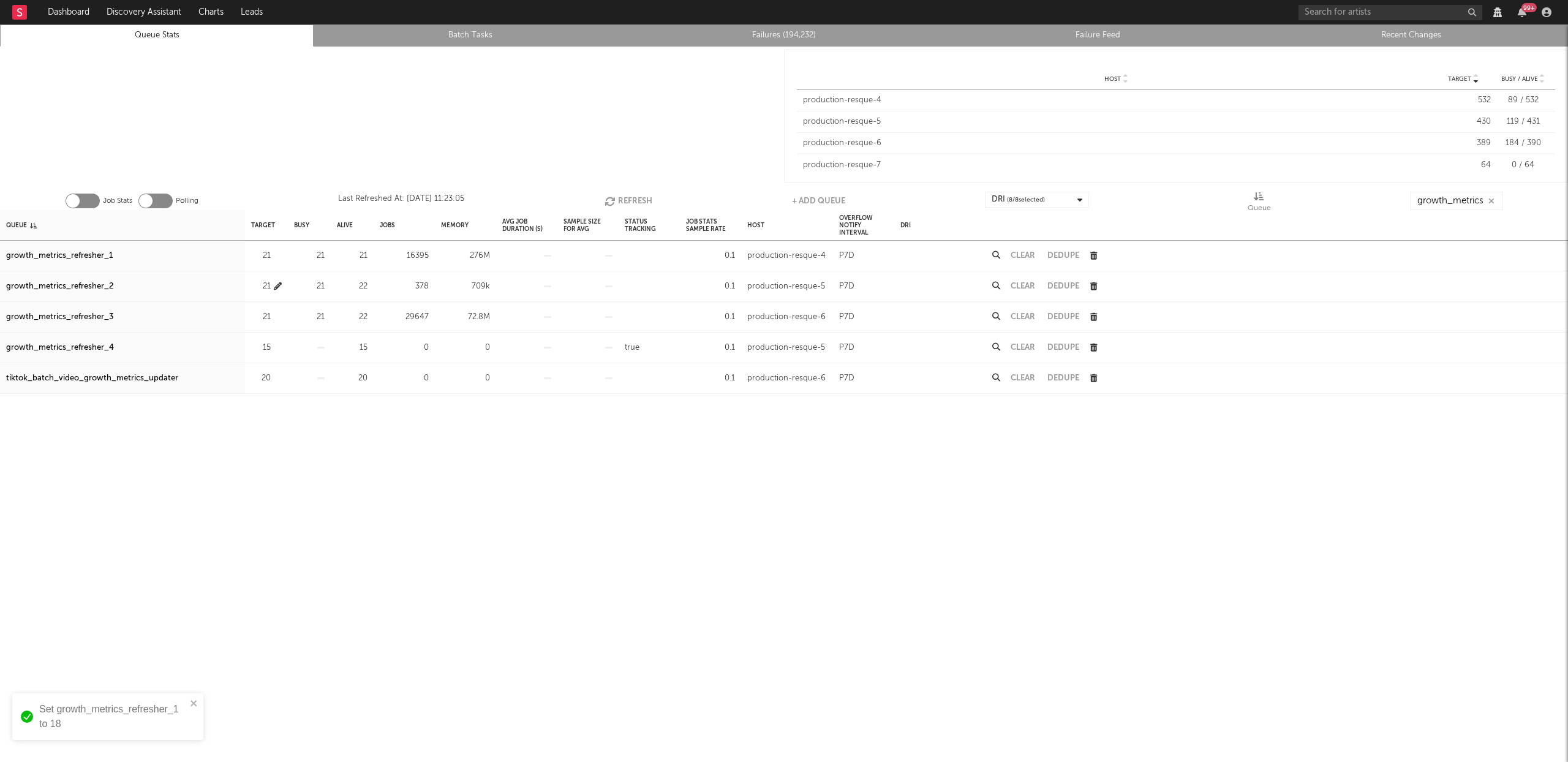
click at [279, 285] on icon "button" at bounding box center [278, 286] width 8 height 8
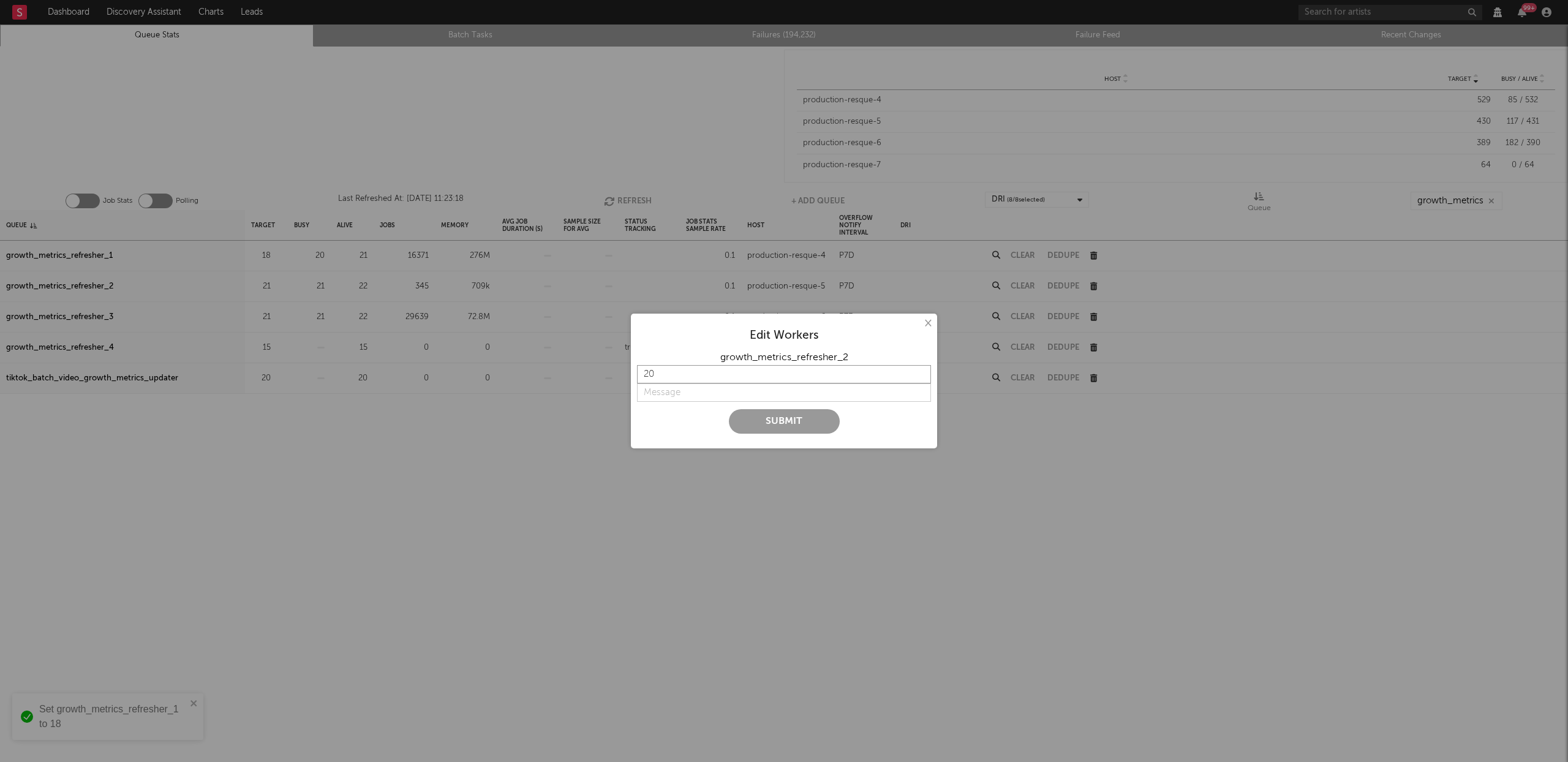
click at [918, 376] on input "20" at bounding box center [784, 374] width 294 height 18
click at [918, 376] on input "19" at bounding box center [784, 374] width 294 height 18
type input "18"
click at [918, 376] on input "18" at bounding box center [784, 374] width 294 height 18
click at [672, 392] on input "string" at bounding box center [784, 392] width 294 height 18
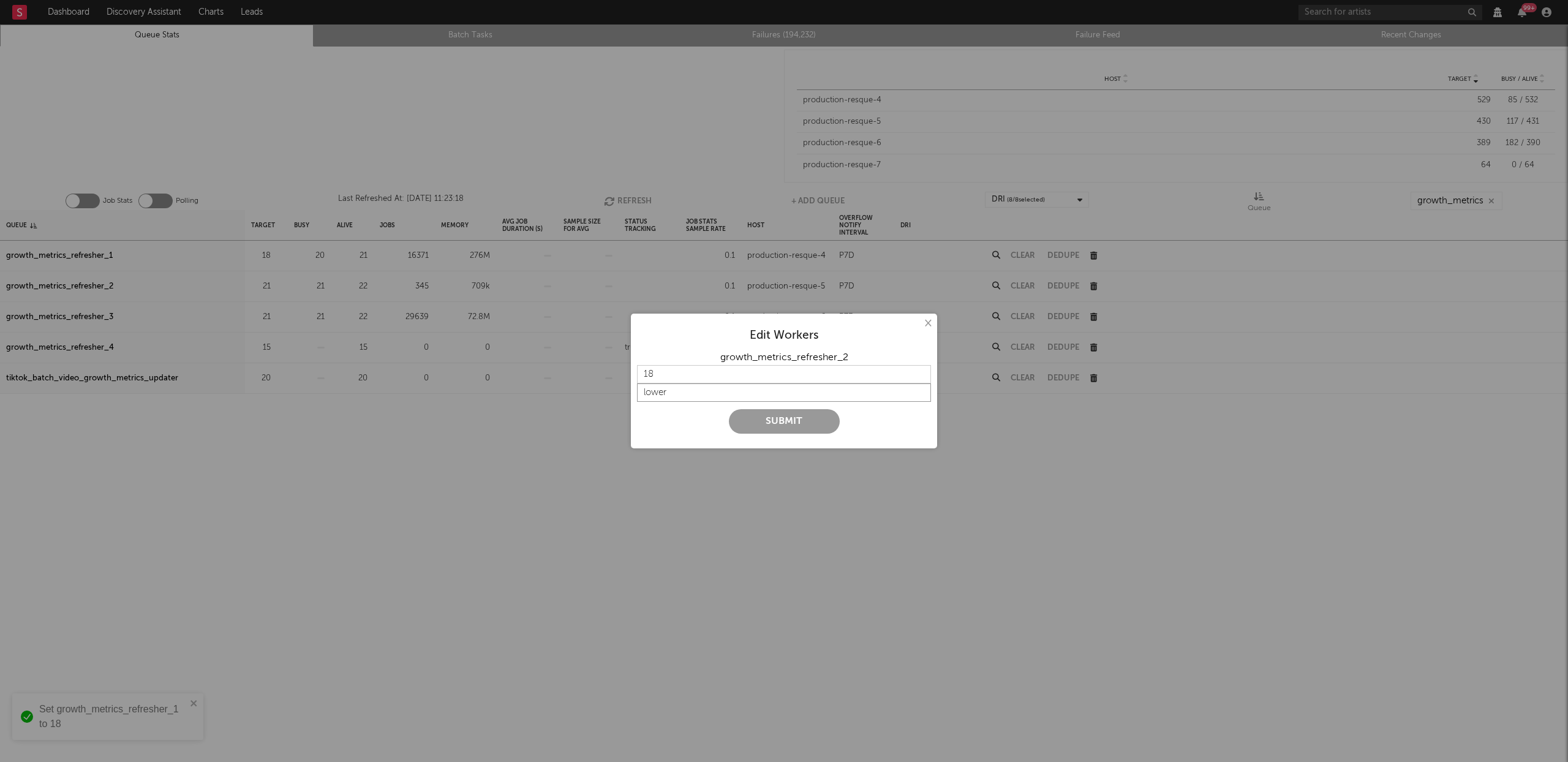
type input "lower"
click at [748, 415] on button "Submit" at bounding box center [784, 421] width 111 height 24
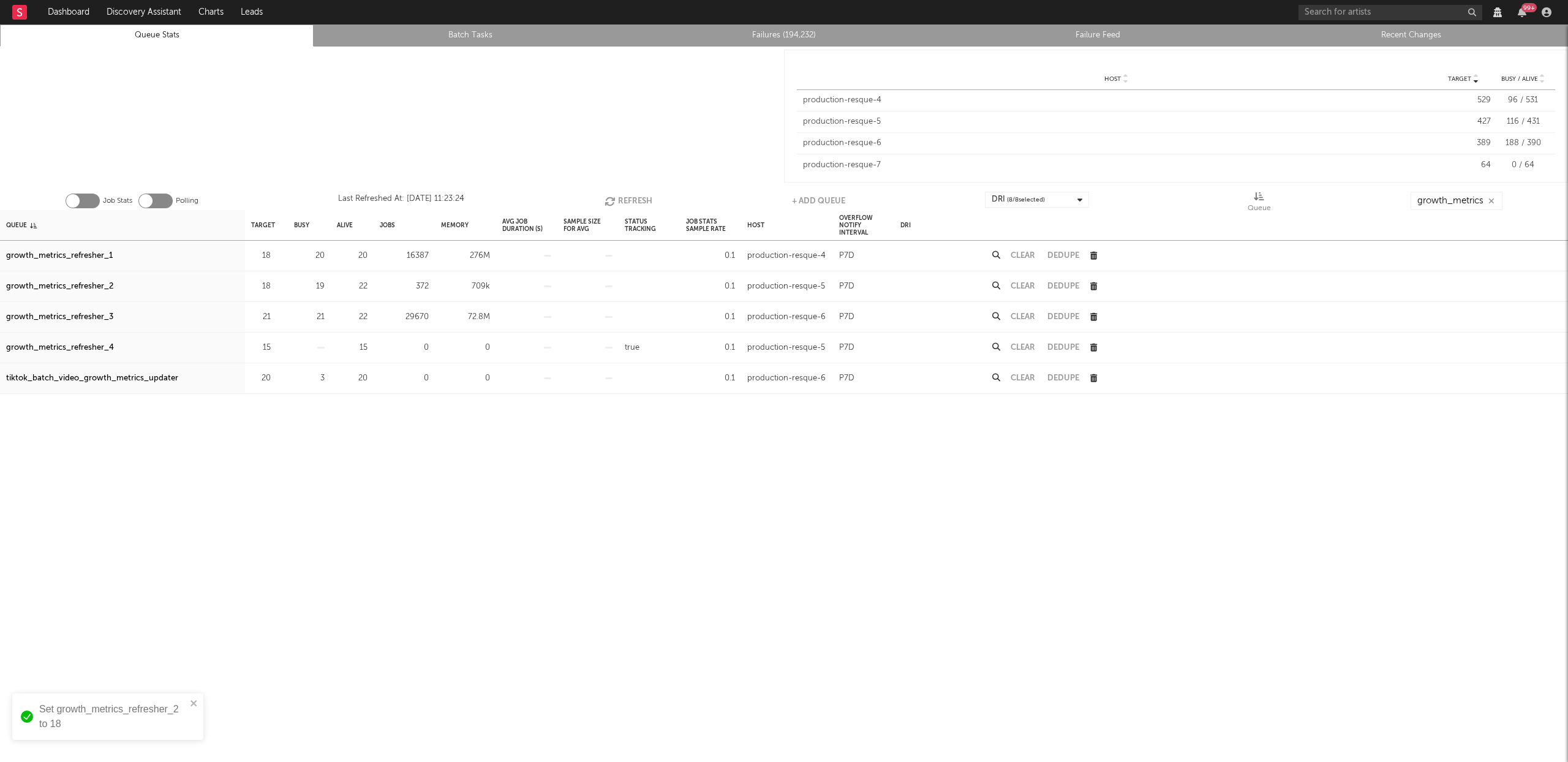
click at [631, 195] on button "Refresh" at bounding box center [628, 201] width 48 height 18
click at [634, 203] on button "Refresh" at bounding box center [628, 201] width 48 height 18
click at [632, 204] on button "Refresh" at bounding box center [628, 201] width 48 height 18
click at [1463, 197] on input "growth_metrics" at bounding box center [1457, 201] width 92 height 18
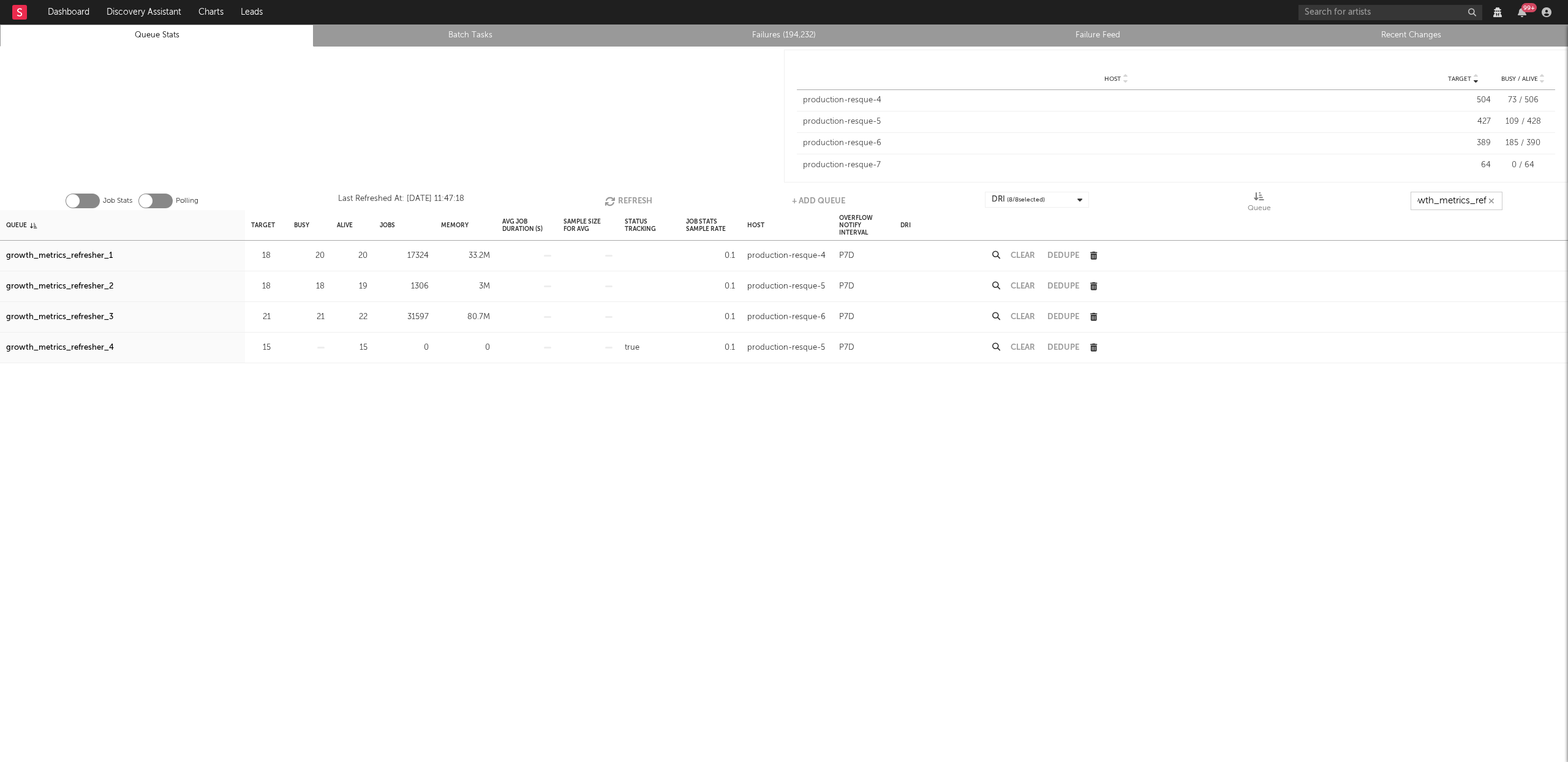
type input "growth_metrics_ref"
click at [99, 254] on div "growth_metrics_refresher_1" at bounding box center [60, 256] width 107 height 15
click at [95, 287] on div "growth_metrics_refresher_2" at bounding box center [60, 286] width 107 height 15
click at [92, 315] on div "growth_metrics_refresher_3" at bounding box center [60, 317] width 107 height 15
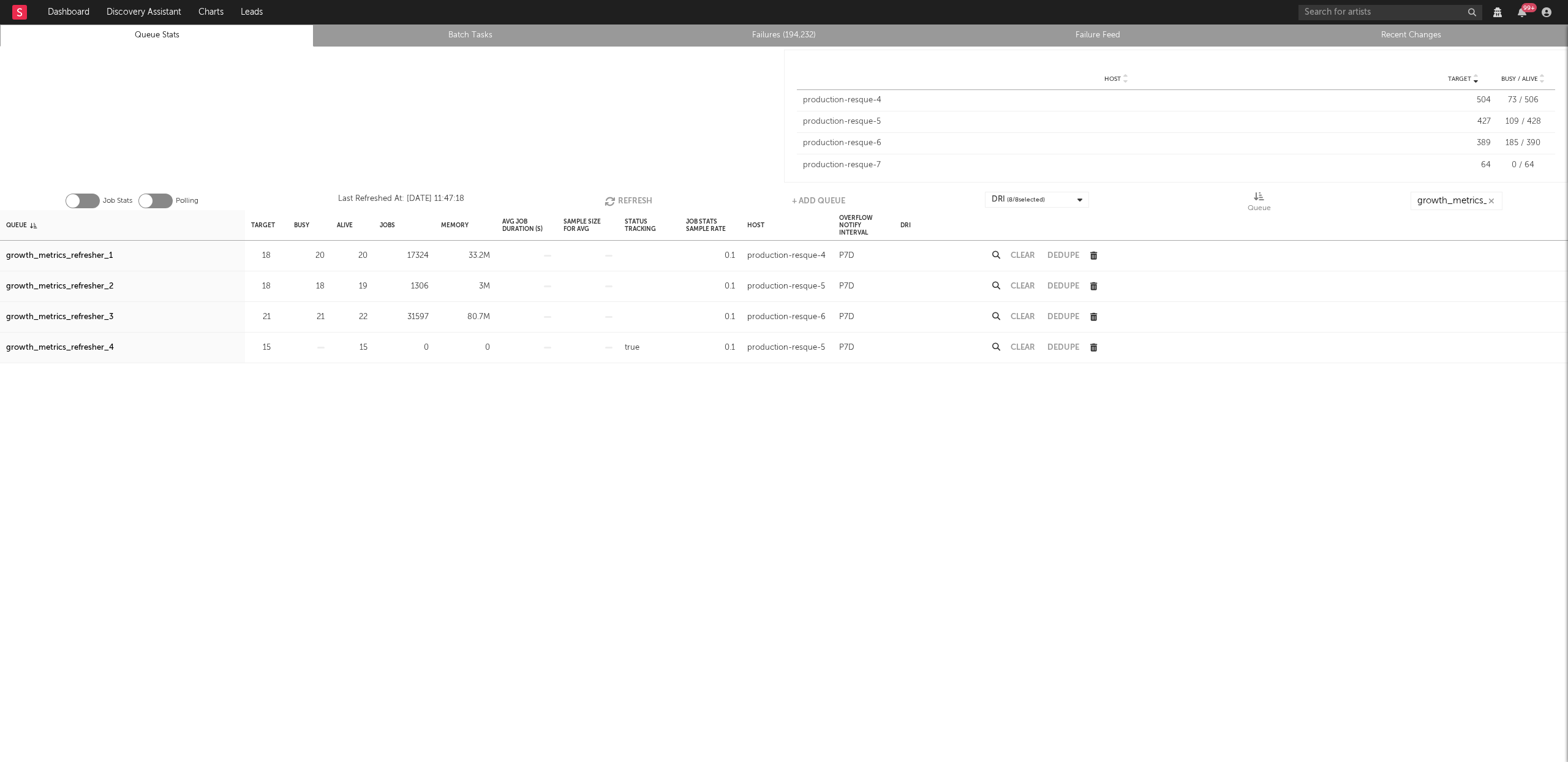
click at [622, 201] on button "Refresh" at bounding box center [628, 201] width 48 height 18
click at [644, 199] on button "Refresh" at bounding box center [630, 201] width 48 height 18
click at [608, 200] on icon "button" at bounding box center [613, 202] width 14 height 11
click at [608, 200] on icon "button" at bounding box center [612, 202] width 14 height 11
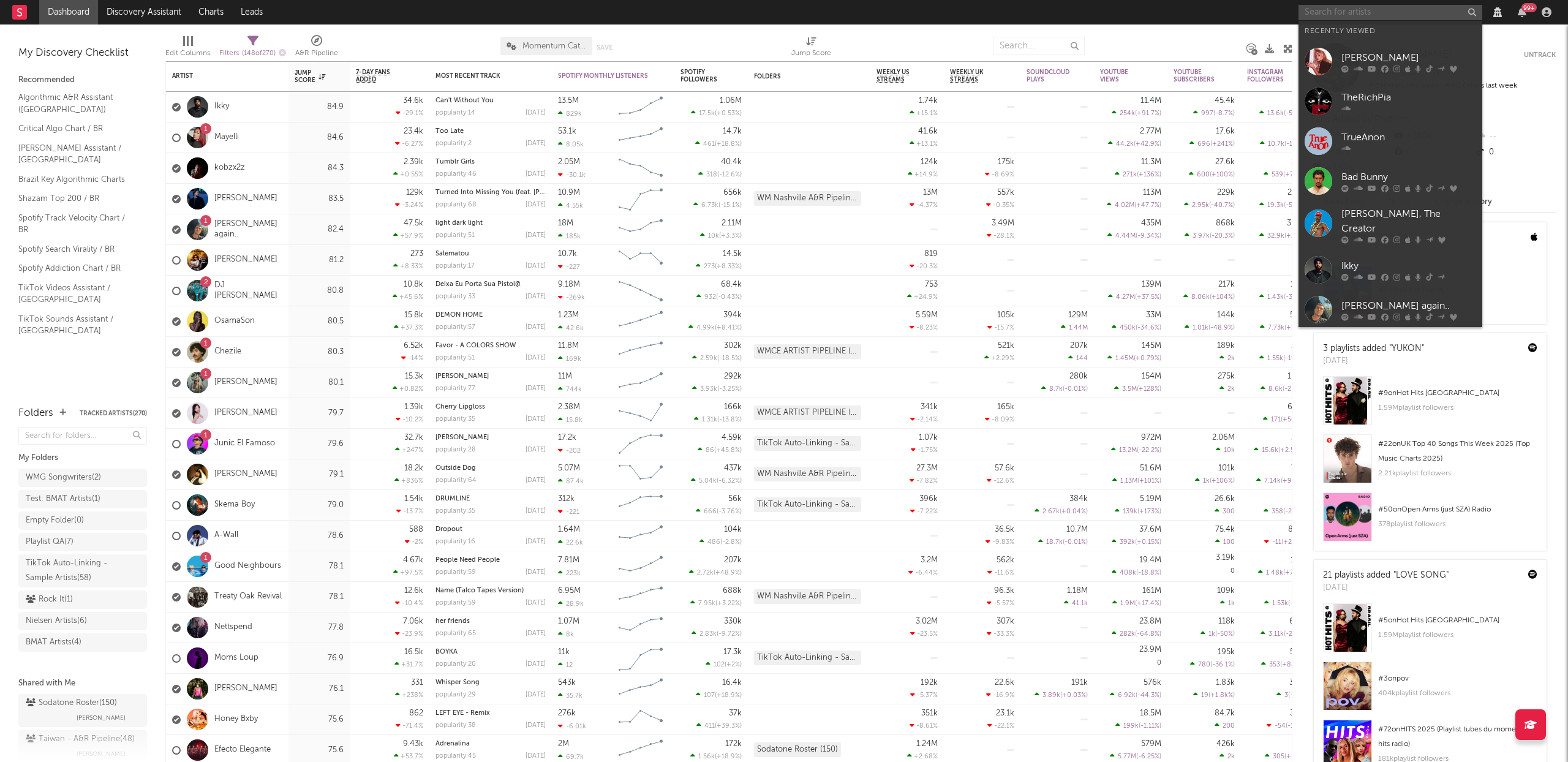
click at [1366, 10] on input "text" at bounding box center [1390, 12] width 184 height 15
click at [1385, 67] on icon at bounding box center [1386, 69] width 8 height 8
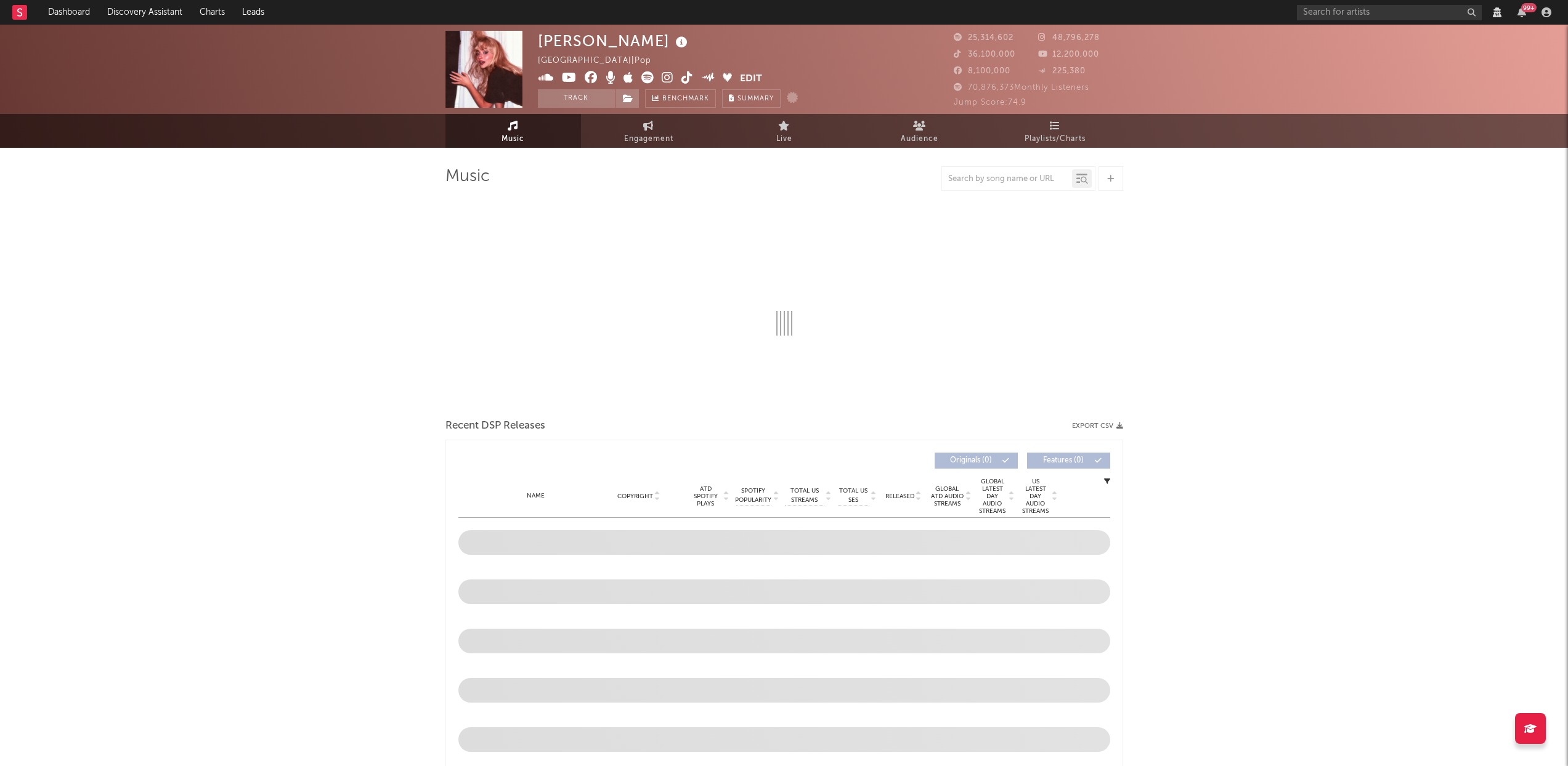
select select "View all"
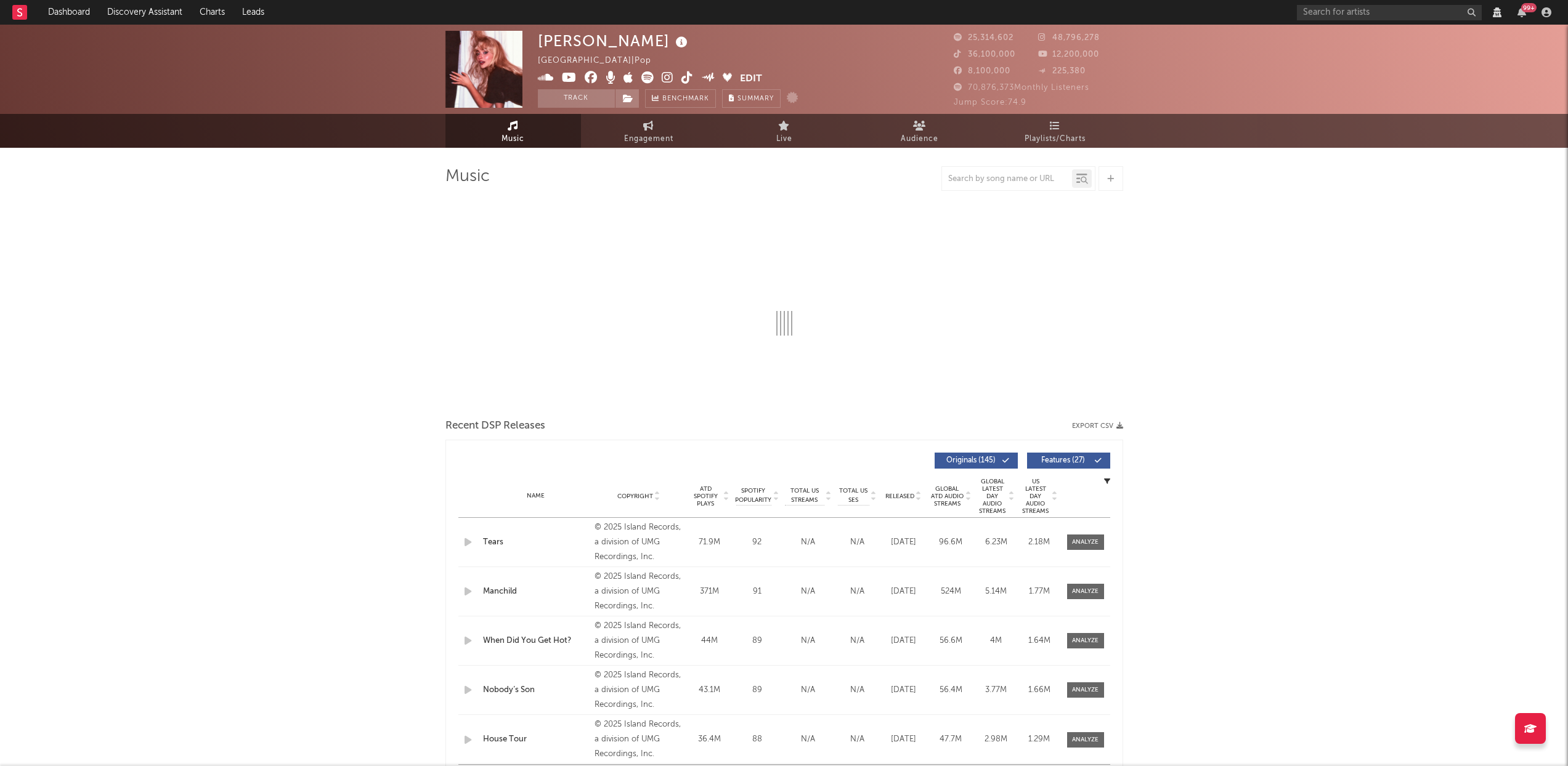
select select "6m"
select select "View all"
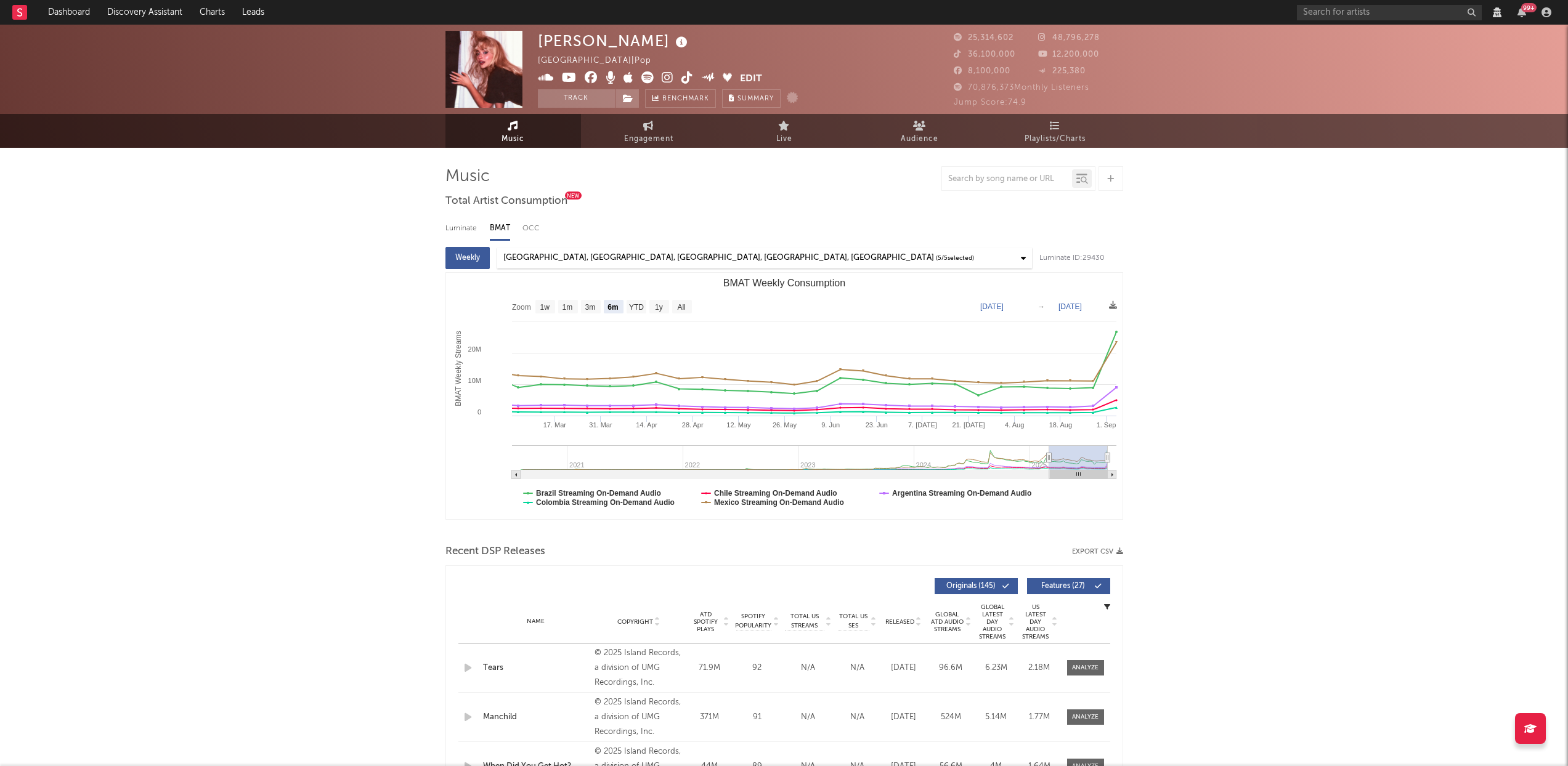
select select "View all"
select select "6m"
select select "View all"
select select "6m"
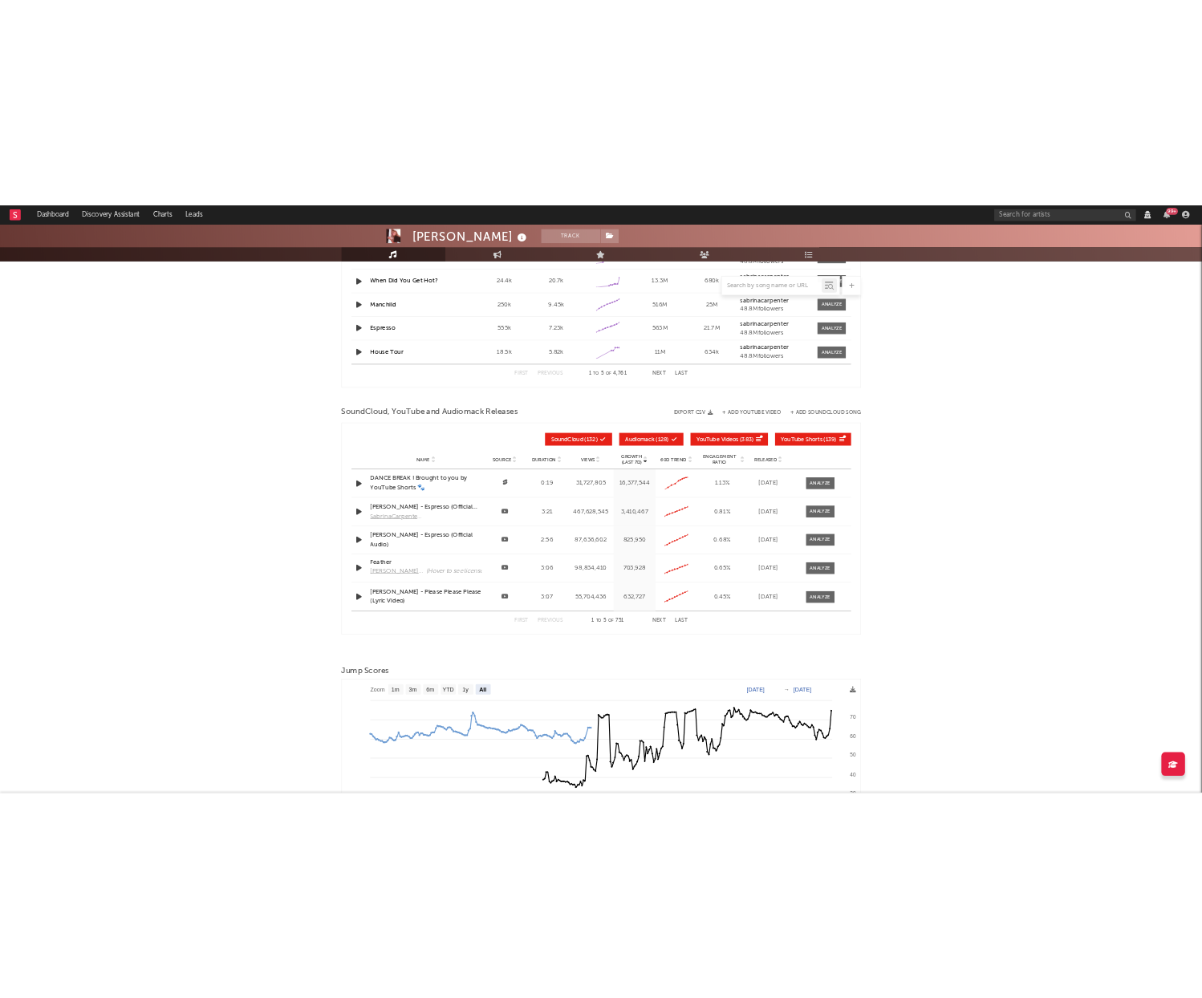
scroll to position [1584, 0]
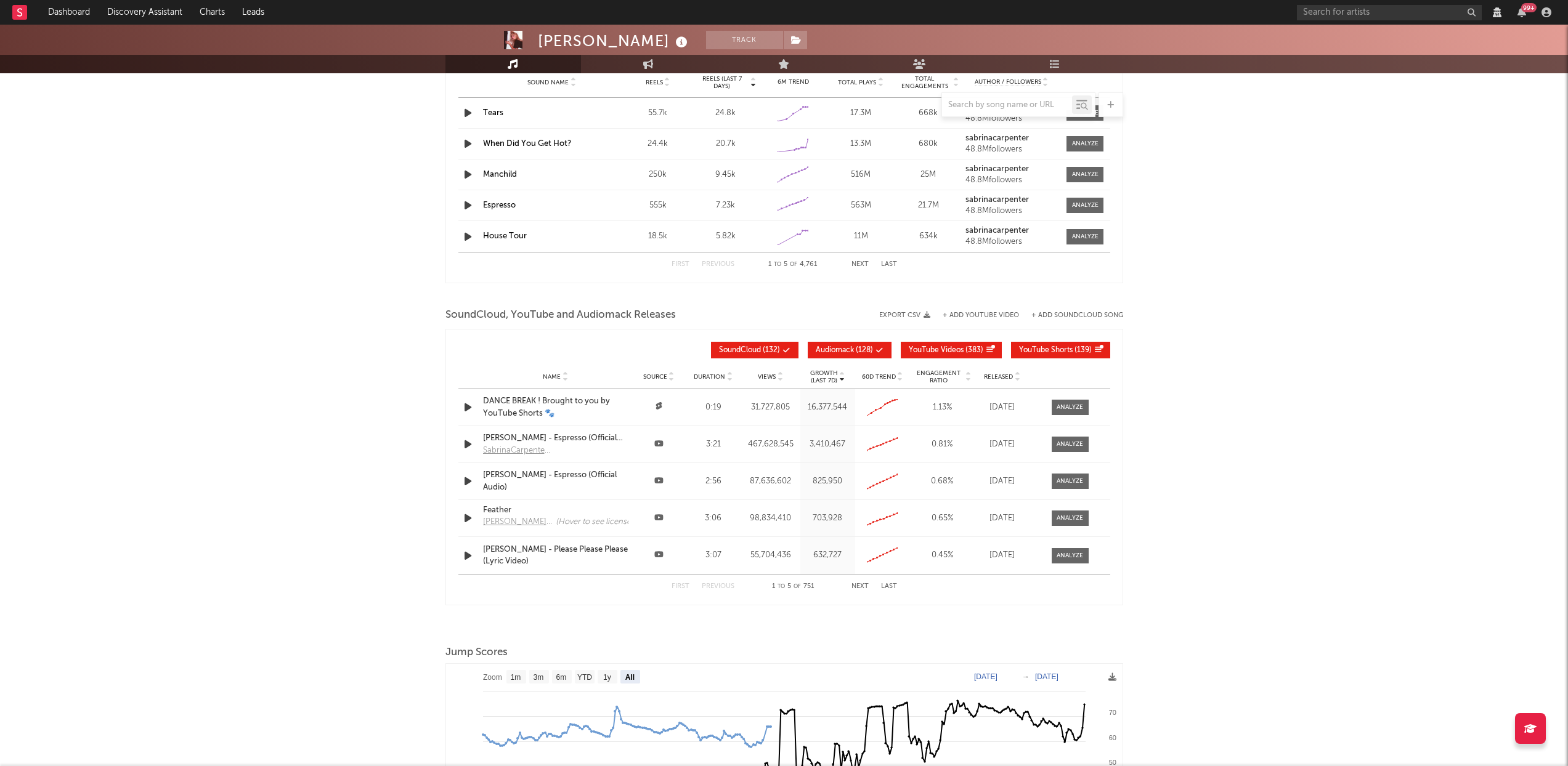
click at [841, 348] on span "Audiomack" at bounding box center [835, 351] width 38 height 8
click at [951, 353] on span "YouTube Videos" at bounding box center [936, 351] width 55 height 8
select select "View all"
select select "6m"
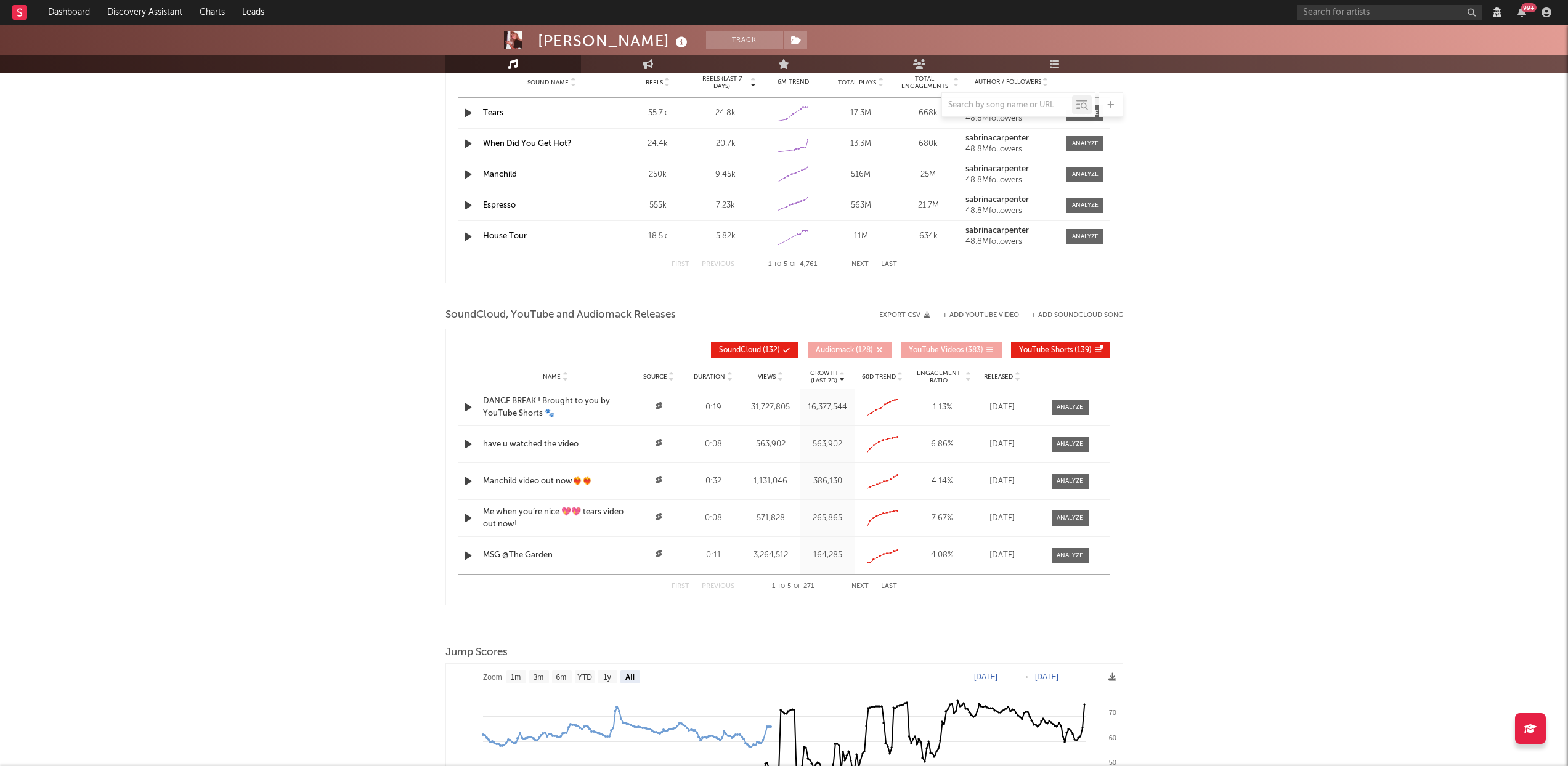
click at [1075, 349] on span "YouTube Shorts ( 139 )" at bounding box center [1055, 351] width 73 height 8
select select "View all"
select select "6m"
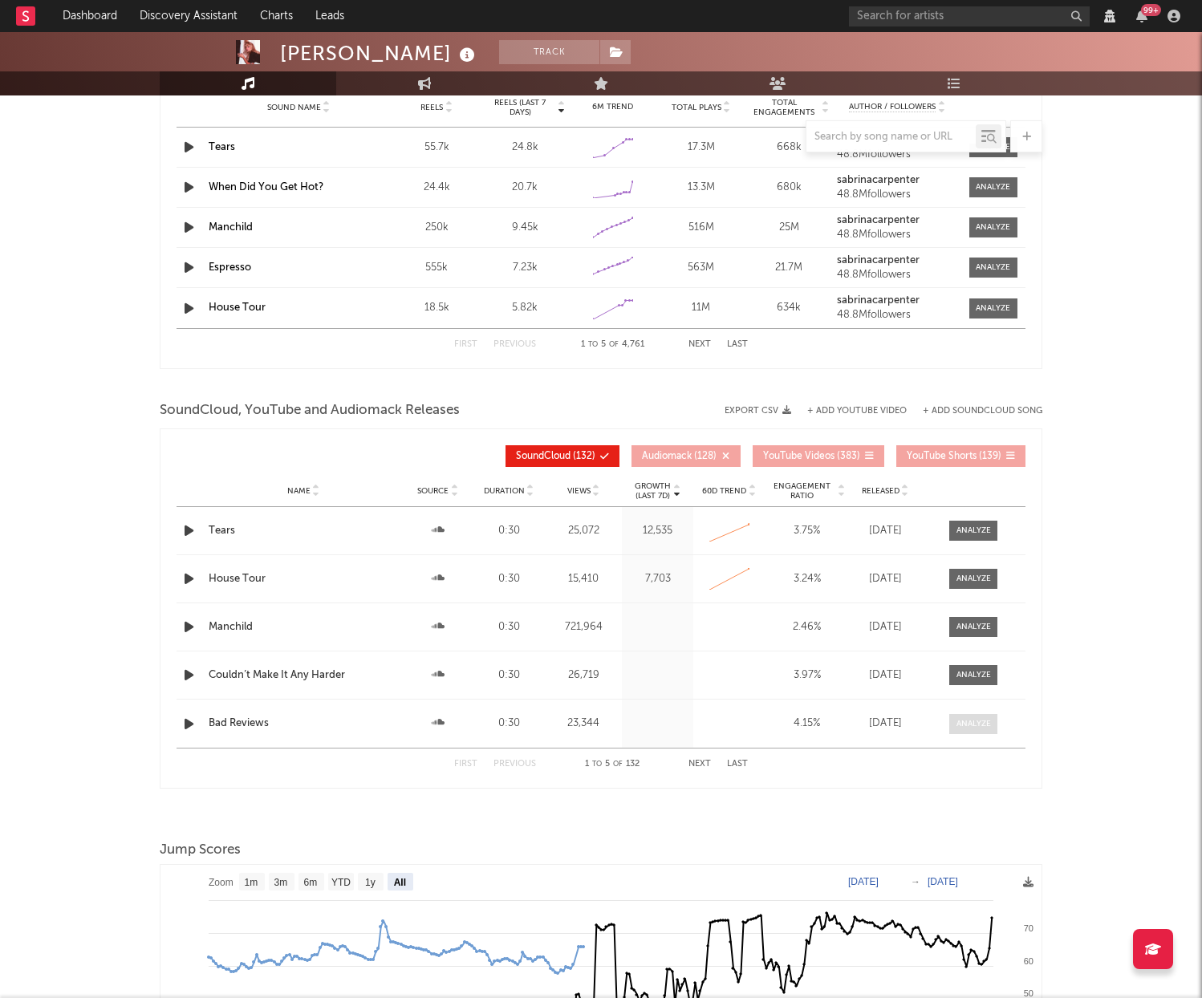
click at [984, 728] on div at bounding box center [974, 724] width 35 height 12
select select "View all"
select select "6m"
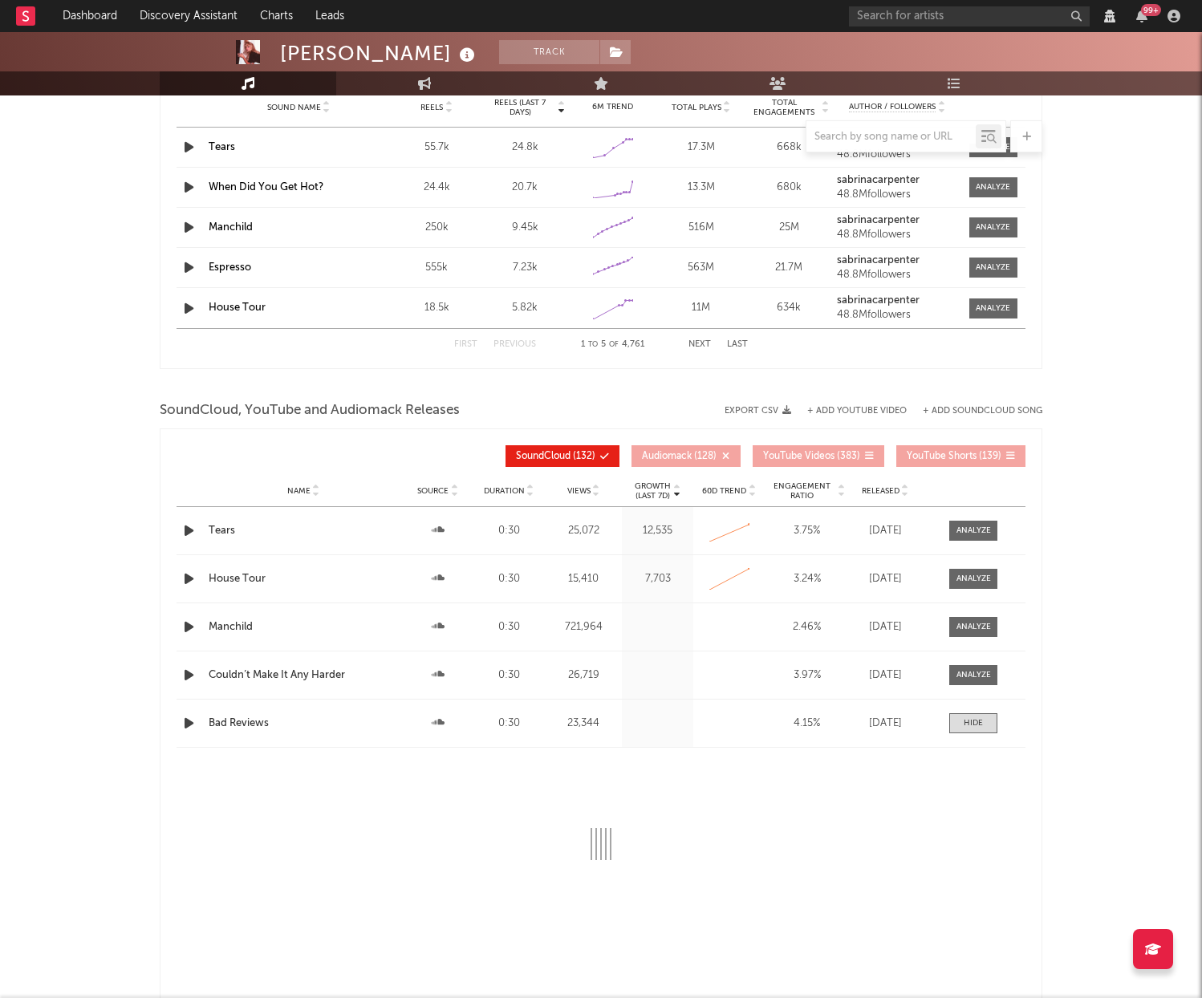
select select "View all"
select select "6m"
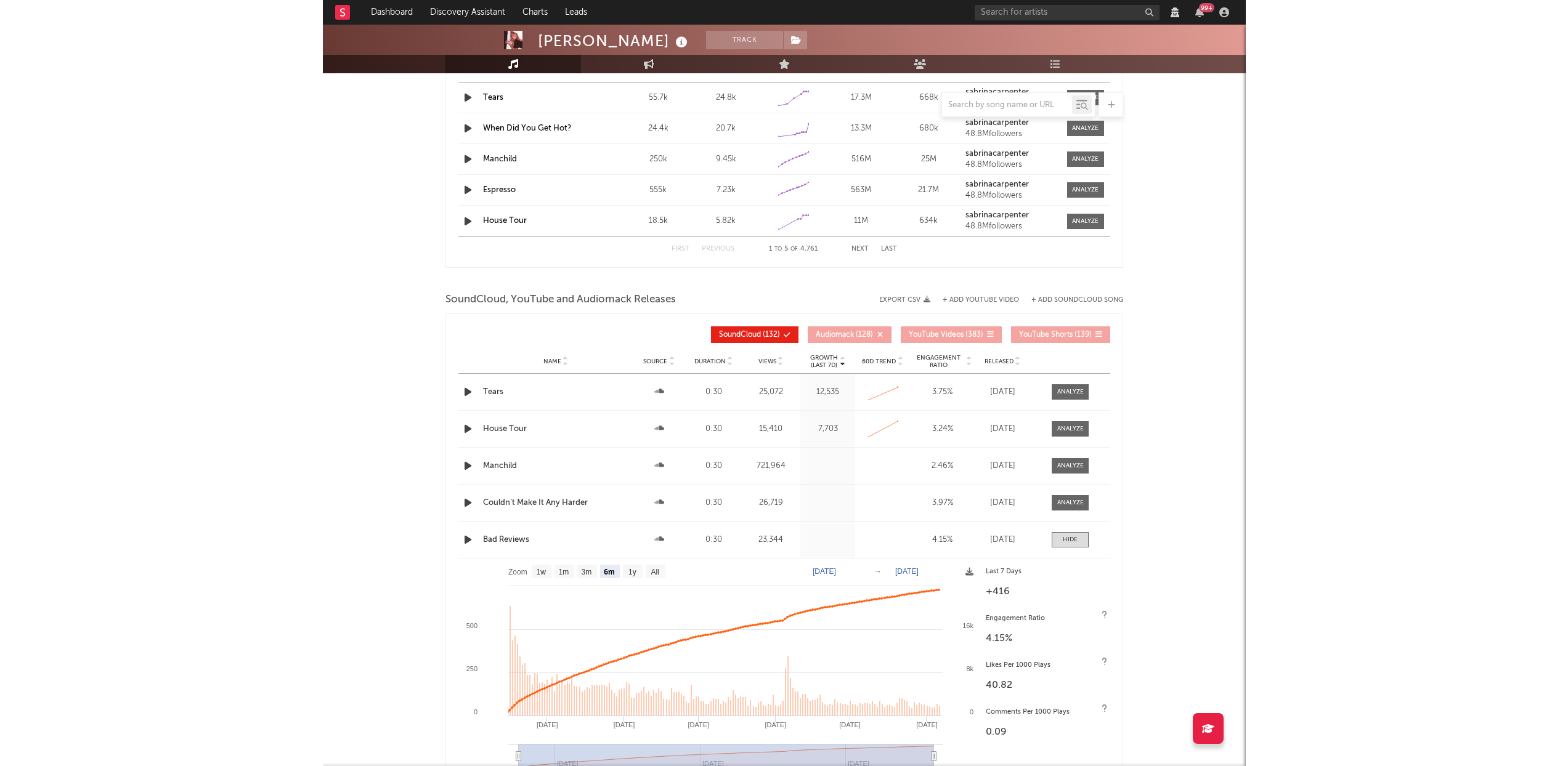
scroll to position [1247, 0]
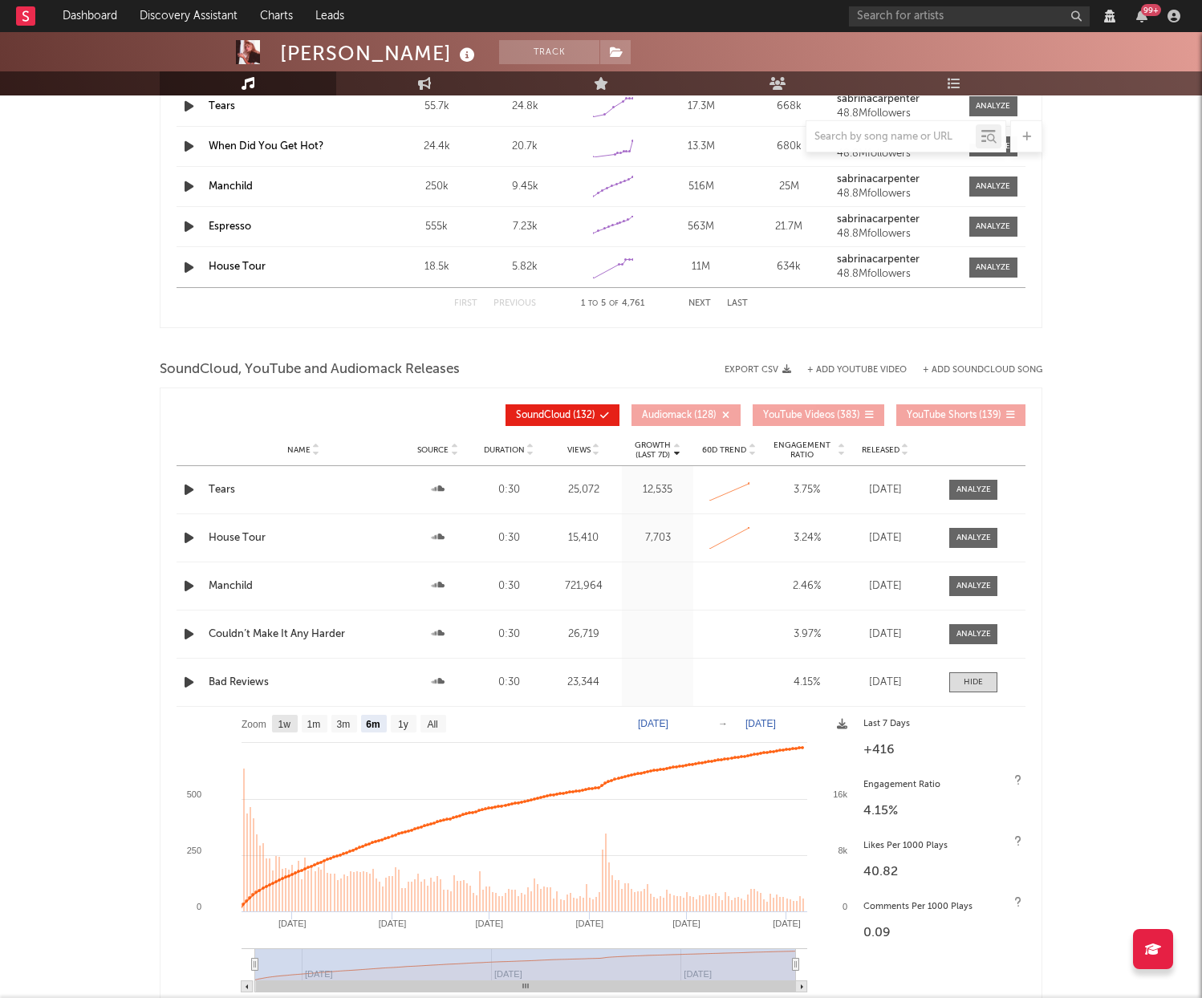
click at [290, 720] on text "1w" at bounding box center [284, 724] width 13 height 11
select select "1w"
type input "2025-07-31"
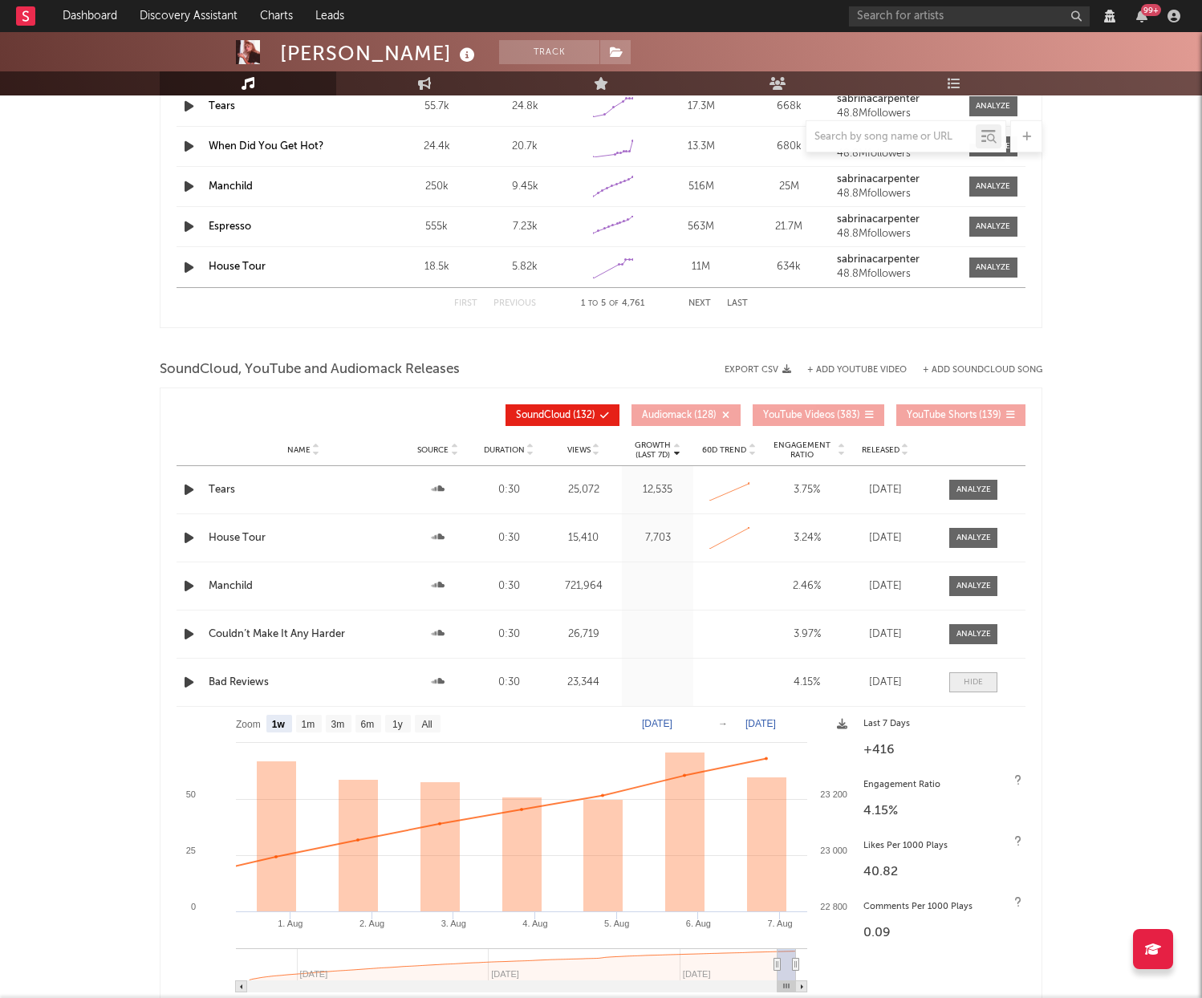
click at [967, 679] on div at bounding box center [973, 683] width 19 height 12
select select "View all"
select select "6m"
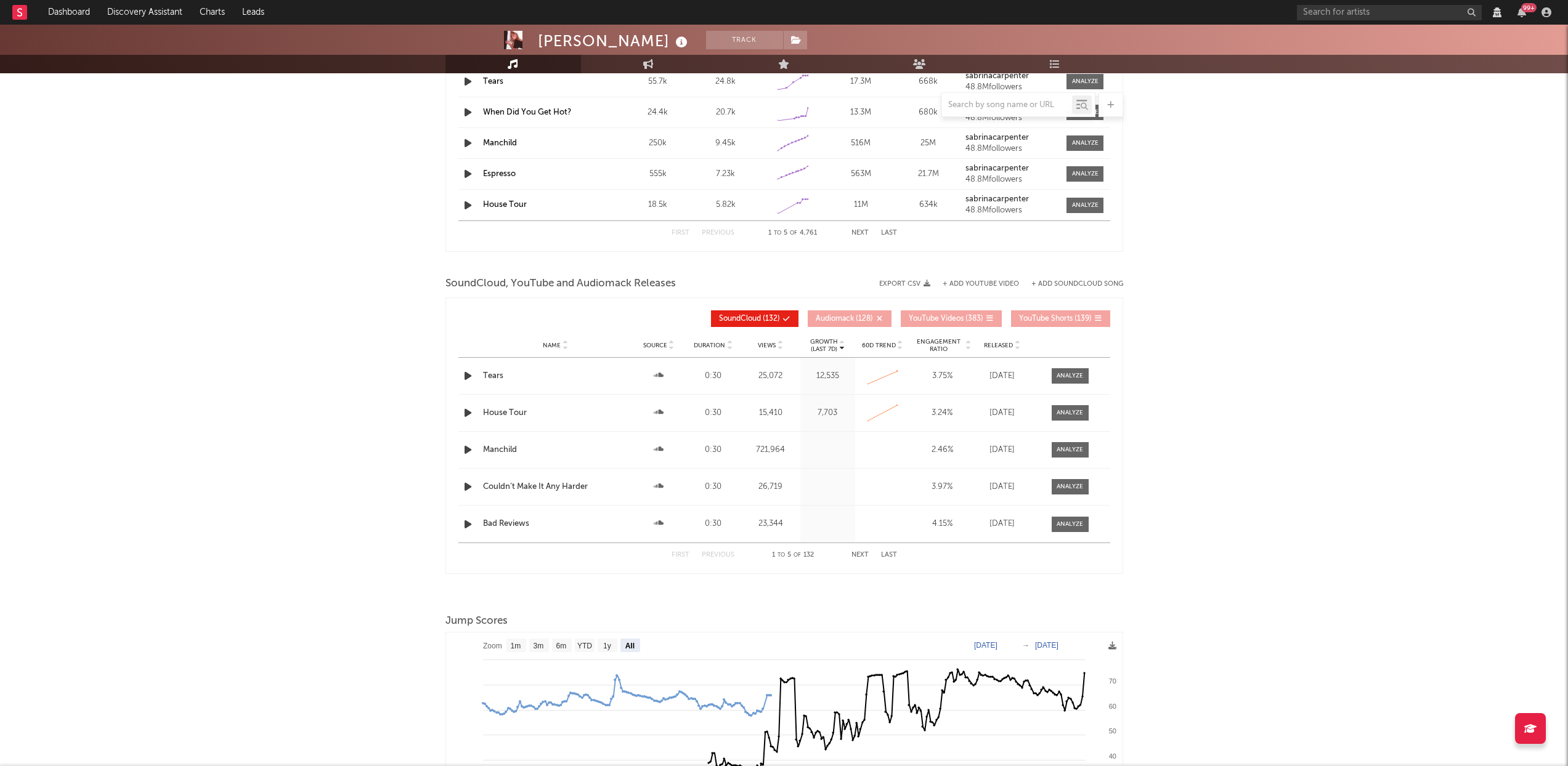
scroll to position [0, 0]
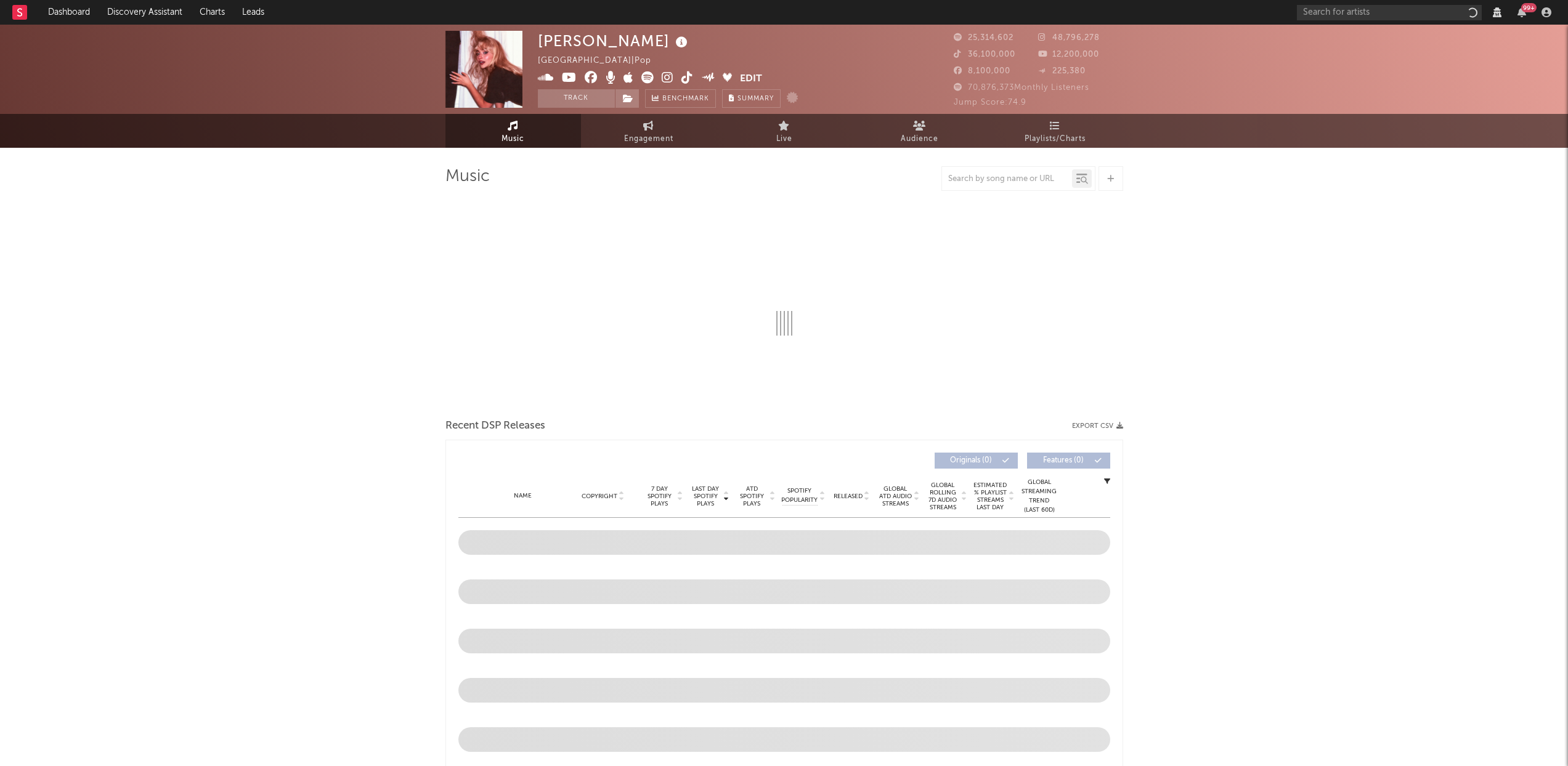
select select "View all"
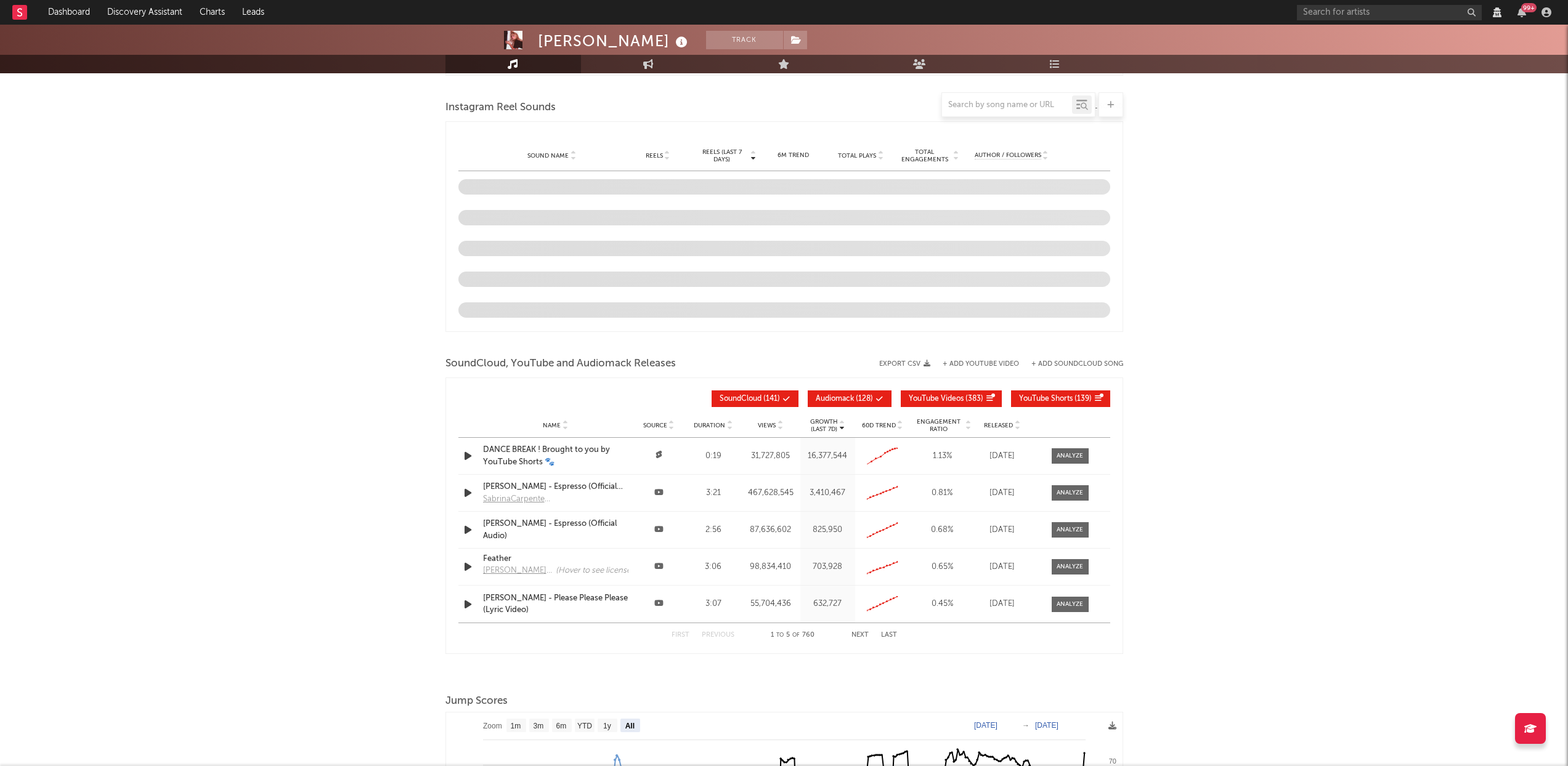
scroll to position [1061, 0]
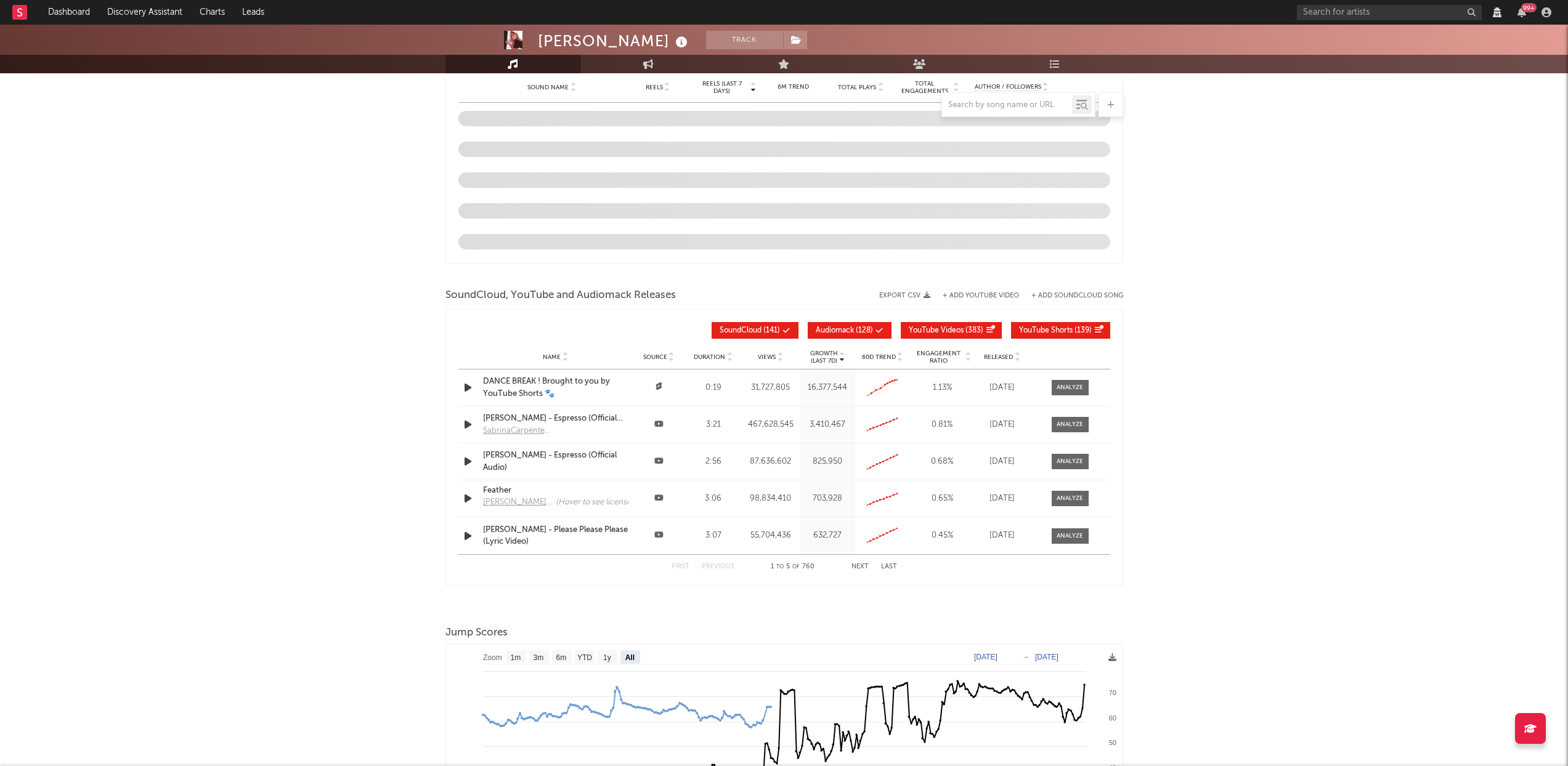
select select "View all"
click at [828, 325] on button "Audiomack ( 128 )" at bounding box center [849, 331] width 84 height 17
click at [948, 331] on span "YouTube Videos" at bounding box center [936, 331] width 55 height 8
select select "View all"
click at [1068, 329] on span "YouTube Shorts" at bounding box center [1046, 331] width 54 height 8
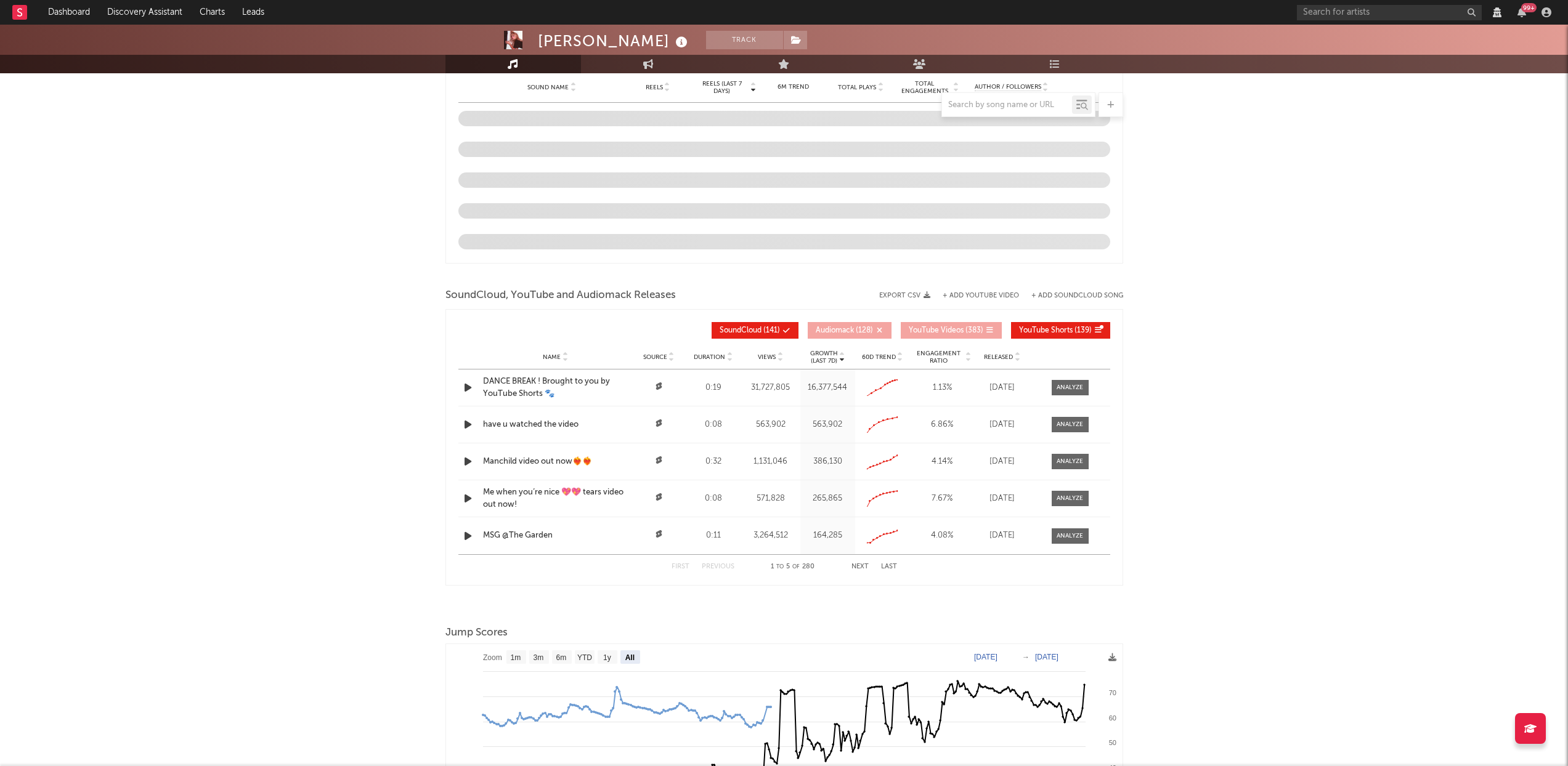
select select "View all"
click at [1017, 360] on icon at bounding box center [1017, 359] width 6 height 5
select select "View all"
click at [1017, 360] on icon at bounding box center [1017, 359] width 6 height 5
select select "View all"
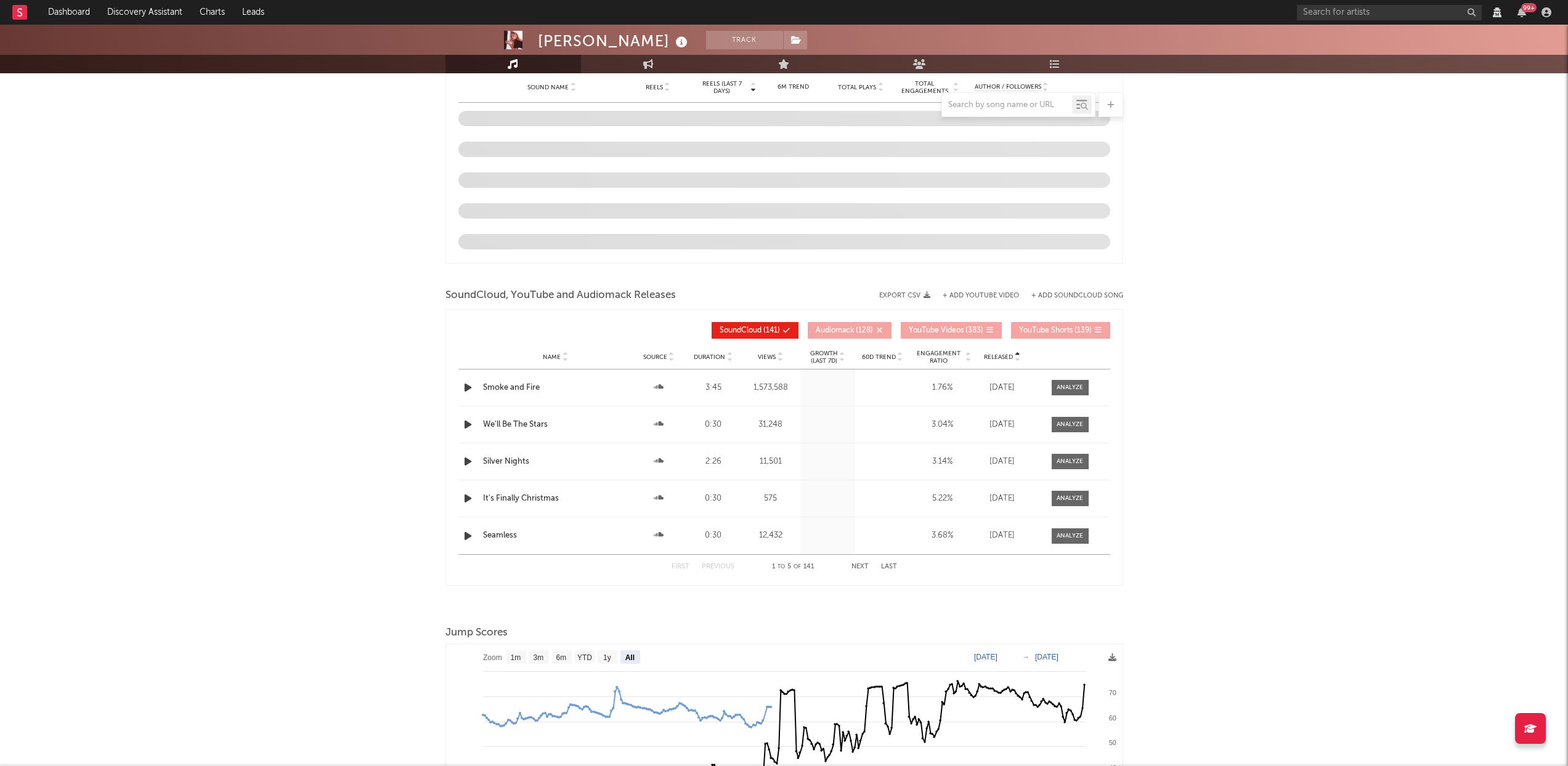
click at [1017, 360] on icon at bounding box center [1017, 359] width 6 height 5
select select "View all"
click at [1017, 360] on icon at bounding box center [1017, 359] width 6 height 5
select select "View all"
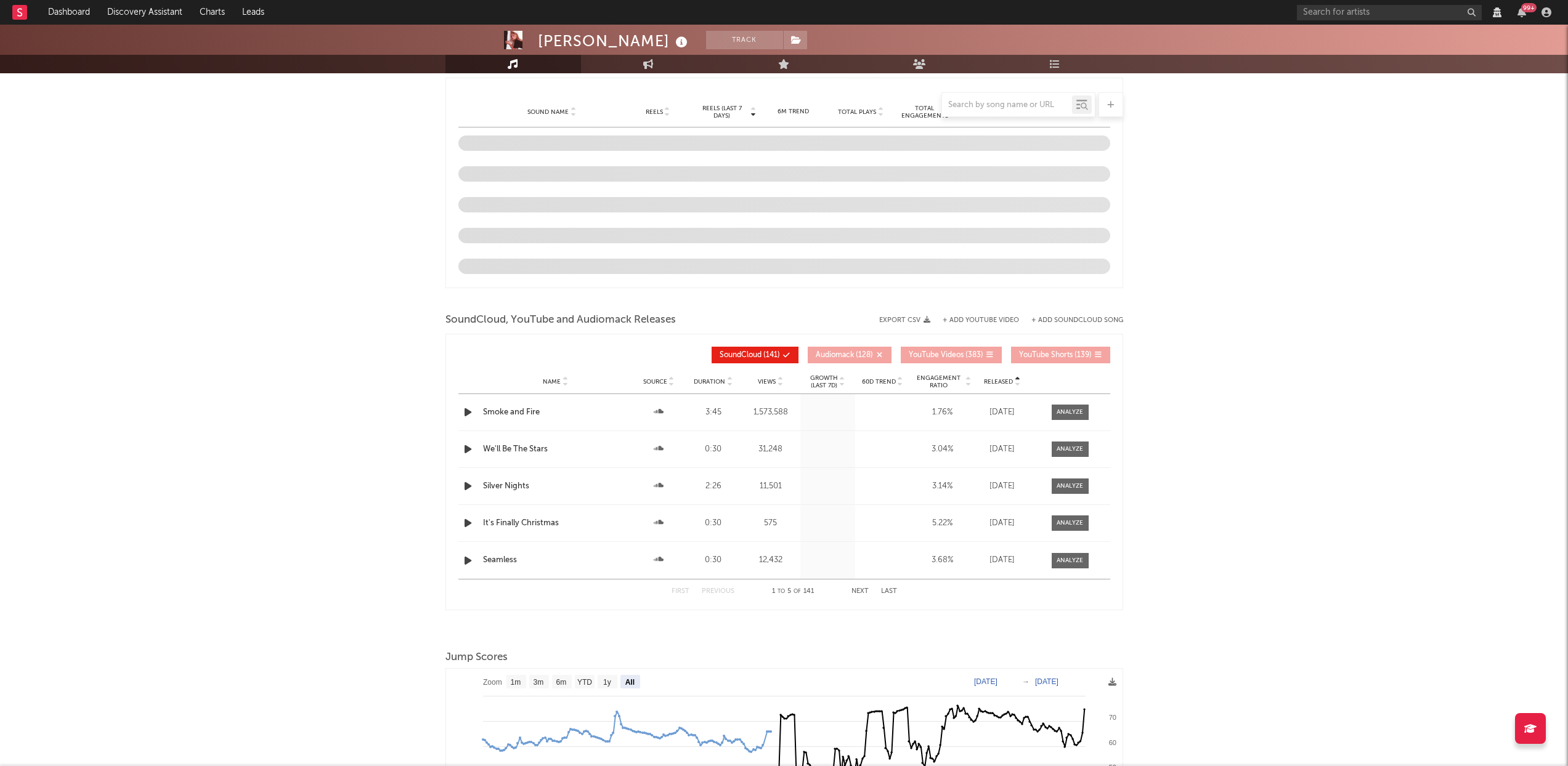
select select "View all"
click at [1019, 384] on icon at bounding box center [1017, 385] width 6 height 5
select select "View all"
click at [776, 385] on span "Views" at bounding box center [766, 382] width 18 height 8
select select "View all"
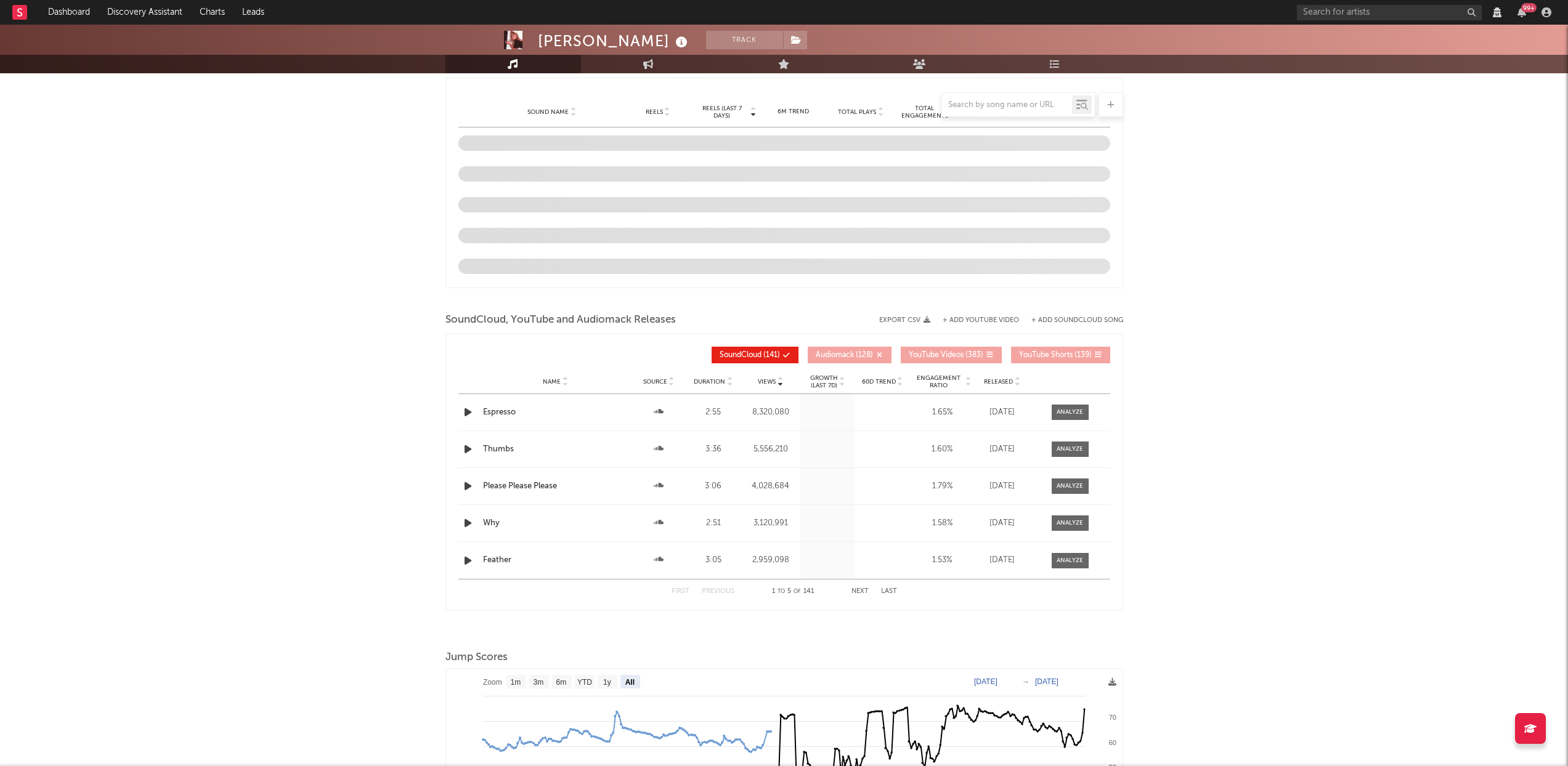
click at [776, 385] on span "Views" at bounding box center [766, 382] width 18 height 8
select select "View all"
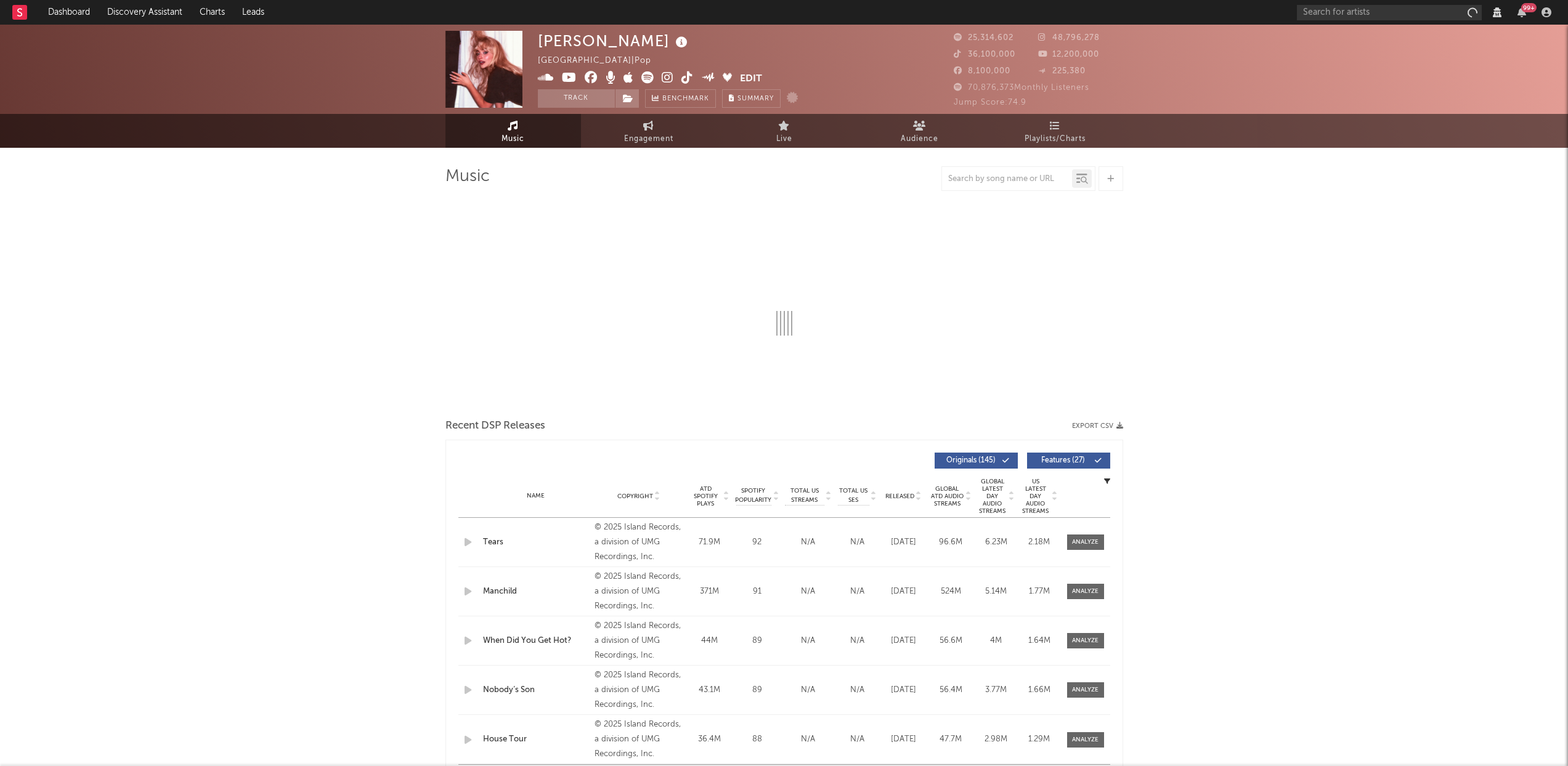
select select "View all"
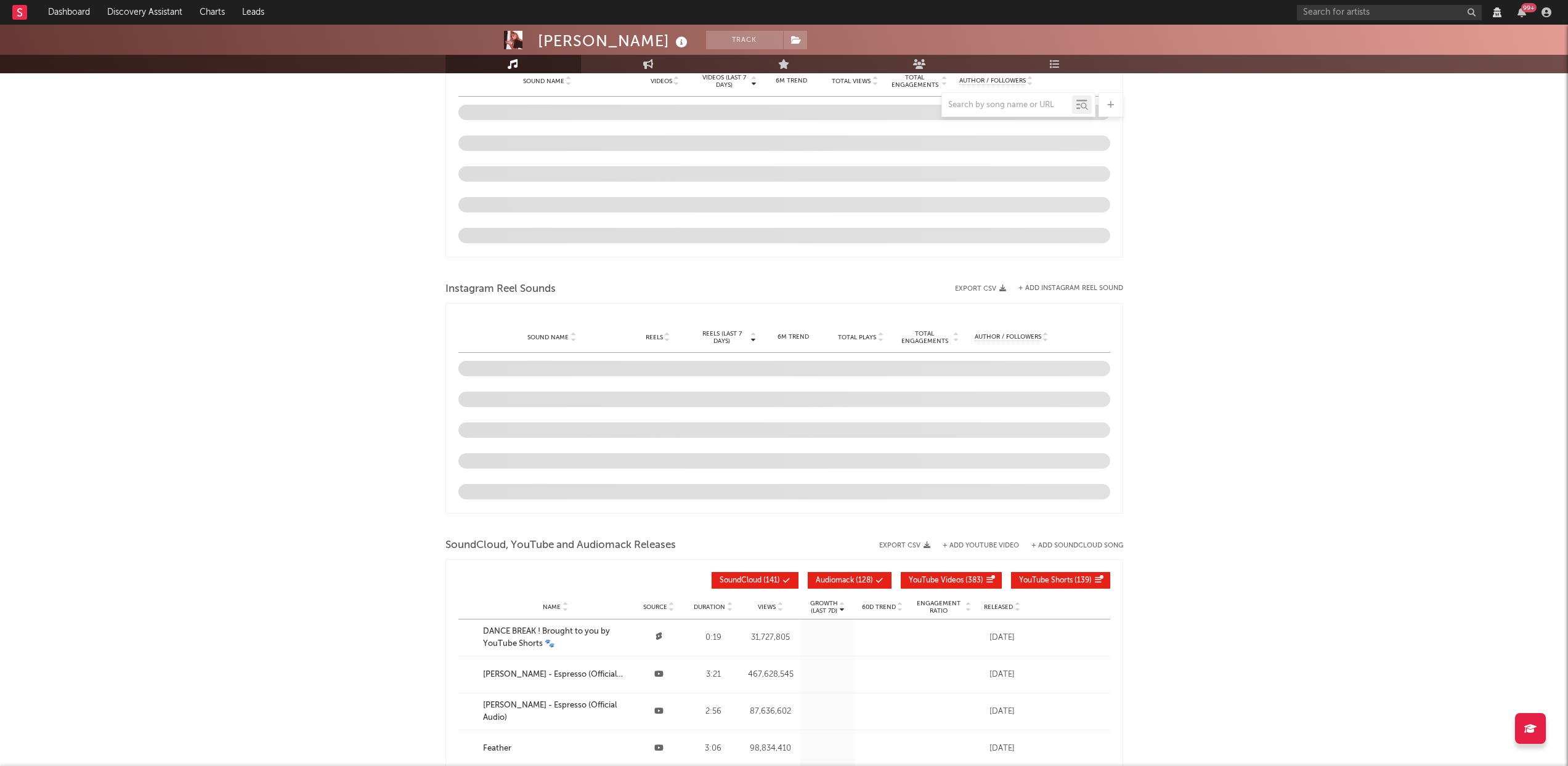
select select "View all"
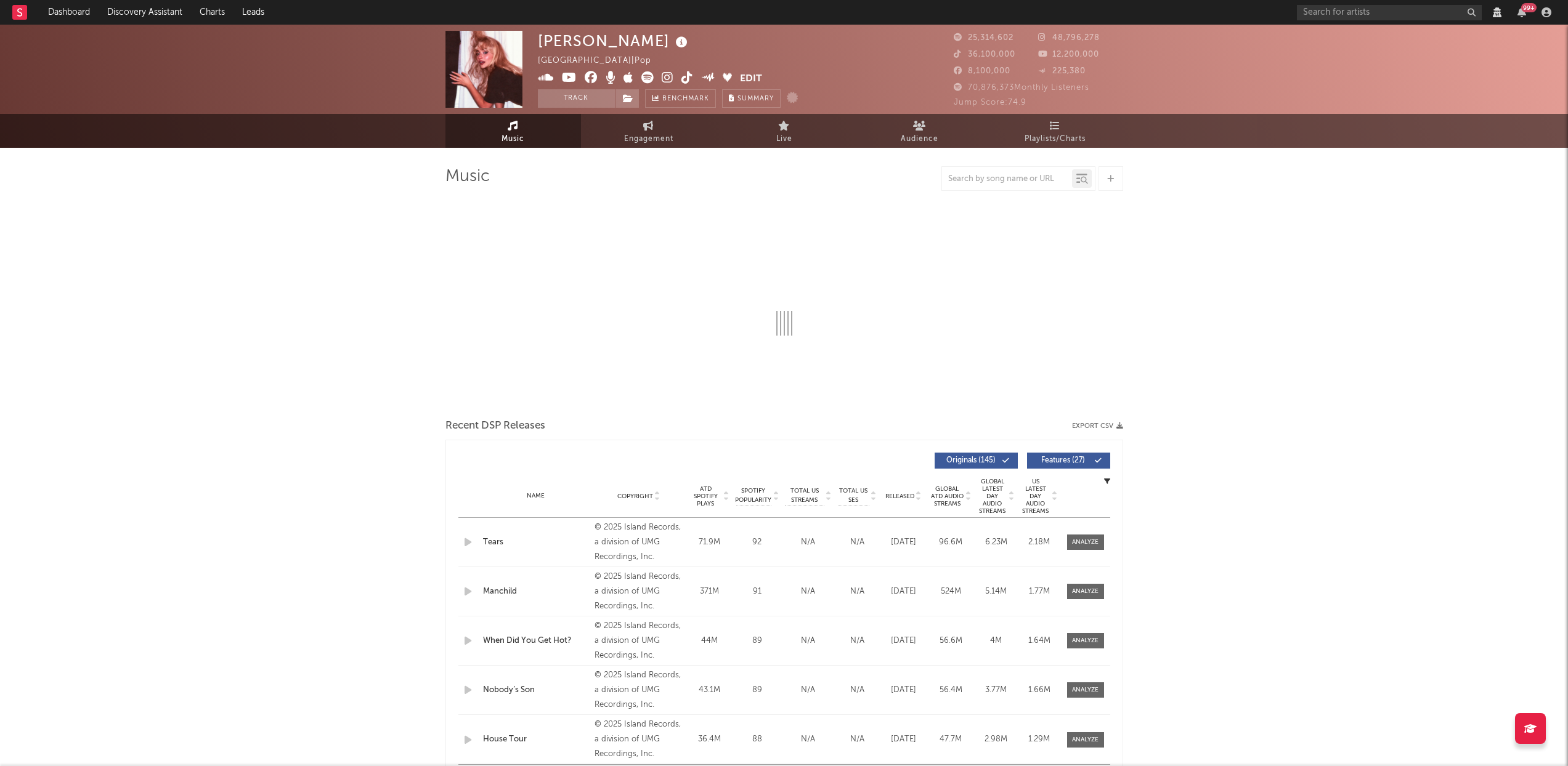
select select "6m"
select select "View all"
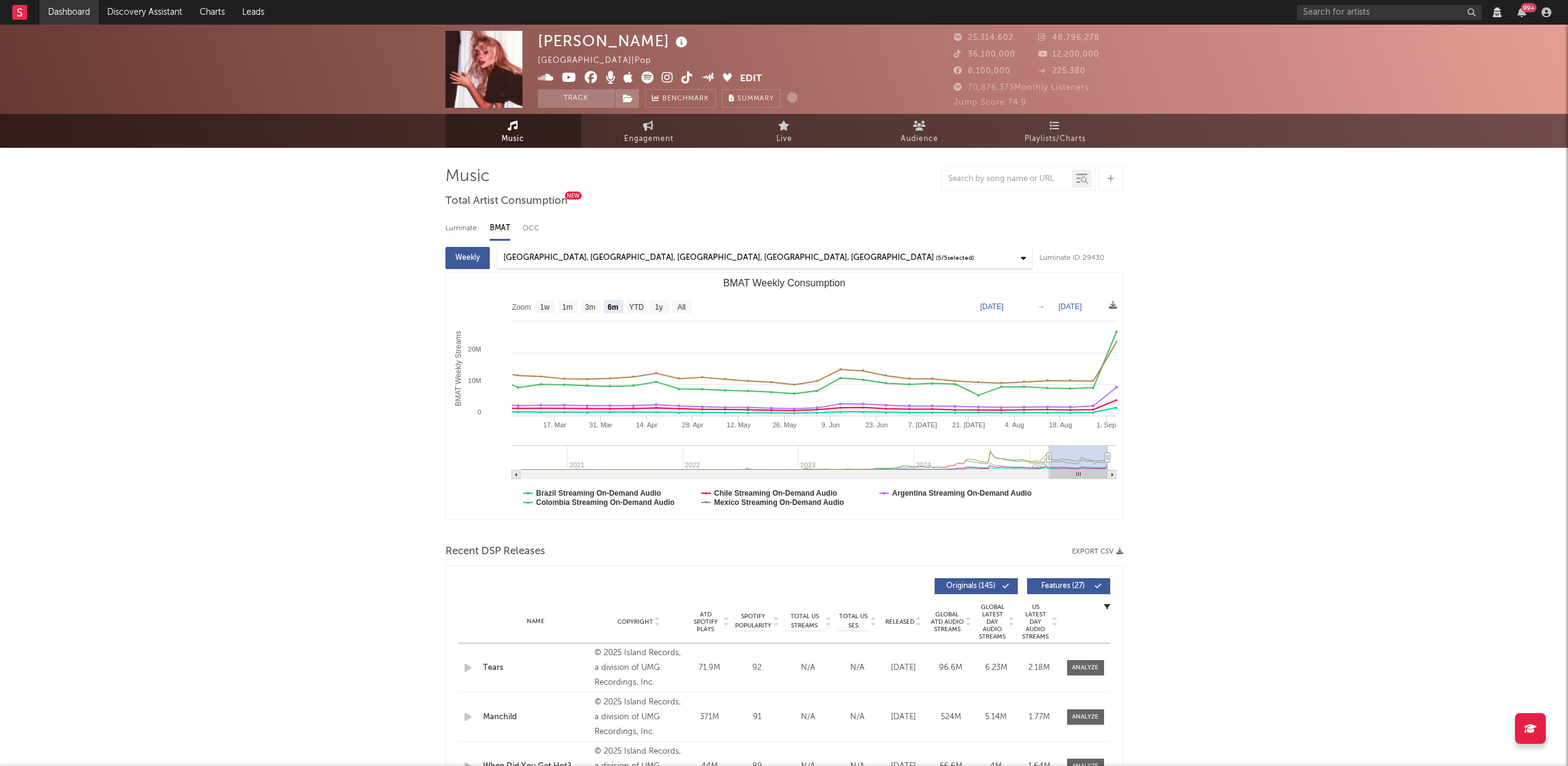
click at [76, 14] on link "Dashboard" at bounding box center [68, 12] width 59 height 25
select select "View all"
select select "6m"
select select "View all"
select select "6m"
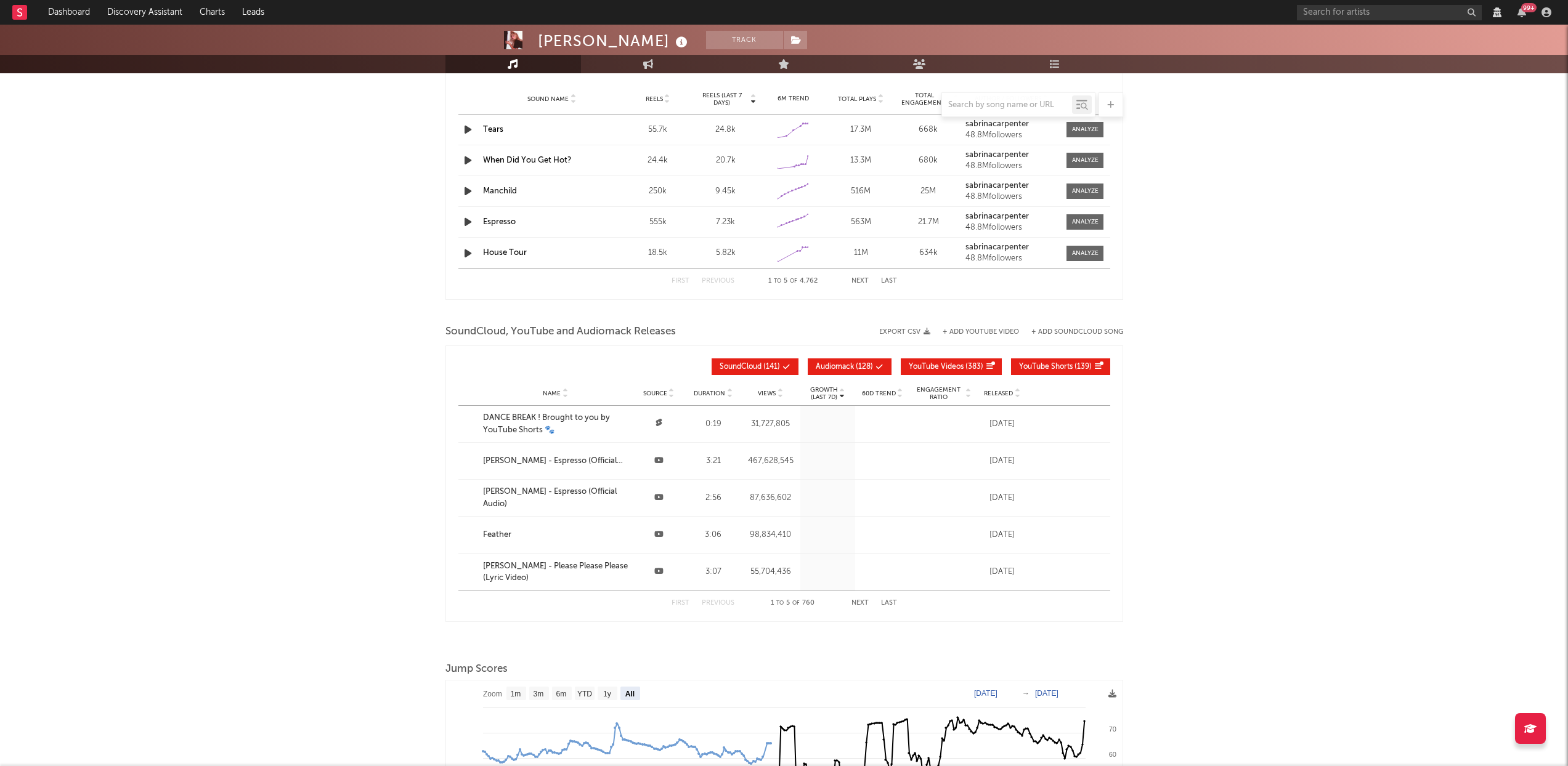
scroll to position [1267, 0]
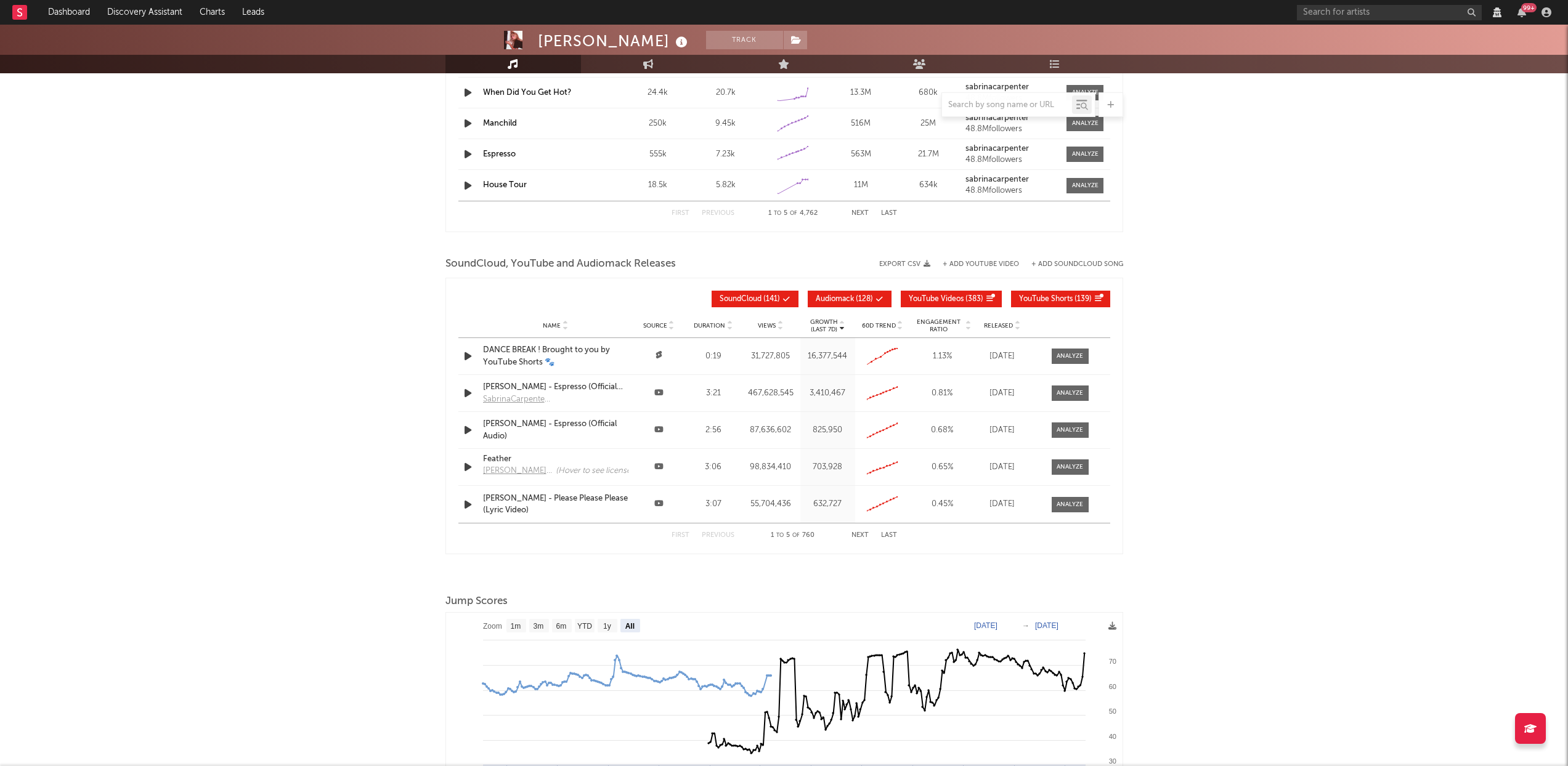
click at [835, 297] on span "Audiomack" at bounding box center [835, 299] width 38 height 8
click at [935, 299] on span "YouTube Videos" at bounding box center [936, 299] width 55 height 8
select select "View all"
select select "6m"
click at [1069, 298] on span "YouTube Shorts" at bounding box center [1046, 299] width 54 height 8
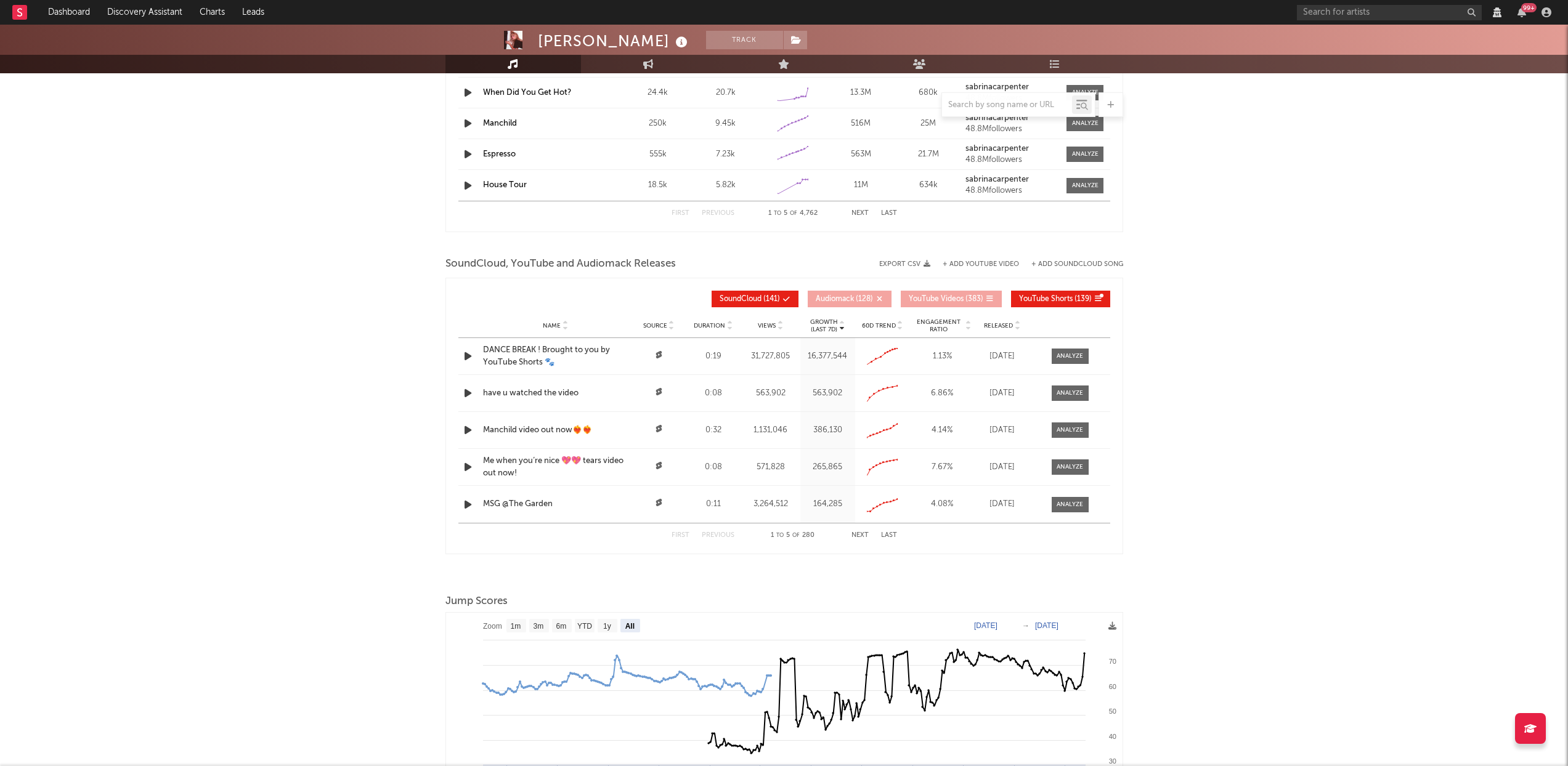
select select "View all"
select select "6m"
click at [865, 533] on button "Next" at bounding box center [860, 535] width 17 height 7
select select "View all"
select select "6m"
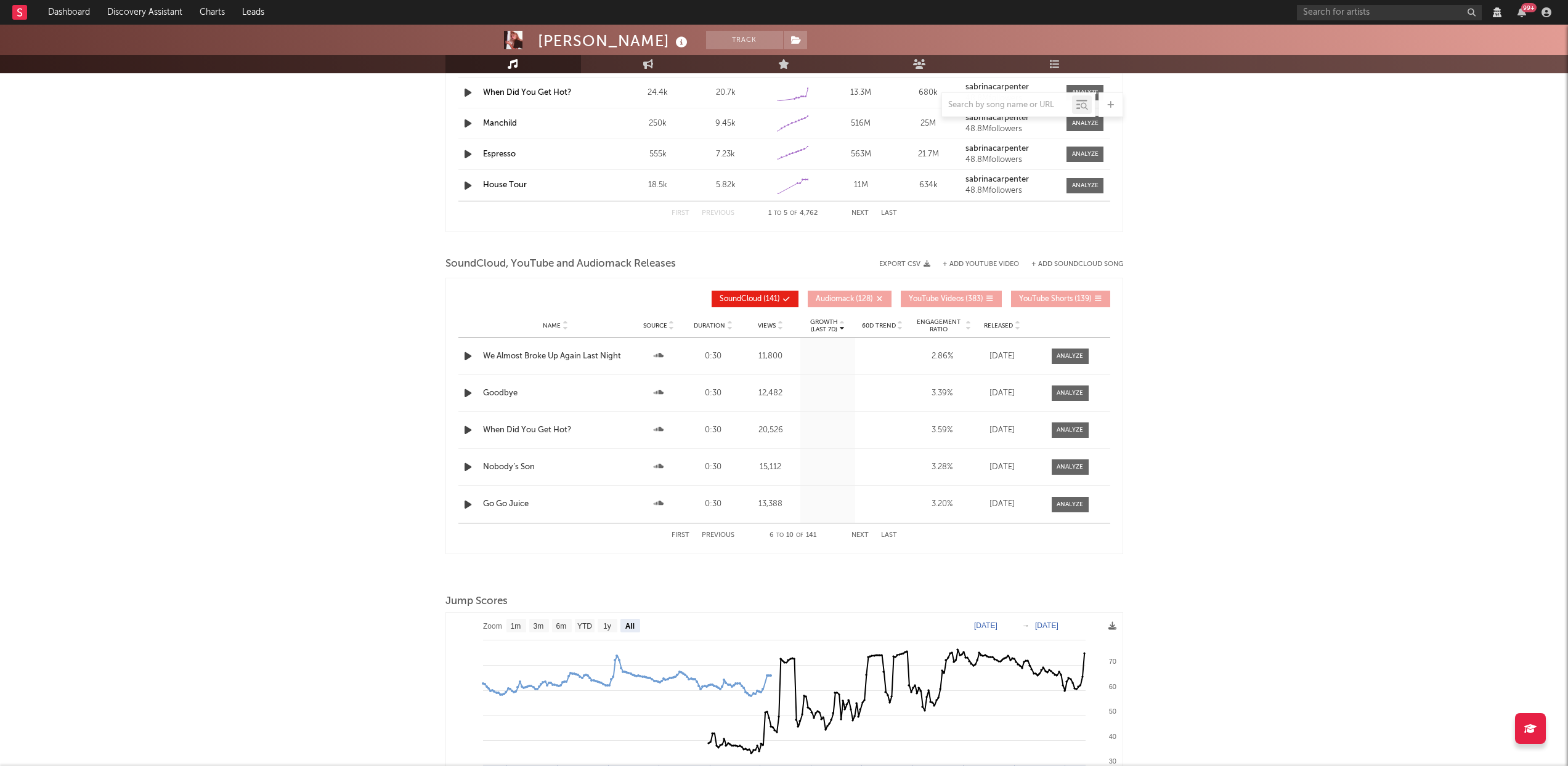
click at [865, 533] on button "Next" at bounding box center [860, 535] width 17 height 7
select select "View all"
select select "6m"
click at [1074, 460] on span at bounding box center [1070, 467] width 37 height 15
select select "View all"
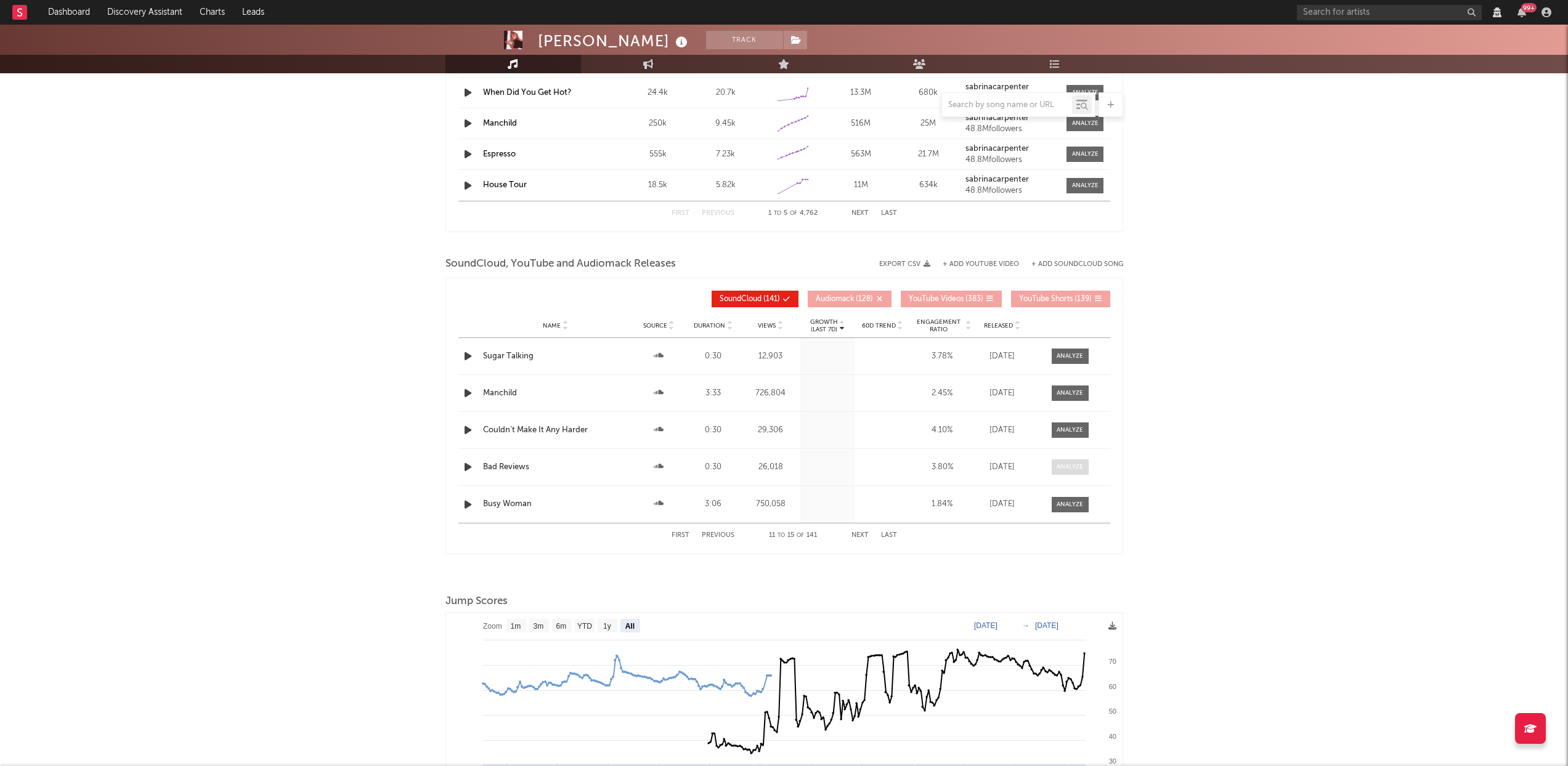
select select "6m"
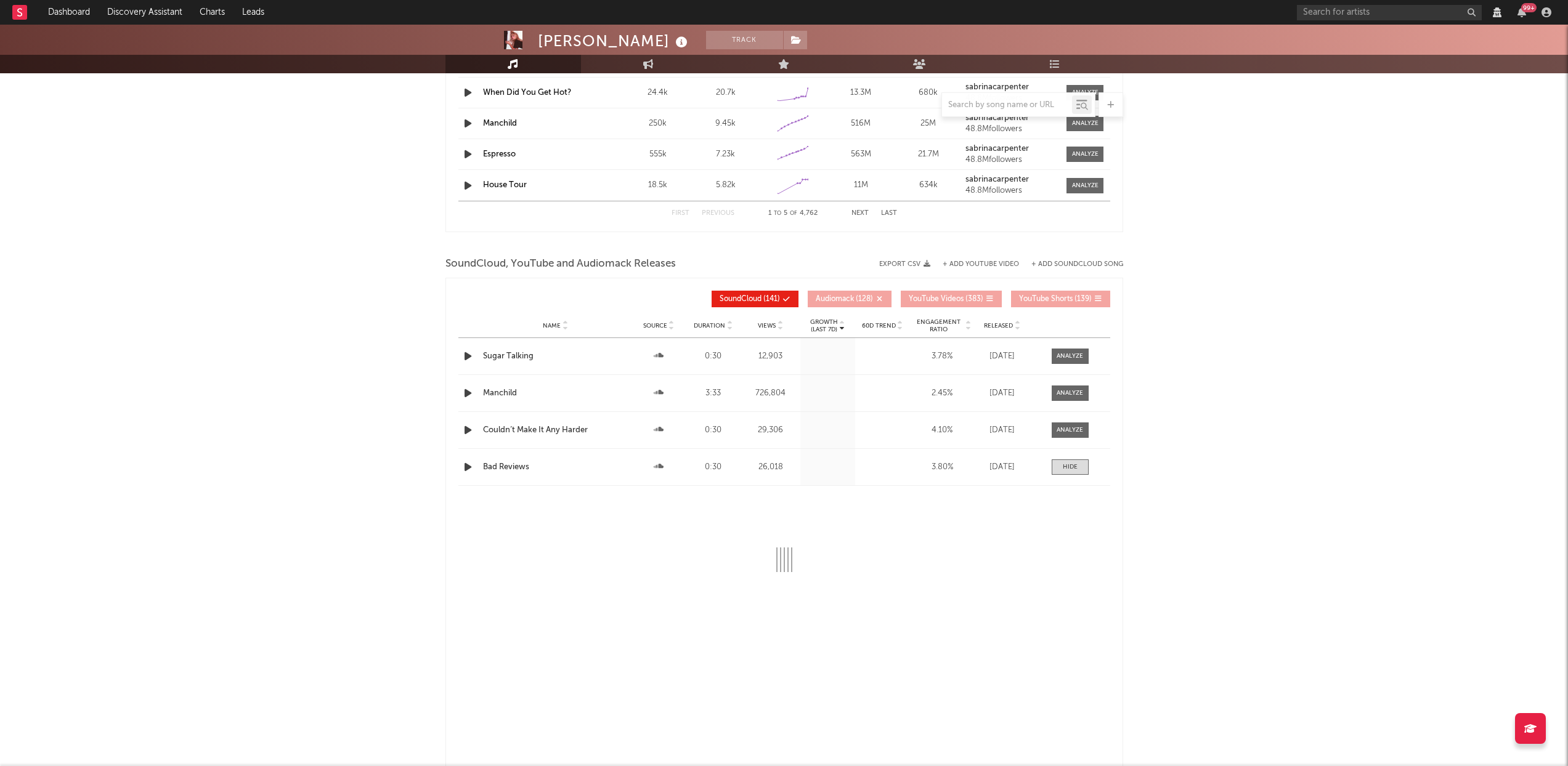
select select "View all"
select select "6m"
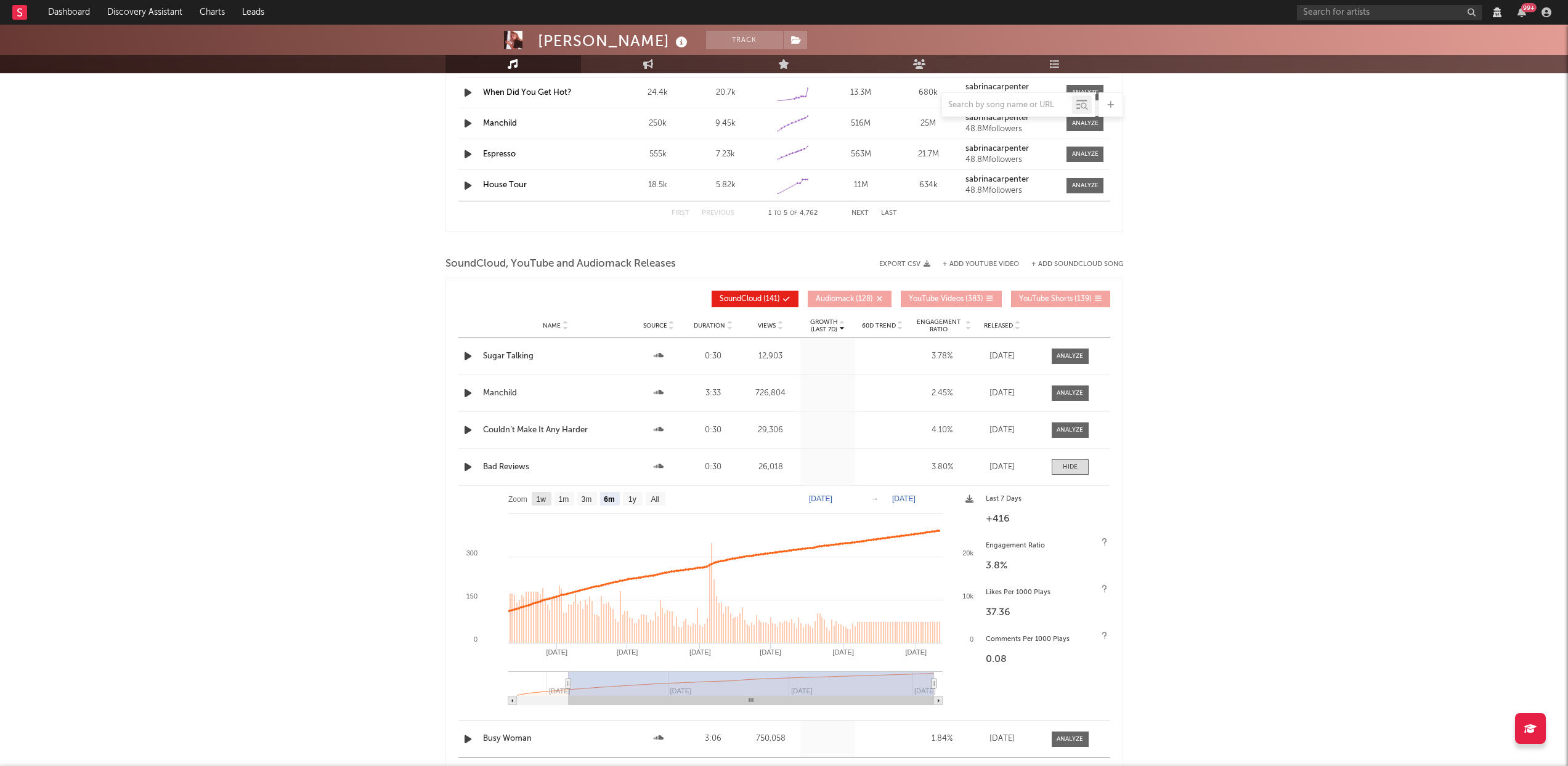
click at [541, 497] on text "1w" at bounding box center [541, 499] width 10 height 8
select select "1w"
type input "[DATE]"
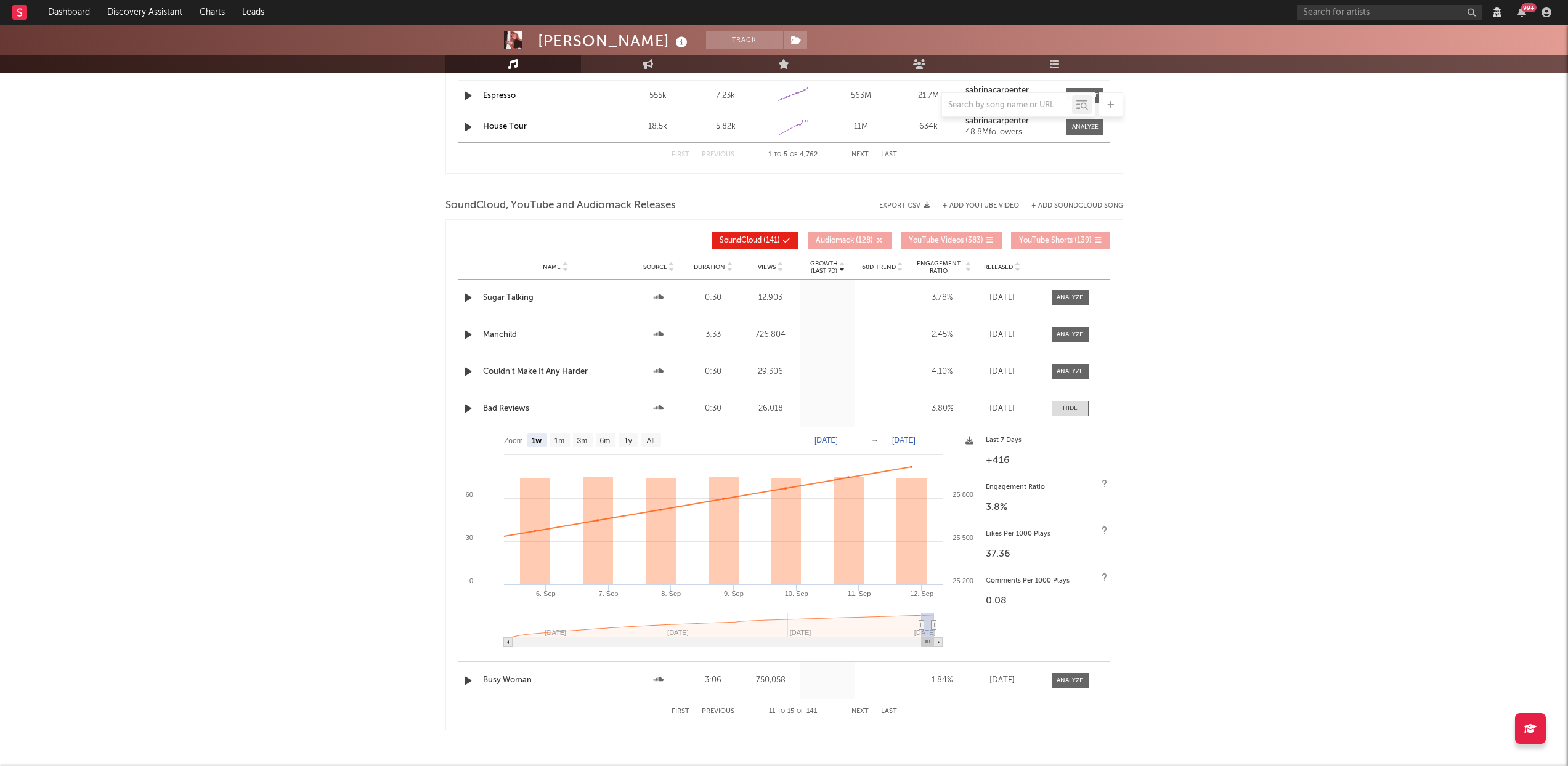
scroll to position [1318, 0]
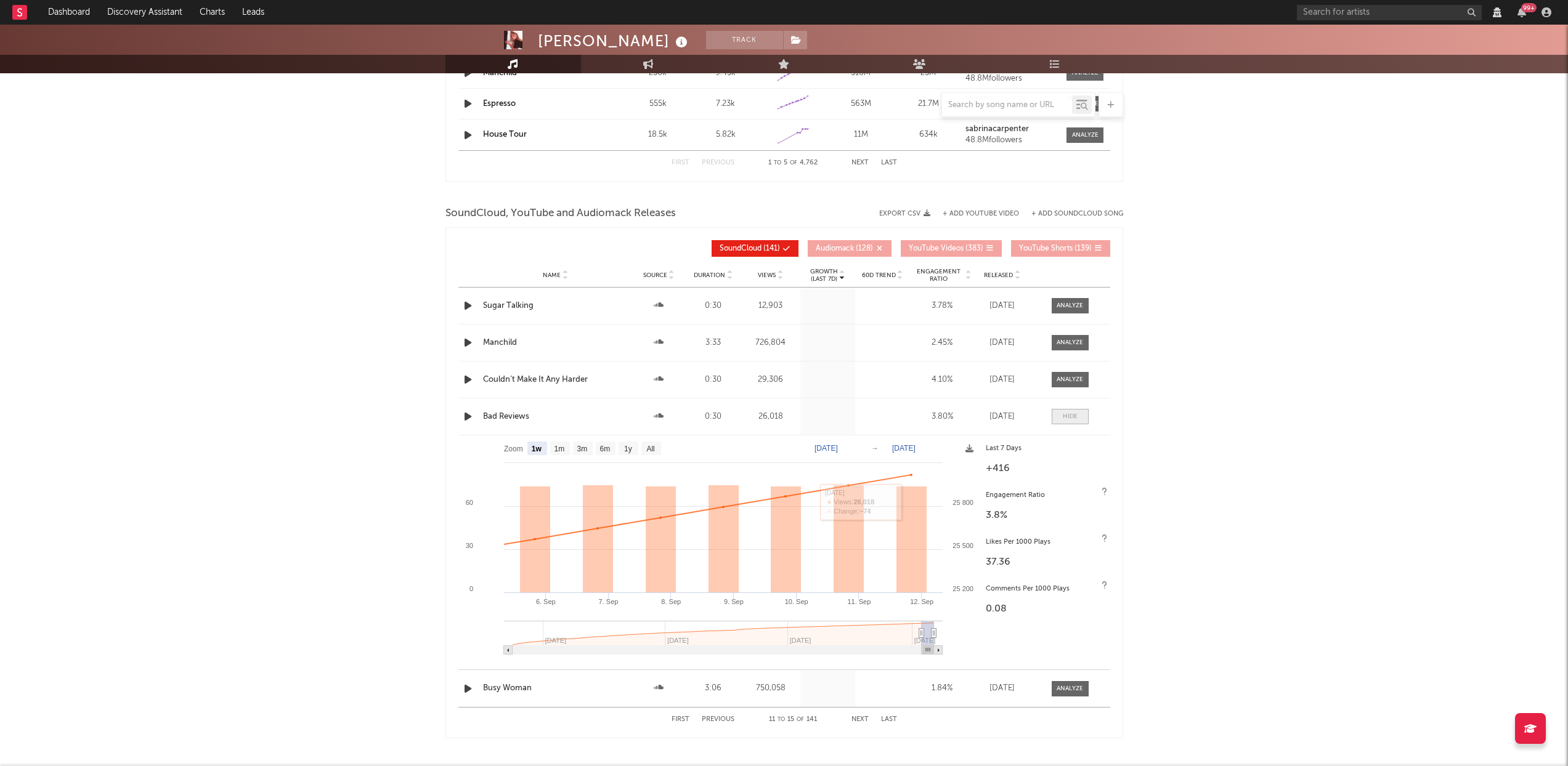
click at [1077, 413] on span at bounding box center [1070, 417] width 37 height 15
select select "View all"
select select "6m"
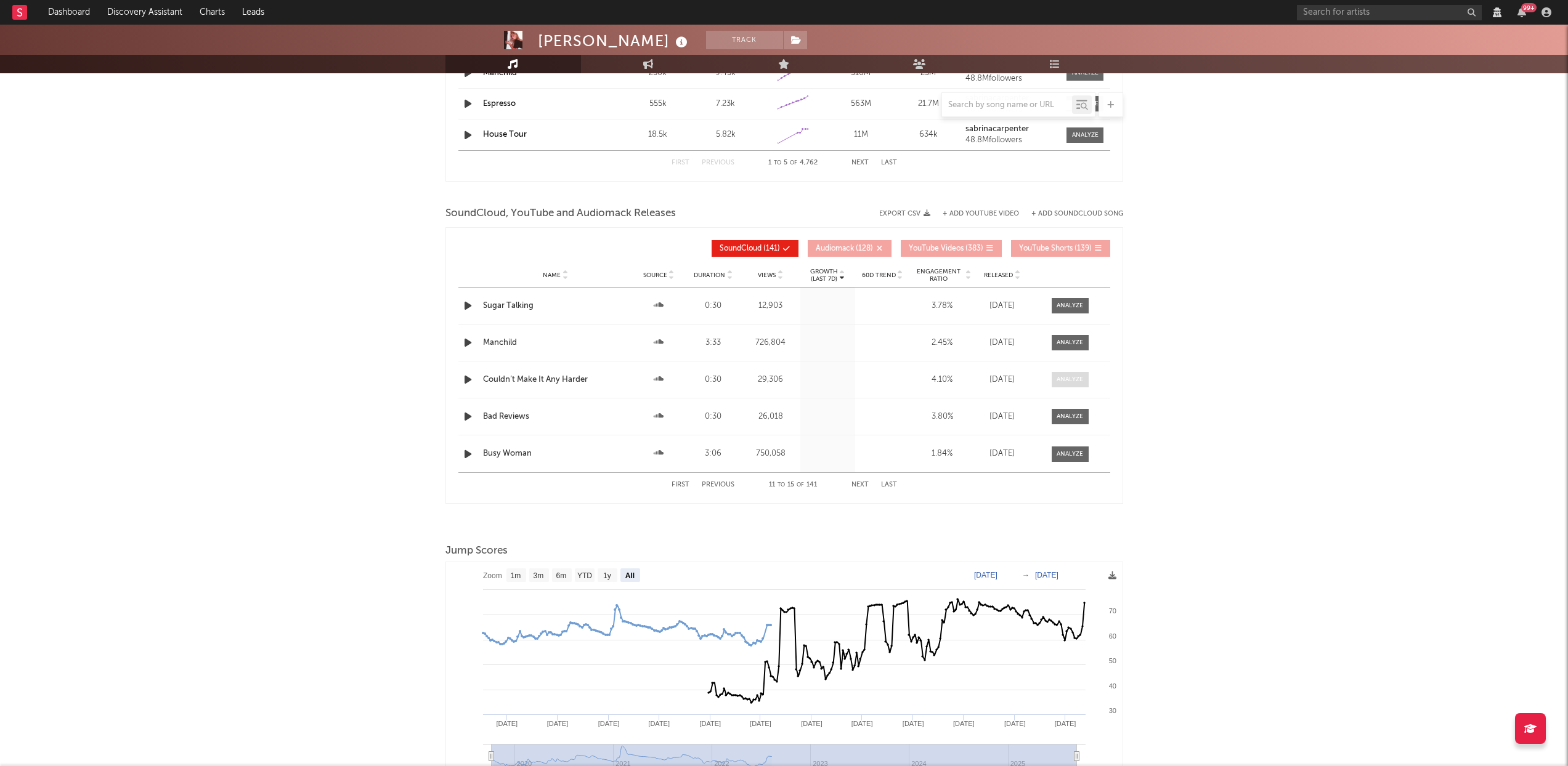
click at [1073, 377] on div at bounding box center [1070, 380] width 27 height 9
select select "View all"
select select "6m"
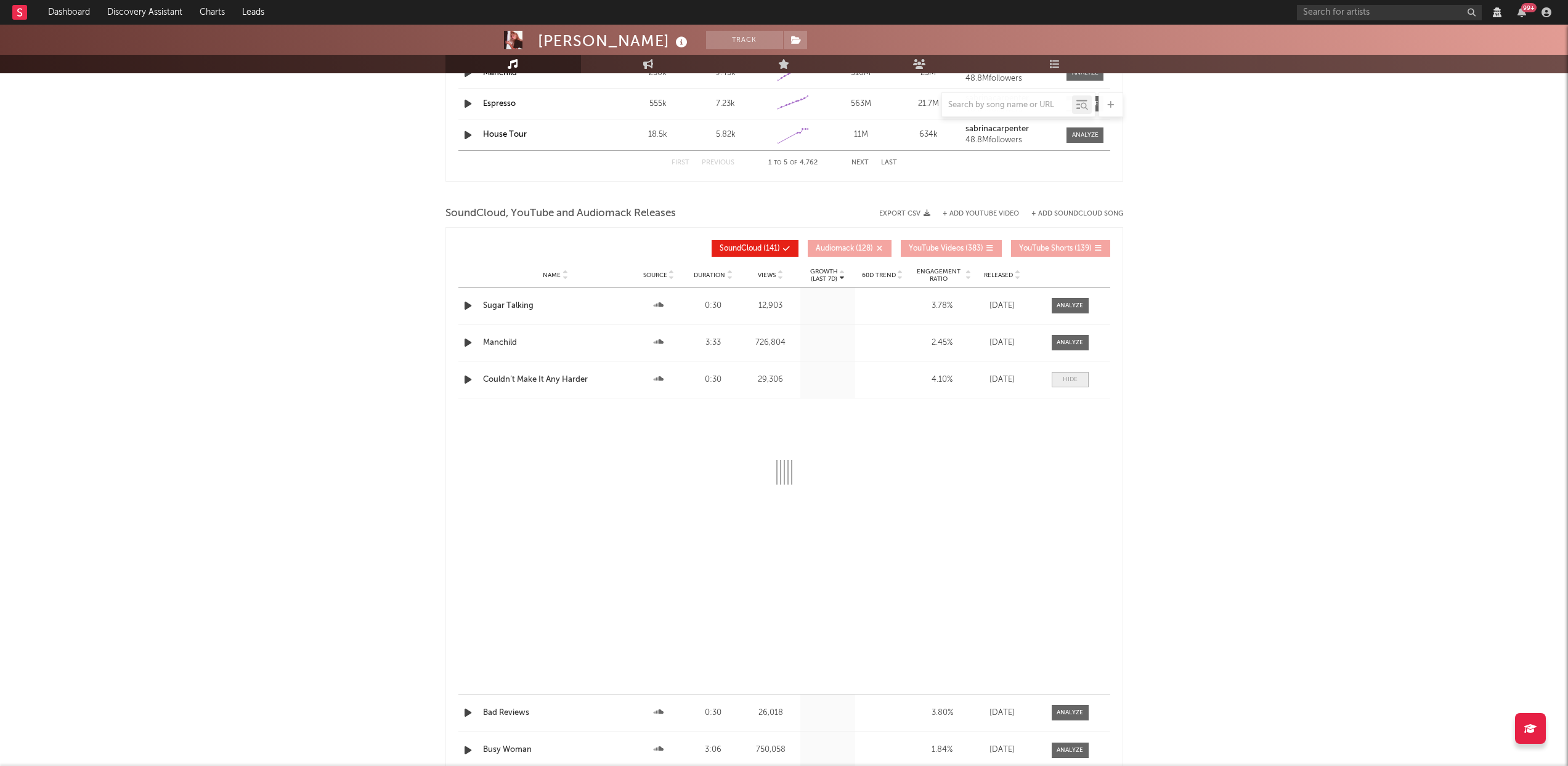
select select "View all"
select select "6m"
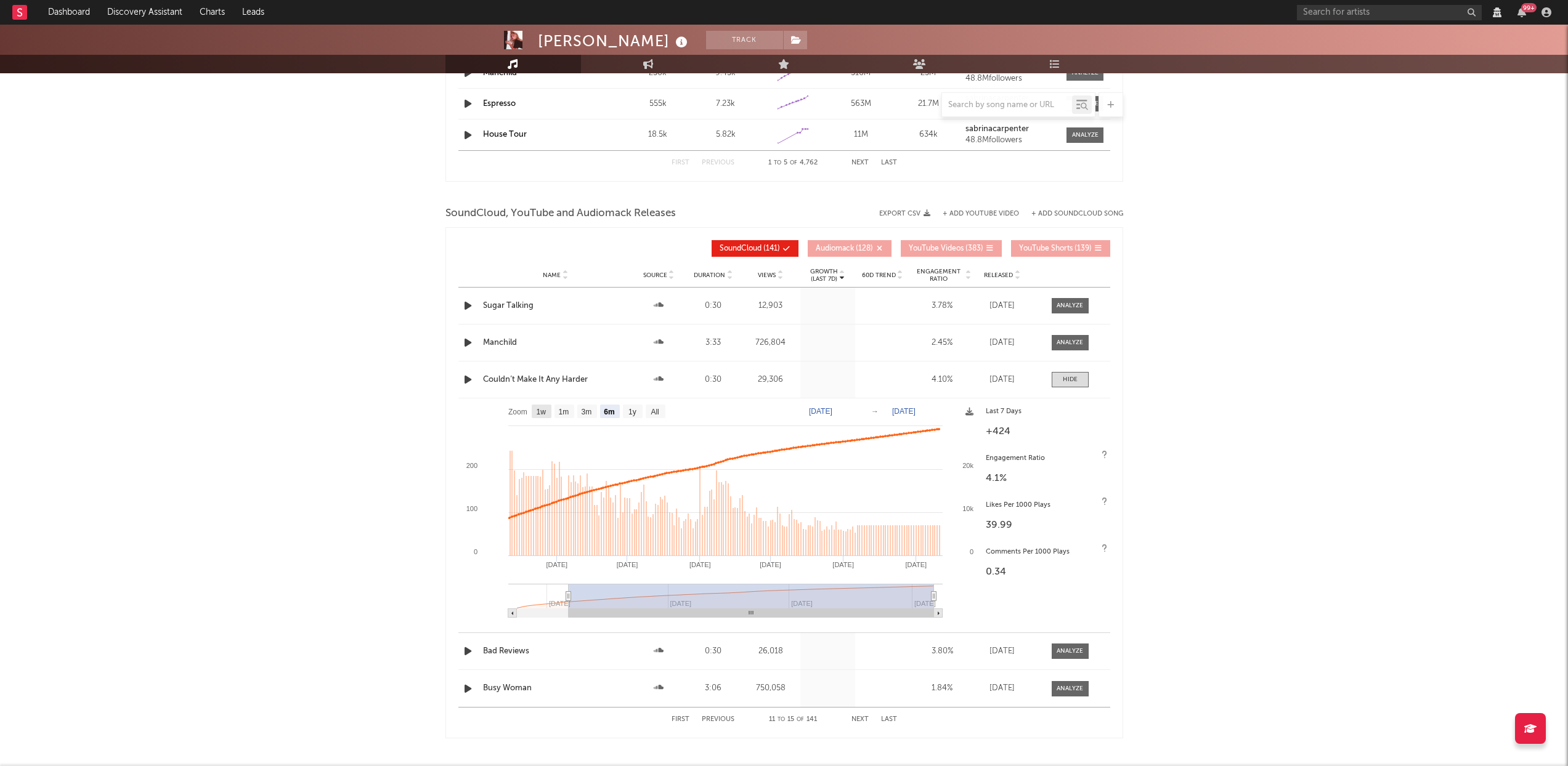
click at [542, 416] on rect at bounding box center [542, 411] width 20 height 14
select select "1w"
type input "[DATE]"
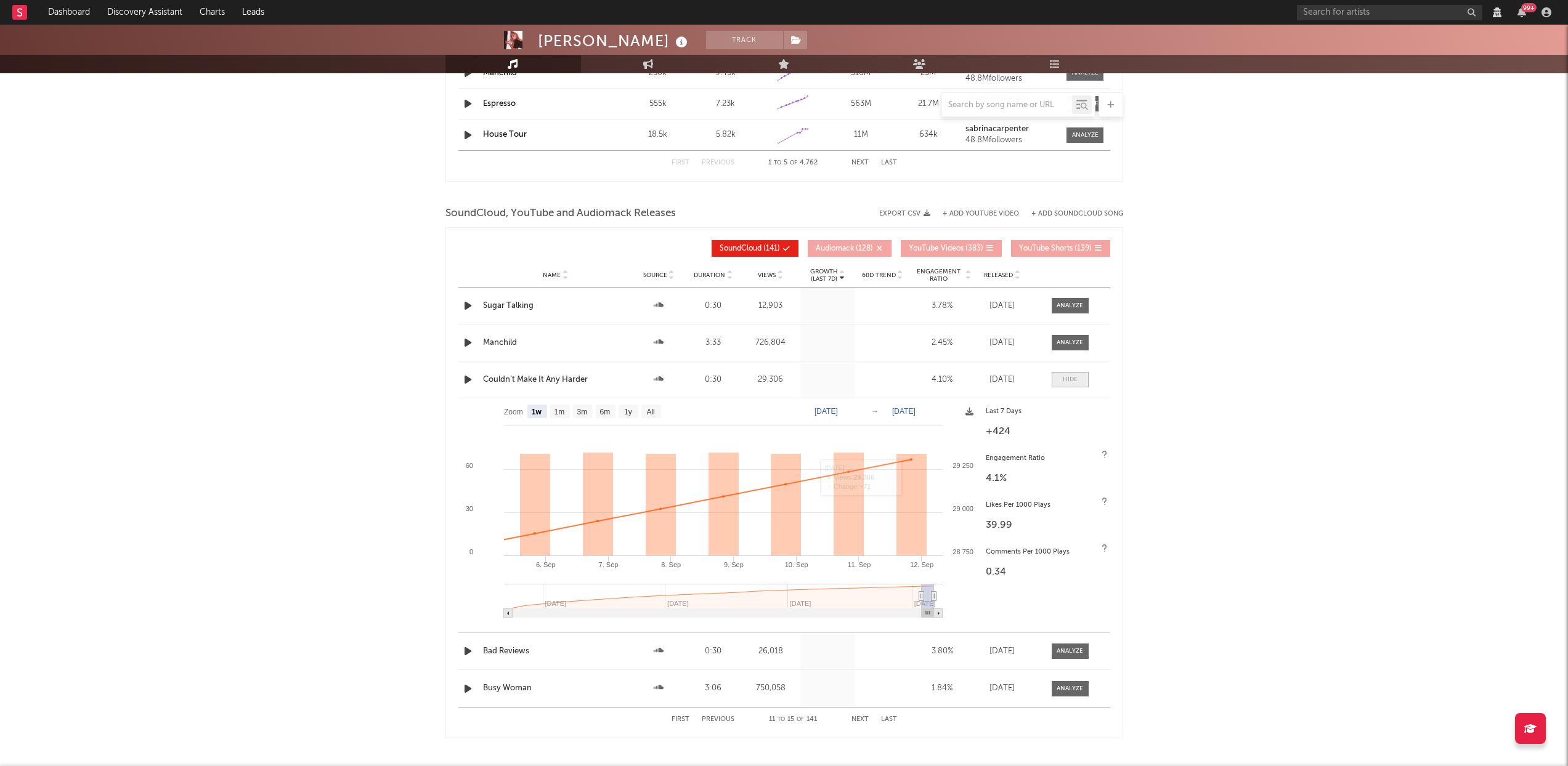
click at [1061, 376] on span at bounding box center [1070, 380] width 37 height 15
select select "View all"
select select "6m"
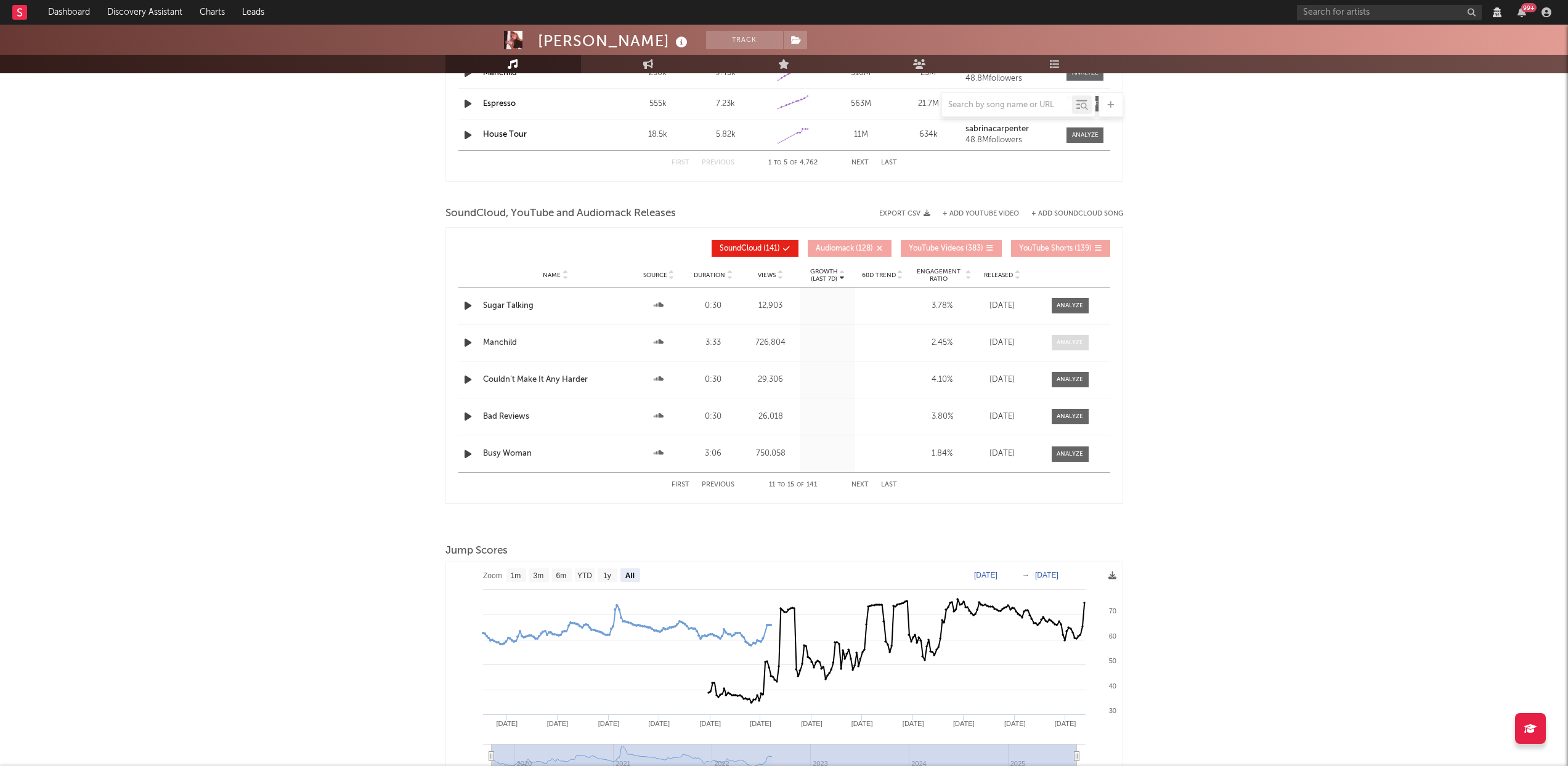
click at [1066, 340] on div at bounding box center [1070, 343] width 27 height 9
select select "View all"
select select "6m"
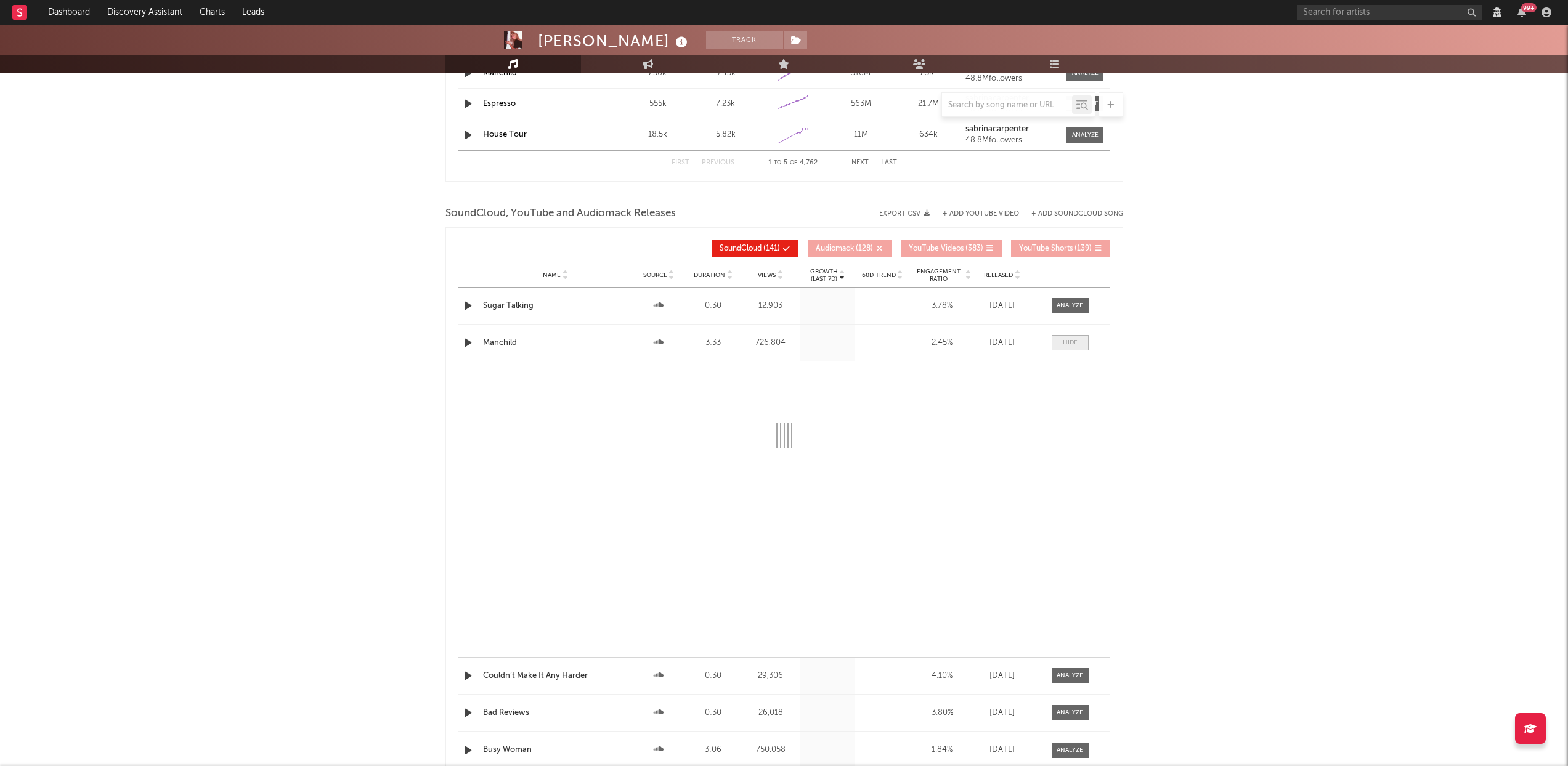
select select "View all"
select select "6m"
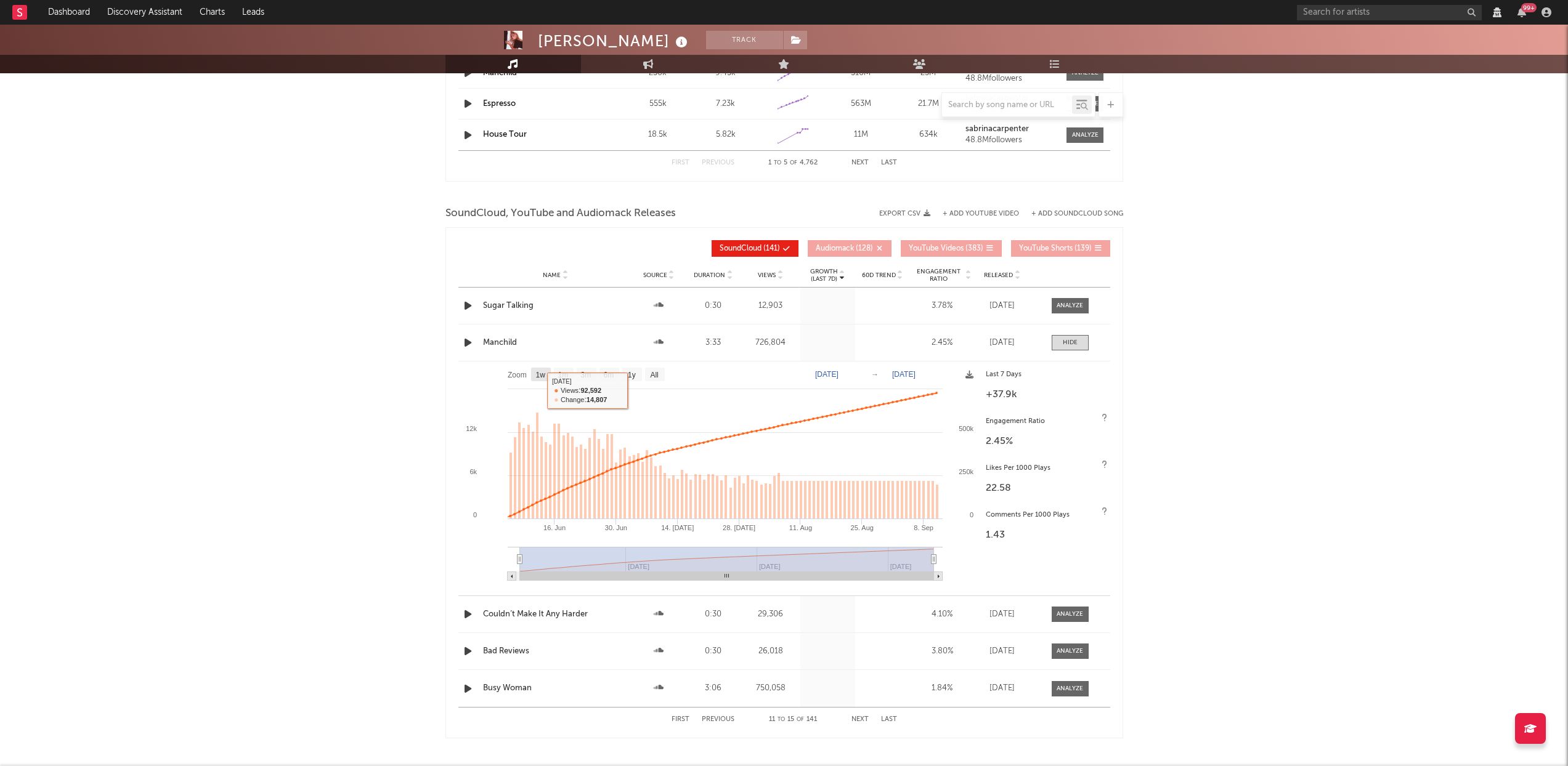
click at [537, 379] on rect at bounding box center [541, 375] width 20 height 14
select select "1w"
type input "2025-09-05"
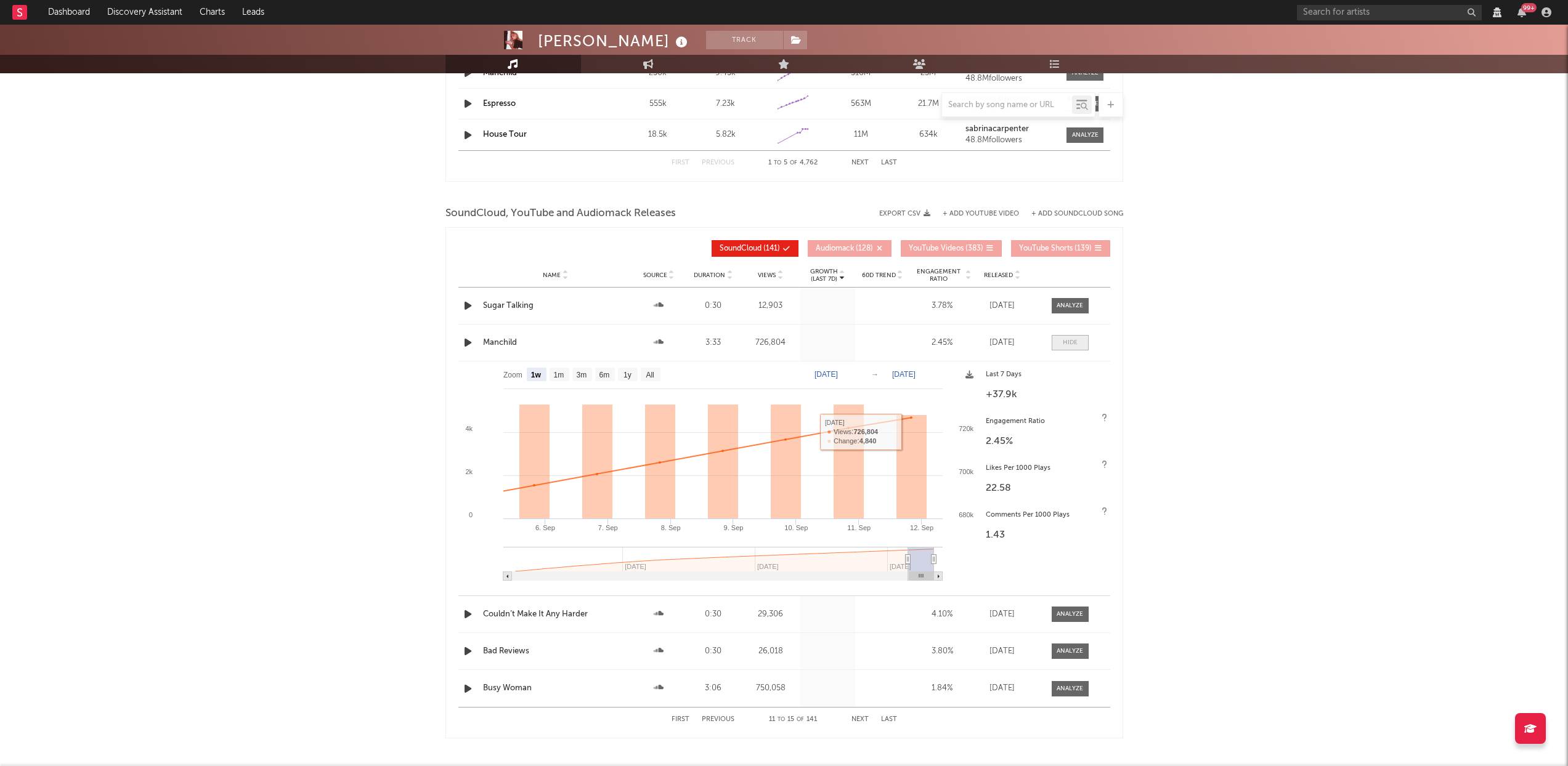
click at [1070, 345] on div at bounding box center [1070, 343] width 15 height 9
select select "View all"
select select "6m"
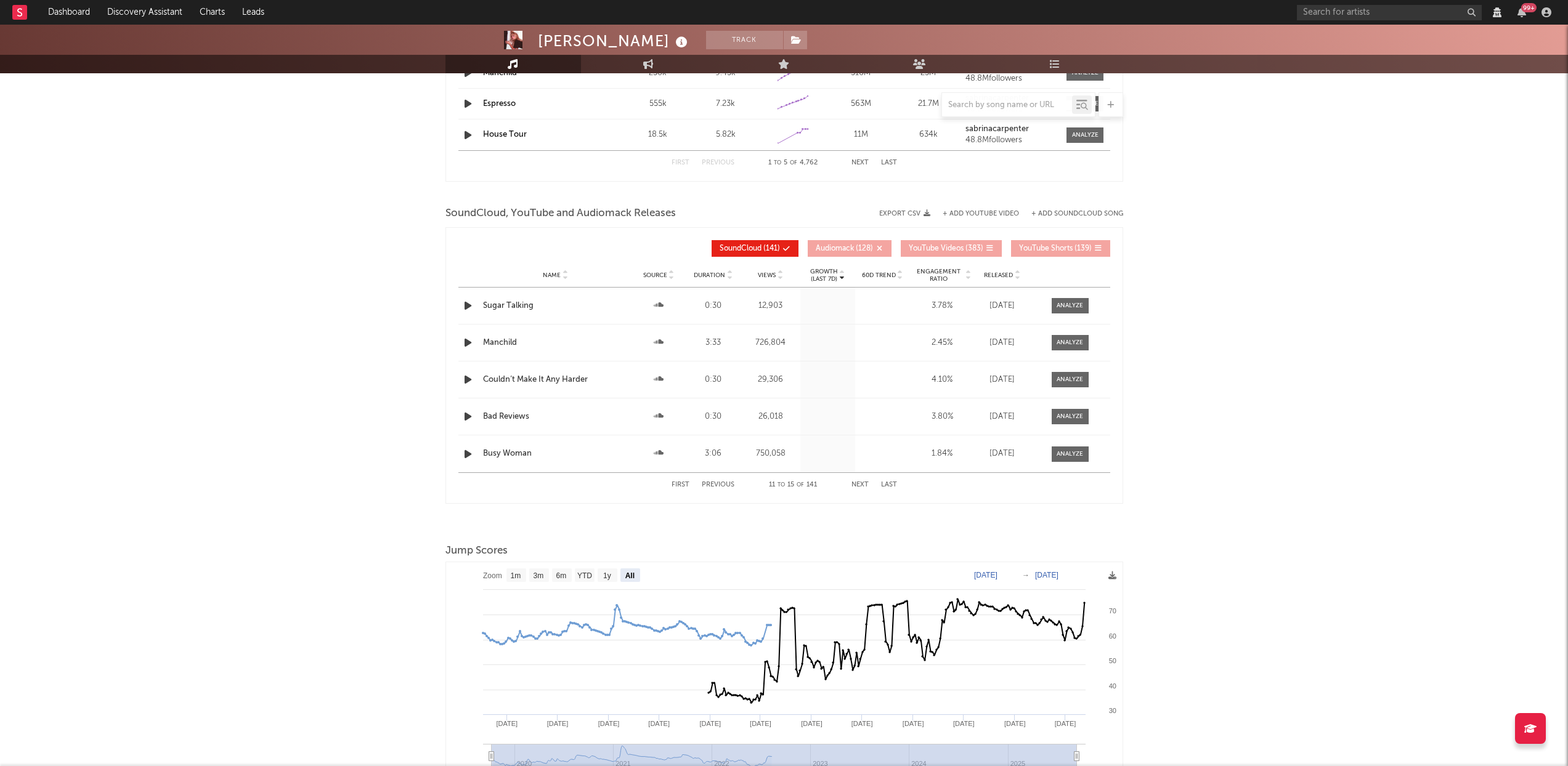
drag, startPoint x: 1064, startPoint y: 452, endPoint x: 943, endPoint y: 460, distance: 121.3
click at [1064, 452] on div at bounding box center [1070, 454] width 27 height 9
select select "View all"
select select "6m"
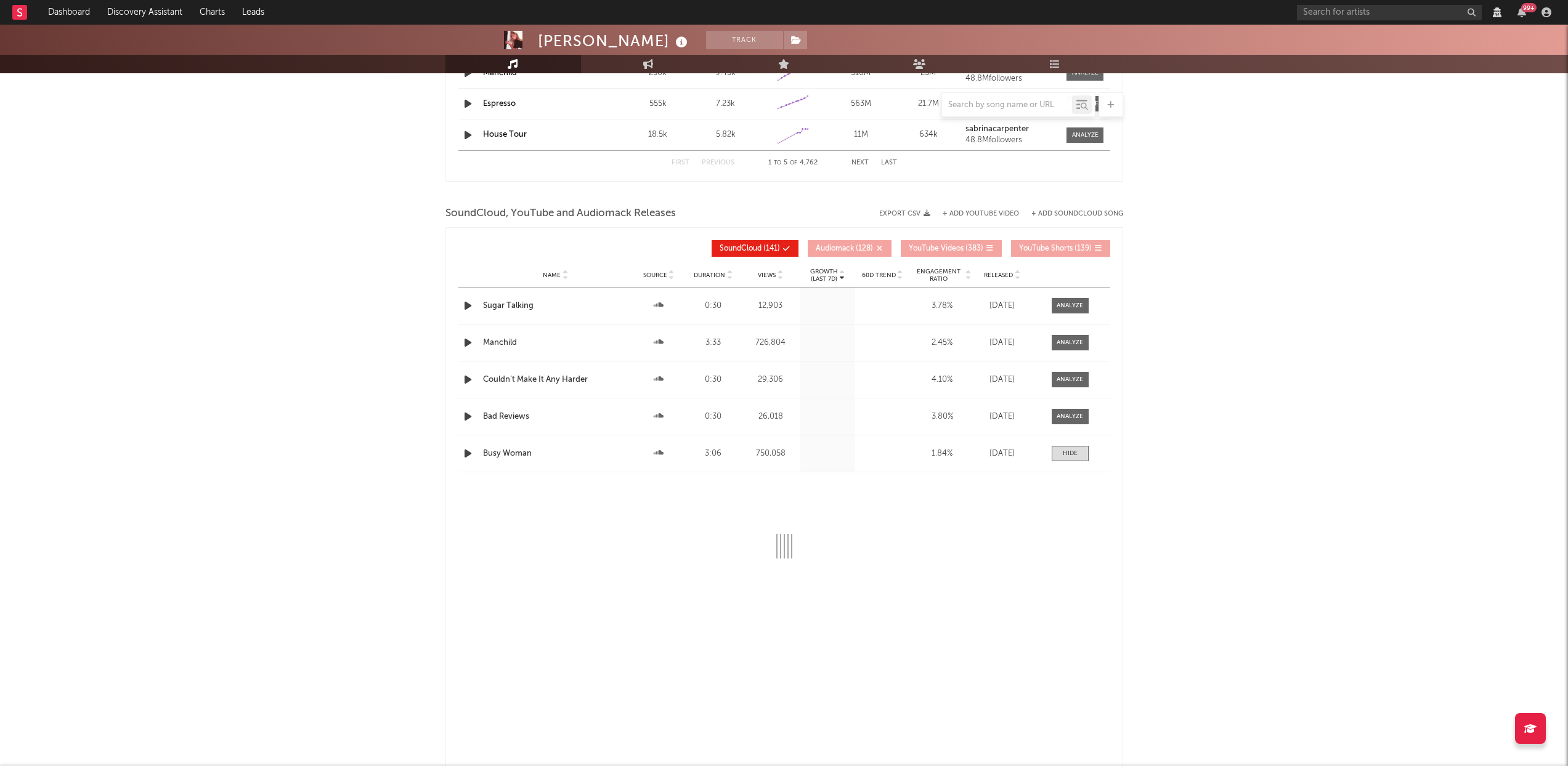
select select "View all"
select select "6m"
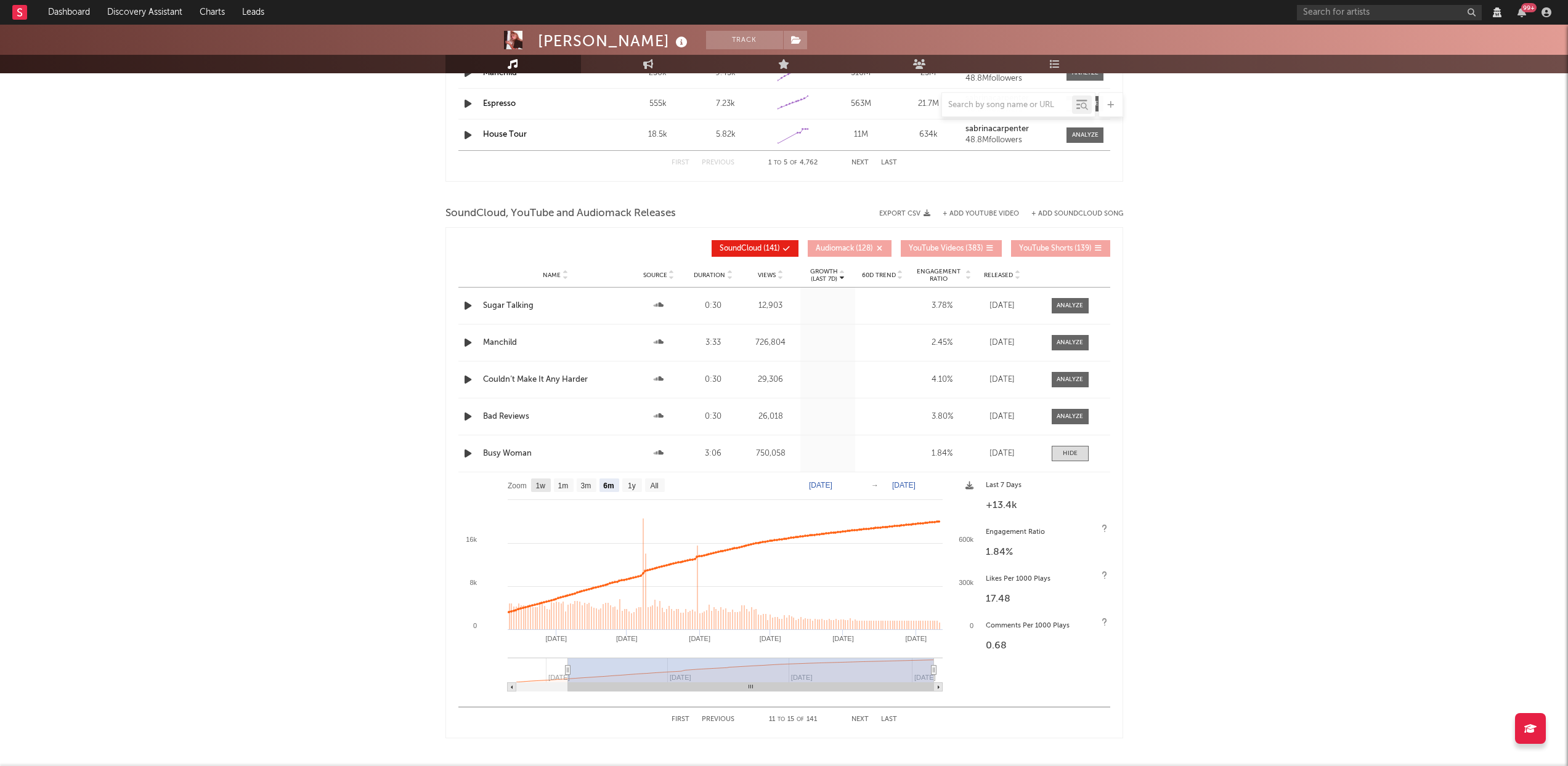
click at [544, 487] on text "1w" at bounding box center [540, 486] width 10 height 8
select select "1w"
type input "2025-09-05"
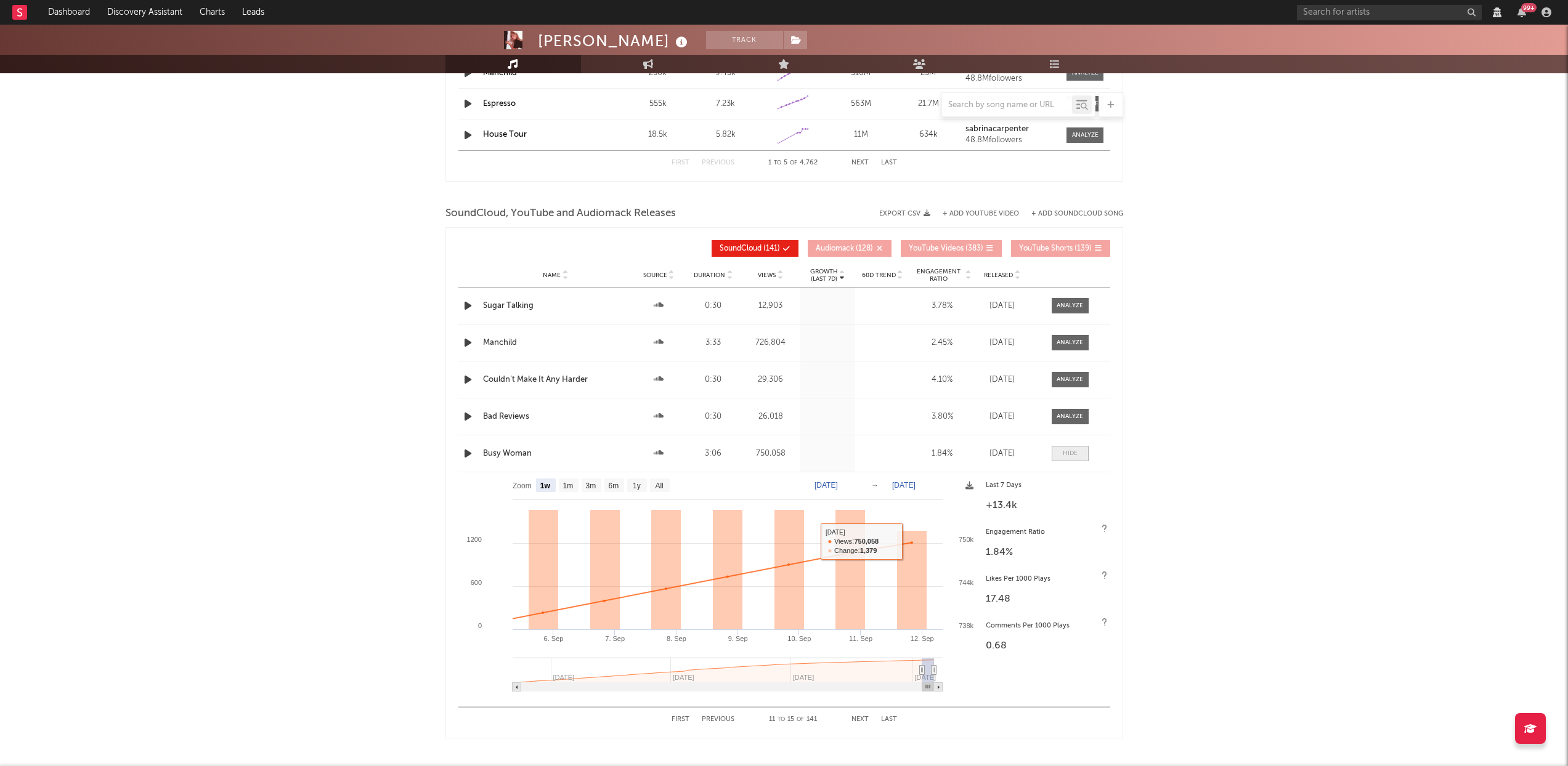
click at [1070, 451] on div at bounding box center [1070, 454] width 15 height 9
select select "View all"
select select "6m"
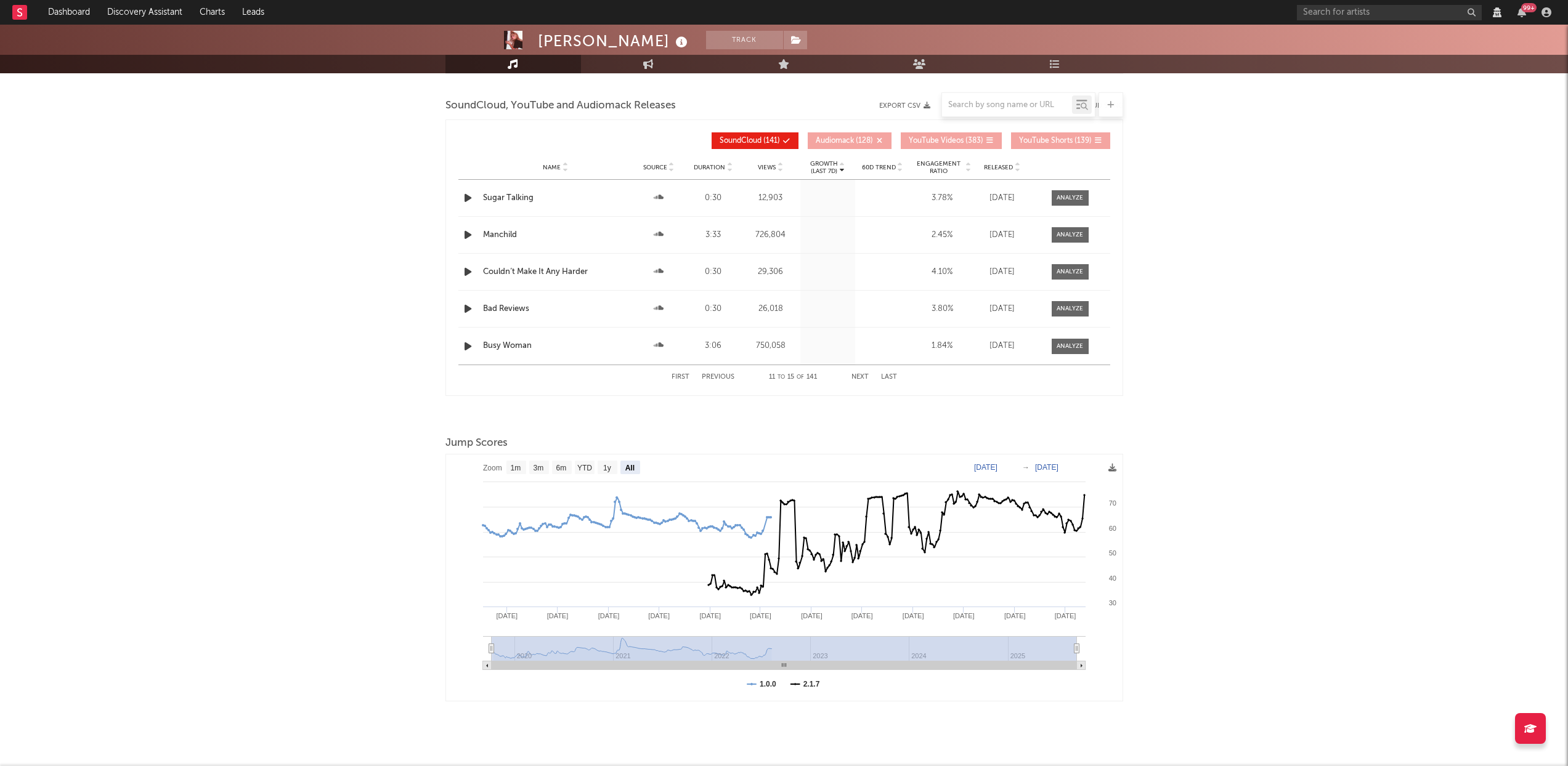
scroll to position [1441, 0]
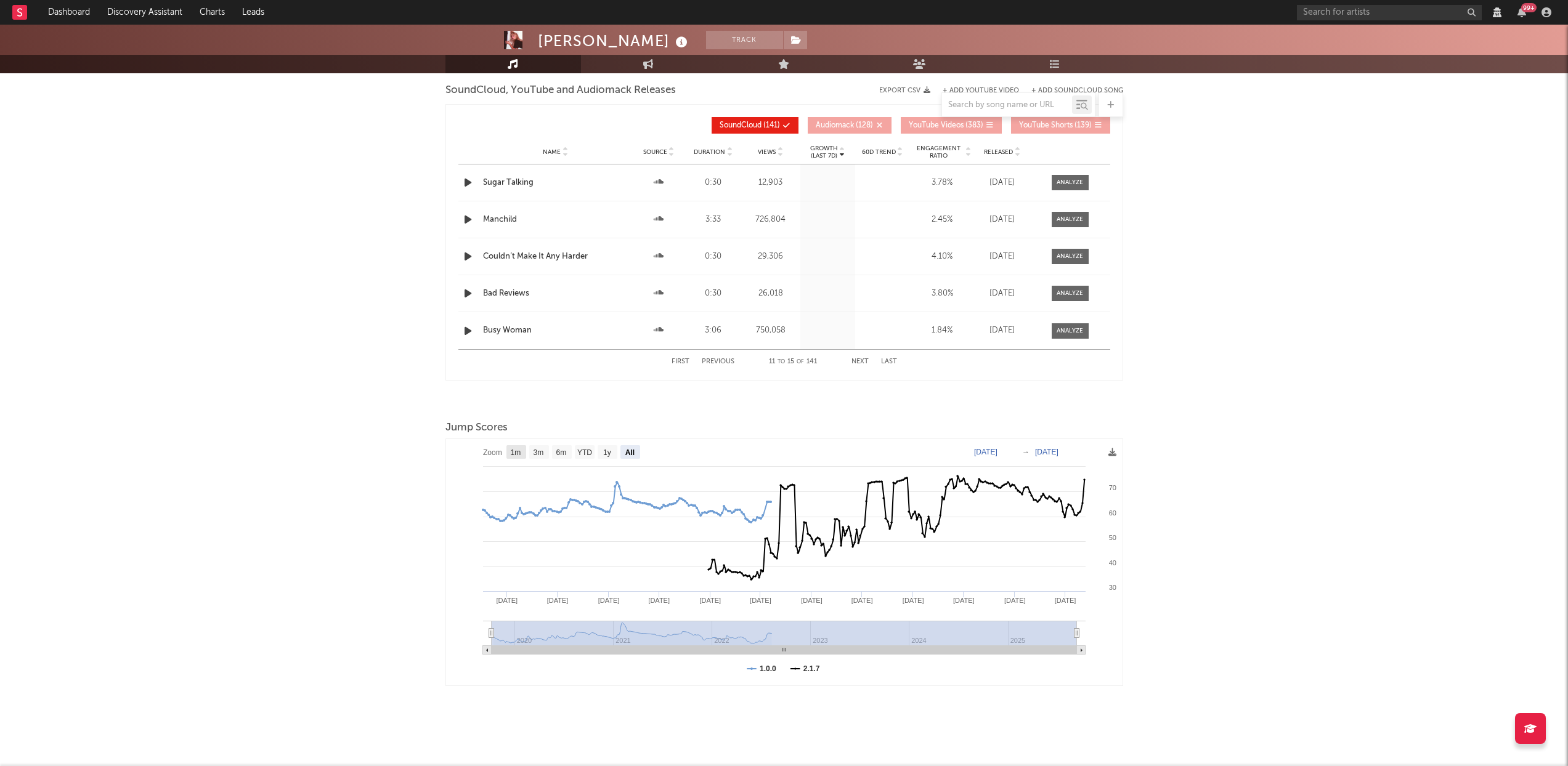
click at [520, 454] on text "1m" at bounding box center [515, 452] width 11 height 8
select select "View 1 month"
type input "2025-08-12"
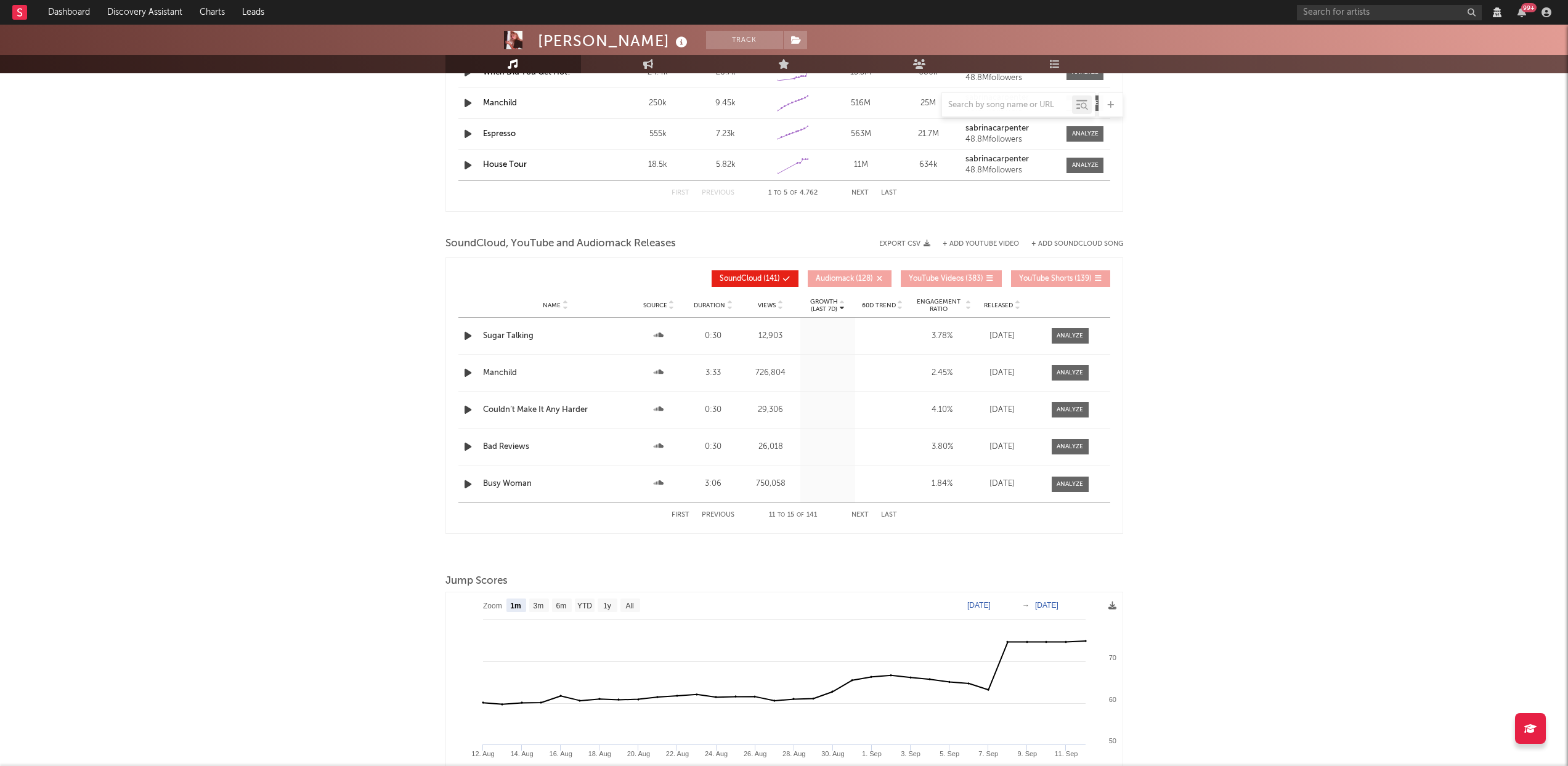
scroll to position [1279, 0]
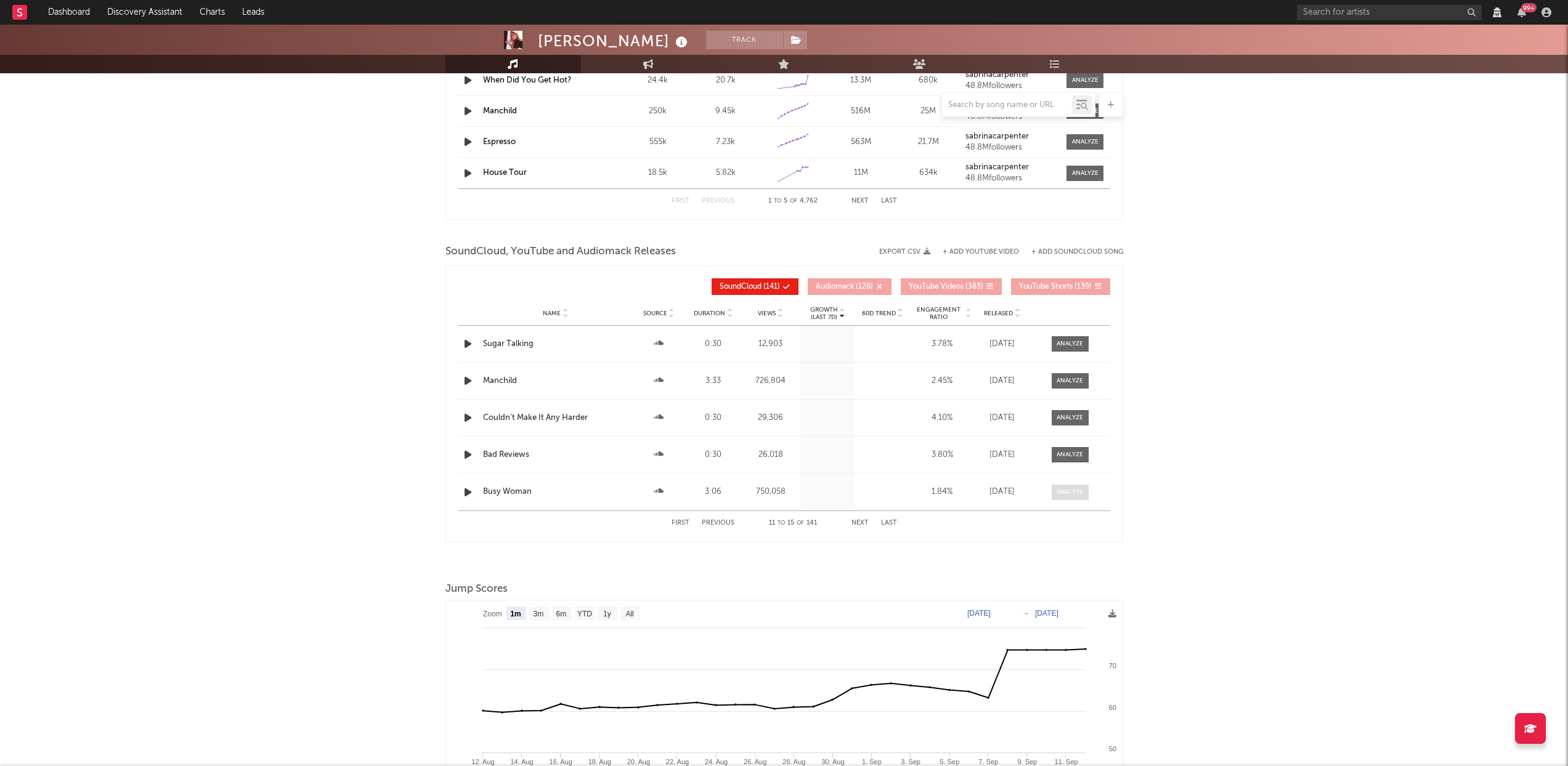
click at [1072, 490] on div at bounding box center [1070, 493] width 27 height 9
select select "6m"
select select "View all"
select select "6m"
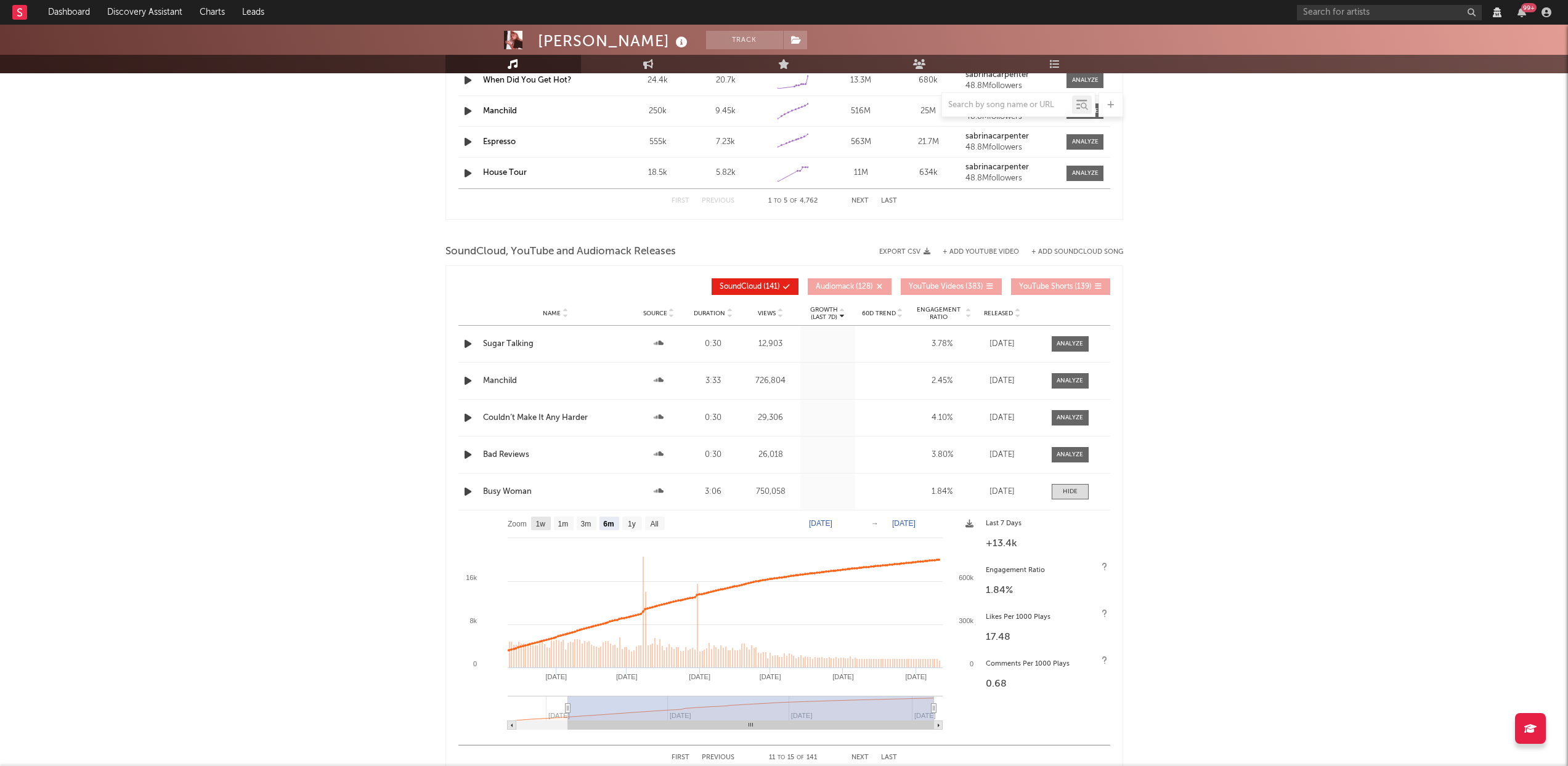
click at [541, 526] on text "1w" at bounding box center [540, 523] width 10 height 8
select select "1w"
type input "2025-09-05"
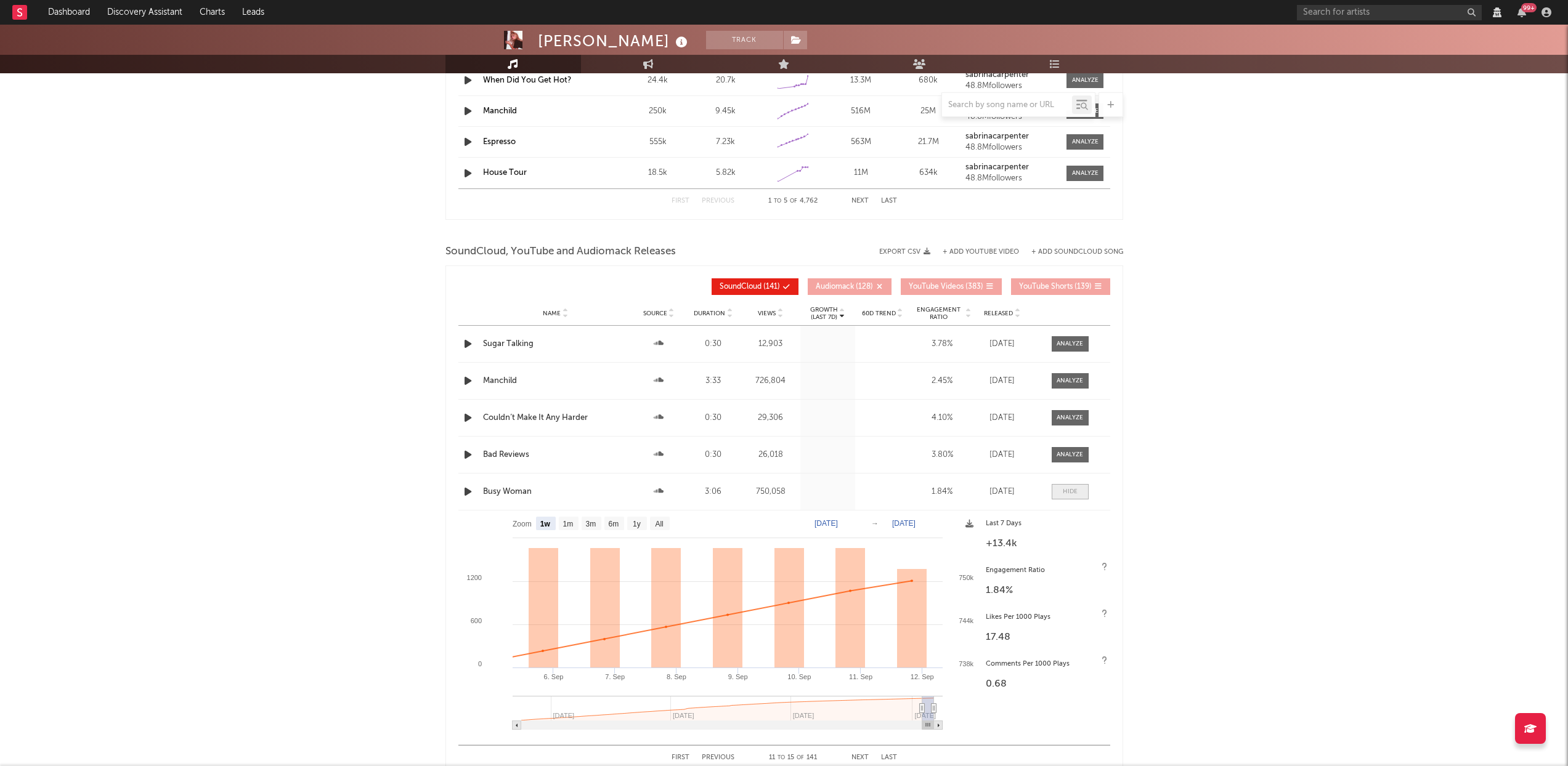
click at [1069, 491] on div at bounding box center [1070, 492] width 15 height 9
select select "View all"
select select "6m"
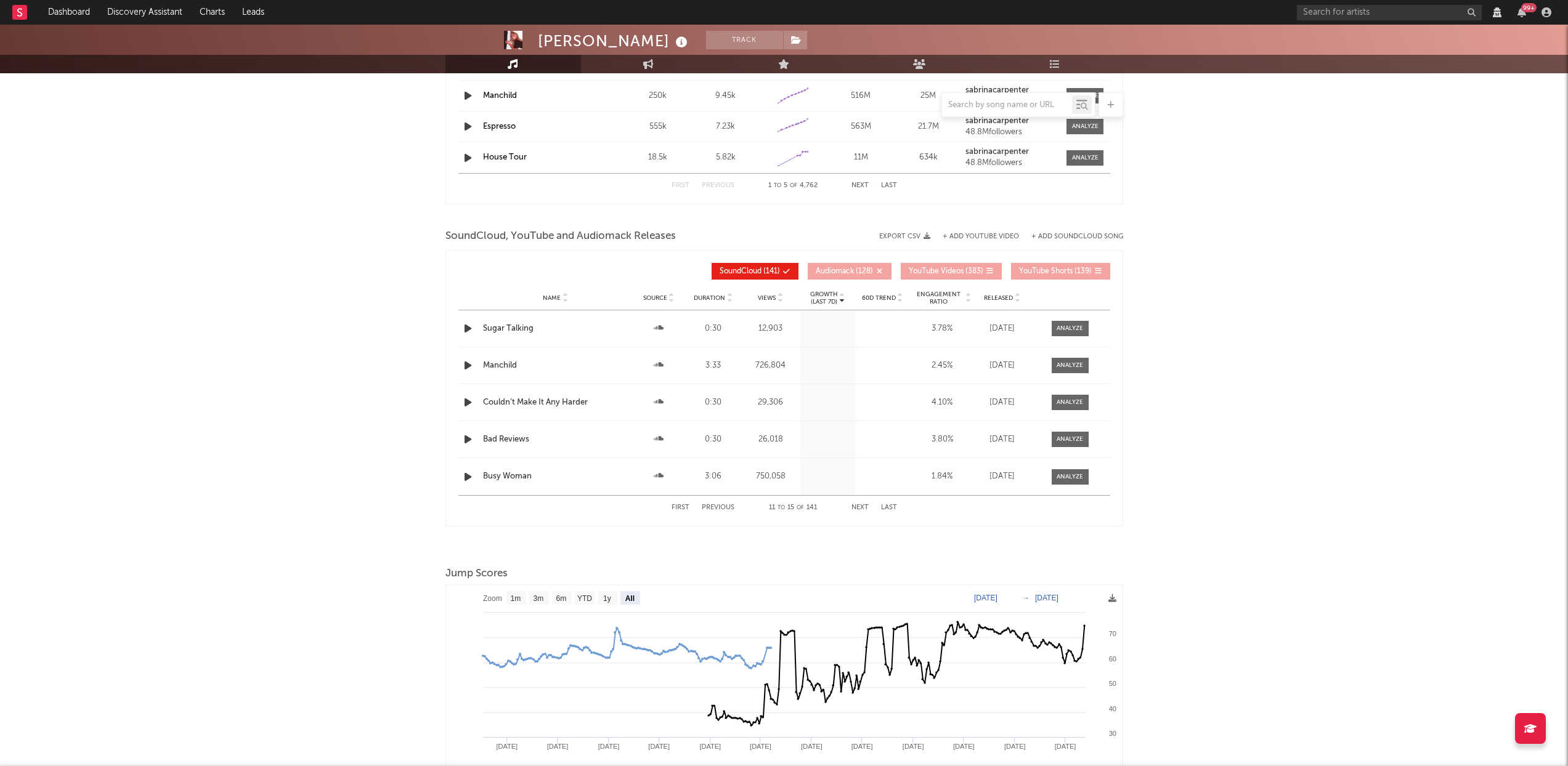
scroll to position [1303, 0]
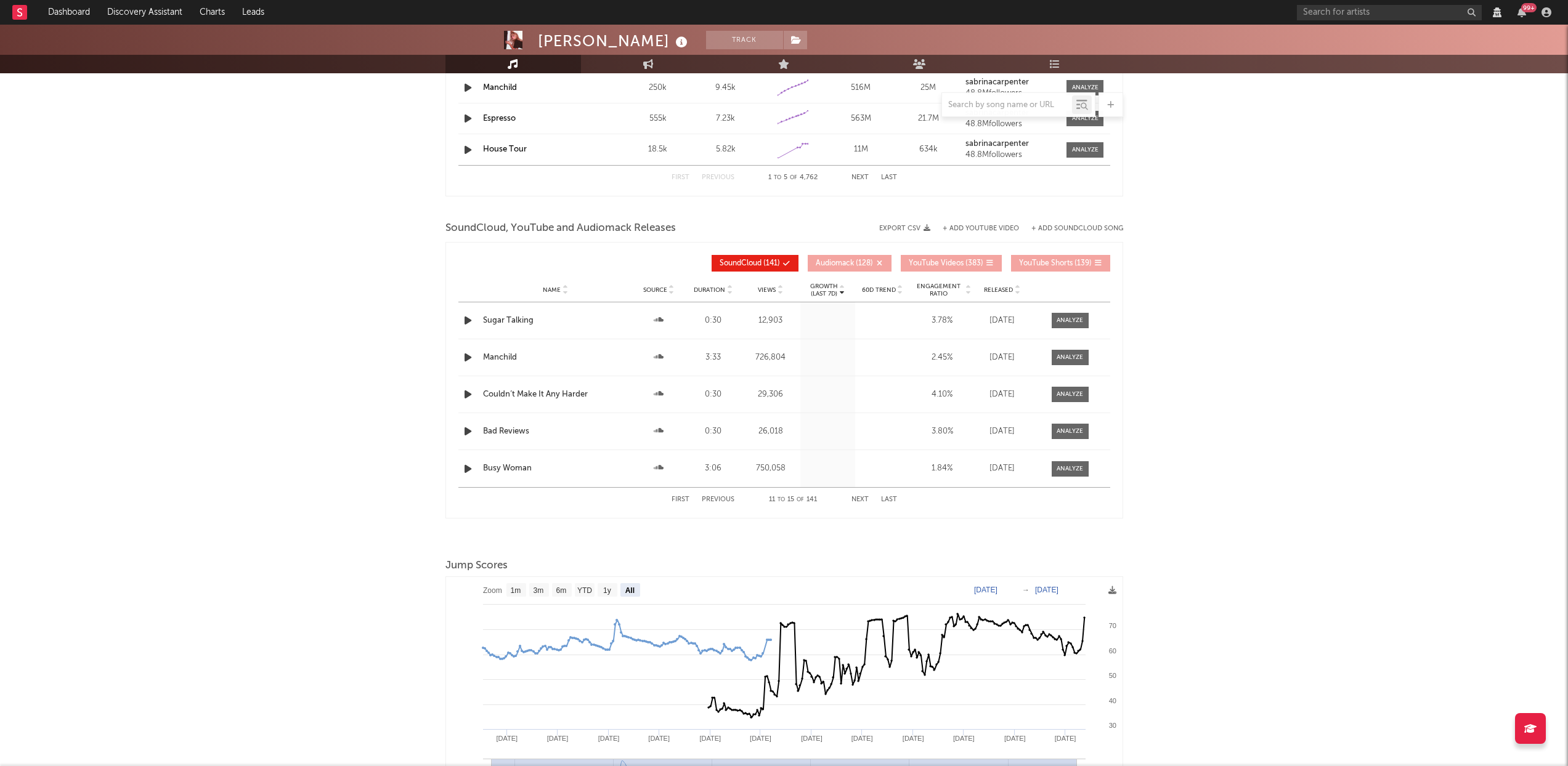
click at [862, 498] on button "Next" at bounding box center [860, 500] width 17 height 7
select select "View all"
select select "6m"
click at [862, 498] on button "Next" at bounding box center [860, 500] width 17 height 7
select select "View all"
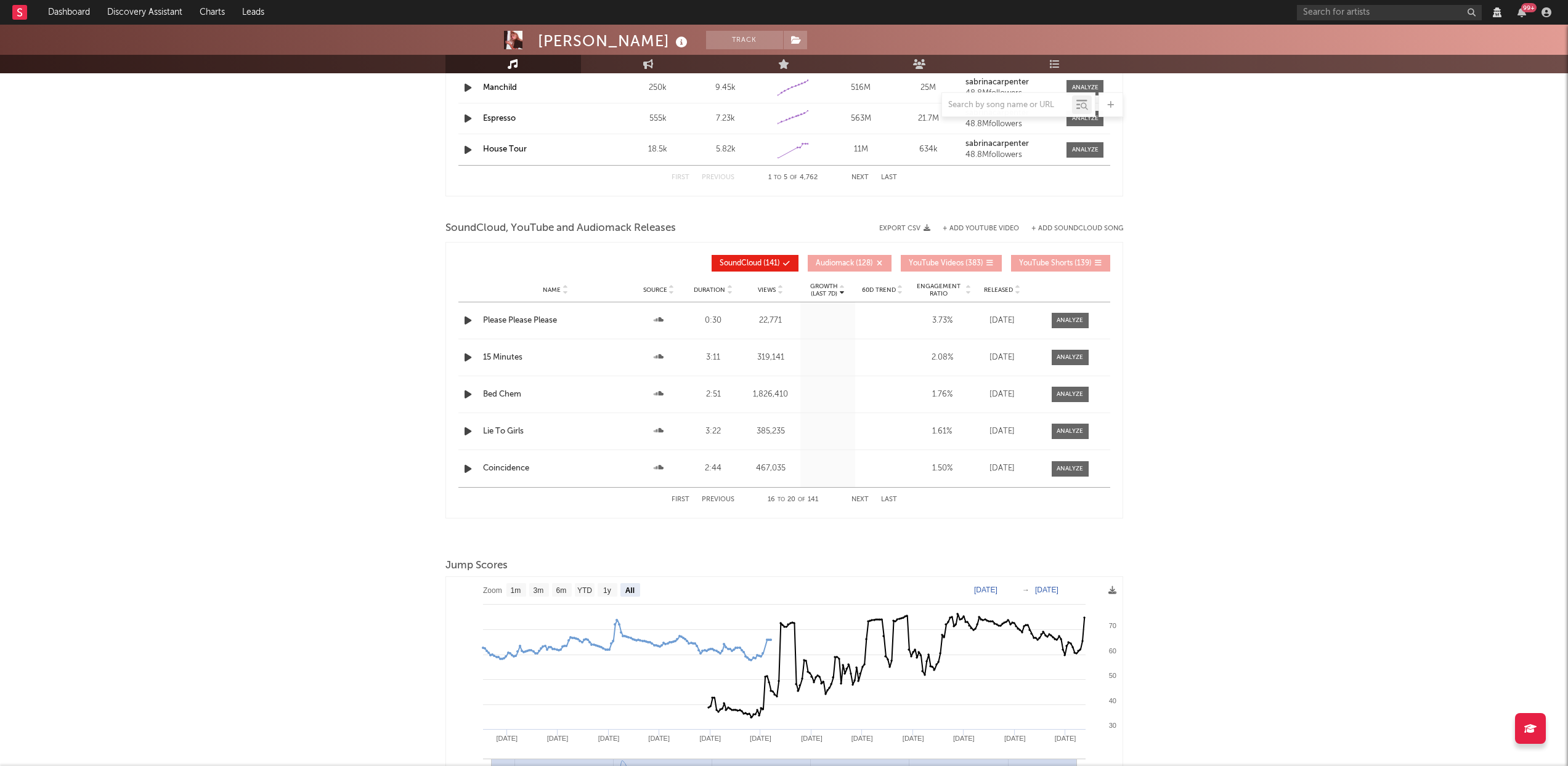
select select "6m"
click at [862, 498] on button "Next" at bounding box center [860, 500] width 17 height 7
select select "View all"
select select "6m"
click at [1077, 361] on div at bounding box center [1070, 358] width 27 height 9
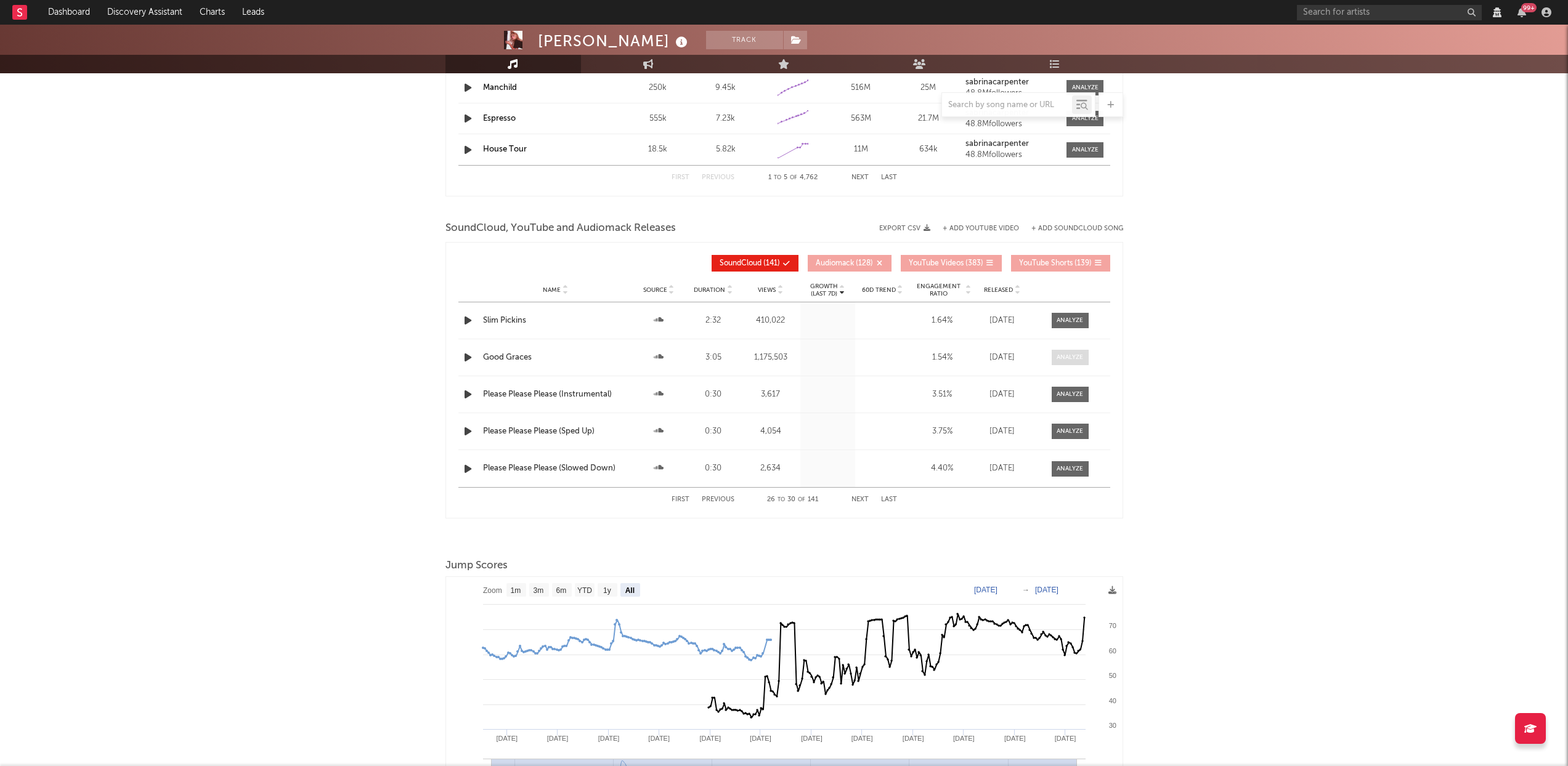
select select "View all"
select select "6m"
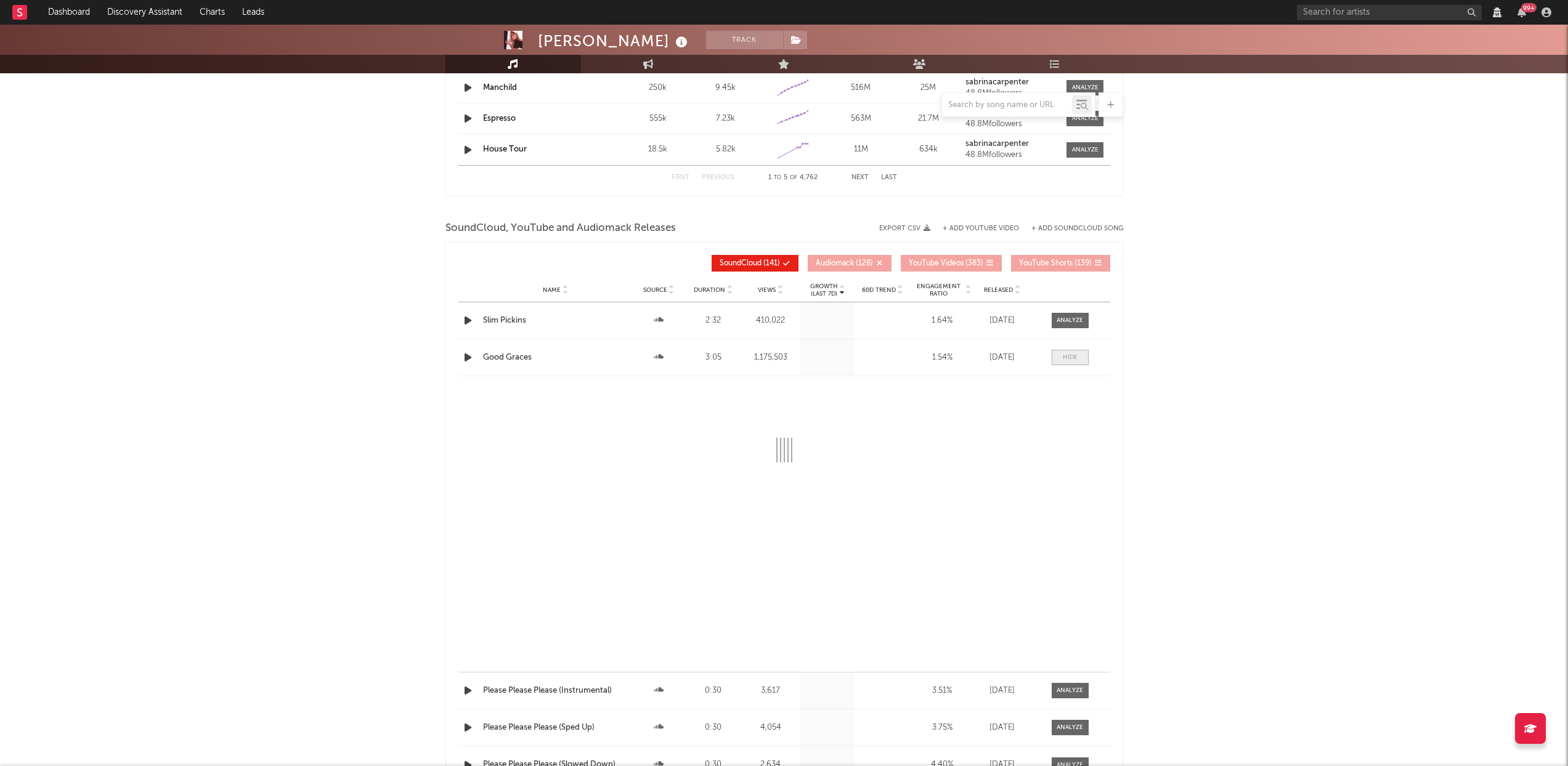
select select "View all"
select select "6m"
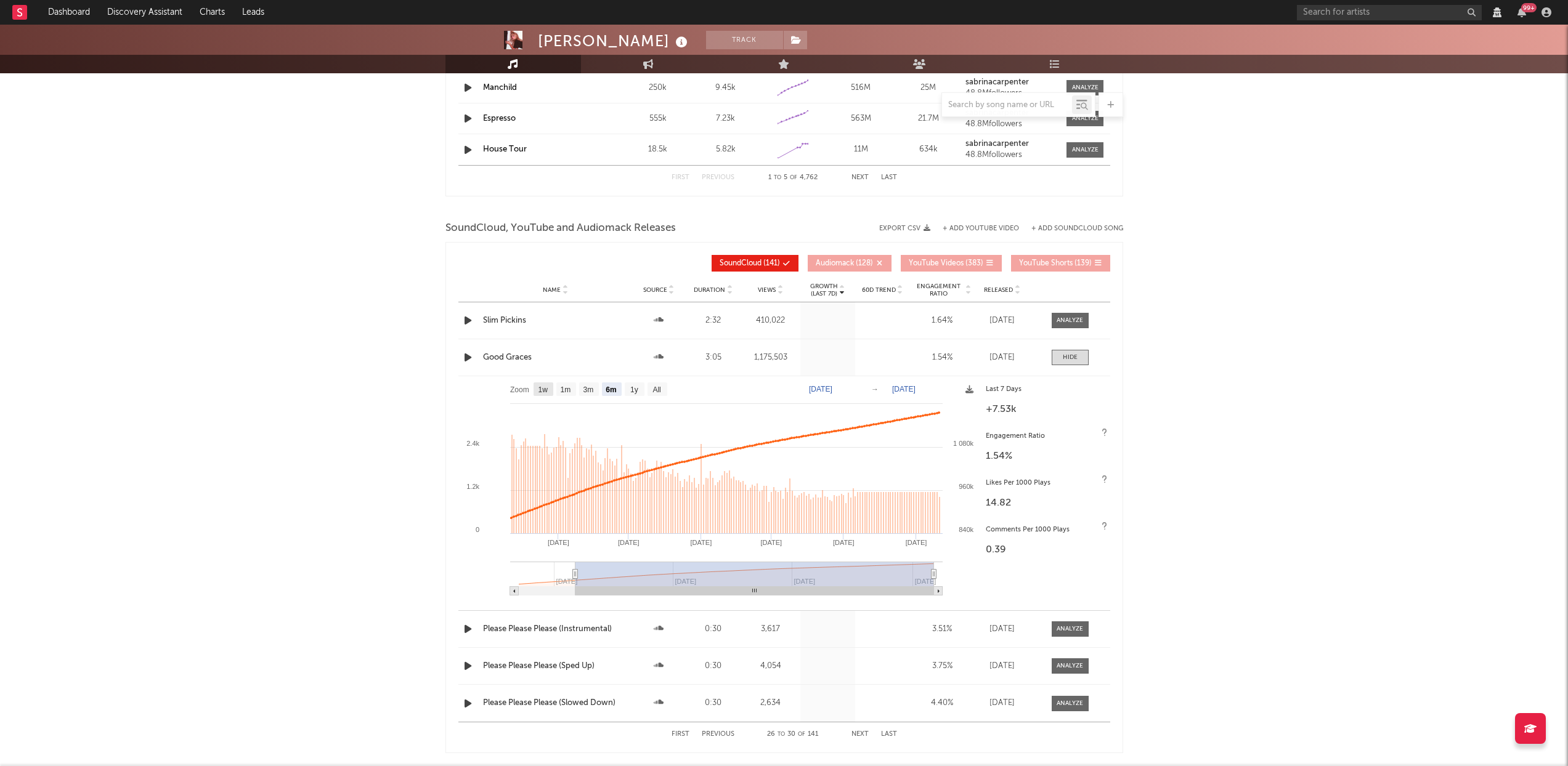
click at [541, 391] on text "1w" at bounding box center [543, 389] width 10 height 8
select select "1w"
type input "2025-09-05"
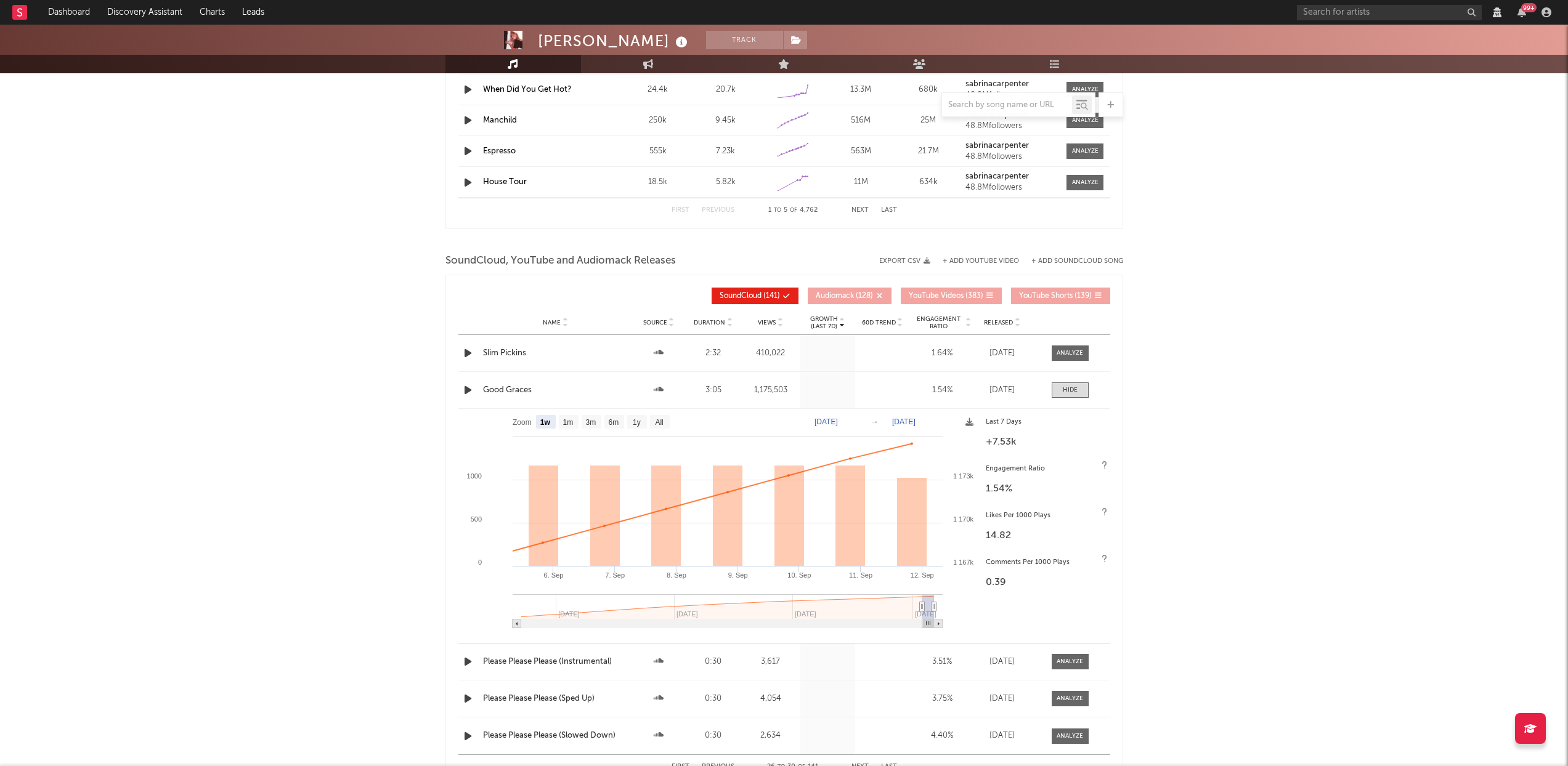
scroll to position [1247, 0]
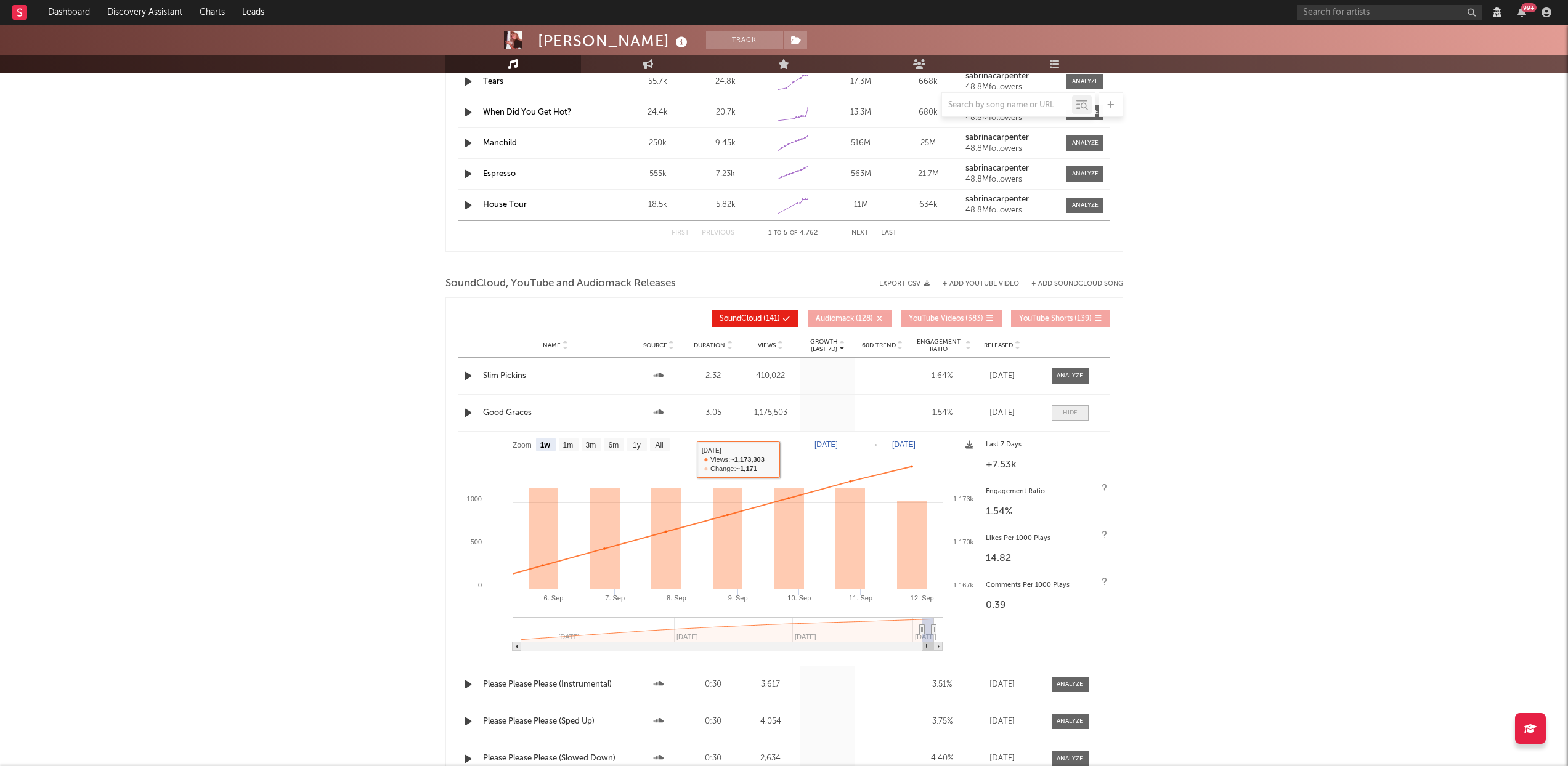
click at [1069, 414] on div at bounding box center [1070, 413] width 15 height 9
select select "View all"
select select "6m"
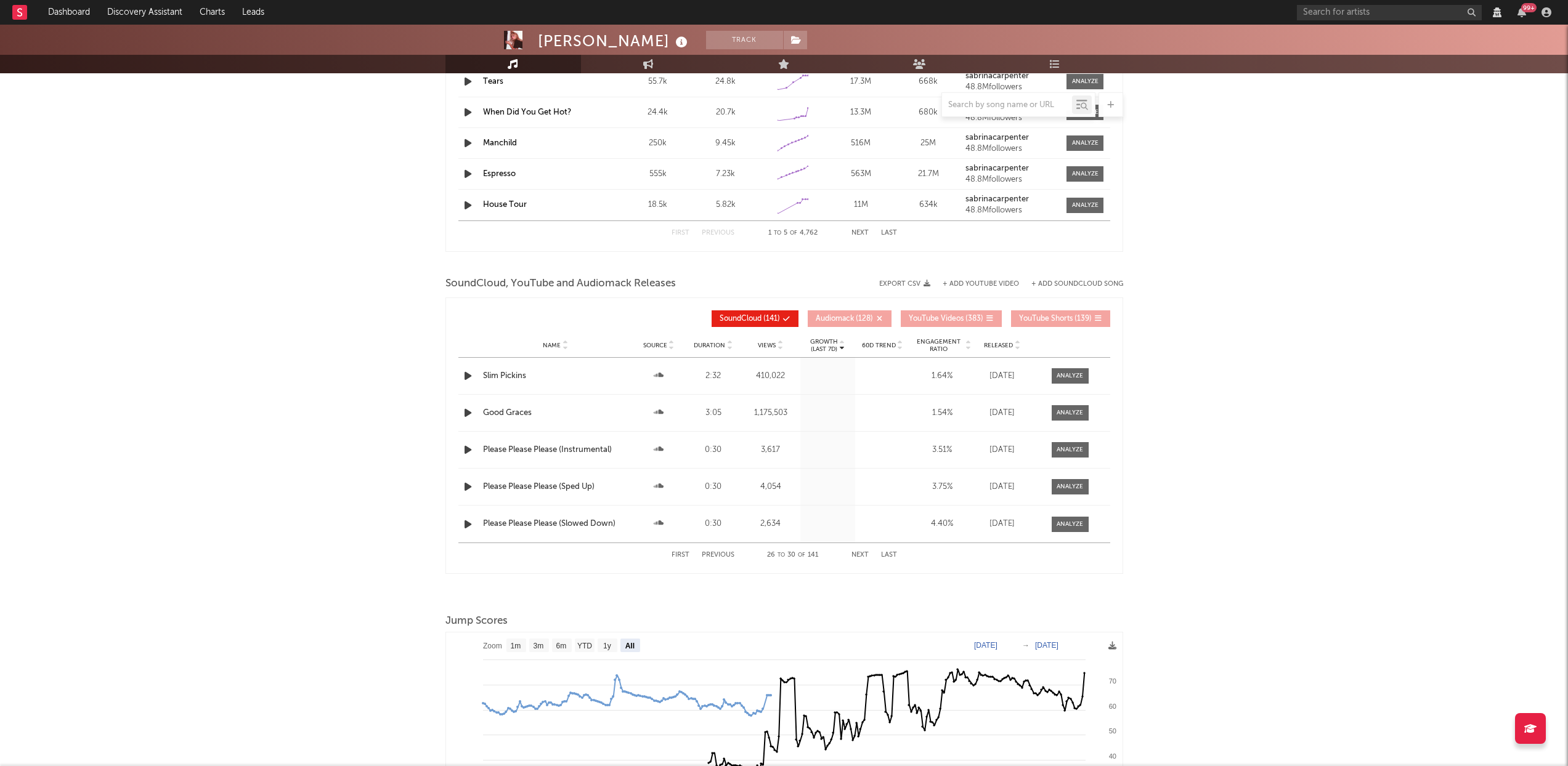
scroll to position [1293, 0]
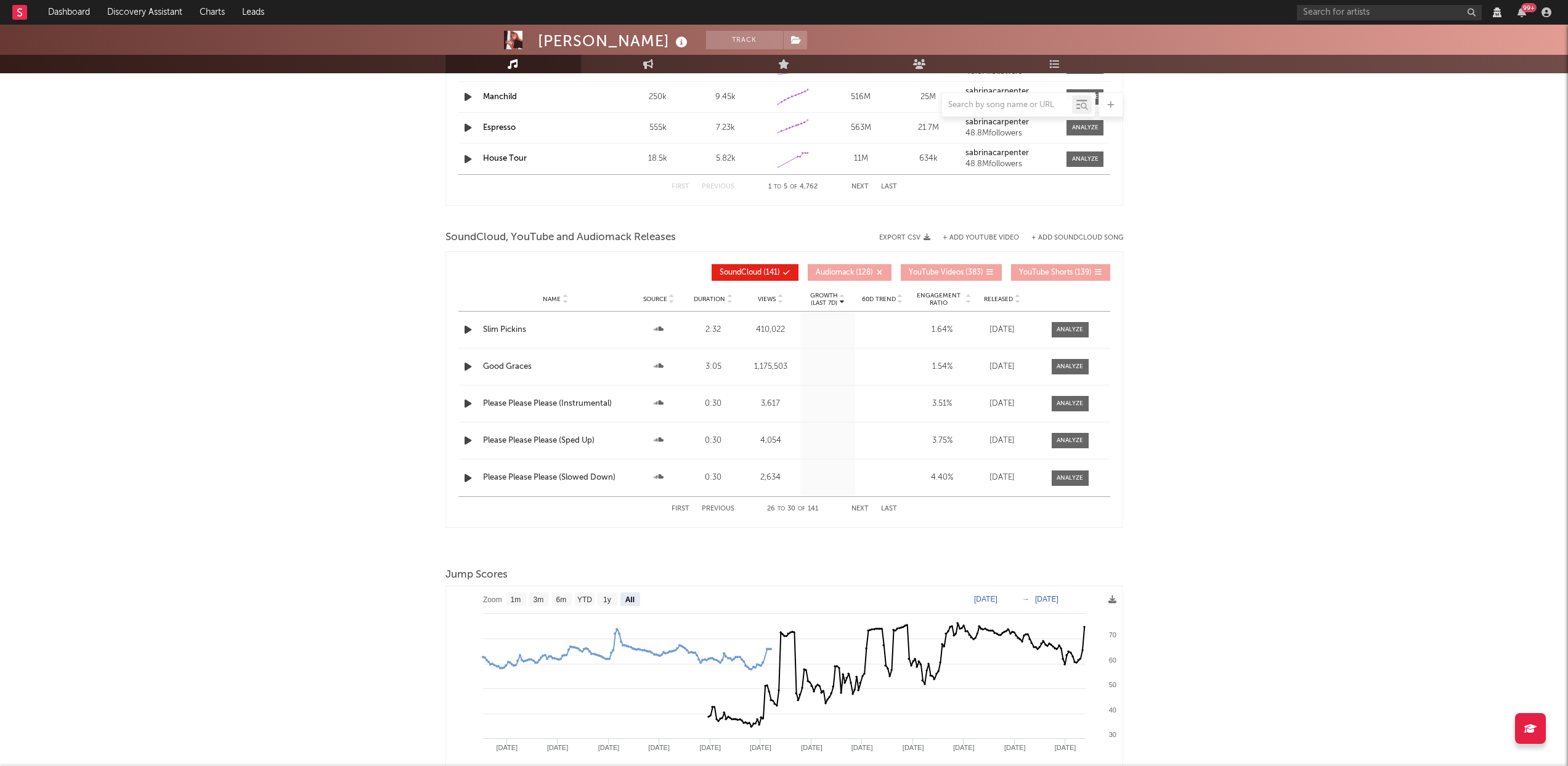
click at [667, 507] on div "First Previous 26 to 30 of 141 Next Last" at bounding box center [784, 509] width 652 height 25
click at [680, 504] on div "First Previous 26 to 30 of 141 Next Last" at bounding box center [785, 509] width 226 height 24
click at [680, 508] on button "First" at bounding box center [680, 509] width 18 height 7
select select "View all"
select select "6m"
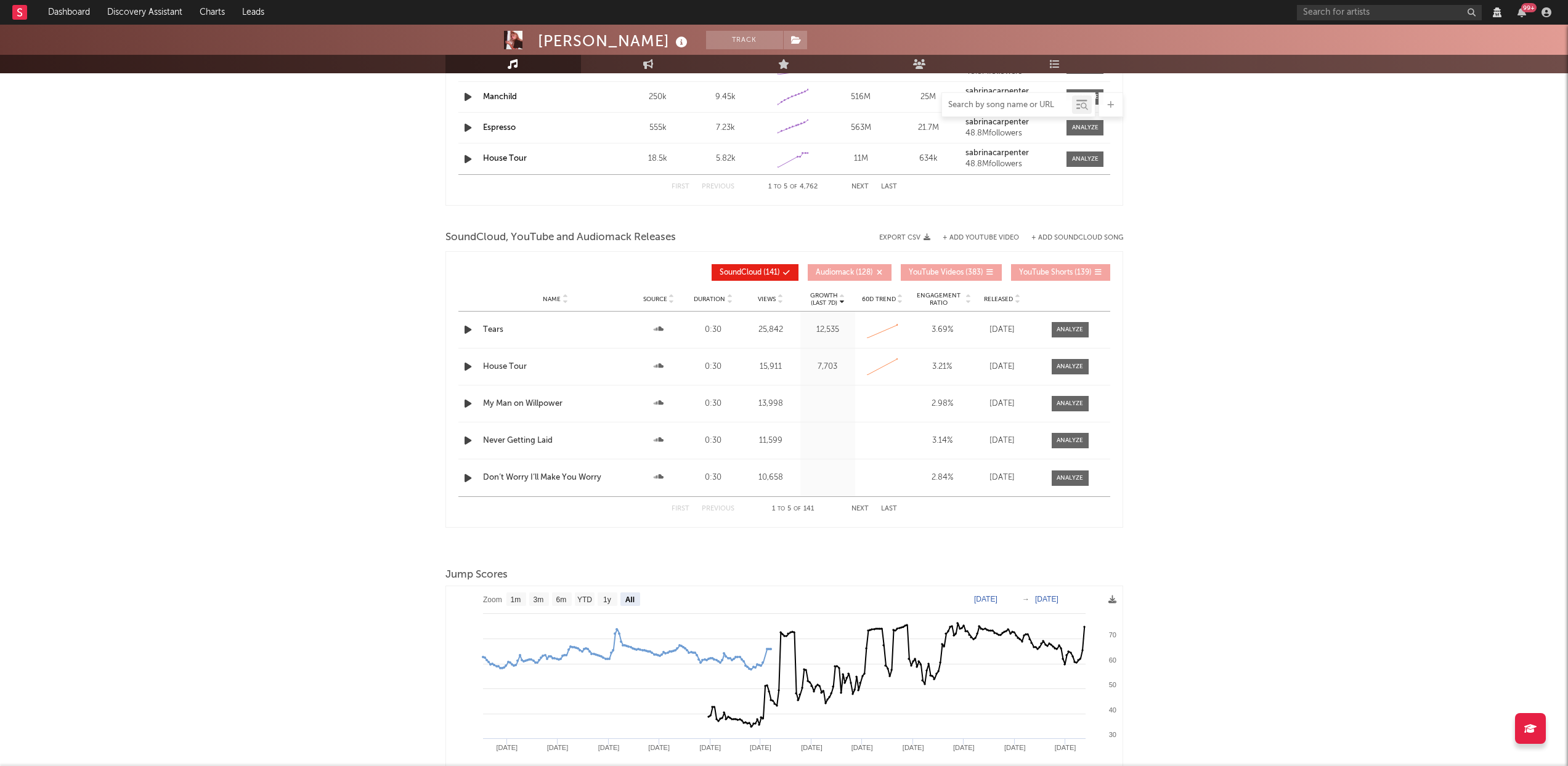
click at [983, 107] on input "text" at bounding box center [1007, 105] width 130 height 10
type input "bad"
select select "View all"
select select "6m"
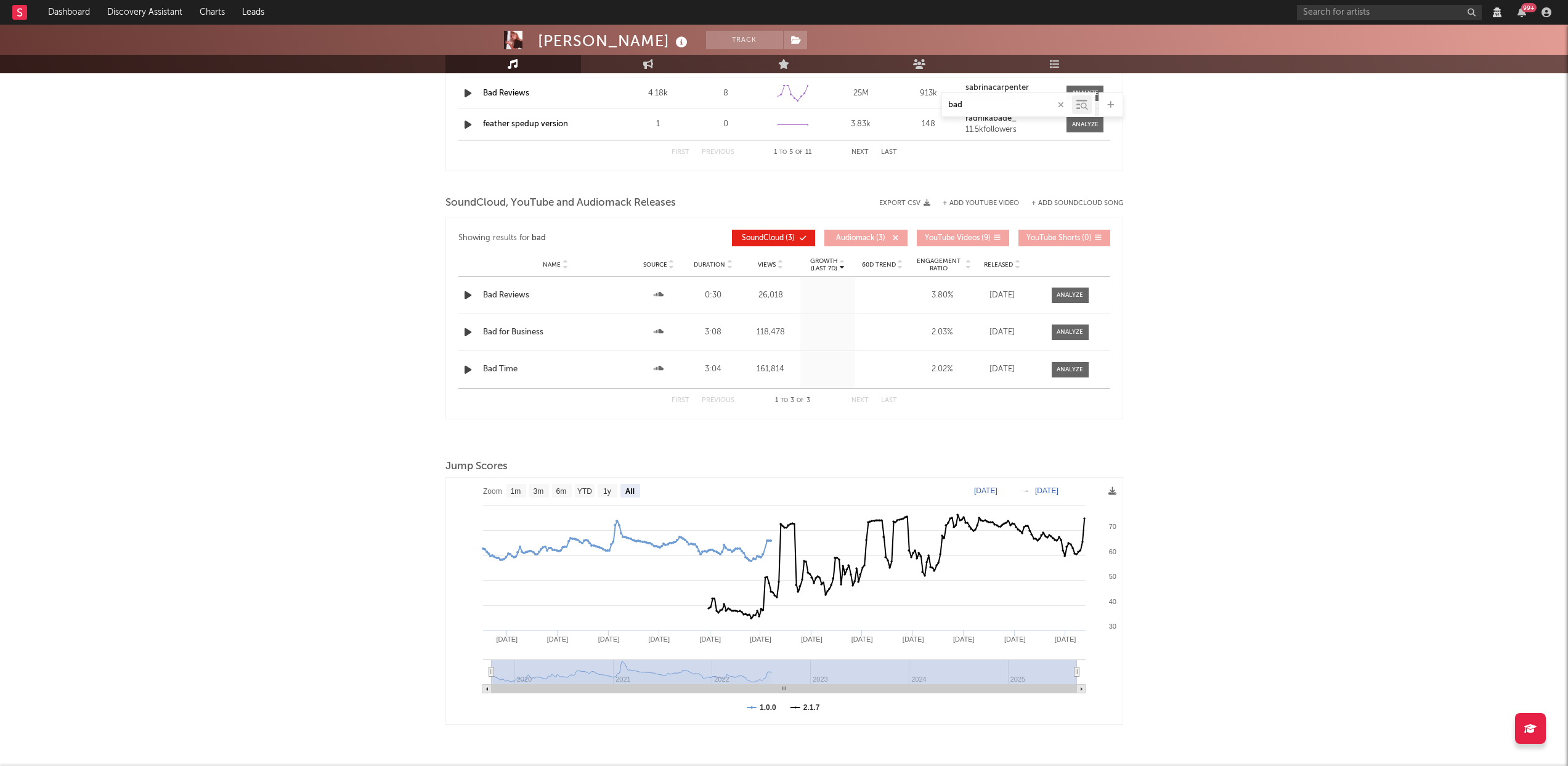
scroll to position [1259, 0]
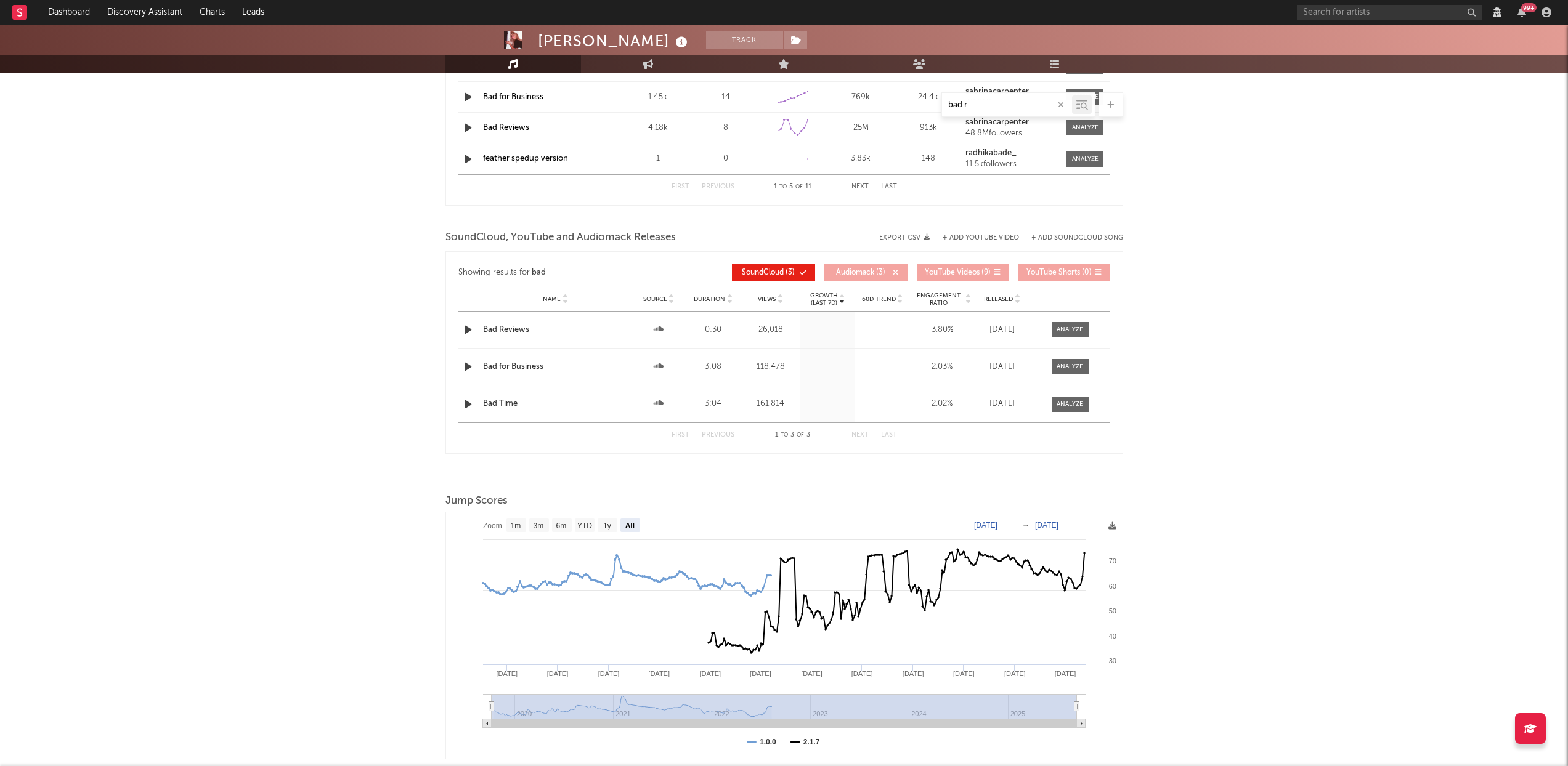
type input "bad re"
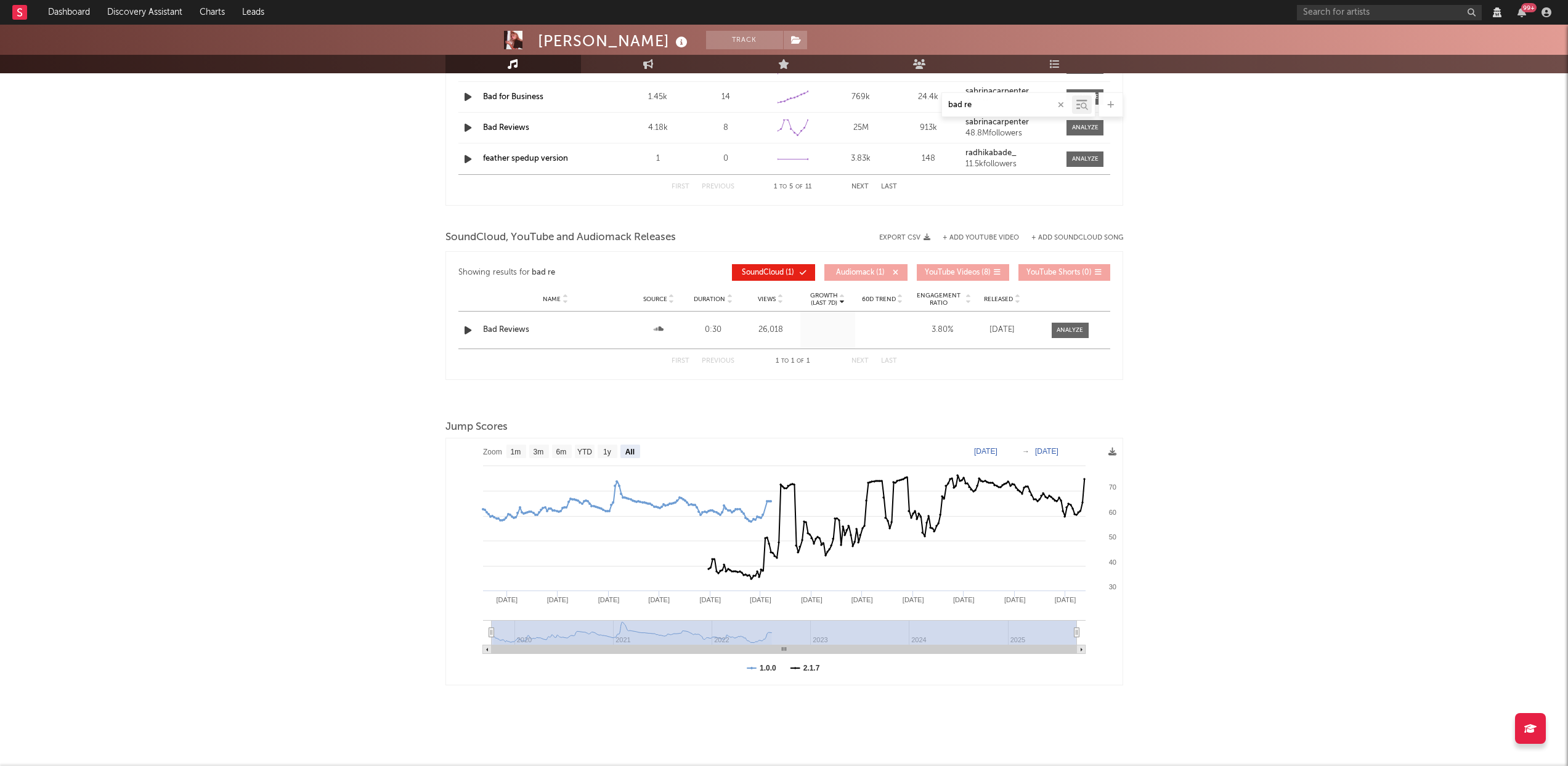
select select "View all"
select select "6m"
type input "bad re"
click at [1074, 335] on span at bounding box center [1070, 331] width 37 height 15
select select "6m"
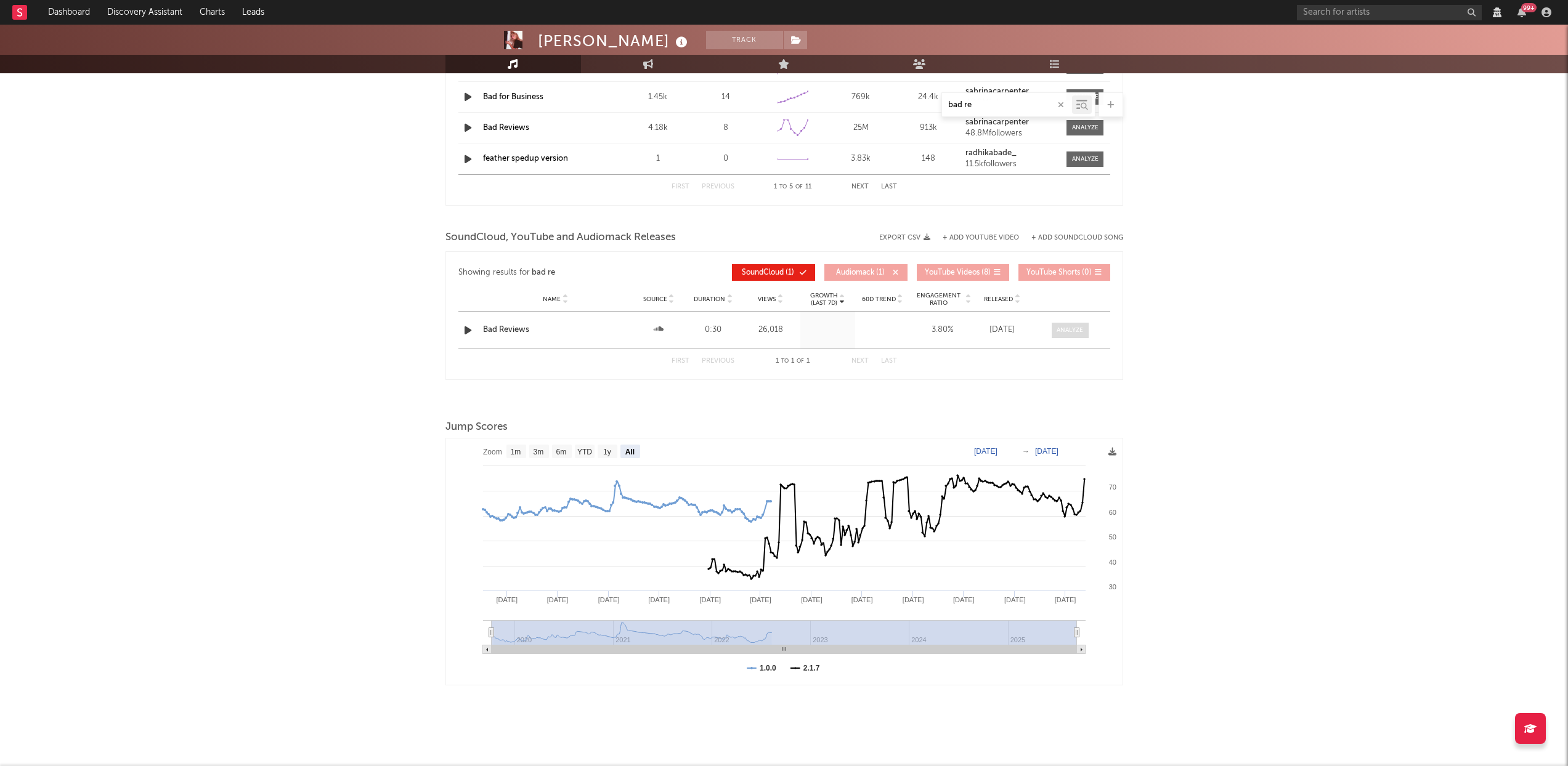
select select "View all"
select select "6m"
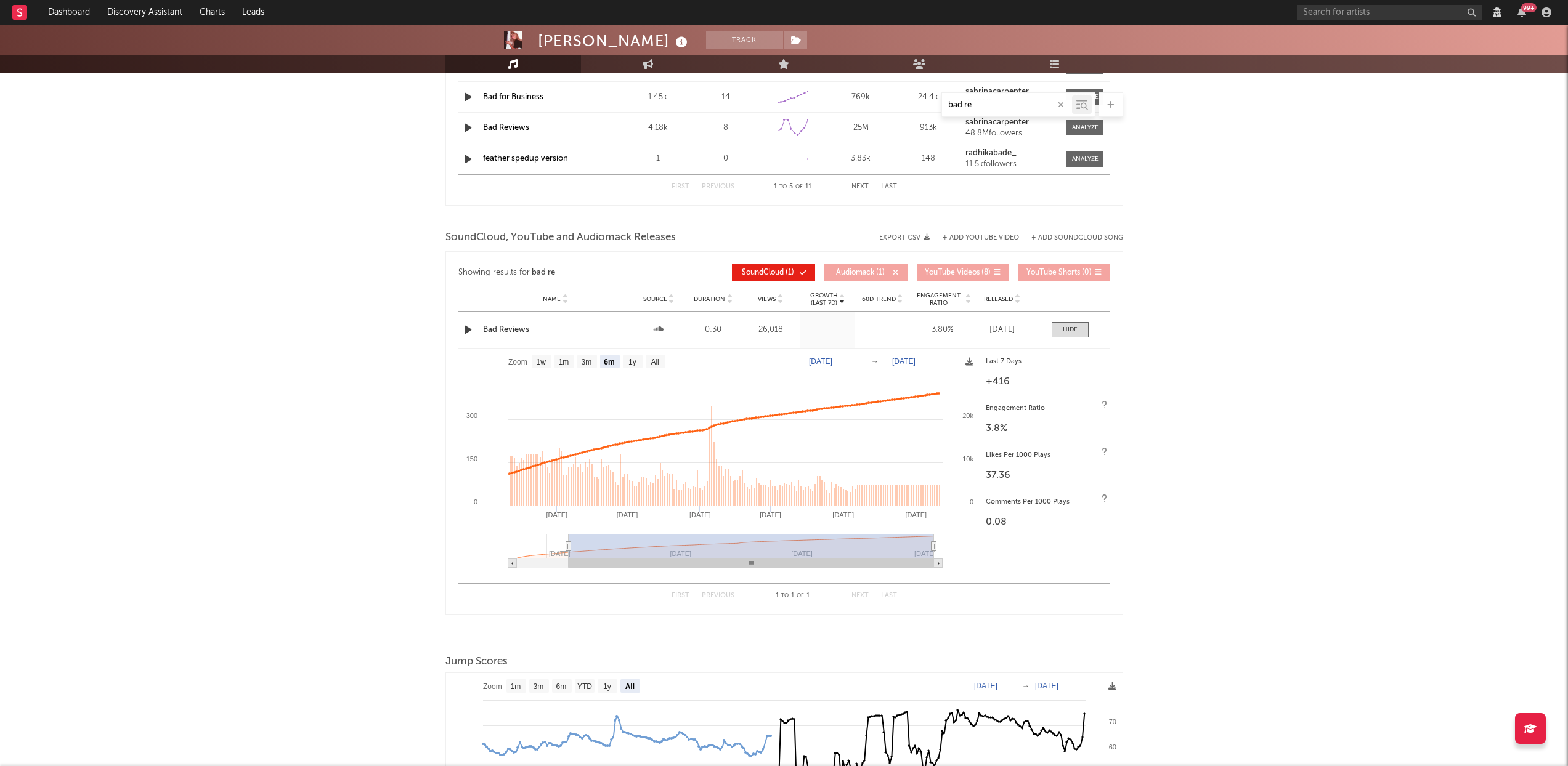
click at [536, 354] on rect at bounding box center [719, 462] width 521 height 228
click at [538, 363] on text "1w" at bounding box center [541, 362] width 10 height 8
select select "1w"
type input "2025-09-05"
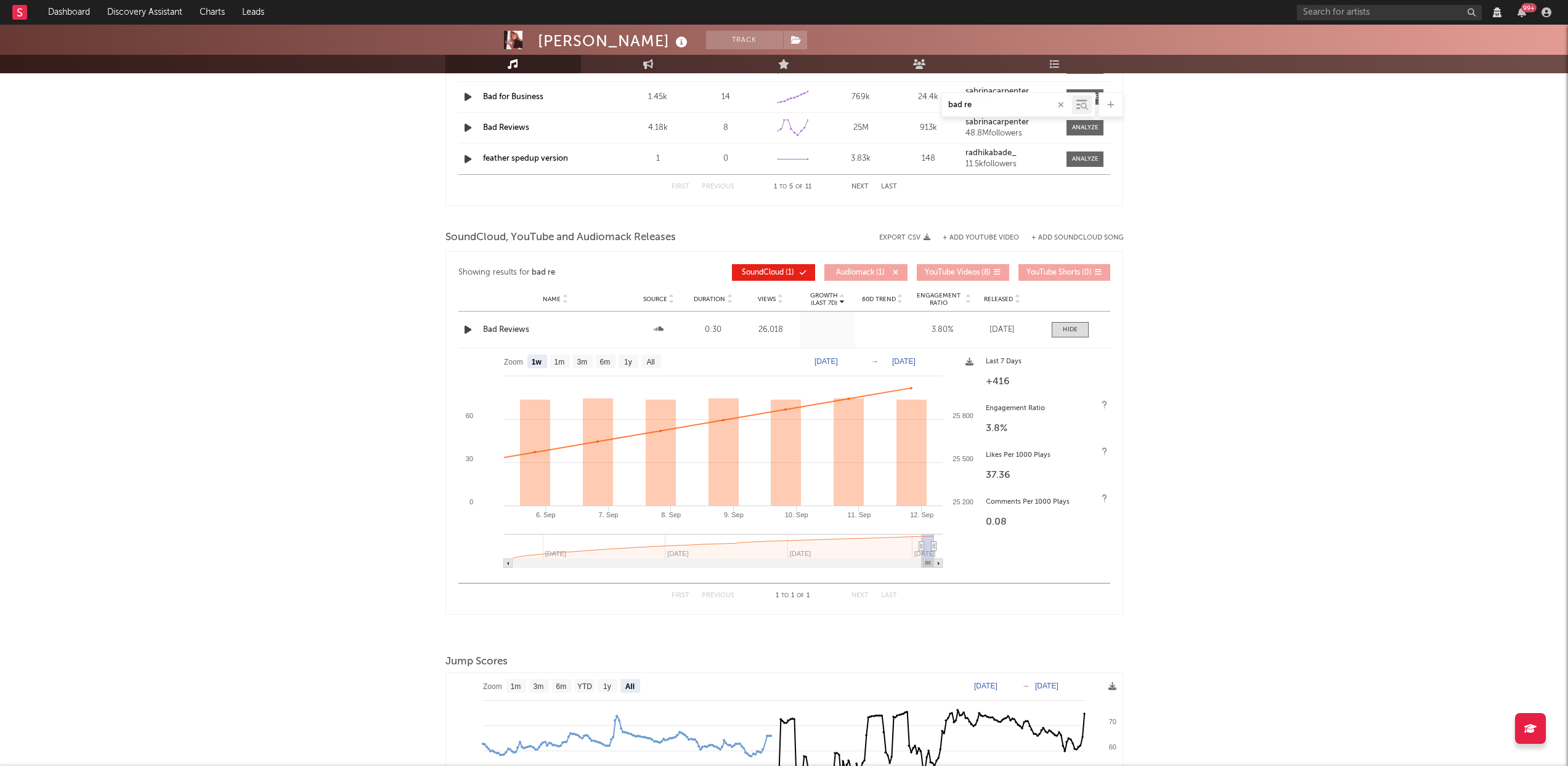
click at [1077, 325] on span at bounding box center [1070, 330] width 37 height 15
select select "View all"
select select "6m"
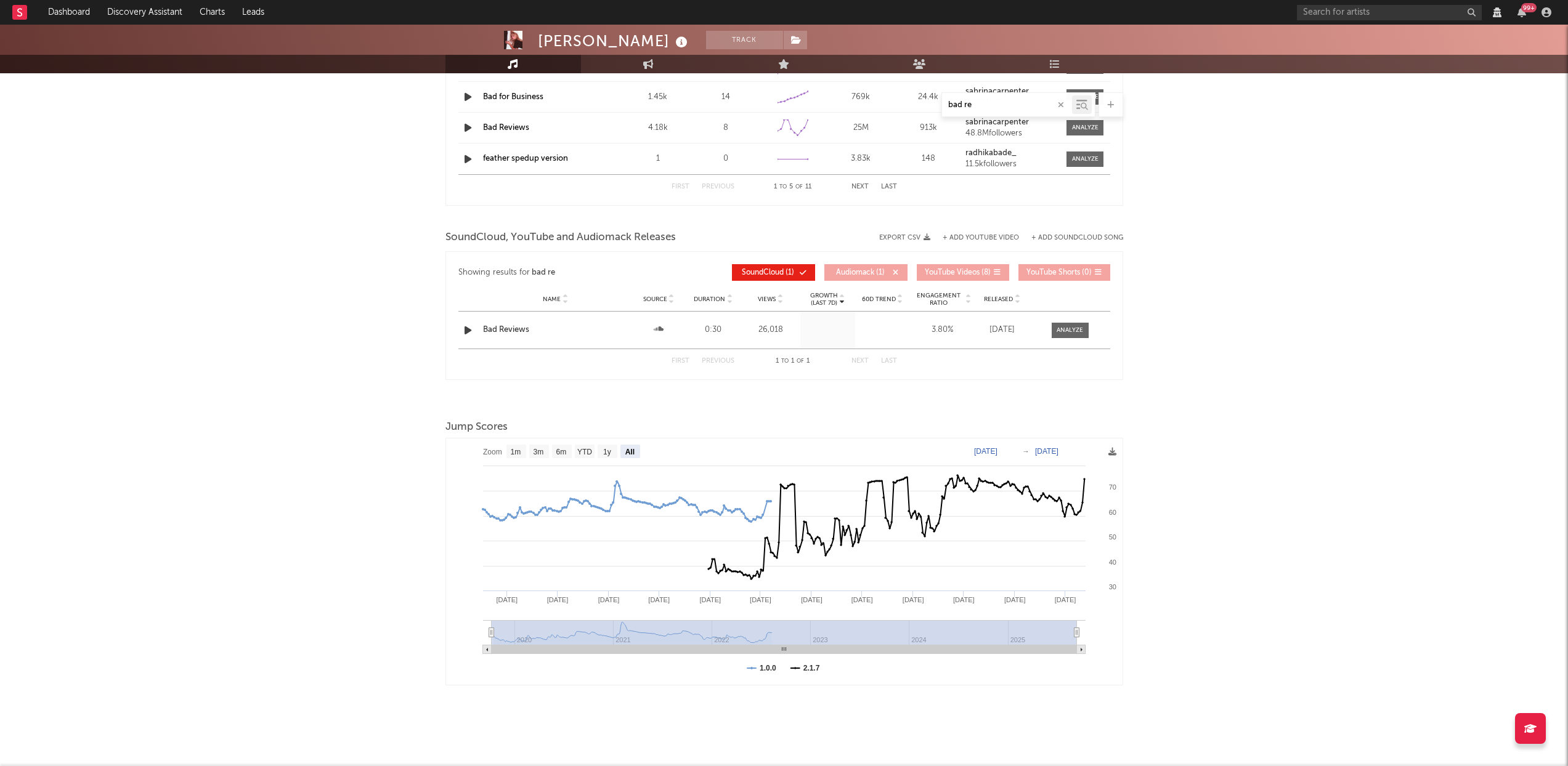
click at [1062, 107] on icon "button" at bounding box center [1061, 105] width 6 height 8
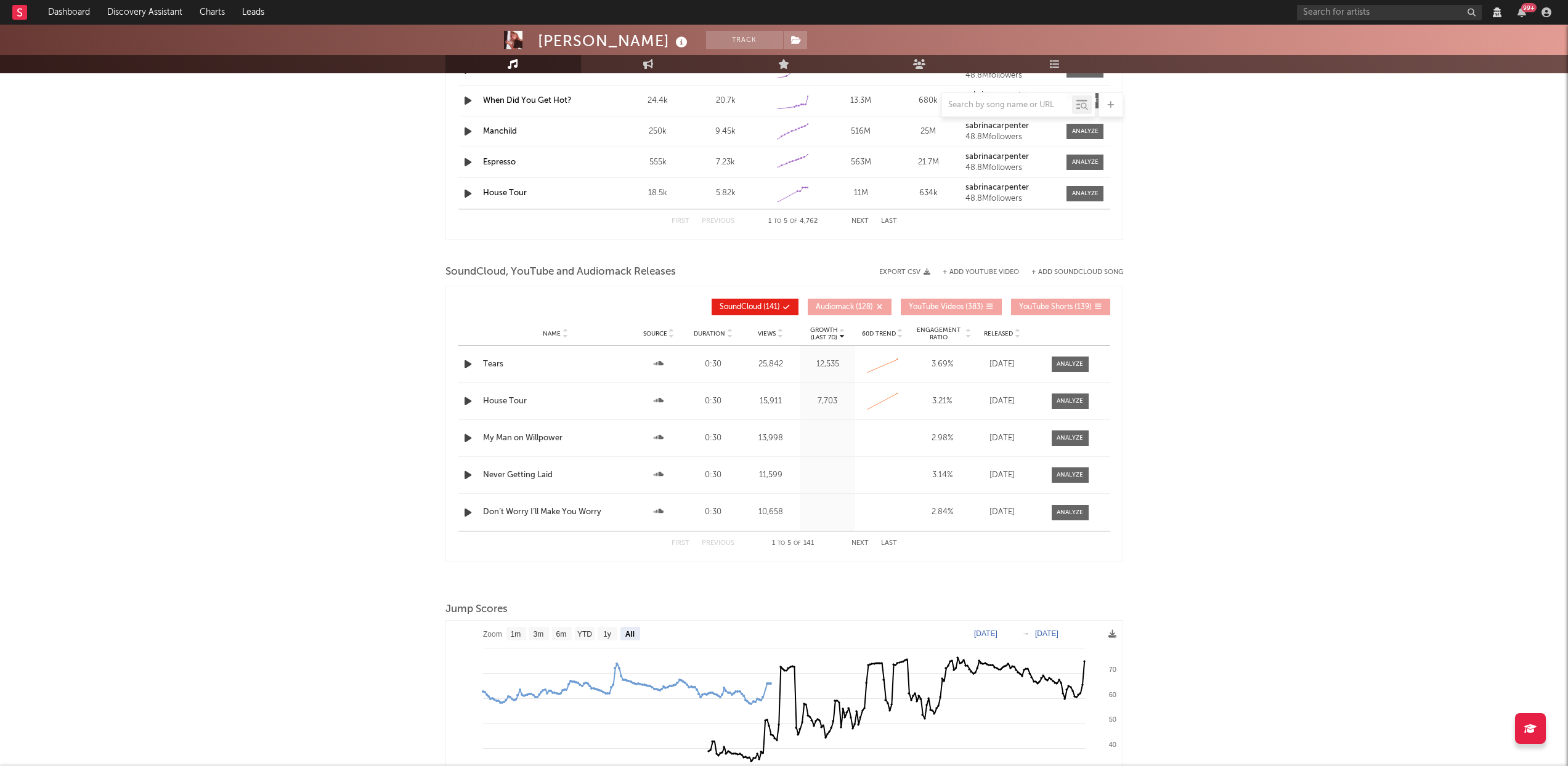
select select "View all"
select select "6m"
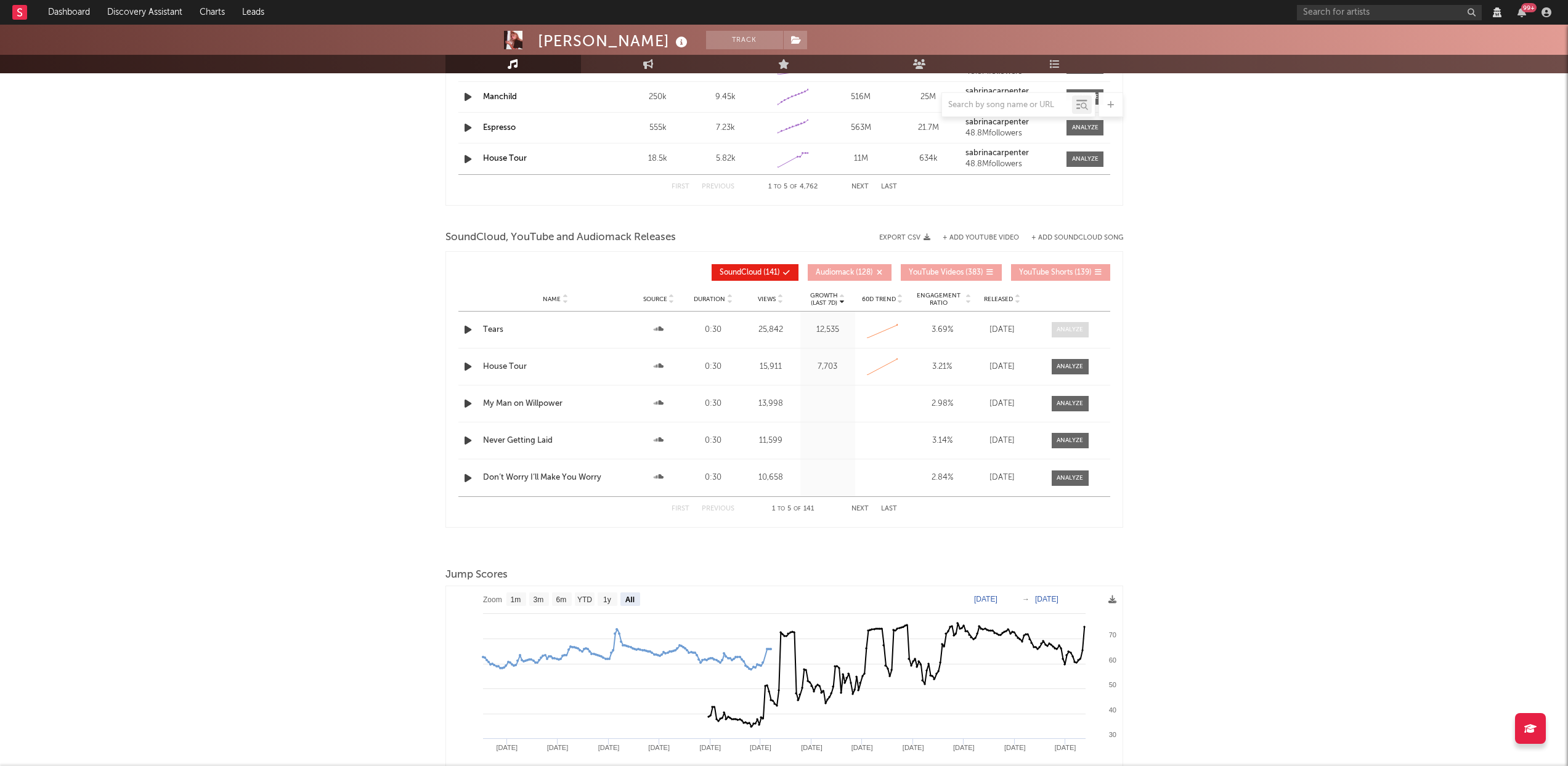
click at [1073, 324] on span at bounding box center [1070, 330] width 37 height 15
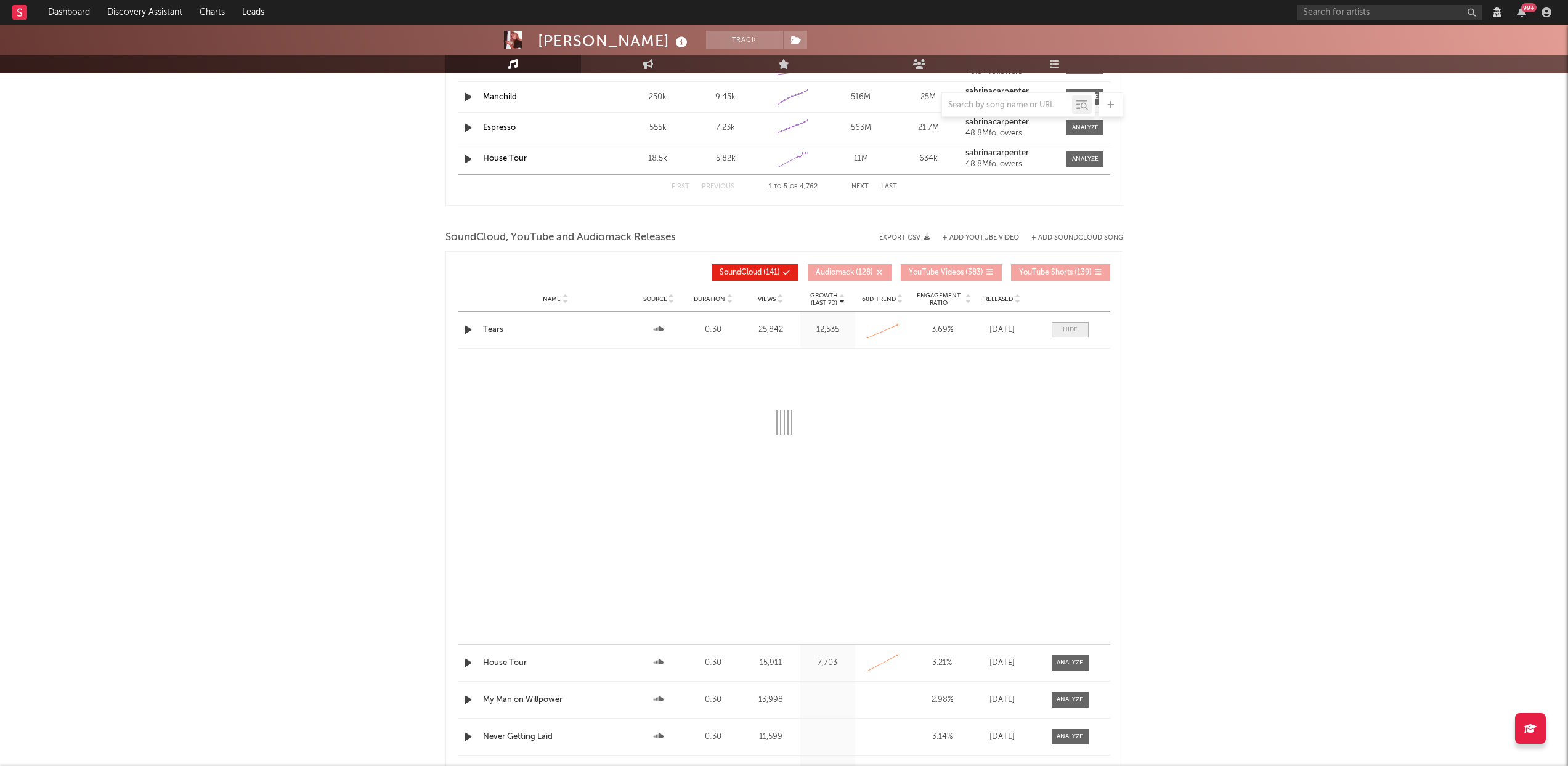
select select "View all"
select select "6m"
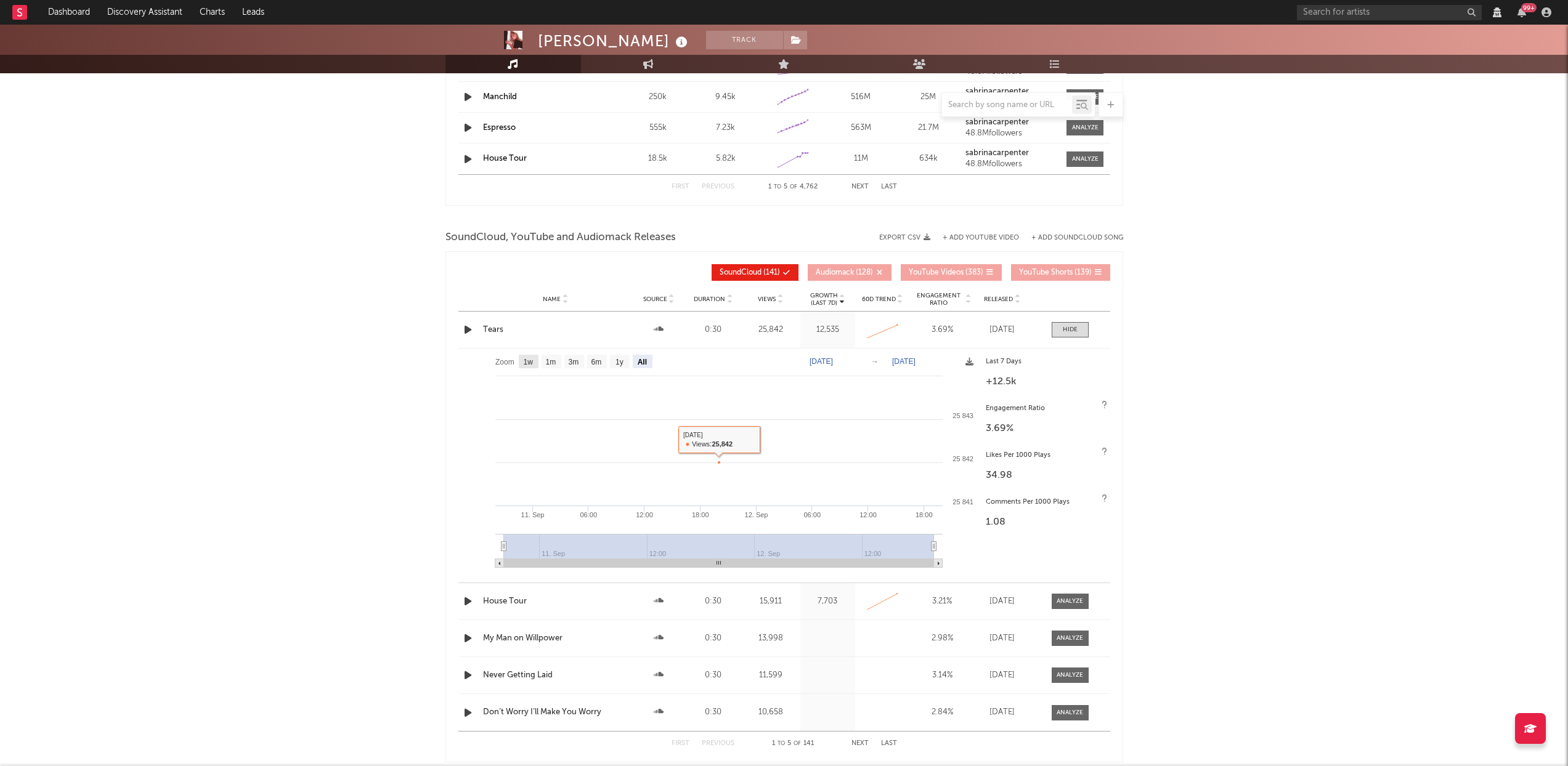
click at [531, 365] on text "1w" at bounding box center [528, 362] width 10 height 8
select select "1w"
click at [1077, 327] on div at bounding box center [1070, 330] width 15 height 9
select select "View all"
select select "6m"
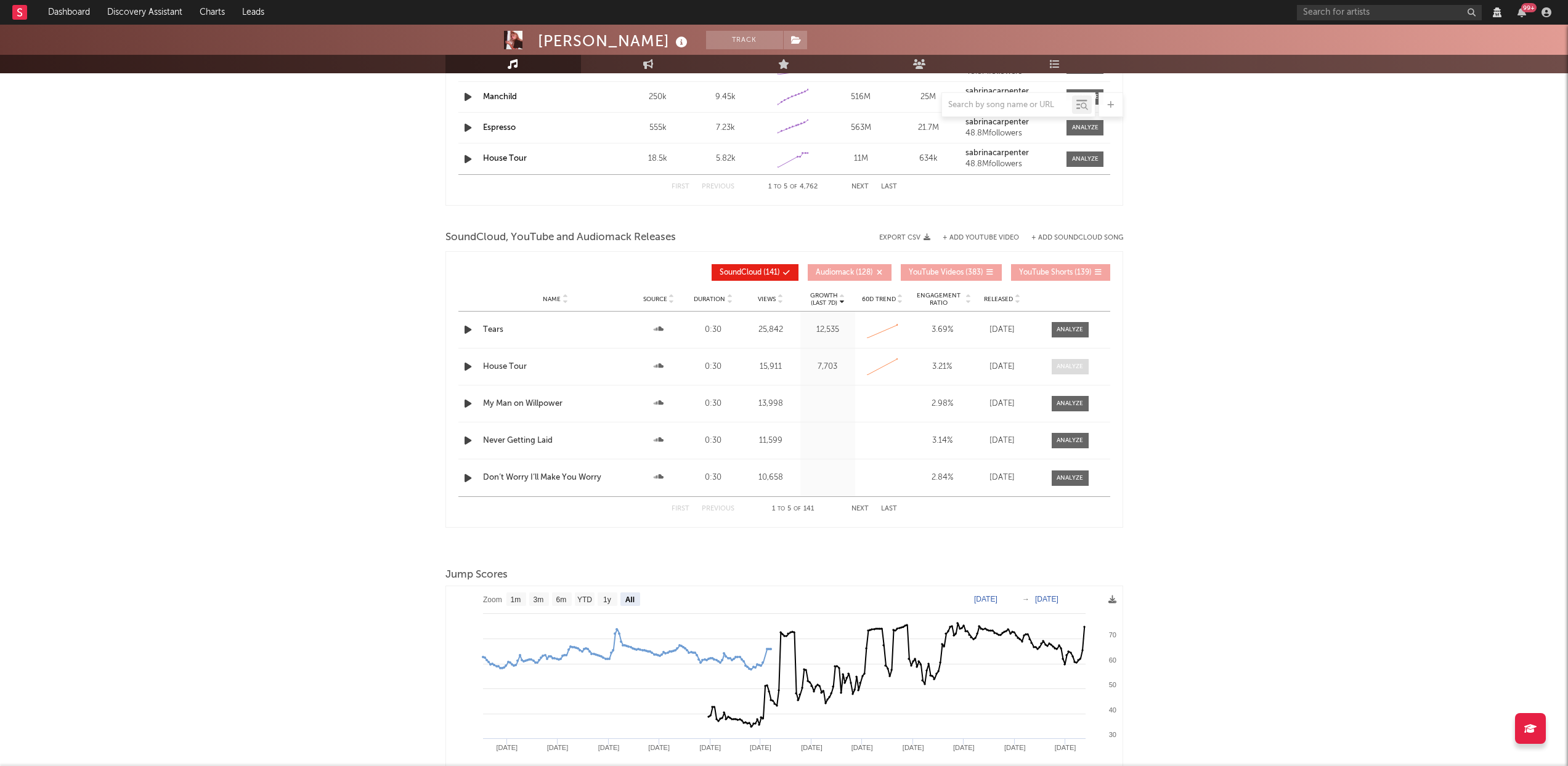
click at [1084, 363] on span at bounding box center [1070, 367] width 37 height 15
select select "View all"
select select "6m"
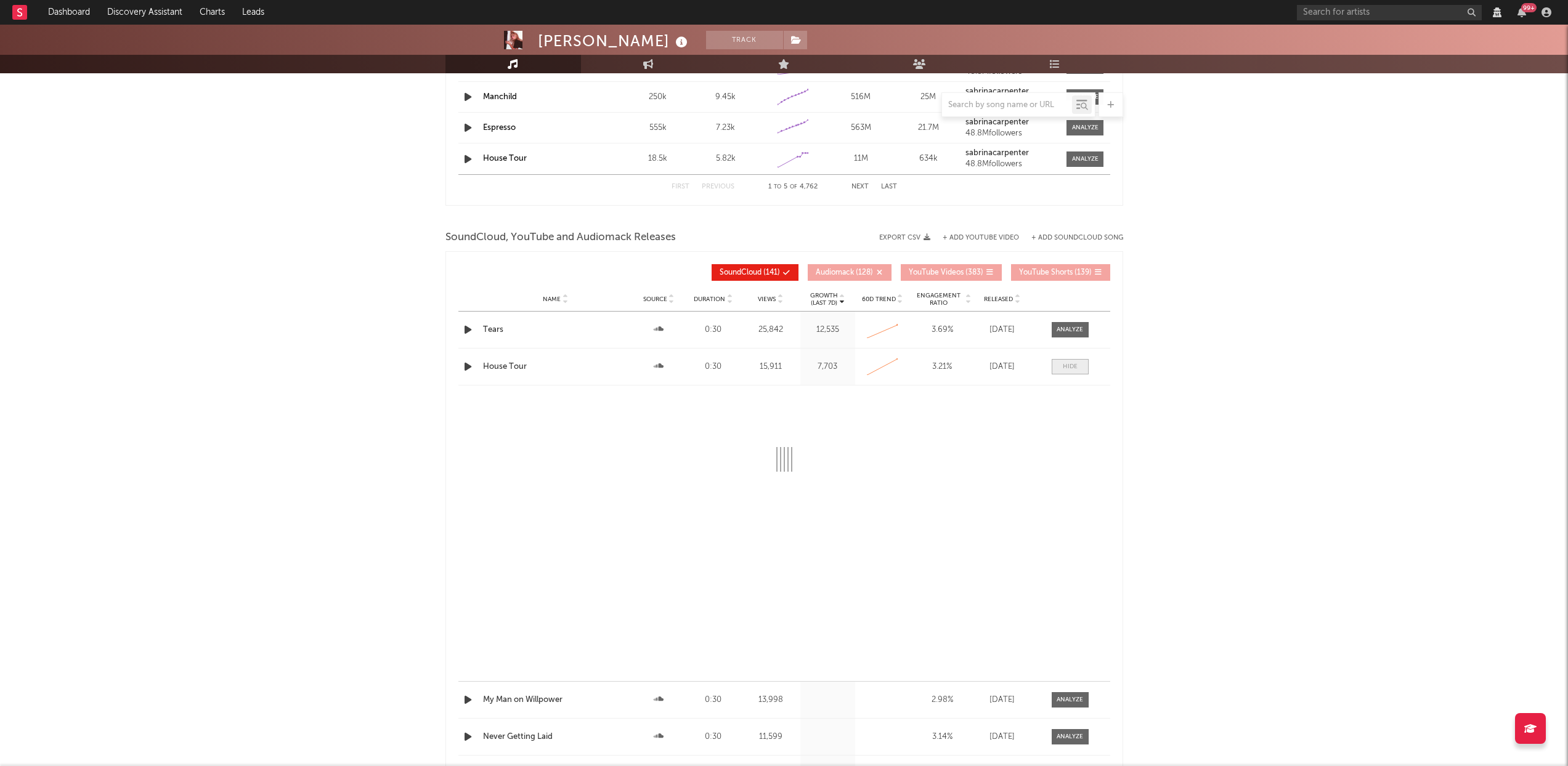
select select "View all"
select select "6m"
select select "All"
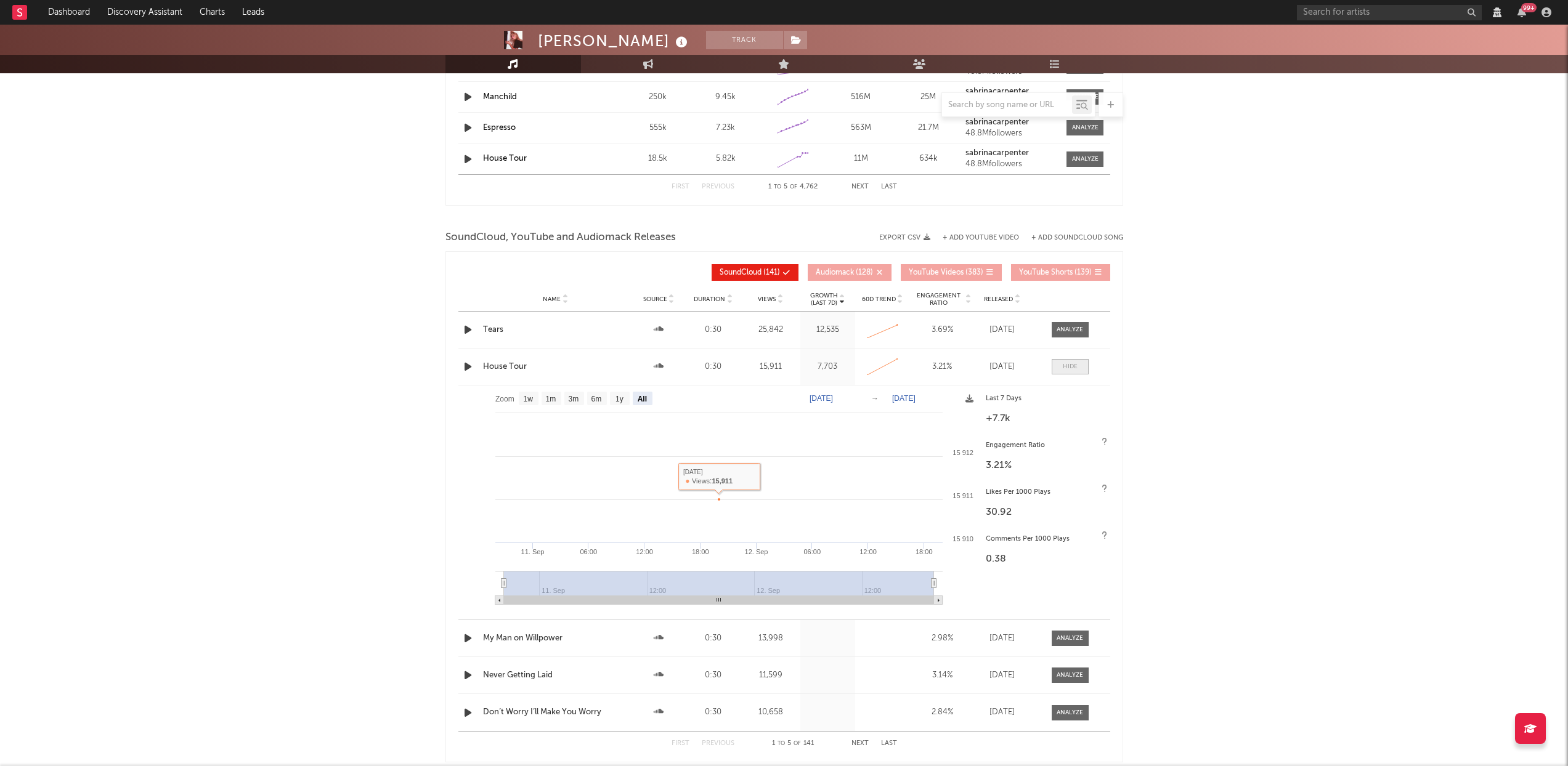
click at [1067, 367] on div at bounding box center [1070, 367] width 15 height 9
select select "View all"
select select "6m"
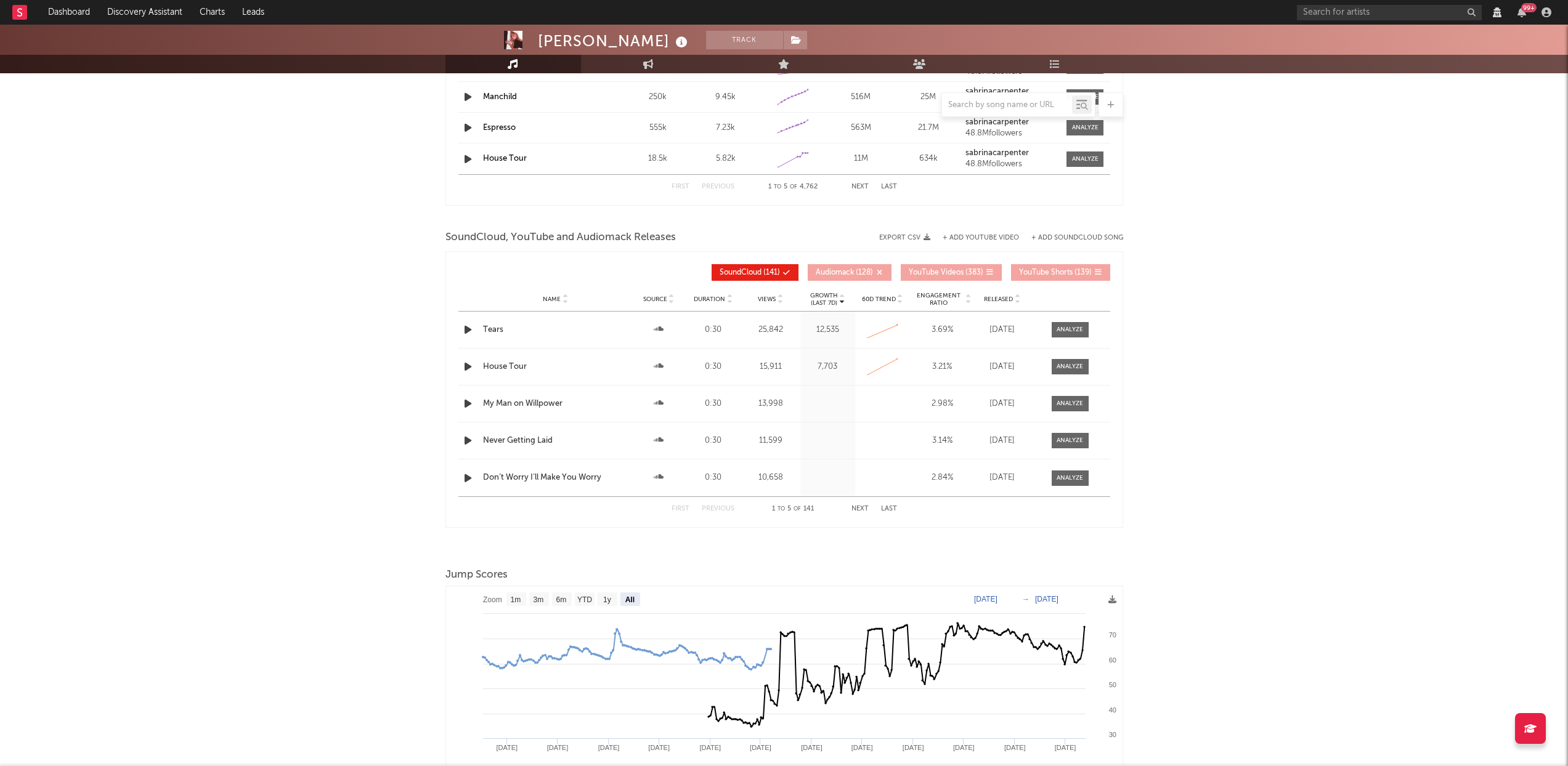
click at [1019, 299] on icon at bounding box center [1017, 302] width 6 height 5
select select "View all"
select select "6m"
click at [1067, 332] on div at bounding box center [1070, 330] width 27 height 9
select select "View all"
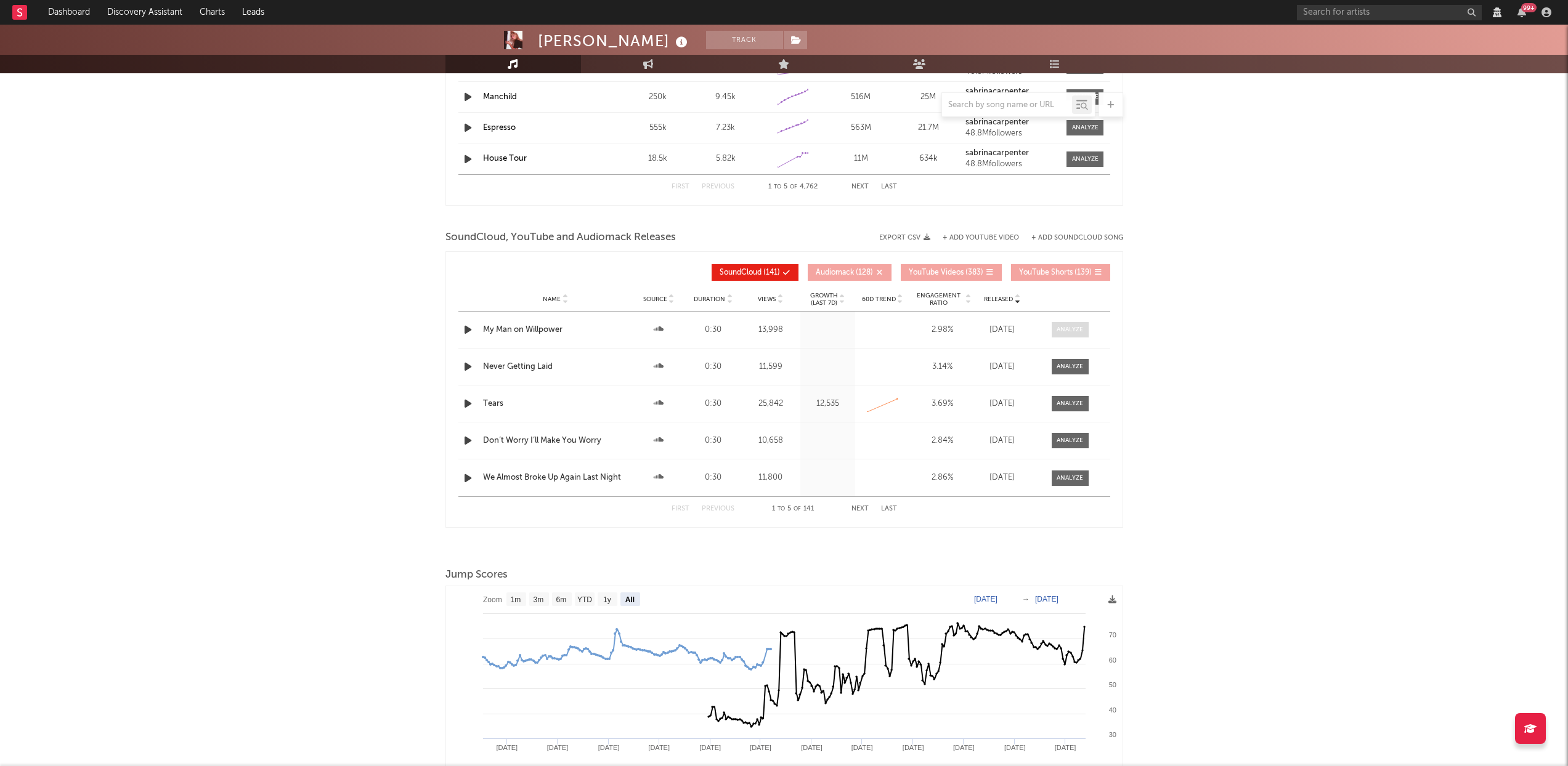
select select "6m"
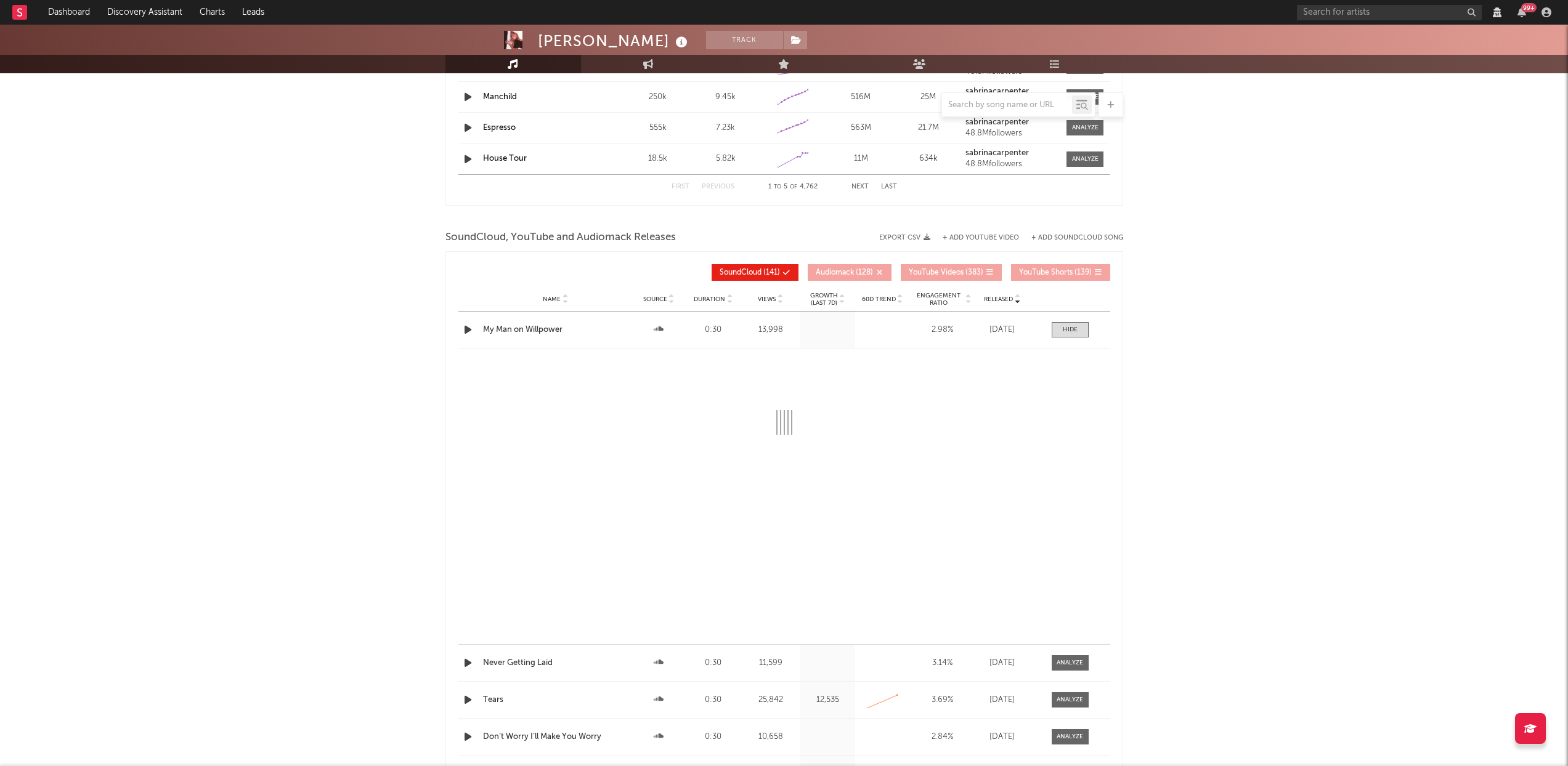
select select "View all"
select select "6m"
select select "All"
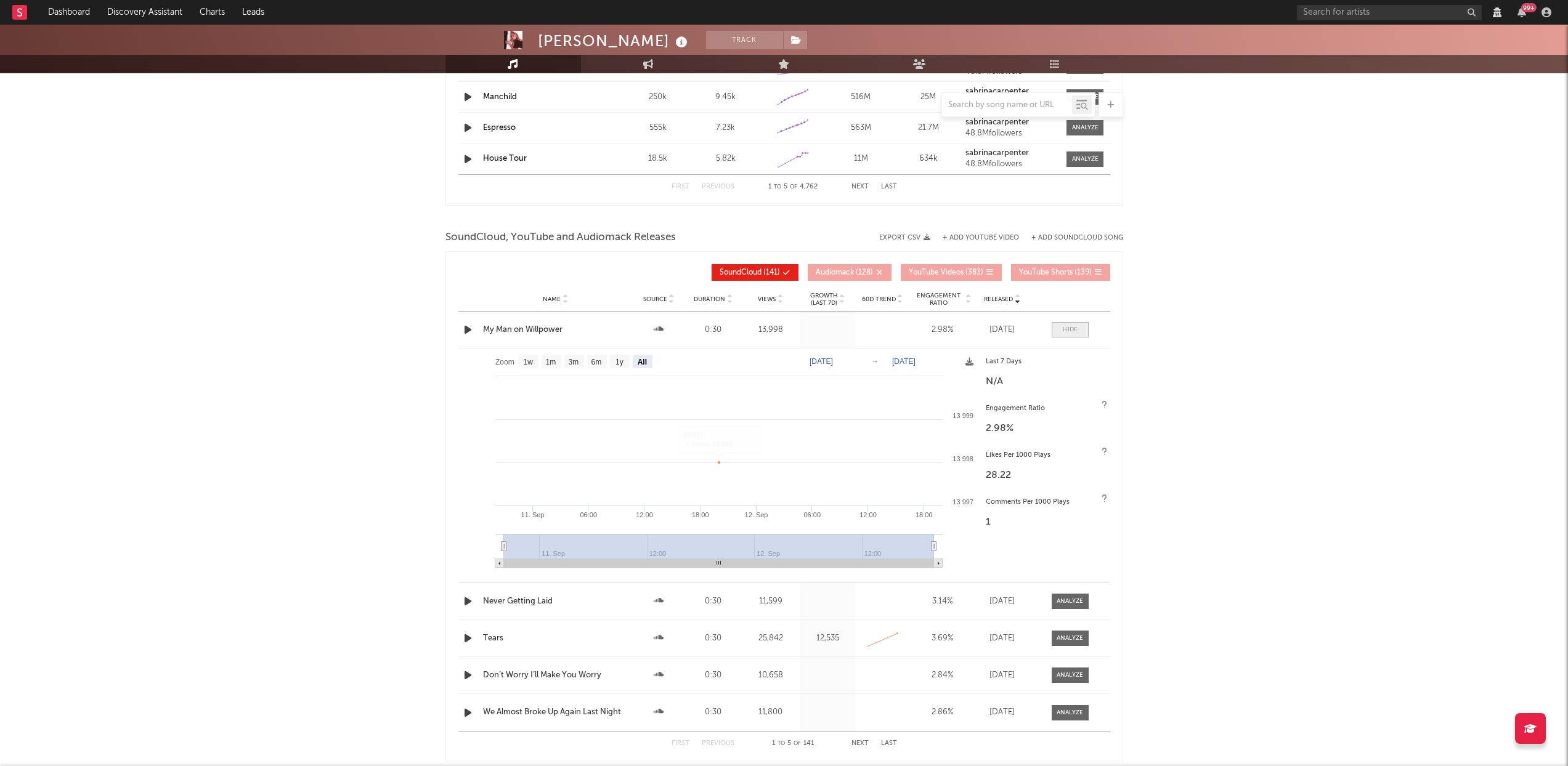
click at [1082, 326] on span at bounding box center [1070, 330] width 37 height 15
select select "View all"
select select "6m"
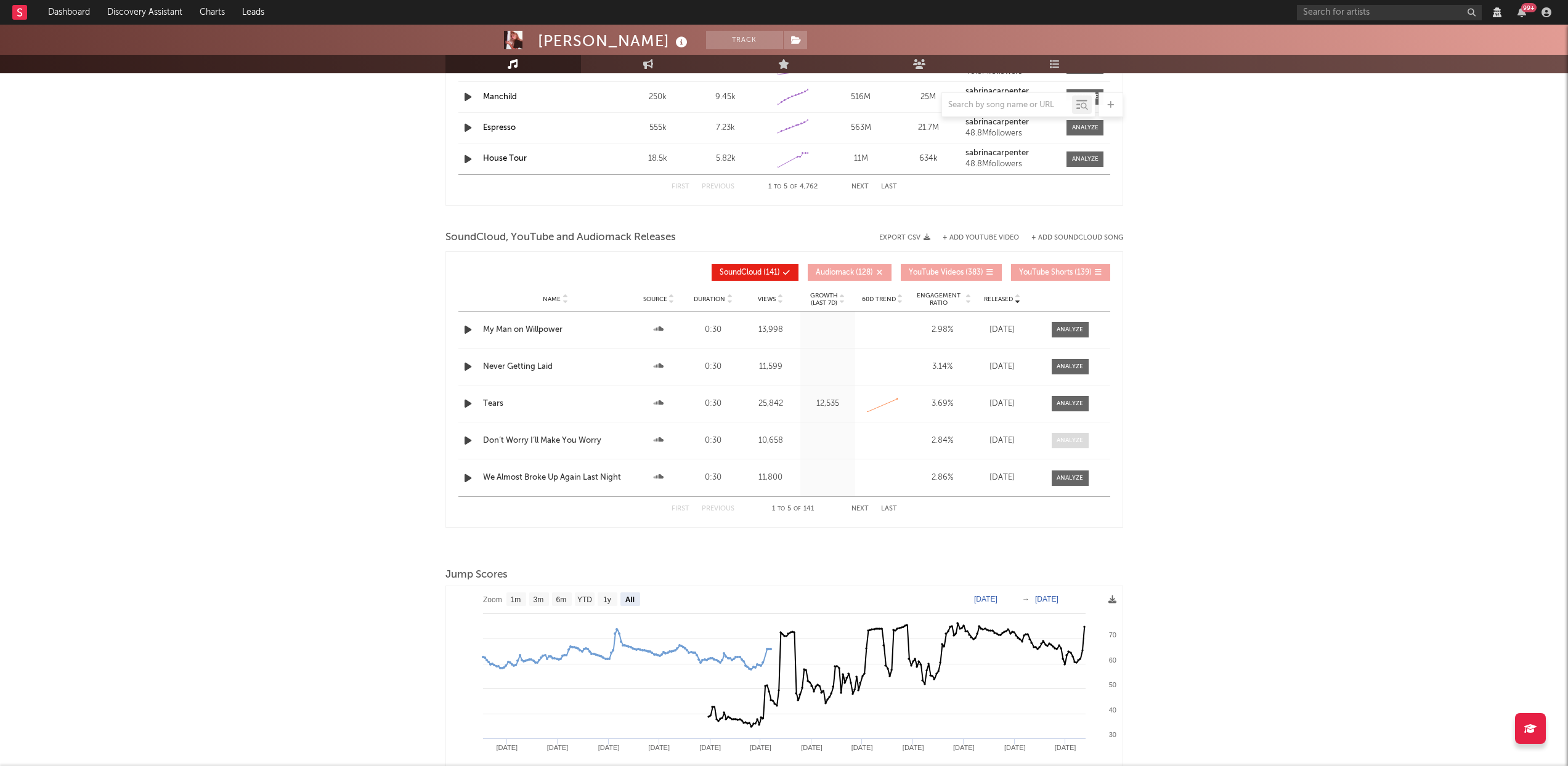
click at [1070, 435] on span at bounding box center [1070, 441] width 37 height 15
select select "View all"
select select "6m"
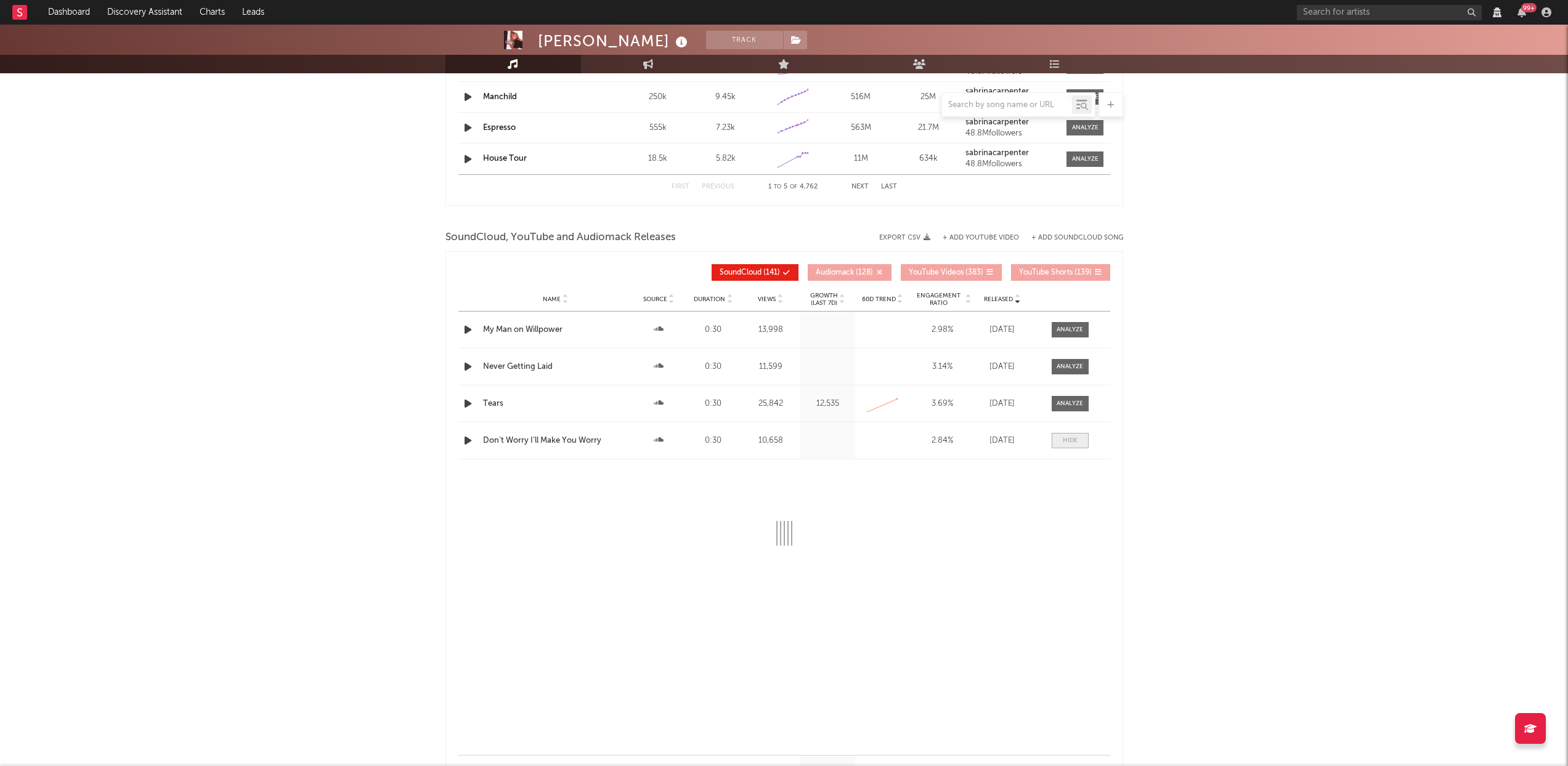
select select "View all"
select select "6m"
select select "All"
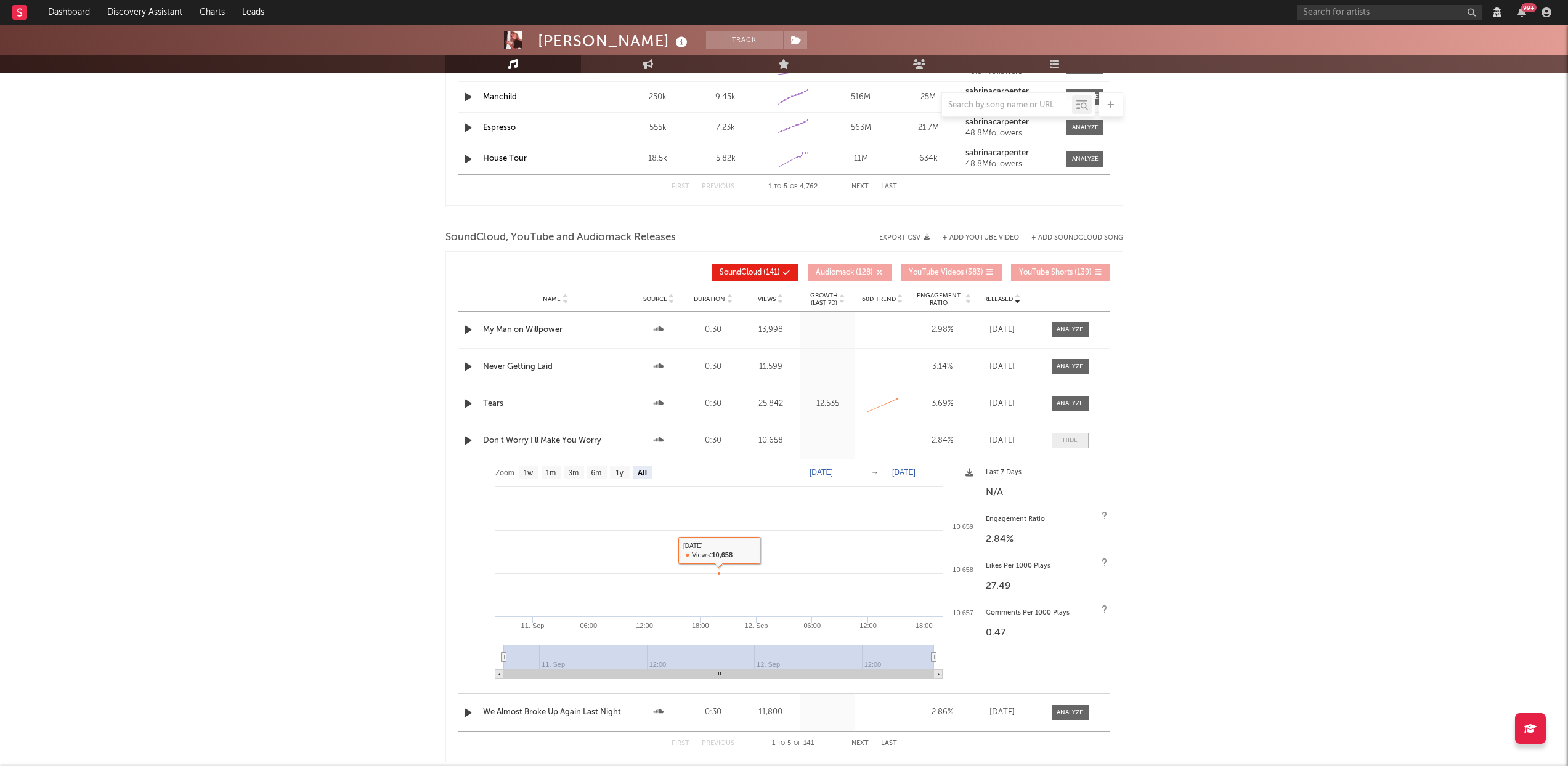
click at [1064, 435] on span at bounding box center [1070, 441] width 37 height 15
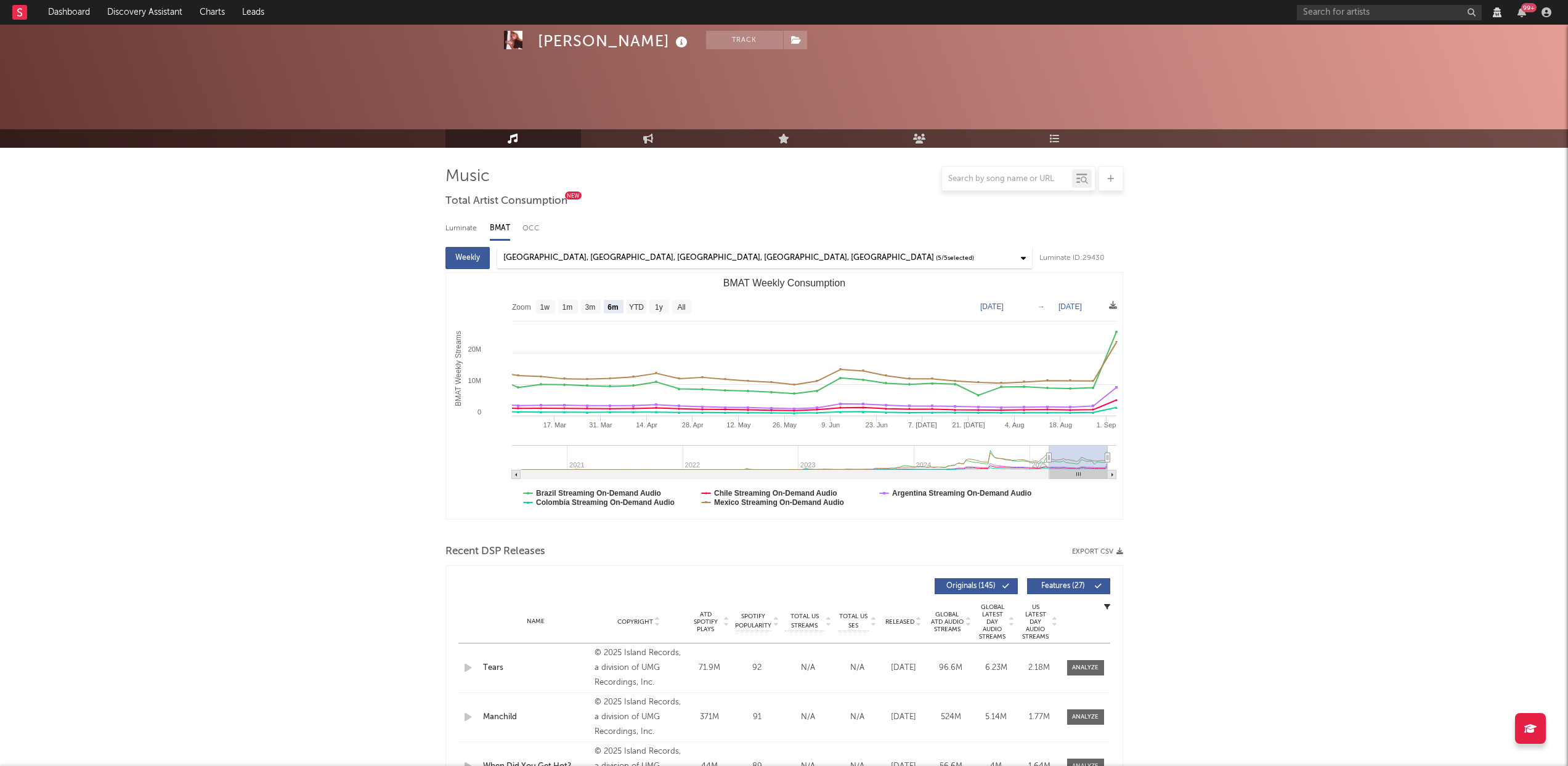
select select "6m"
select select "1w"
select select "View all"
select select "6m"
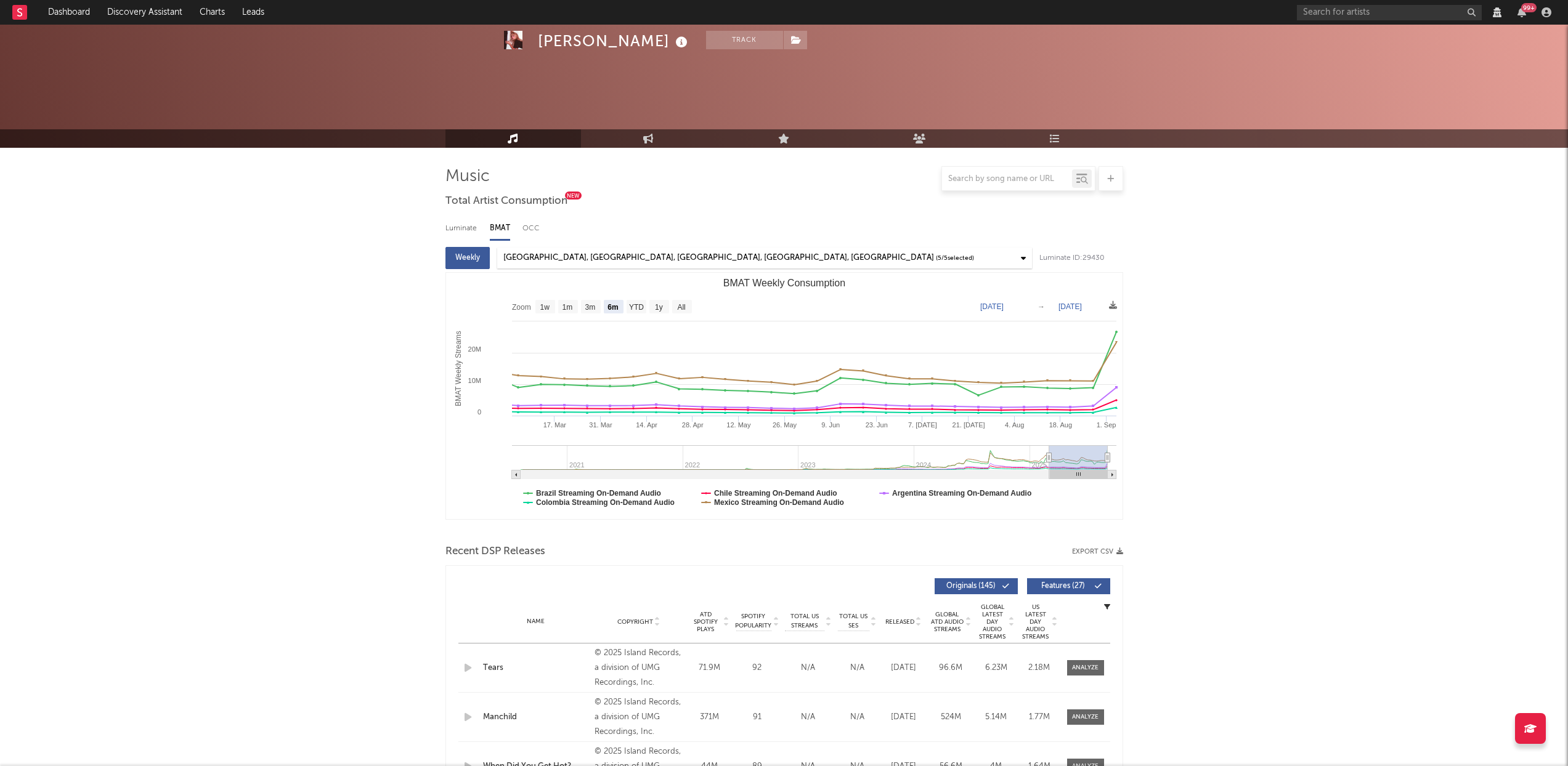
select select "1w"
select select "View all"
